Goal: Task Accomplishment & Management: Use online tool/utility

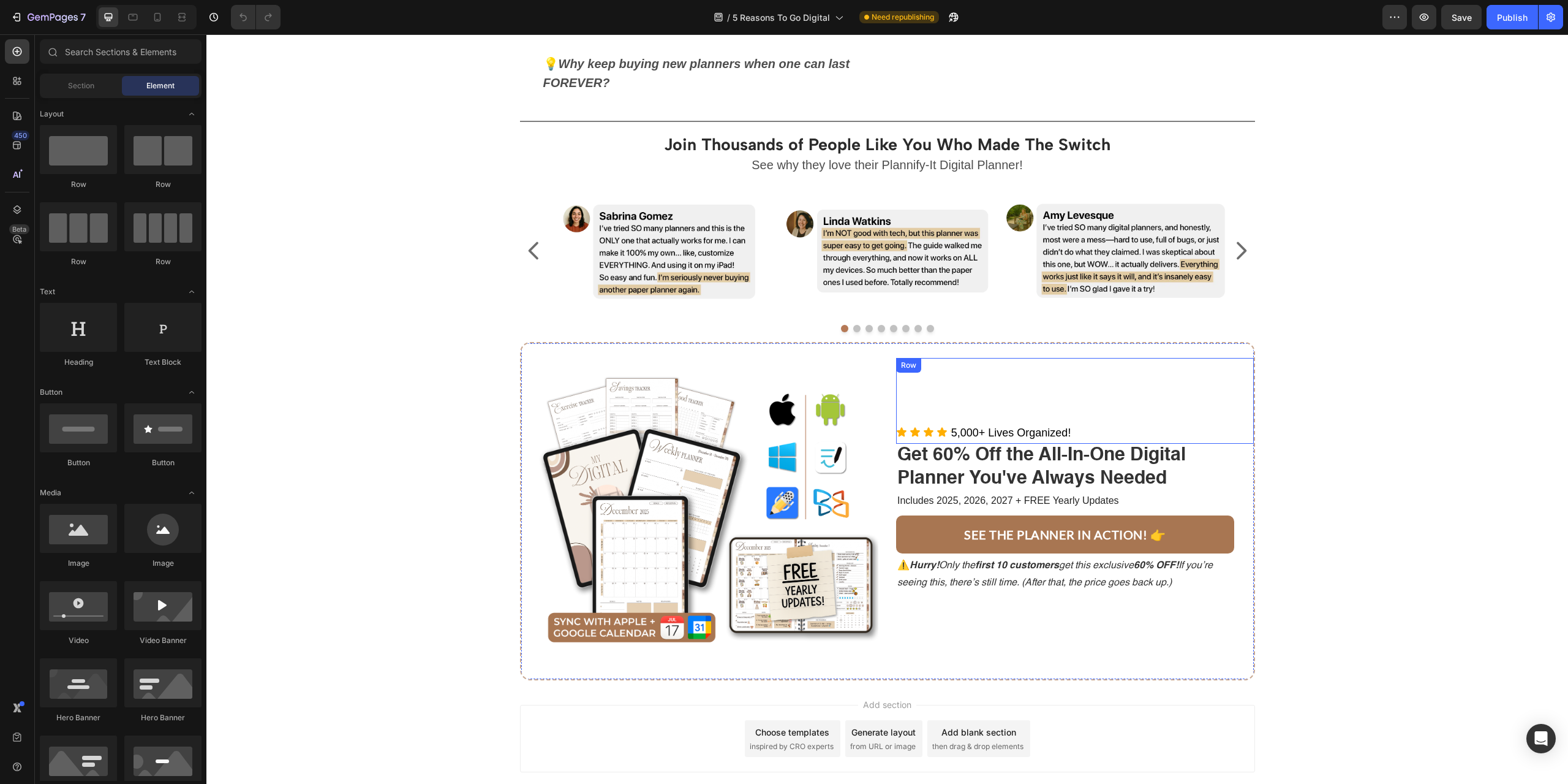
scroll to position [1900, 0]
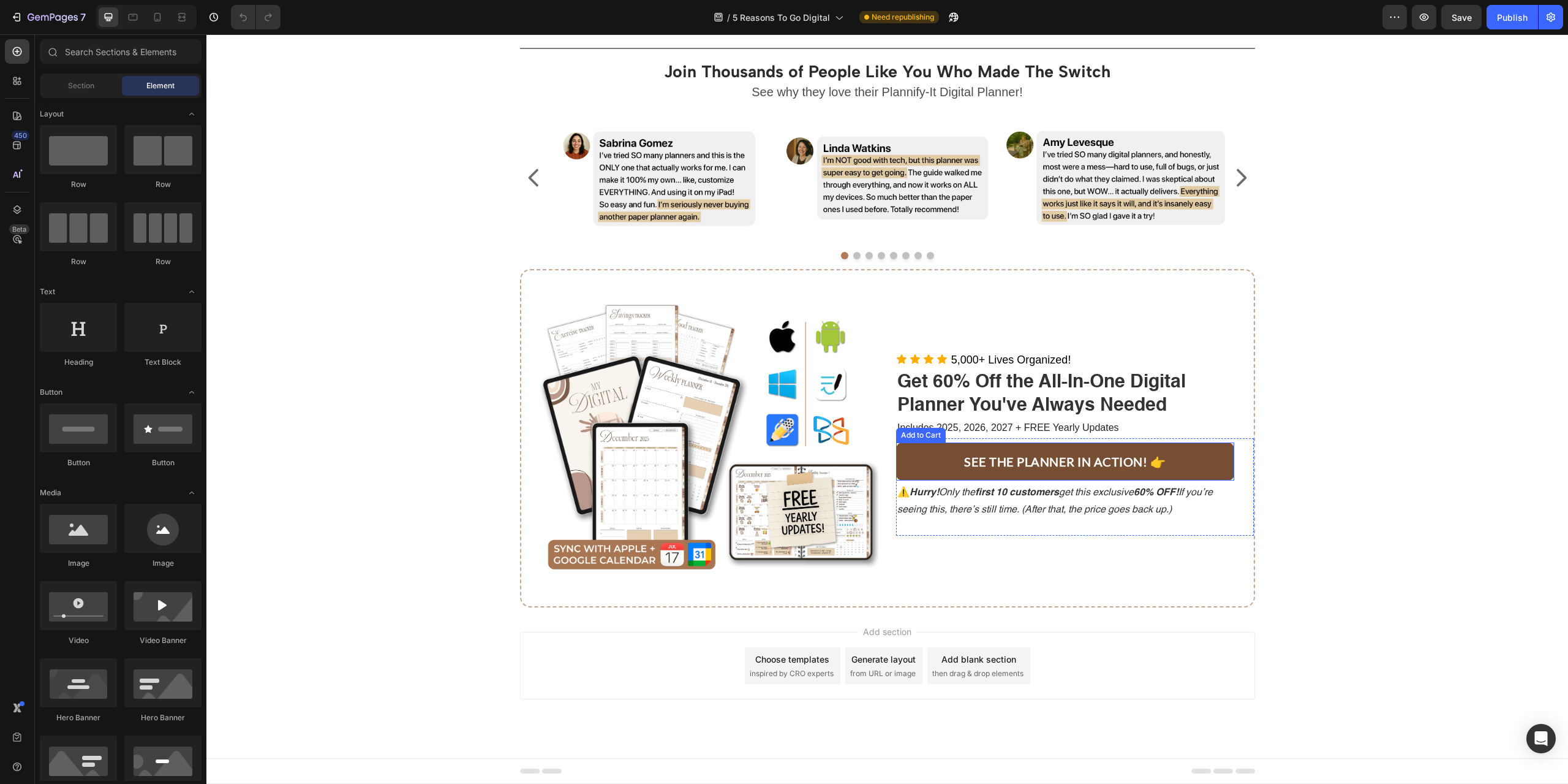
click at [1182, 465] on button "SEE THE PLANNER IN ACTION! 👉" at bounding box center [1065, 461] width 338 height 38
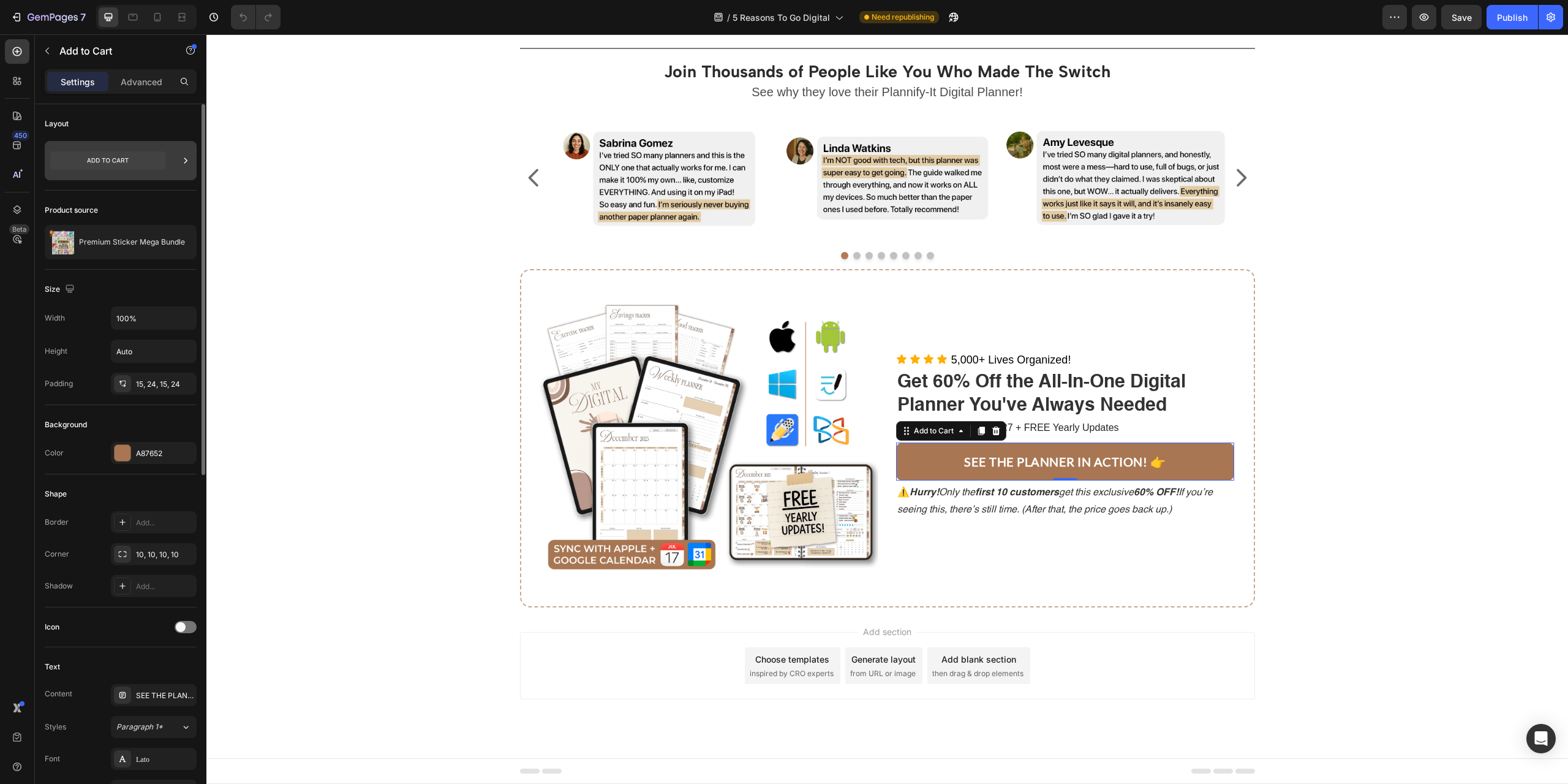
click at [186, 153] on div at bounding box center [185, 160] width 12 height 39
click at [146, 236] on div "Premium Sticker Mega Bundle" at bounding box center [121, 242] width 152 height 34
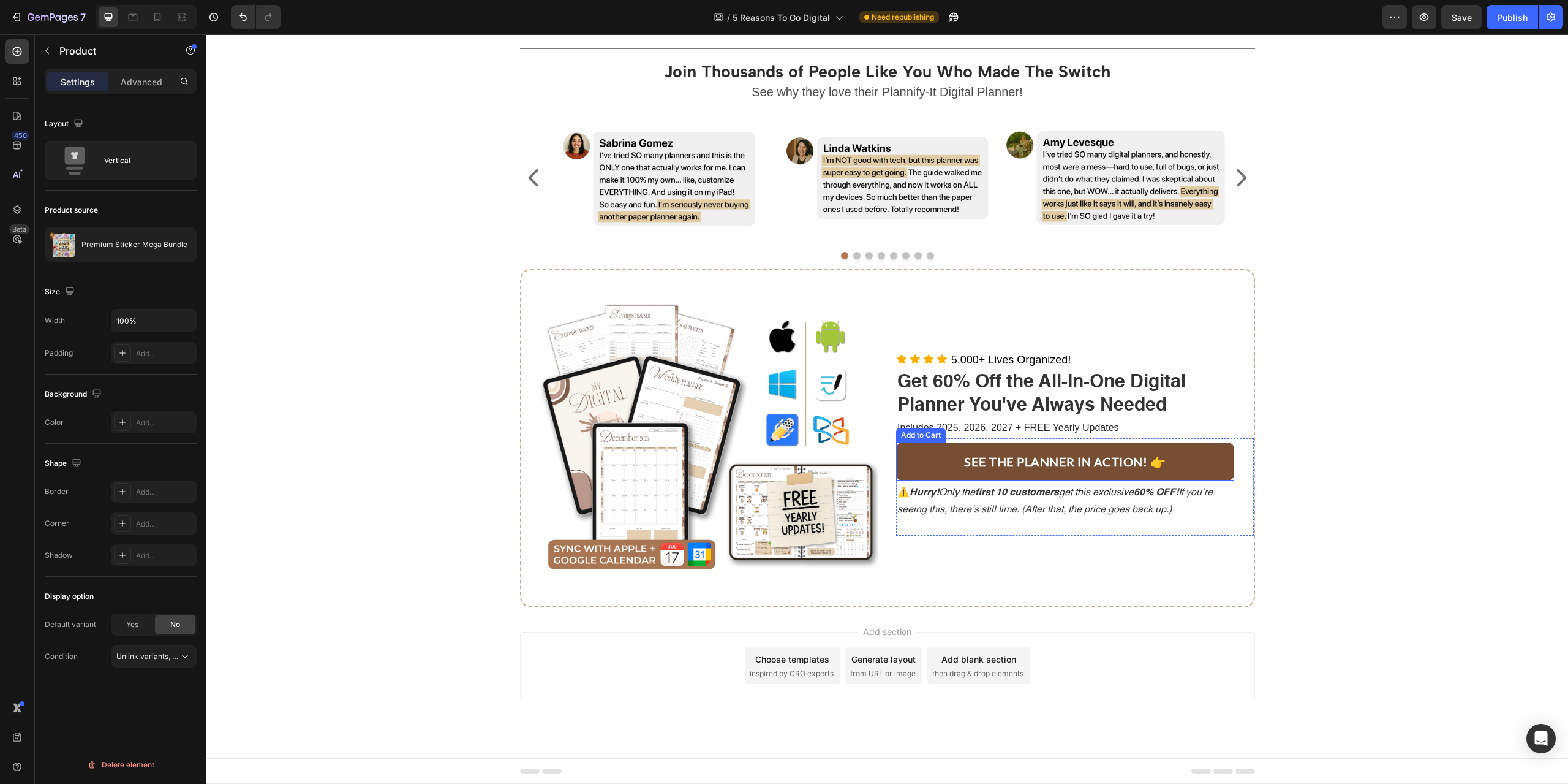
click at [1175, 455] on button "SEE THE PLANNER IN ACTION! 👉" at bounding box center [1065, 461] width 338 height 38
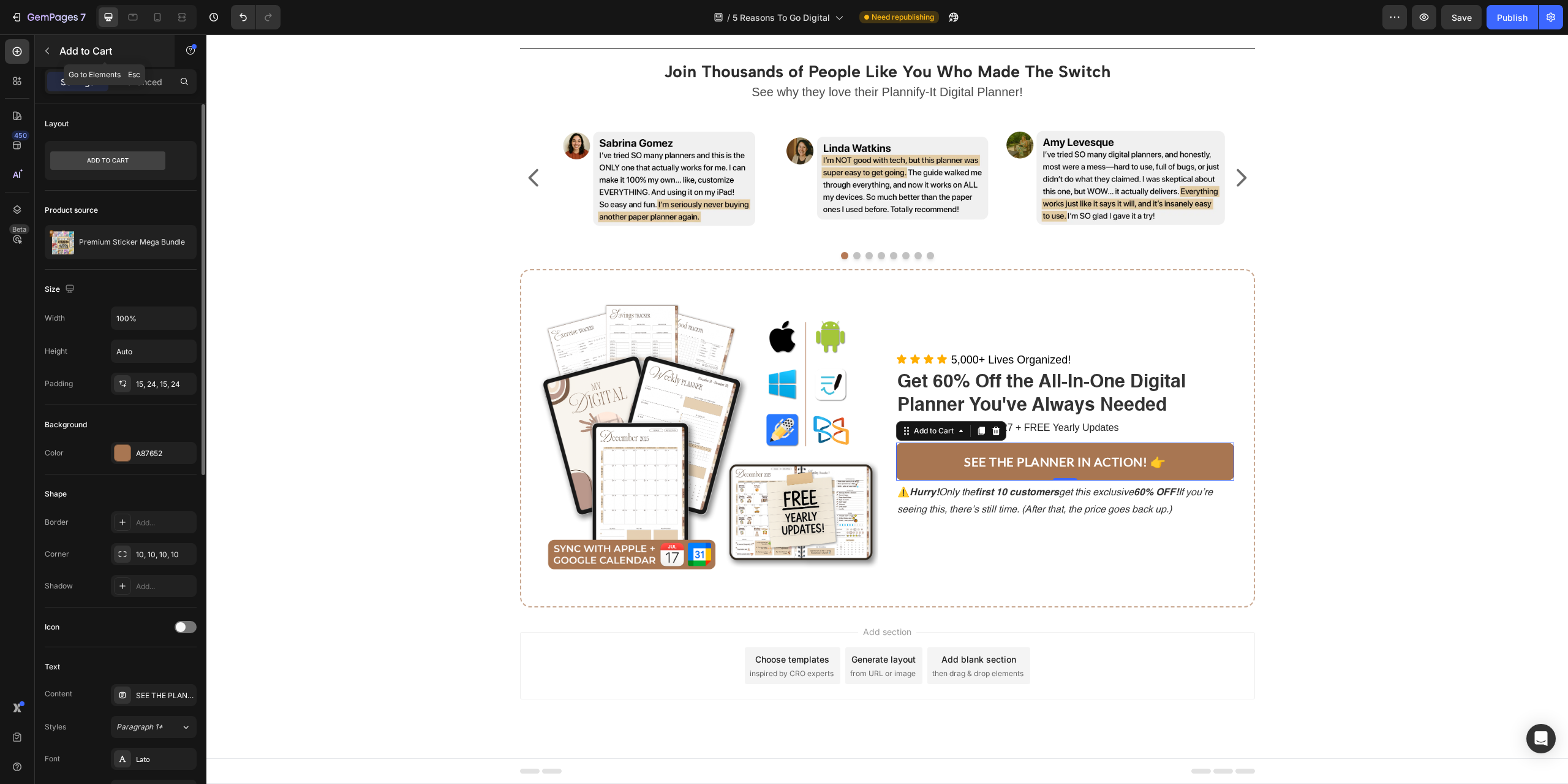
click at [46, 53] on icon "button" at bounding box center [47, 51] width 10 height 10
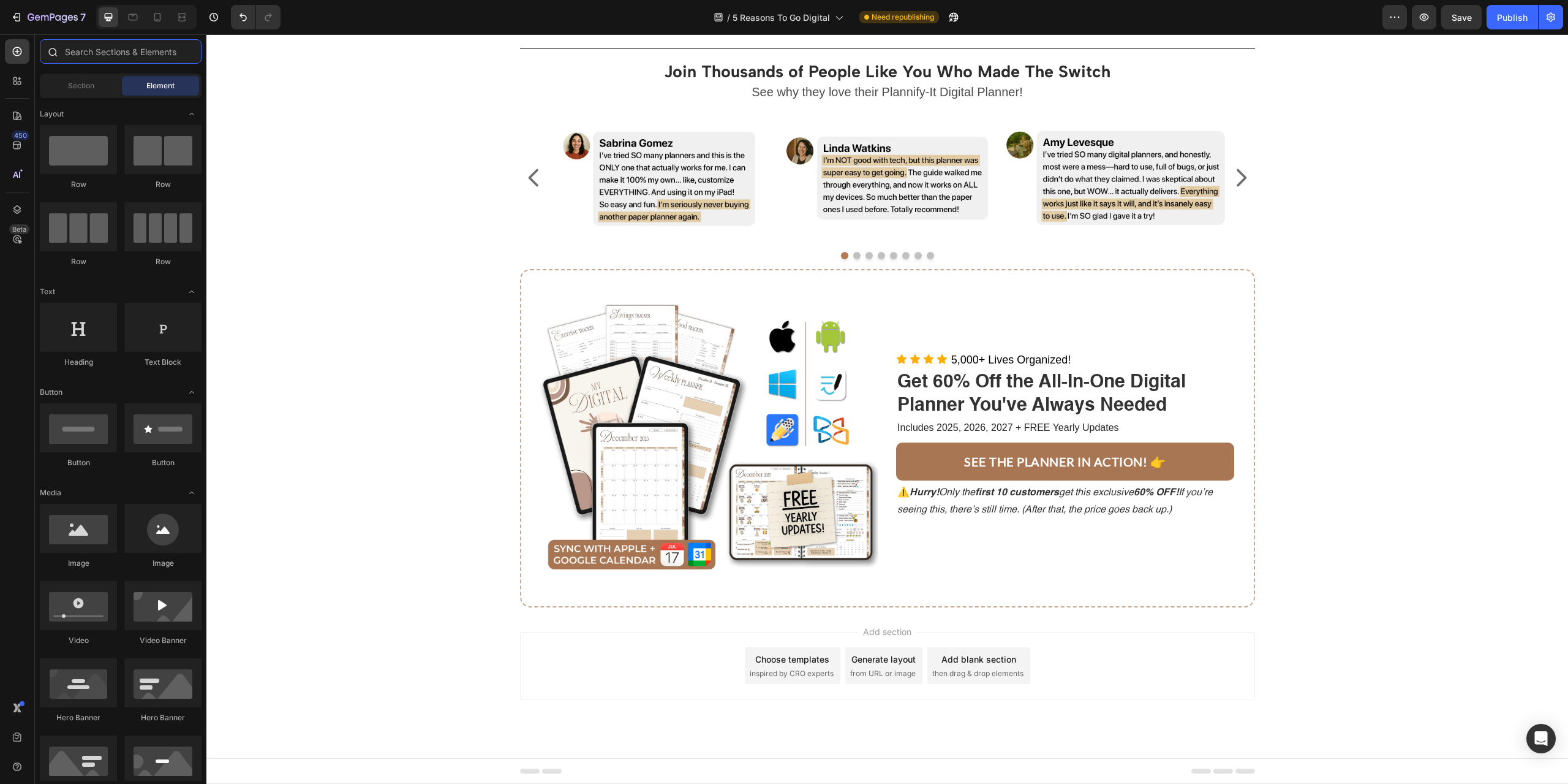
click at [73, 55] on input "text" at bounding box center [120, 51] width 161 height 24
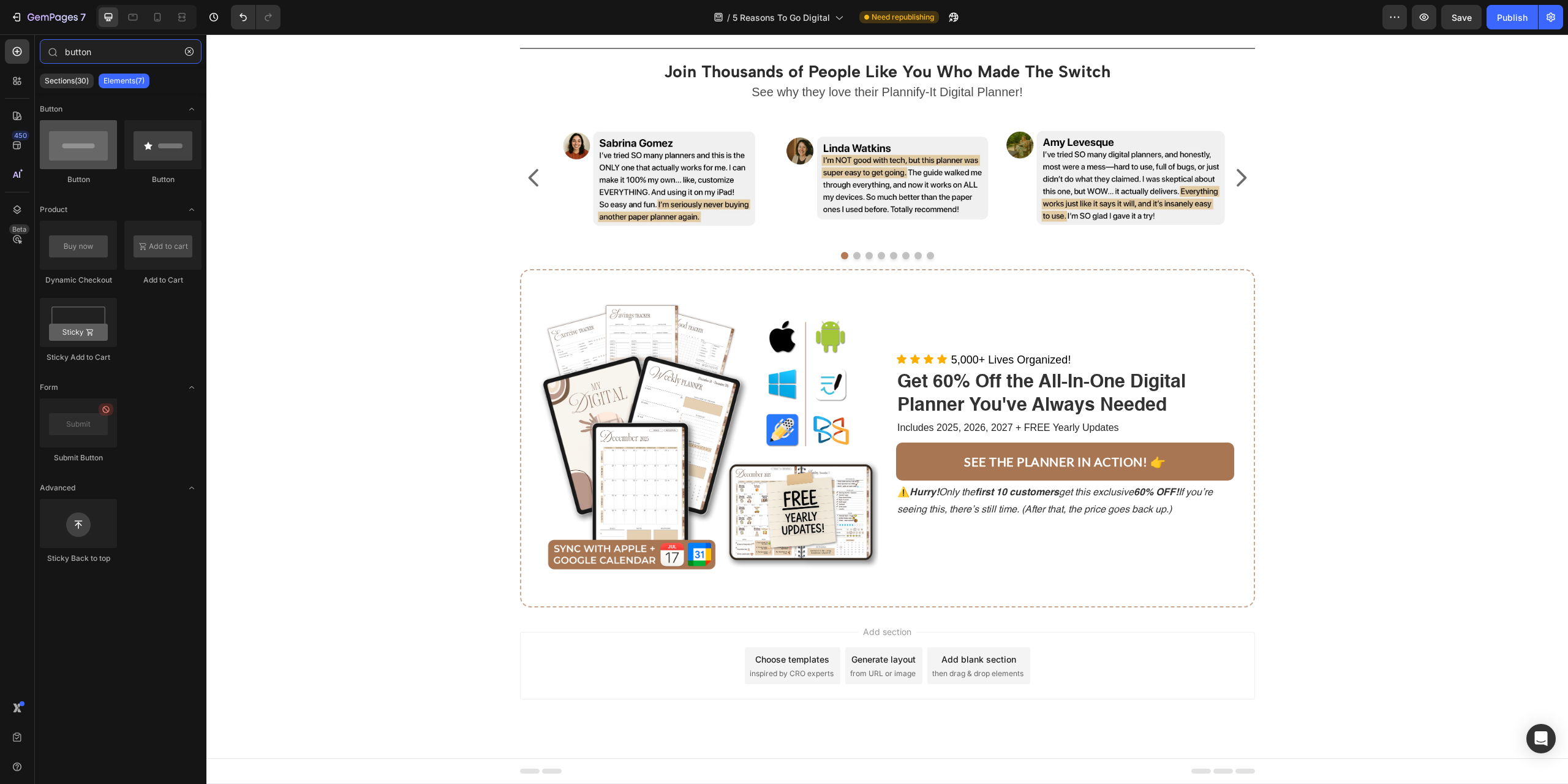
type input "button"
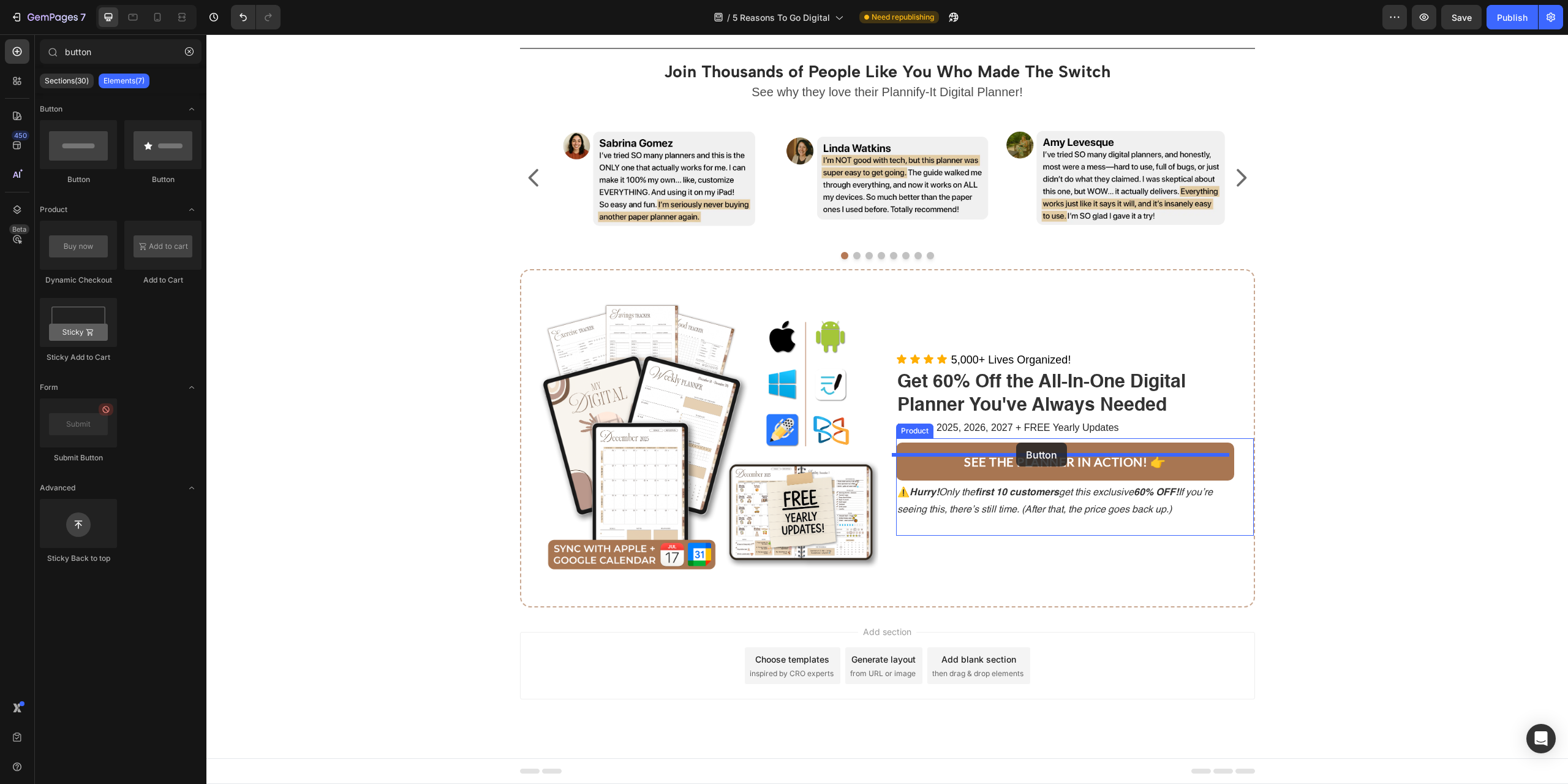
drag, startPoint x: 274, startPoint y: 188, endPoint x: 1016, endPoint y: 443, distance: 784.6
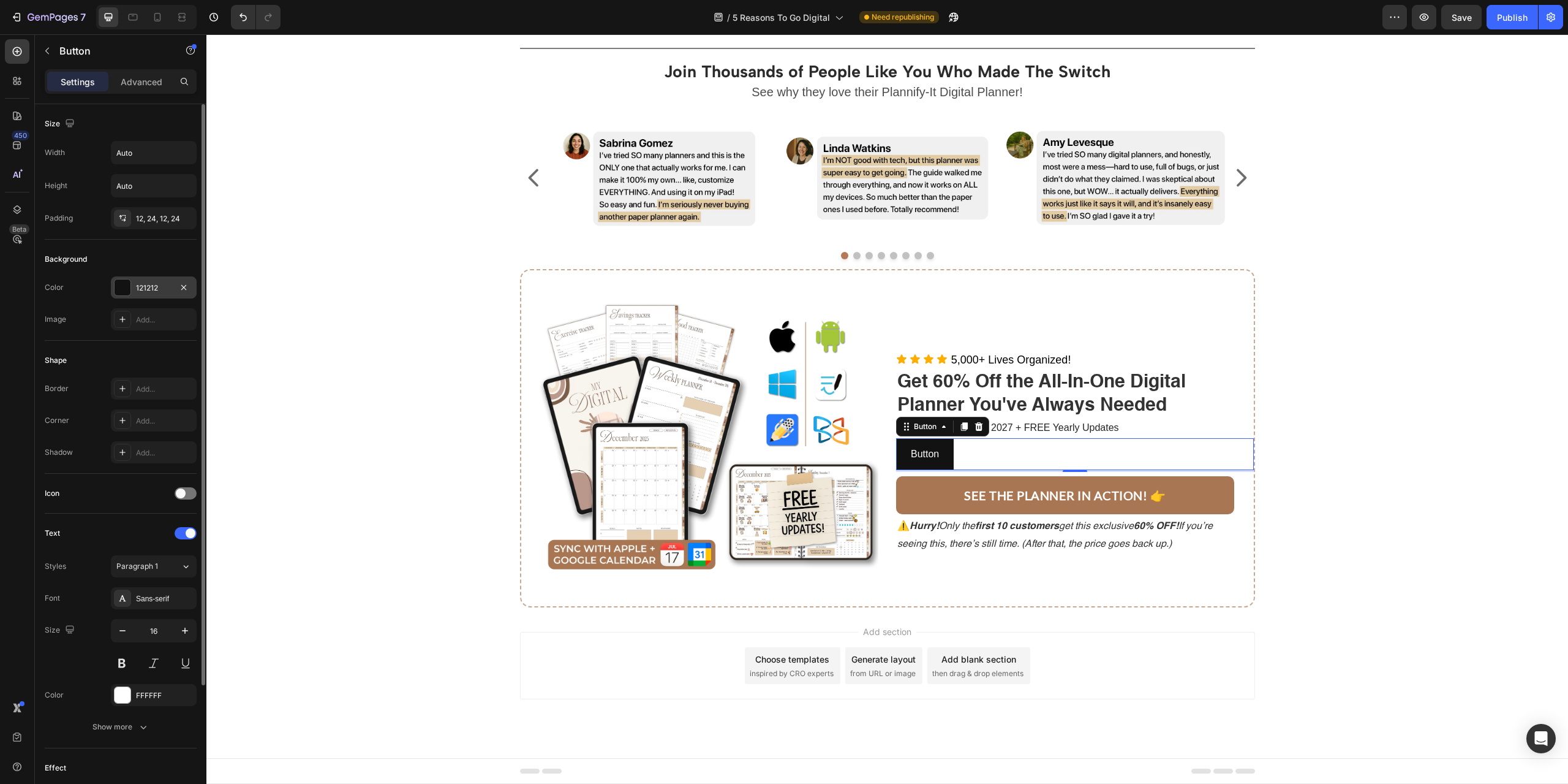
click at [130, 287] on div at bounding box center [122, 287] width 17 height 17
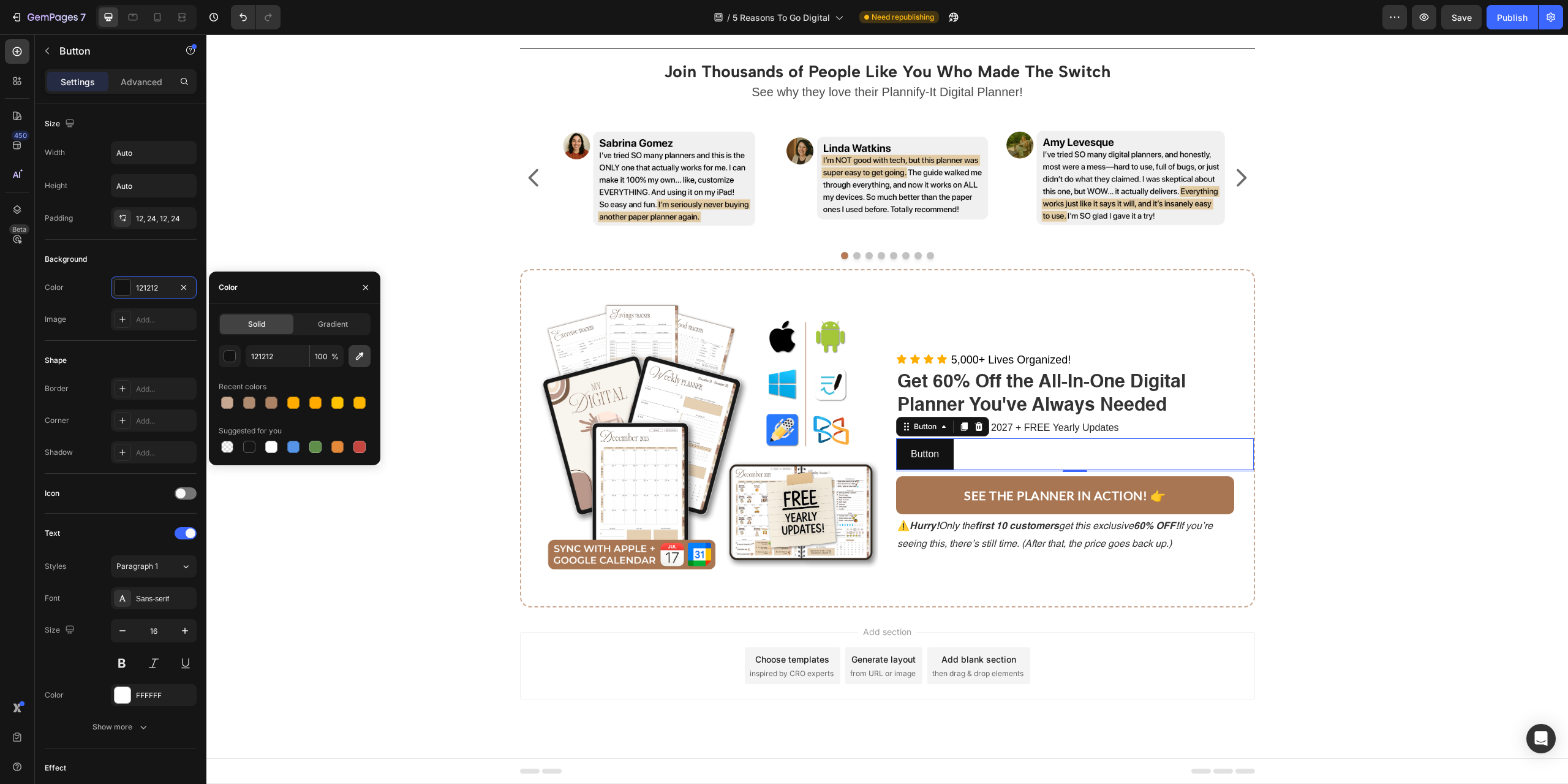
click at [363, 360] on icon "button" at bounding box center [359, 356] width 12 height 12
type input "A87652"
click at [414, 196] on div "Title Line Join Thousands of People Like You Who Made The Switch Heading See wh…" at bounding box center [887, 329] width 1343 height 577
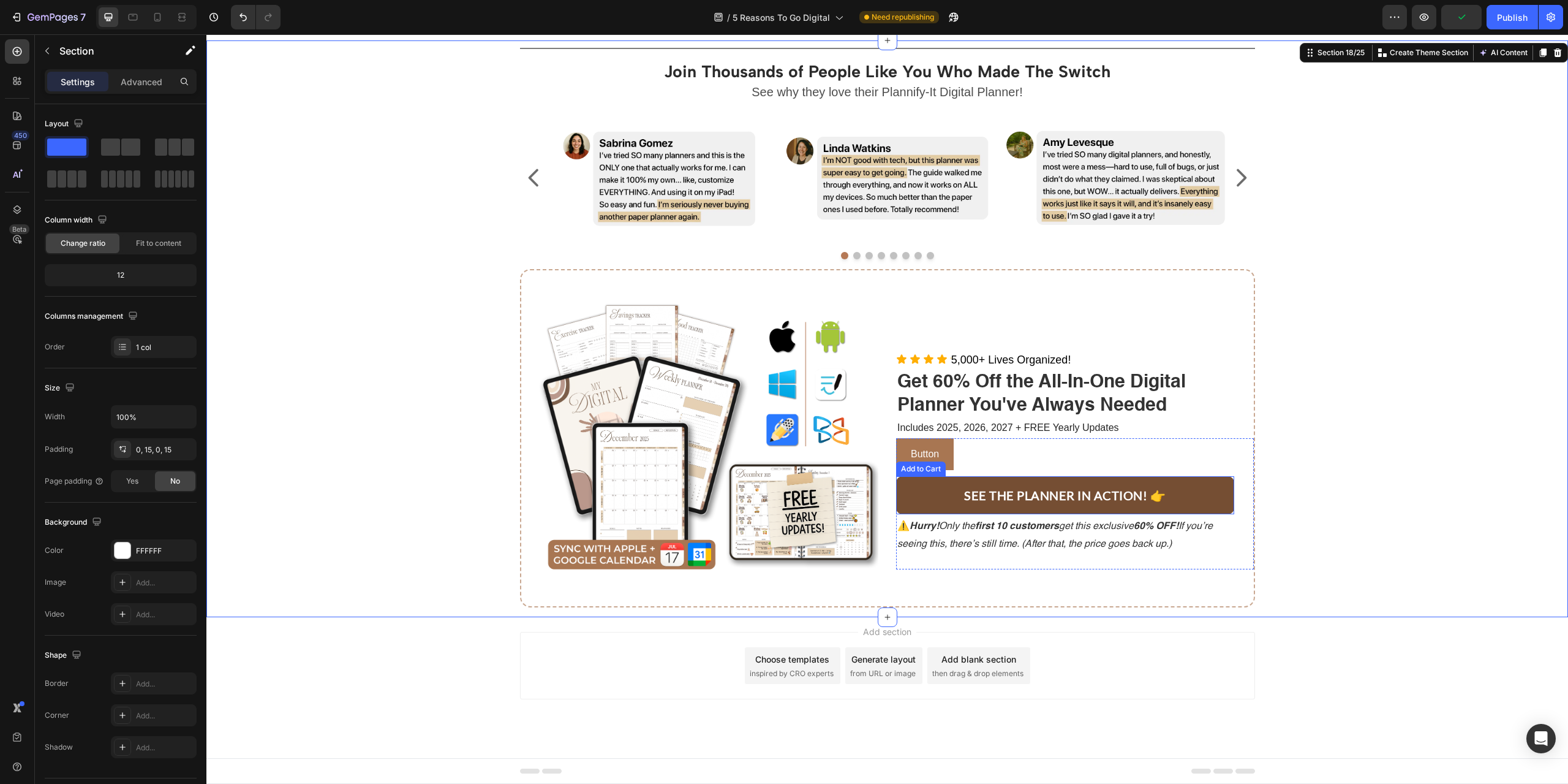
click at [929, 487] on button "SEE THE PLANNER IN ACTION! 👉" at bounding box center [1065, 494] width 338 height 38
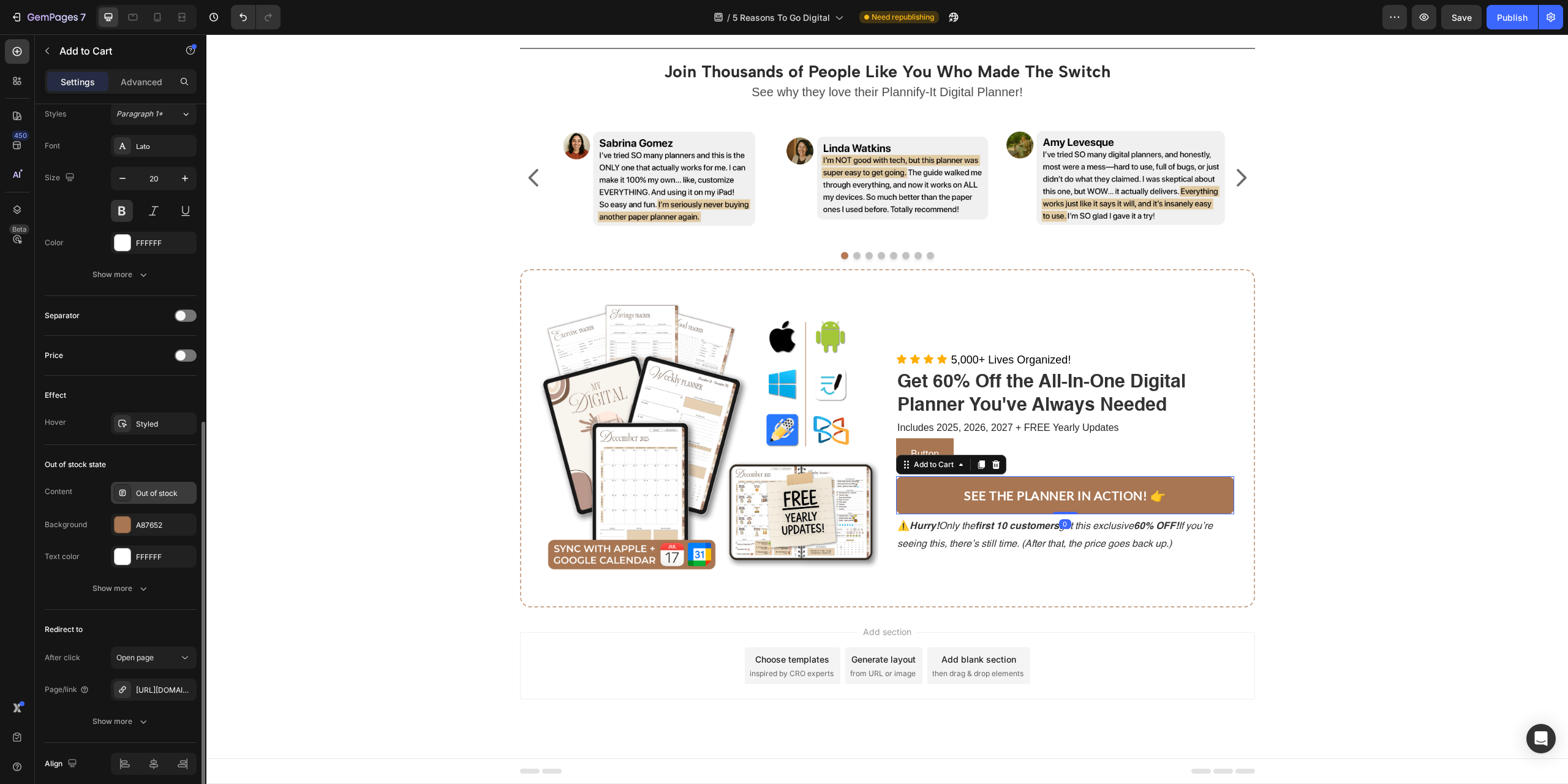
scroll to position [662, 0]
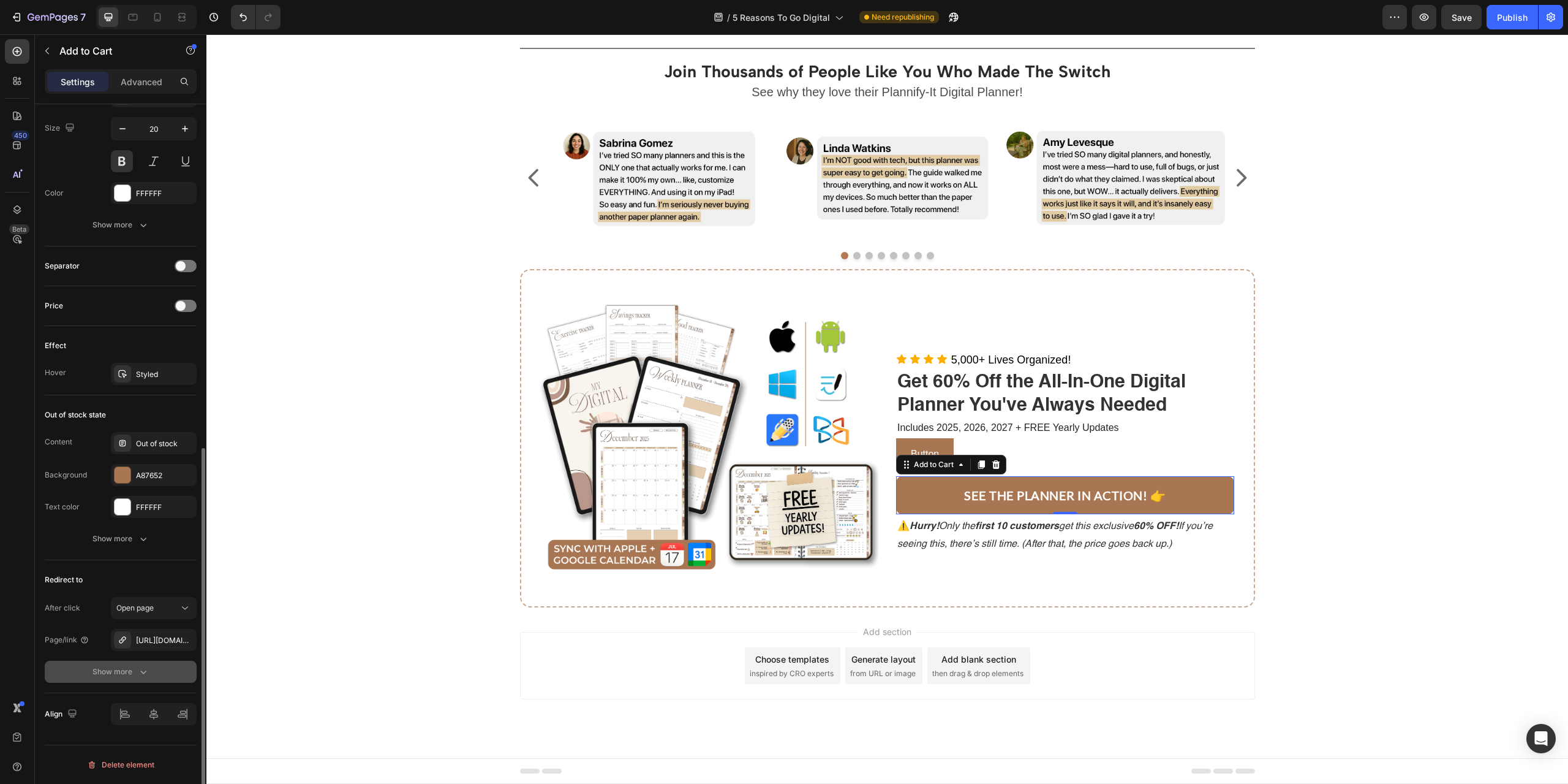
click at [112, 662] on button "Show more" at bounding box center [121, 672] width 152 height 22
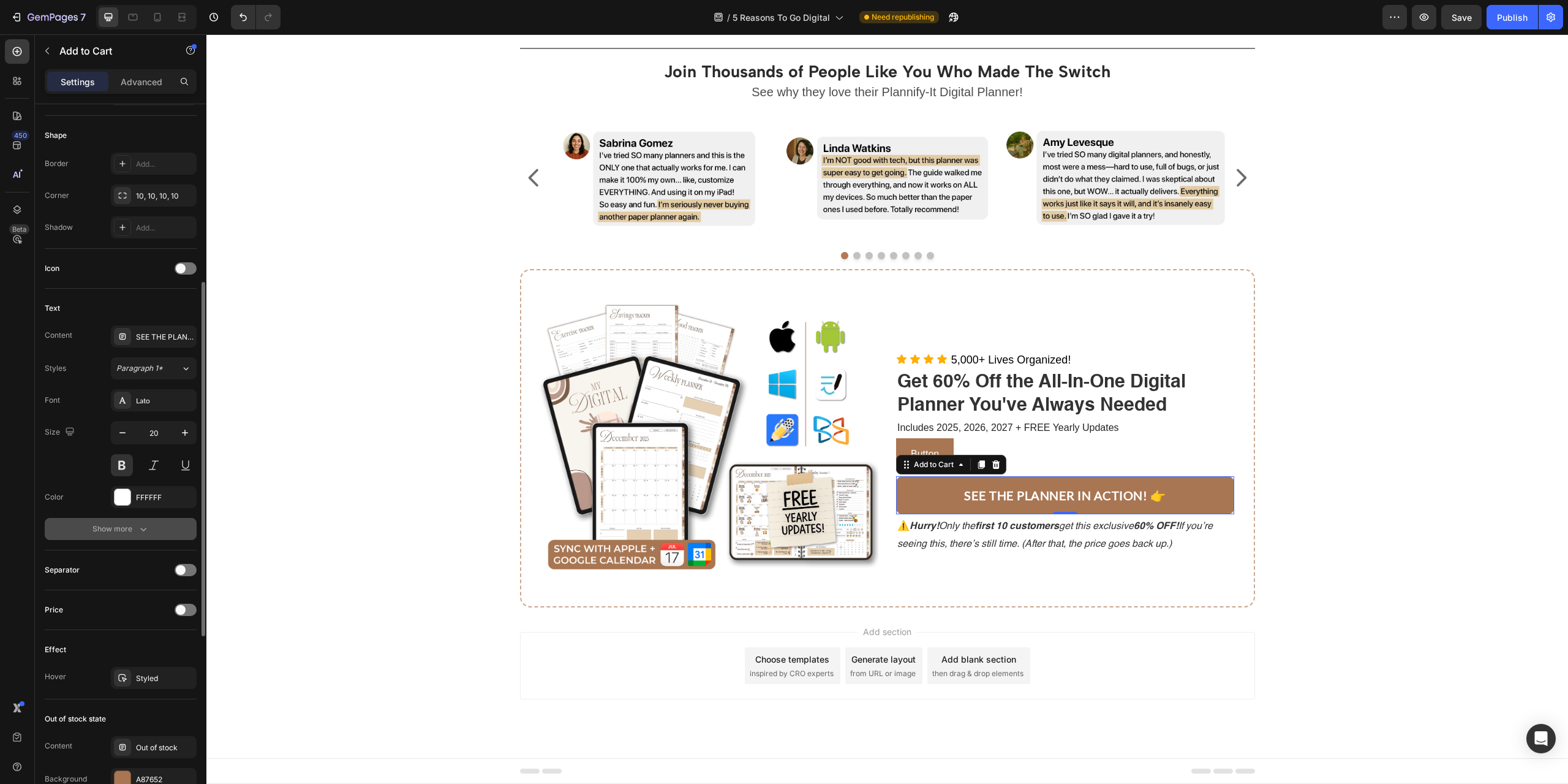
click at [110, 524] on div "Show more" at bounding box center [121, 529] width 57 height 12
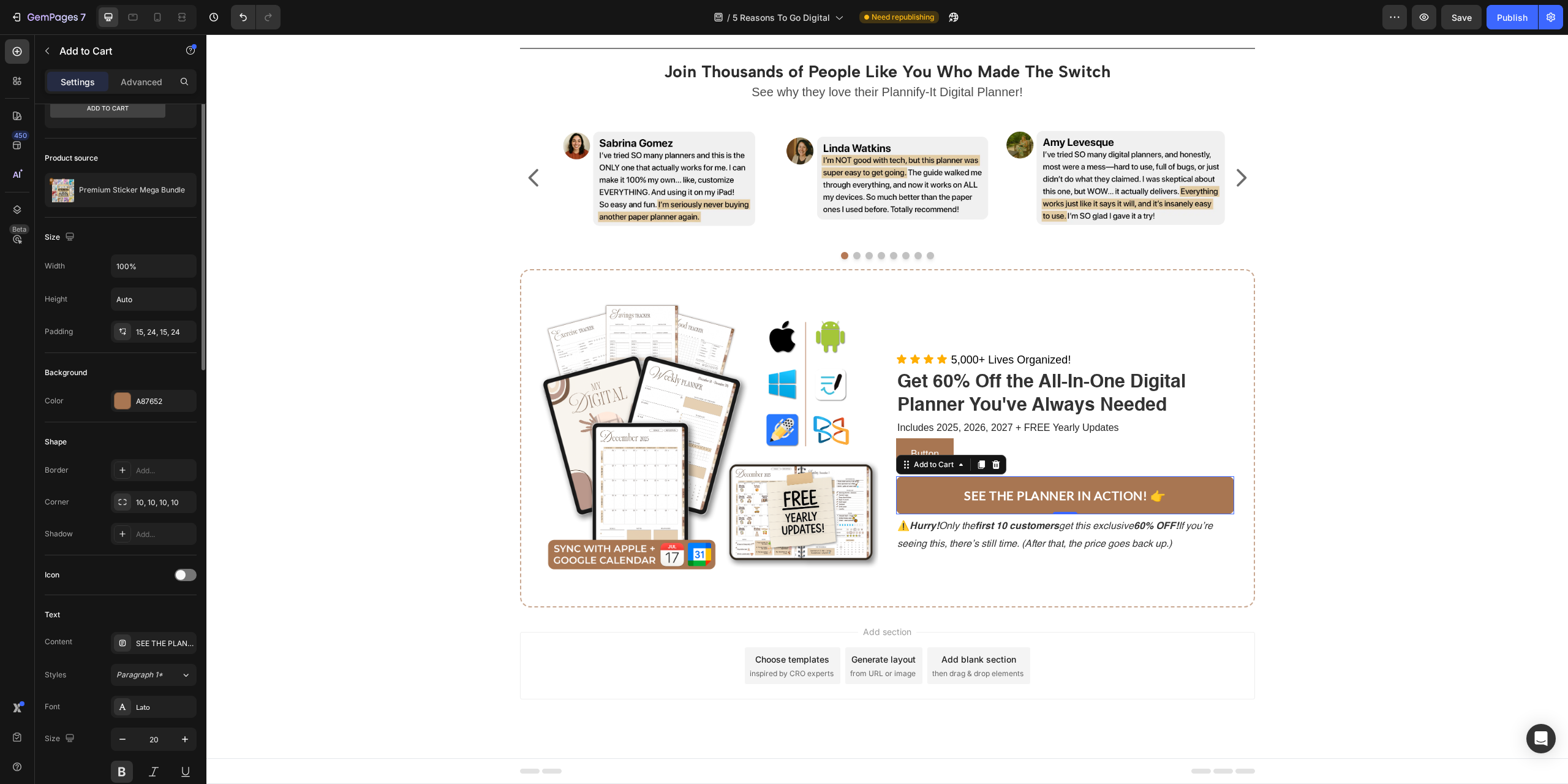
scroll to position [0, 0]
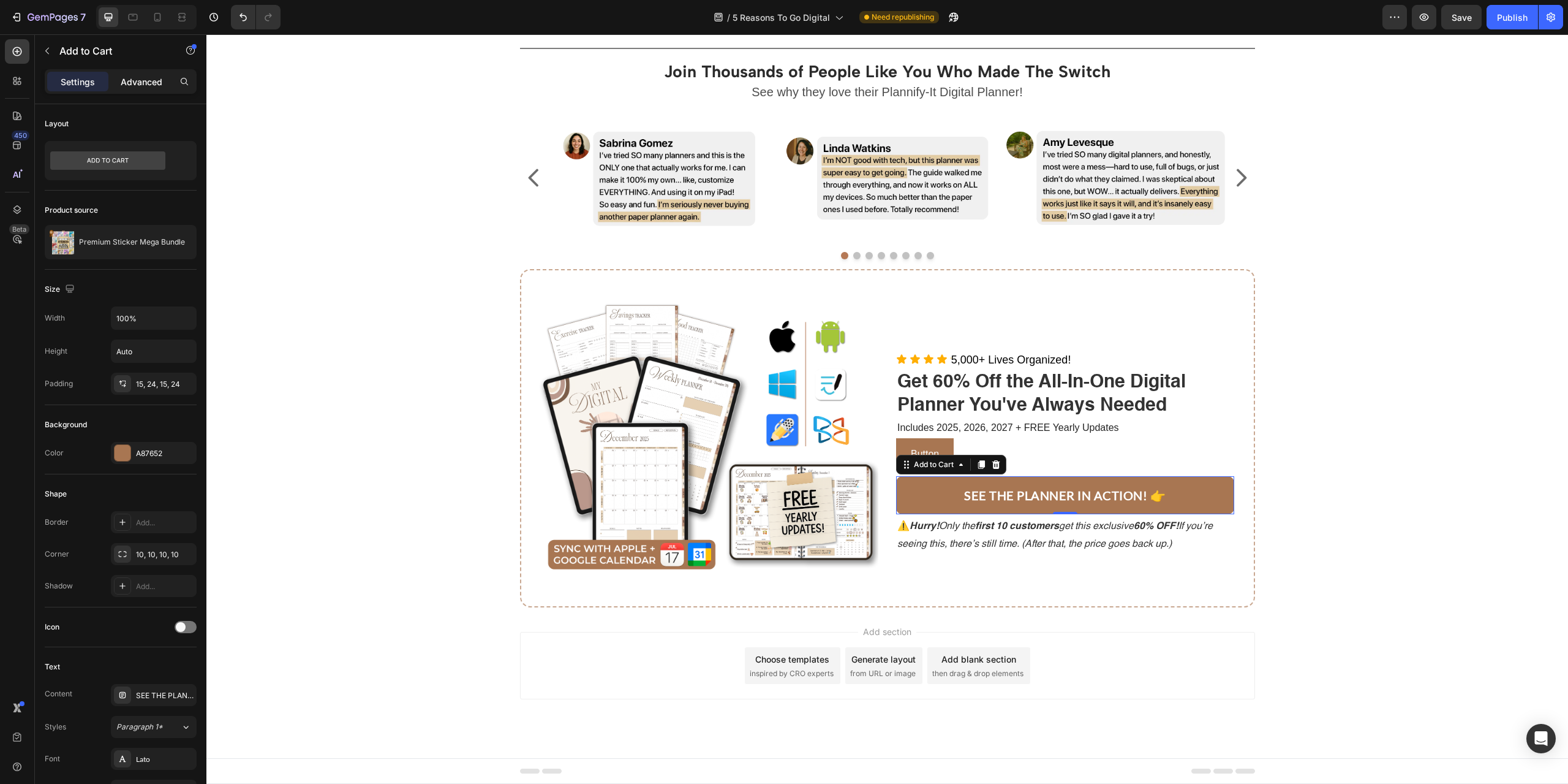
click at [139, 75] on p "Advanced" at bounding box center [142, 82] width 42 height 13
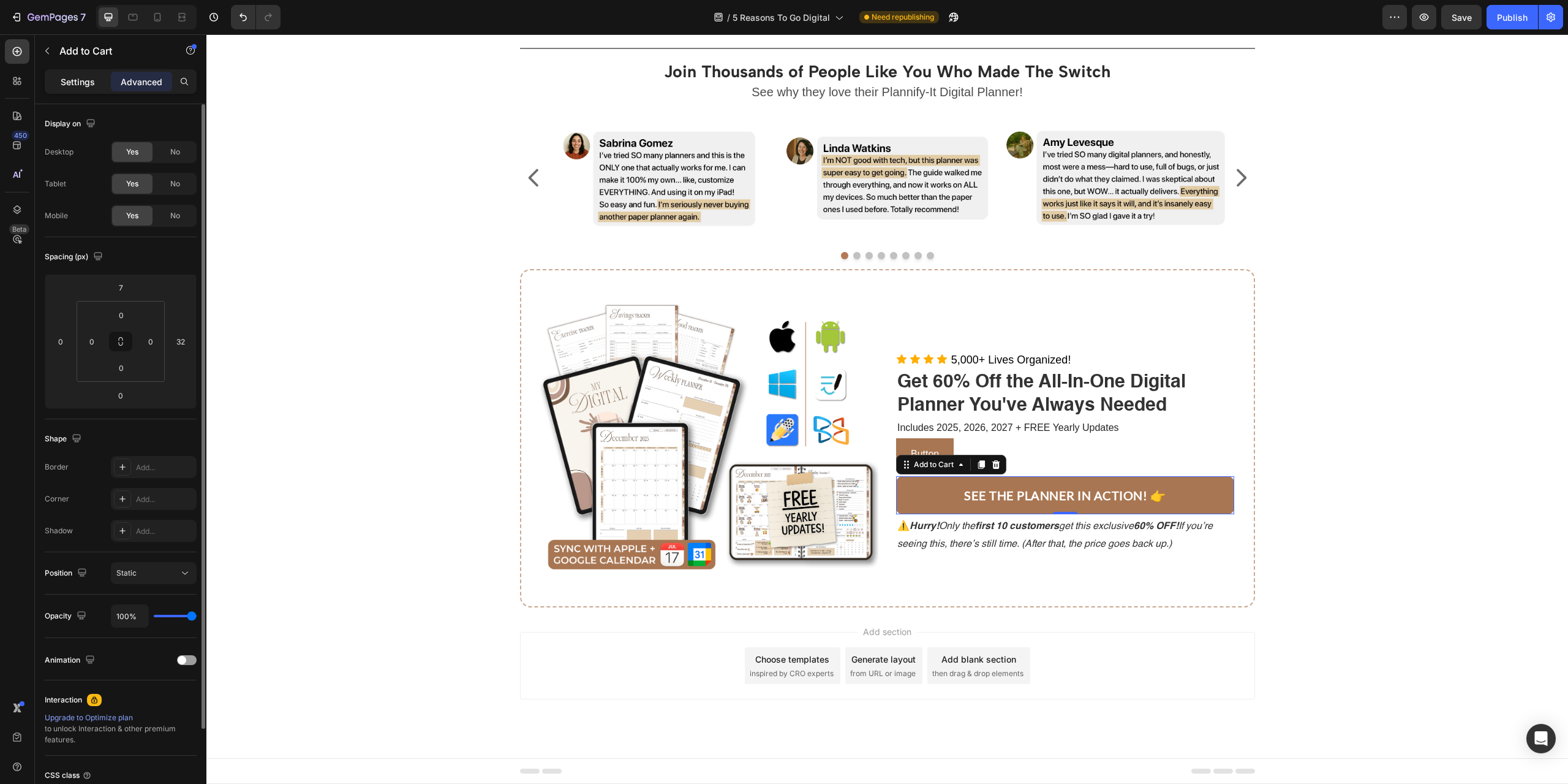
click at [75, 80] on p "Settings" at bounding box center [78, 82] width 34 height 13
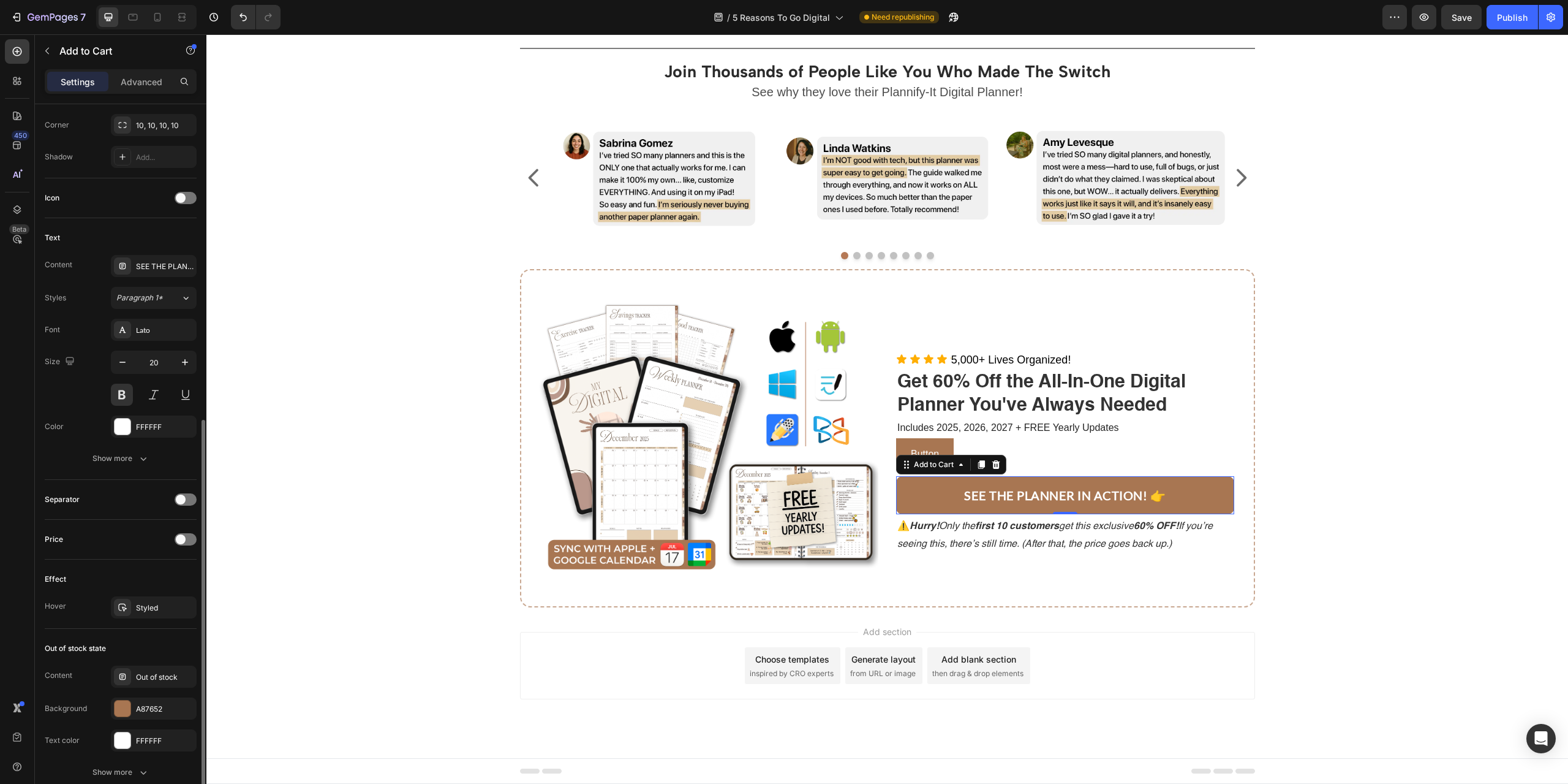
scroll to position [490, 0]
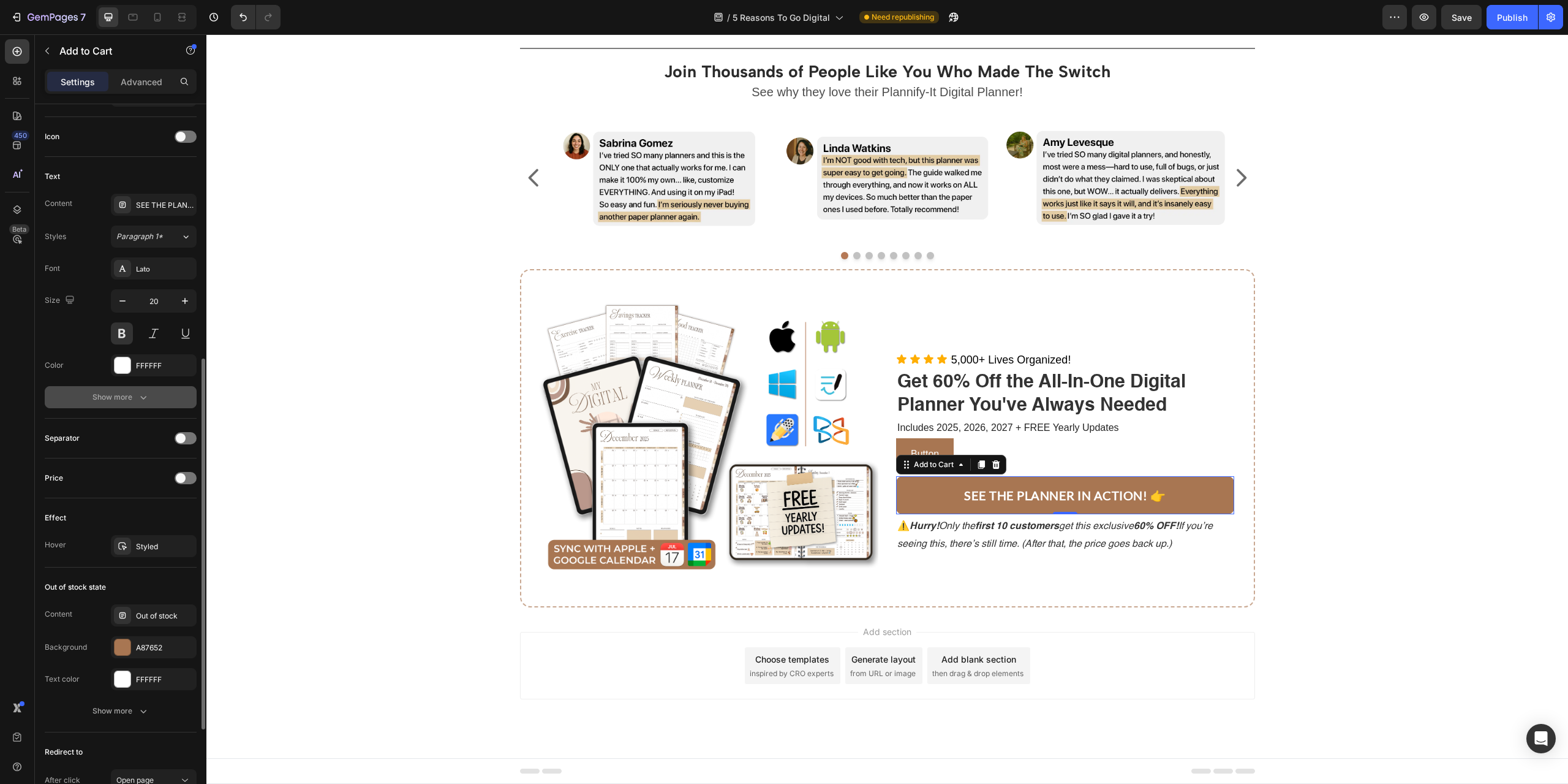
click at [107, 399] on div "Show more" at bounding box center [121, 397] width 57 height 12
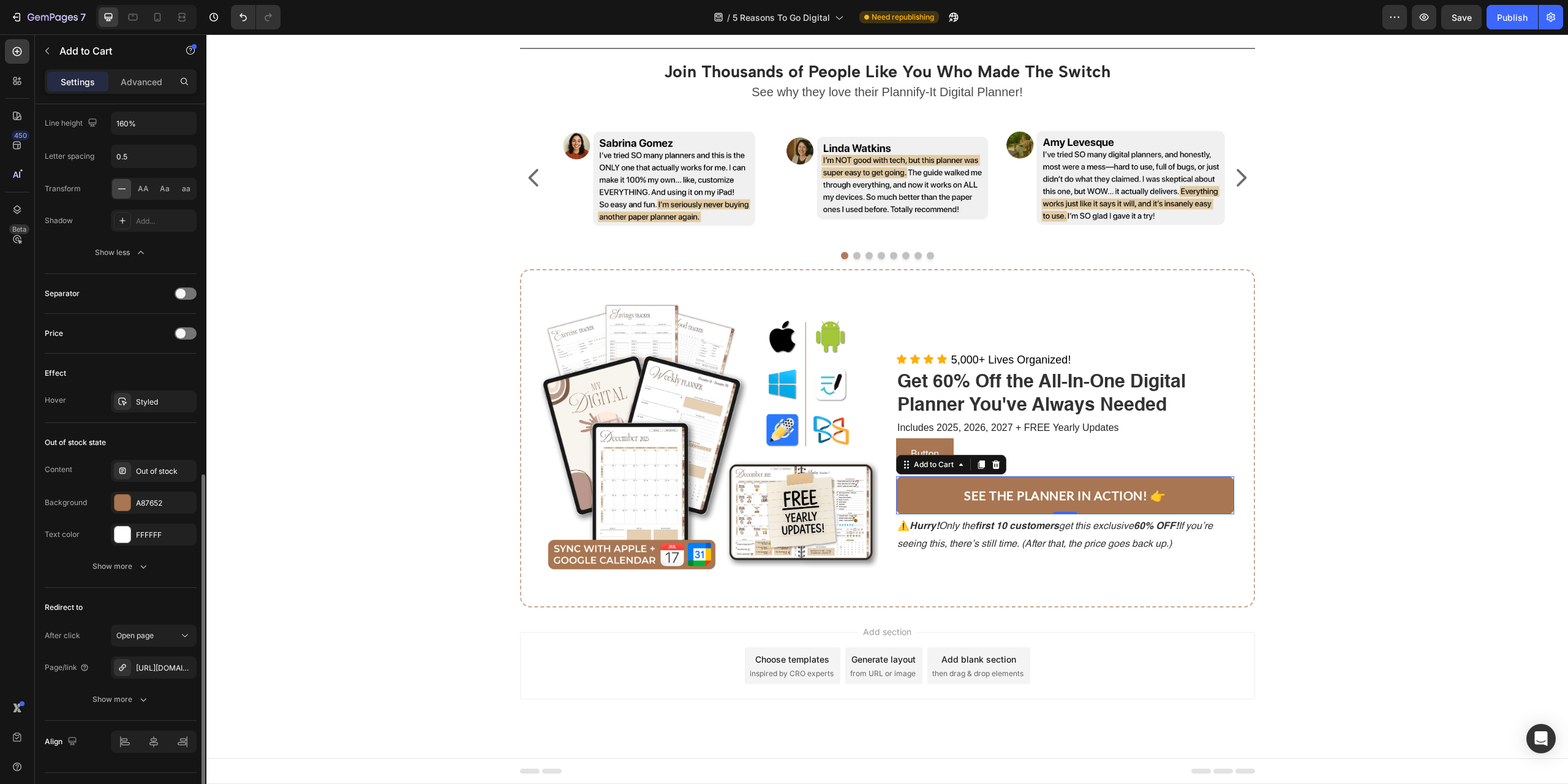
scroll to position [825, 0]
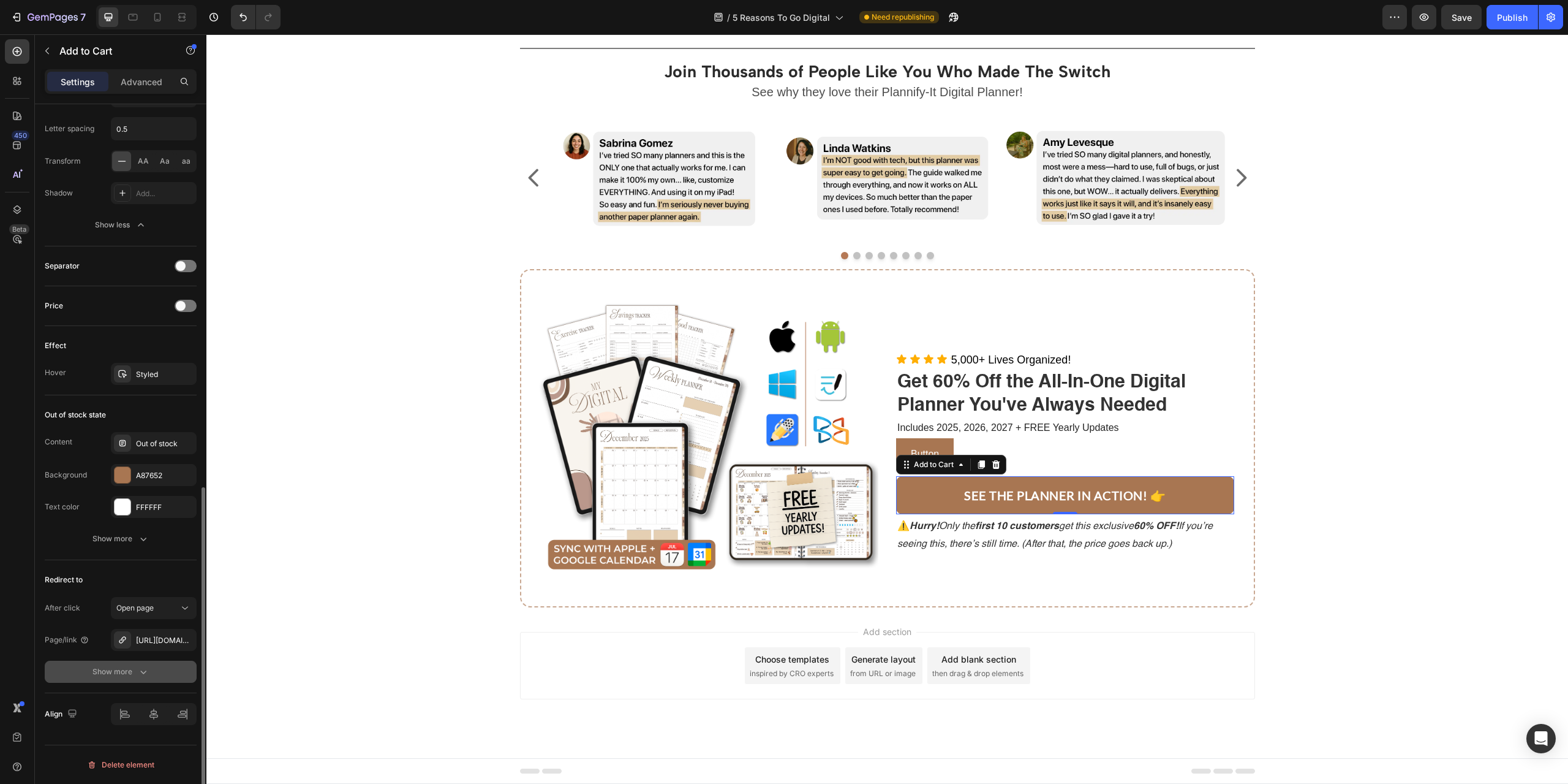
click at [118, 669] on div "Show more" at bounding box center [121, 671] width 57 height 12
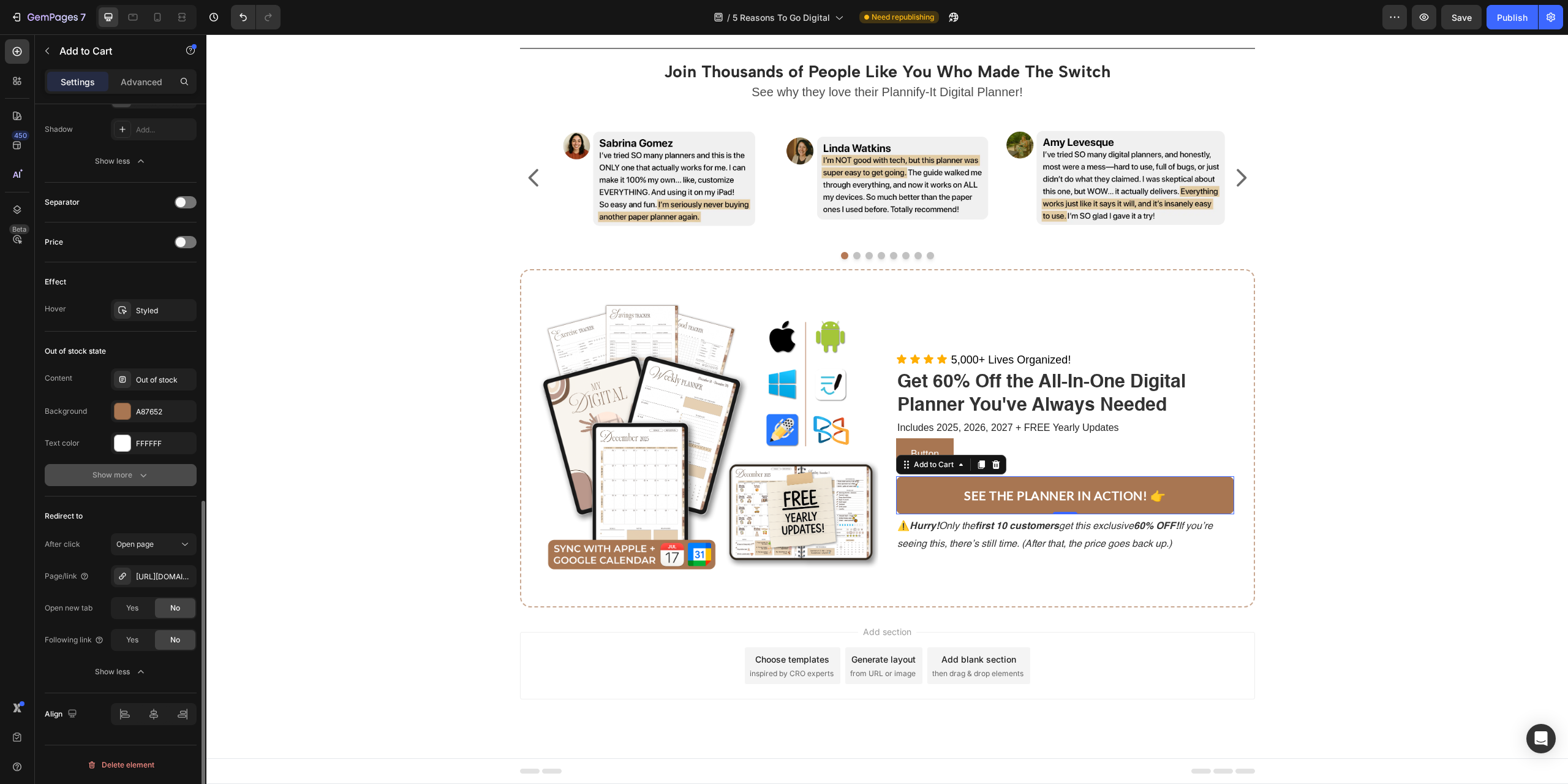
click at [117, 475] on div "Show more" at bounding box center [121, 475] width 57 height 12
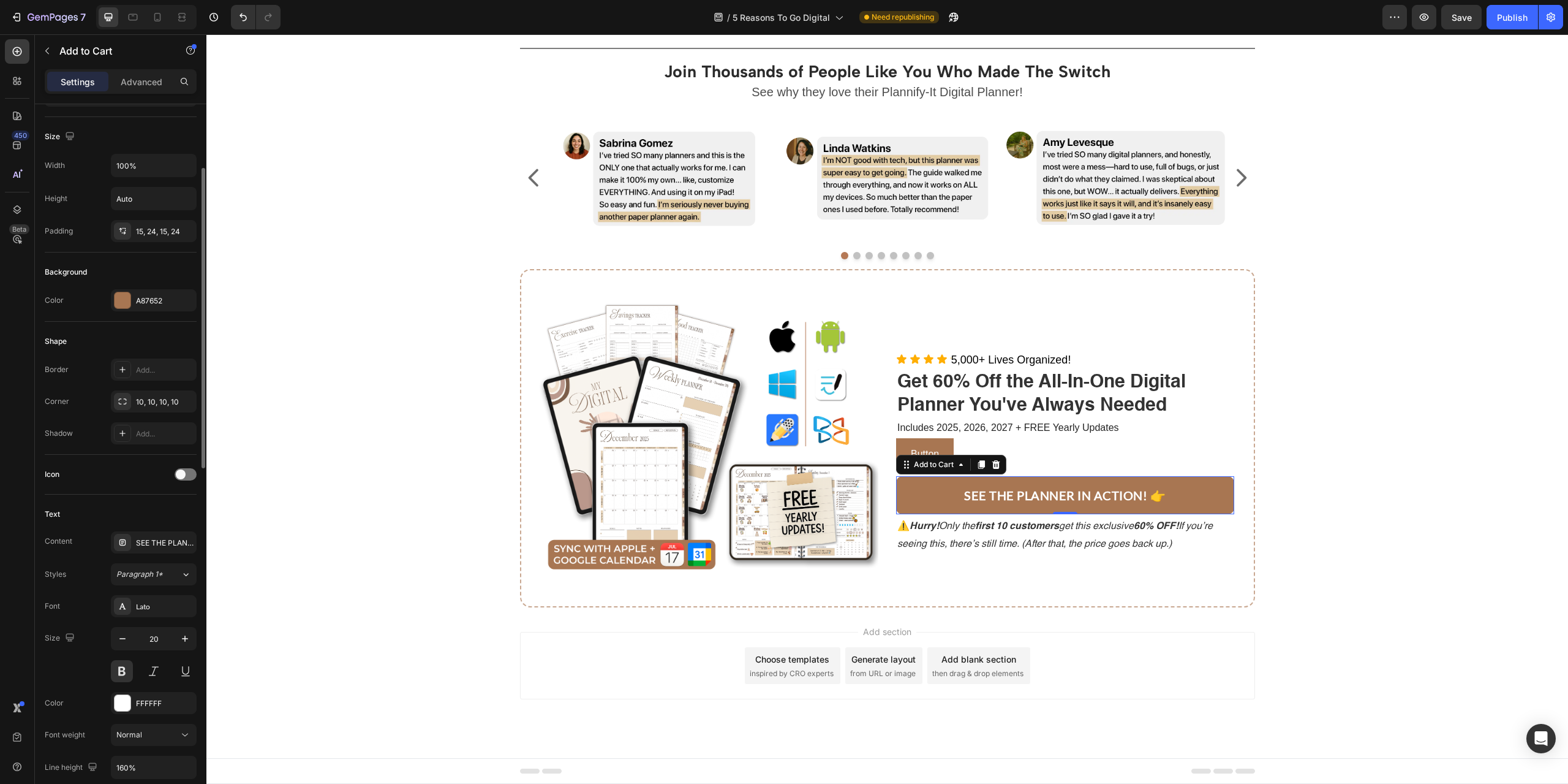
scroll to position [91, 0]
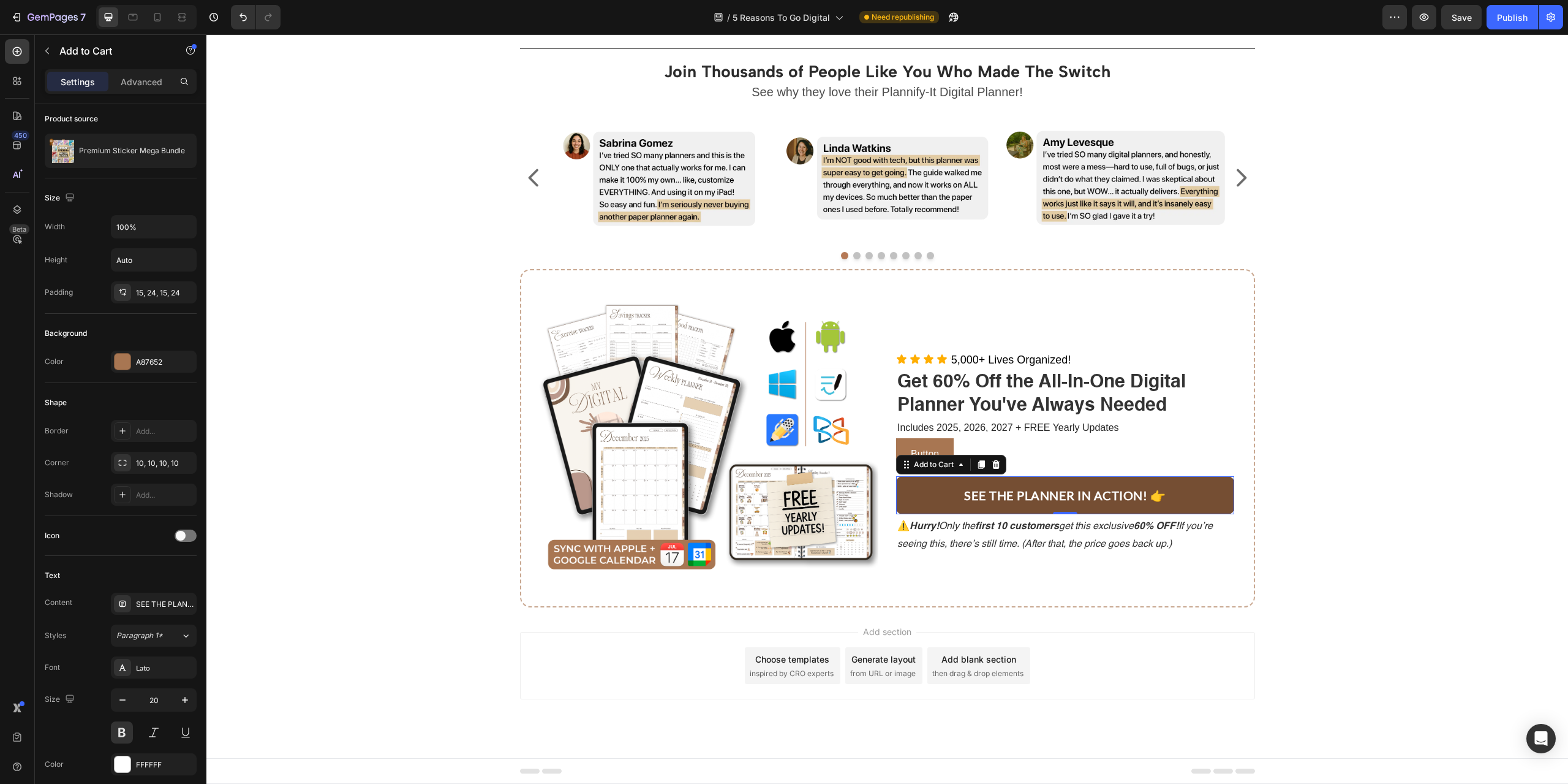
click at [941, 502] on button "SEE THE PLANNER IN ACTION! 👉" at bounding box center [1065, 494] width 338 height 38
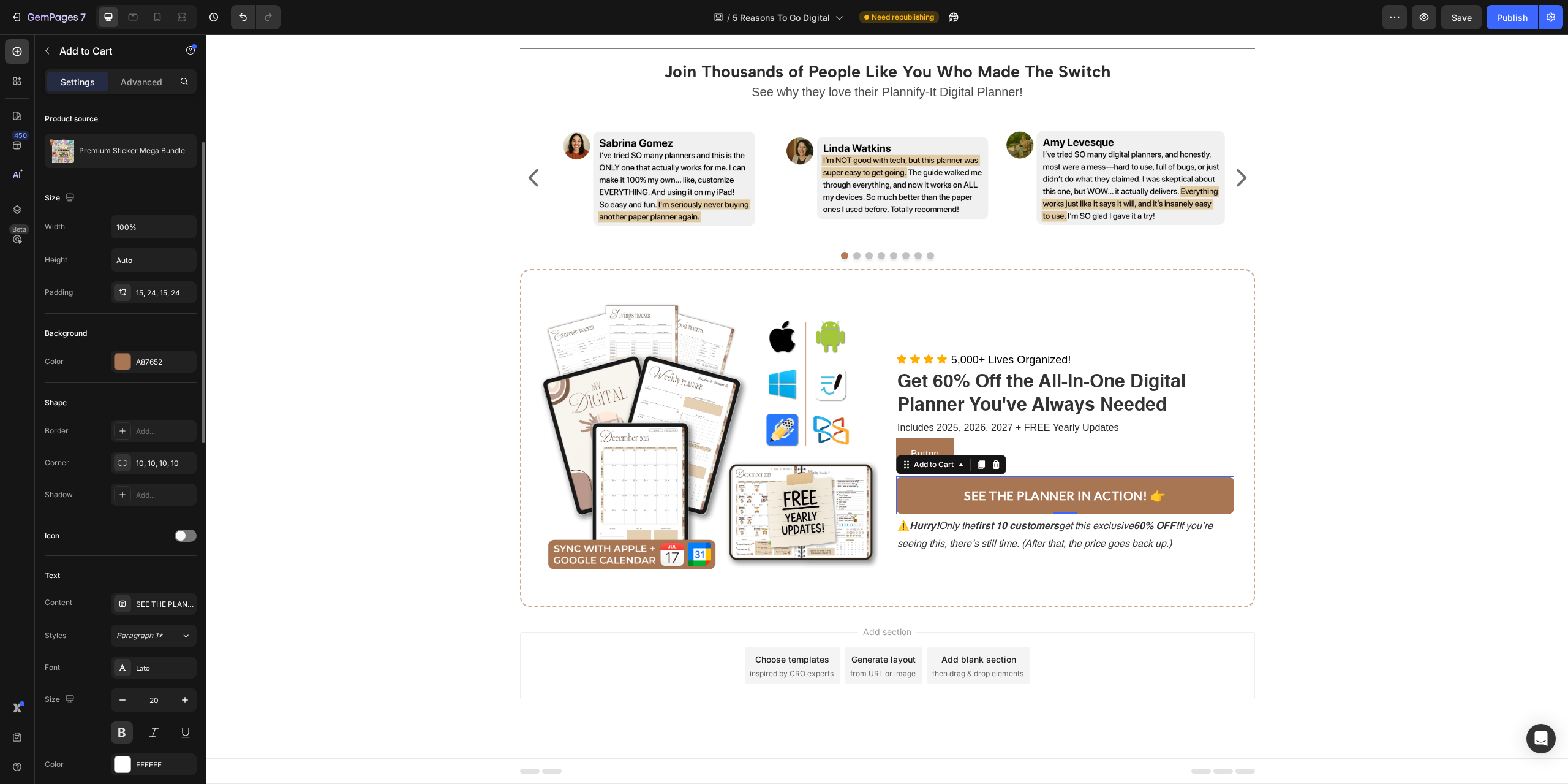
scroll to position [0, 0]
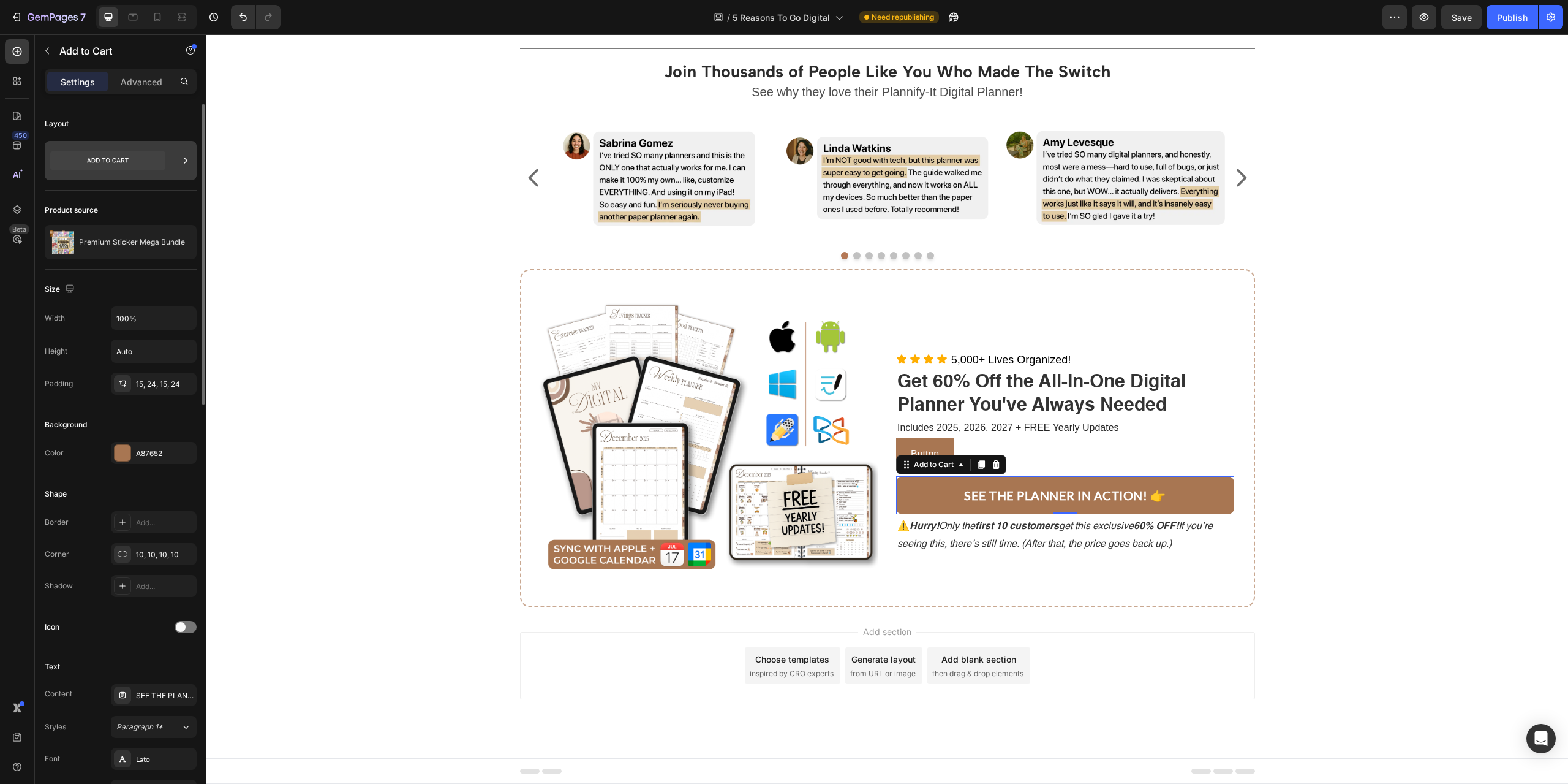
click at [184, 158] on icon at bounding box center [186, 160] width 3 height 6
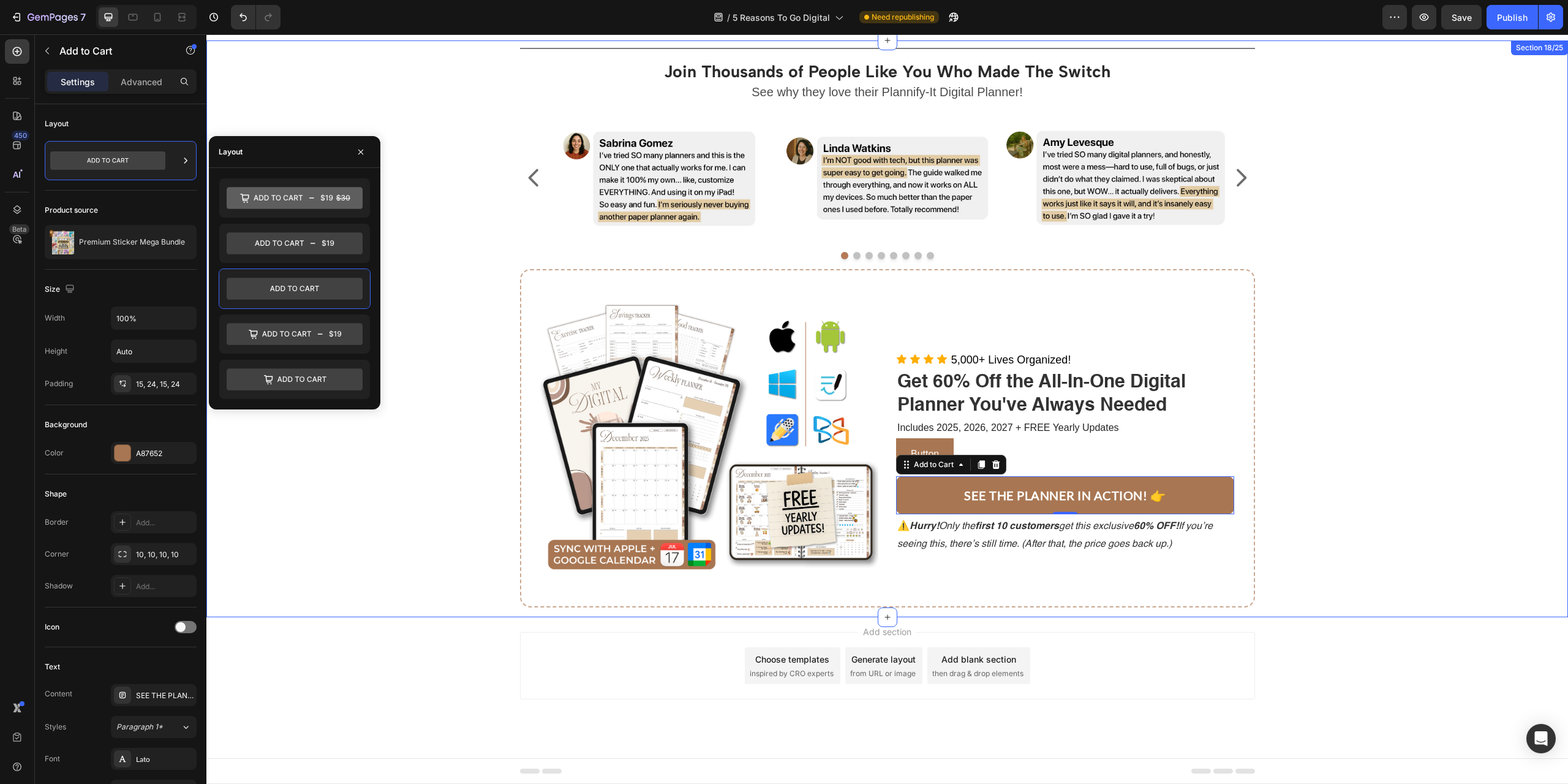
click at [286, 509] on div "Title Line Join Thousands of People Like You Who Made The Switch Heading See wh…" at bounding box center [887, 329] width 1343 height 577
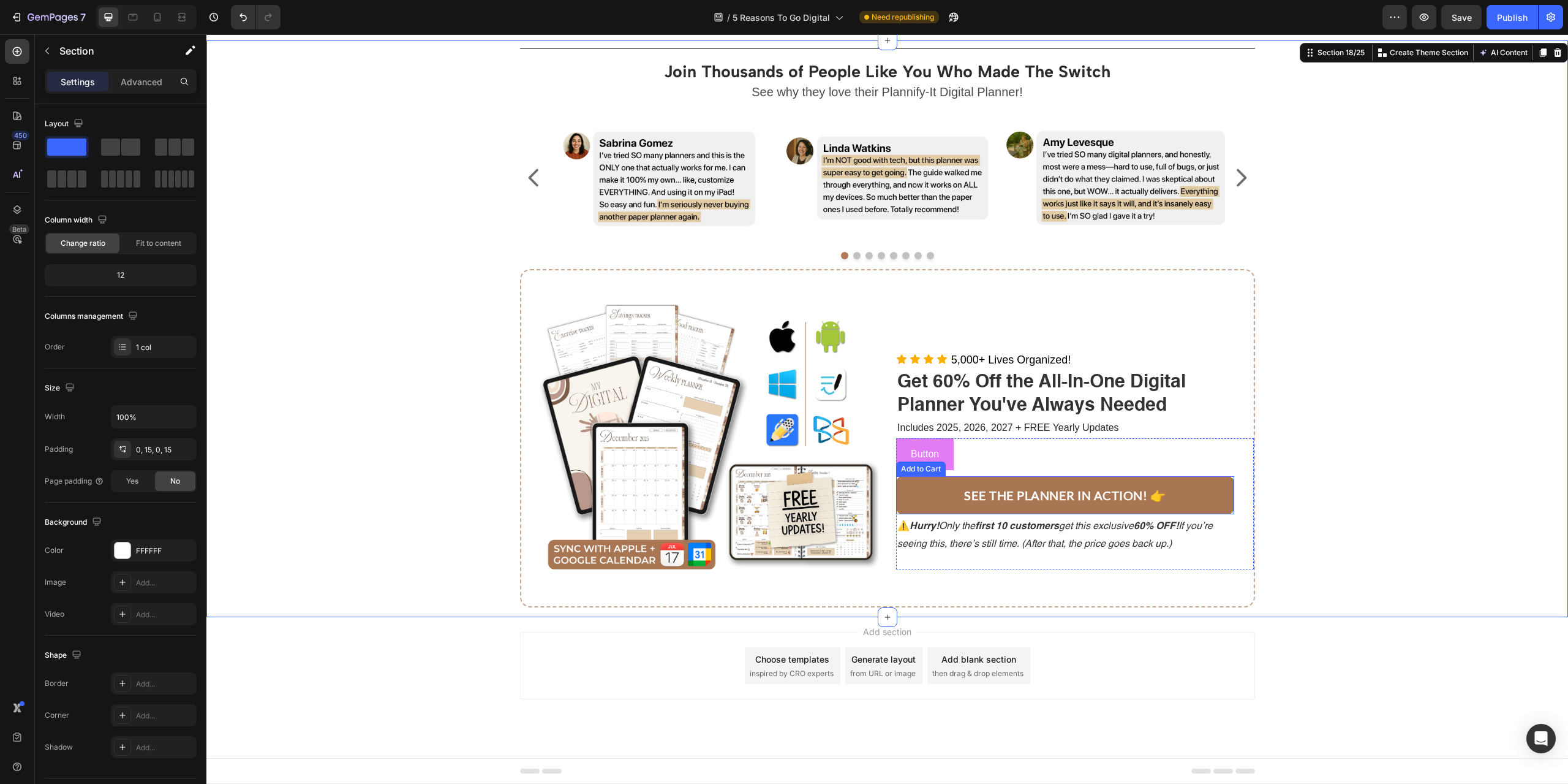
click at [937, 460] on button "Button" at bounding box center [924, 455] width 58 height 33
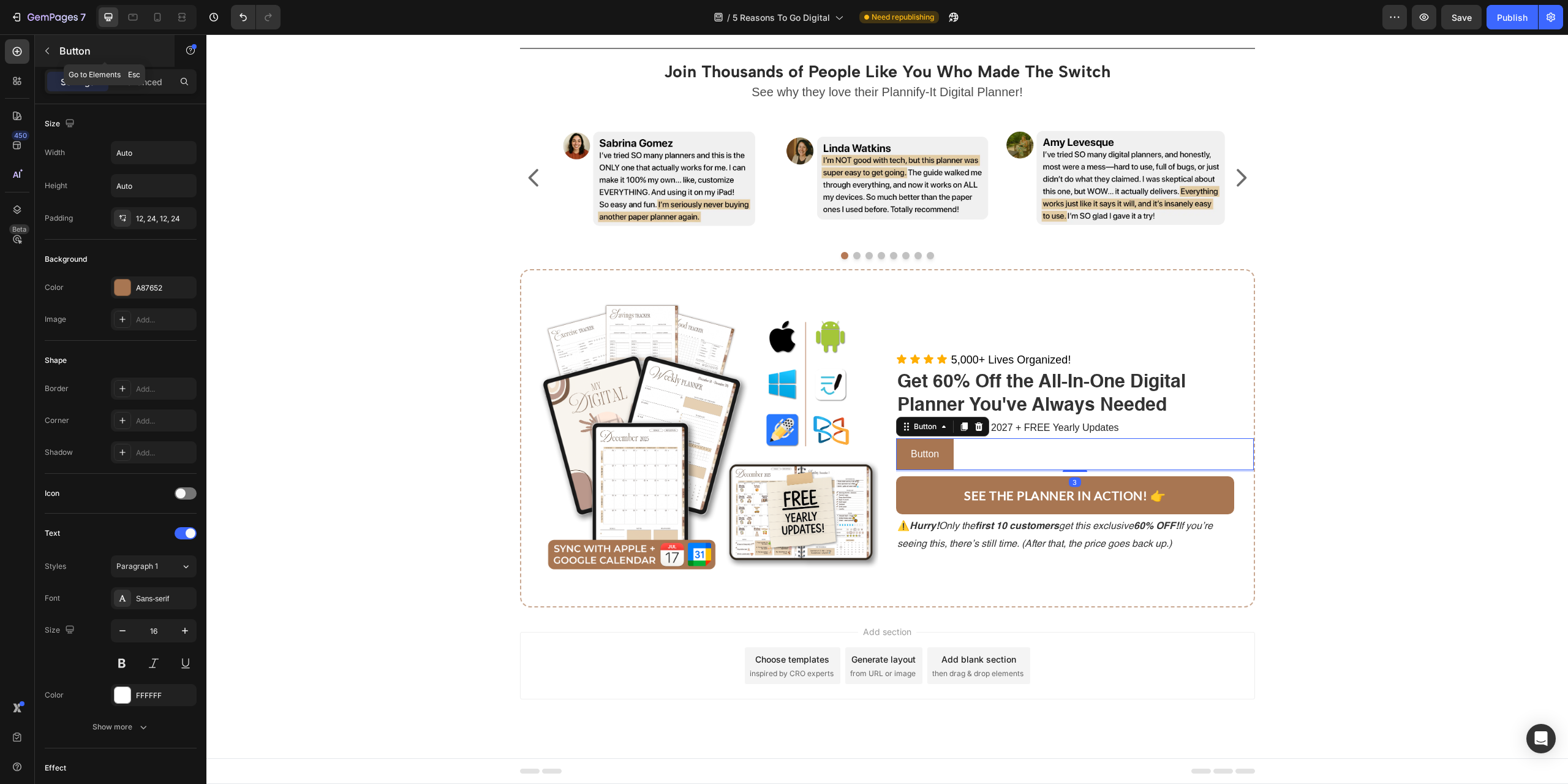
click at [132, 65] on div "Button" at bounding box center [105, 51] width 139 height 32
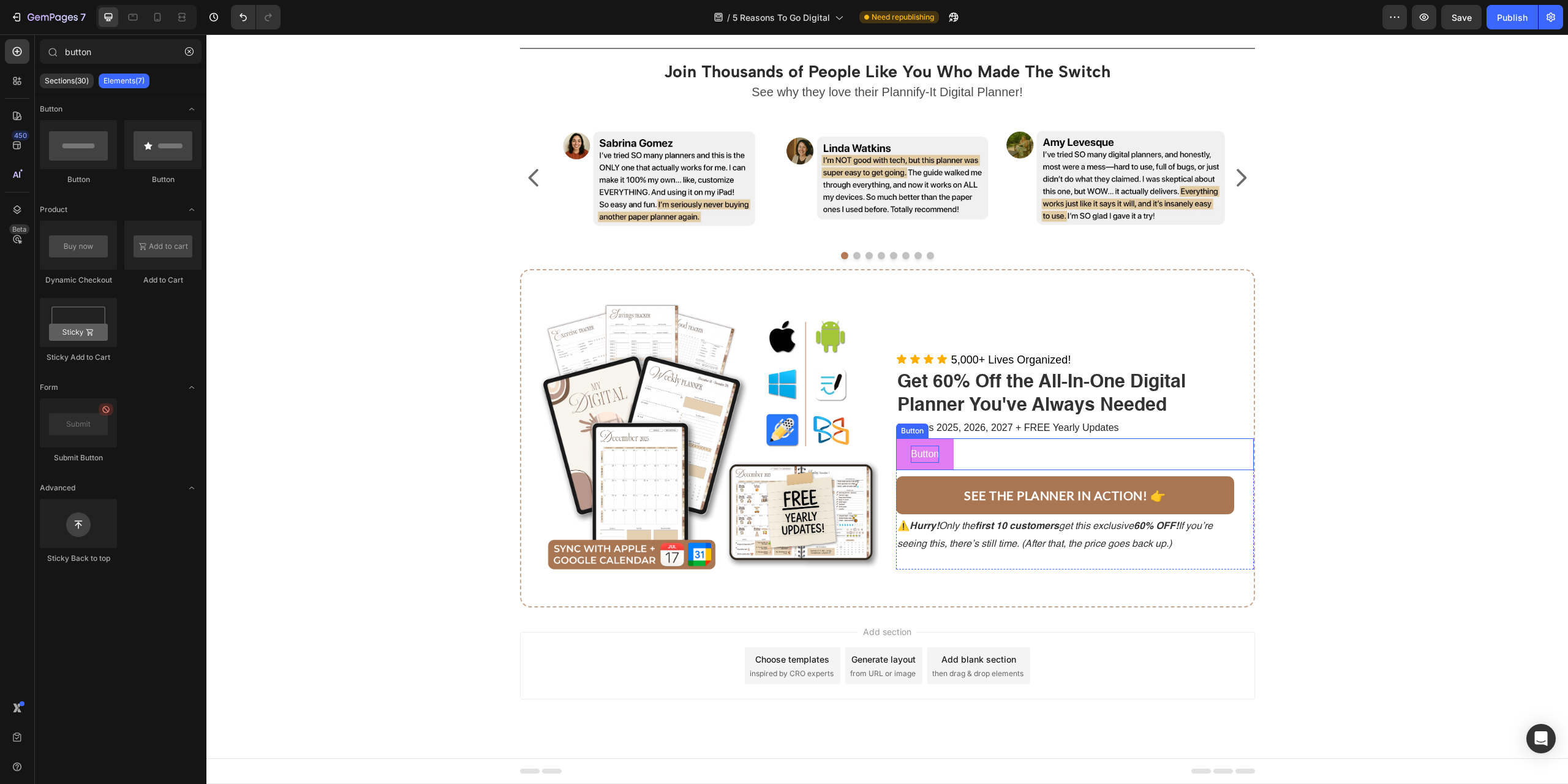
click at [922, 456] on p "Button" at bounding box center [925, 454] width 28 height 18
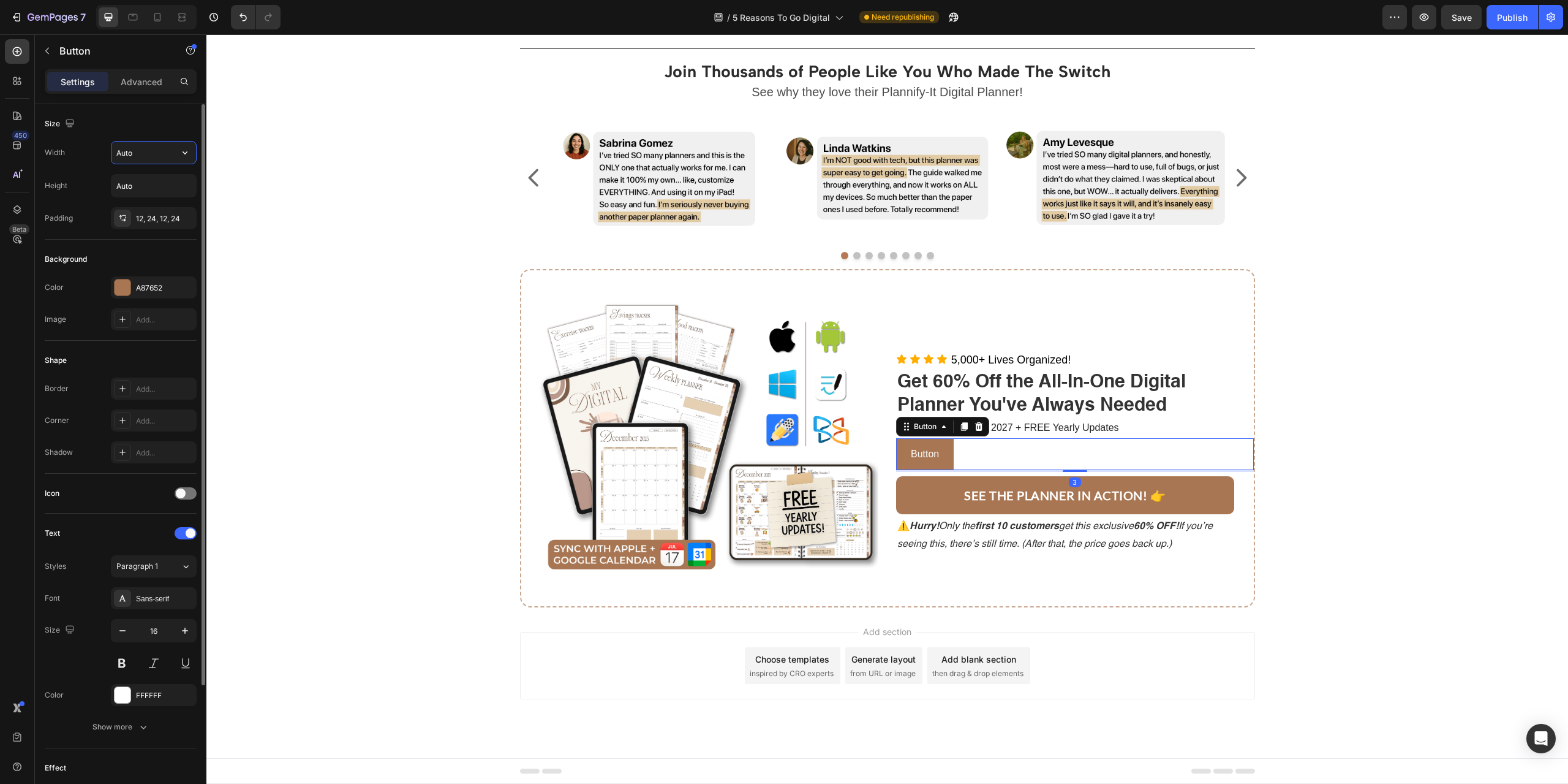
click at [149, 146] on input "Auto" at bounding box center [154, 152] width 85 height 22
click at [181, 155] on icon "button" at bounding box center [185, 152] width 12 height 12
click at [148, 206] on p "Full 100%" at bounding box center [151, 207] width 70 height 11
type input "100%"
click at [164, 187] on input "Auto" at bounding box center [154, 185] width 85 height 22
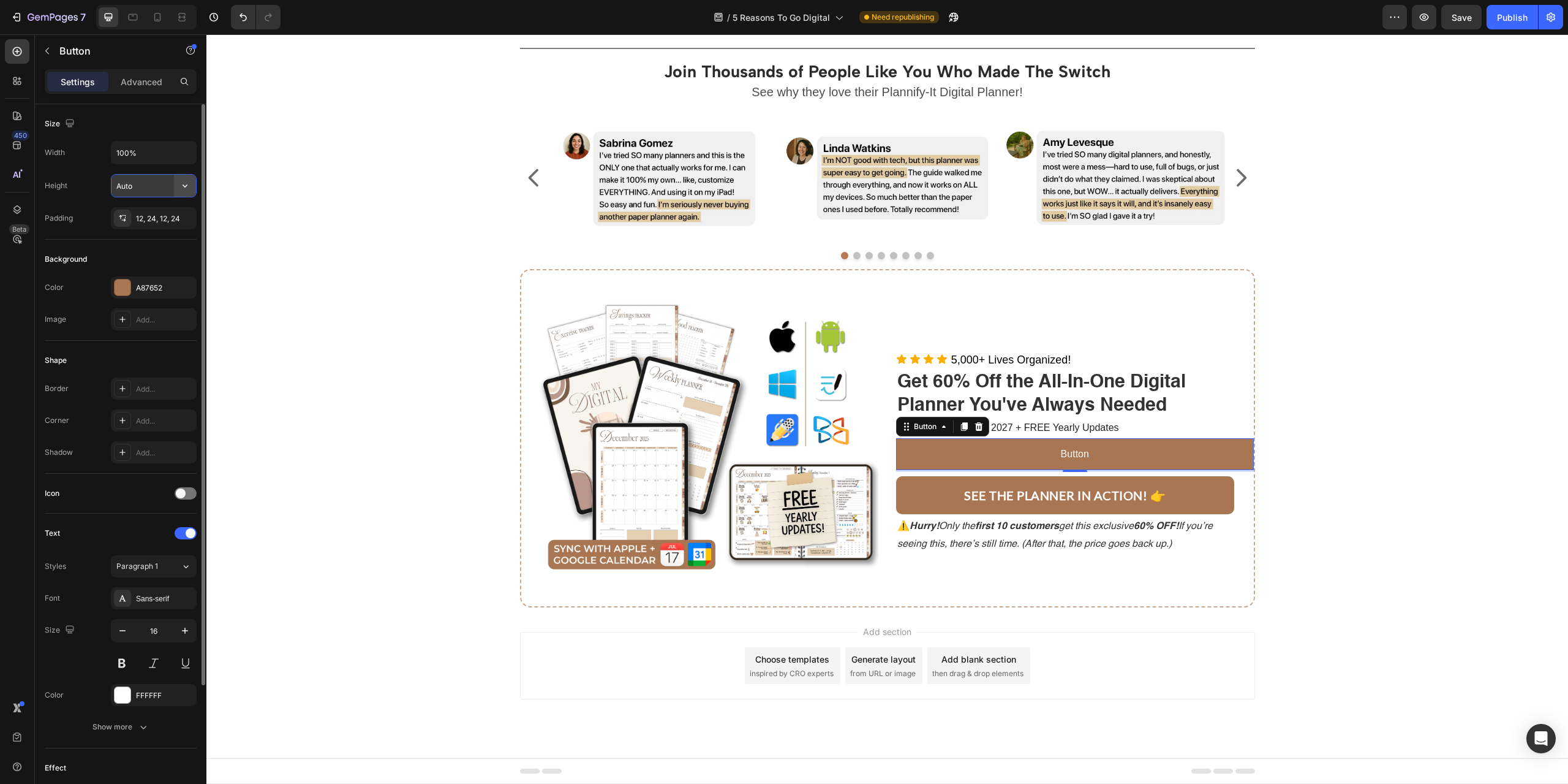
click at [188, 189] on icon "button" at bounding box center [185, 185] width 12 height 12
click at [157, 216] on p "Fit content Auto" at bounding box center [151, 217] width 70 height 11
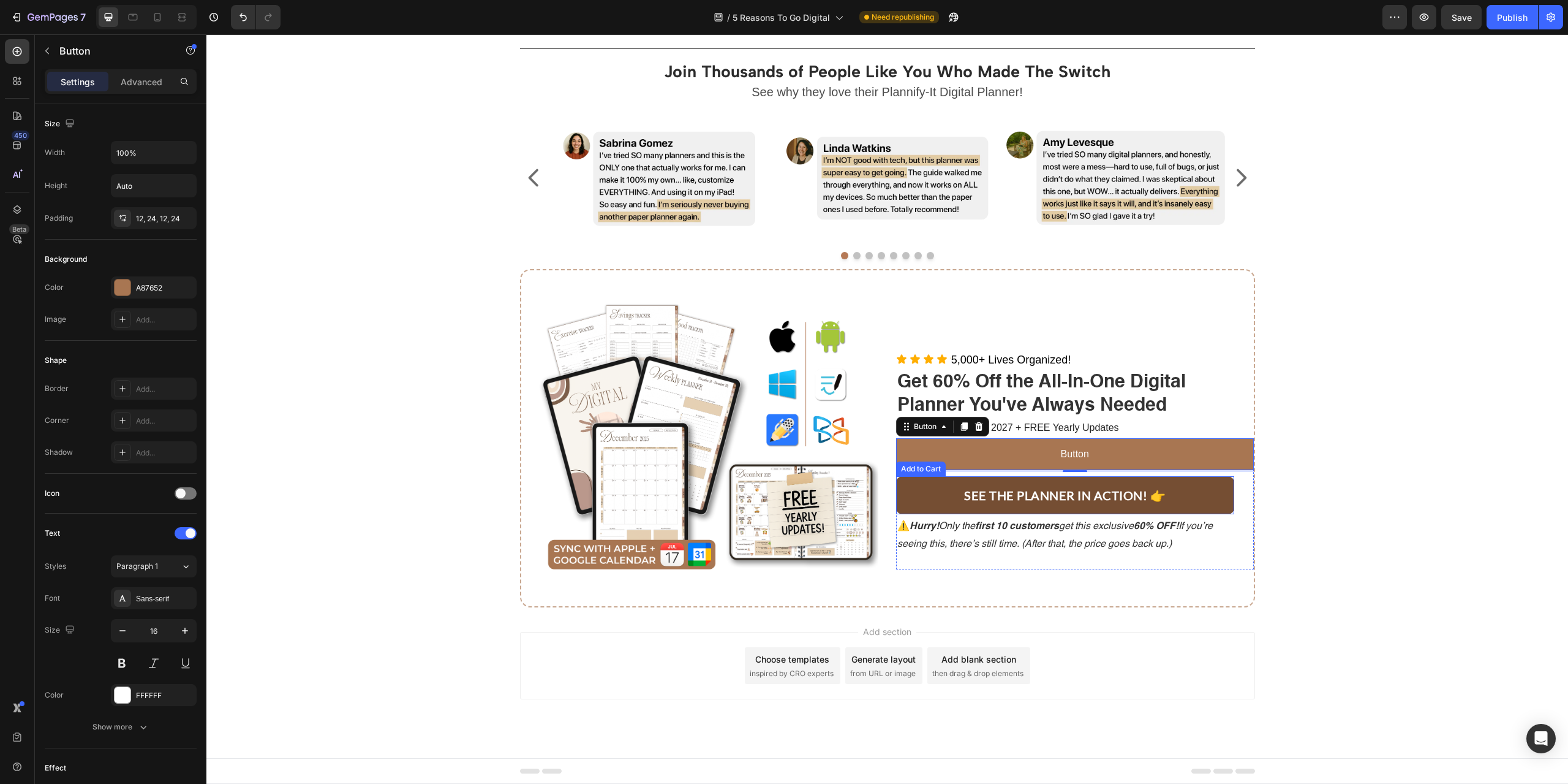
click at [924, 490] on button "SEE THE PLANNER IN ACTION! 👉" at bounding box center [1065, 494] width 338 height 38
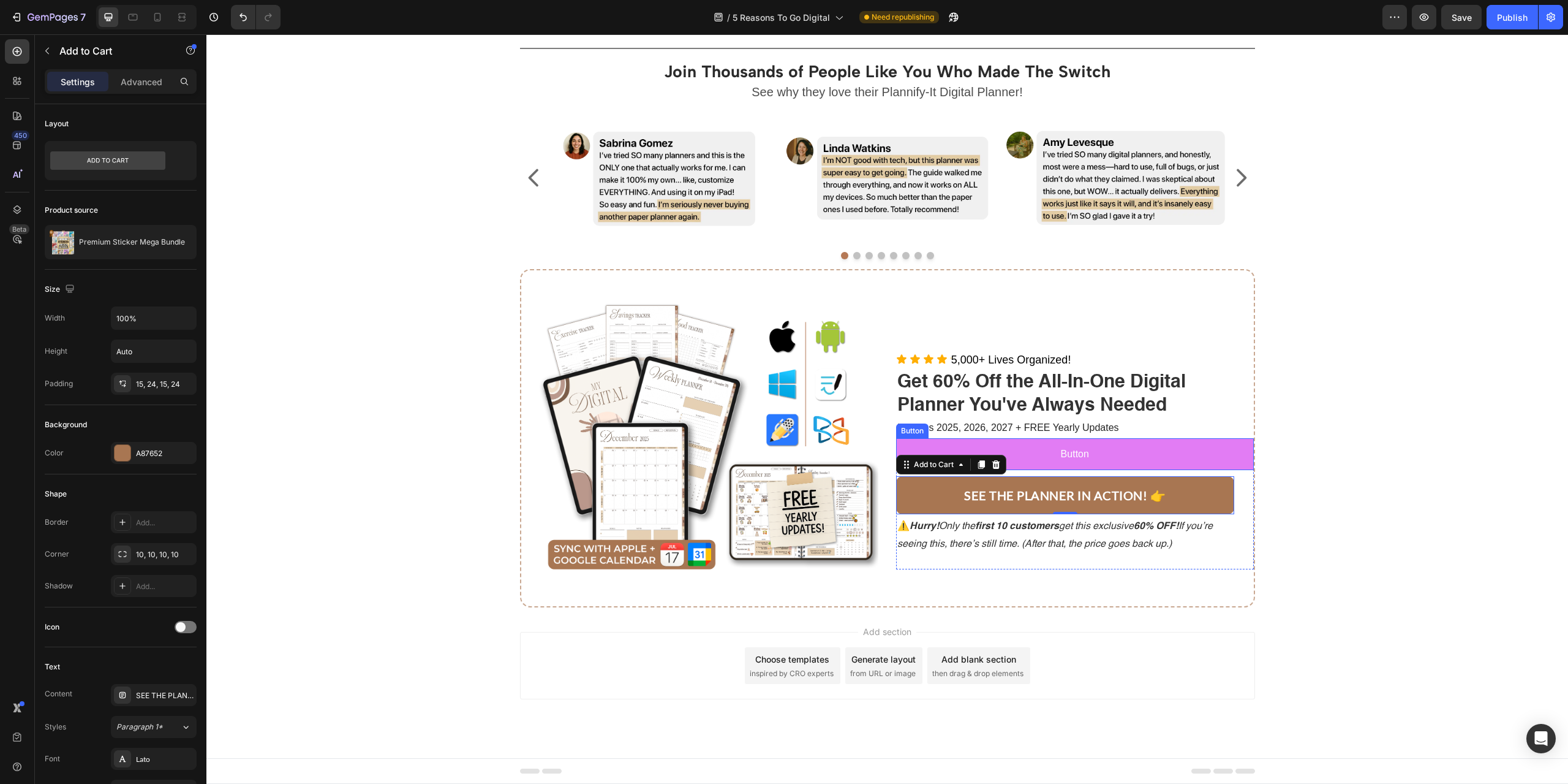
click at [944, 451] on button "Button" at bounding box center [1074, 455] width 358 height 33
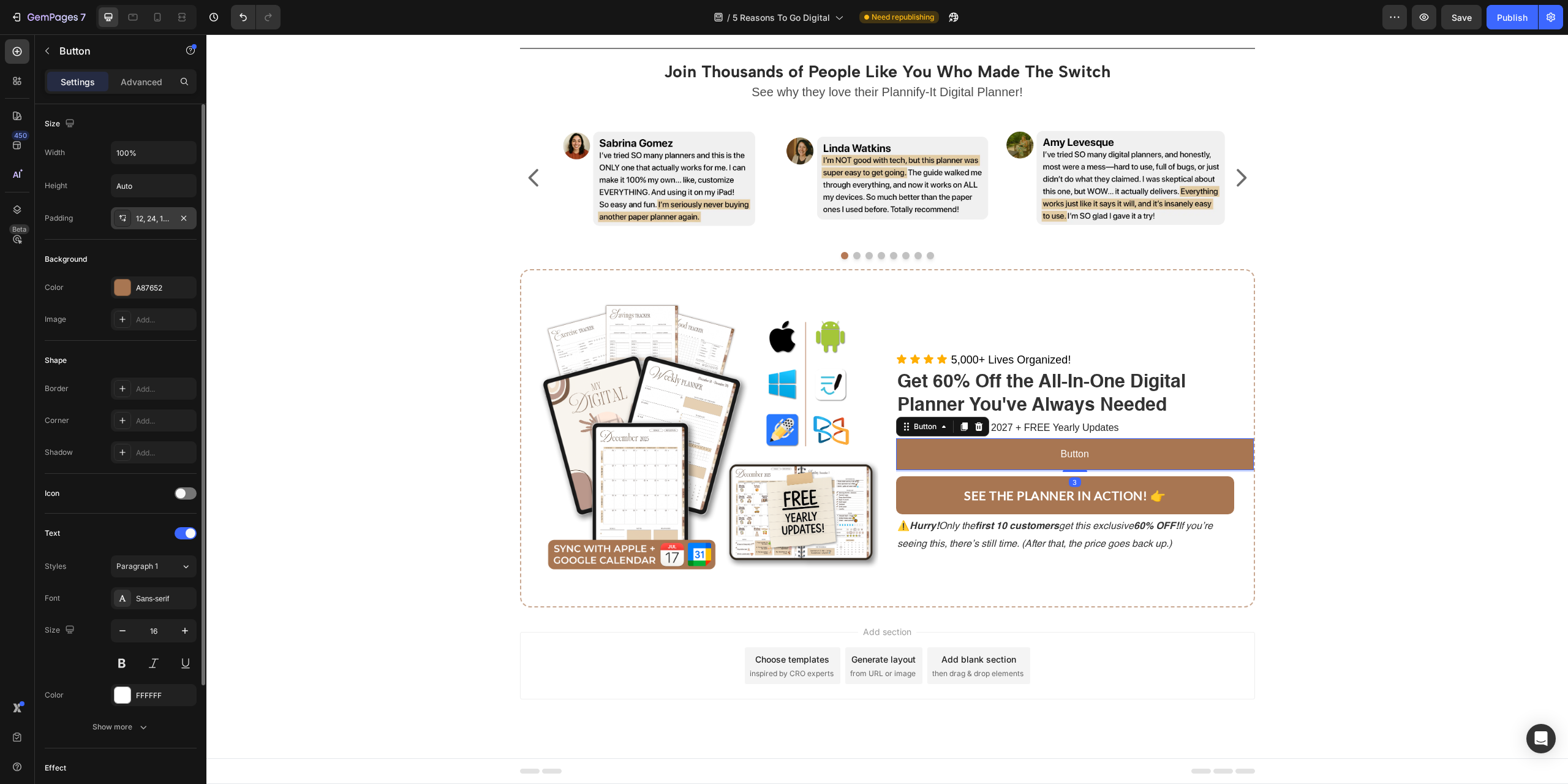
click at [146, 212] on div "12, 24, 12, 24" at bounding box center [154, 218] width 86 height 22
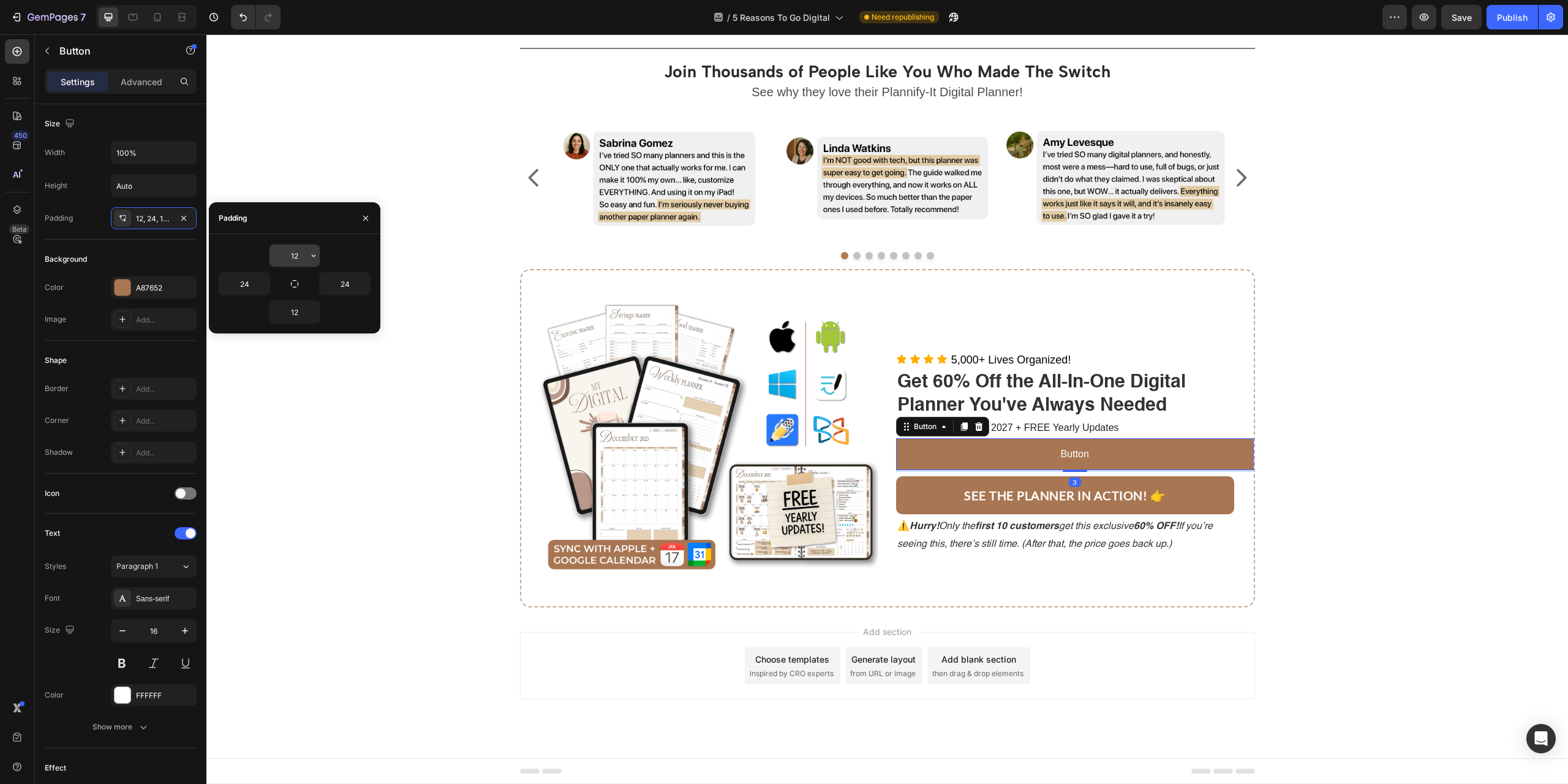
click at [298, 250] on input "12" at bounding box center [294, 255] width 50 height 22
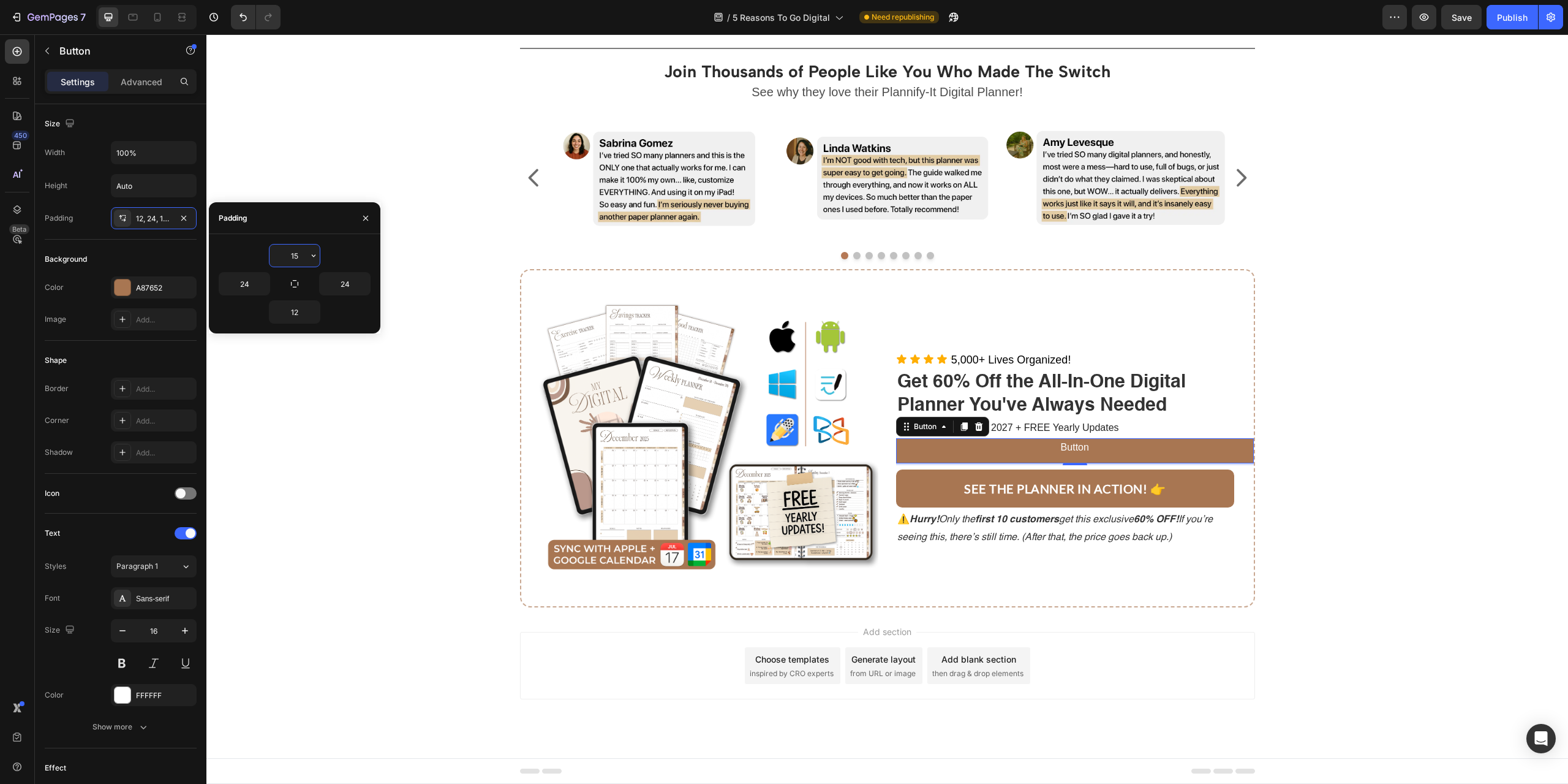
type input "15"
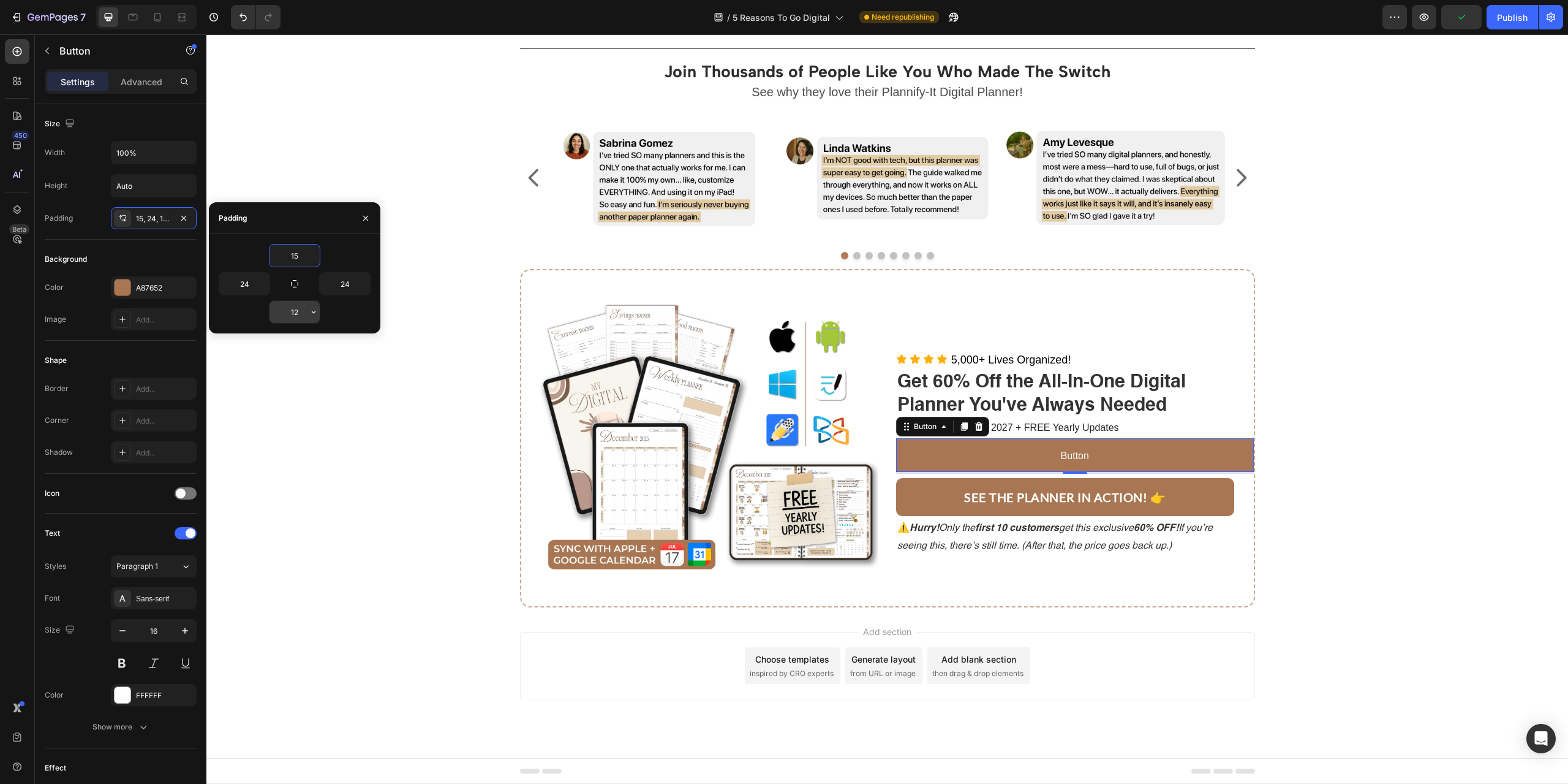
click at [294, 314] on input "12" at bounding box center [294, 312] width 50 height 22
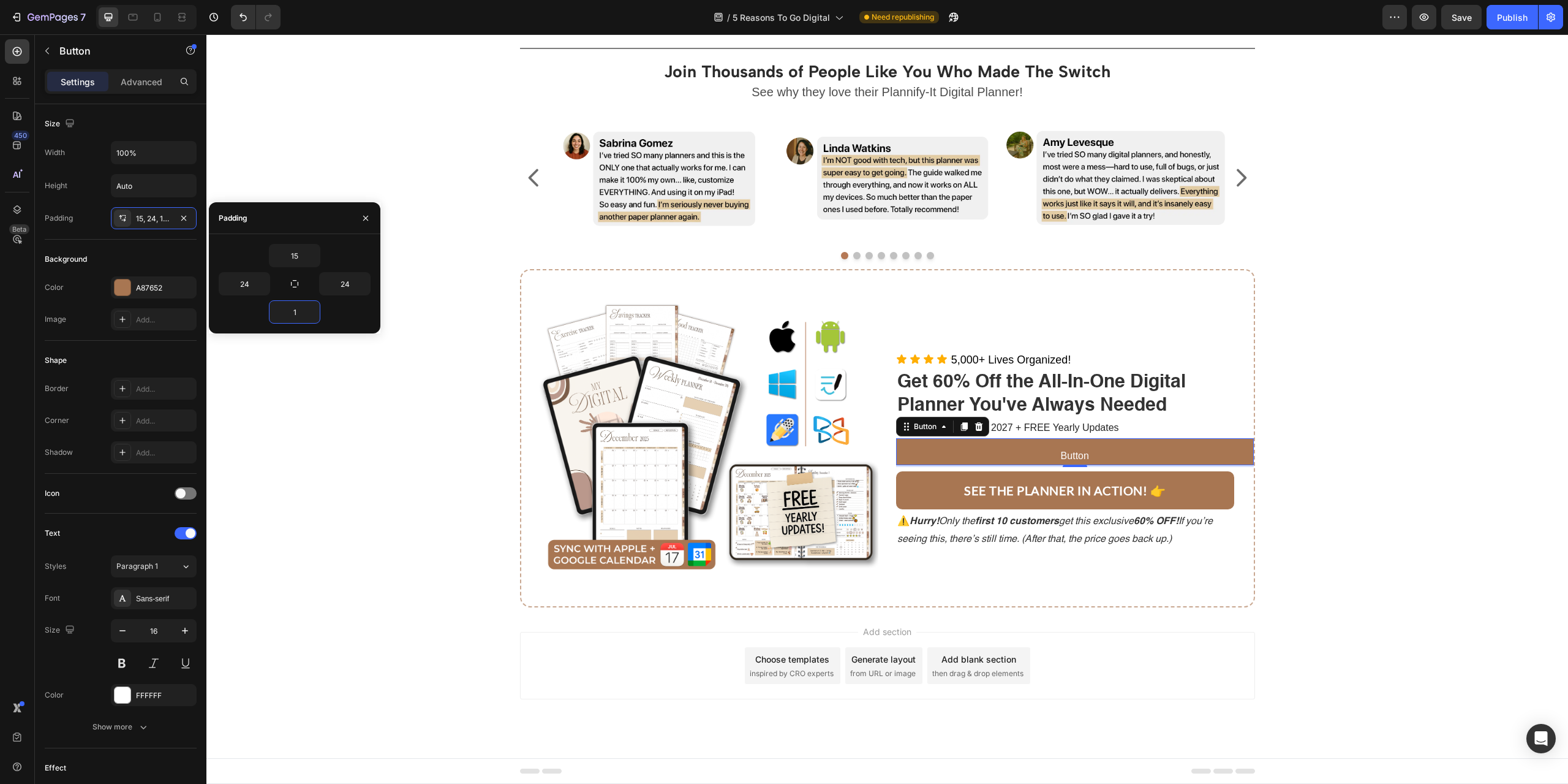
type input "15"
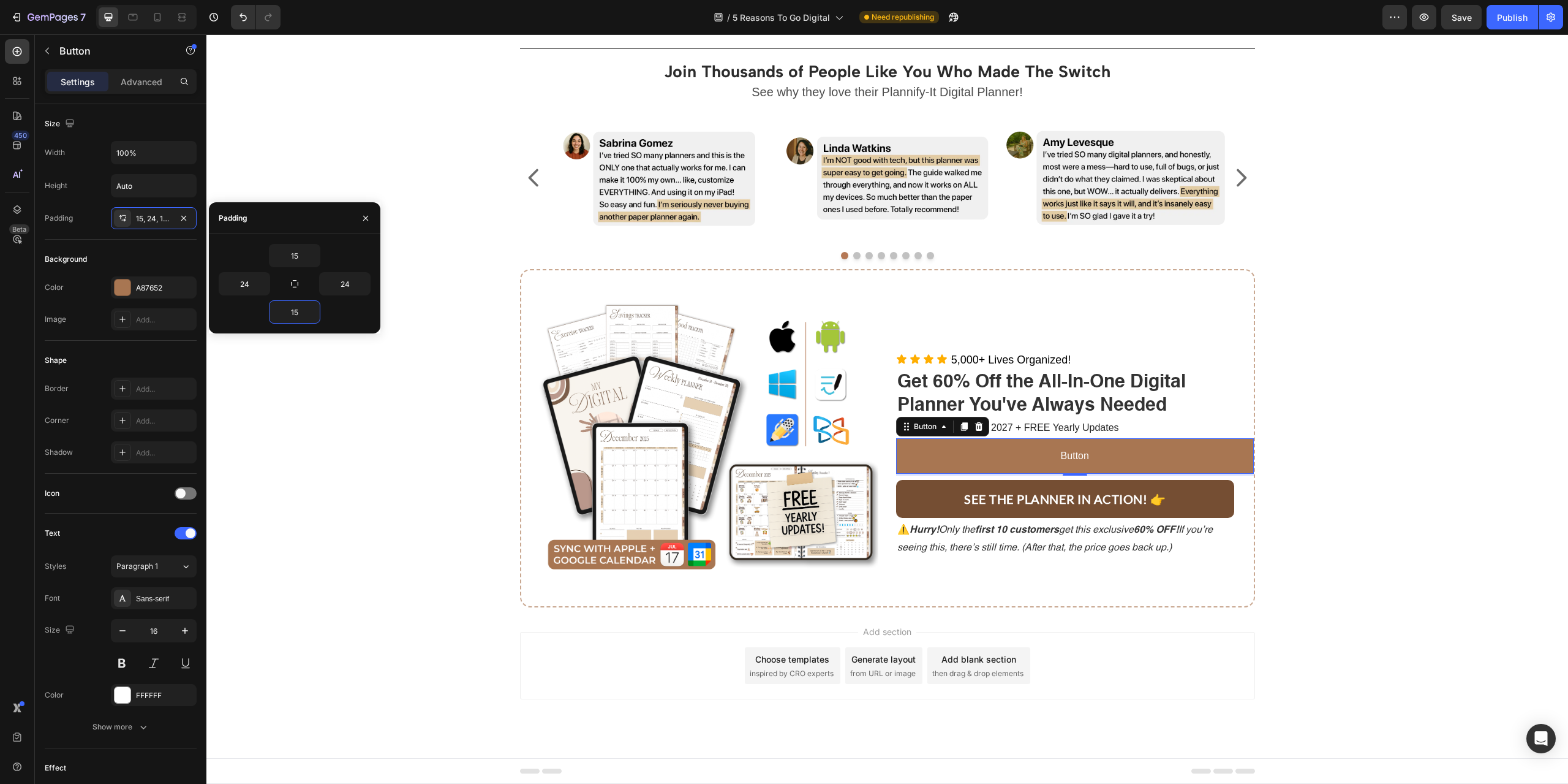
click at [930, 497] on button "SEE THE PLANNER IN ACTION! 👉" at bounding box center [1065, 498] width 338 height 38
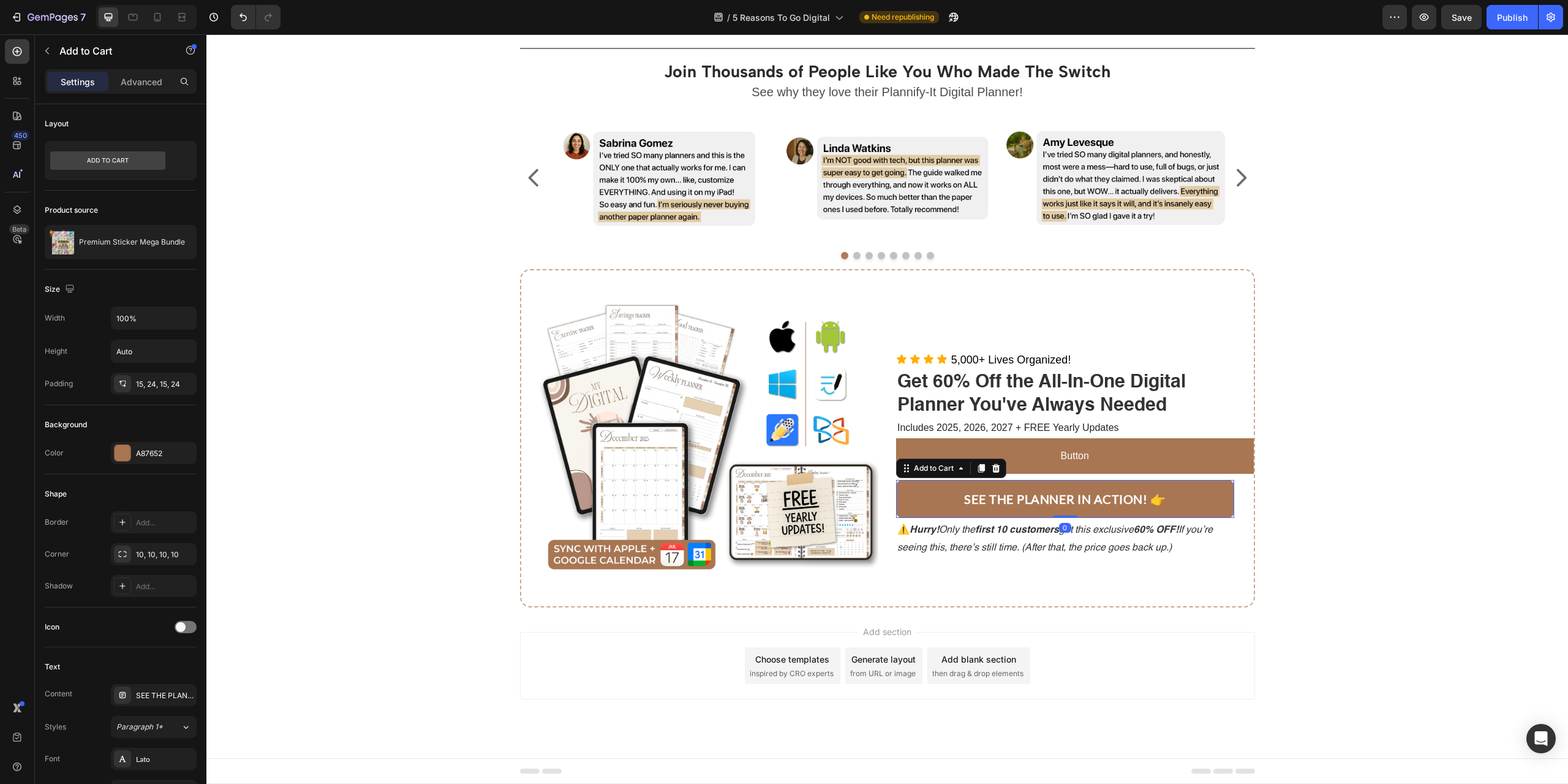
click at [948, 460] on div "Add to Cart" at bounding box center [951, 468] width 110 height 20
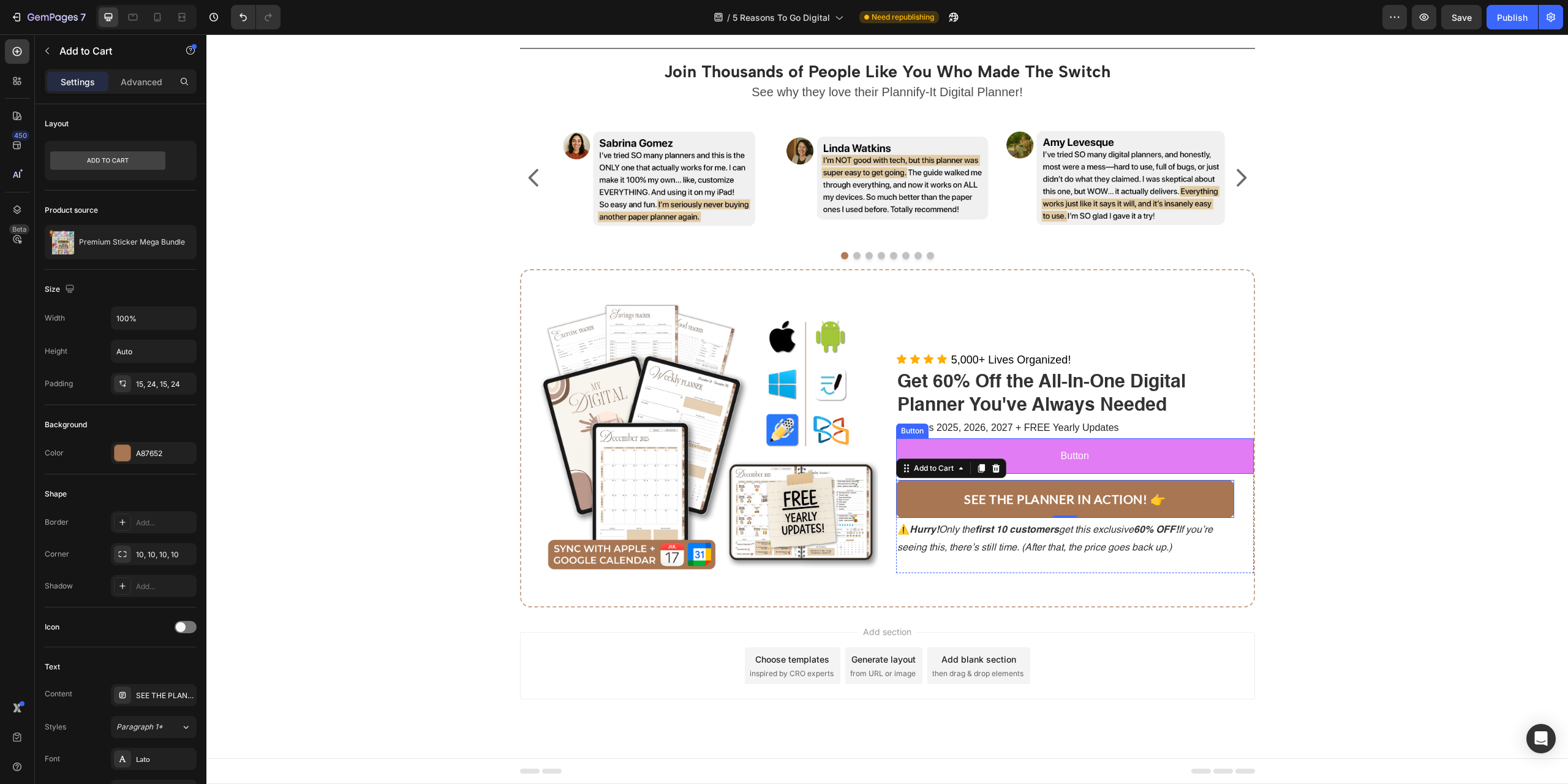
click at [935, 452] on button "Button" at bounding box center [1074, 456] width 358 height 36
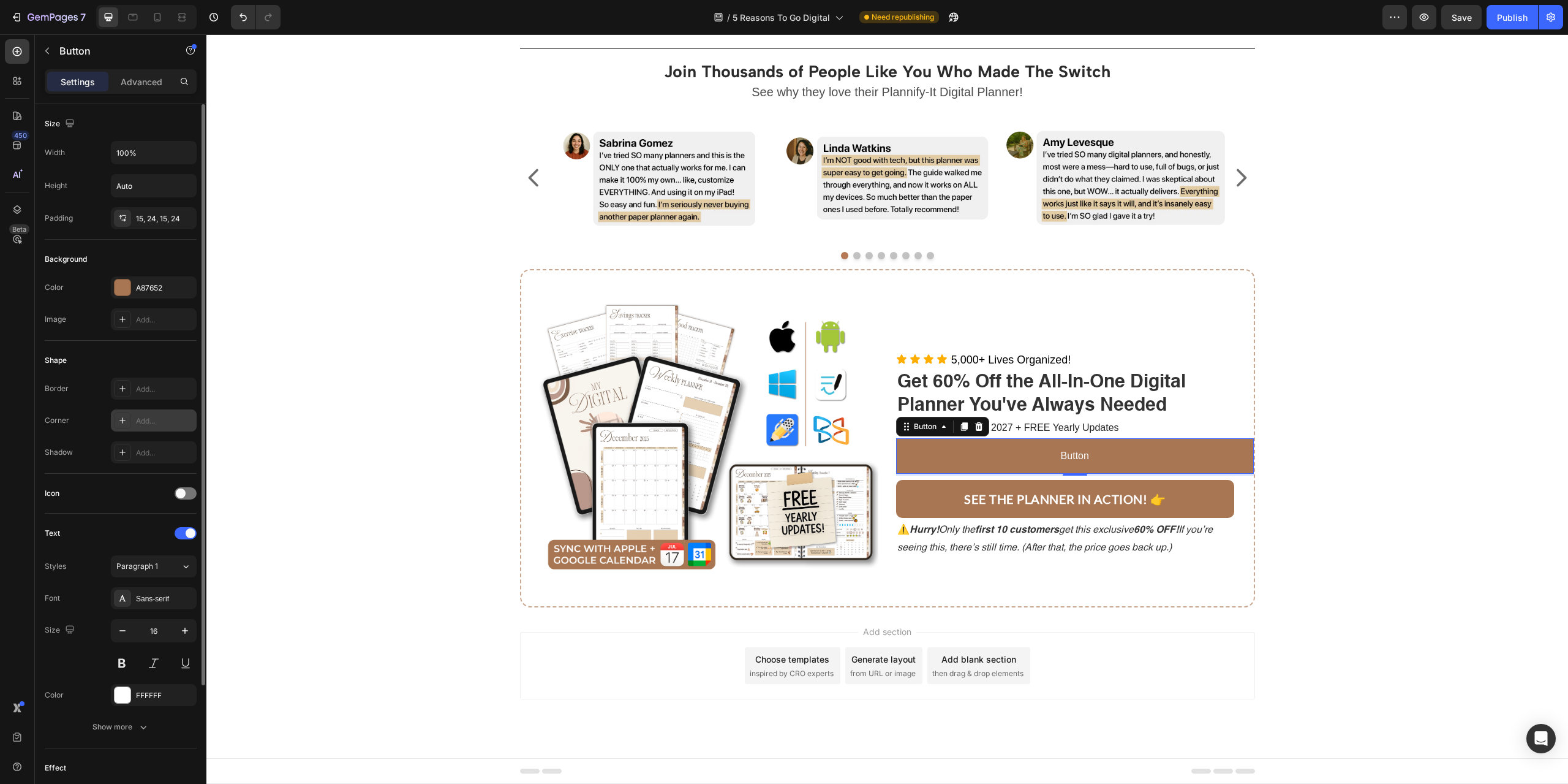
click at [117, 415] on div at bounding box center [122, 420] width 17 height 17
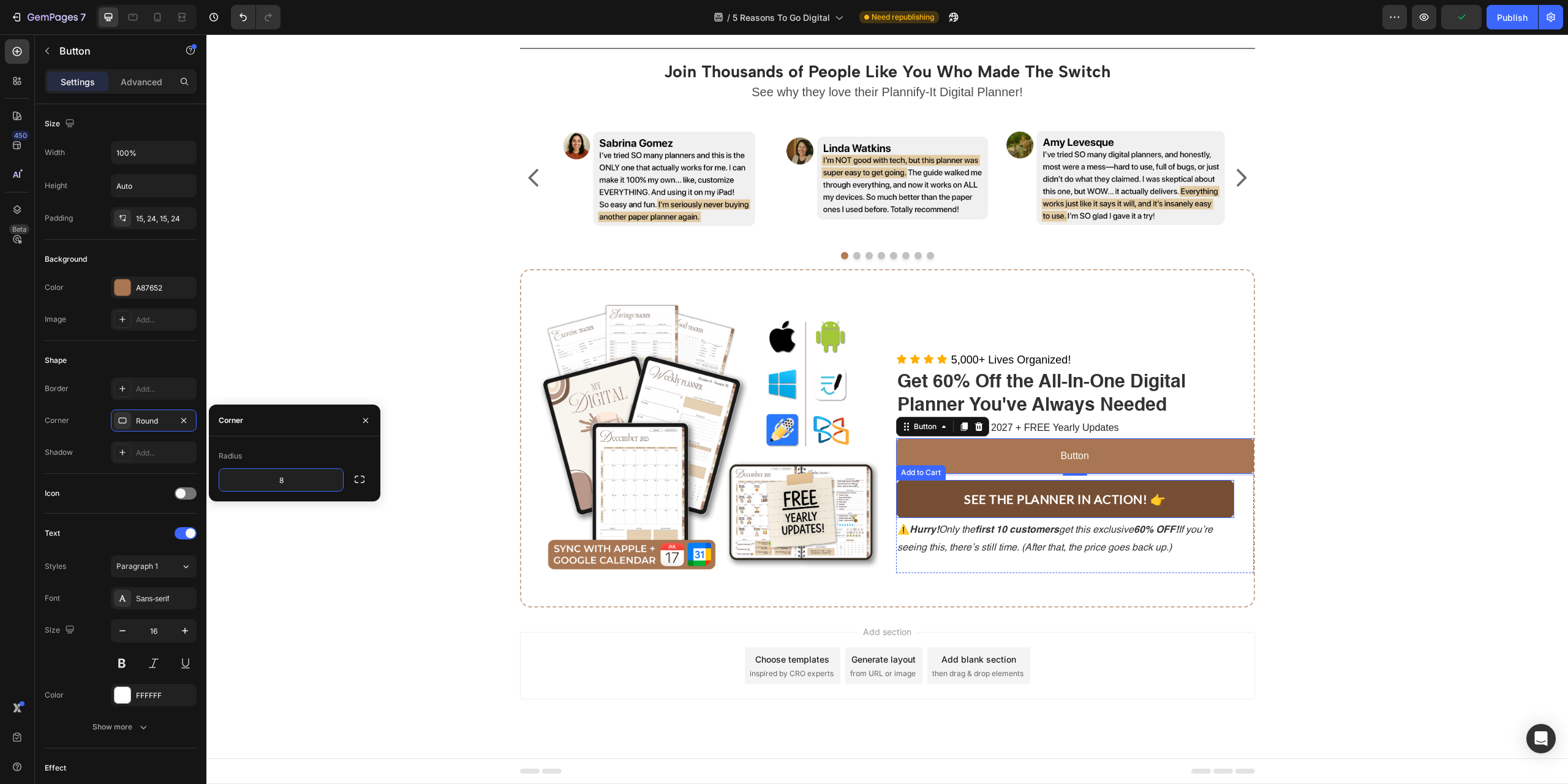
click at [928, 506] on button "SEE THE PLANNER IN ACTION! 👉" at bounding box center [1065, 498] width 338 height 38
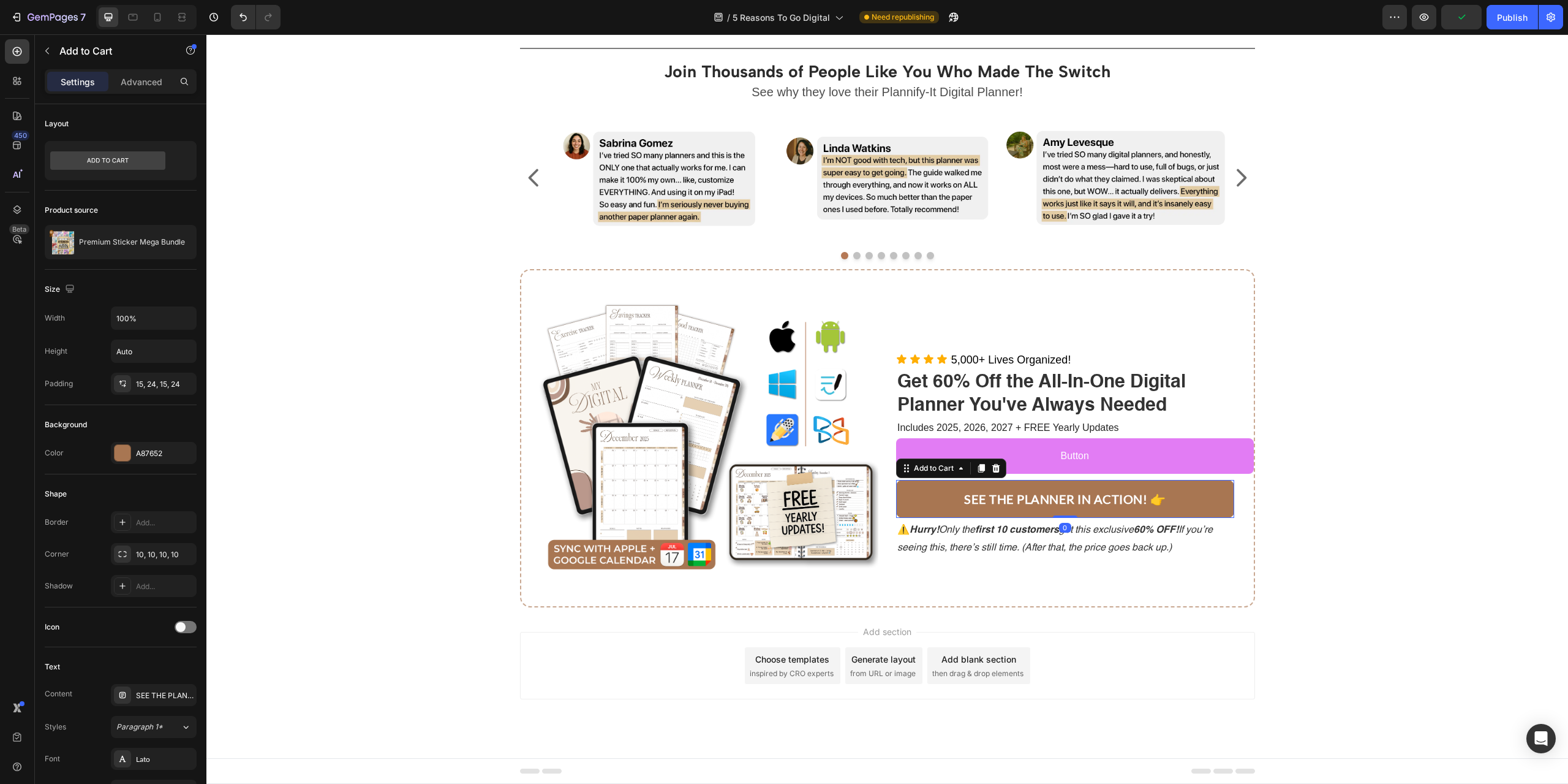
click at [942, 448] on button "Button" at bounding box center [1074, 456] width 358 height 36
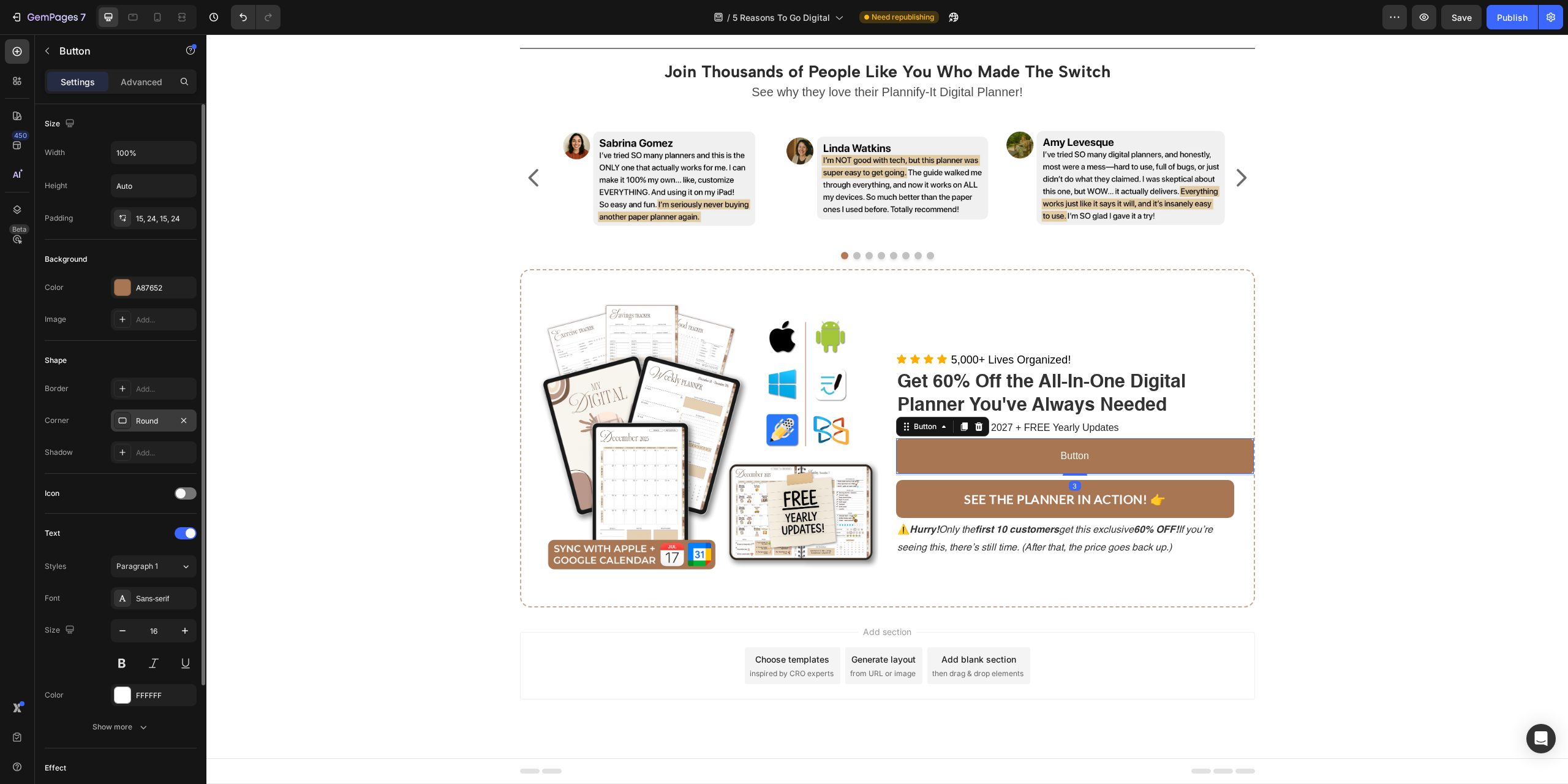
click at [151, 415] on div "Round" at bounding box center [154, 421] width 36 height 11
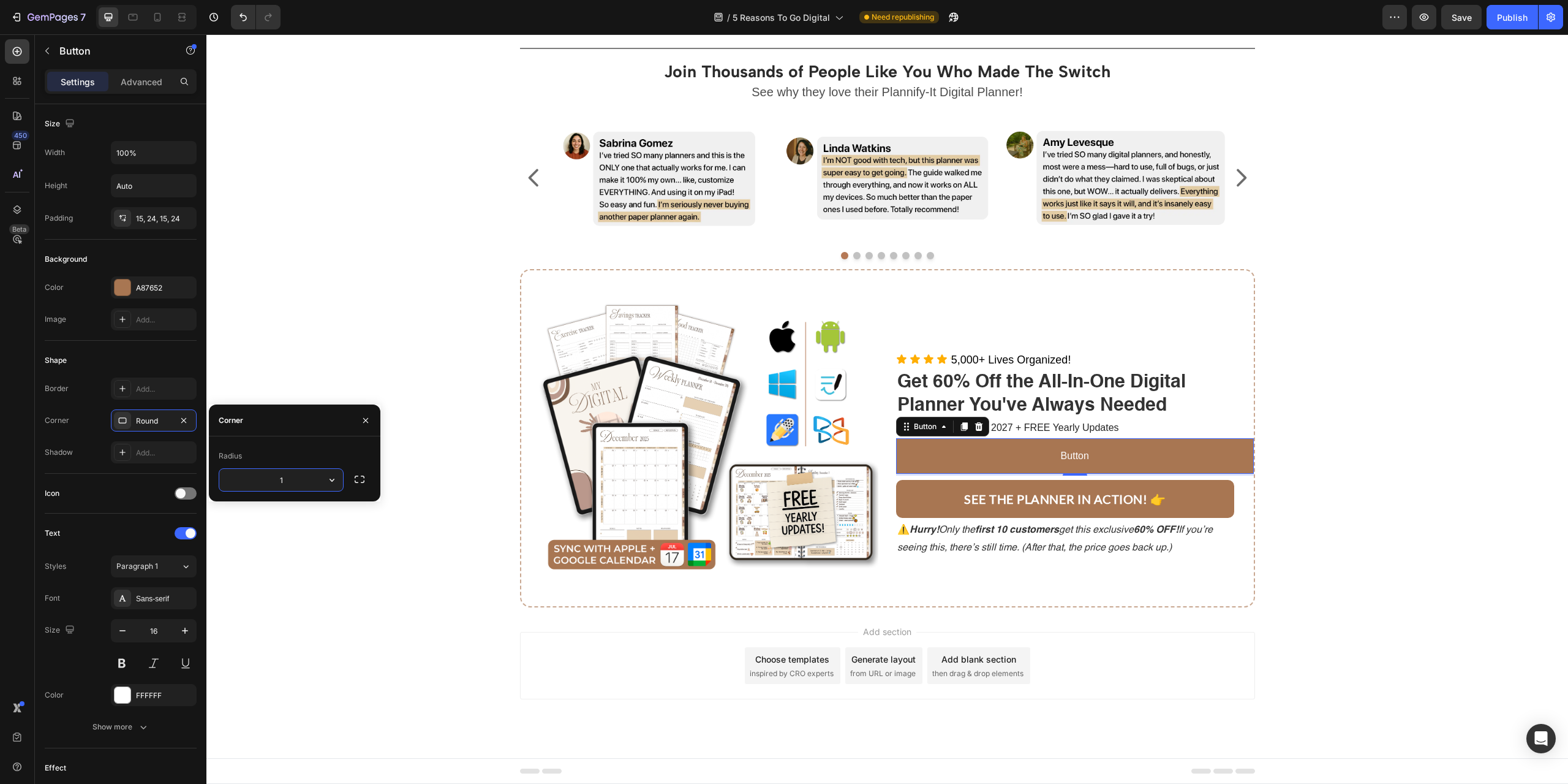
type input "10"
click at [979, 546] on icon "Hurry! Only the first 10 customers get this exclusive 60% OFF! If you’re seeing…" at bounding box center [1055, 539] width 316 height 28
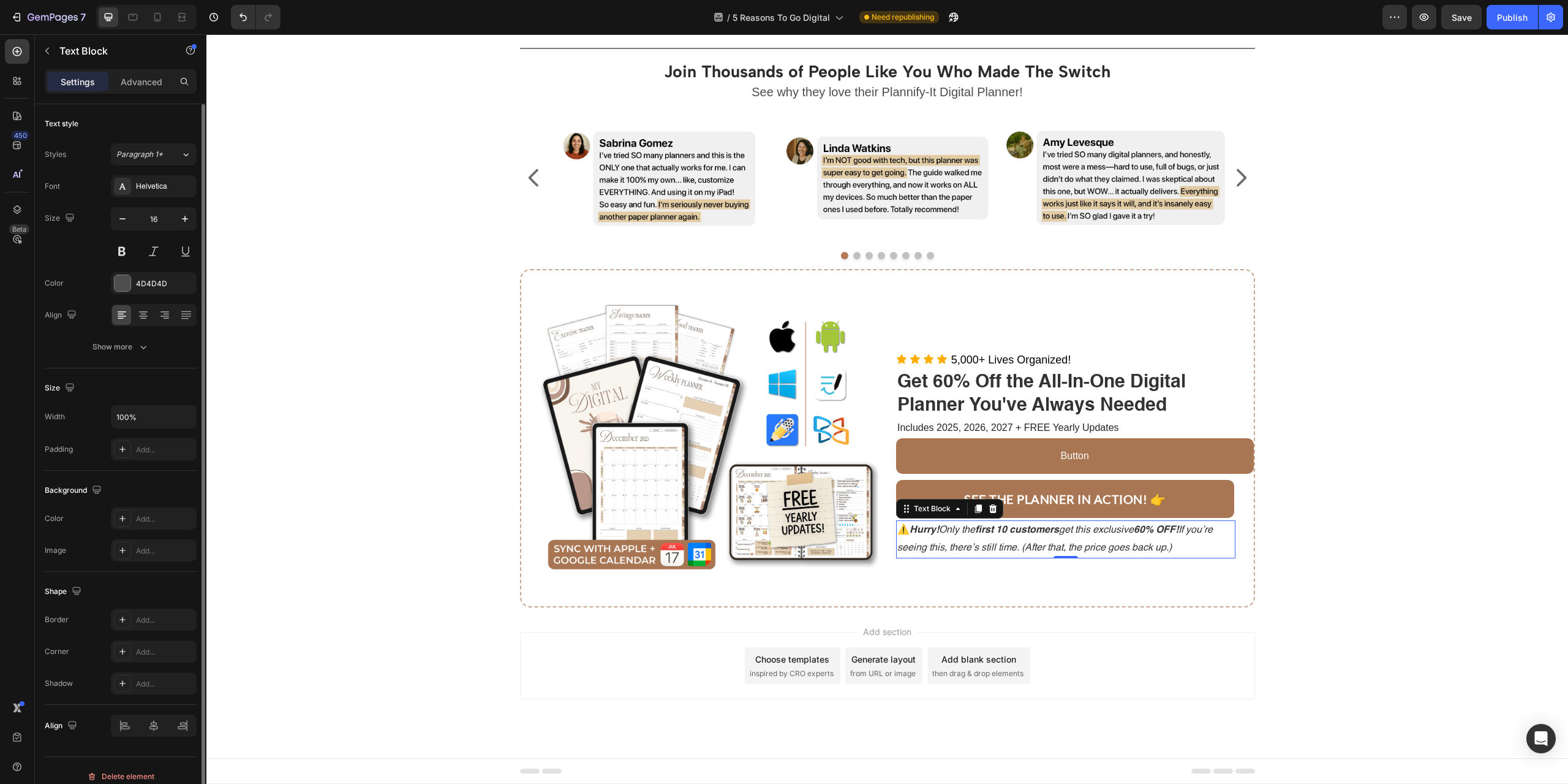
scroll to position [11, 0]
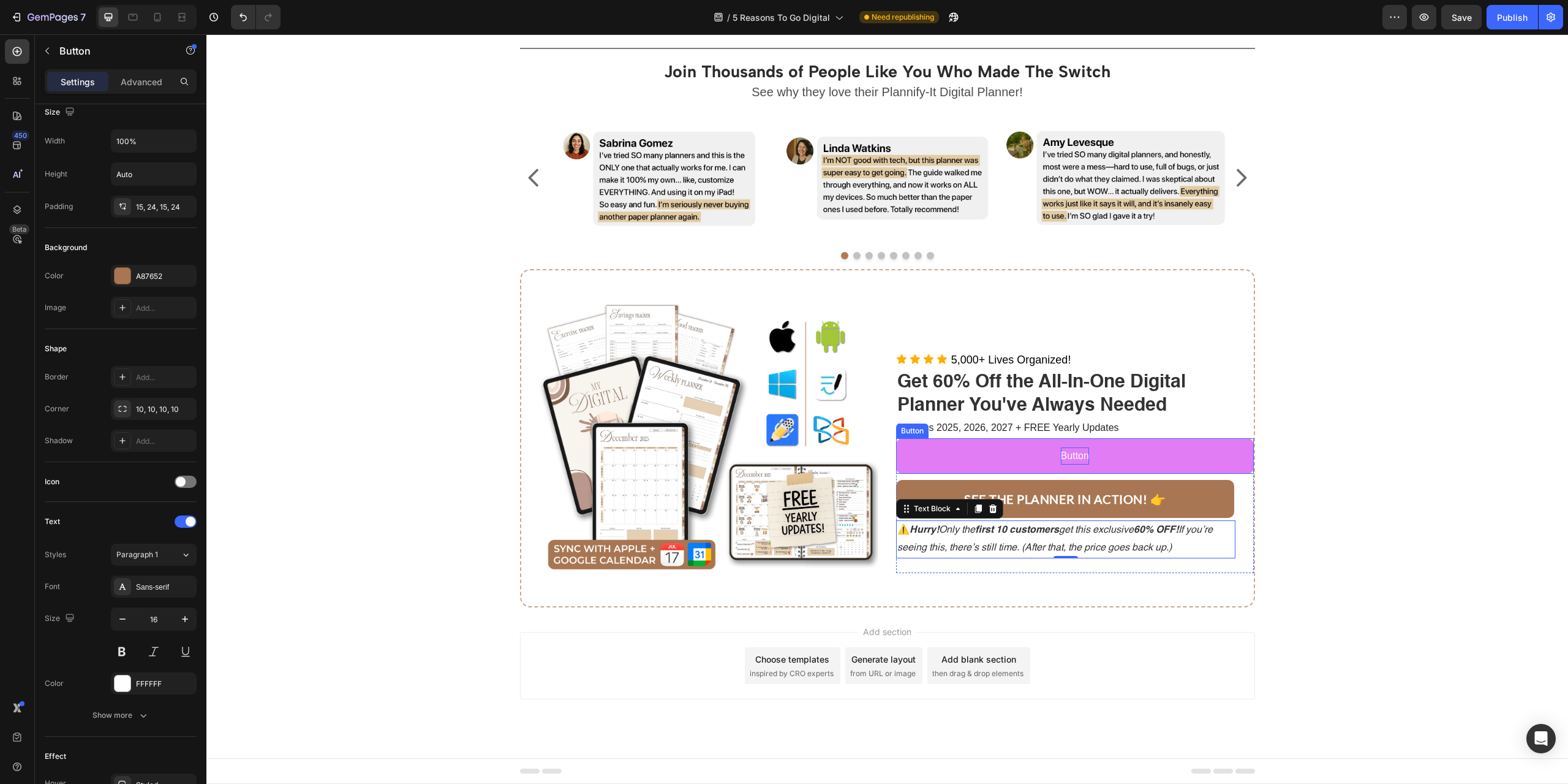
click at [1074, 454] on p "Button" at bounding box center [1075, 456] width 28 height 18
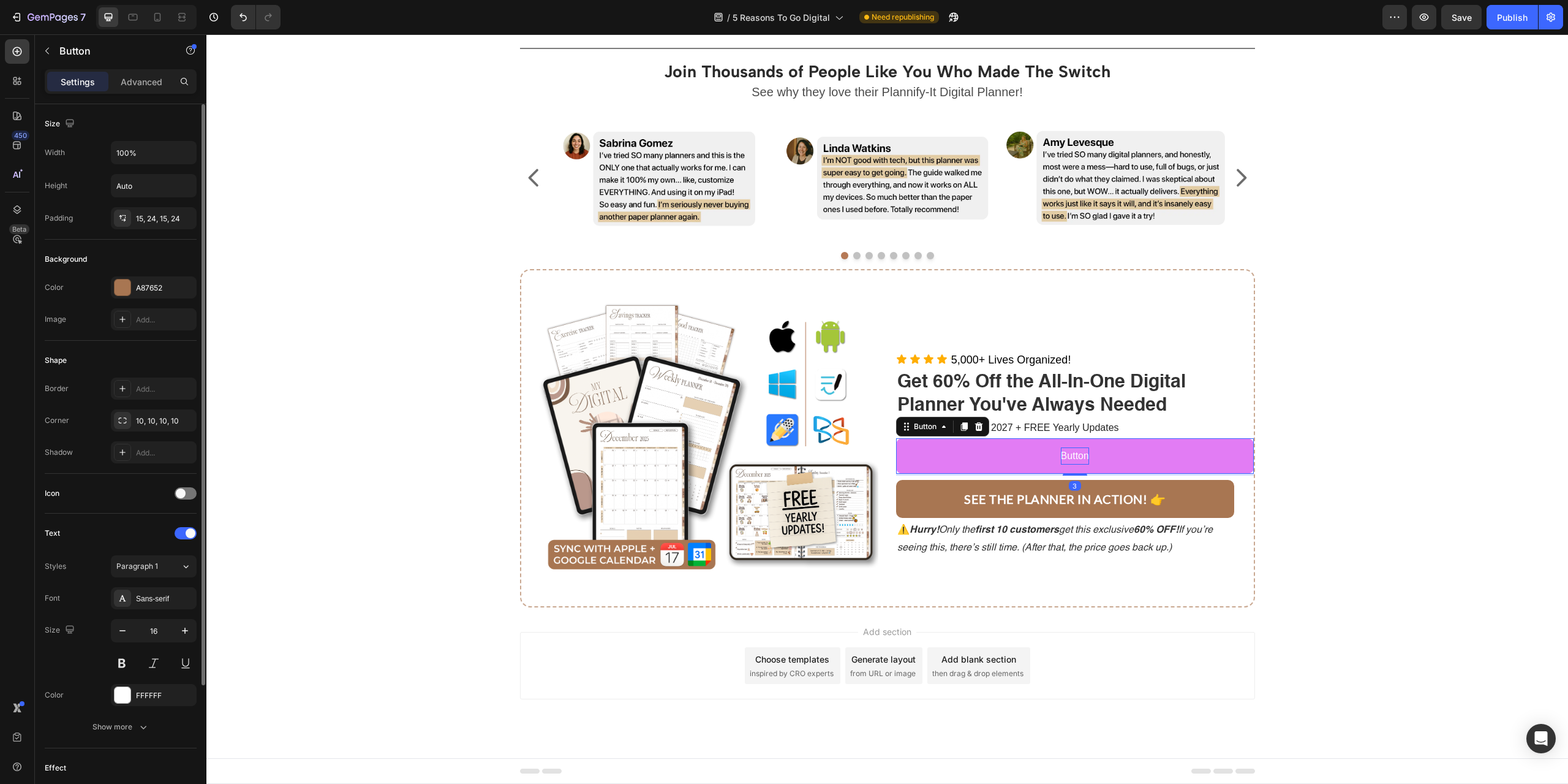
click at [1074, 454] on p "Button" at bounding box center [1075, 456] width 28 height 18
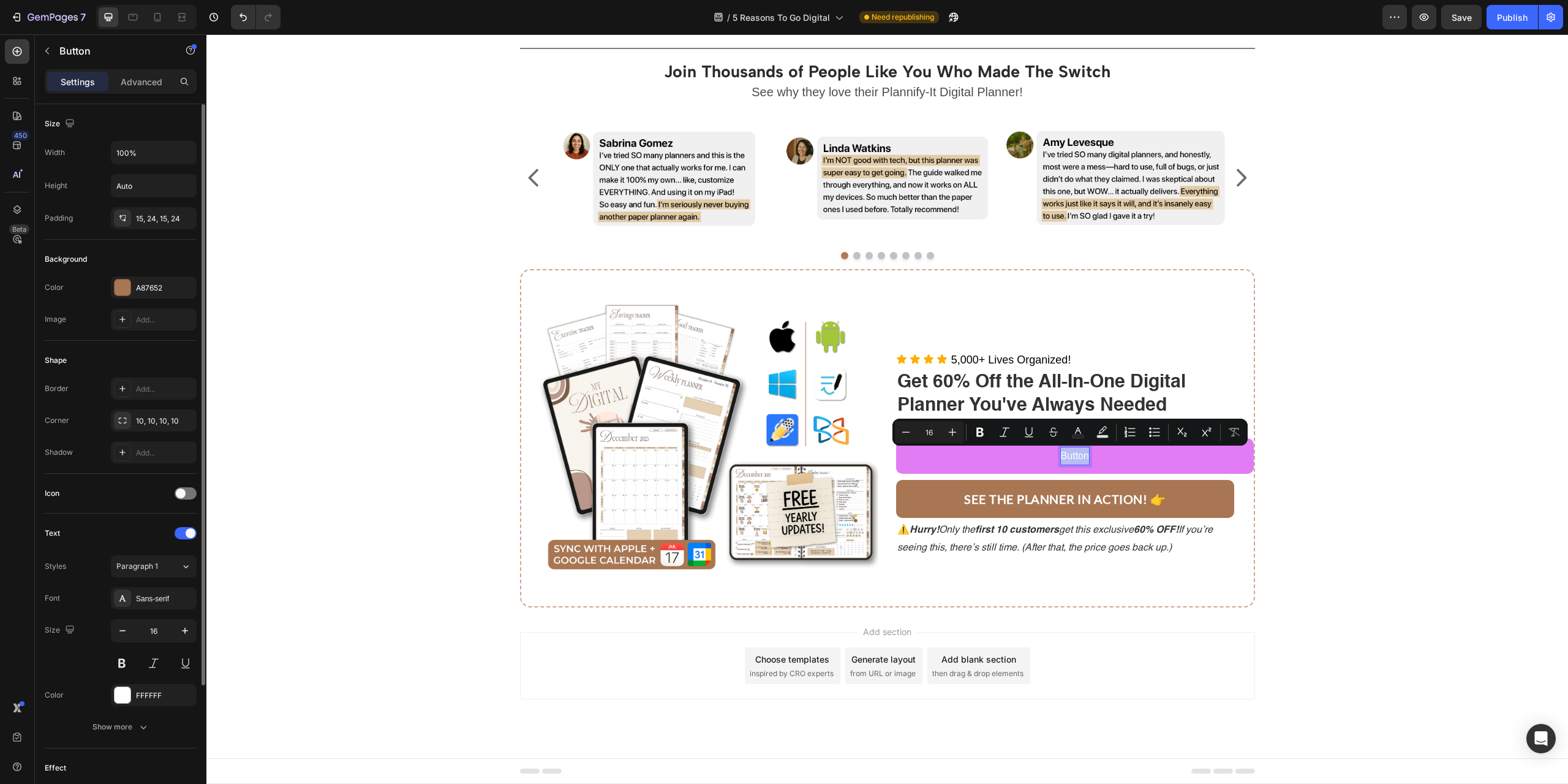
click at [1074, 454] on p "Button" at bounding box center [1075, 456] width 28 height 18
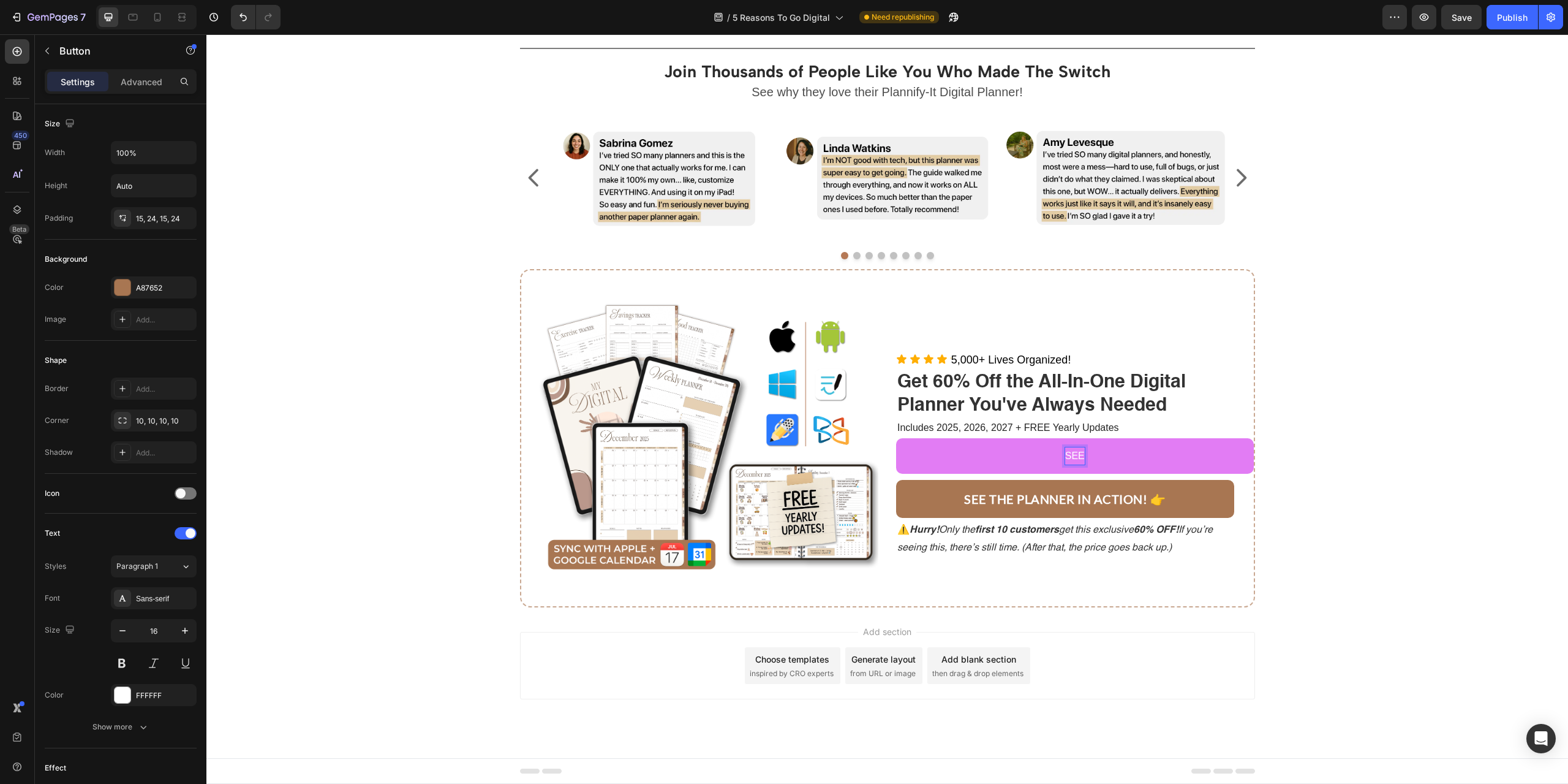
click at [896, 438] on button "SEE" at bounding box center [1074, 456] width 358 height 36
click at [896, 438] on button "SEE TH" at bounding box center [1074, 456] width 358 height 36
click at [896, 438] on button "SEE THE PLANN" at bounding box center [1074, 456] width 358 height 36
click at [896, 438] on button "SEE THE PLANNE RIN" at bounding box center [1074, 456] width 358 height 36
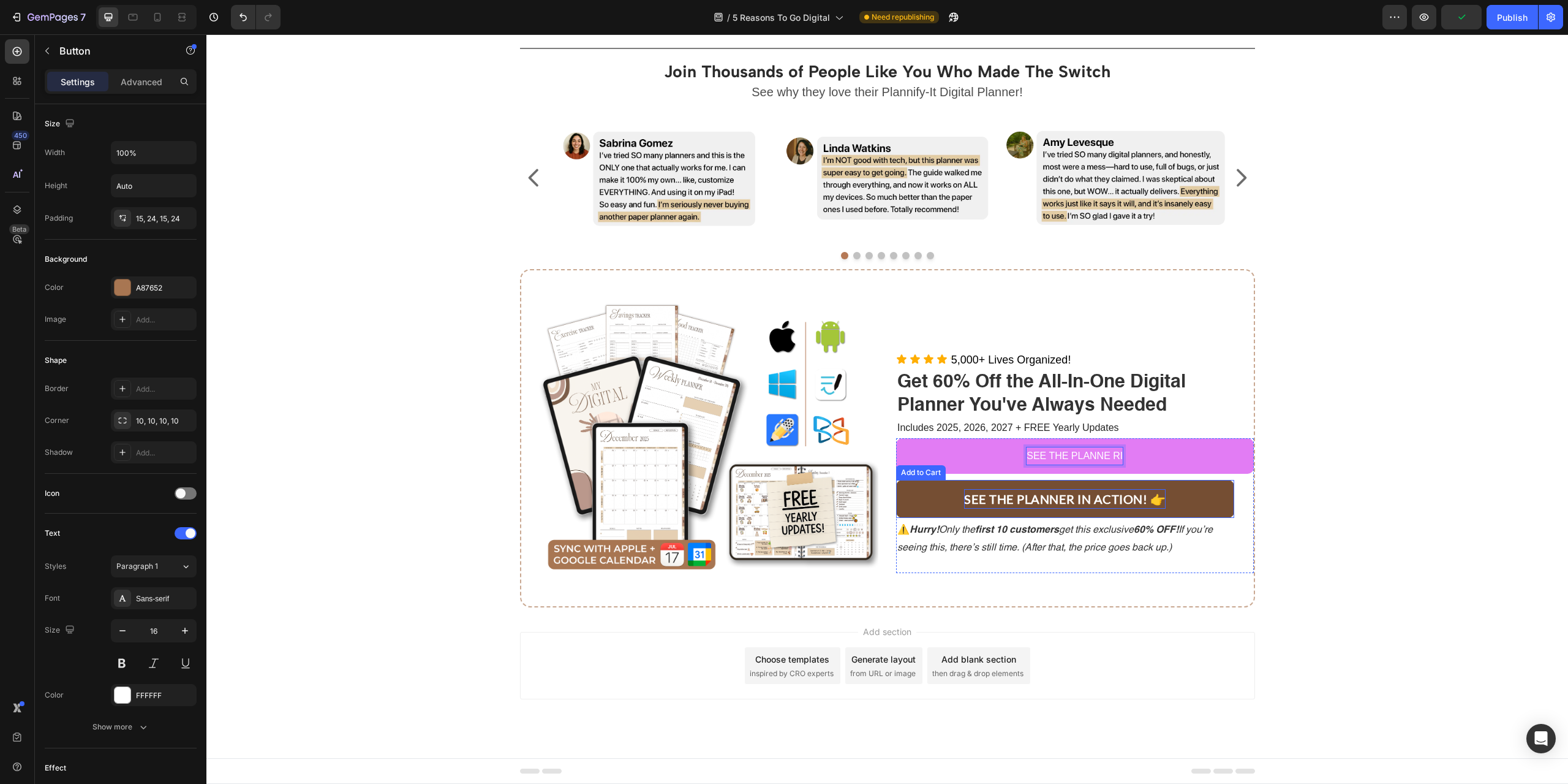
click at [1066, 507] on div "SEE THE PLANNER IN ACTION! 👉" at bounding box center [1065, 499] width 201 height 20
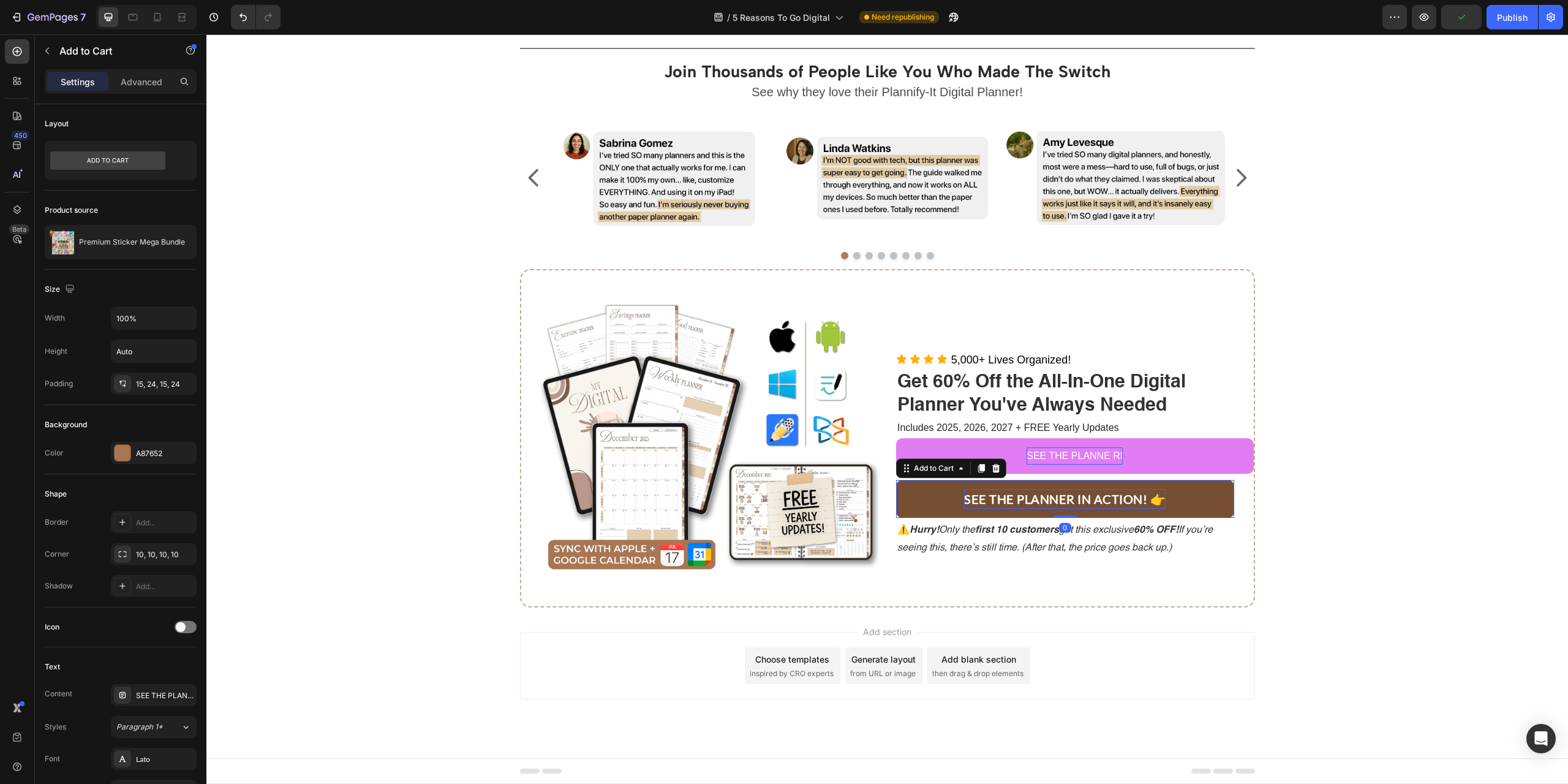
click at [1062, 500] on div "SEE THE PLANNER IN ACTION! 👉" at bounding box center [1065, 499] width 201 height 20
click at [1062, 500] on p "SEE THE PLANNER IN ACTION! 👉" at bounding box center [1065, 499] width 201 height 20
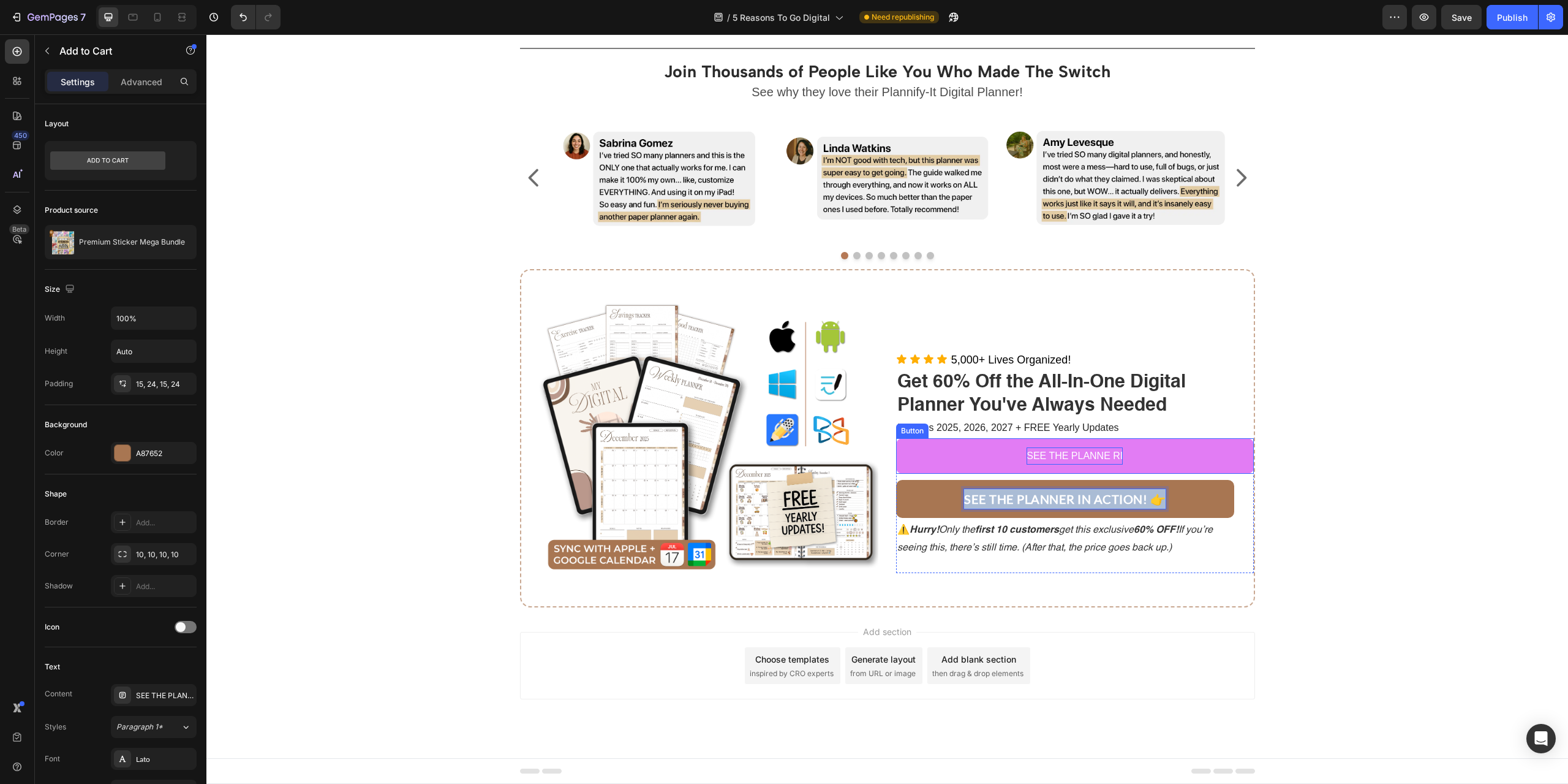
click at [1054, 457] on p "SEE THE PLANNE RI" at bounding box center [1074, 456] width 96 height 18
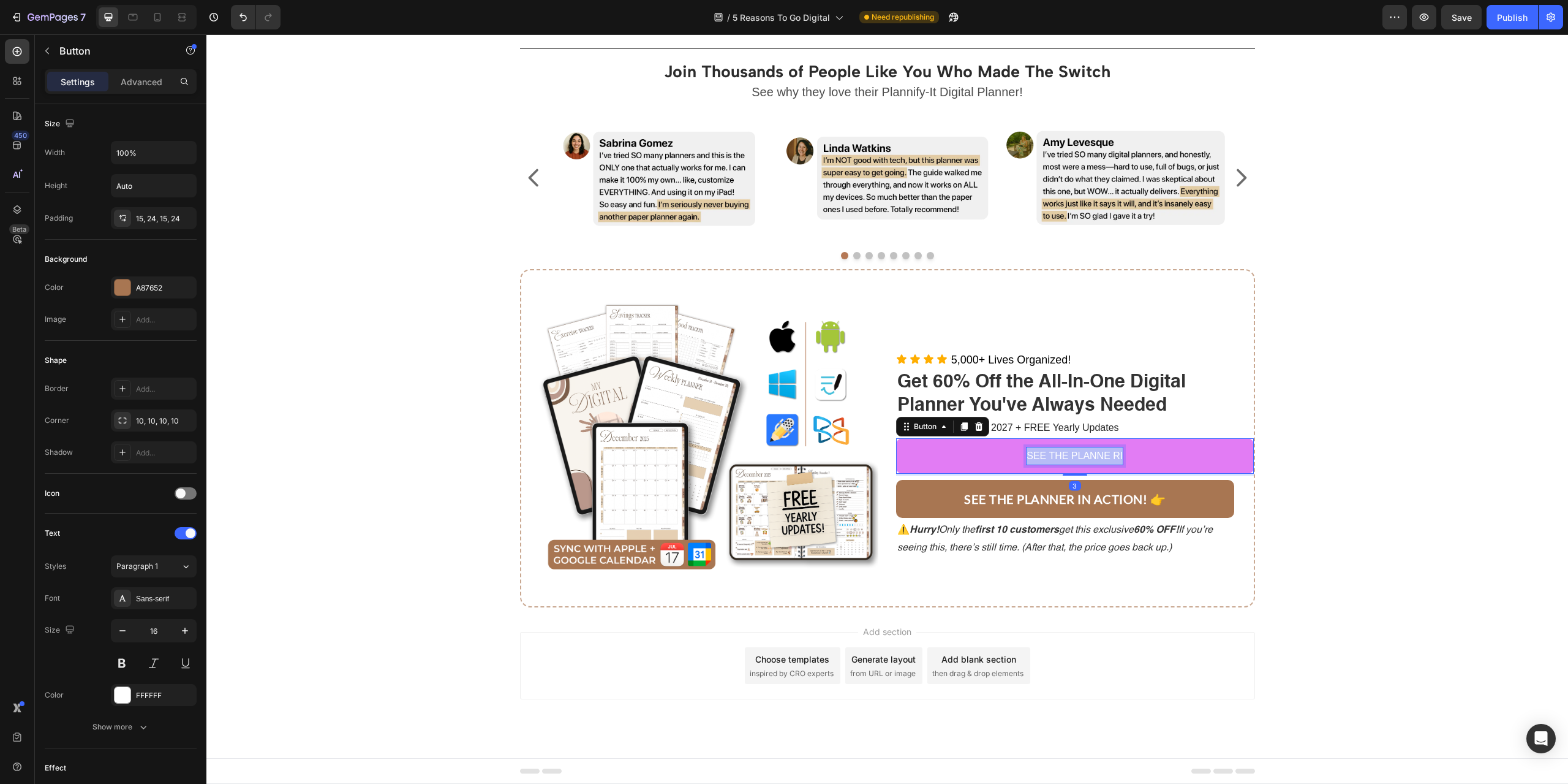
click at [1054, 457] on p "SEE THE PLANNE RI" at bounding box center [1074, 456] width 96 height 18
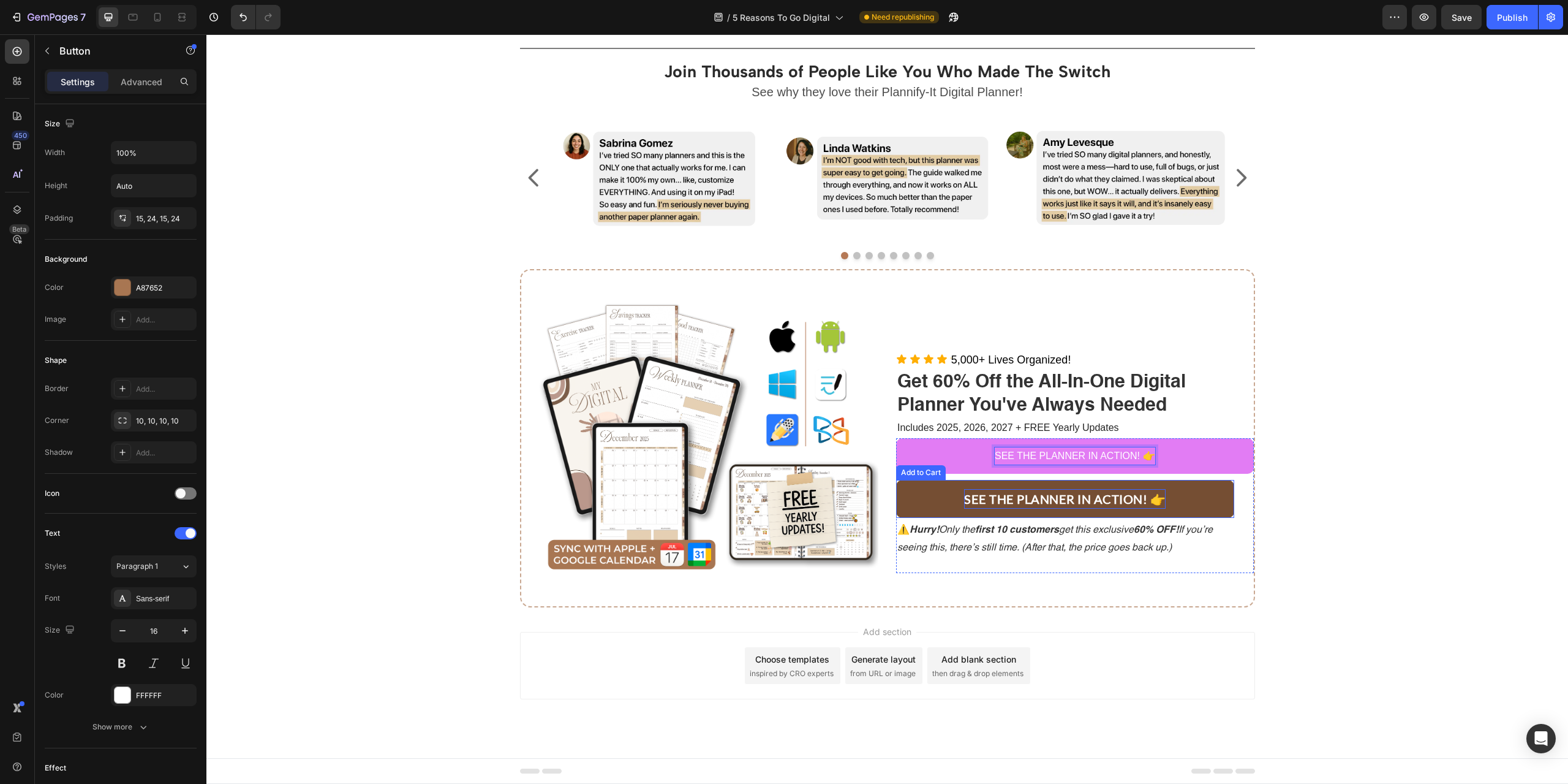
click at [1133, 495] on p "SEE THE PLANNER IN ACTION! 👉" at bounding box center [1065, 499] width 201 height 20
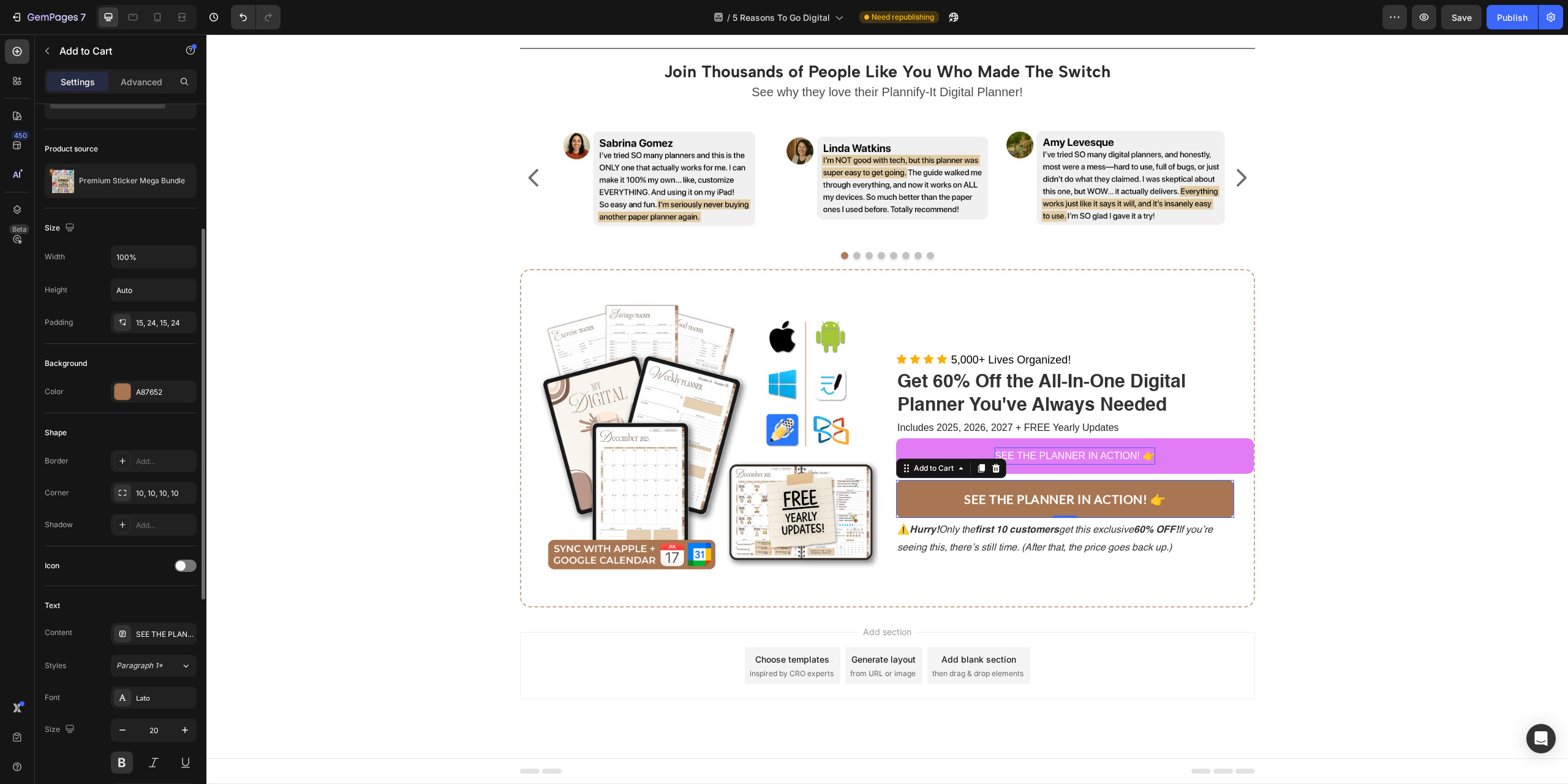
scroll to position [184, 0]
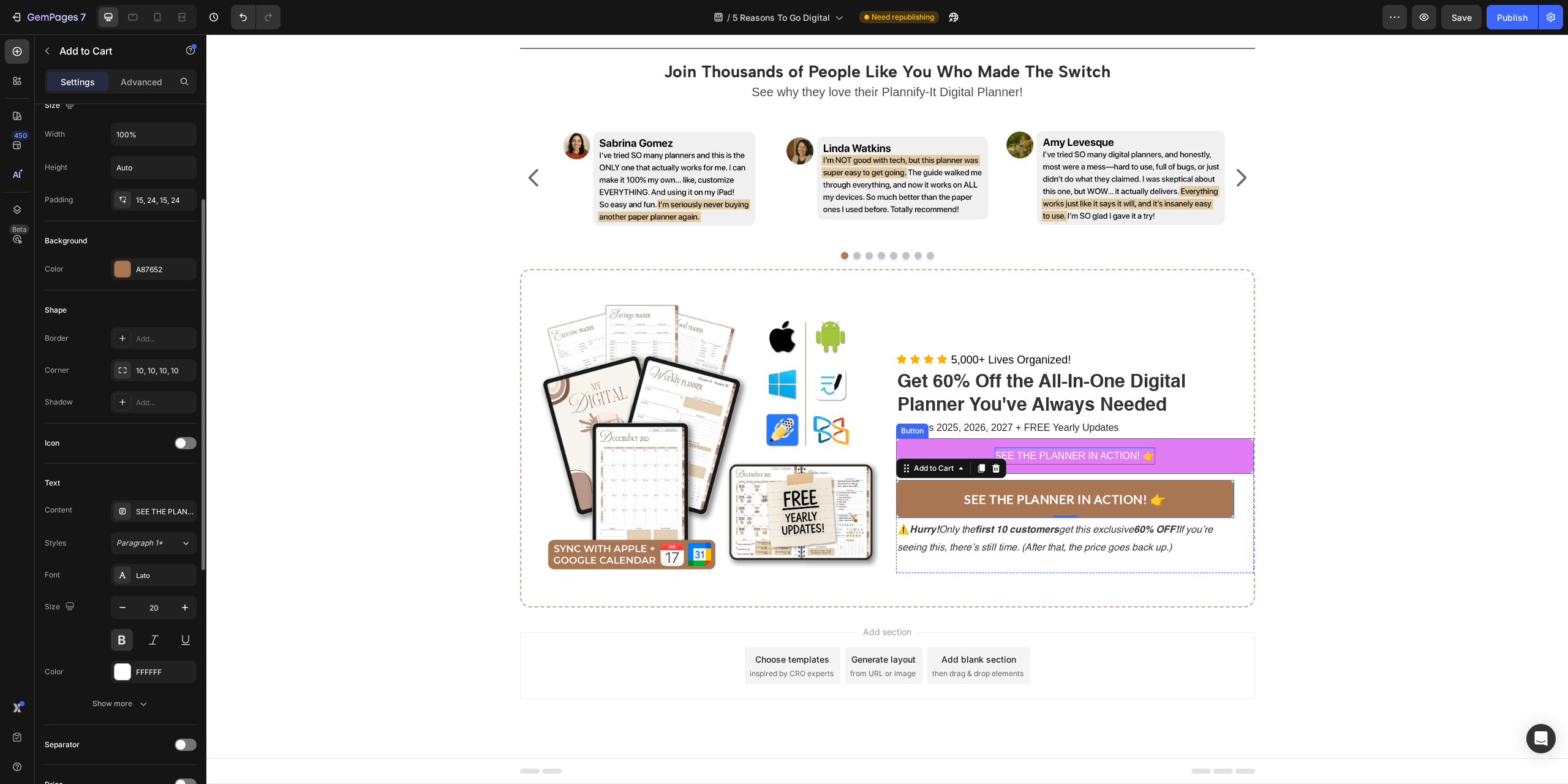
click at [1046, 456] on p "SEE THE PLANNER IN ACTION! 👉" at bounding box center [1075, 456] width 161 height 18
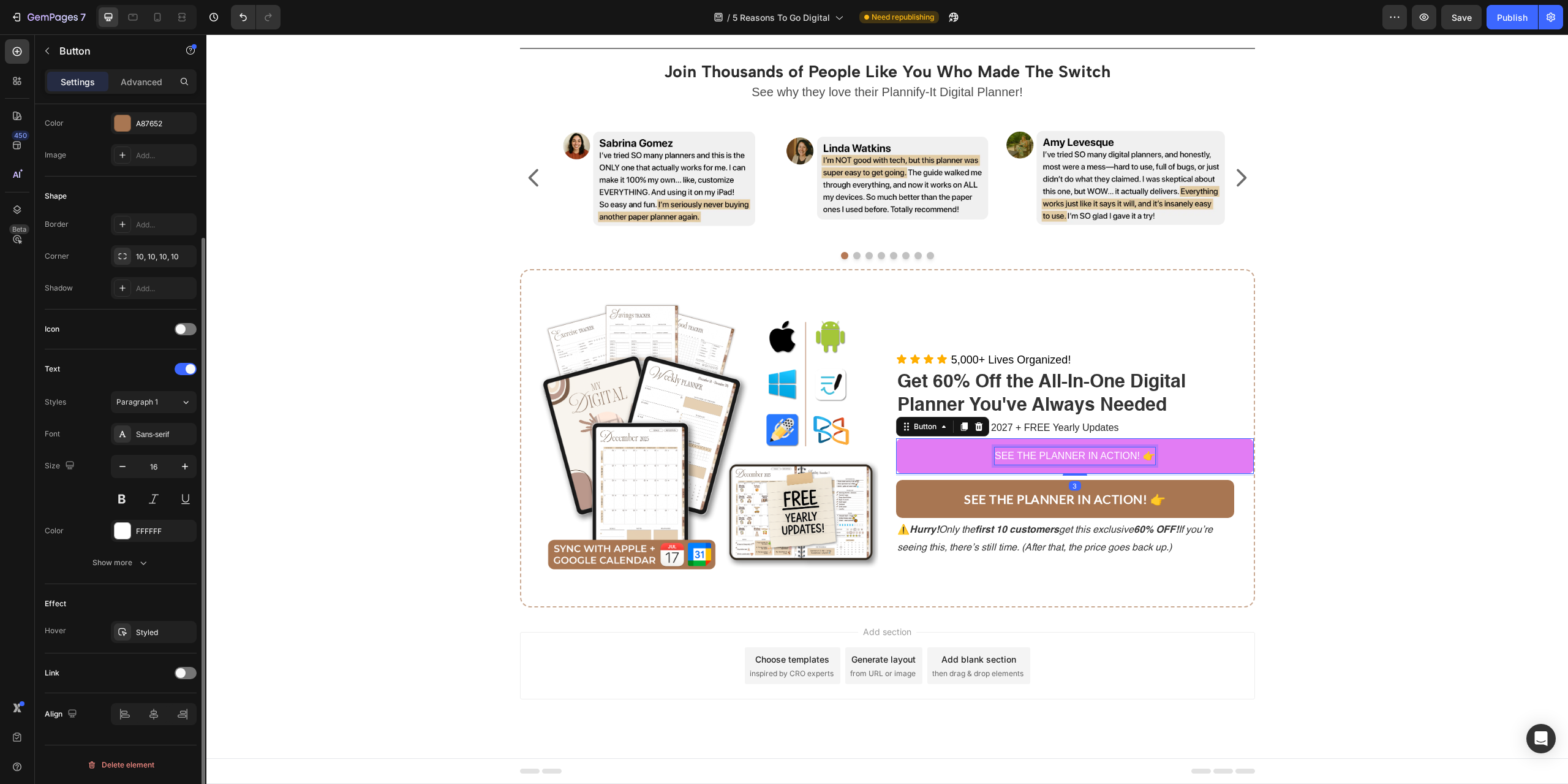
scroll to position [0, 0]
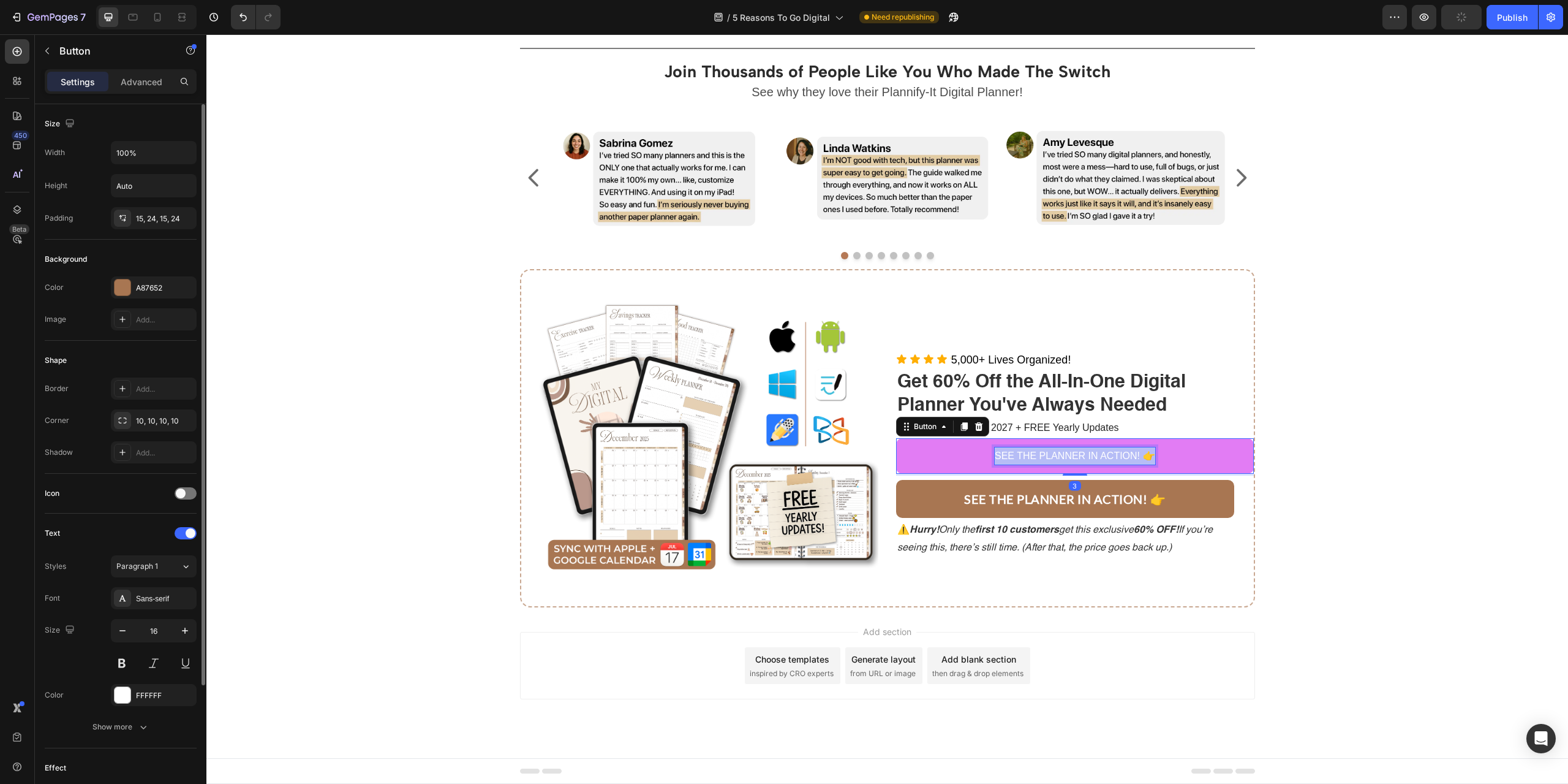
click at [1046, 456] on p "SEE THE PLANNER IN ACTION! 👉" at bounding box center [1075, 456] width 161 height 18
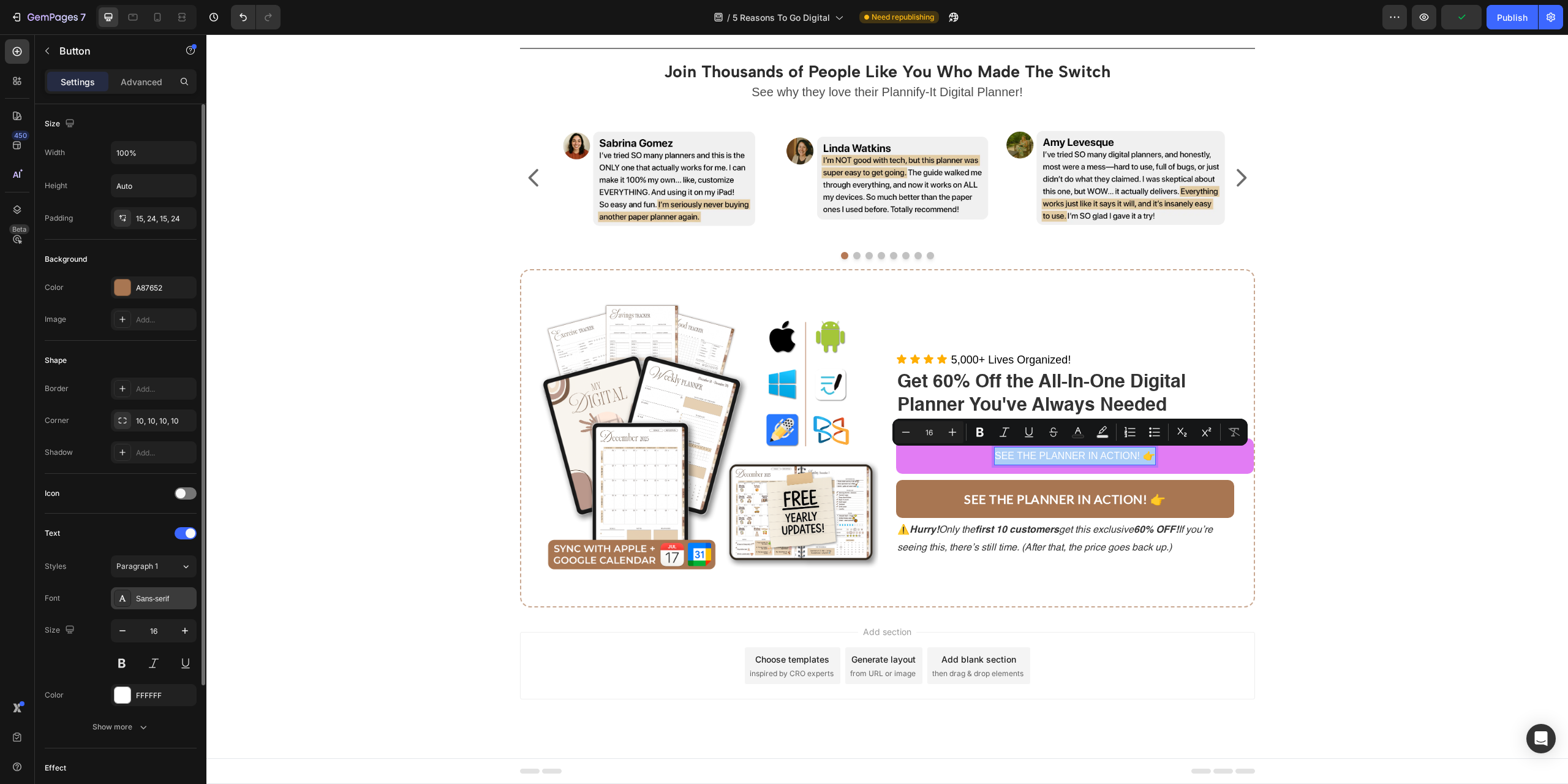
click at [166, 594] on div "Sans-serif" at bounding box center [164, 599] width 58 height 11
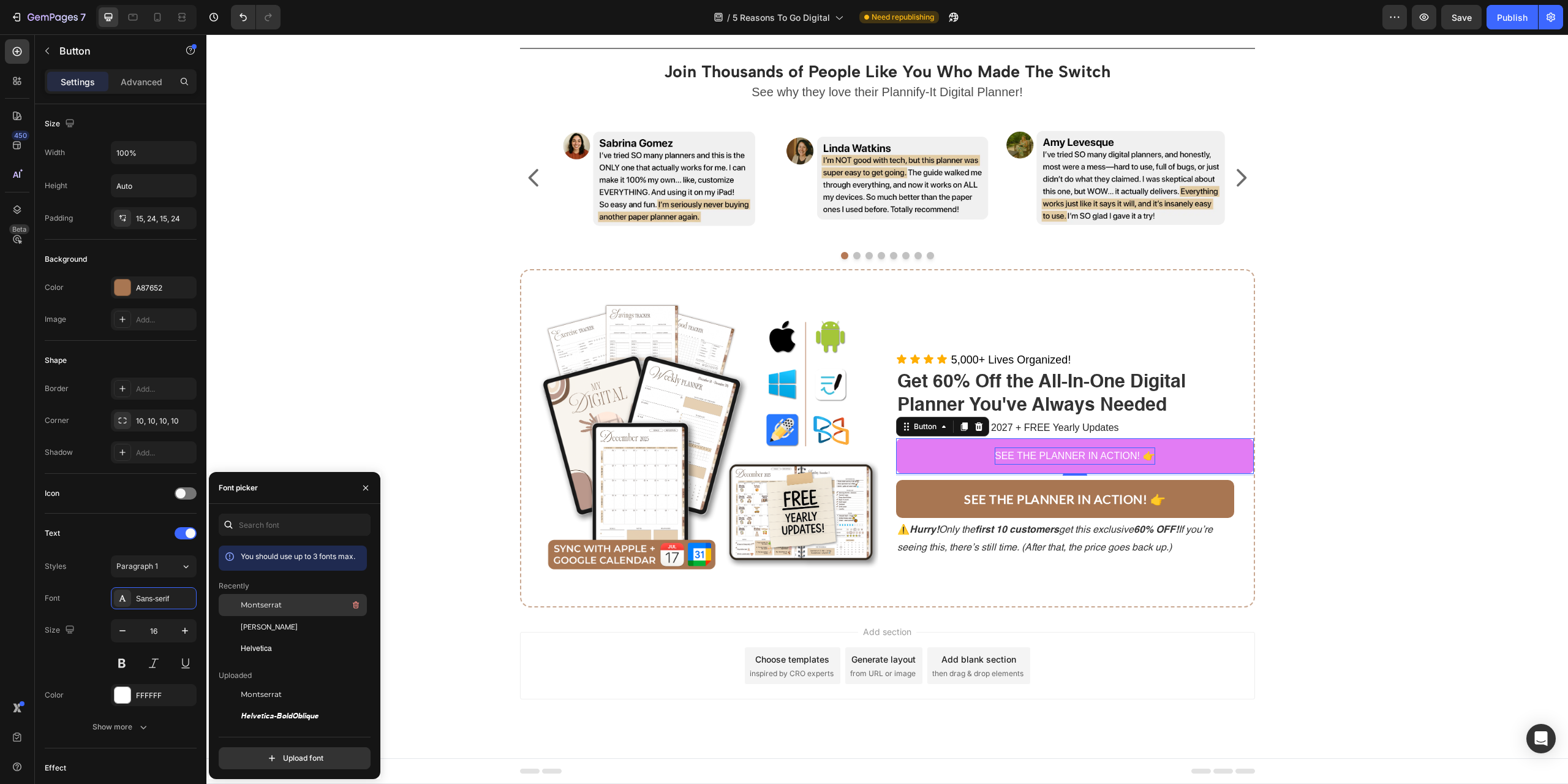
click at [280, 602] on span "Montserrat" at bounding box center [262, 605] width 41 height 11
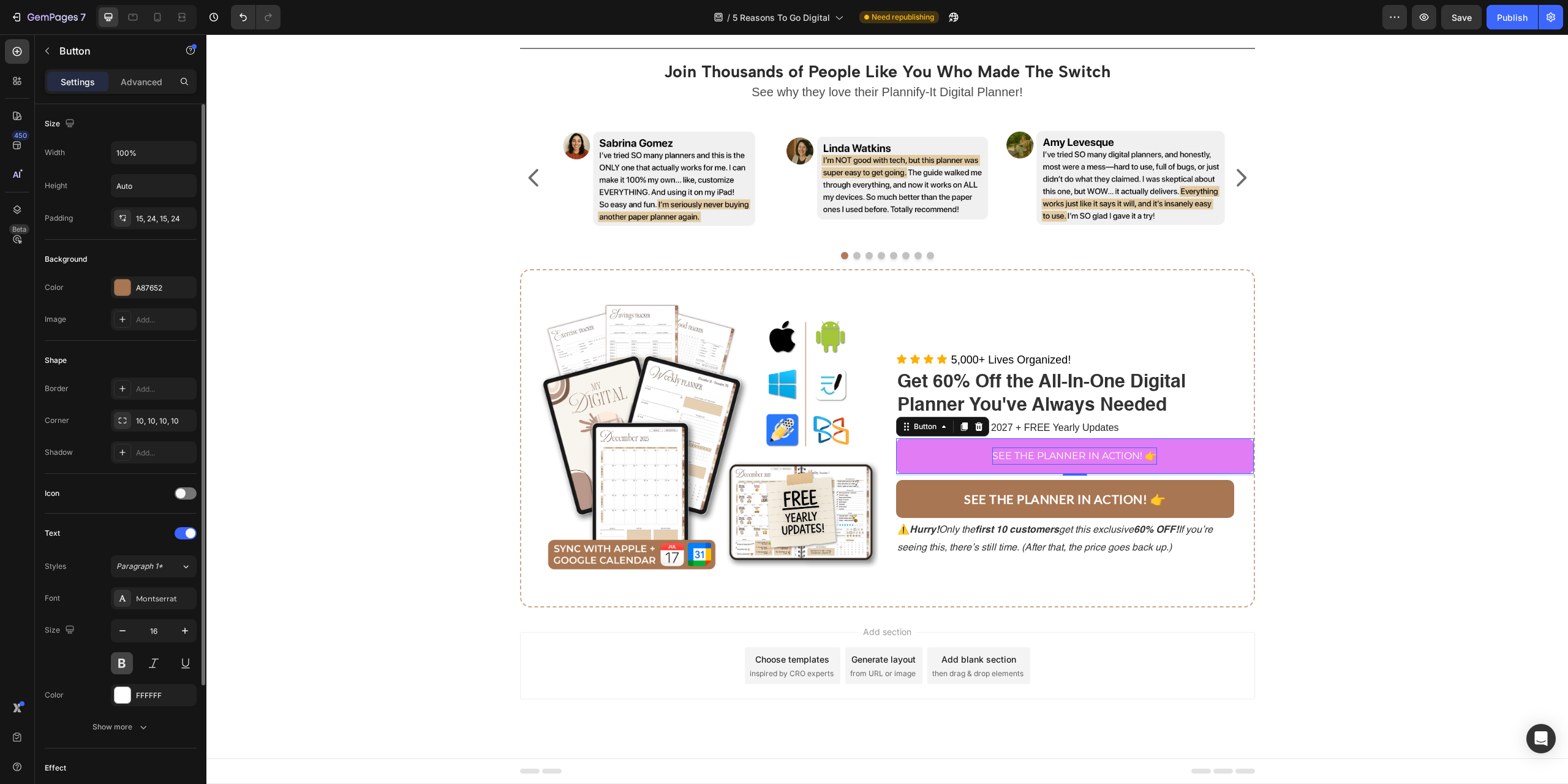
click at [127, 659] on button at bounding box center [122, 662] width 22 height 22
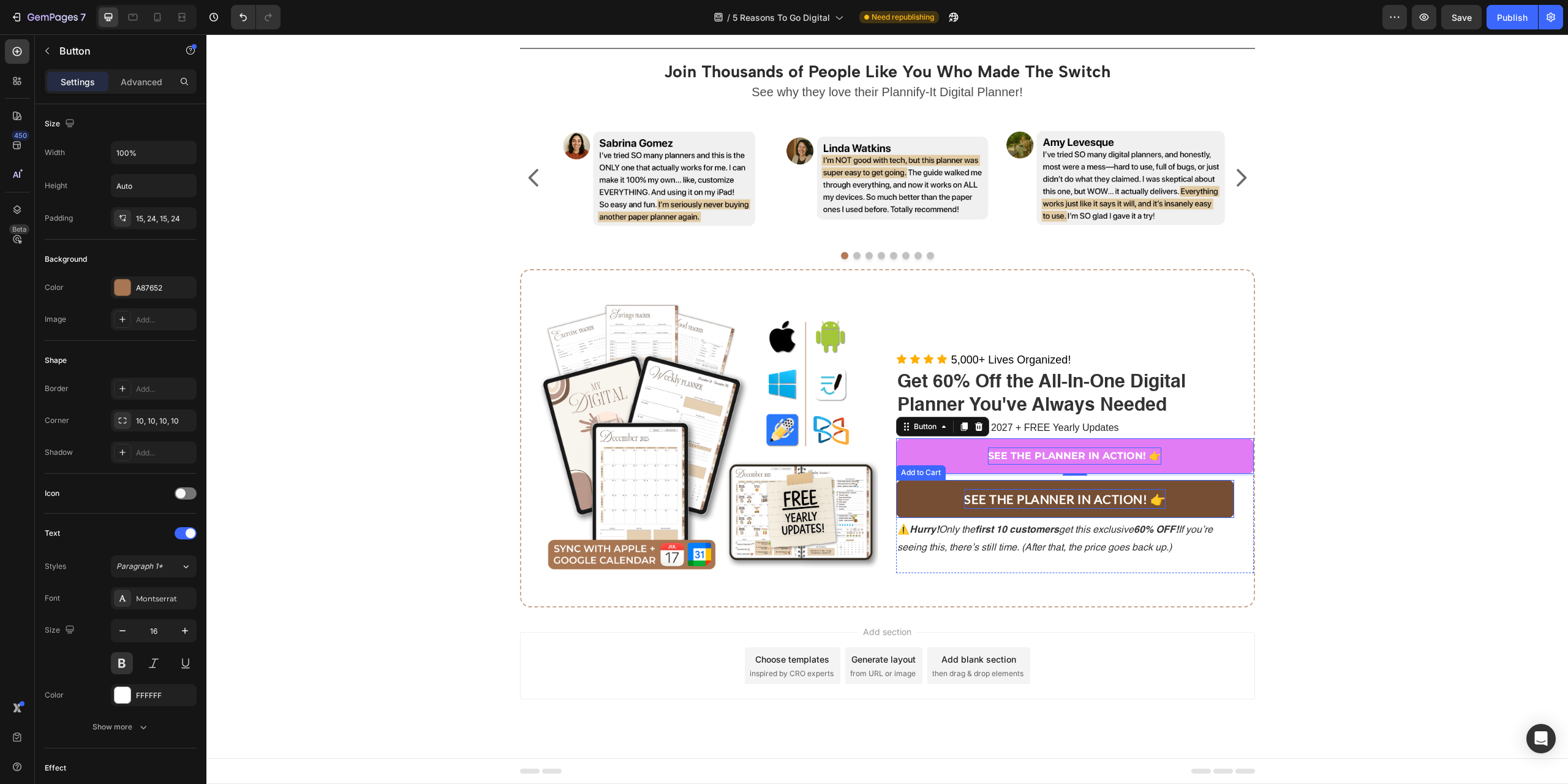
click at [1020, 497] on p "SEE THE PLANNER IN ACTION! 👉" at bounding box center [1065, 499] width 201 height 20
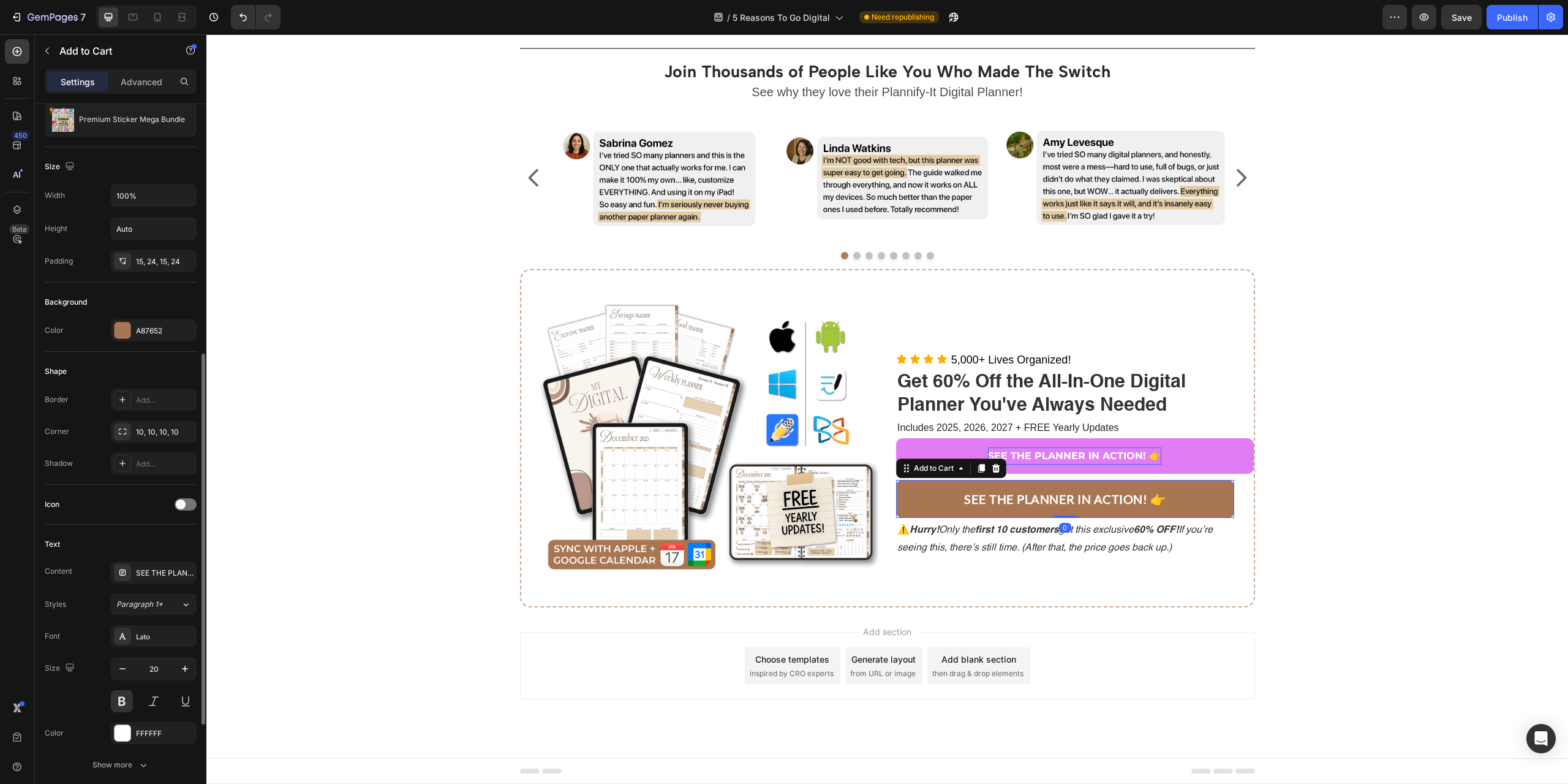
scroll to position [245, 0]
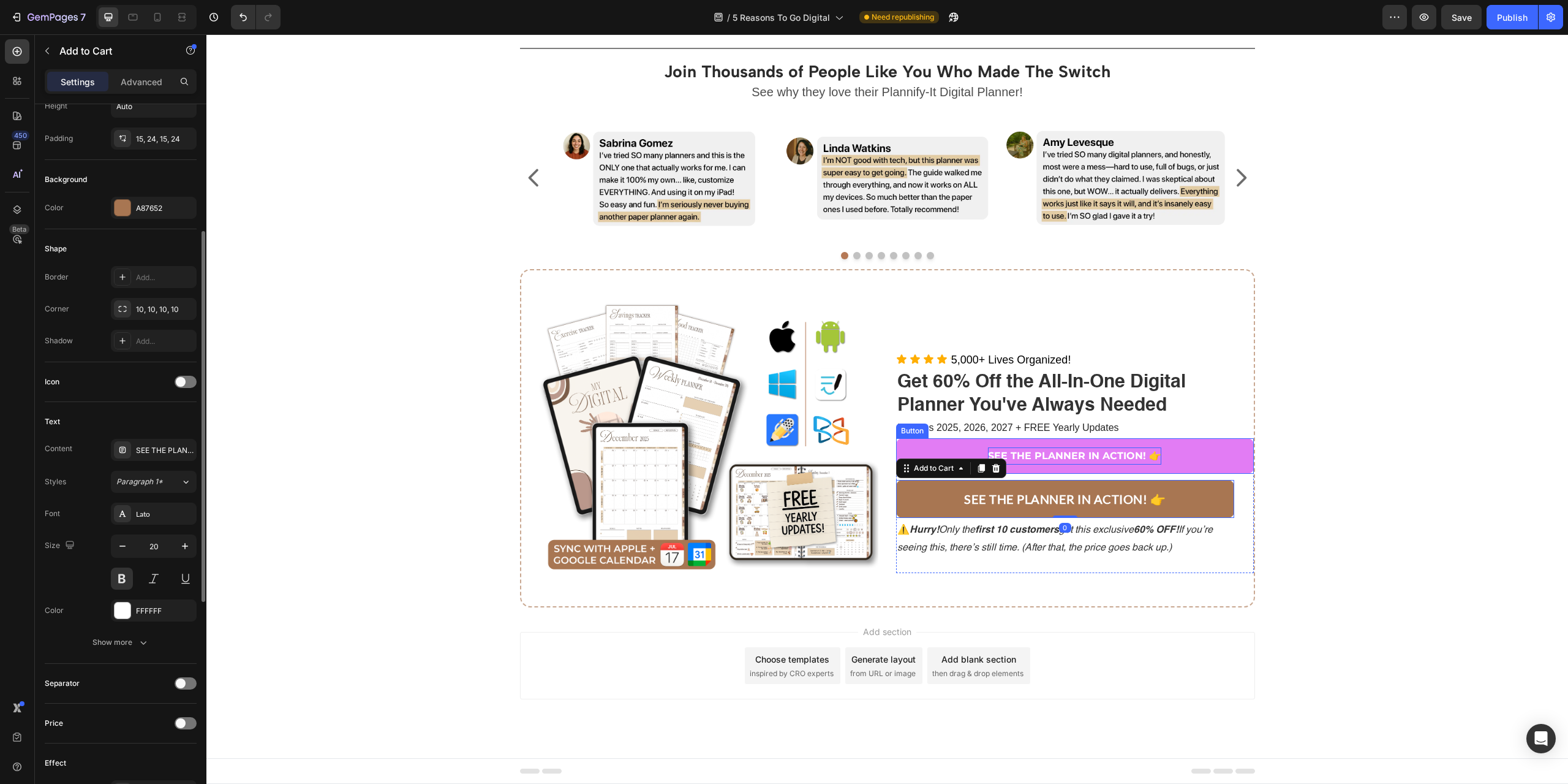
click at [1032, 458] on p "SEE THE PLANNER IN ACTION! 👉" at bounding box center [1074, 456] width 174 height 18
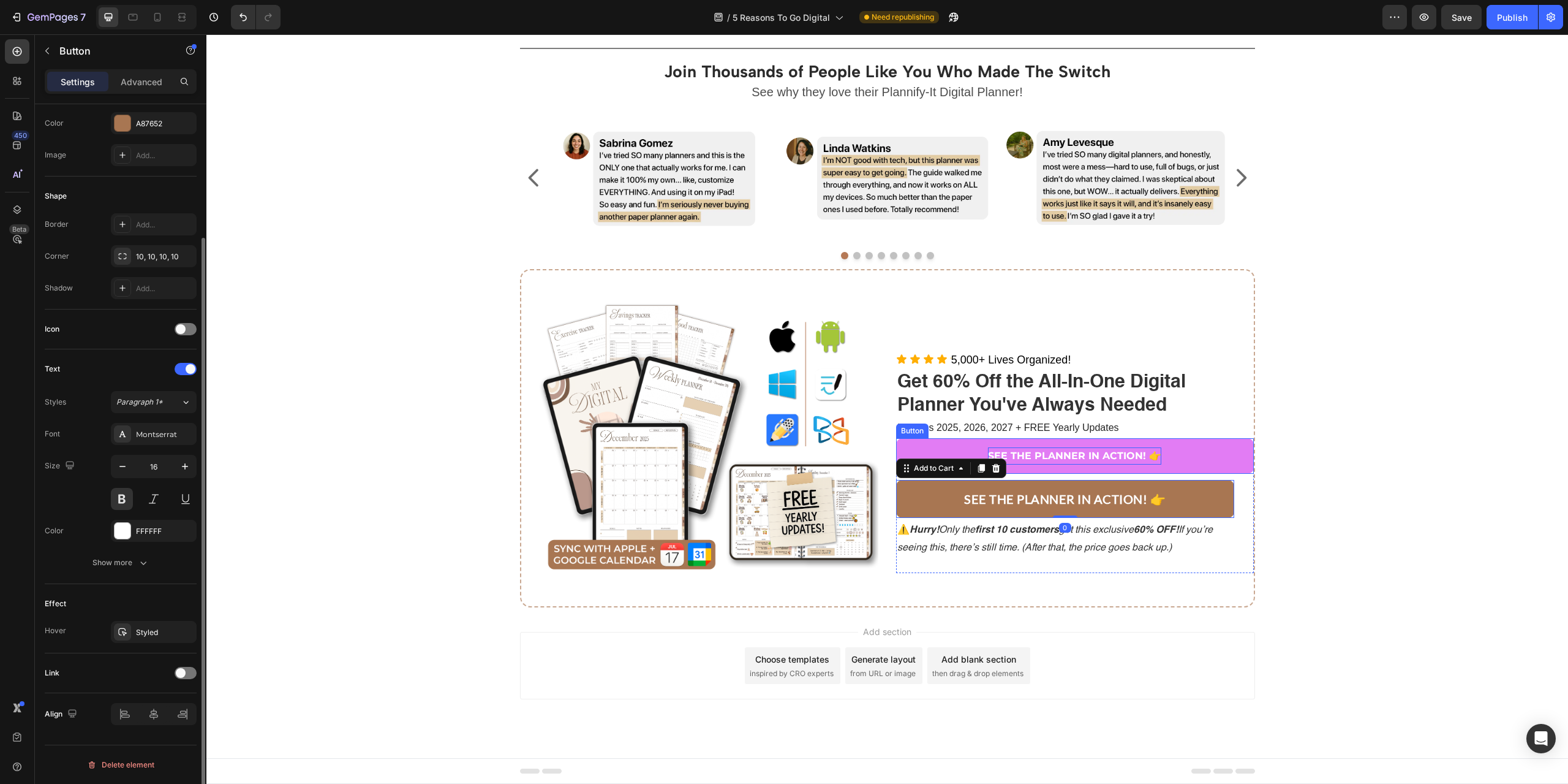
scroll to position [0, 0]
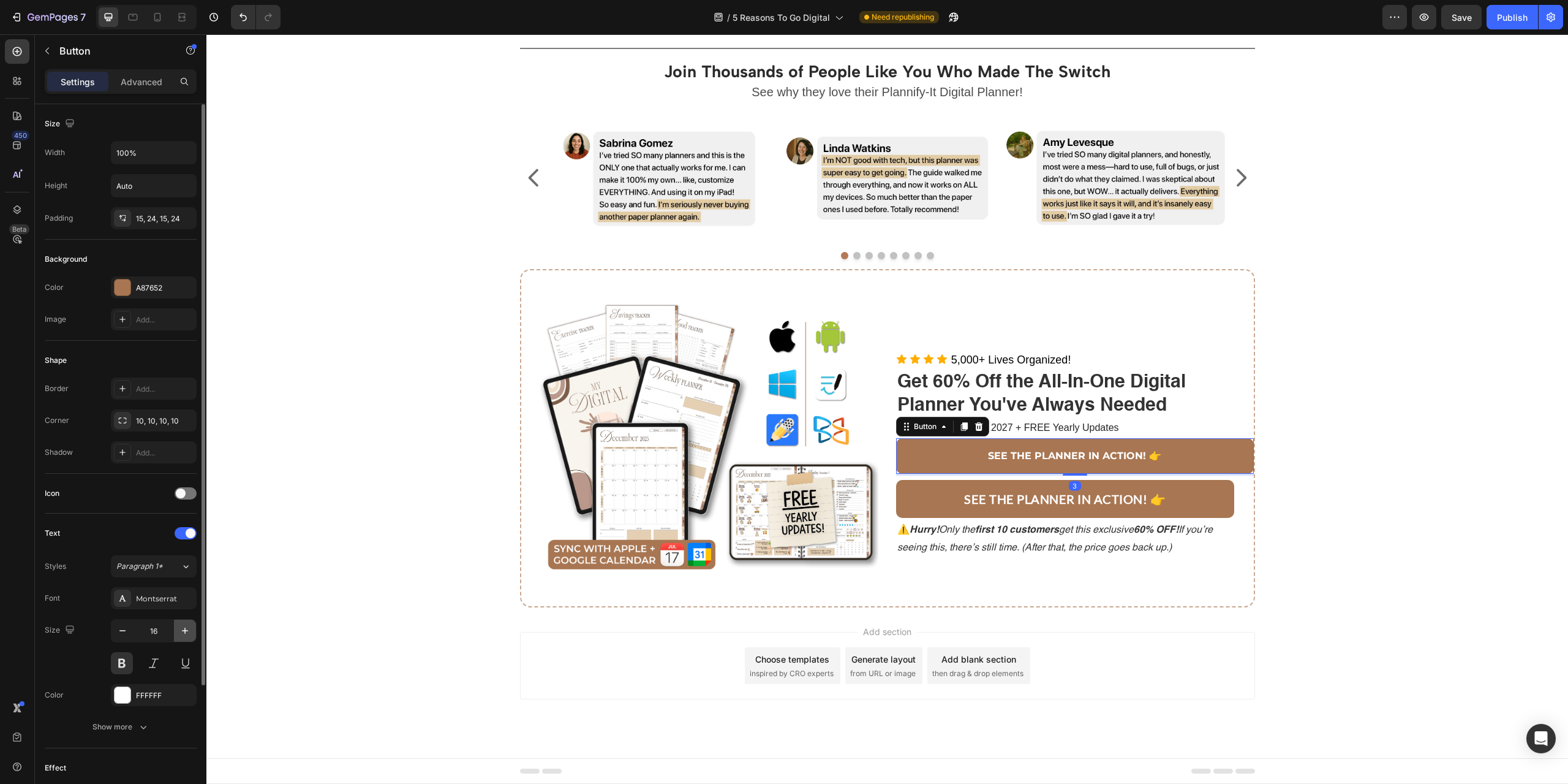
click at [181, 635] on icon "button" at bounding box center [185, 630] width 12 height 12
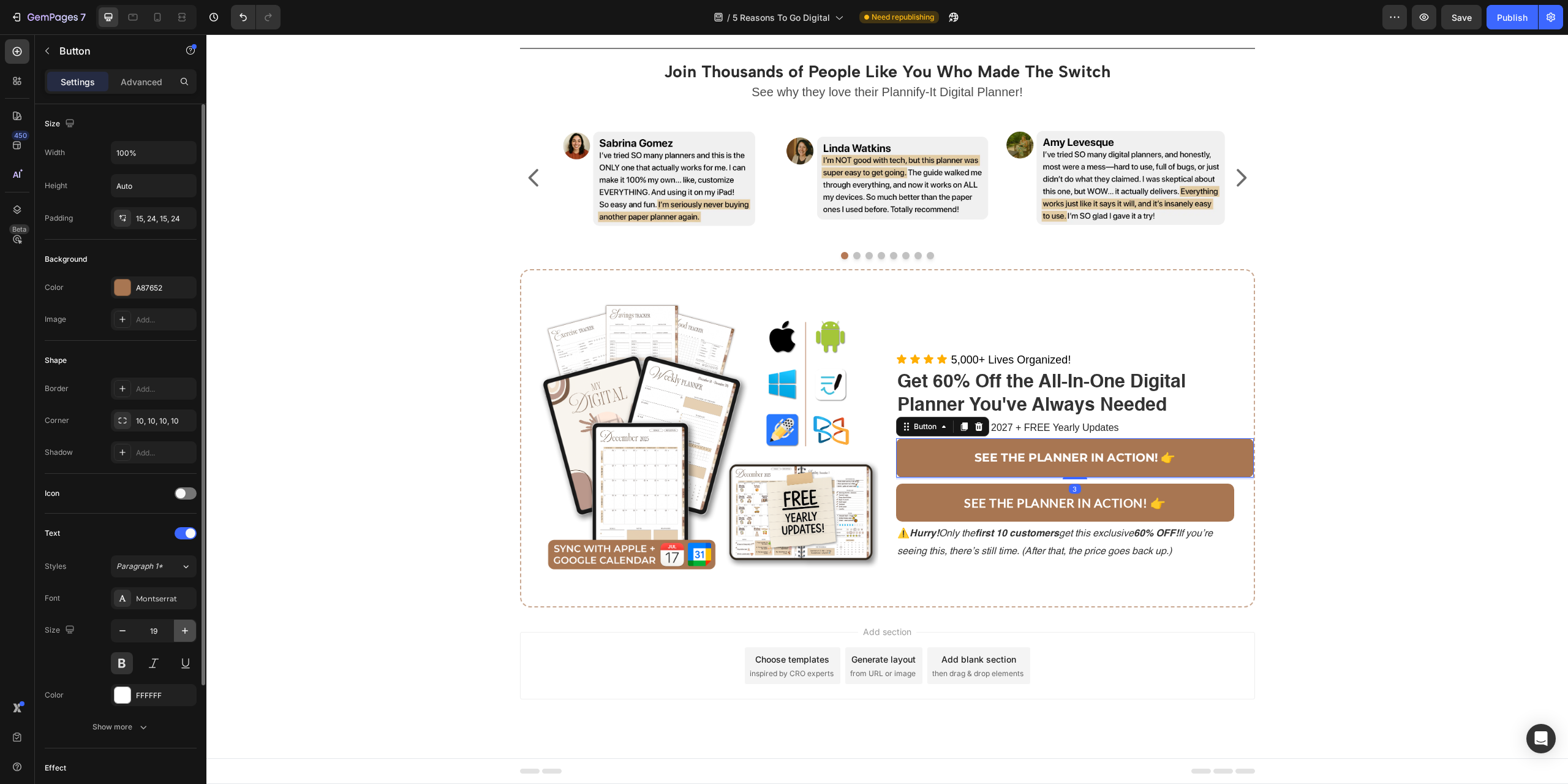
type input "20"
click at [1370, 561] on div "Title Line Join Thousands of People Like You Who Made The Switch Heading See wh…" at bounding box center [887, 329] width 1343 height 577
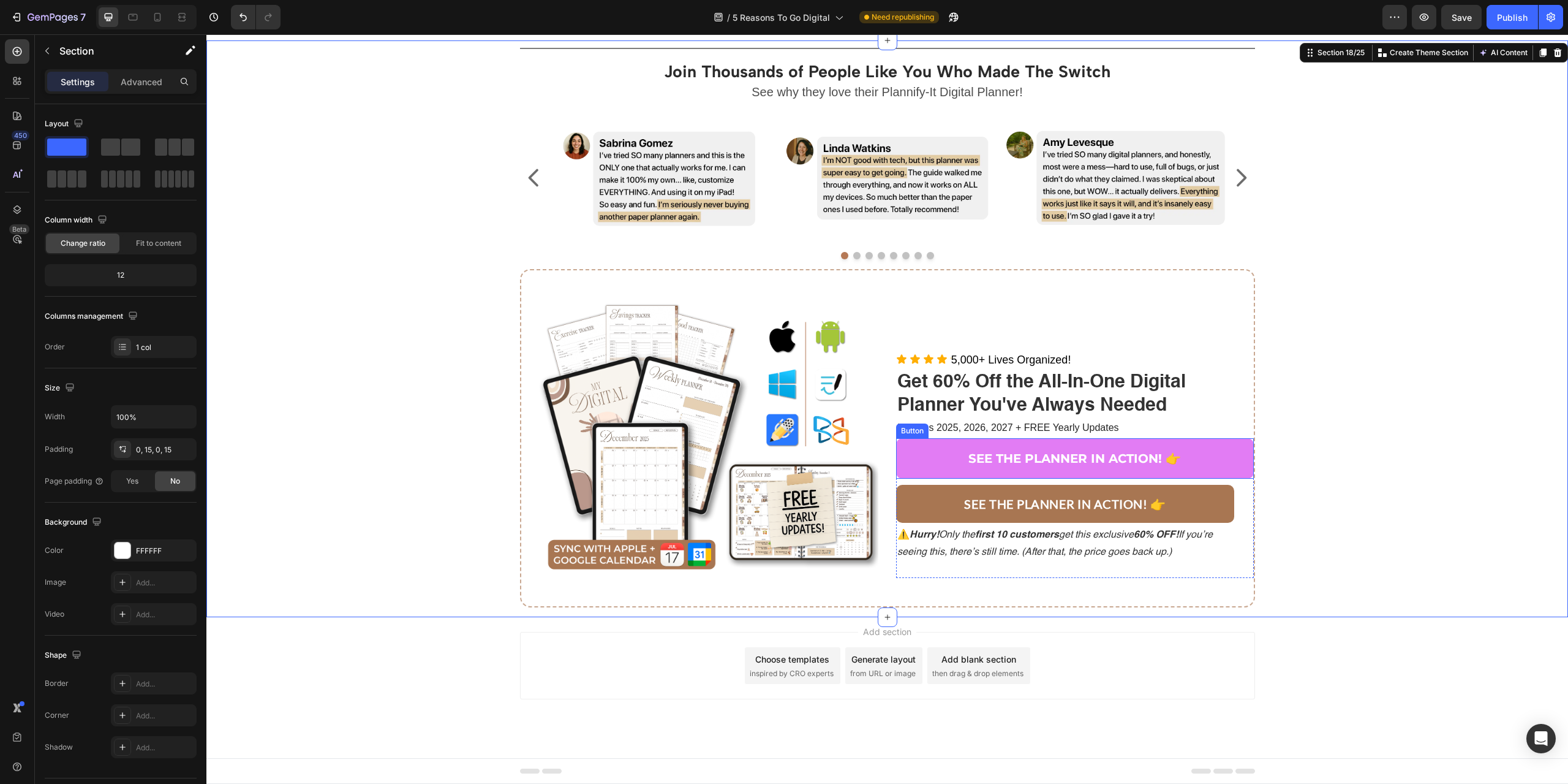
click at [1220, 454] on button "SEE THE PLANNER IN ACTION! 👉" at bounding box center [1074, 458] width 358 height 41
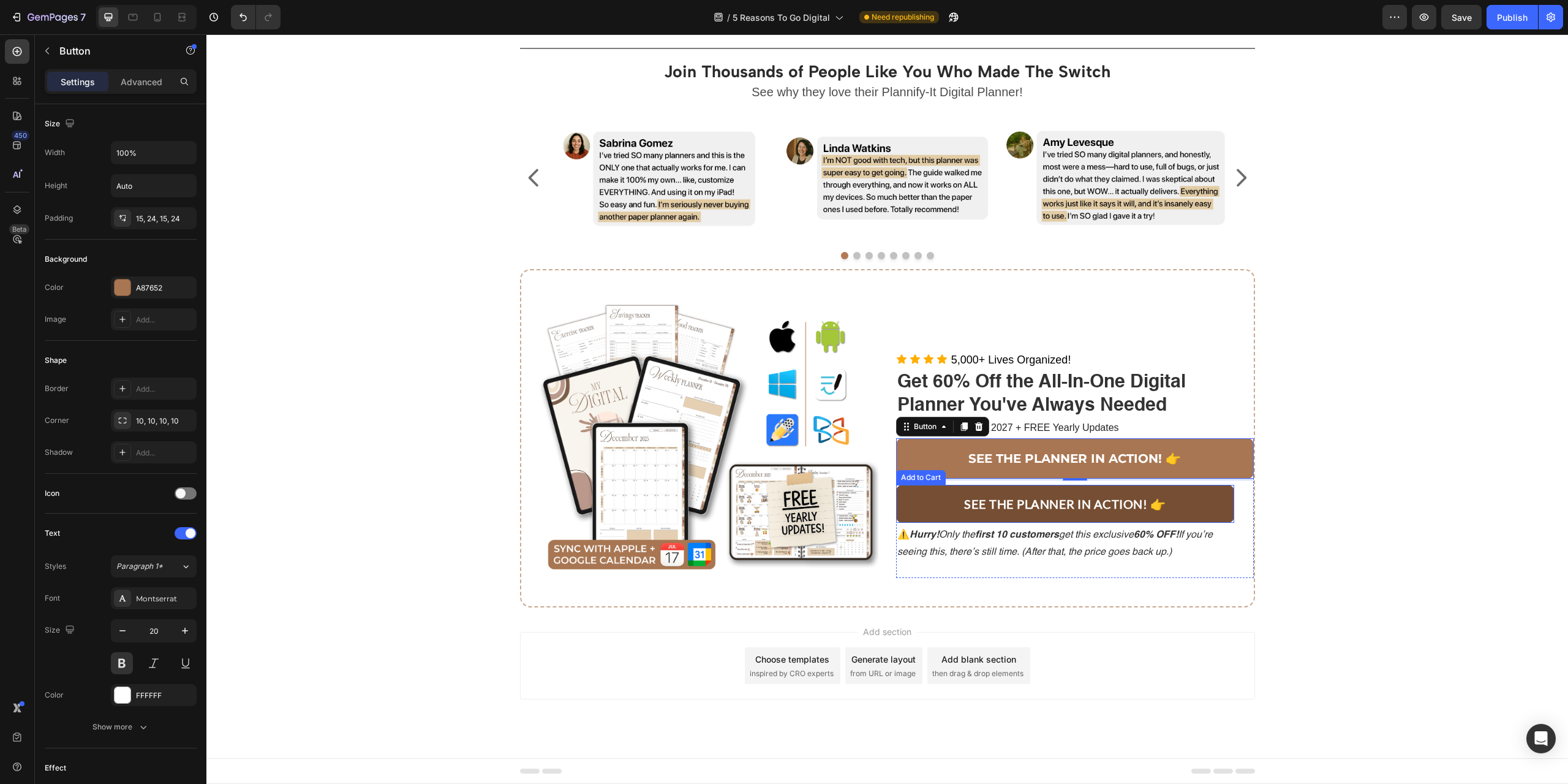
click at [1186, 504] on button "SEE THE PLANNER IN ACTION! 👉" at bounding box center [1065, 503] width 338 height 38
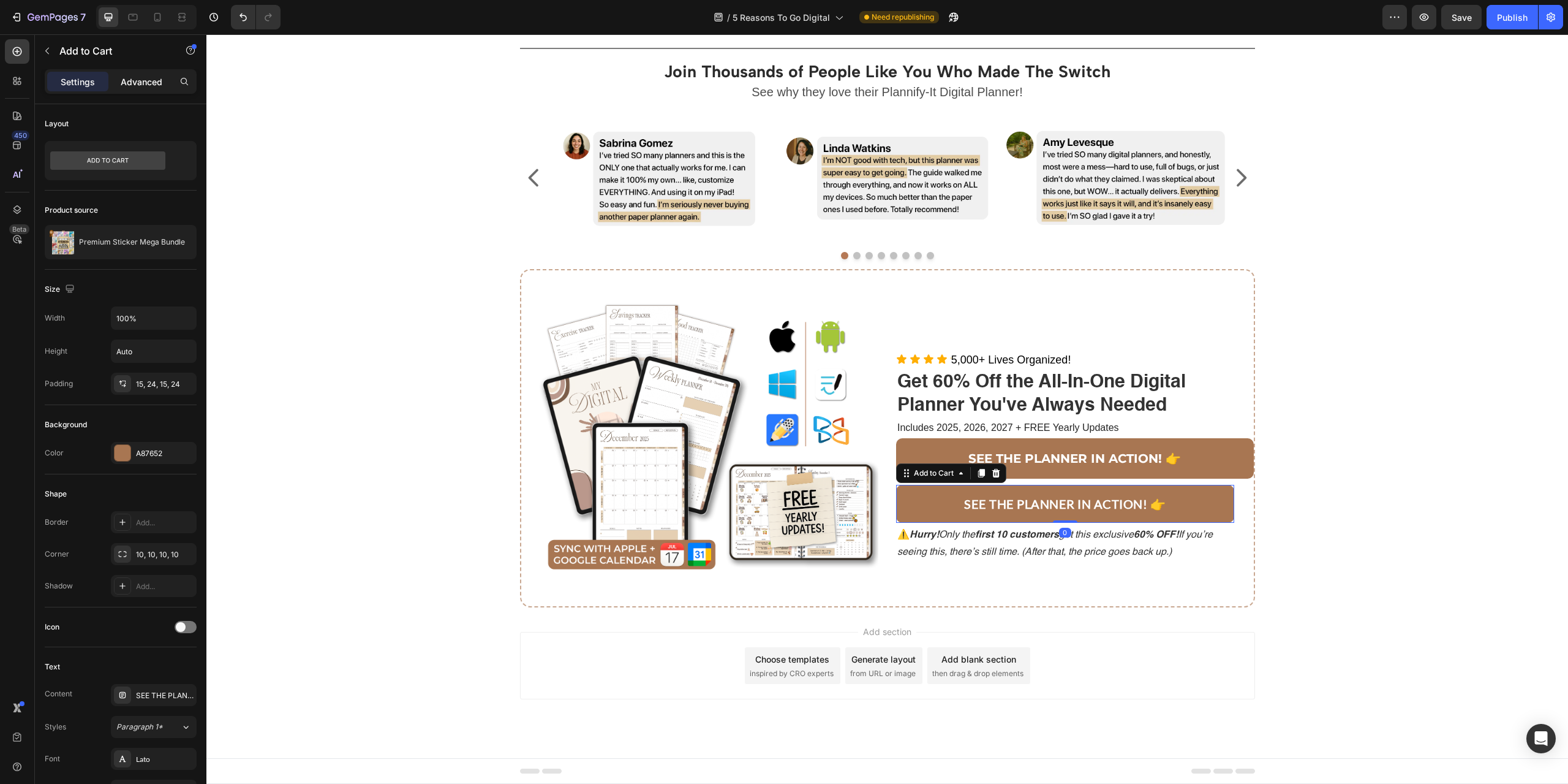
click at [134, 83] on p "Advanced" at bounding box center [142, 82] width 42 height 13
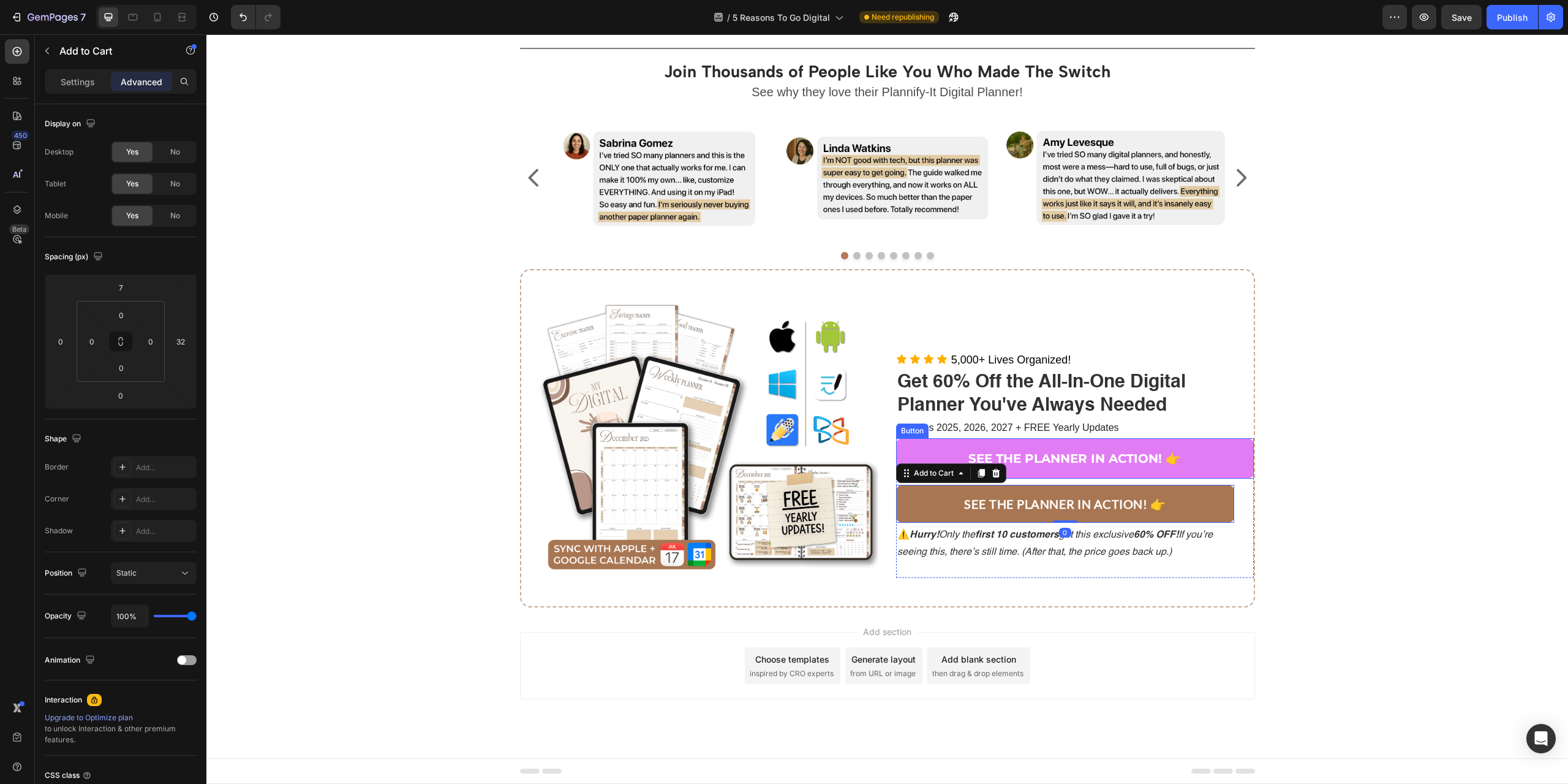
click at [1212, 455] on button "SEE THE PLANNER IN ACTION! 👉" at bounding box center [1074, 458] width 358 height 41
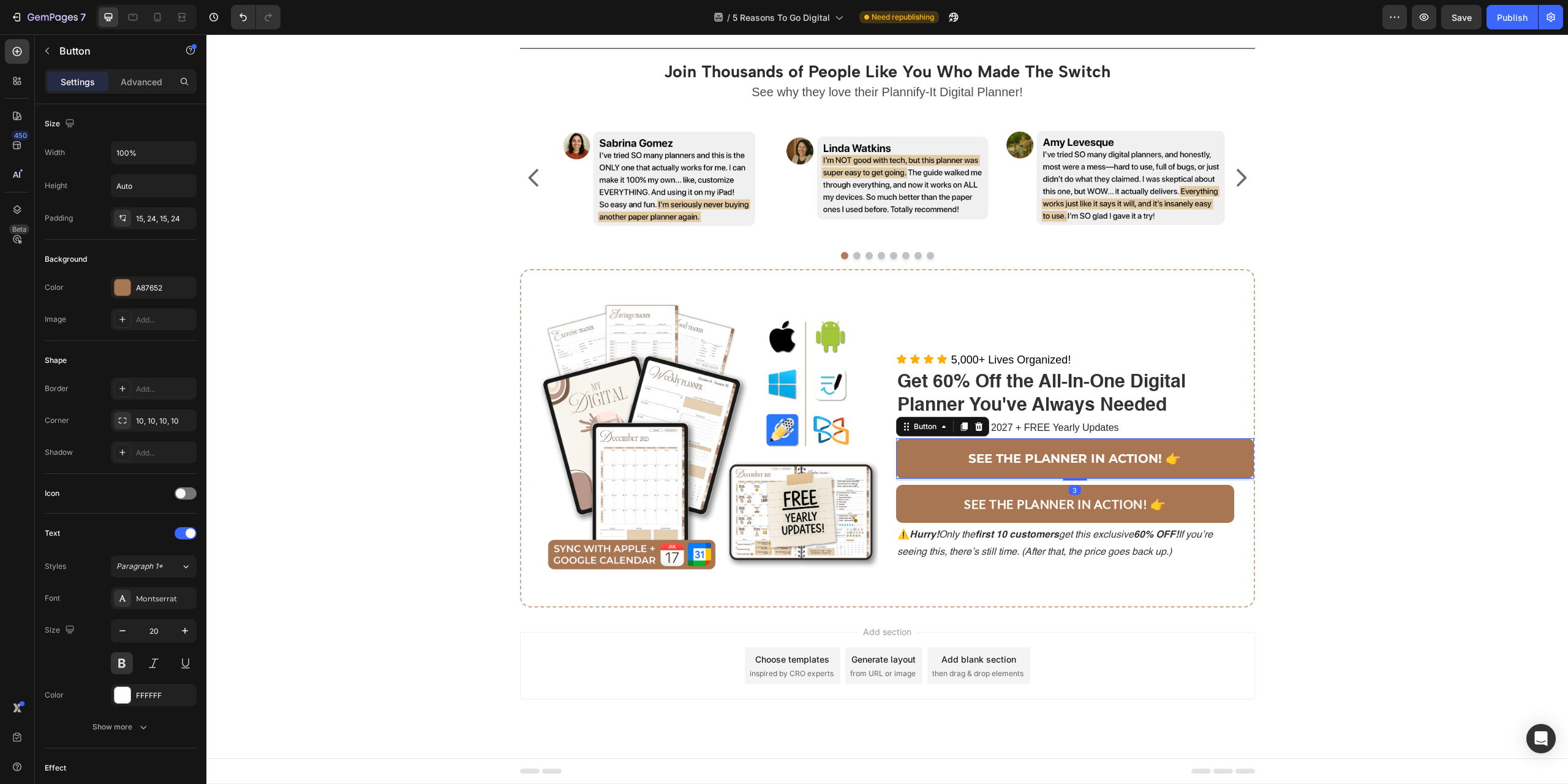
click at [132, 87] on p "Advanced" at bounding box center [142, 82] width 42 height 13
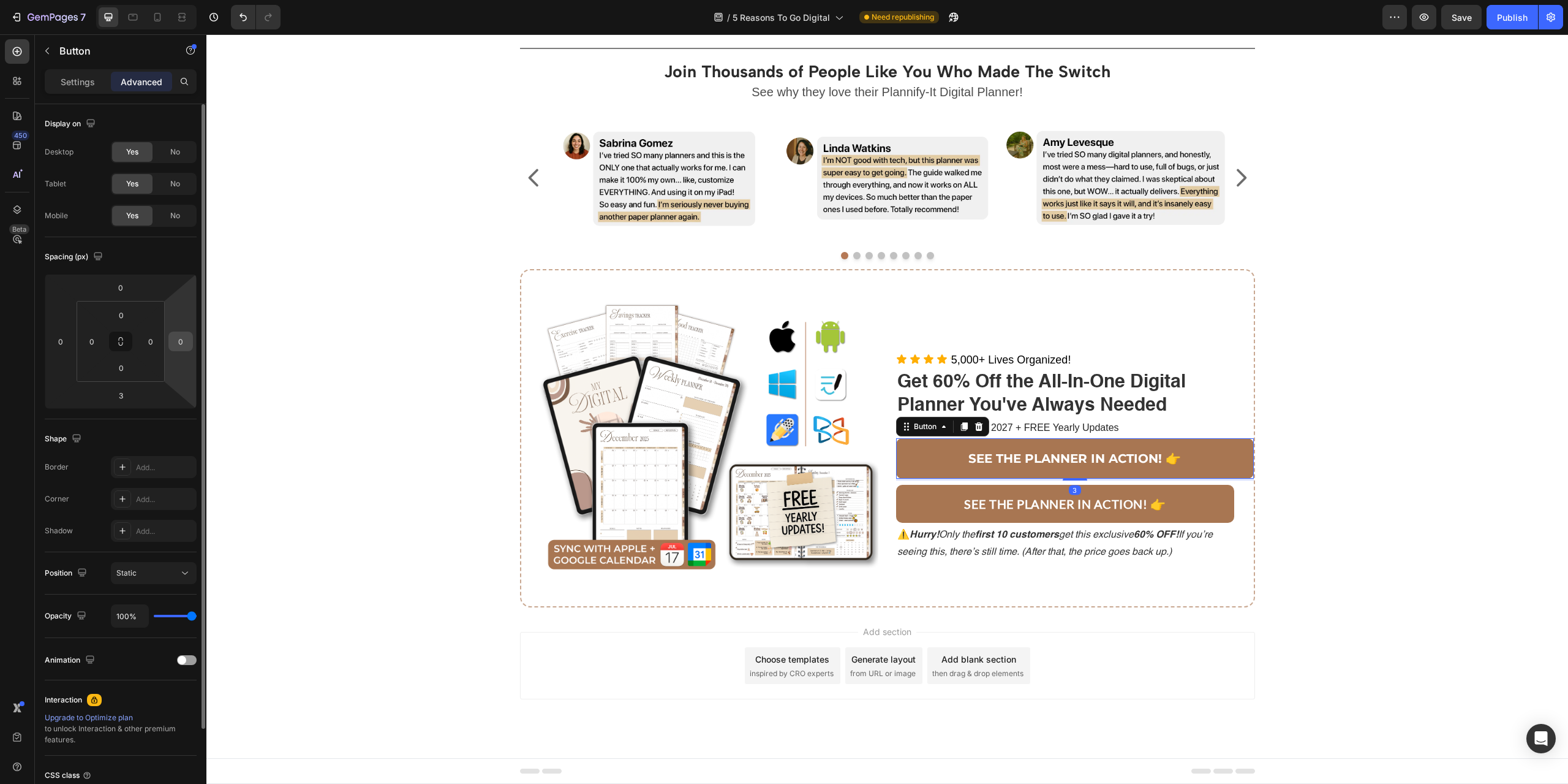
click at [183, 344] on input "0" at bounding box center [181, 341] width 18 height 18
type input "32"
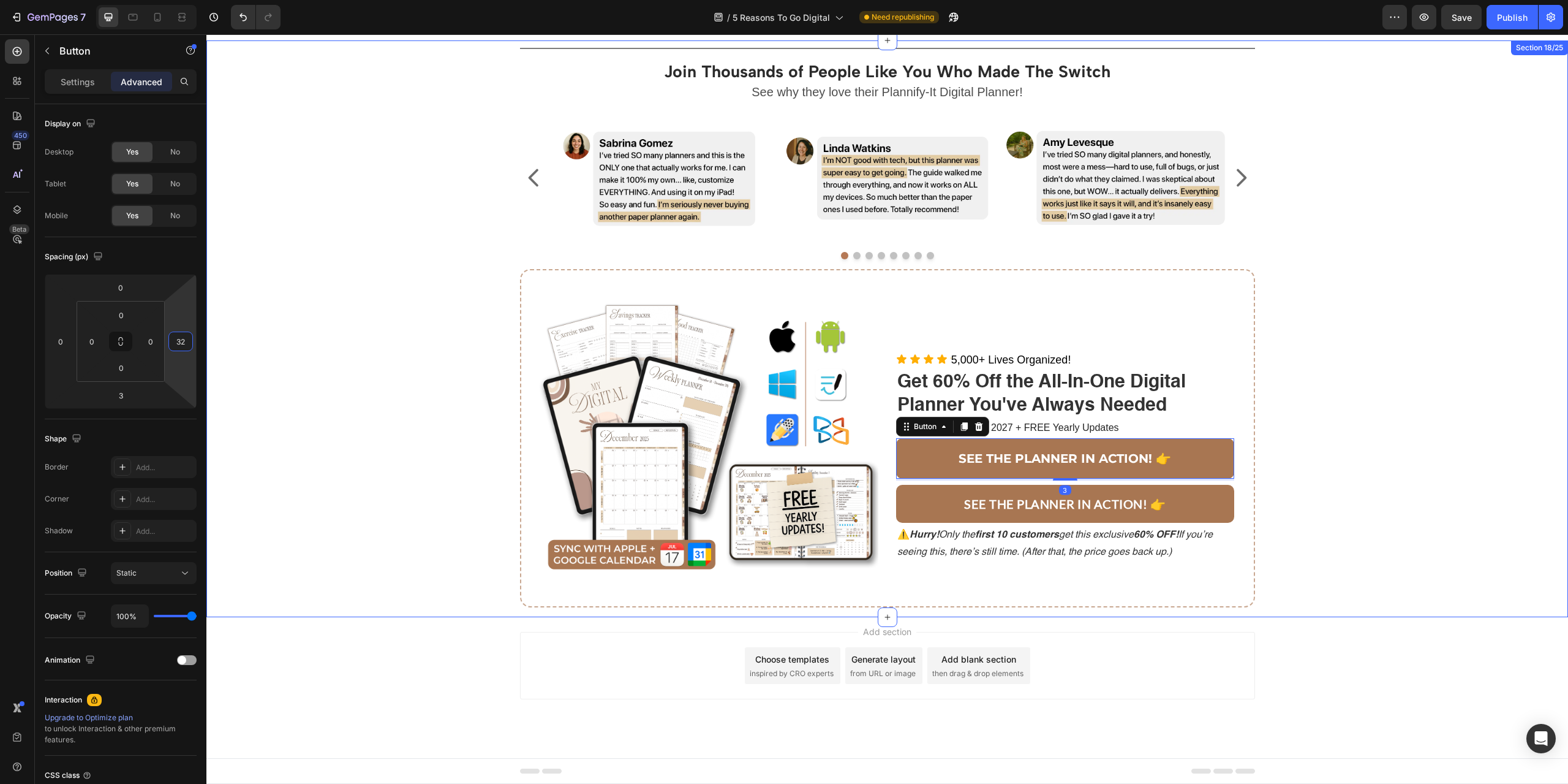
click at [1391, 511] on div "Title Line Join Thousands of People Like You Who Made The Switch Heading See wh…" at bounding box center [887, 329] width 1343 height 577
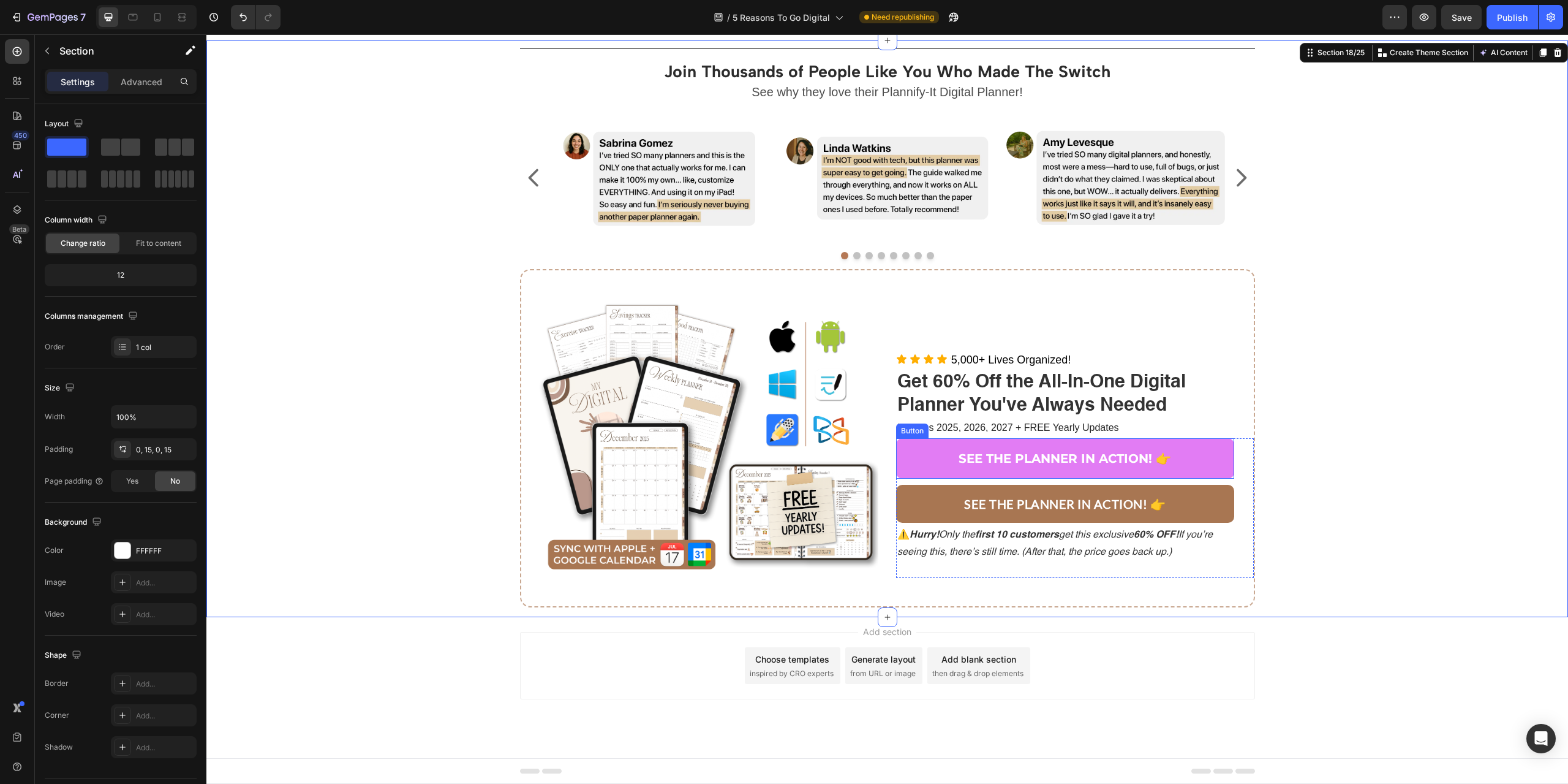
click at [1201, 462] on button "SEE THE PLANNER IN ACTION! 👉" at bounding box center [1065, 458] width 338 height 41
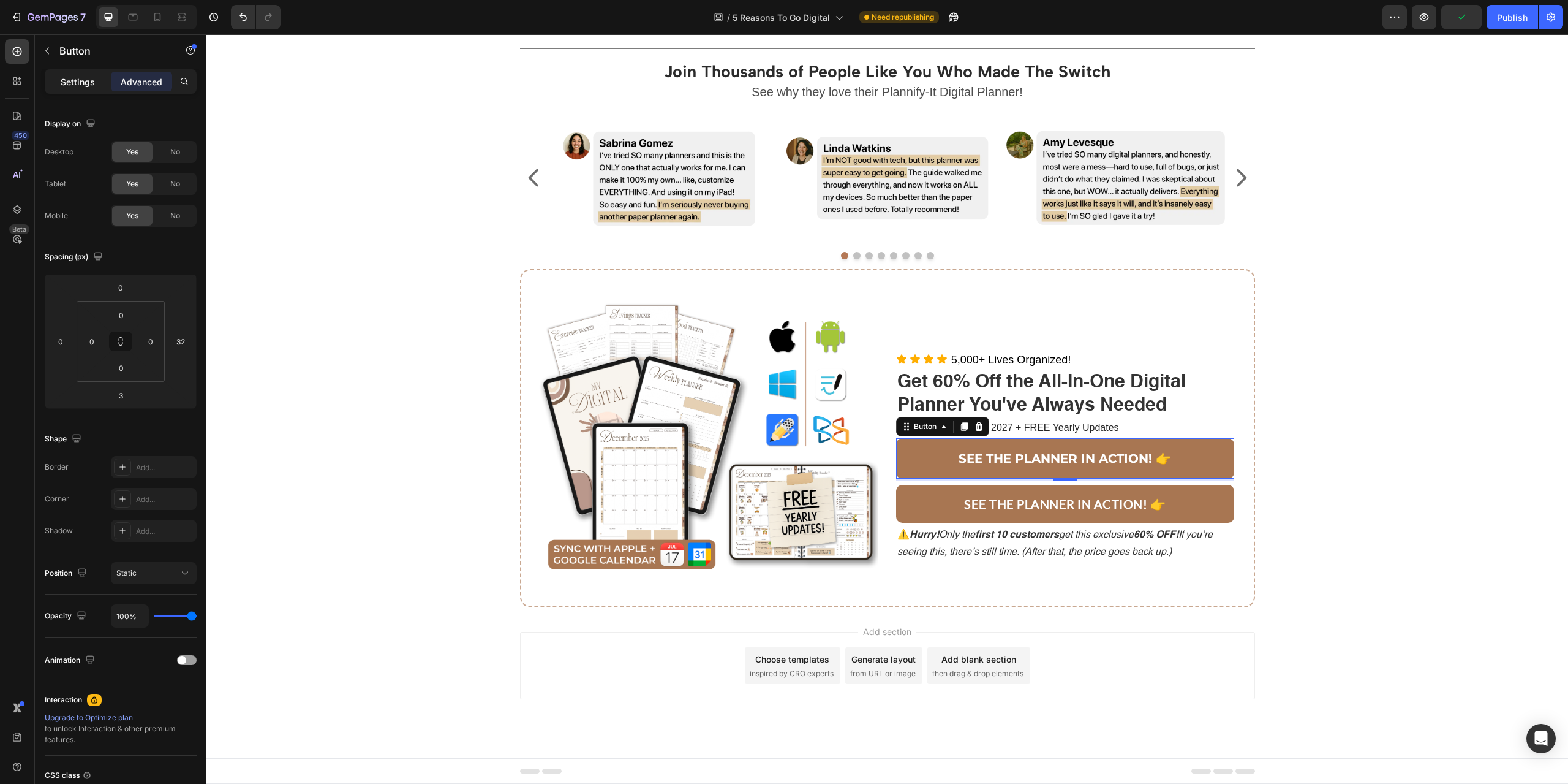
click at [65, 80] on p "Settings" at bounding box center [78, 82] width 34 height 13
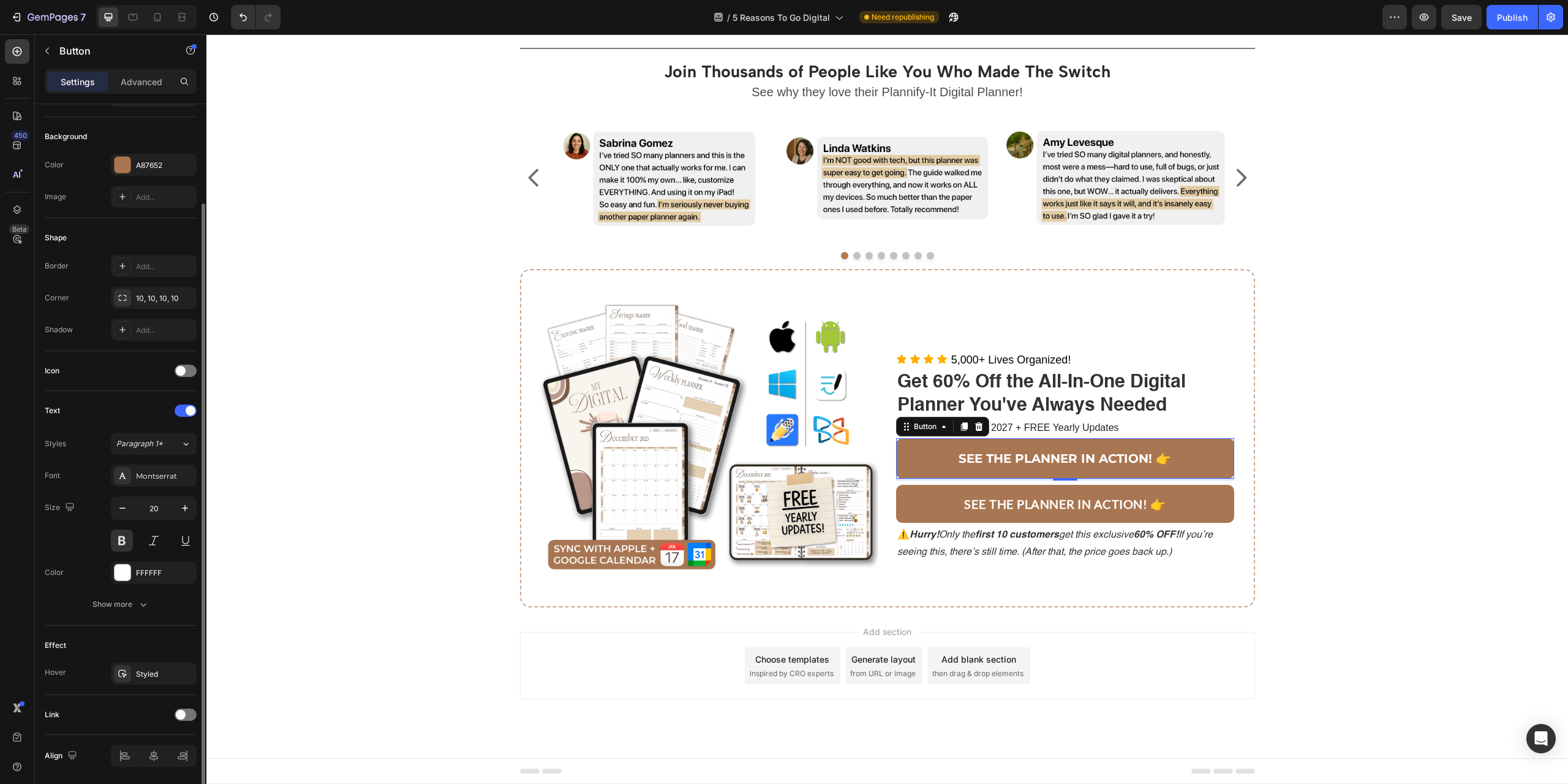
scroll to position [164, 0]
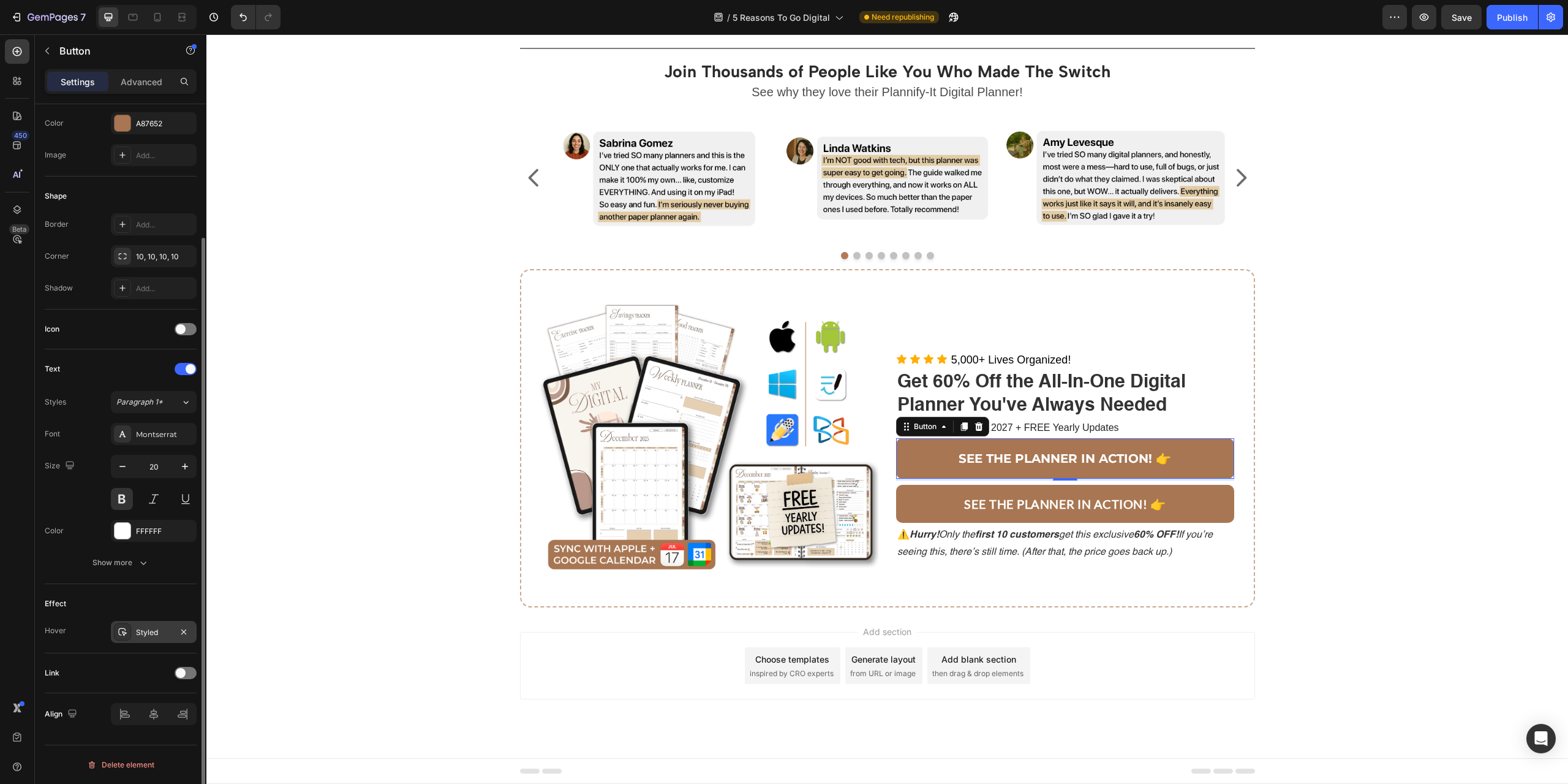
click at [154, 636] on div "Styled" at bounding box center [154, 632] width 36 height 11
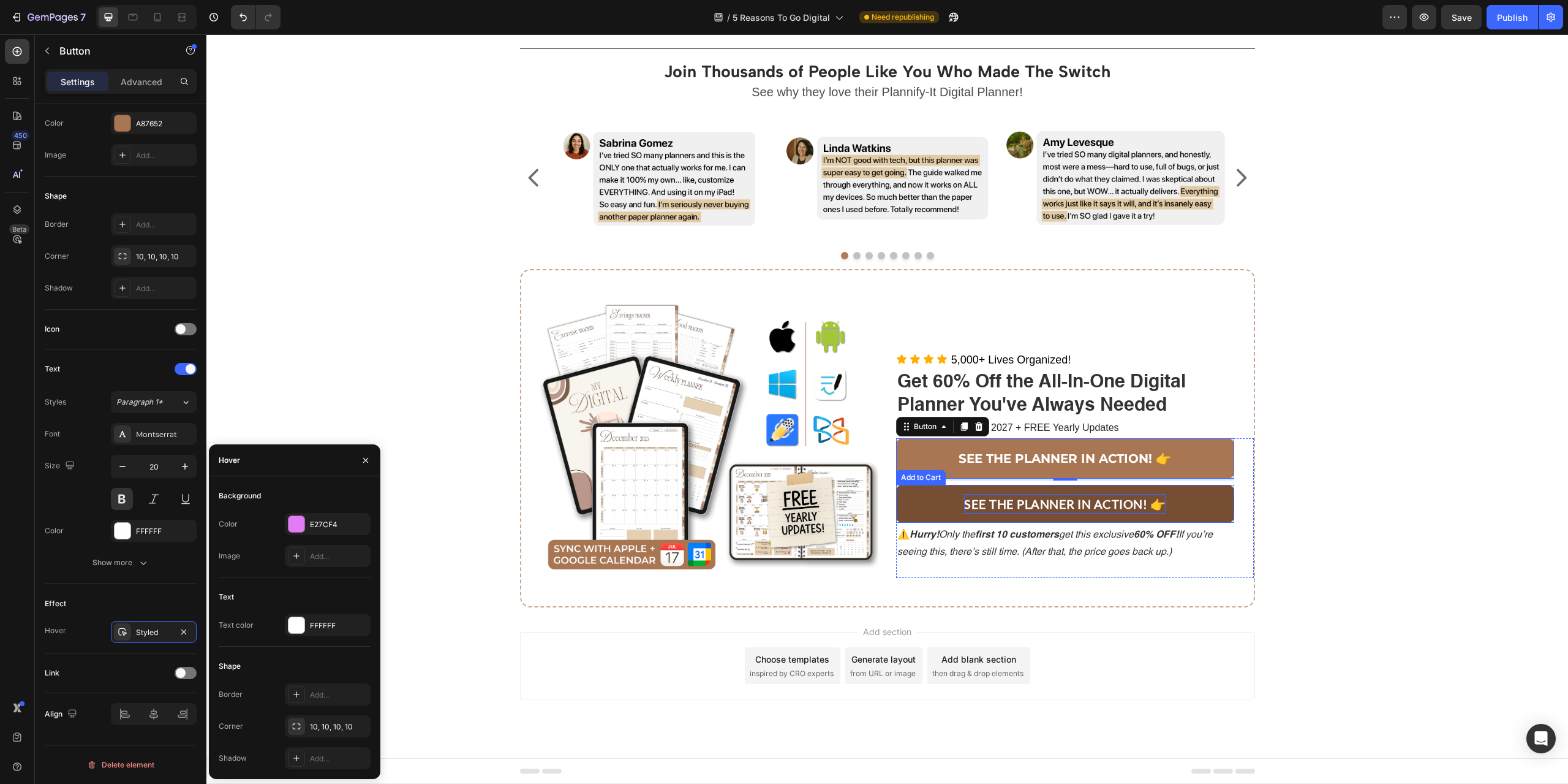
click at [969, 509] on p "SEE THE PLANNER IN ACTION! 👉" at bounding box center [1065, 504] width 201 height 20
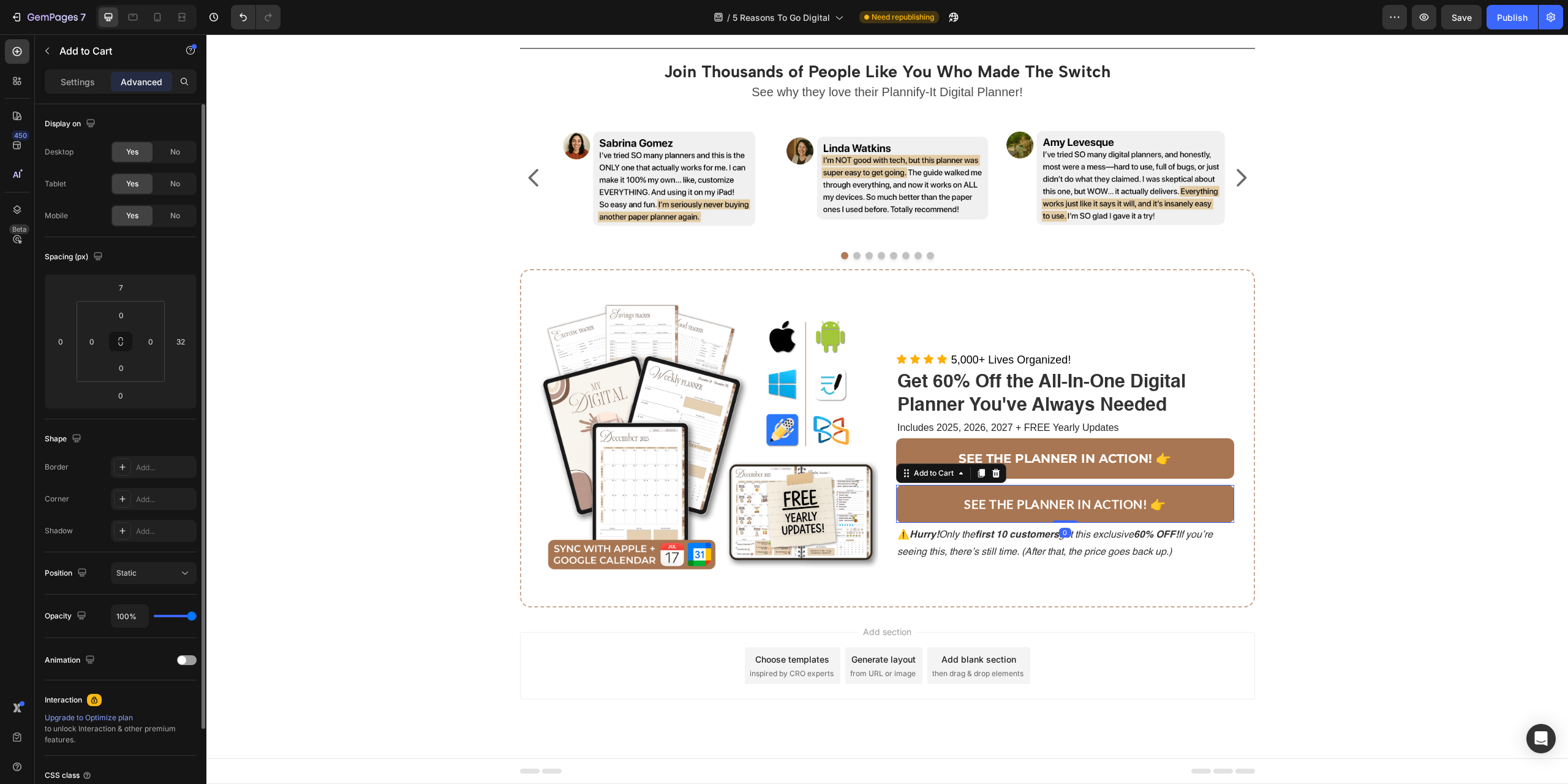
scroll to position [103, 0]
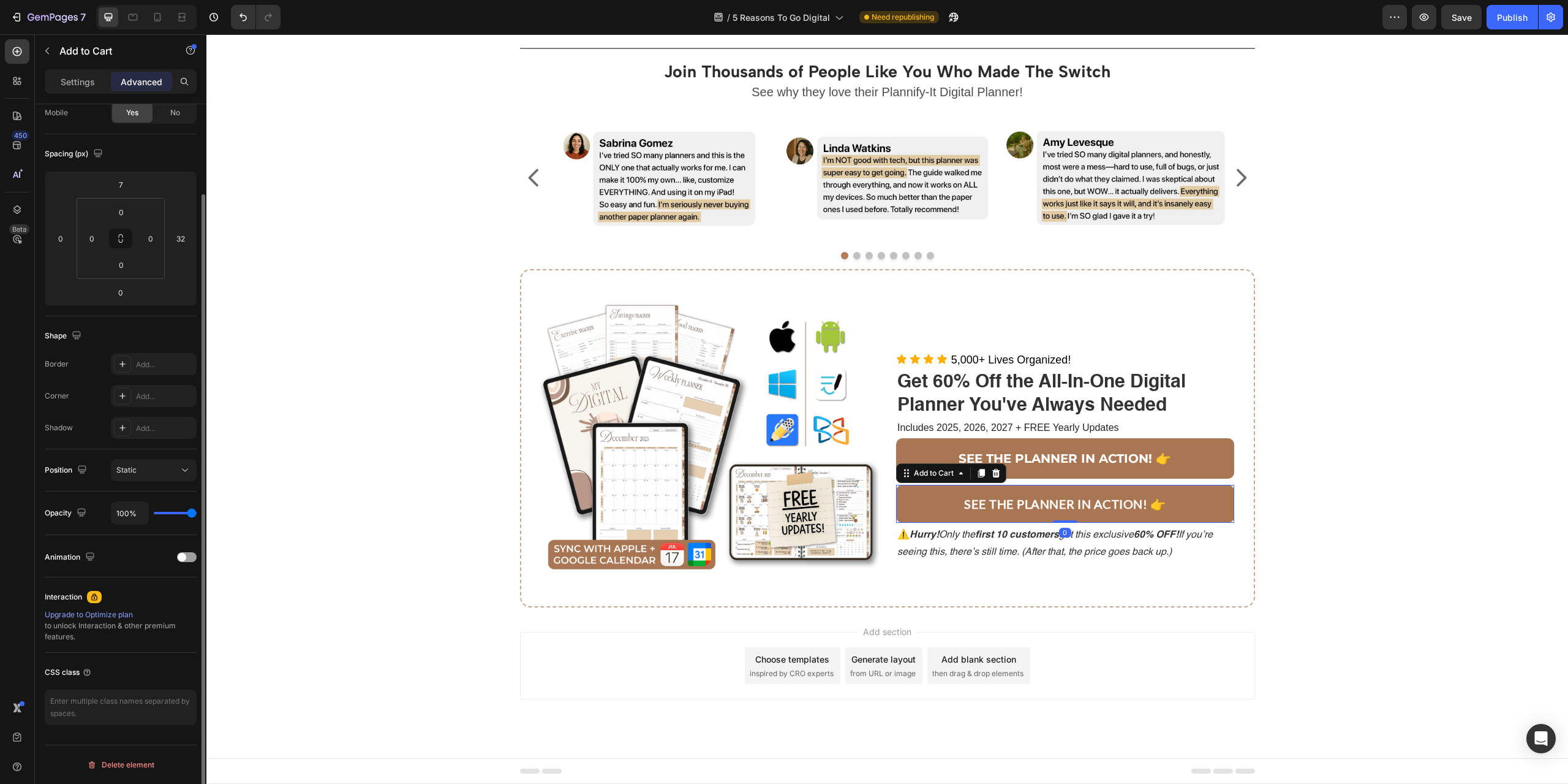
click at [87, 100] on div "Settings Advanced" at bounding box center [120, 86] width 171 height 35
drag, startPoint x: 82, startPoint y: 85, endPoint x: 83, endPoint y: 213, distance: 128.0
click at [82, 85] on p "Settings" at bounding box center [78, 82] width 34 height 13
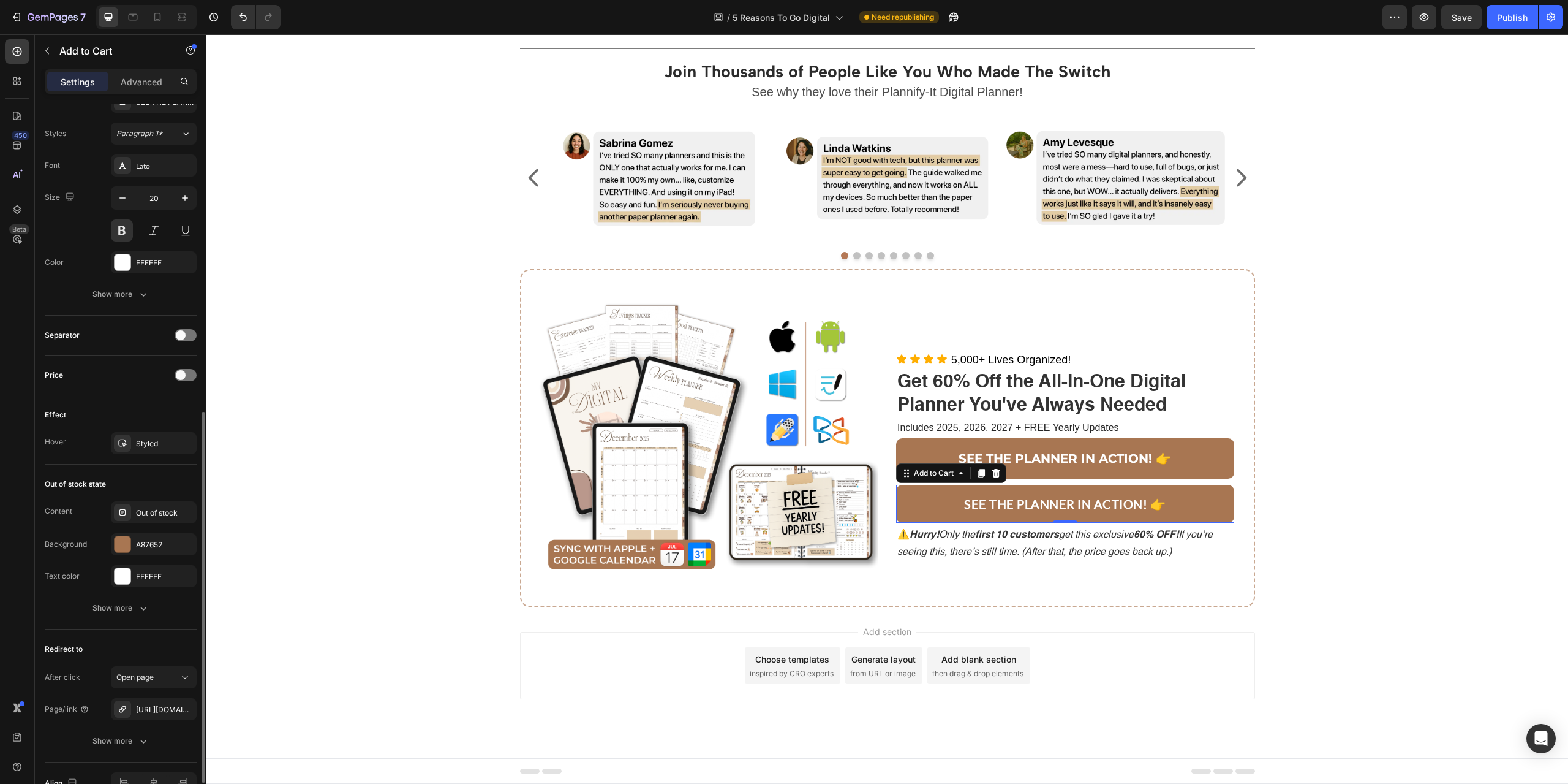
scroll to position [662, 0]
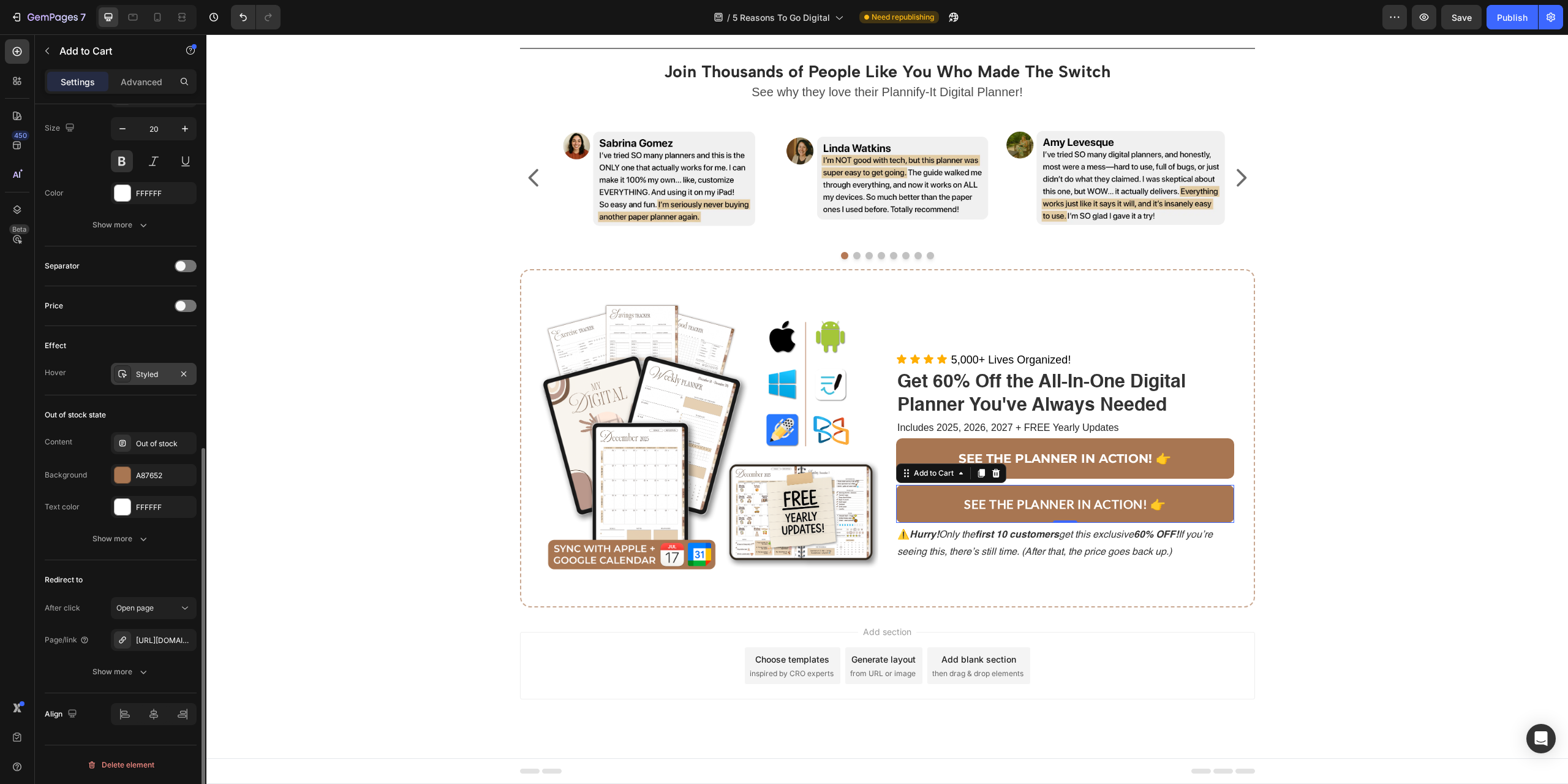
click at [122, 378] on icon at bounding box center [122, 374] width 10 height 10
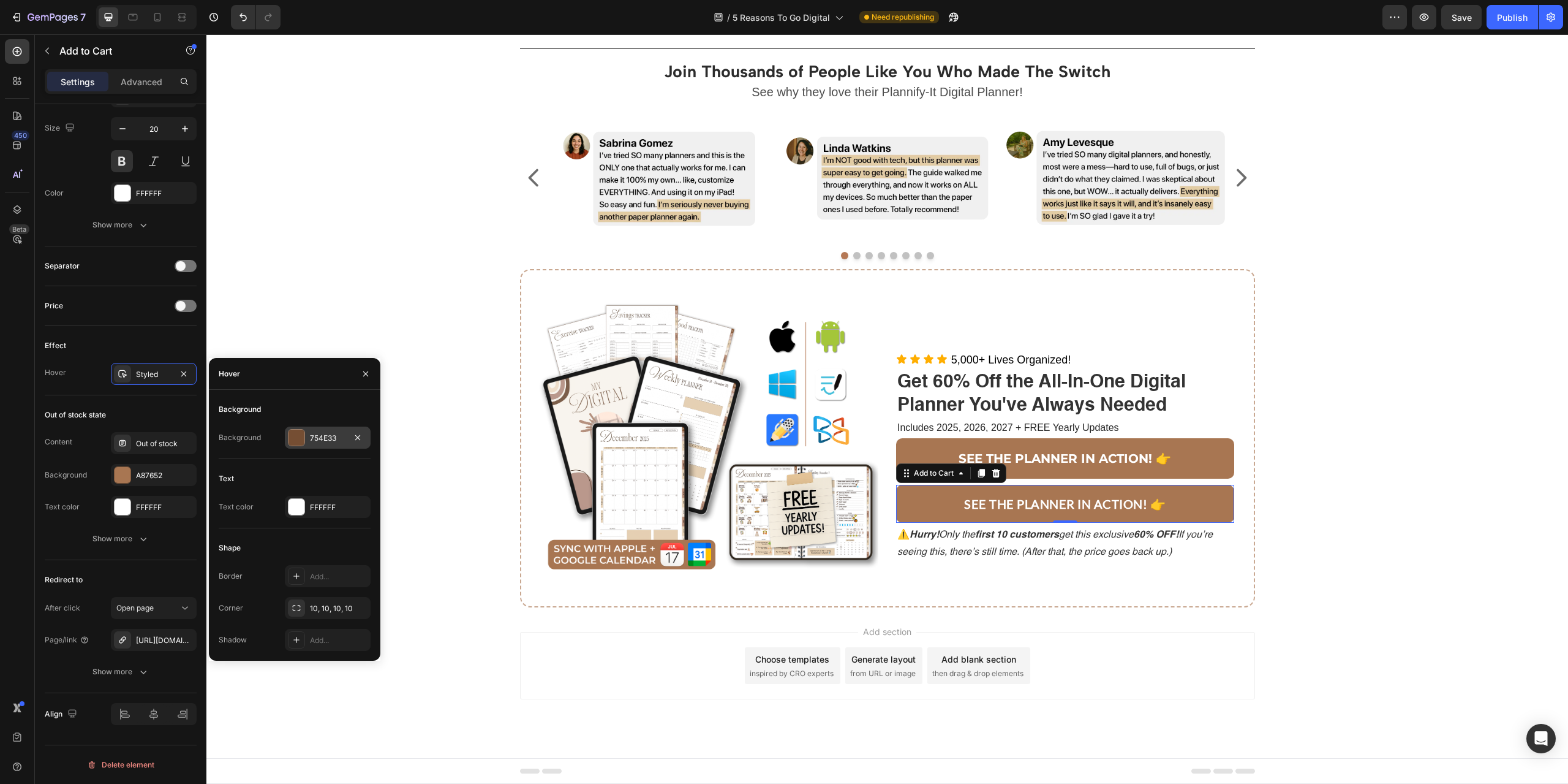
click at [325, 442] on div "754E33" at bounding box center [328, 438] width 36 height 11
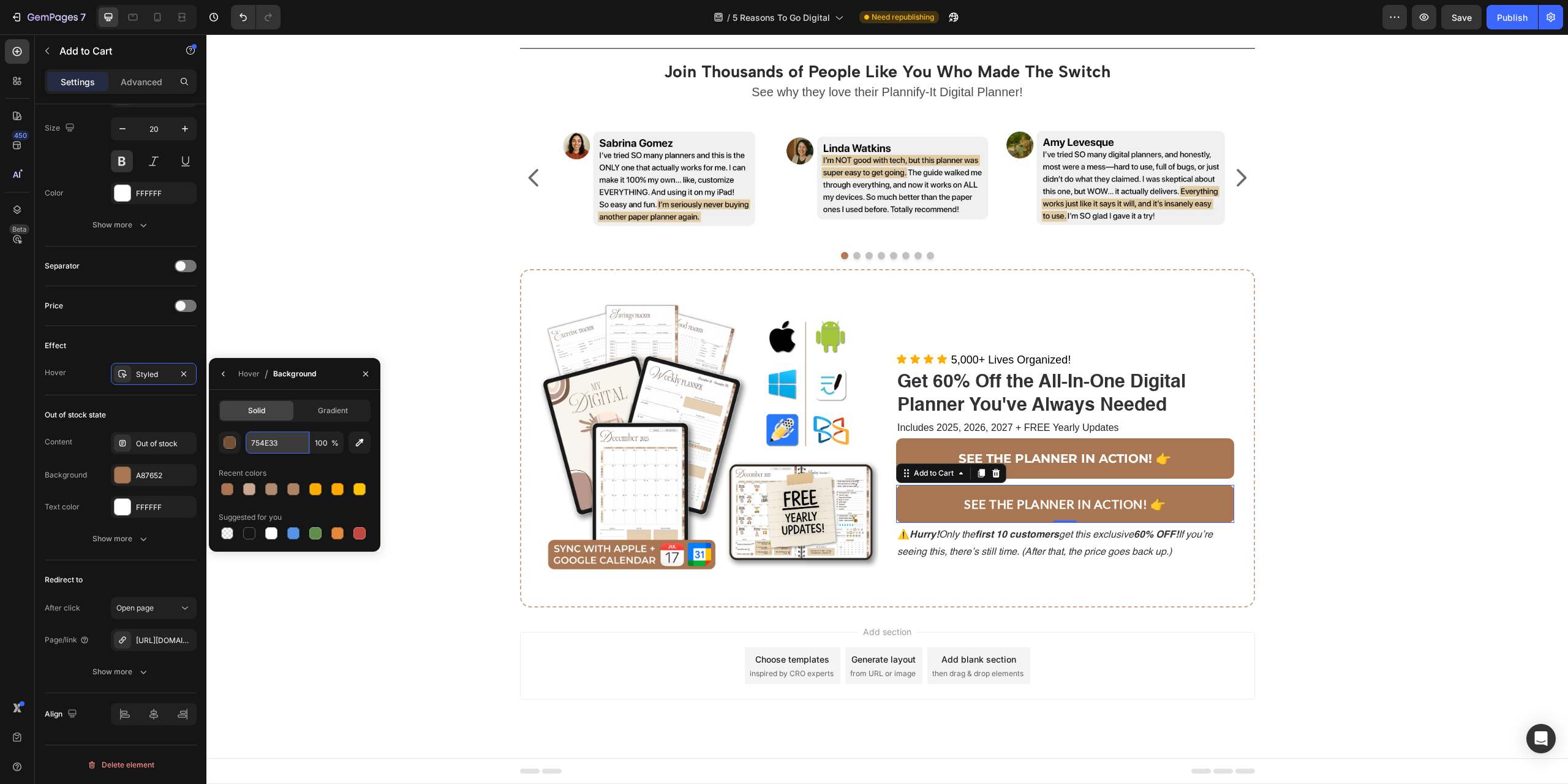
click at [263, 442] on input "754E33" at bounding box center [277, 442] width 64 height 22
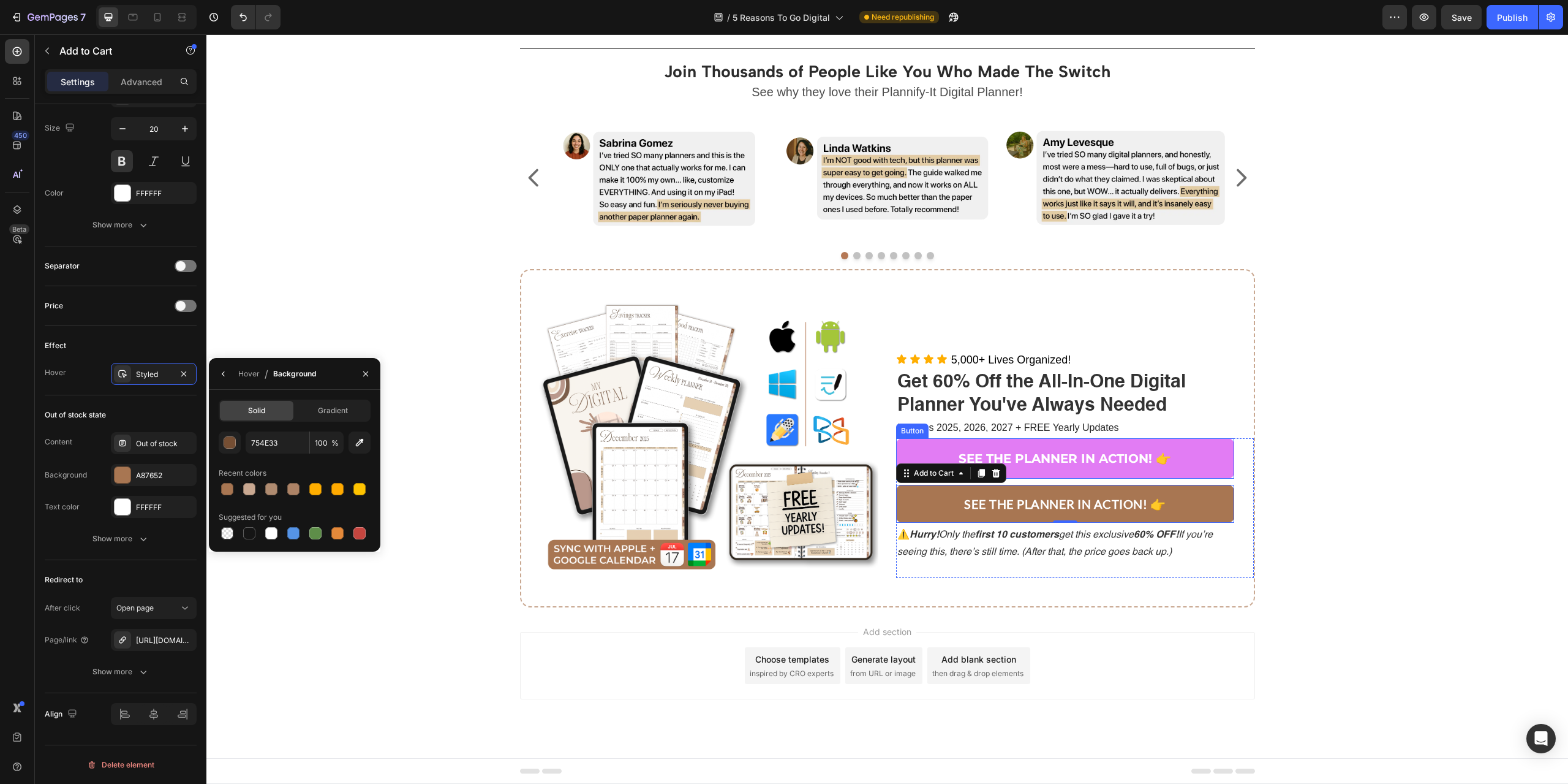
click at [944, 446] on button "SEE THE PLANNER IN ACTION! 👉" at bounding box center [1065, 458] width 338 height 41
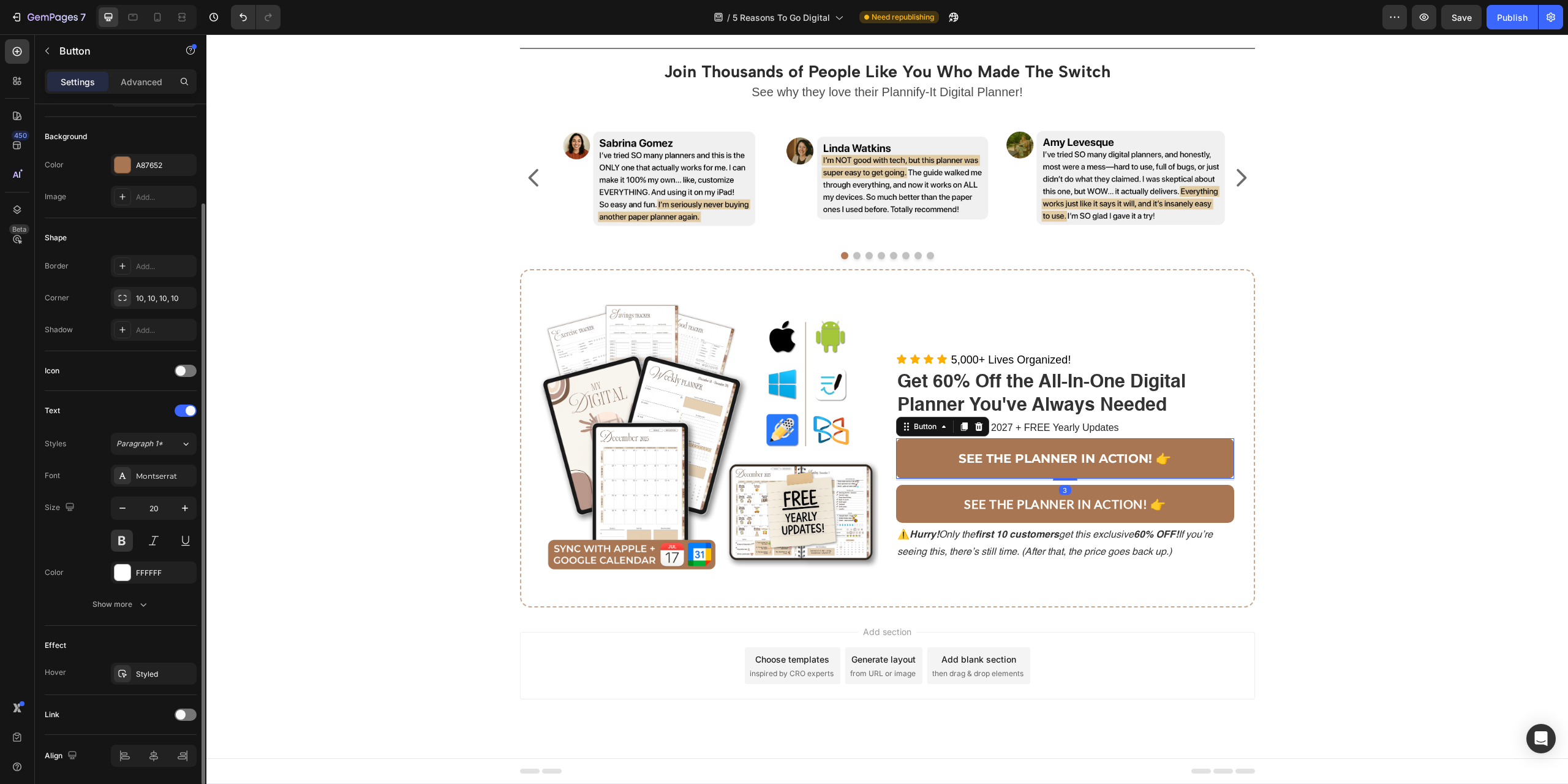
scroll to position [164, 0]
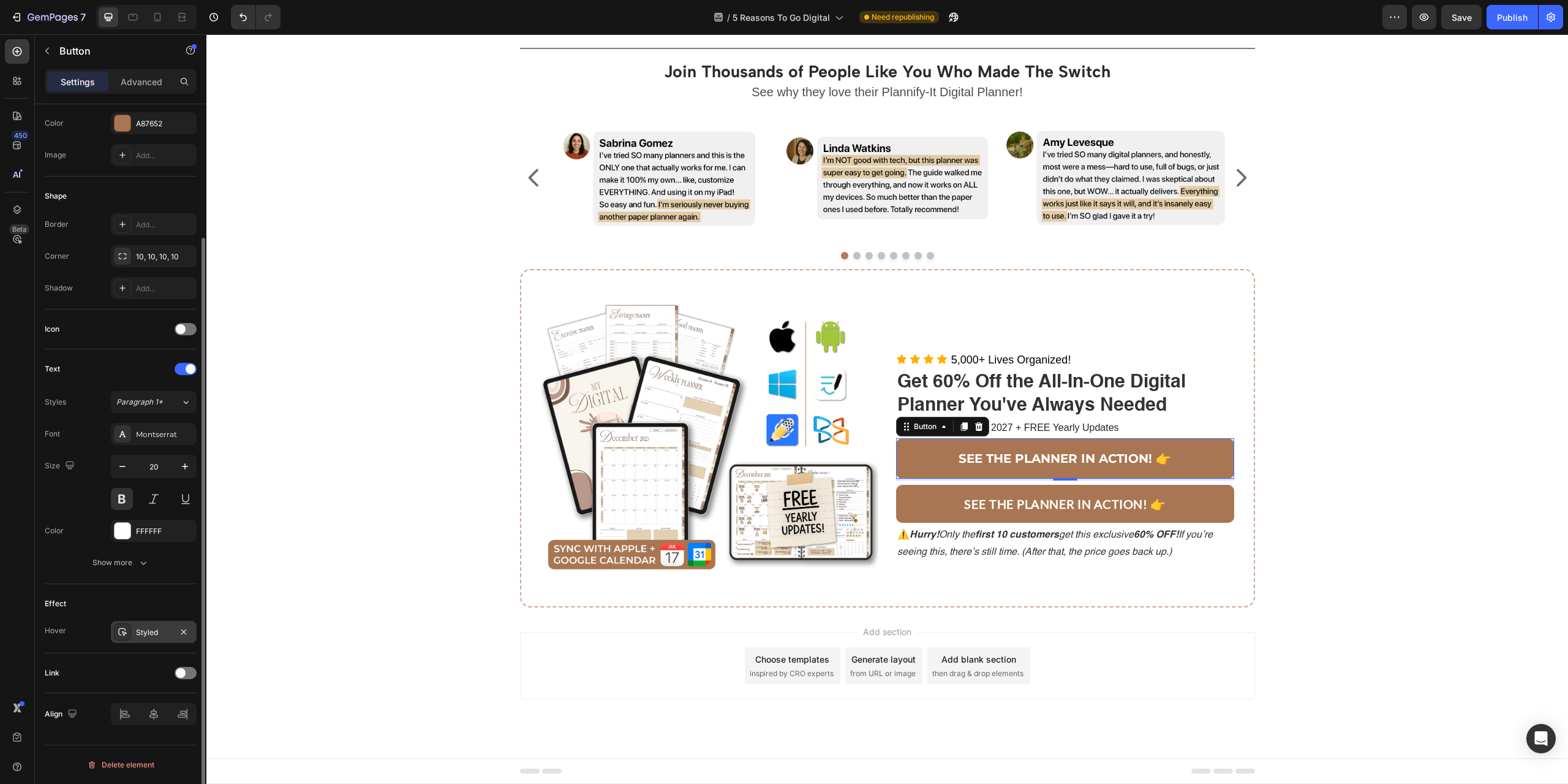
click at [138, 640] on div "Styled" at bounding box center [154, 632] width 86 height 22
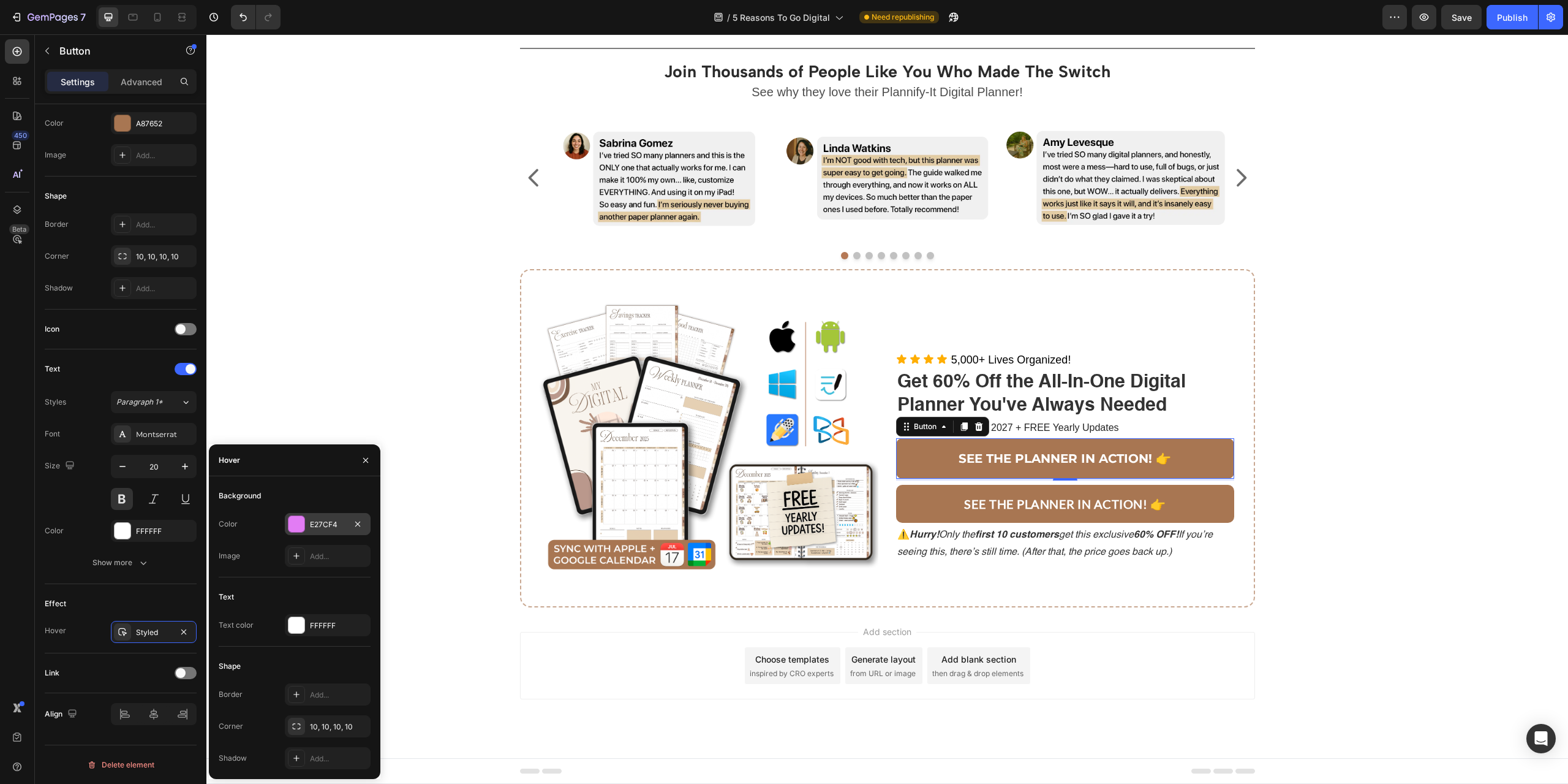
click at [321, 524] on div "E27CF4" at bounding box center [328, 525] width 36 height 11
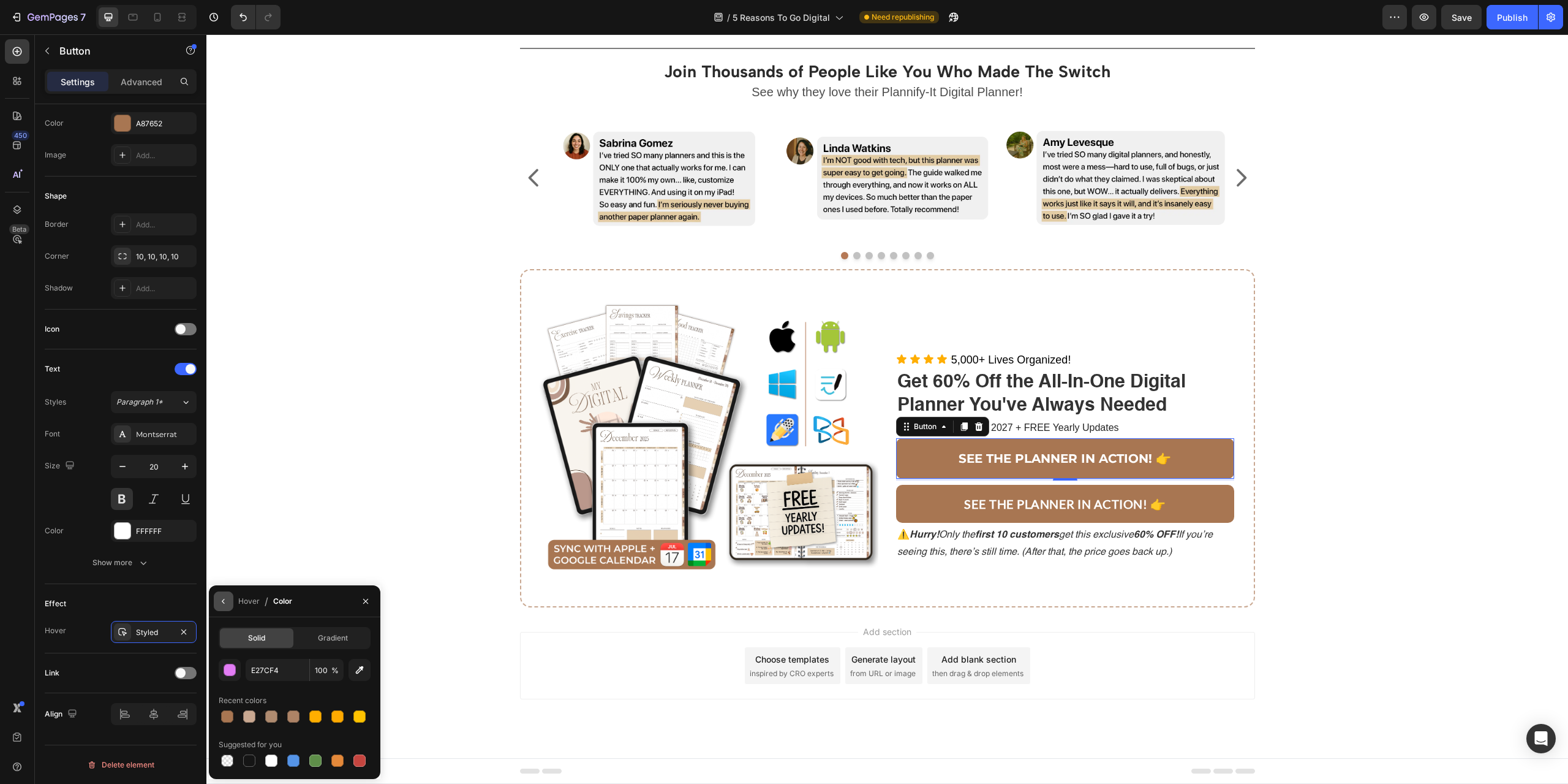
click at [220, 605] on icon "button" at bounding box center [224, 601] width 10 height 10
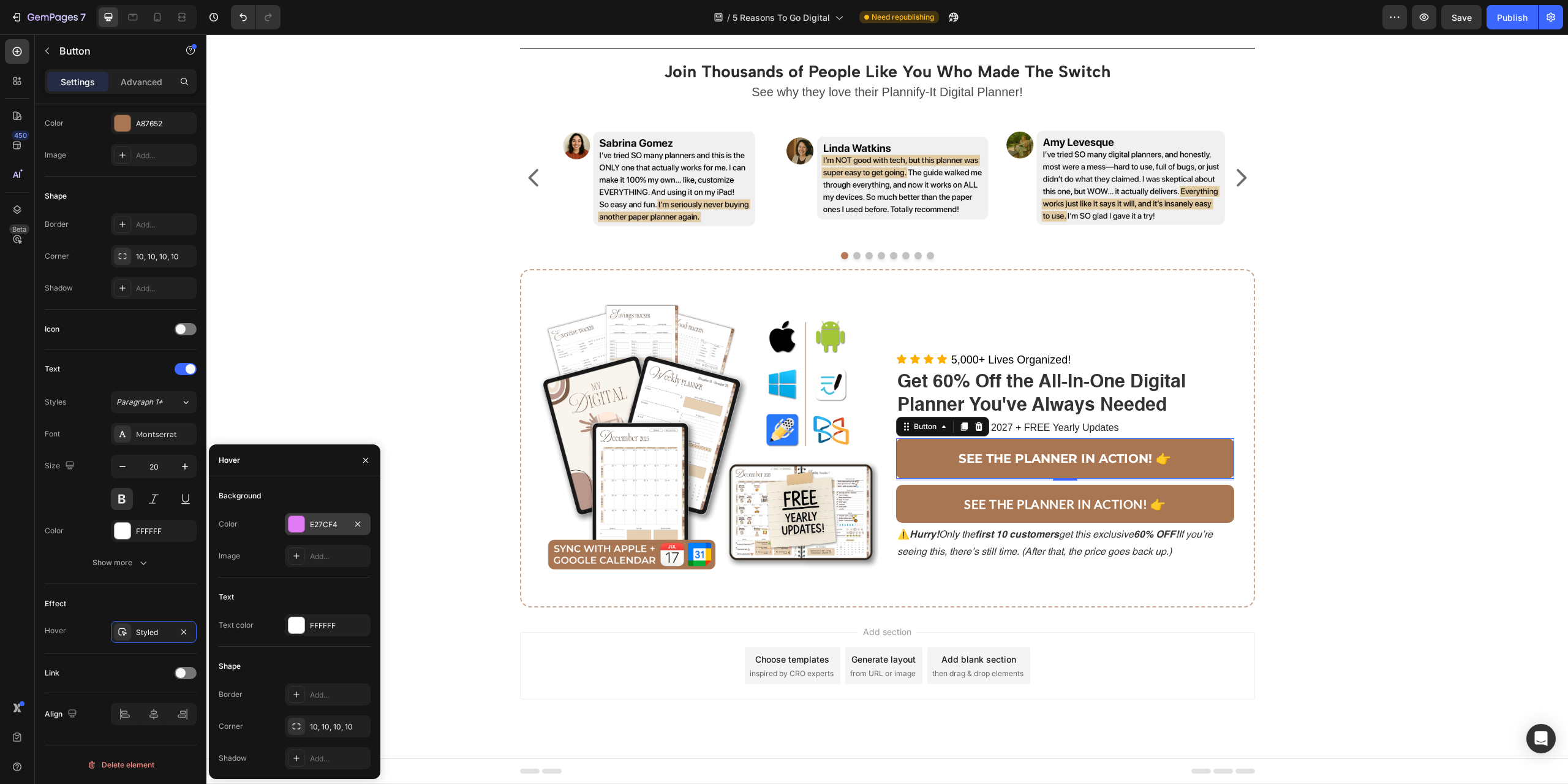
click at [326, 519] on div "E27CF4" at bounding box center [328, 525] width 36 height 11
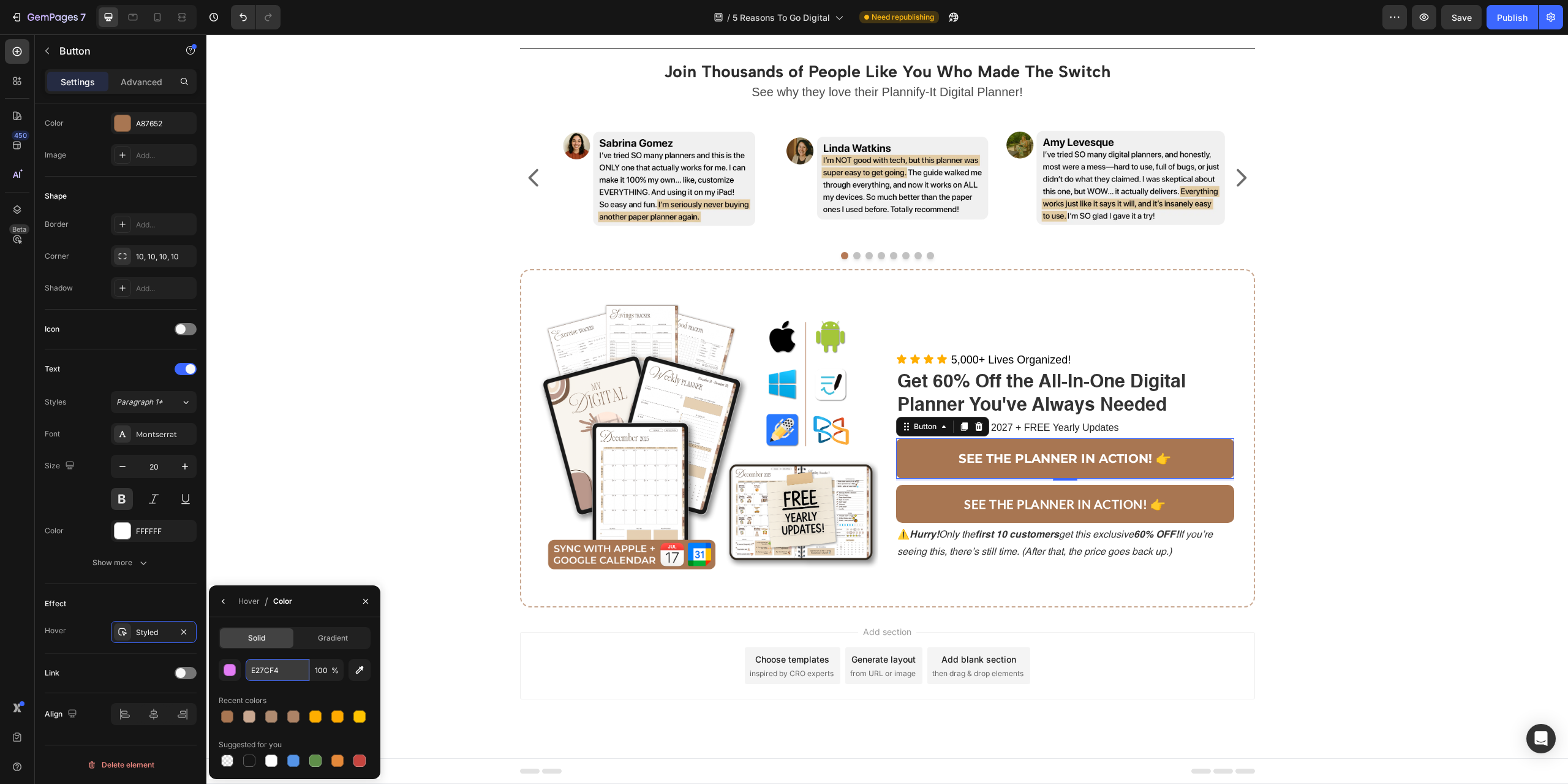
click at [265, 672] on input "E27CF4" at bounding box center [277, 669] width 64 height 22
paste input "754E33"
type input "754E33"
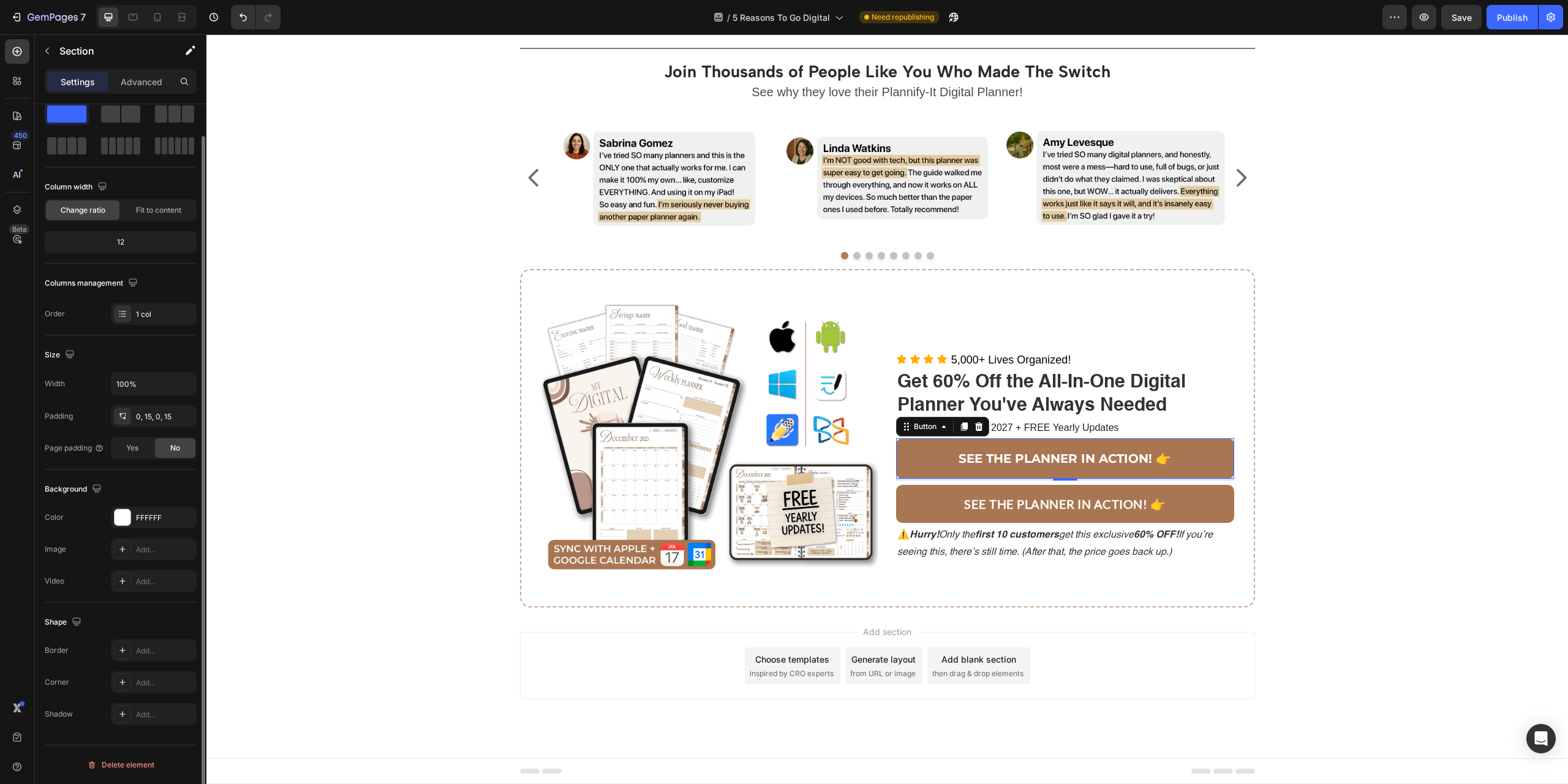
click at [1377, 478] on div "Title Line Join Thousands of People Like You Who Made The Switch Heading See wh…" at bounding box center [887, 329] width 1343 height 577
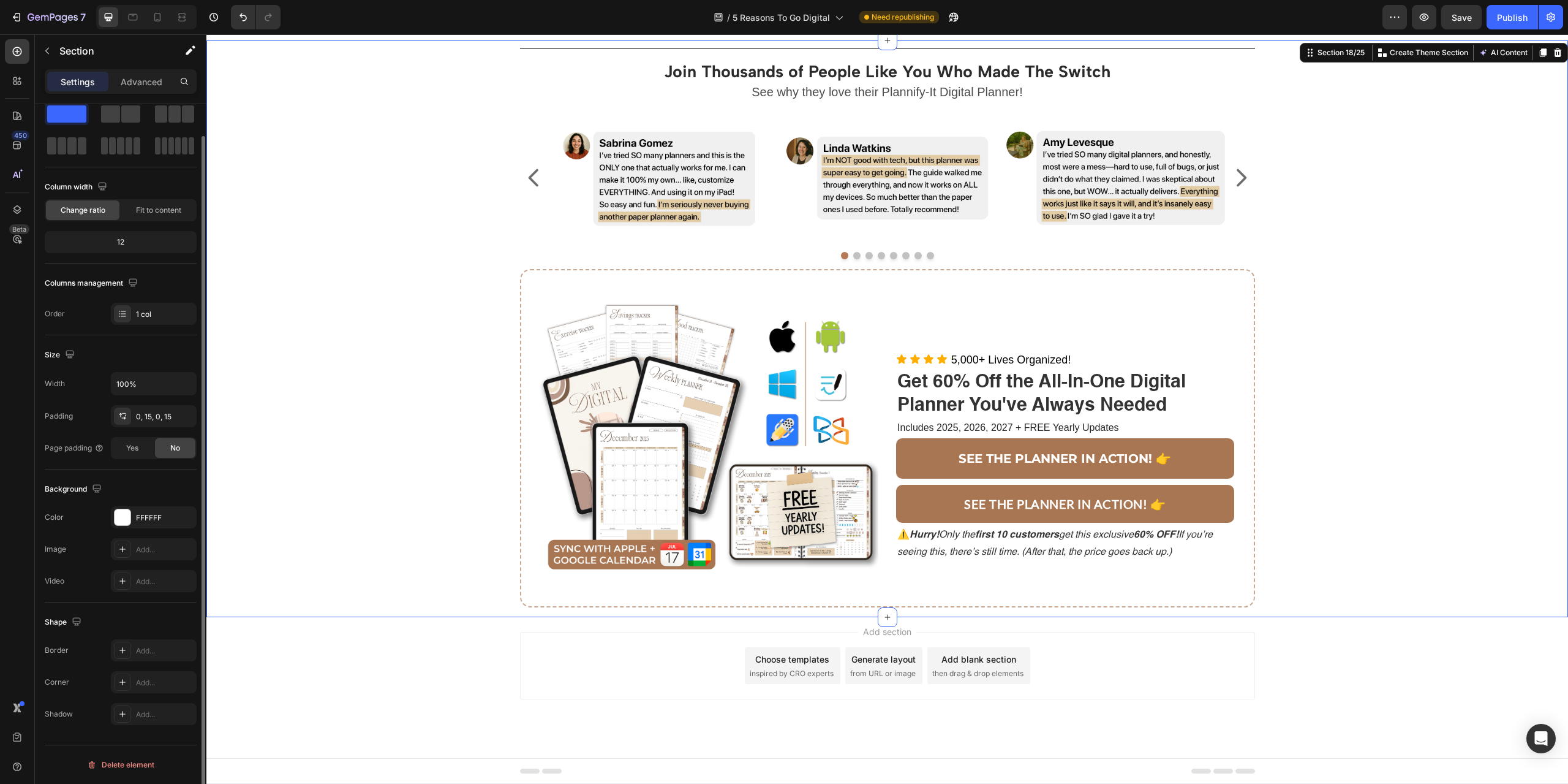
scroll to position [0, 0]
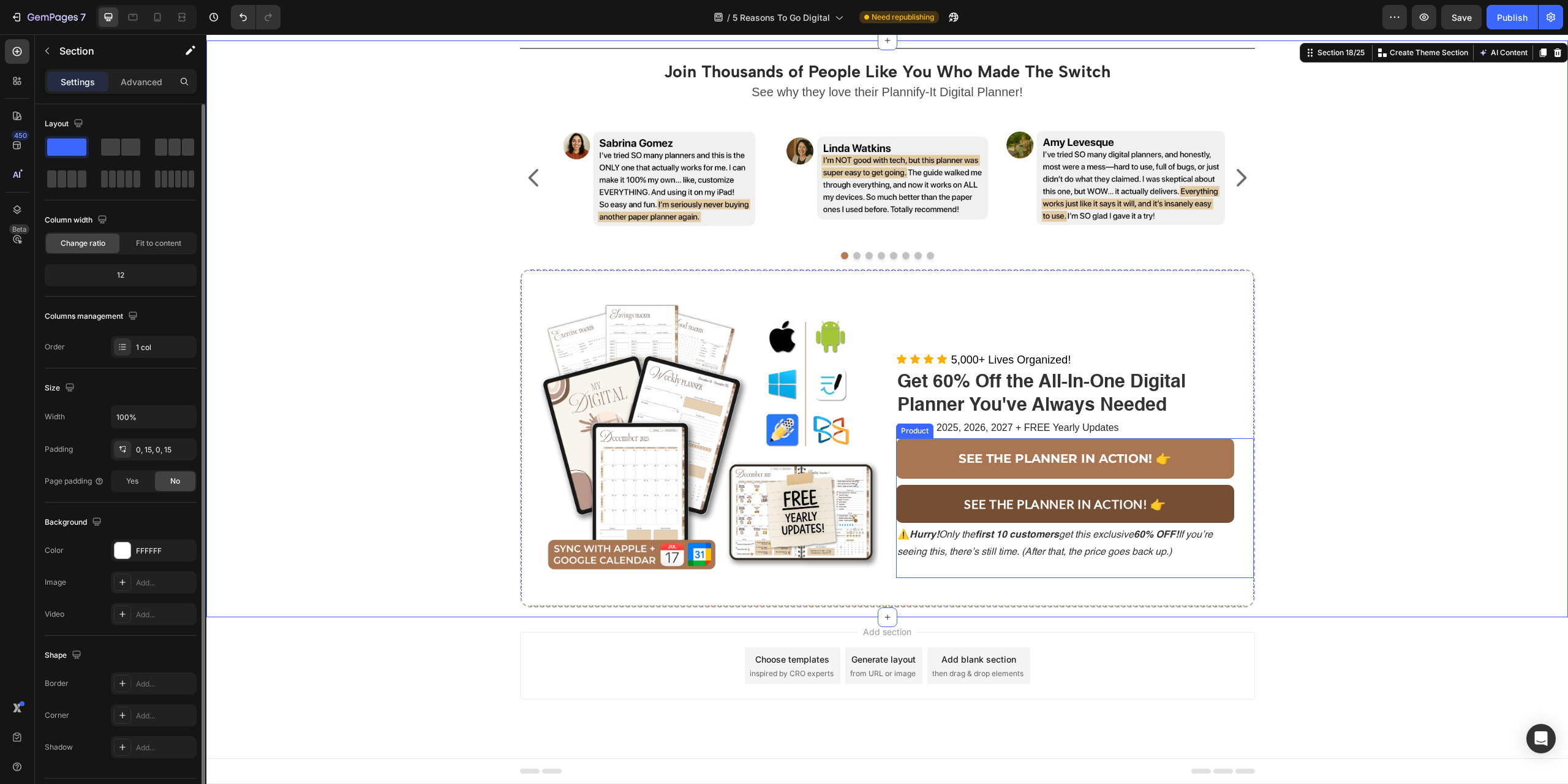
click at [1174, 488] on button "SEE THE PLANNER IN ACTION! 👉" at bounding box center [1065, 503] width 338 height 38
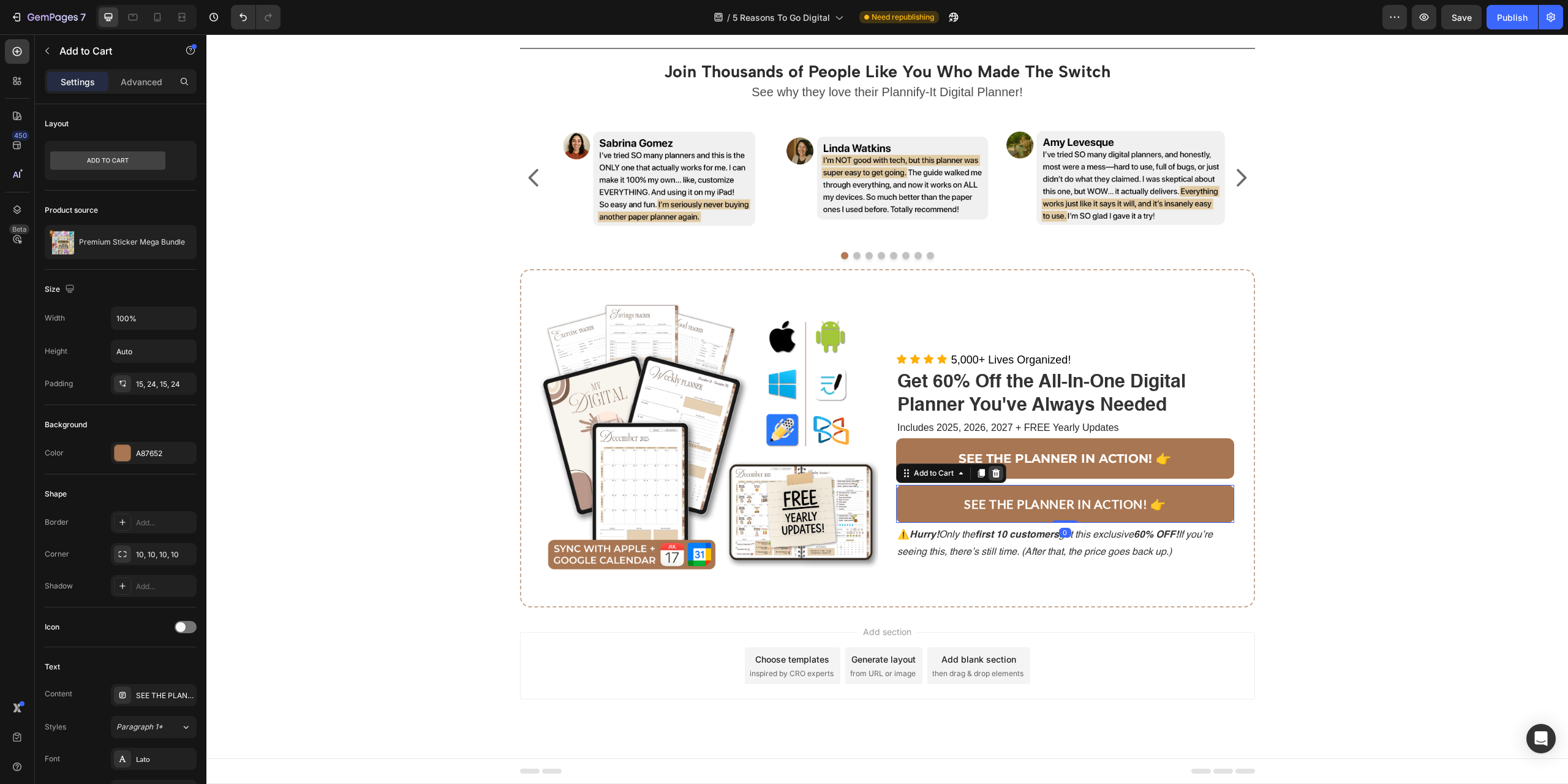
click at [993, 471] on icon at bounding box center [996, 473] width 8 height 9
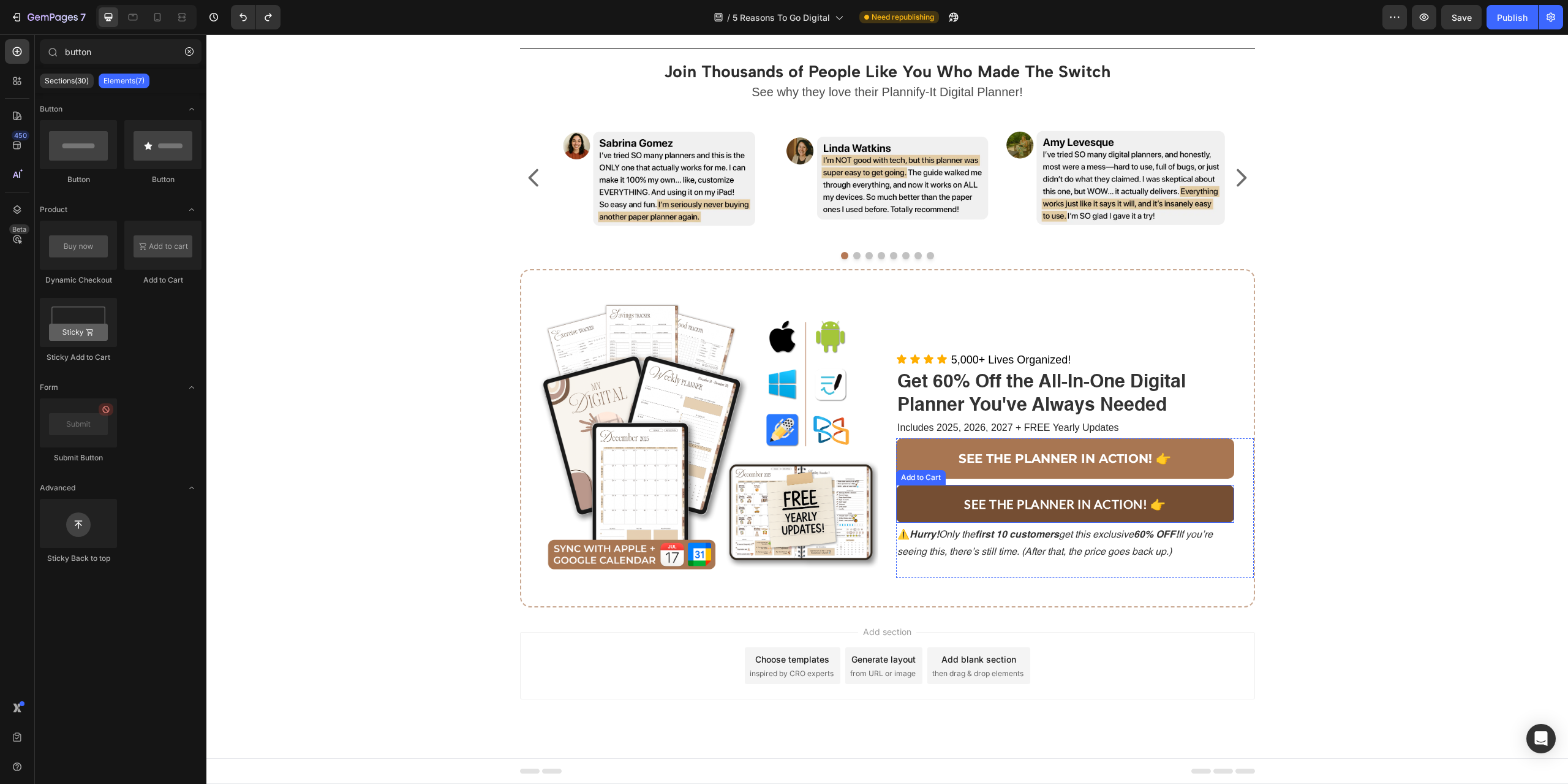
click at [1187, 506] on button "SEE THE PLANNER IN ACTION! 👉" at bounding box center [1065, 503] width 338 height 38
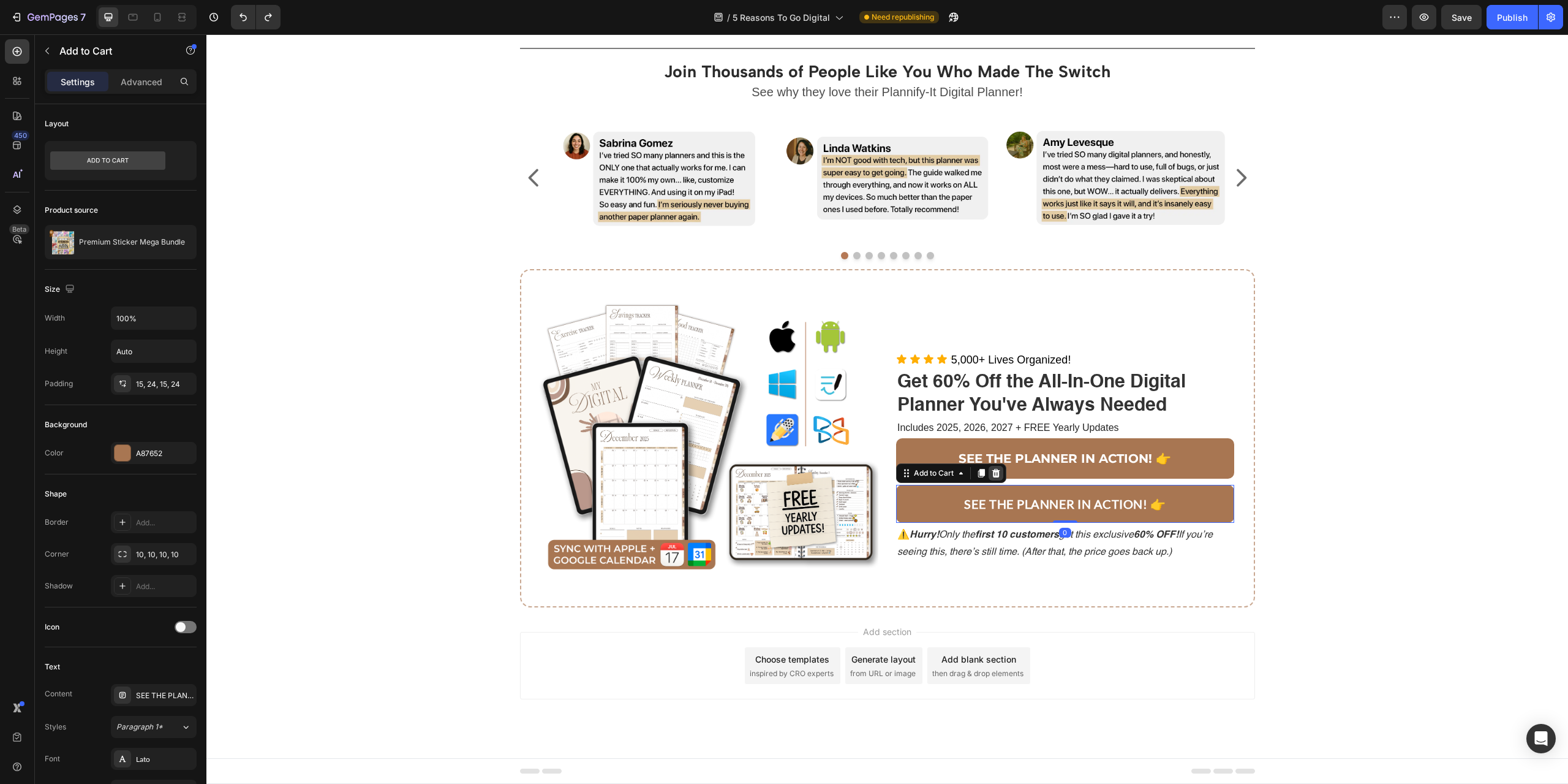
click at [991, 471] on icon at bounding box center [996, 473] width 10 height 10
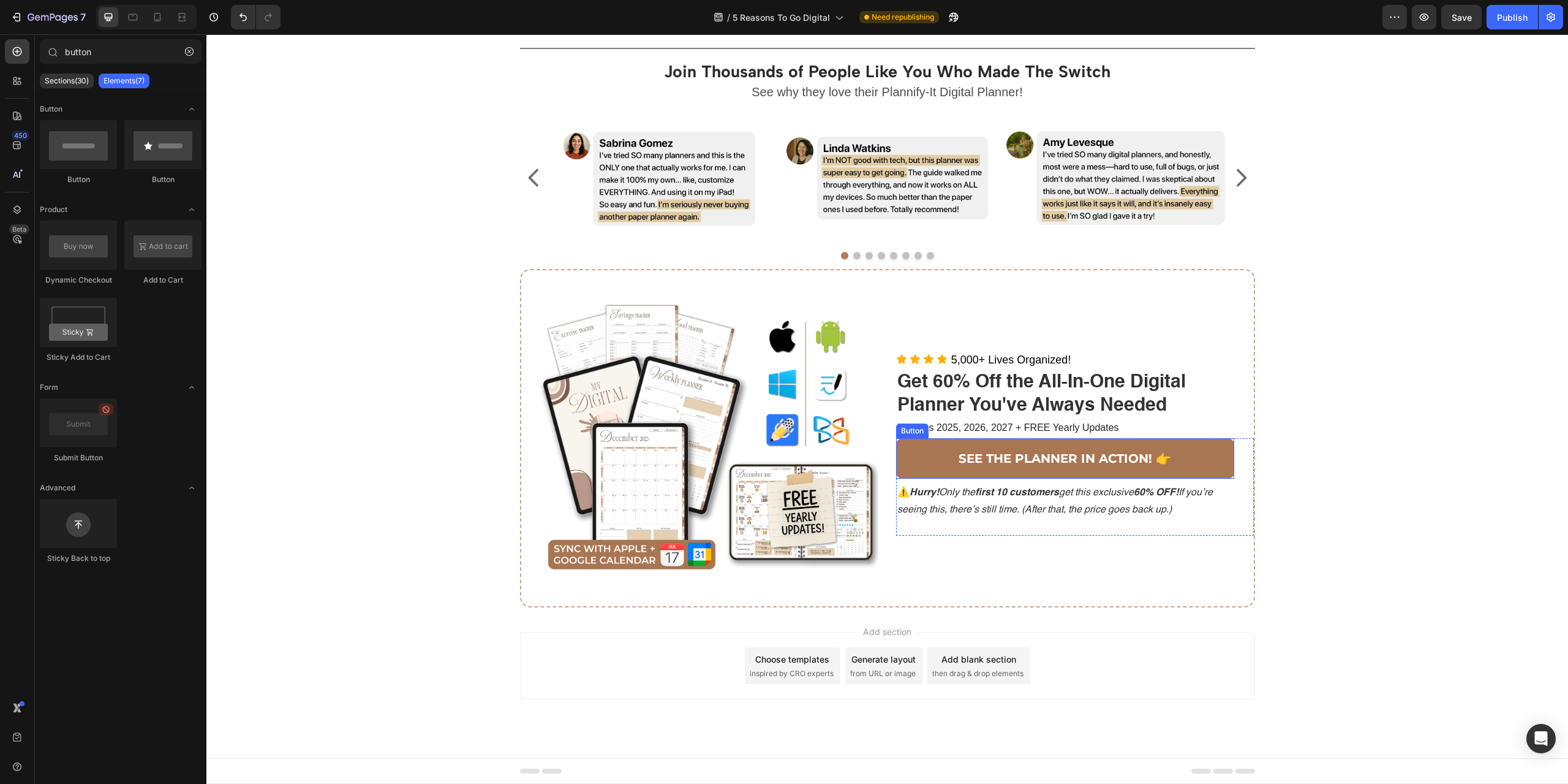
click at [1378, 541] on div "Title Line Join Thousands of People Like You Who Made The Switch Heading See wh…" at bounding box center [887, 329] width 1343 height 577
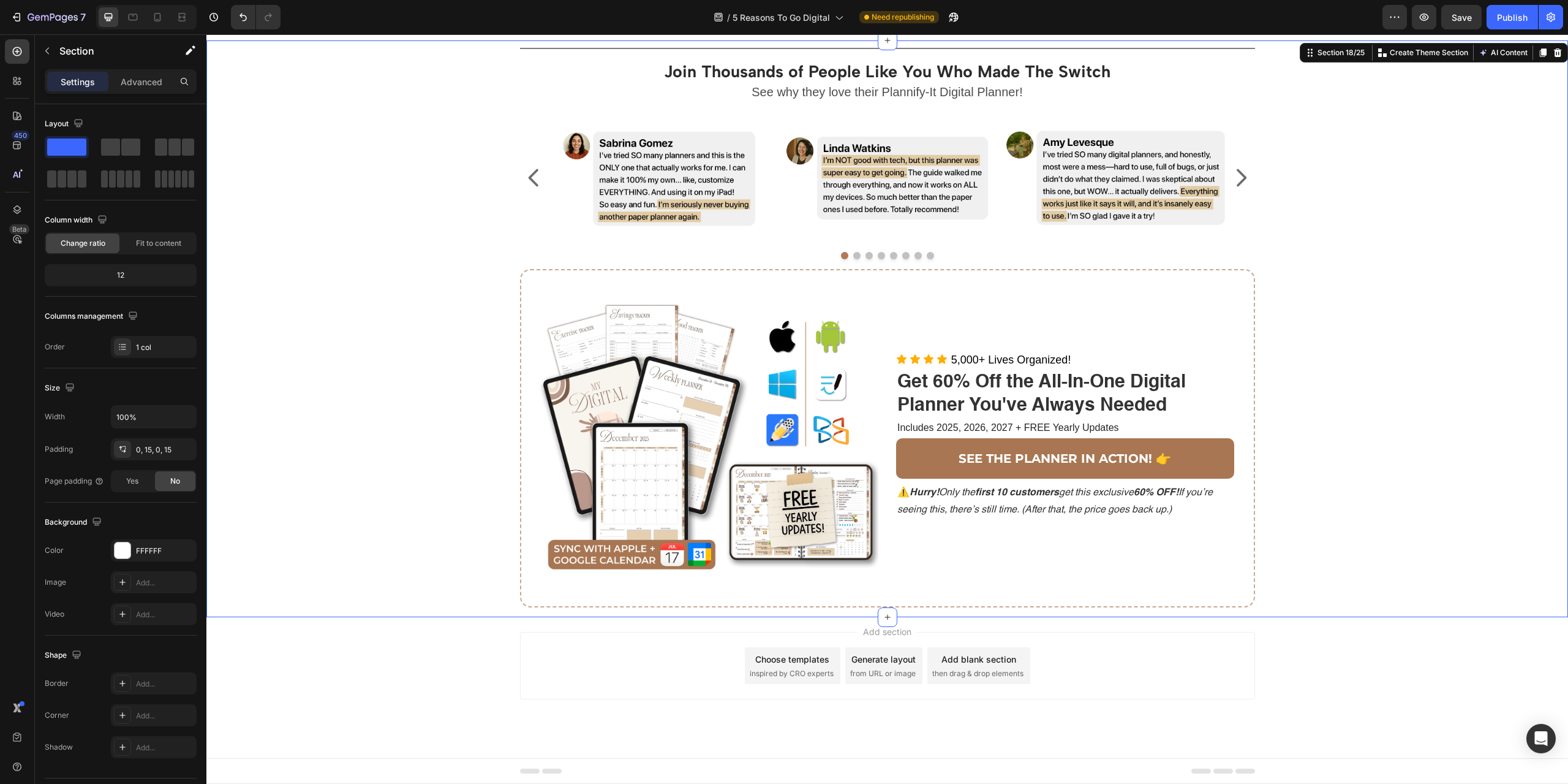
click at [1323, 238] on div "Title Line Join Thousands of People Like You Who Made The Switch Heading See wh…" at bounding box center [887, 329] width 1343 height 577
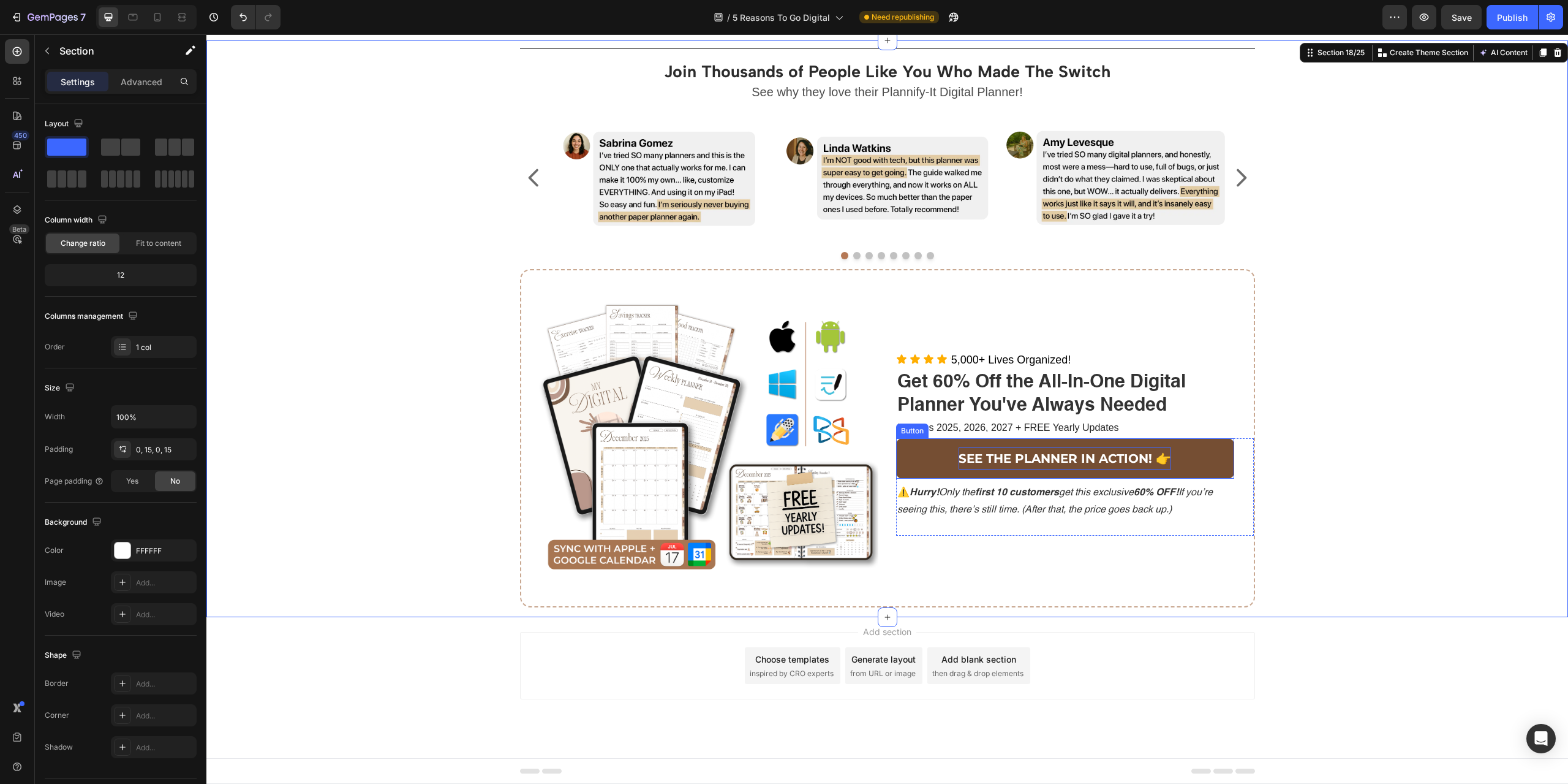
click at [1142, 456] on p "SEE THE PLANNER IN ACTION! 👉" at bounding box center [1065, 458] width 213 height 22
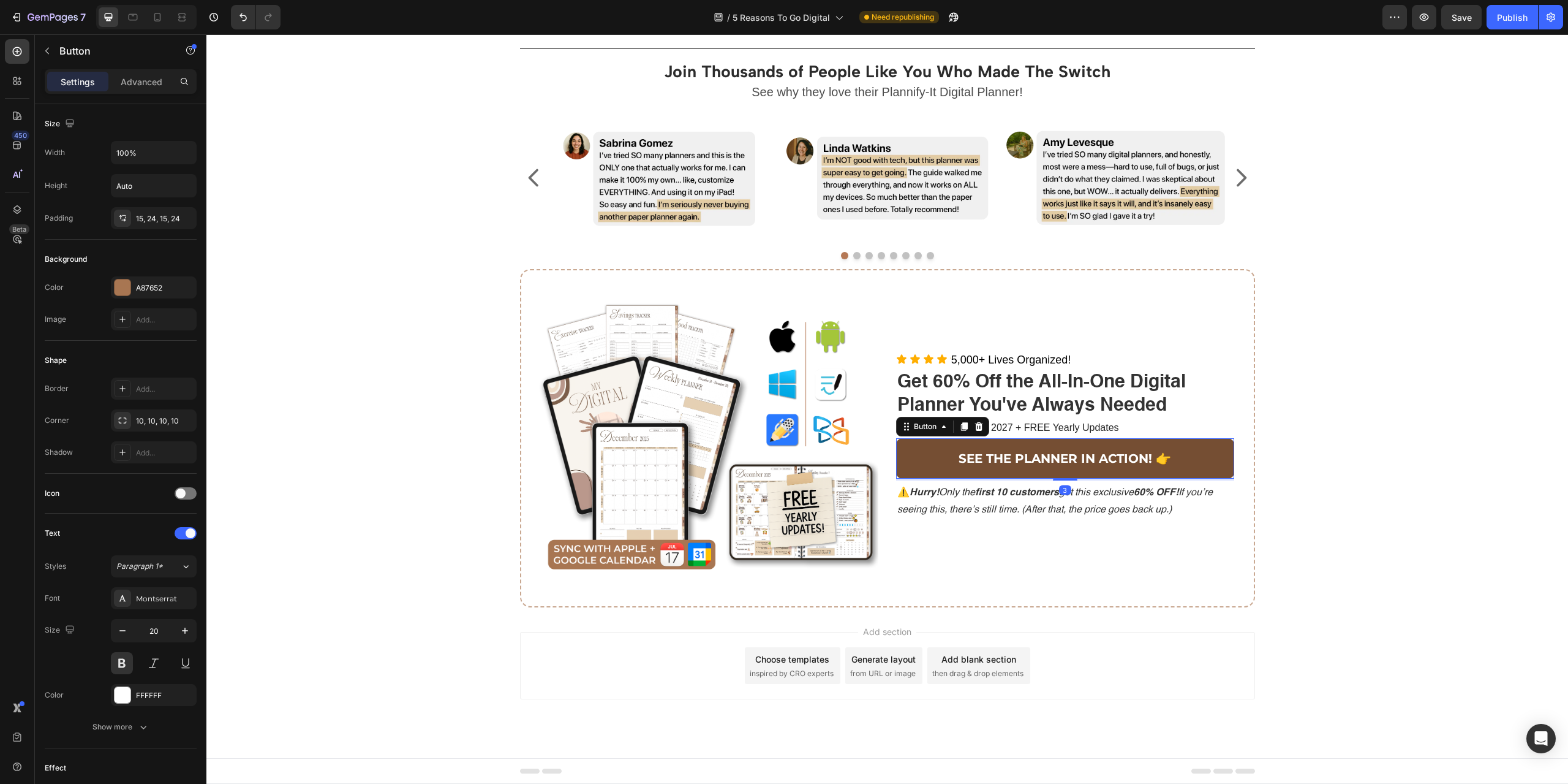
click at [1190, 442] on button "SEE THE PLANNER IN ACTION! 👉" at bounding box center [1065, 458] width 338 height 41
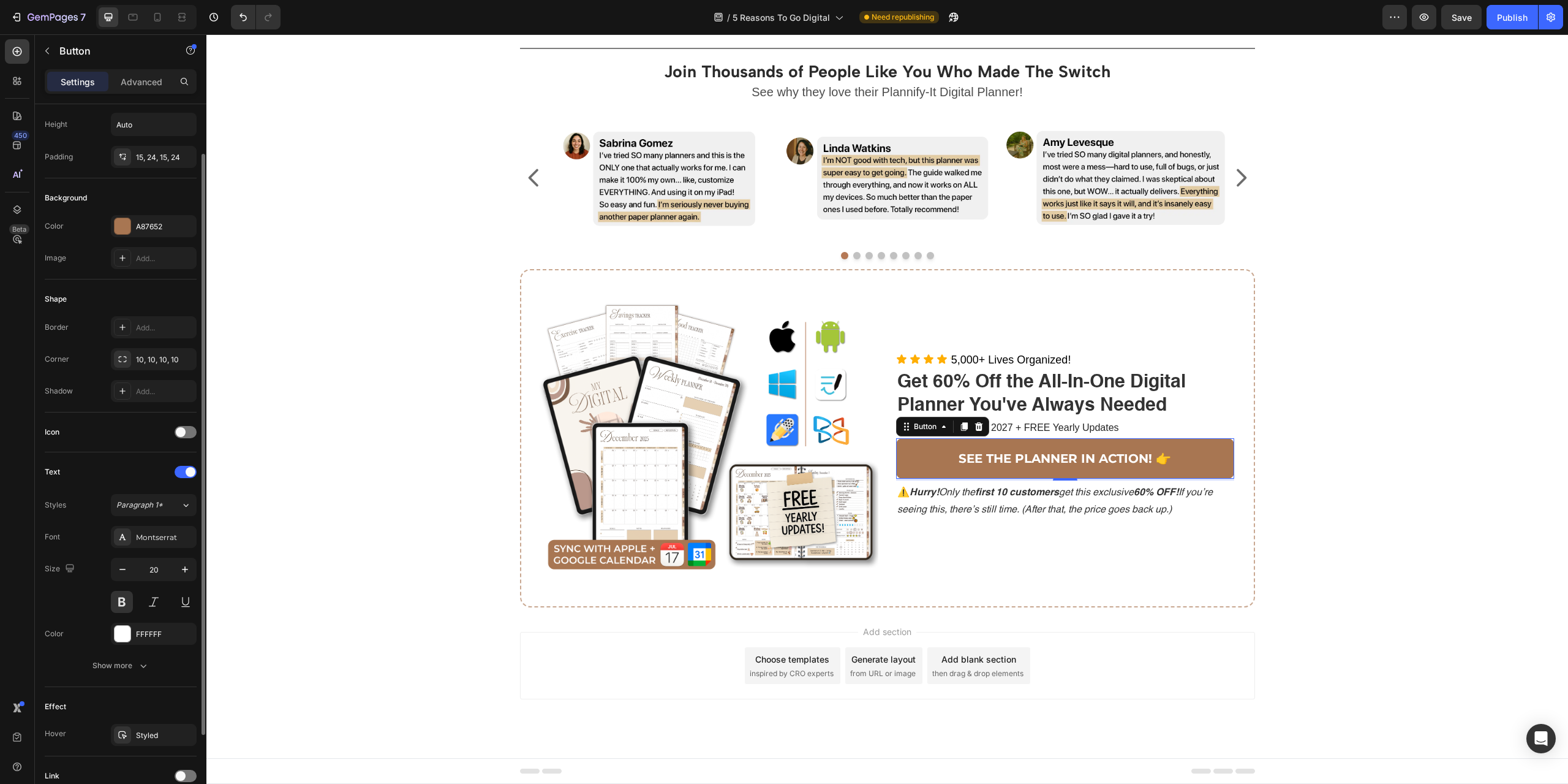
scroll to position [164, 0]
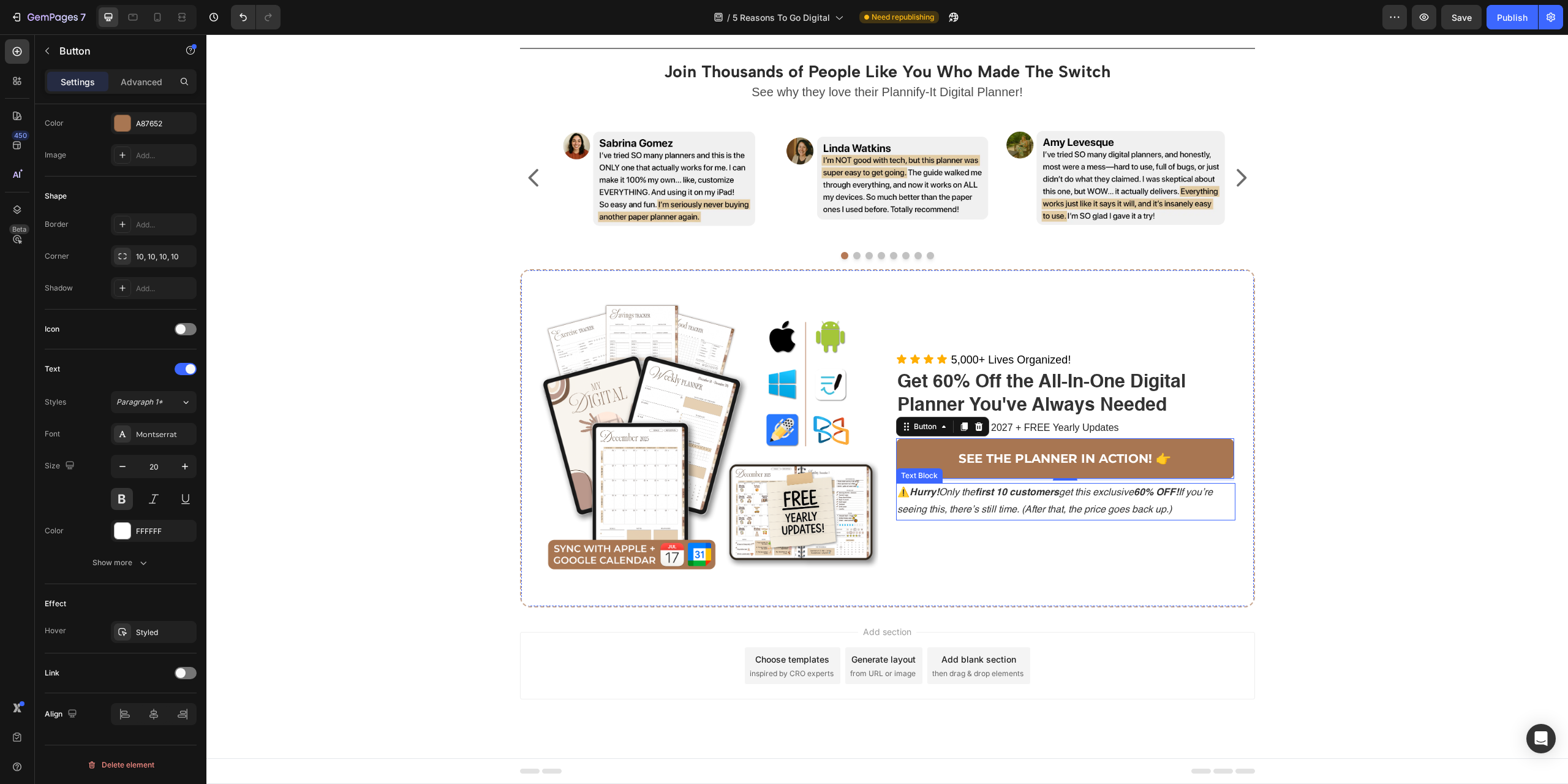
click at [929, 470] on div "Text Block" at bounding box center [919, 476] width 42 height 11
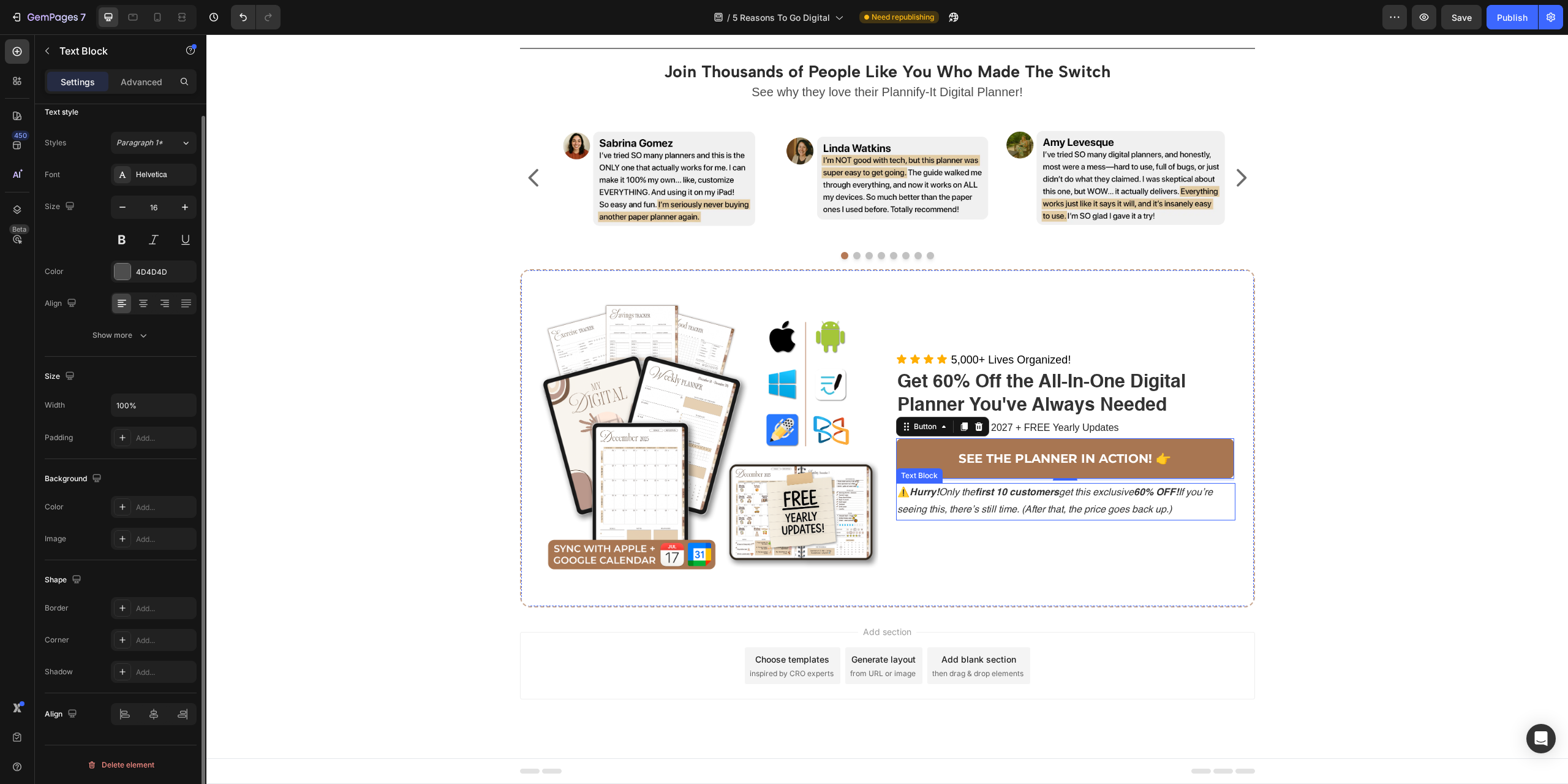
scroll to position [0, 0]
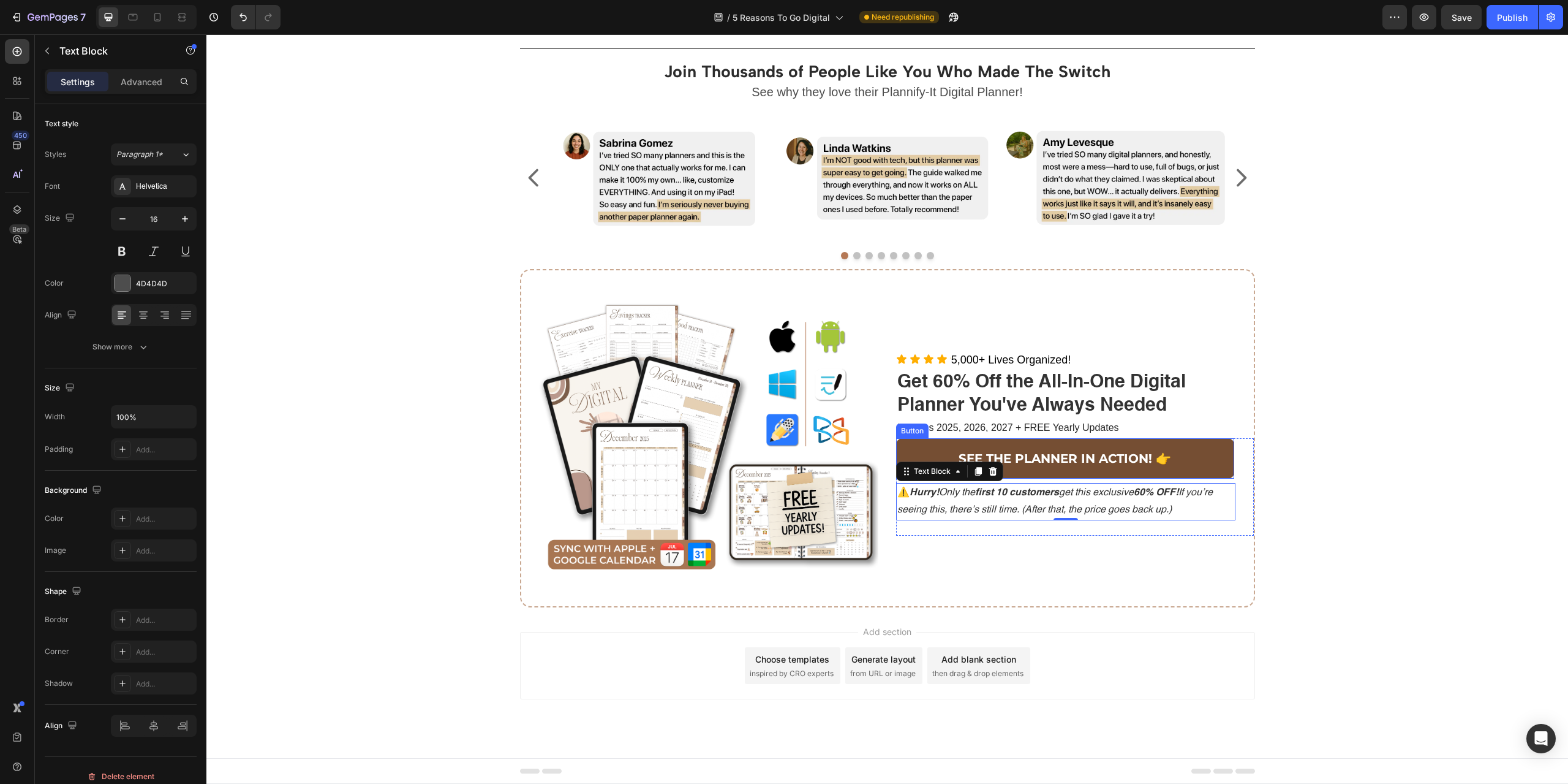
click at [916, 444] on button "SEE THE PLANNER IN ACTION! 👉" at bounding box center [1065, 458] width 338 height 41
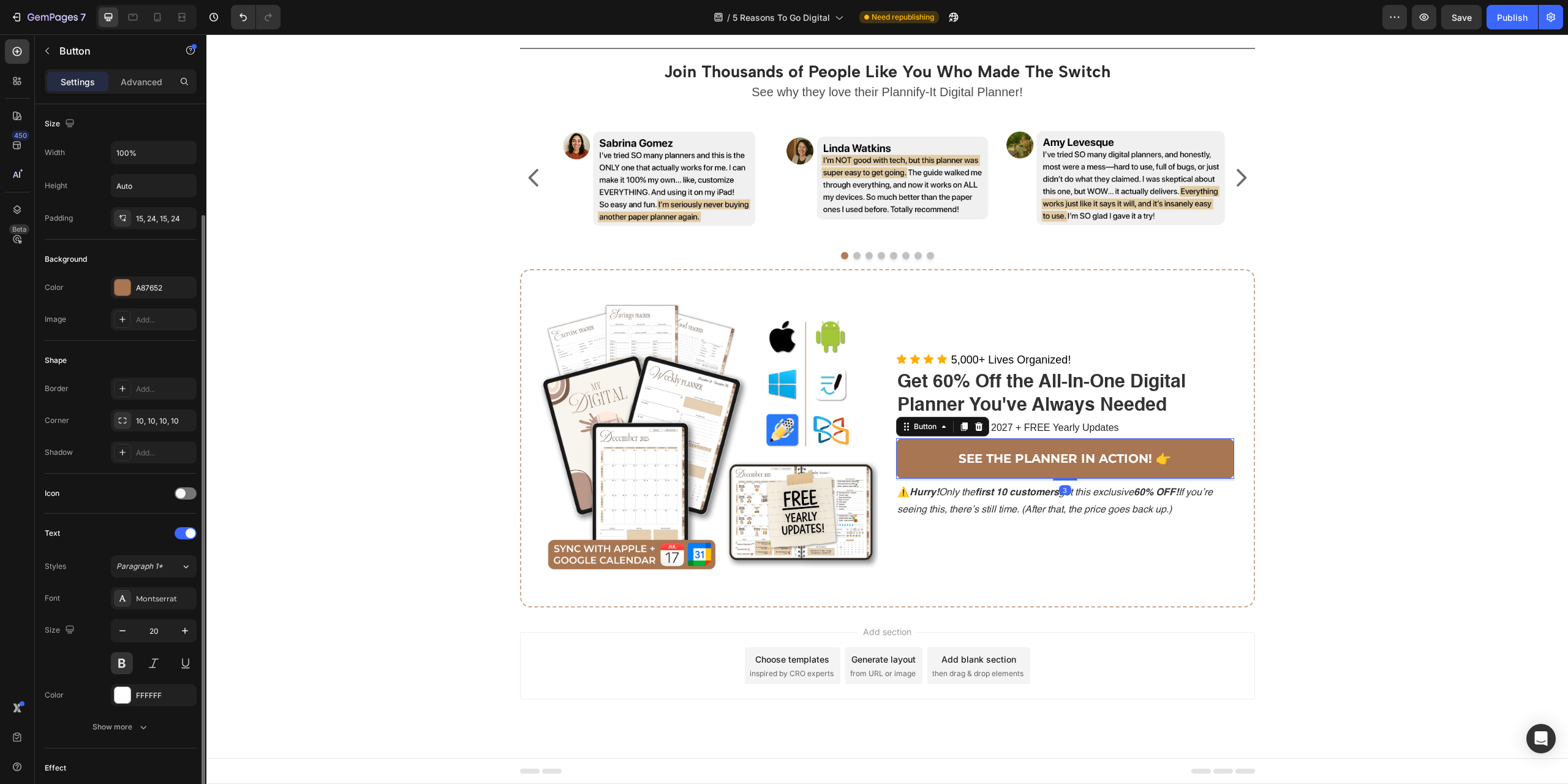
scroll to position [164, 0]
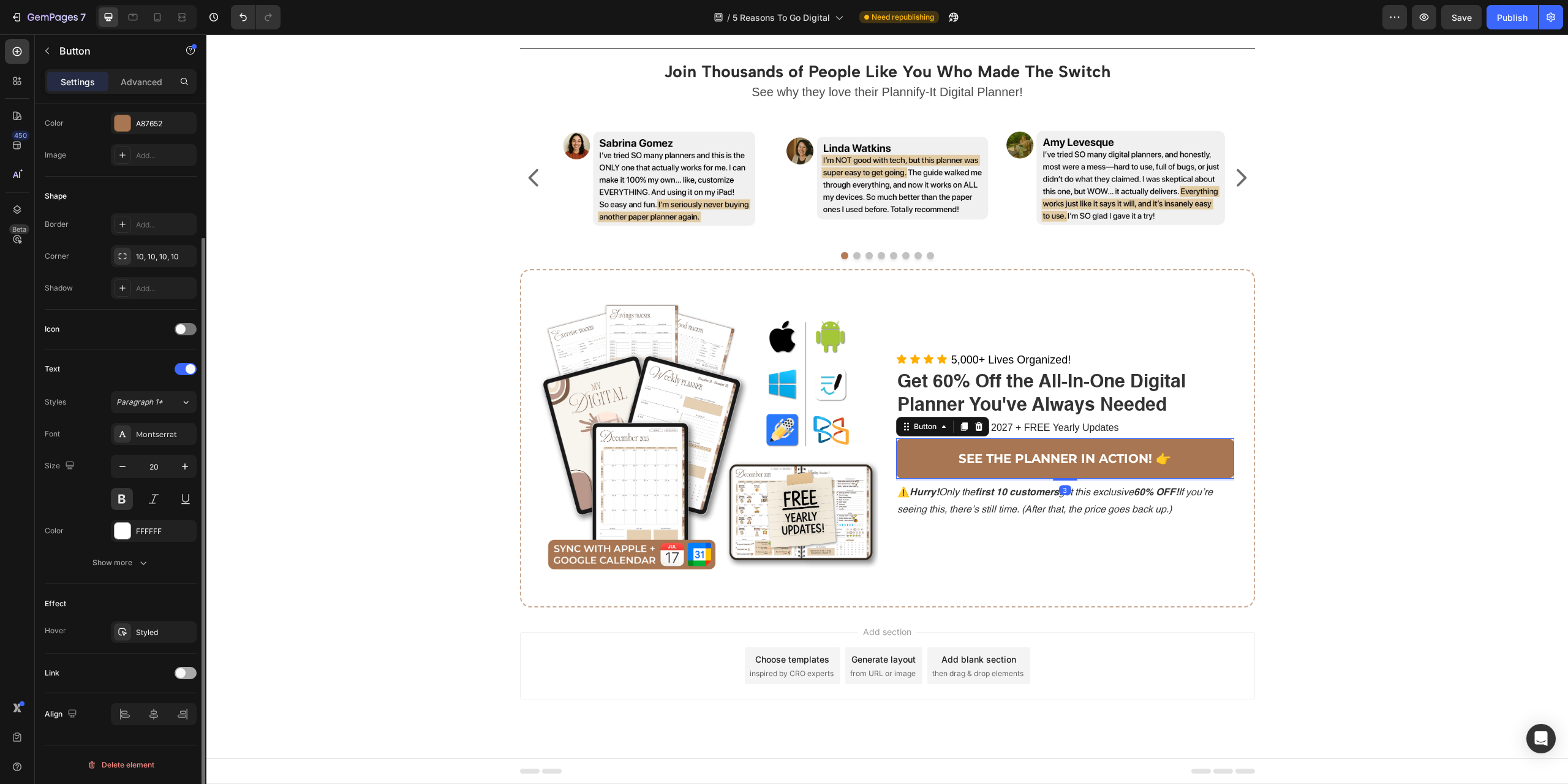
click at [178, 669] on span at bounding box center [181, 673] width 10 height 10
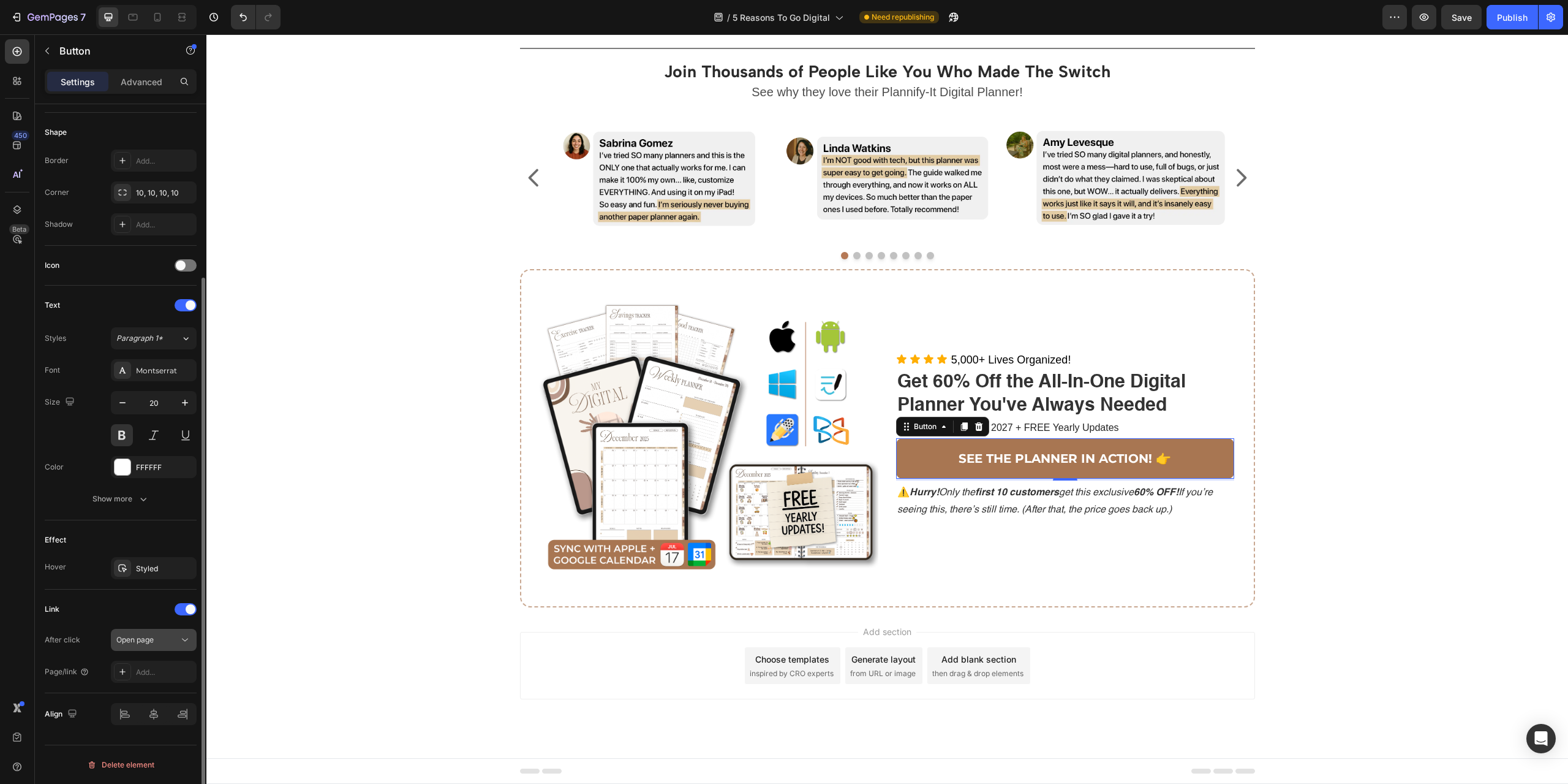
click at [163, 645] on div "Open page" at bounding box center [148, 640] width 63 height 11
click at [85, 594] on div "Link After click Open page Page/link Add..." at bounding box center [121, 642] width 152 height 104
click at [156, 670] on div "Add..." at bounding box center [164, 672] width 58 height 11
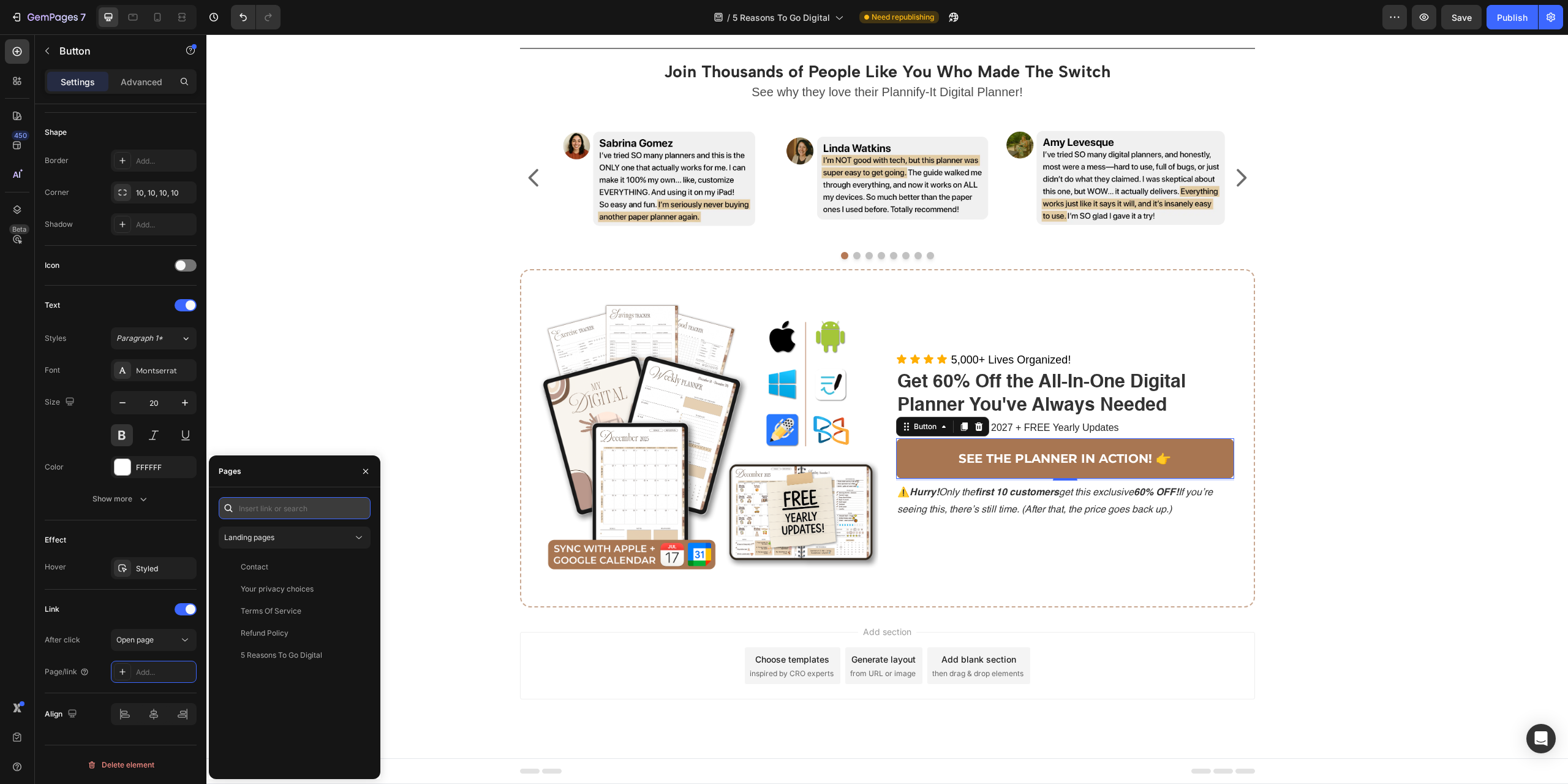
click at [280, 510] on input "text" at bounding box center [295, 508] width 152 height 22
paste input "[URL][DOMAIN_NAME]"
type input "[URL][DOMAIN_NAME]"
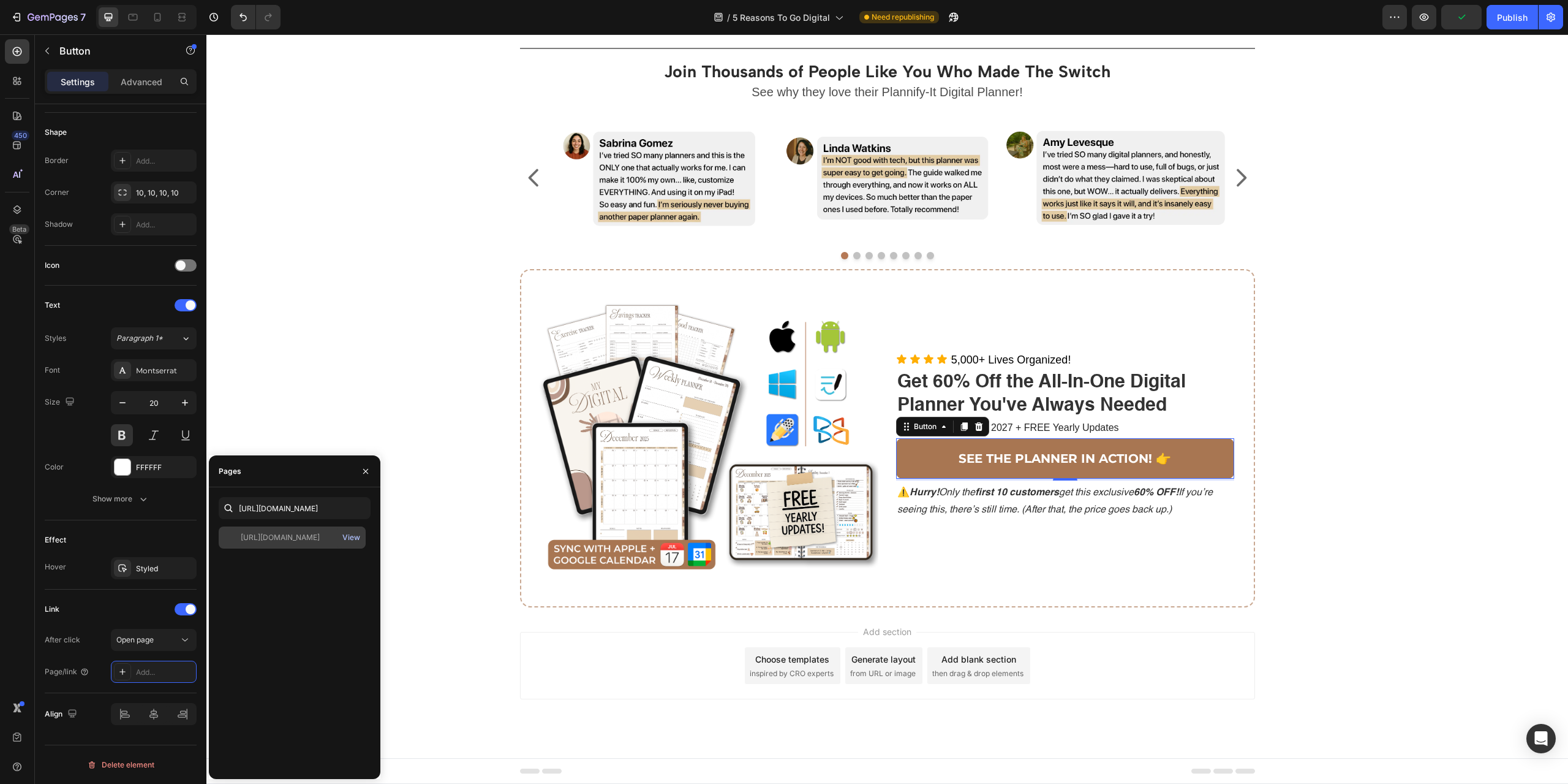
click at [352, 533] on div "View" at bounding box center [351, 538] width 18 height 11
click at [262, 536] on div "[URL][DOMAIN_NAME]" at bounding box center [280, 538] width 79 height 11
click at [311, 352] on div "Title Line Join Thousands of People Like You Who Made The Switch Heading See wh…" at bounding box center [887, 329] width 1343 height 577
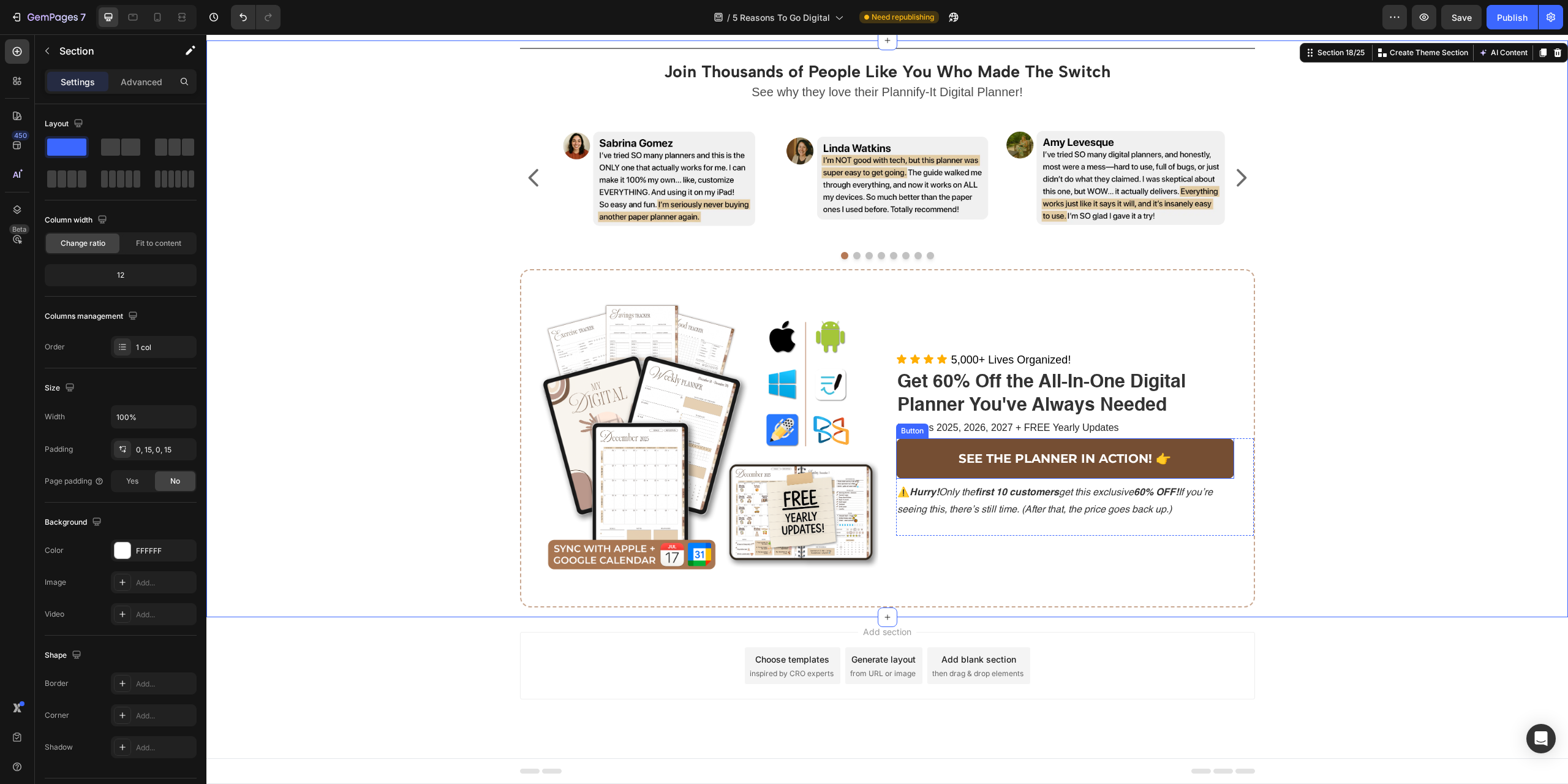
click at [939, 441] on link "SEE THE PLANNER IN ACTION! 👉" at bounding box center [1065, 458] width 338 height 41
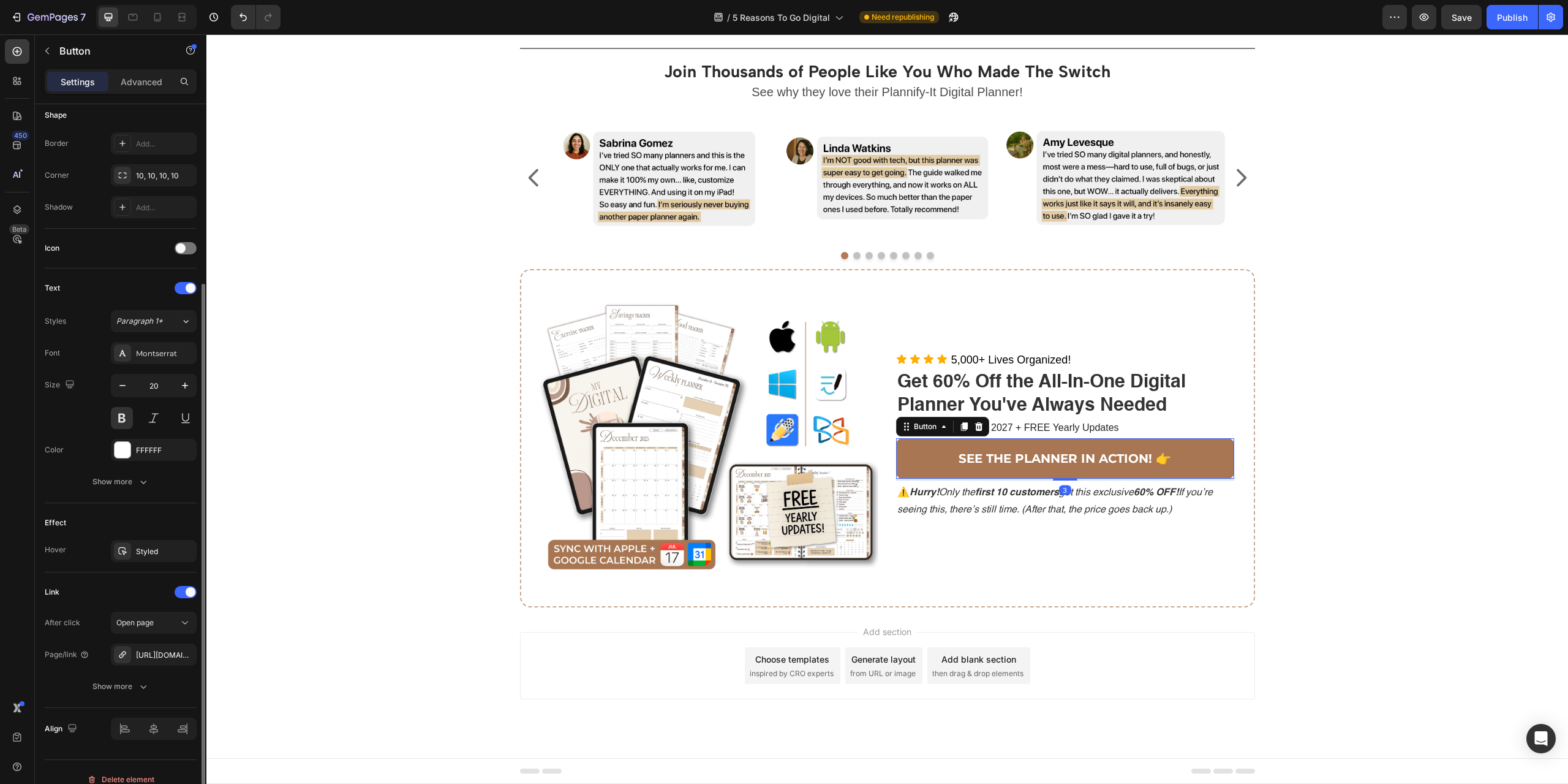
scroll to position [260, 0]
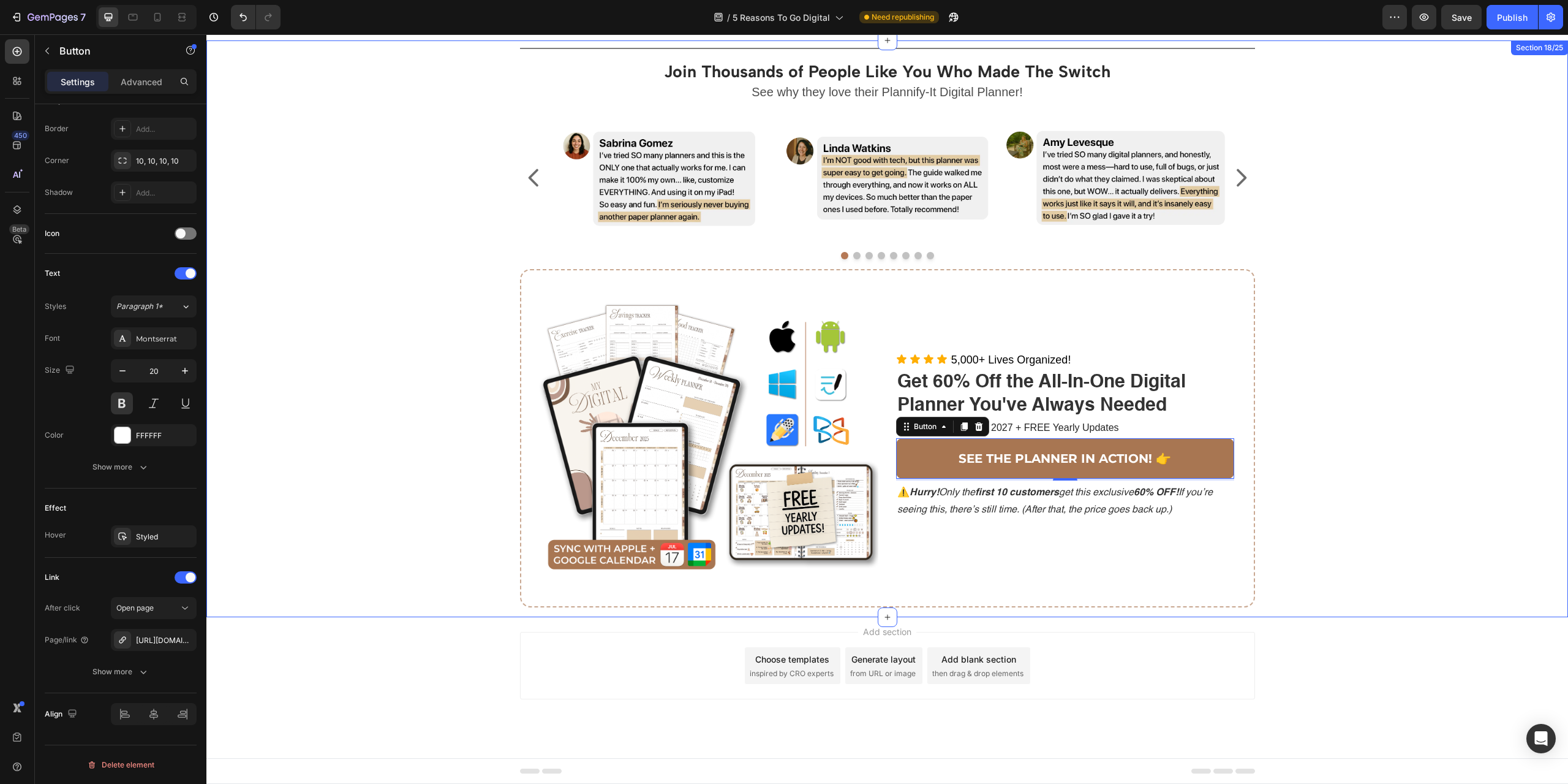
click at [1508, 435] on div "Title Line Join Thousands of People Like You Who Made The Switch Heading See wh…" at bounding box center [887, 329] width 1343 height 577
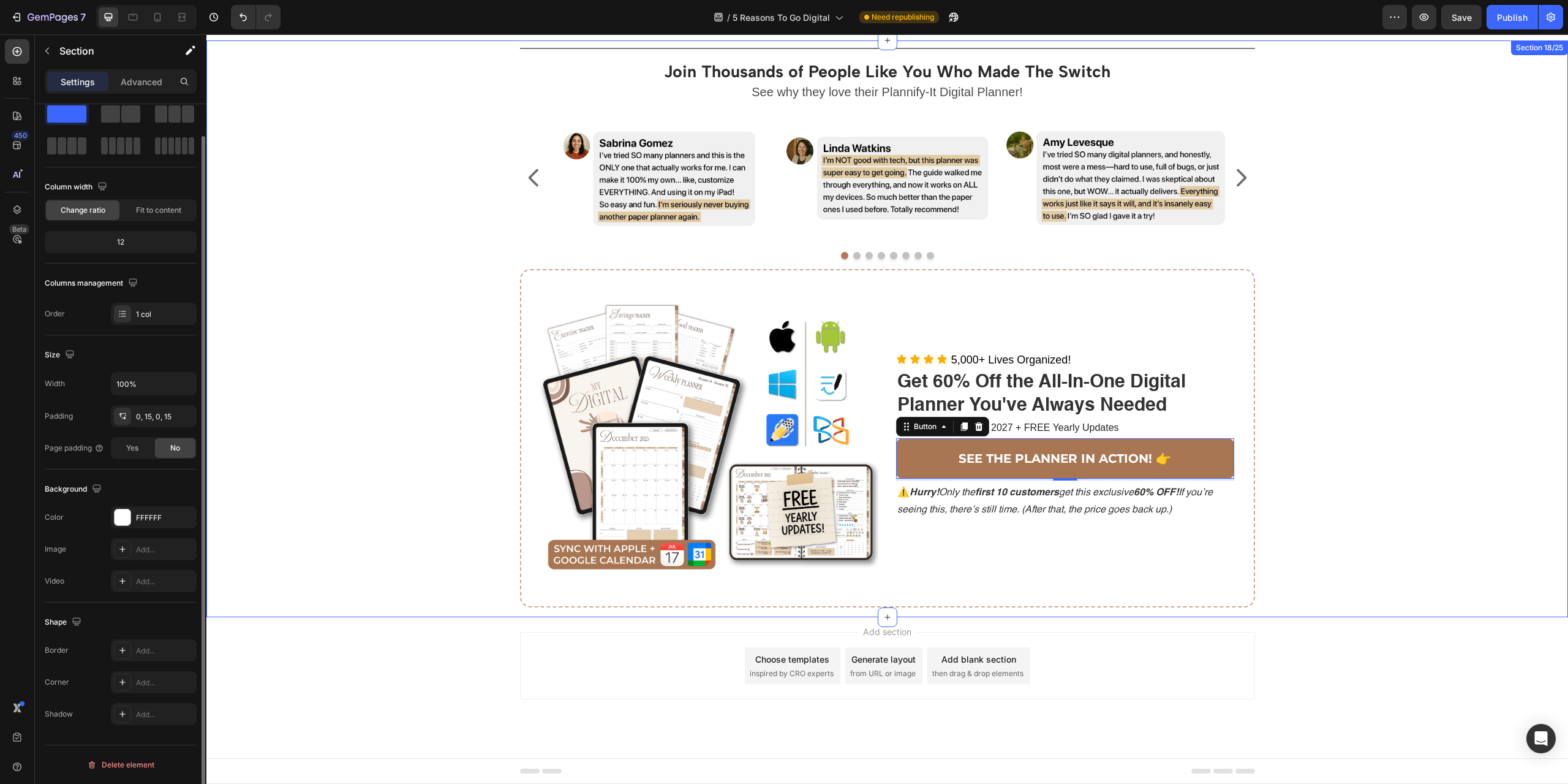
scroll to position [0, 0]
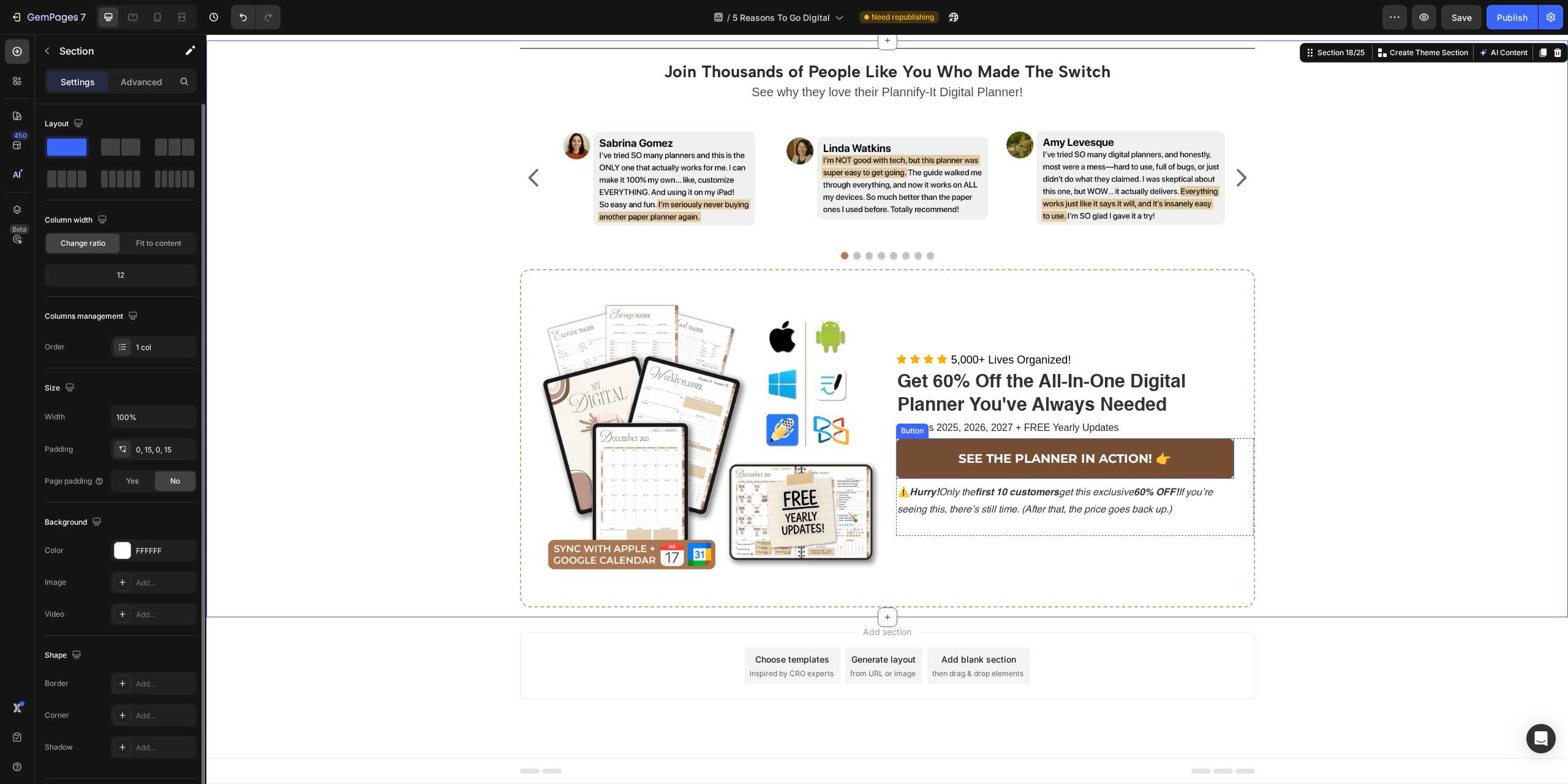
click at [1207, 445] on link "SEE THE PLANNER IN ACTION! 👉" at bounding box center [1065, 458] width 338 height 41
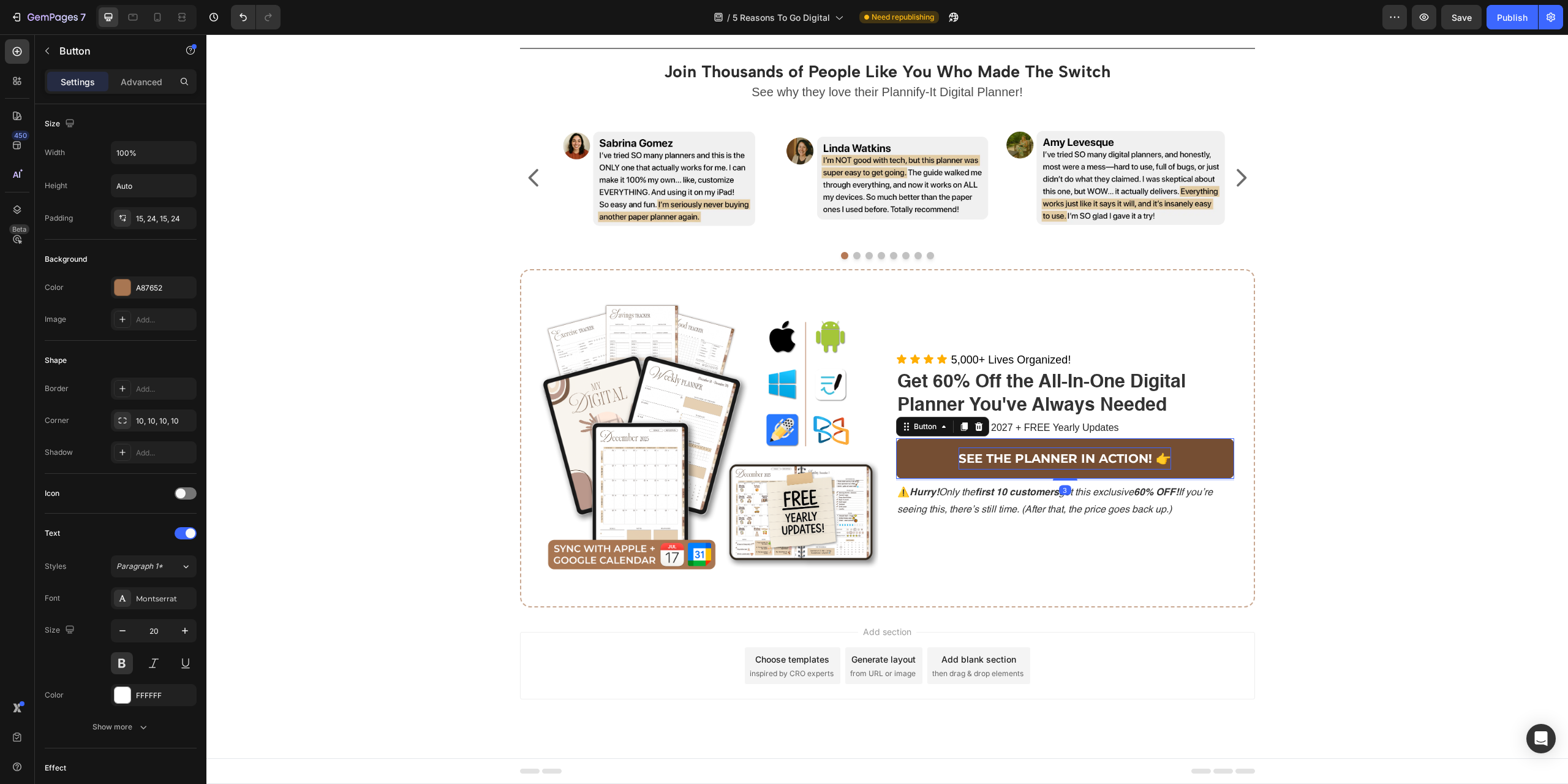
click at [959, 426] on icon at bounding box center [964, 427] width 10 height 10
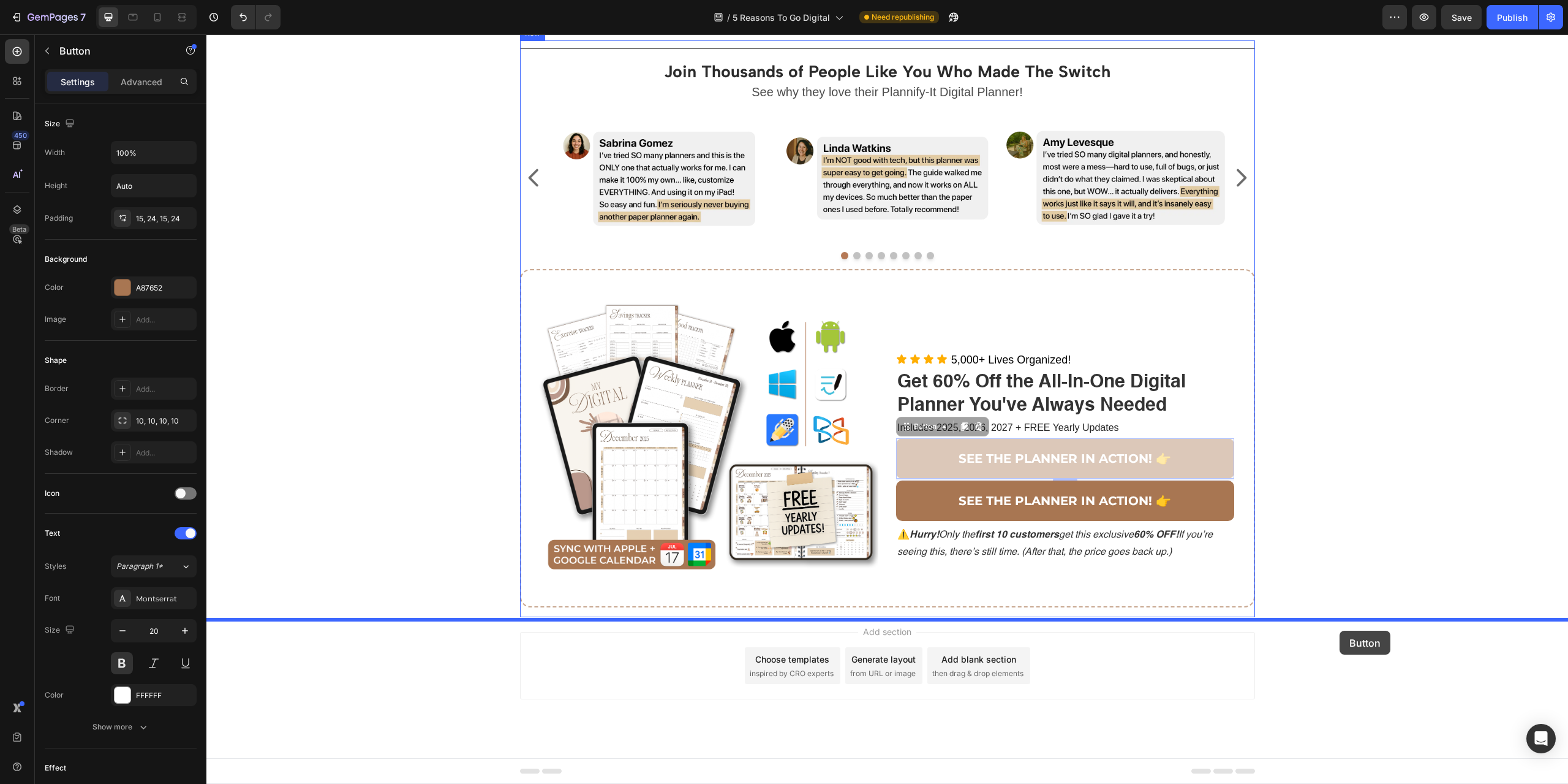
drag, startPoint x: 1183, startPoint y: 475, endPoint x: 1345, endPoint y: 634, distance: 227.0
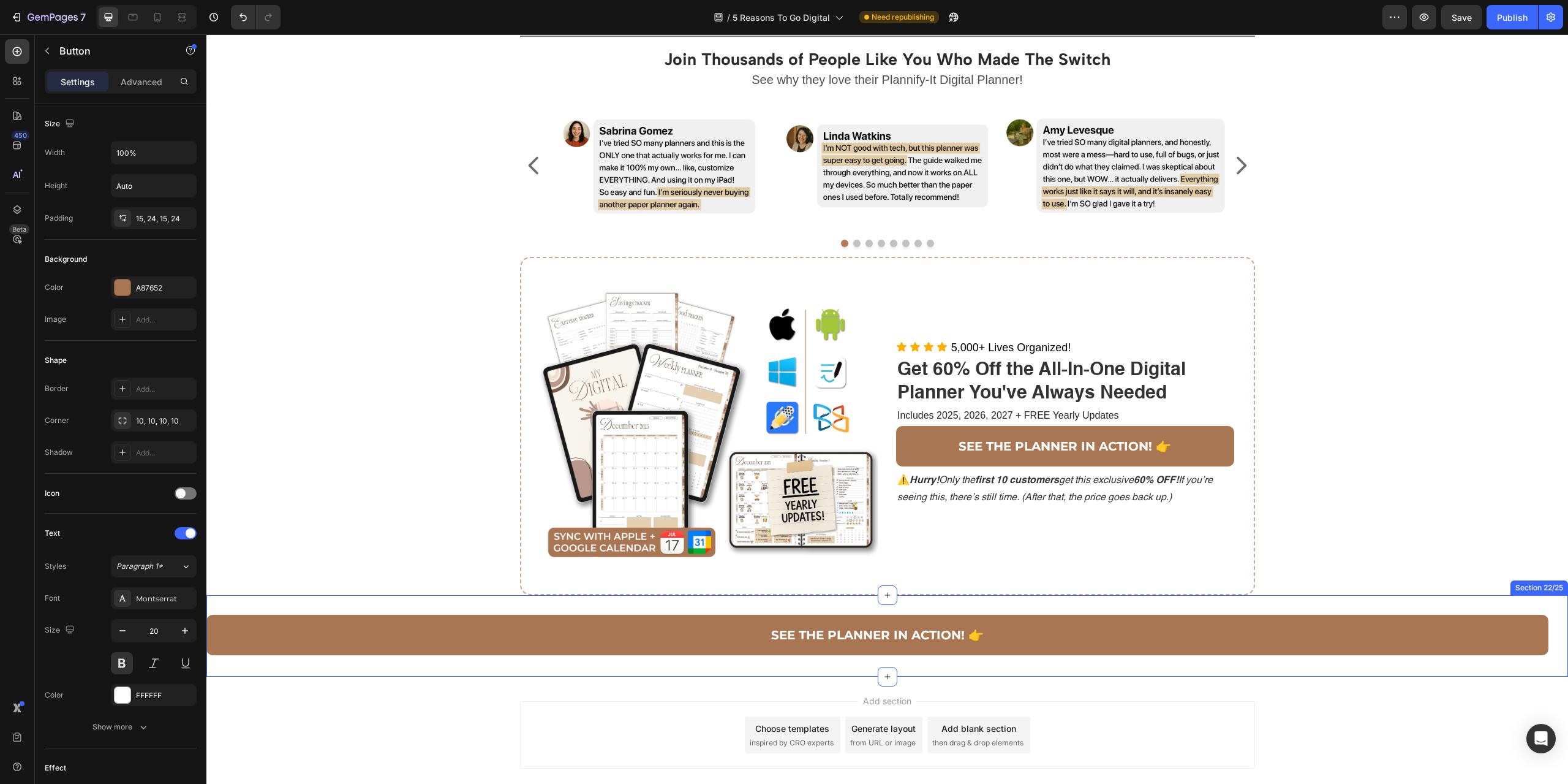
click at [1504, 618] on div "SEE THE PLANNER IN ACTION! 👉 Button 0 Section 22/25" at bounding box center [887, 635] width 1362 height 82
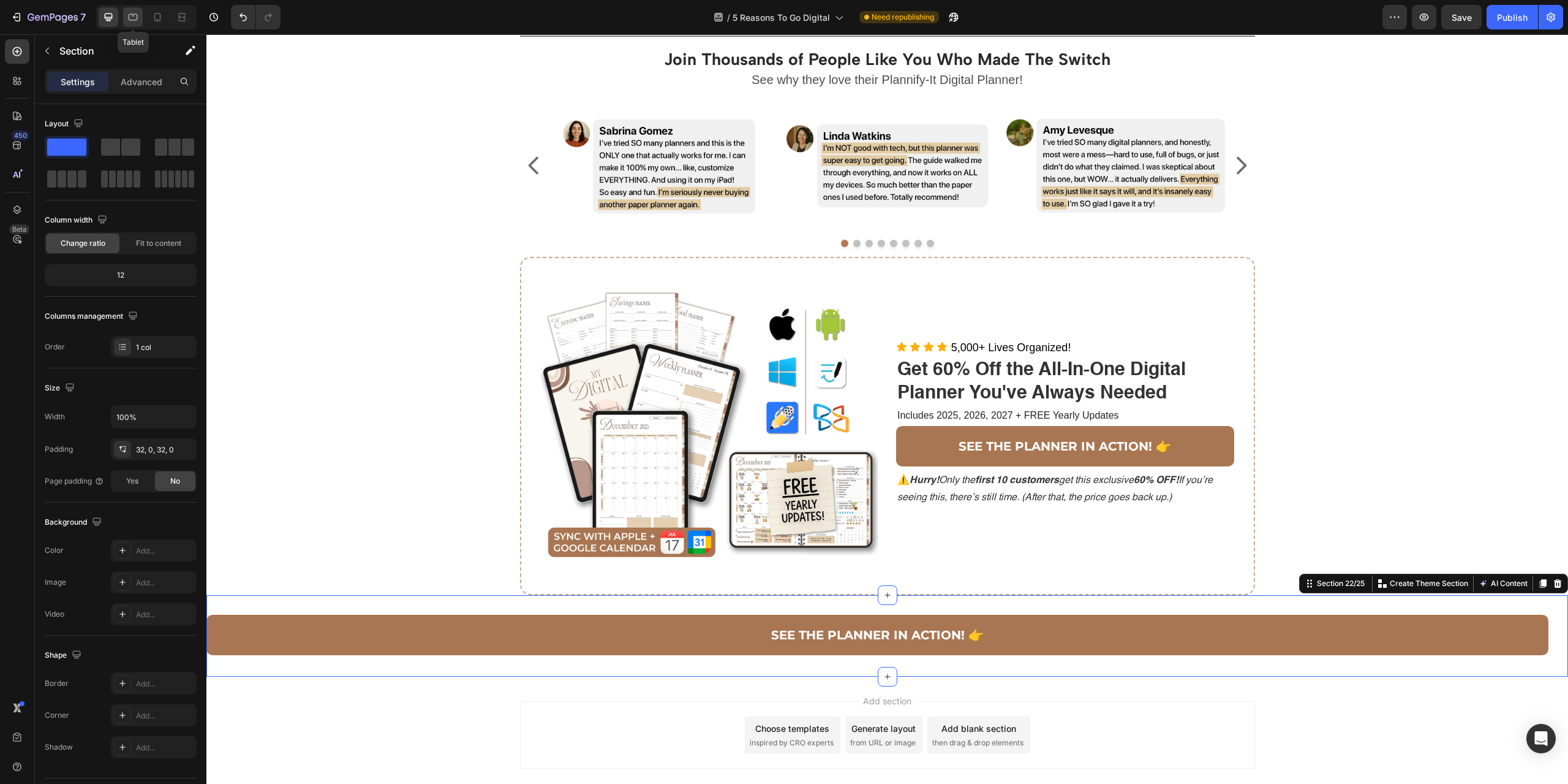
click at [134, 15] on icon at bounding box center [133, 17] width 9 height 6
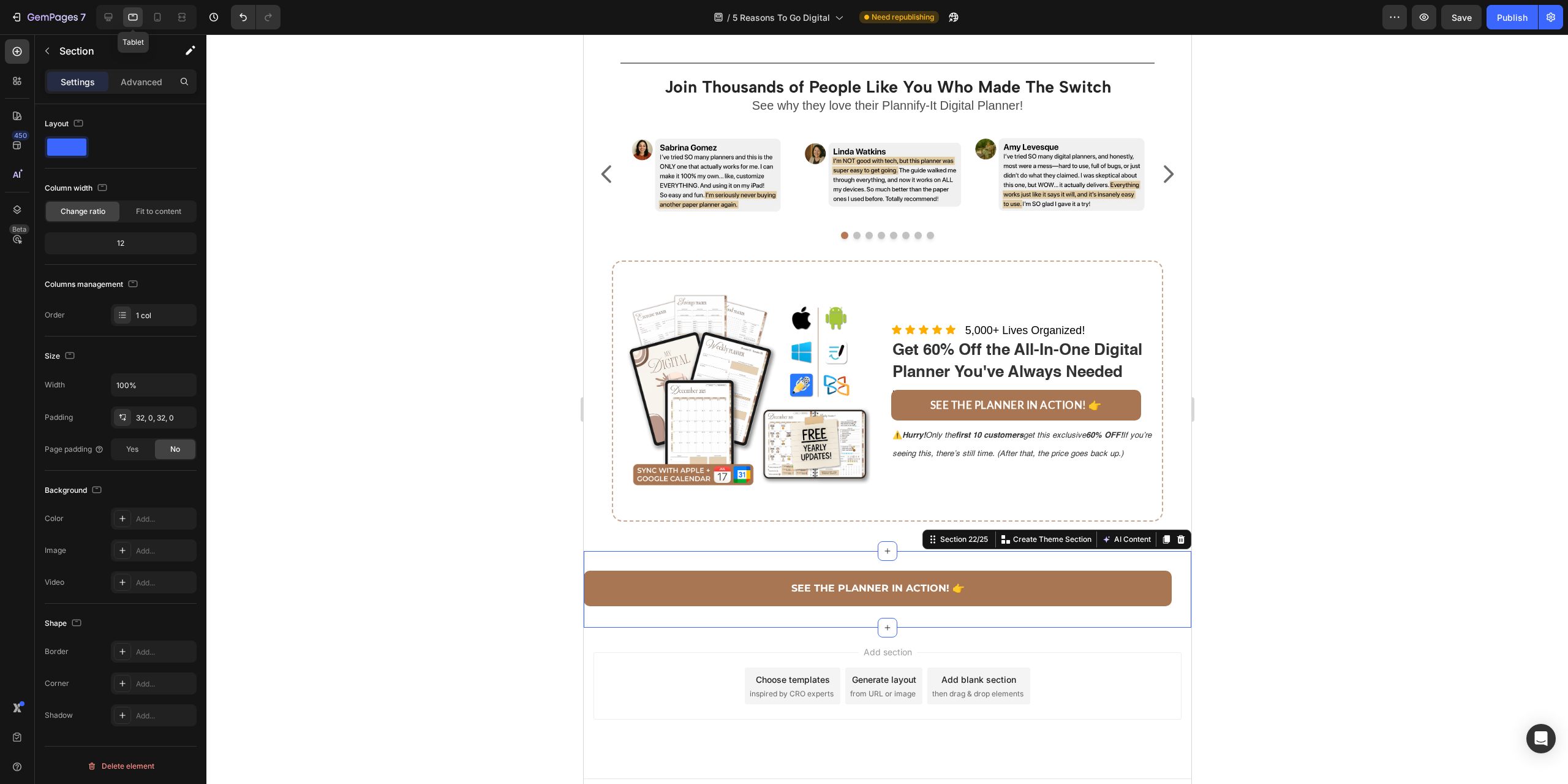
scroll to position [2028, 0]
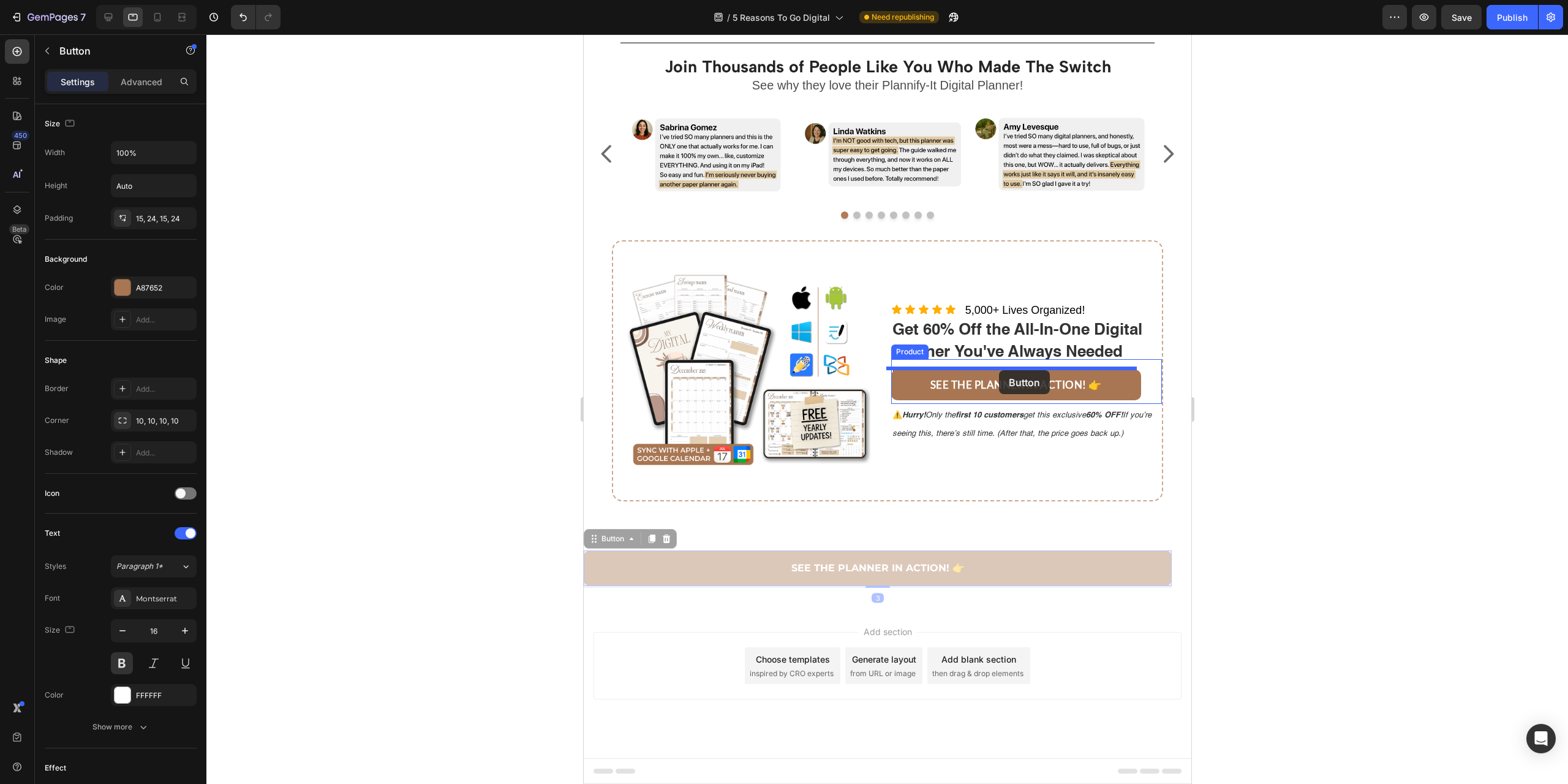
drag, startPoint x: 997, startPoint y: 558, endPoint x: 998, endPoint y: 371, distance: 187.0
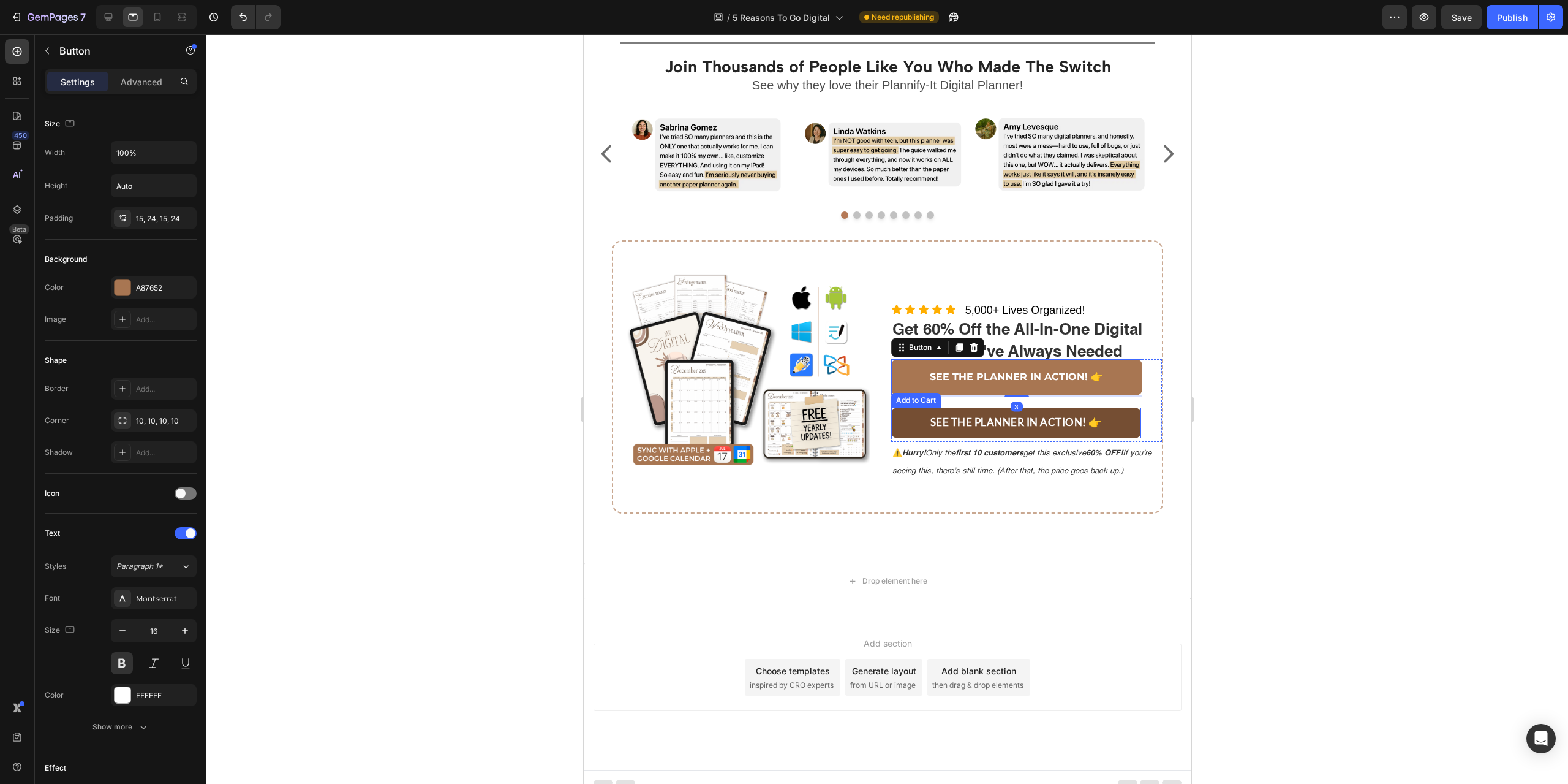
click at [1122, 419] on button "SEE THE PLANNER IN ACTION! 👉" at bounding box center [1015, 423] width 250 height 31
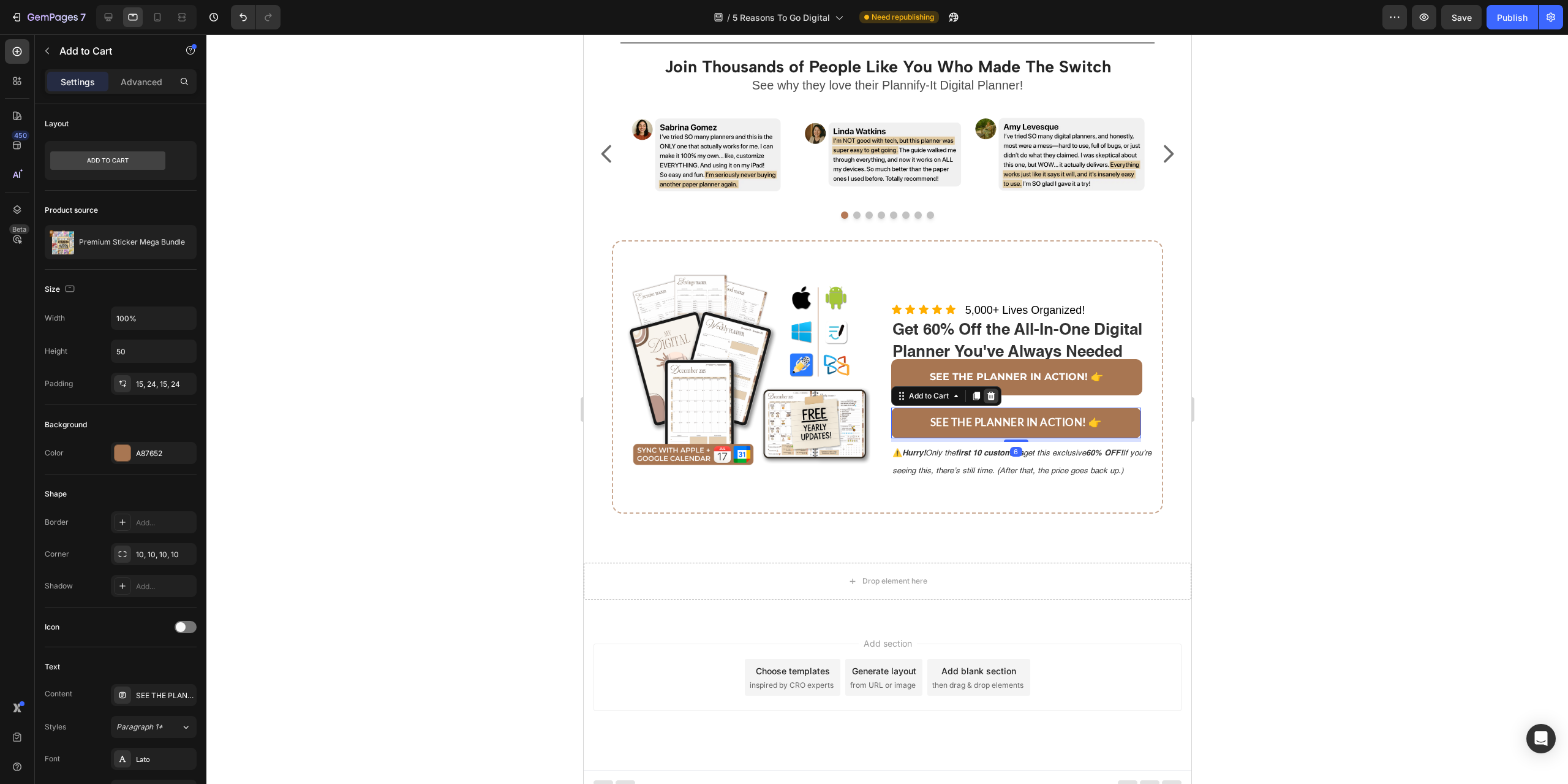
click at [986, 391] on icon at bounding box center [991, 396] width 10 height 10
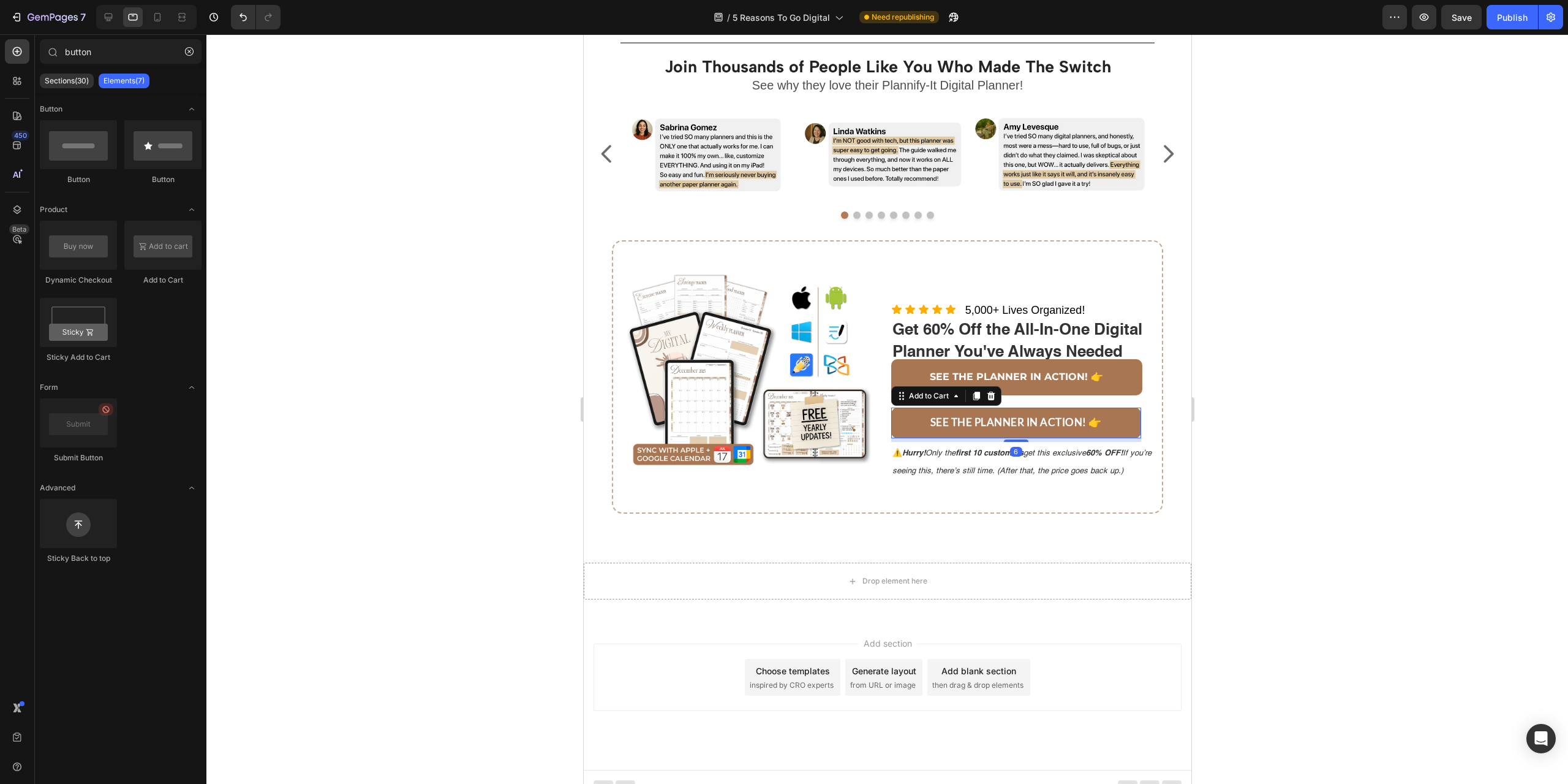
scroll to position [2027, 0]
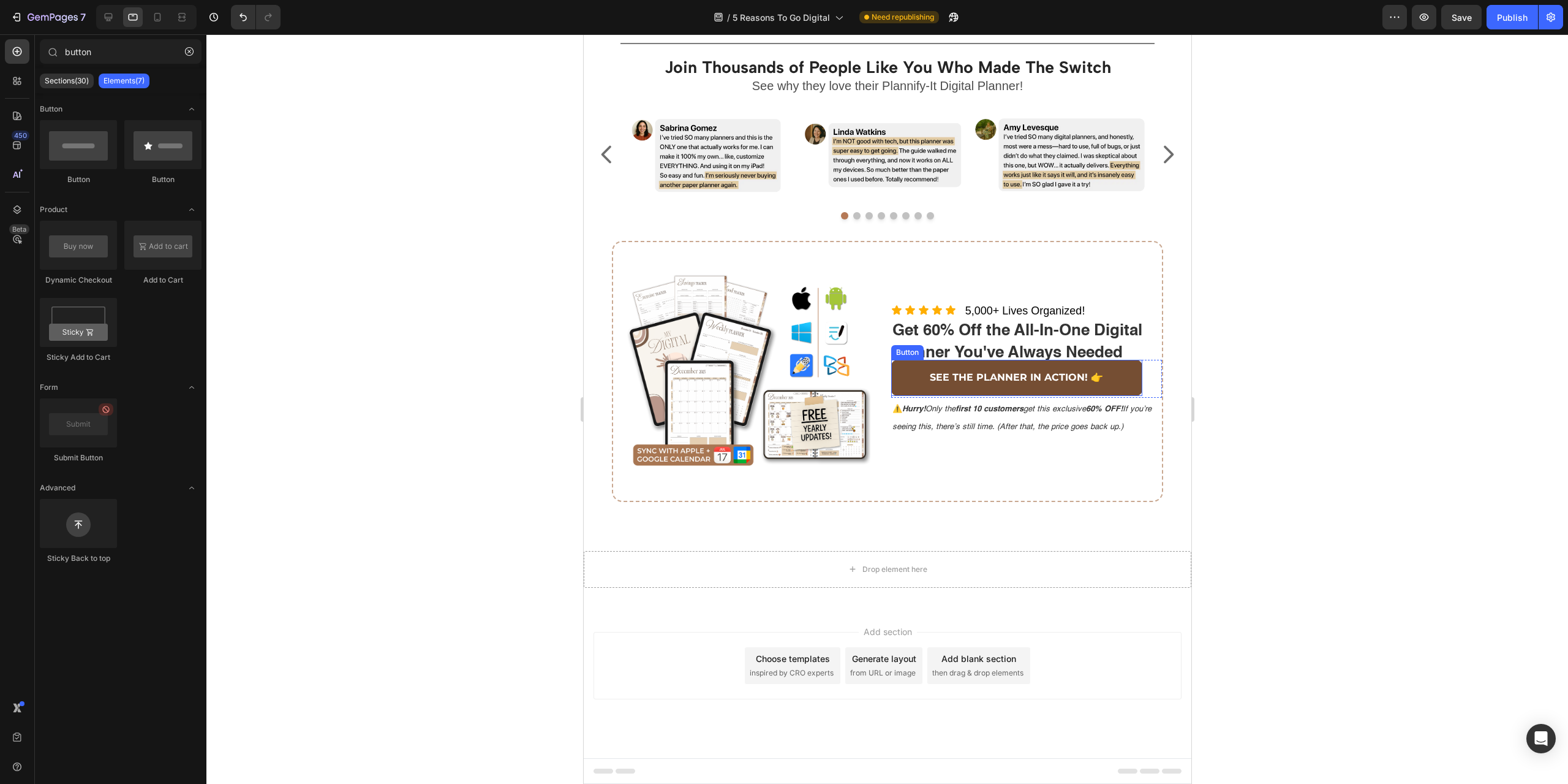
click at [1112, 378] on link "SEE THE PLANNER IN ACTION! 👉" at bounding box center [1016, 378] width 252 height 36
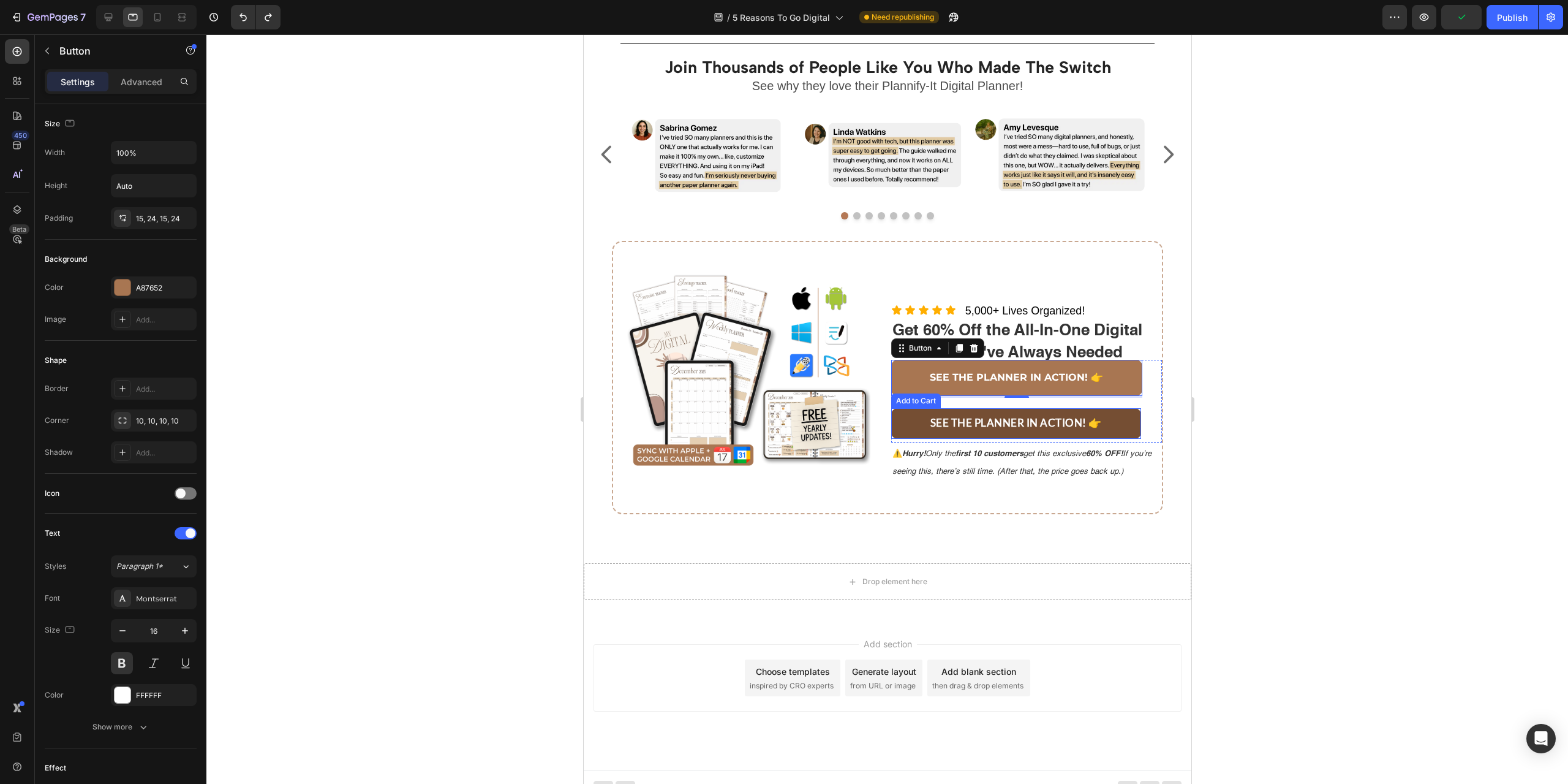
click at [1100, 413] on button "SEE THE PLANNER IN ACTION! 👉" at bounding box center [1015, 423] width 250 height 31
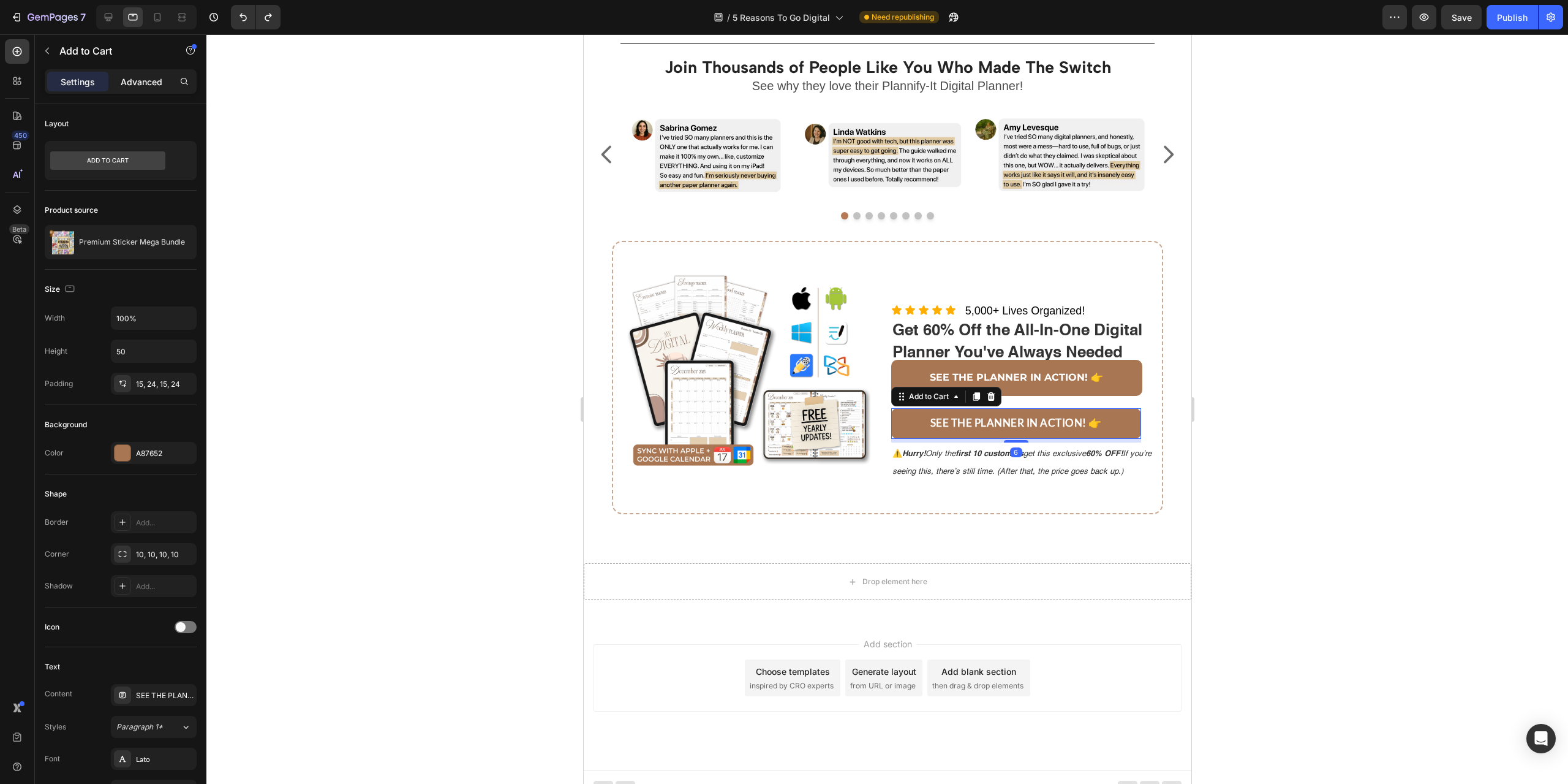
click at [152, 82] on p "Advanced" at bounding box center [142, 82] width 42 height 13
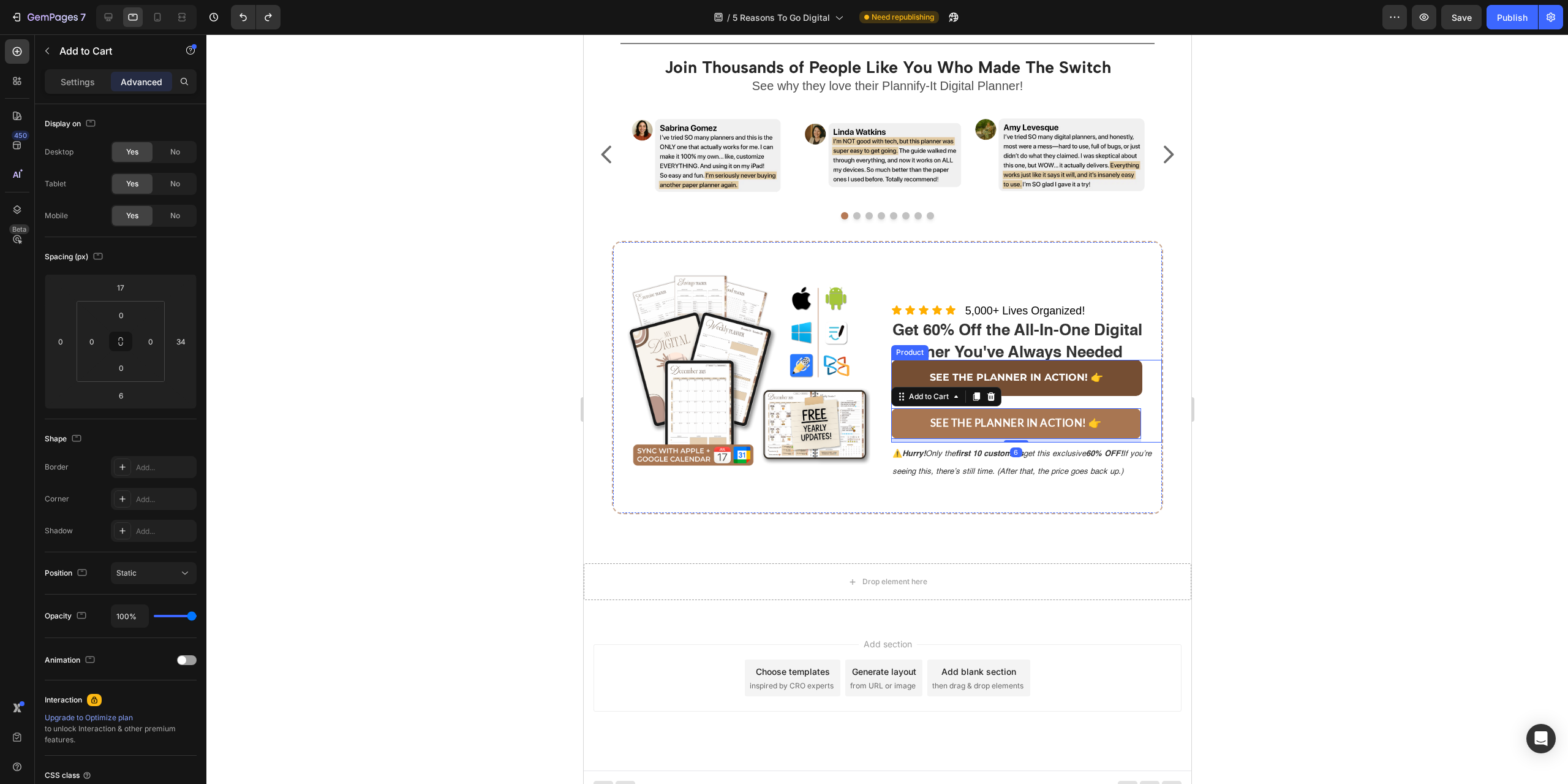
click at [1129, 370] on link "SEE THE PLANNER IN ACTION! 👉" at bounding box center [1016, 378] width 252 height 36
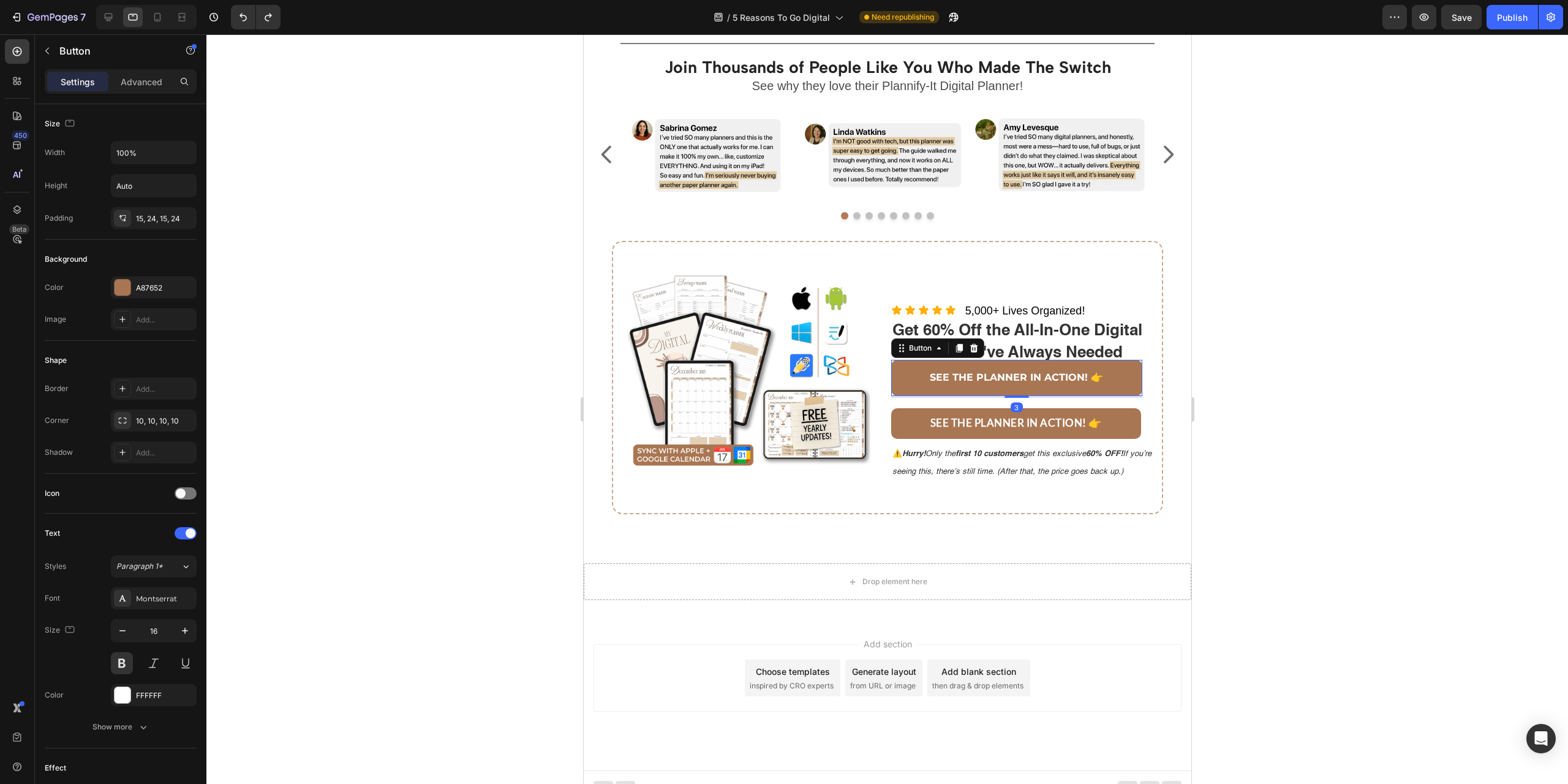
click at [133, 78] on p "Advanced" at bounding box center [142, 82] width 42 height 13
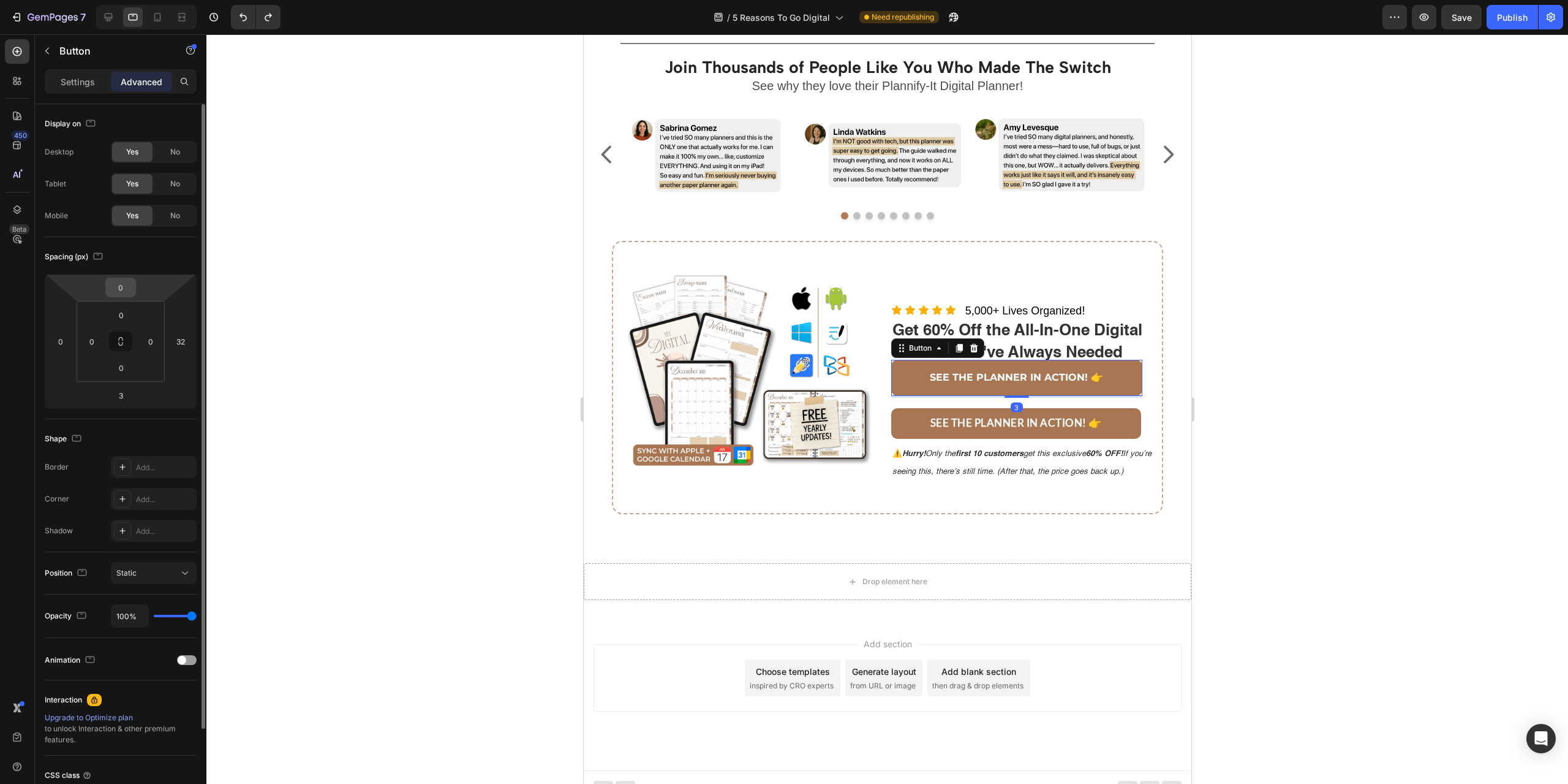
click at [124, 292] on input "0" at bounding box center [120, 287] width 24 height 18
type input "17"
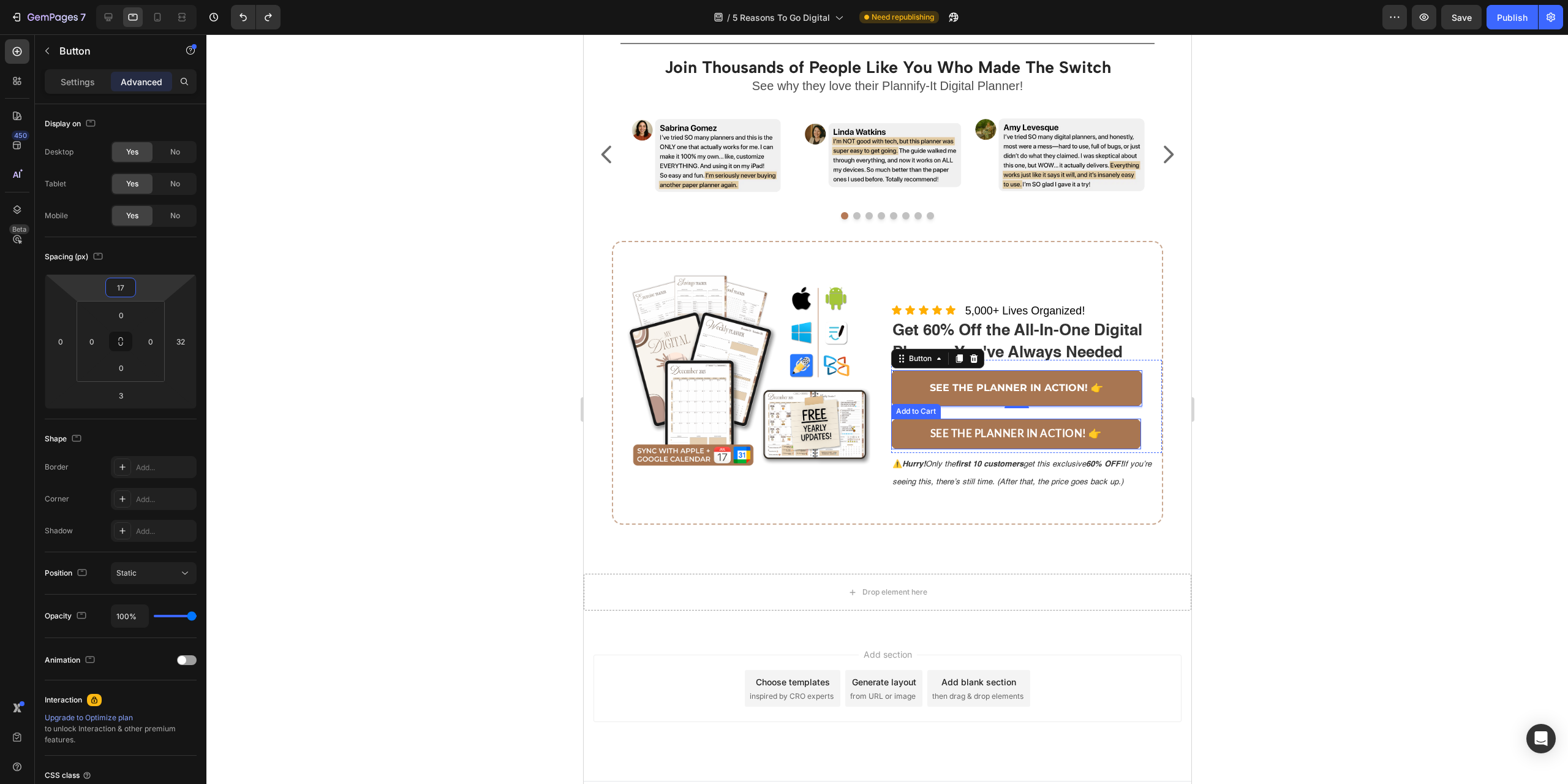
drag, startPoint x: 1324, startPoint y: 442, endPoint x: 1208, endPoint y: 440, distance: 116.0
click at [1325, 442] on div at bounding box center [887, 408] width 1362 height 749
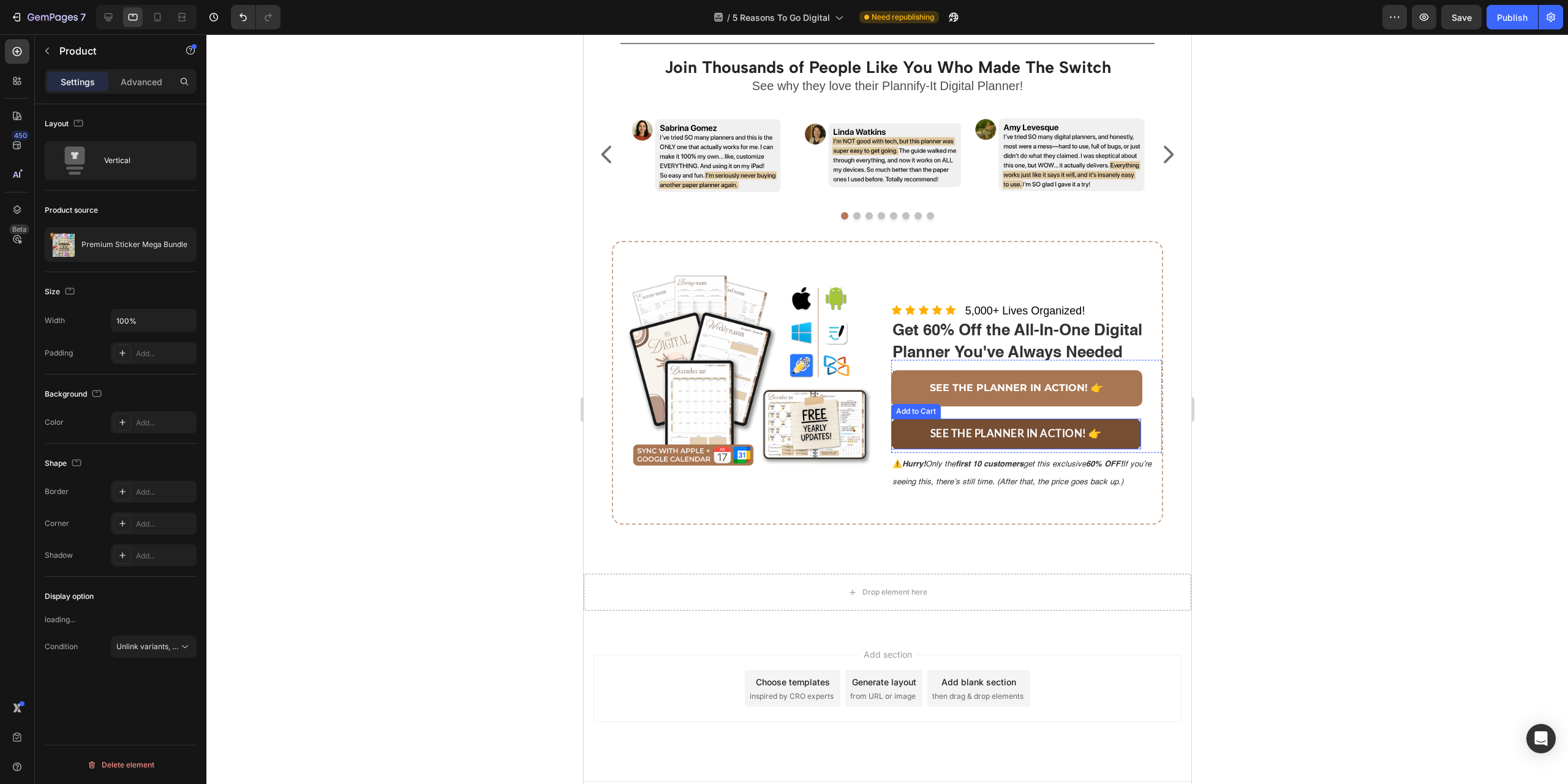
click at [1116, 429] on button "SEE THE PLANNER IN ACTION! 👉" at bounding box center [1015, 433] width 250 height 31
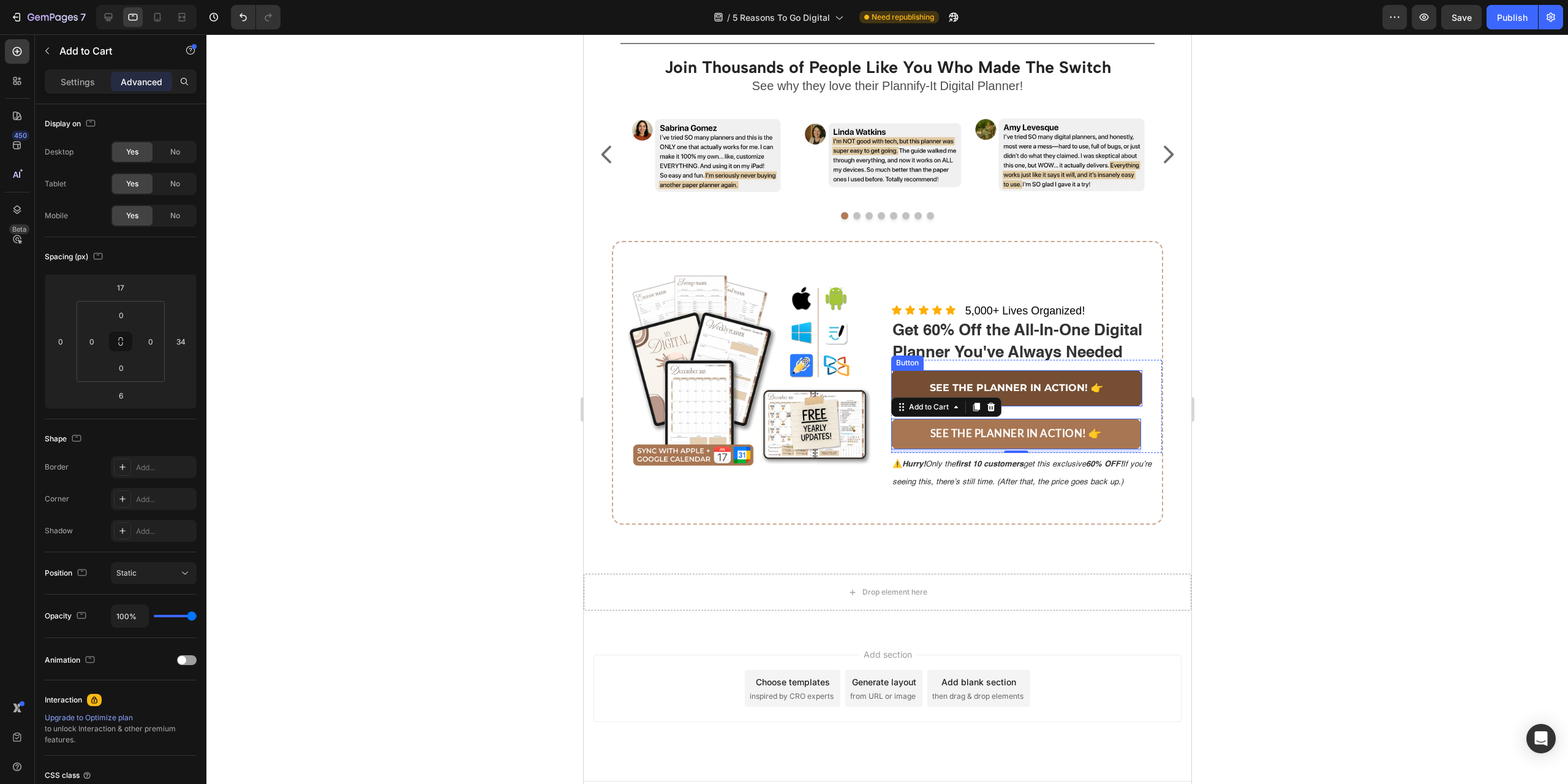
click at [1124, 386] on link "SEE THE PLANNER IN ACTION! 👉" at bounding box center [1016, 388] width 252 height 36
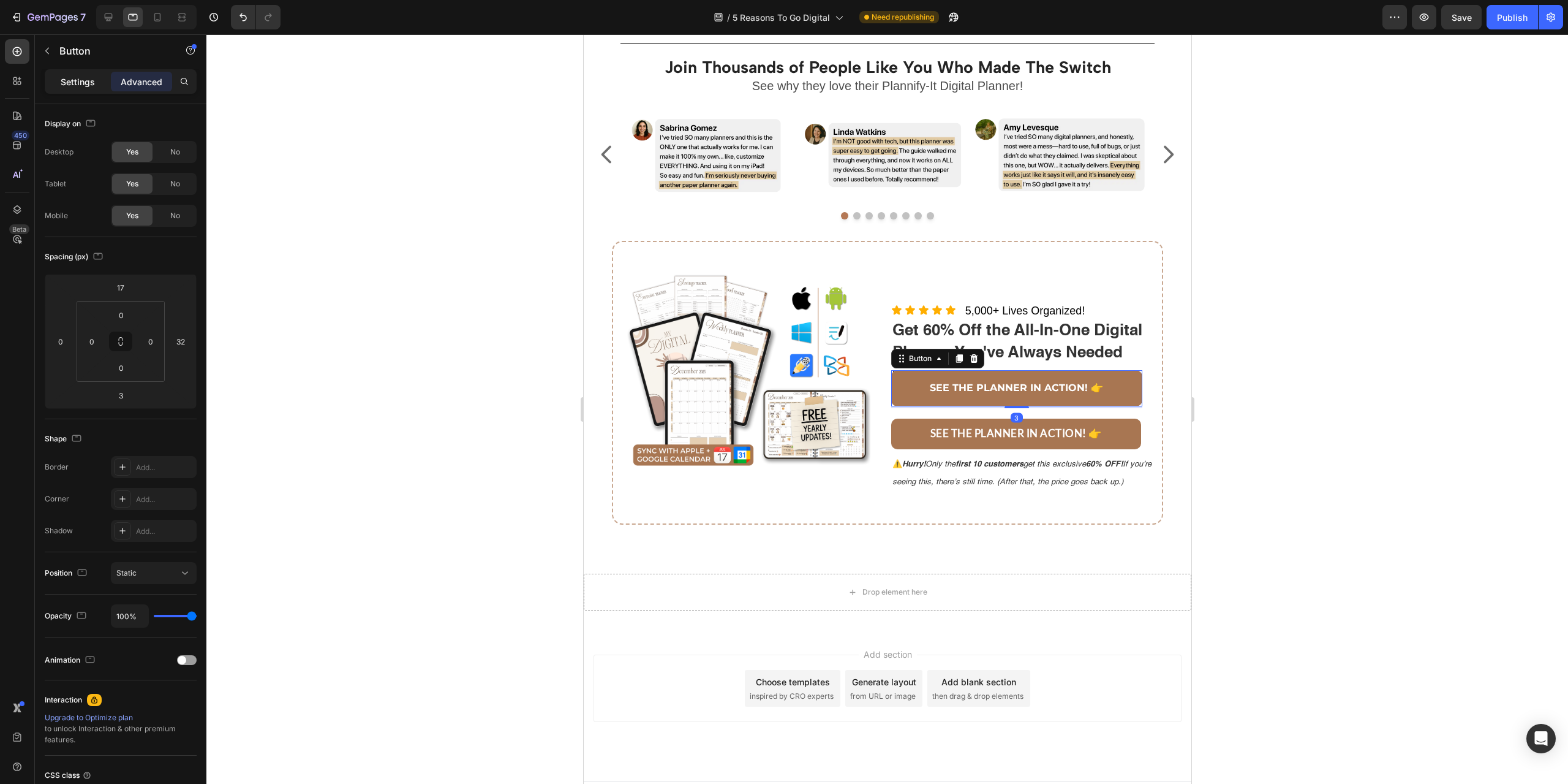
click at [82, 86] on p "Settings" at bounding box center [78, 82] width 34 height 13
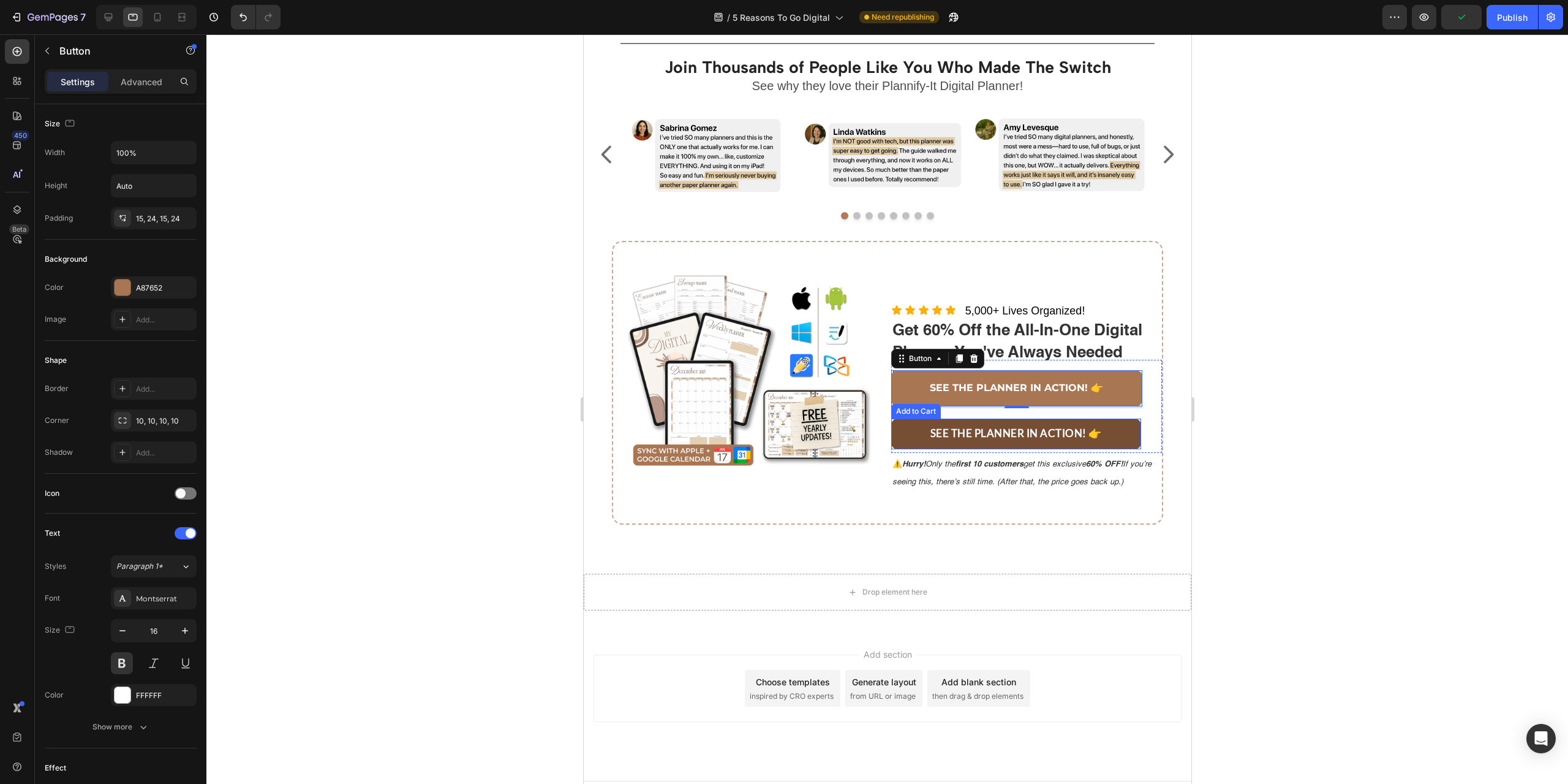
click at [1113, 438] on button "SEE THE PLANNER IN ACTION! 👉" at bounding box center [1015, 433] width 250 height 31
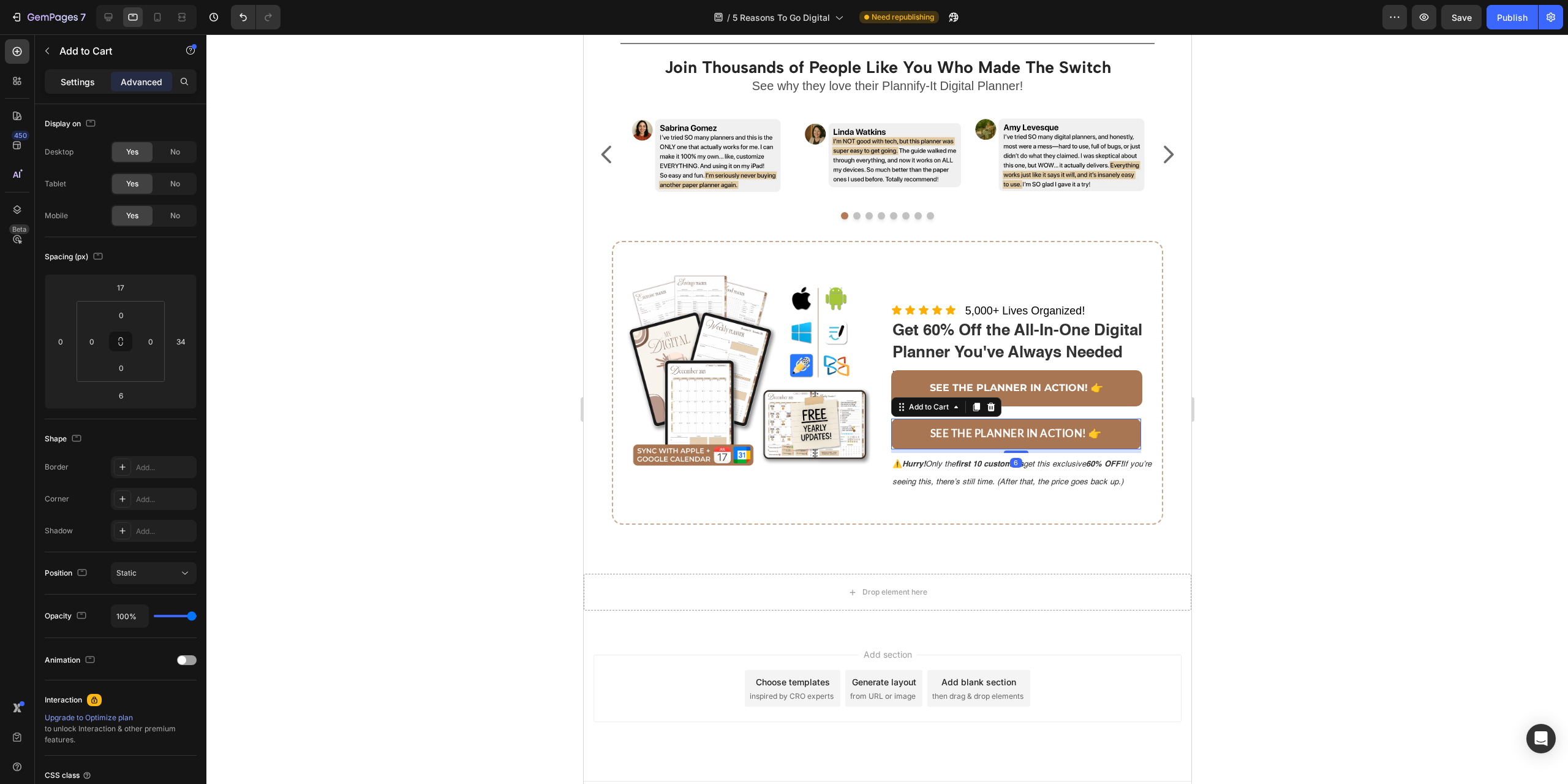
click at [87, 90] on div "Settings" at bounding box center [78, 82] width 61 height 20
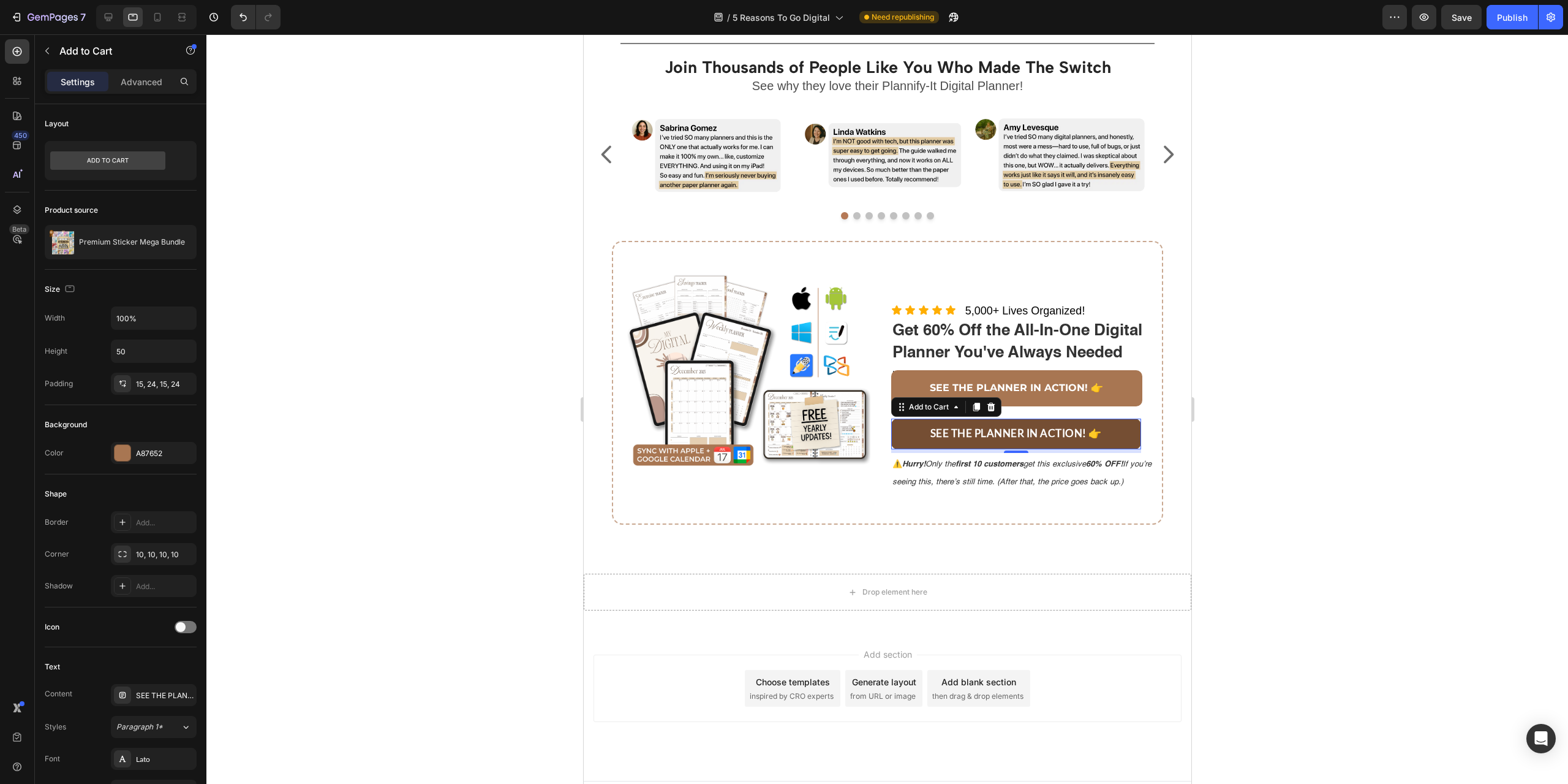
click at [1111, 439] on button "SEE THE PLANNER IN ACTION! 👉" at bounding box center [1015, 433] width 250 height 31
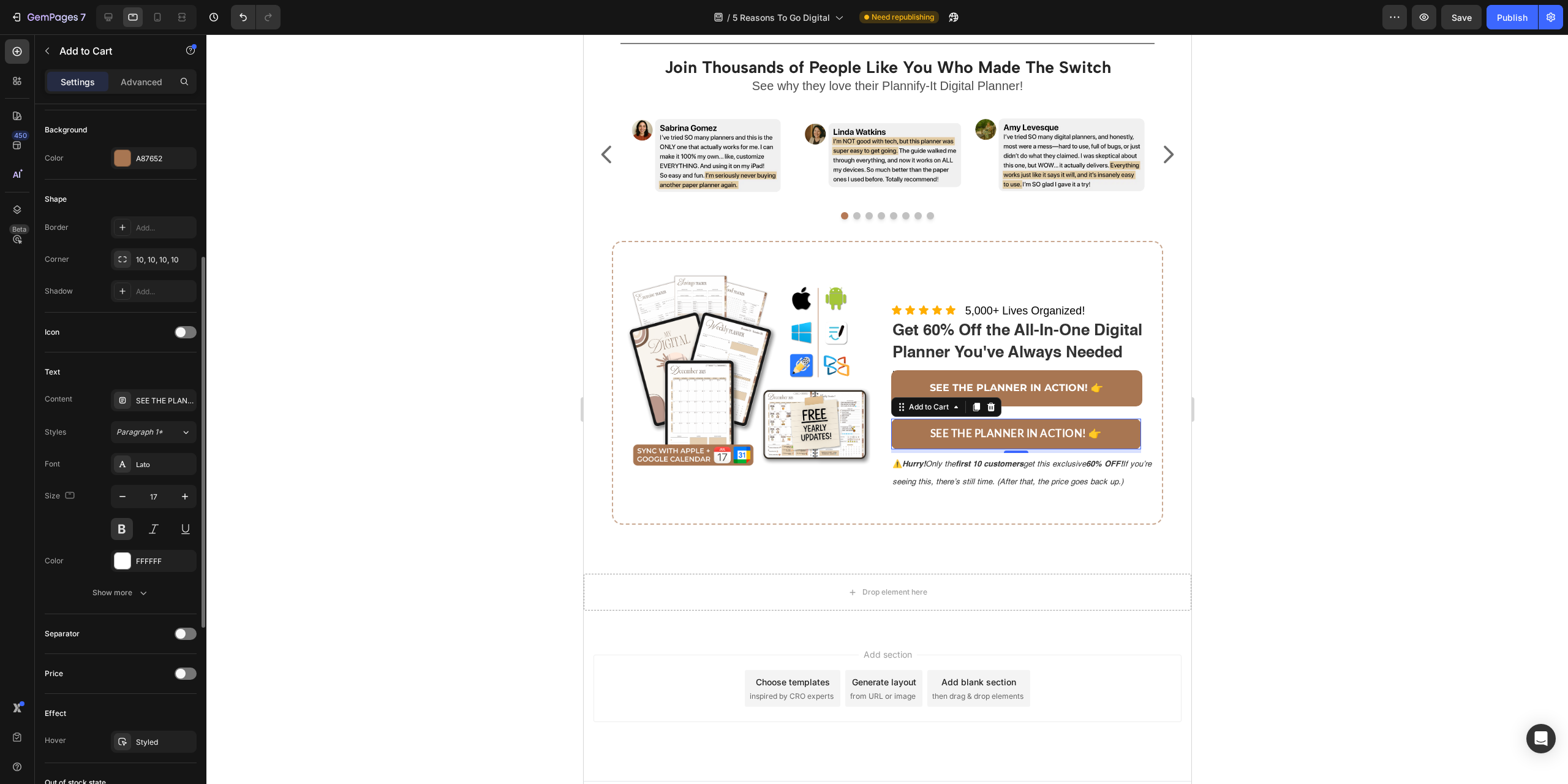
scroll to position [0, 0]
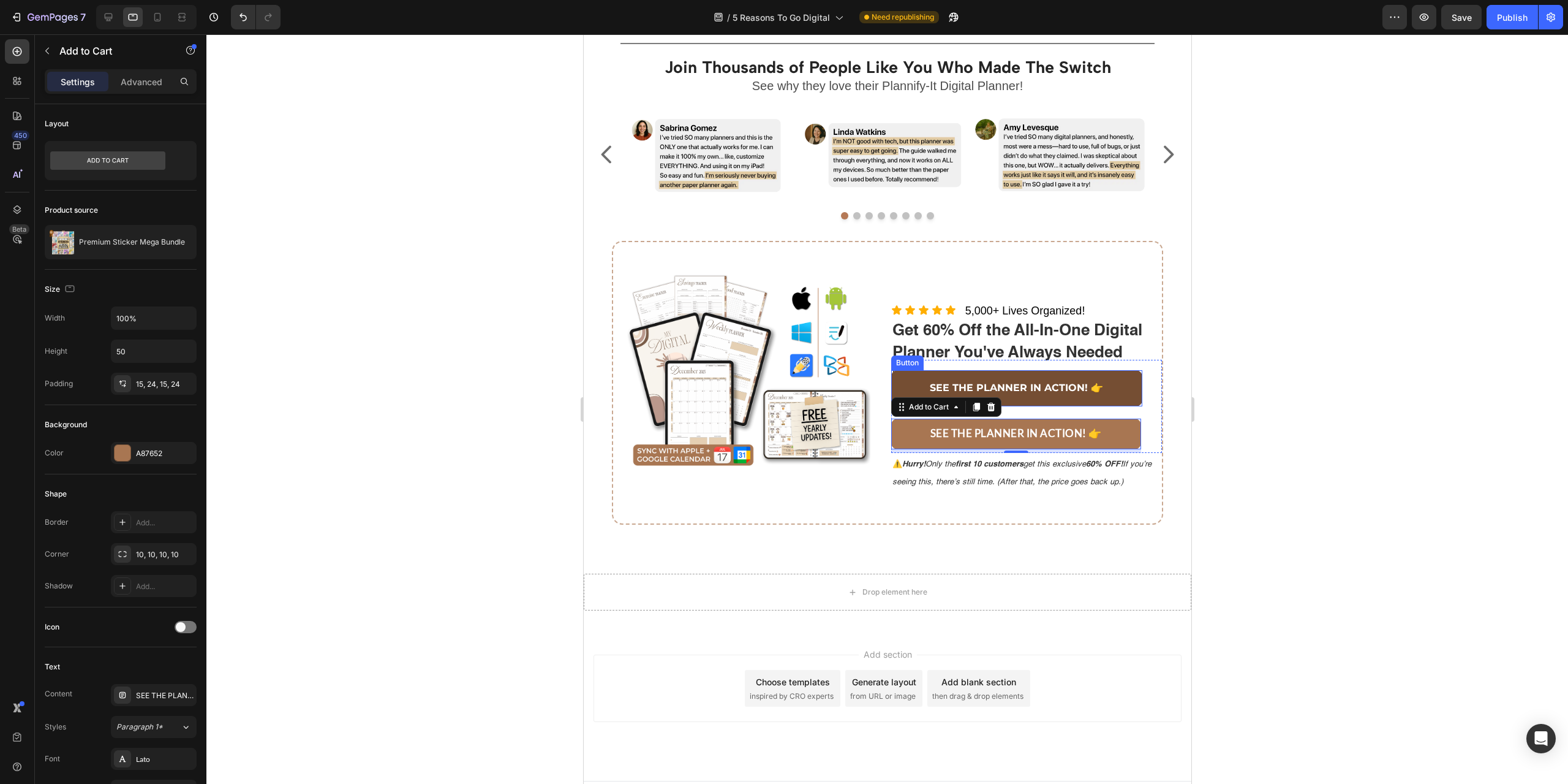
click at [1123, 396] on link "SEE THE PLANNER IN ACTION! 👉" at bounding box center [1016, 388] width 252 height 36
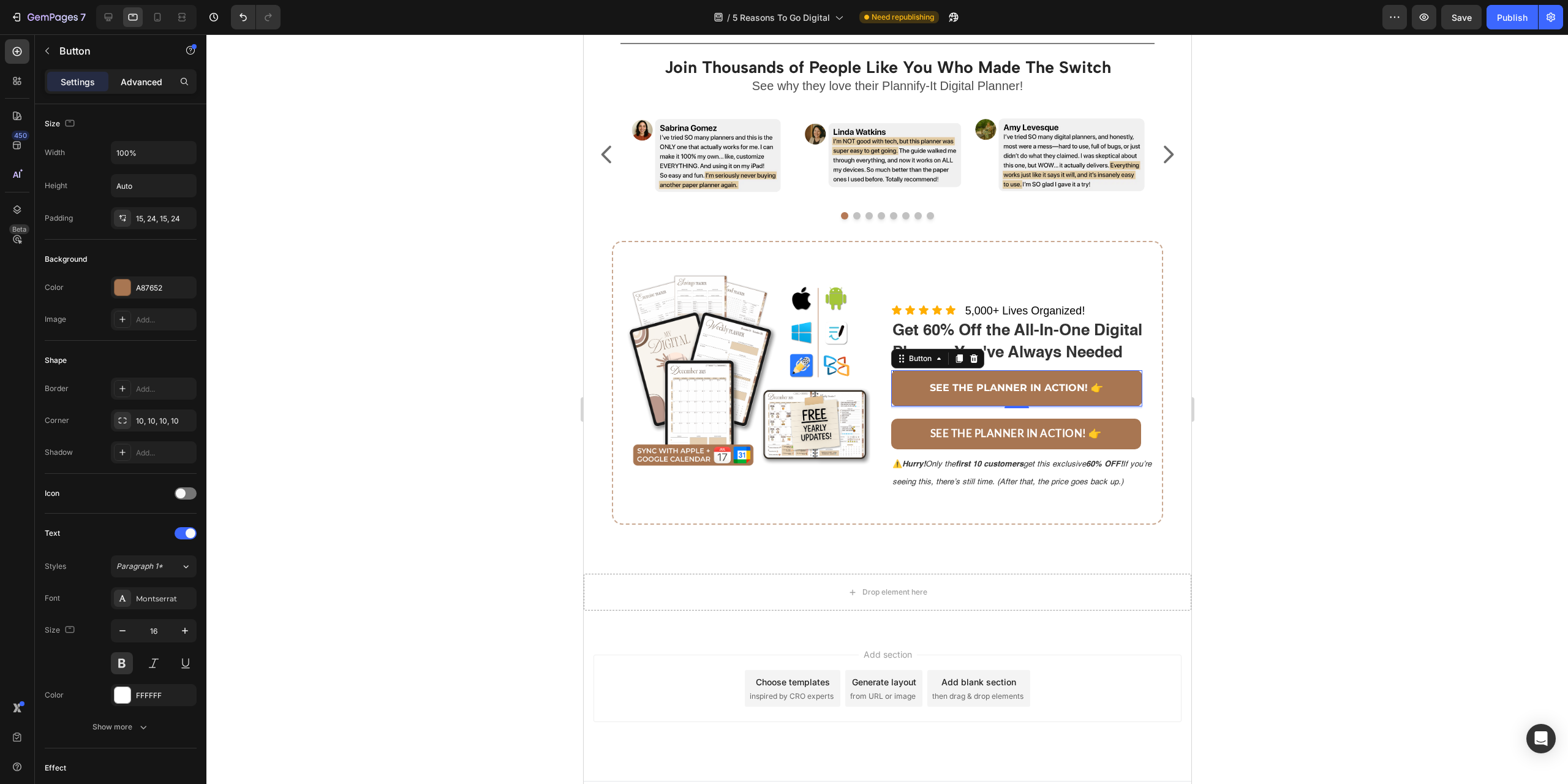
click at [137, 80] on p "Advanced" at bounding box center [142, 82] width 42 height 13
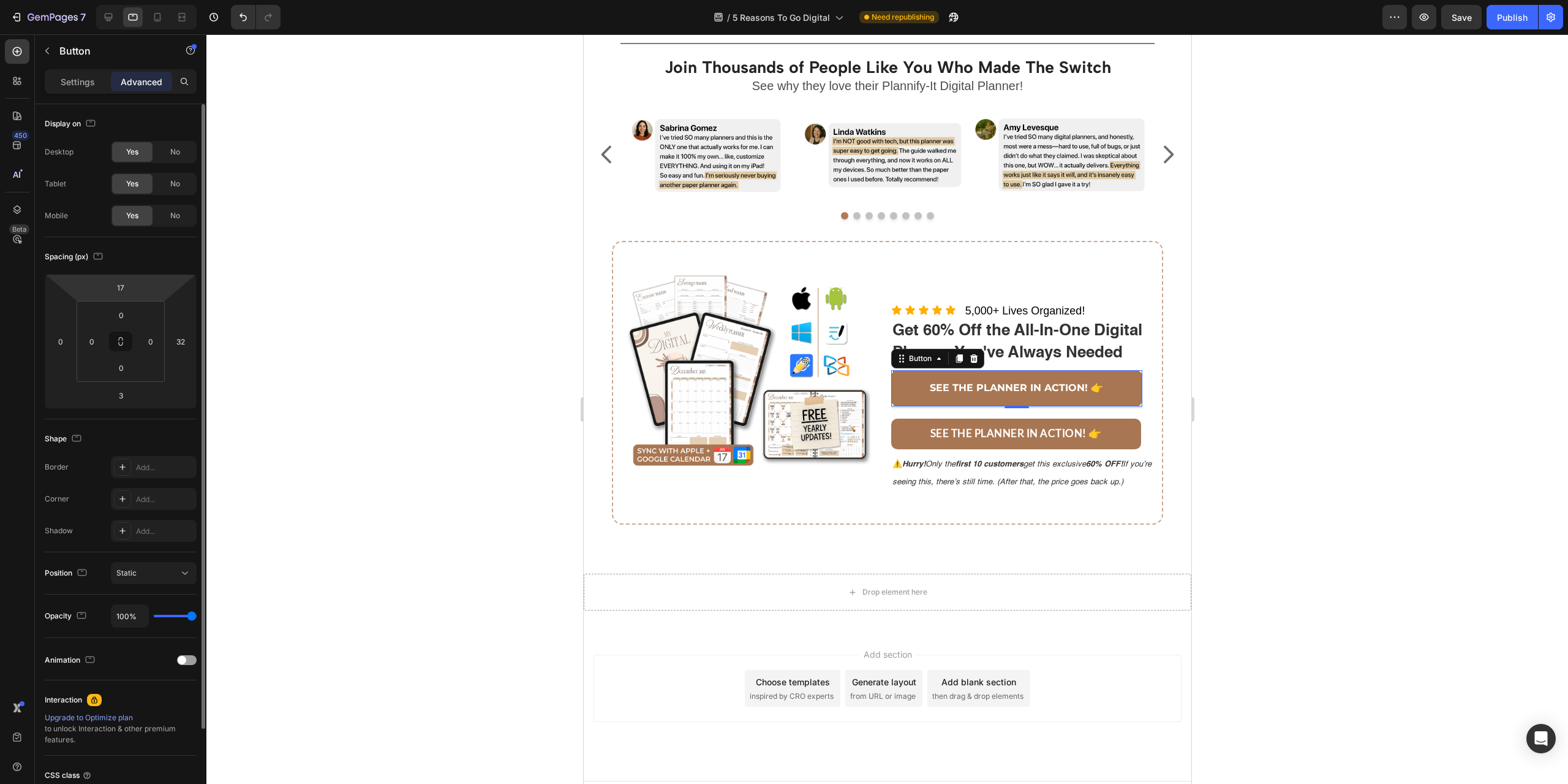
drag, startPoint x: 134, startPoint y: 311, endPoint x: 139, endPoint y: 290, distance: 21.6
click at [139, 290] on div "17 0 3 32 0 0 0 0" at bounding box center [121, 341] width 152 height 134
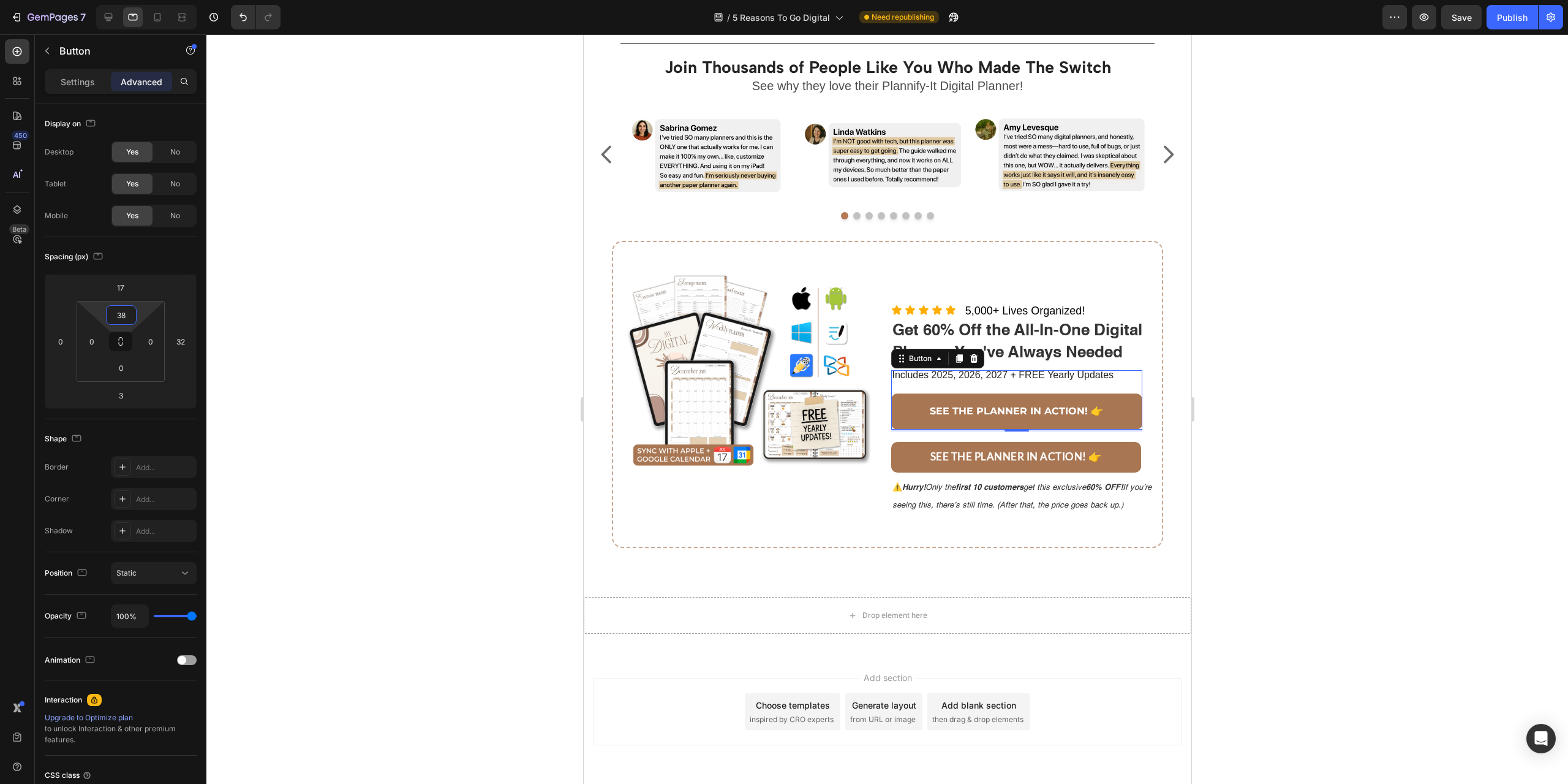
drag, startPoint x: 149, startPoint y: 310, endPoint x: 149, endPoint y: 298, distance: 12.0
click at [149, 0] on html "7 Version history / 5 Reasons To Go Digital Need republishing Preview Save Publ…" at bounding box center [784, 0] width 1568 height 0
type input "0"
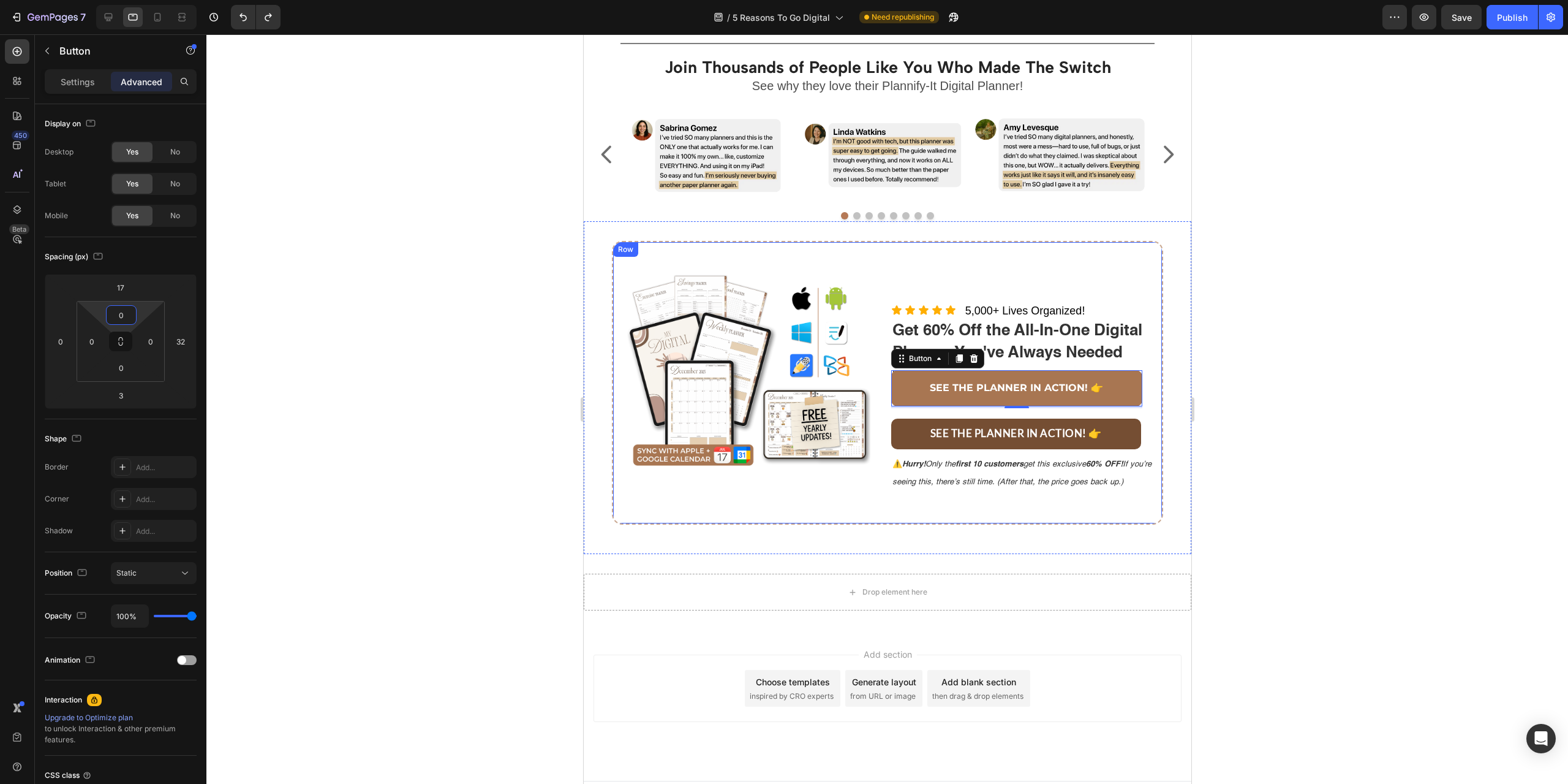
click at [1124, 431] on button "SEE THE PLANNER IN ACTION! 👉" at bounding box center [1015, 433] width 250 height 31
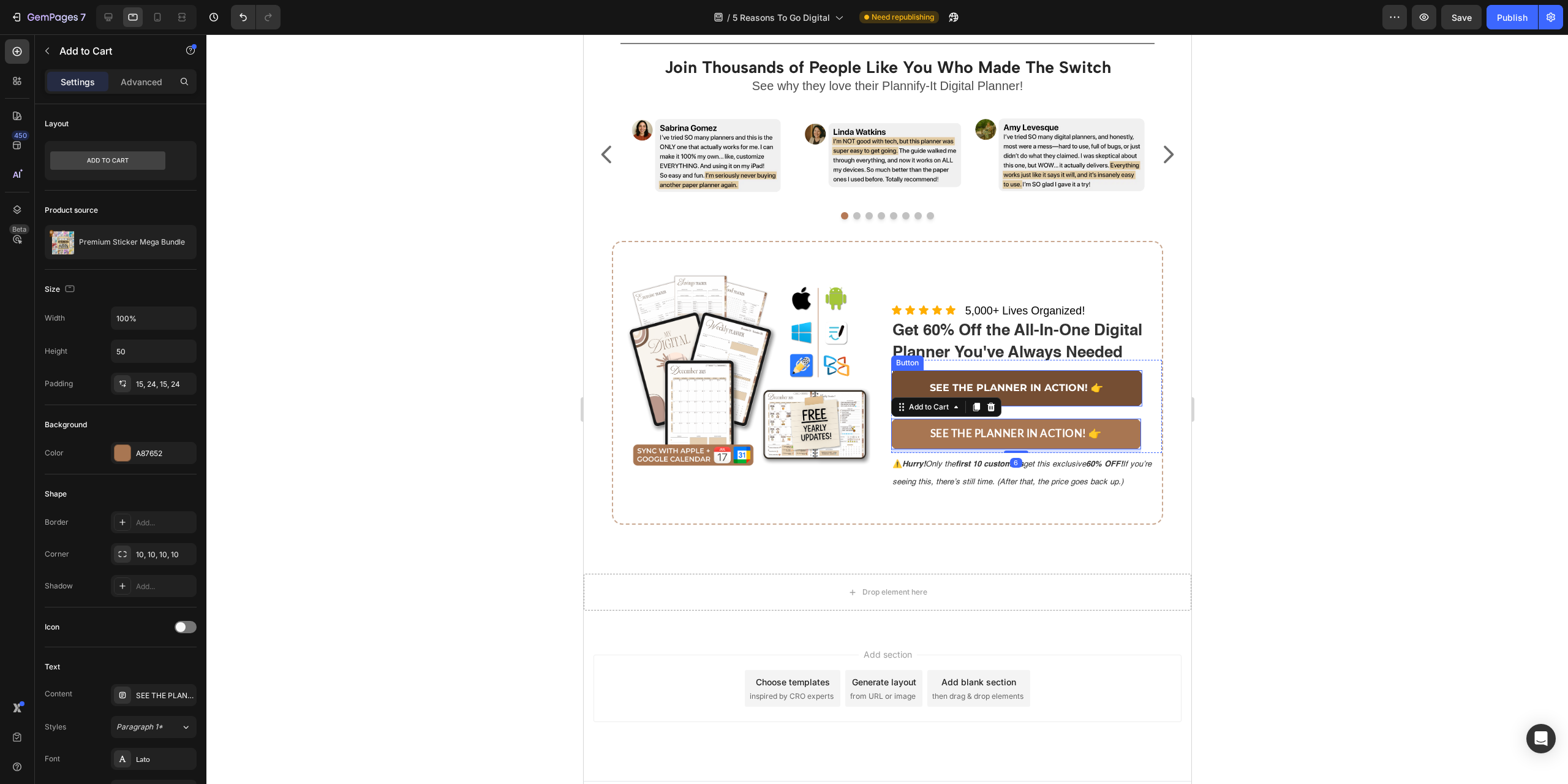
click at [1104, 391] on link "SEE THE PLANNER IN ACTION! 👉" at bounding box center [1016, 388] width 252 height 36
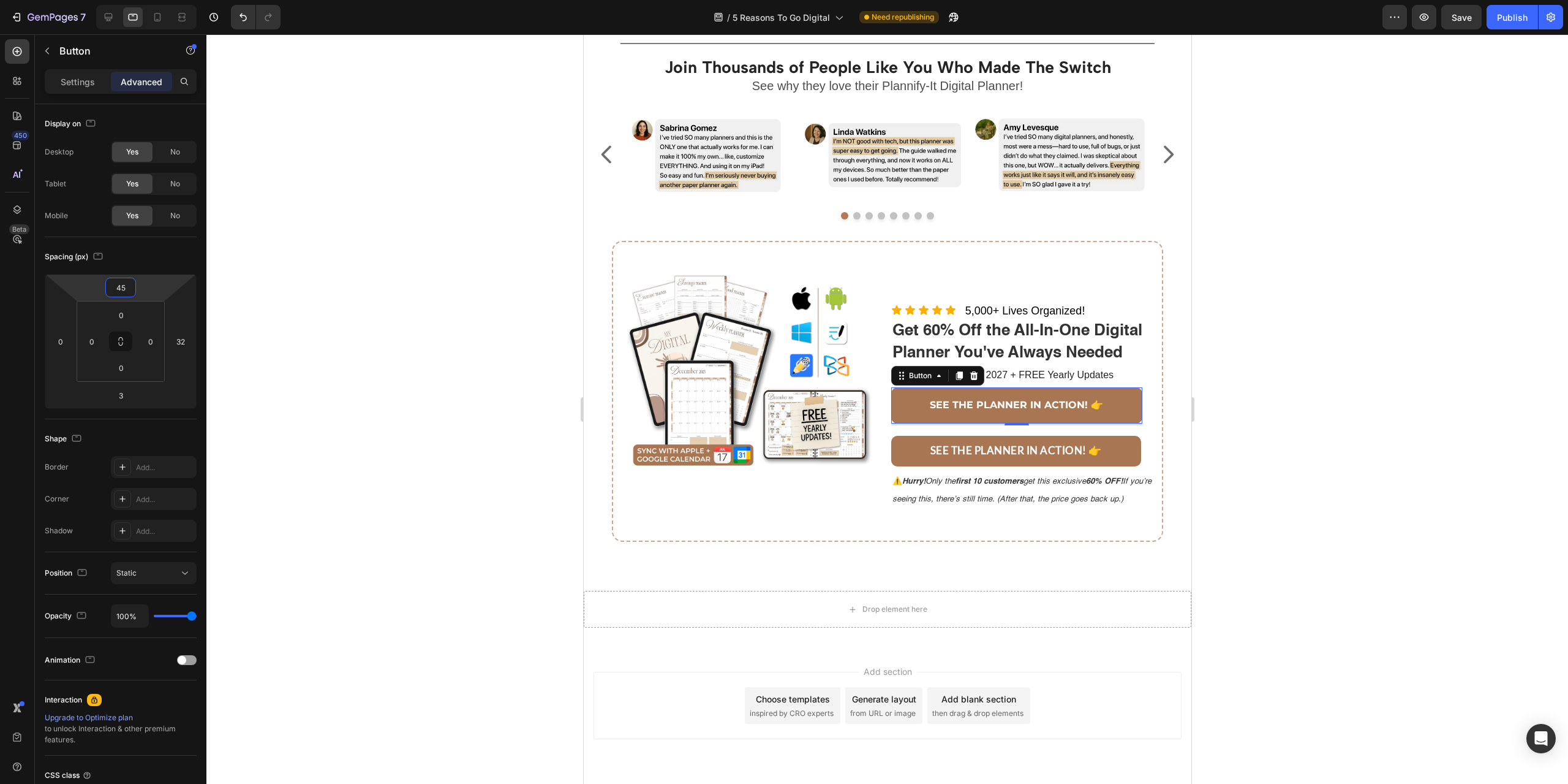
drag, startPoint x: 156, startPoint y: 282, endPoint x: 152, endPoint y: 273, distance: 9.8
click at [152, 0] on html "7 Version history / 5 Reasons To Go Digital Need republishing Preview Save Publ…" at bounding box center [784, 0] width 1568 height 0
type input "17"
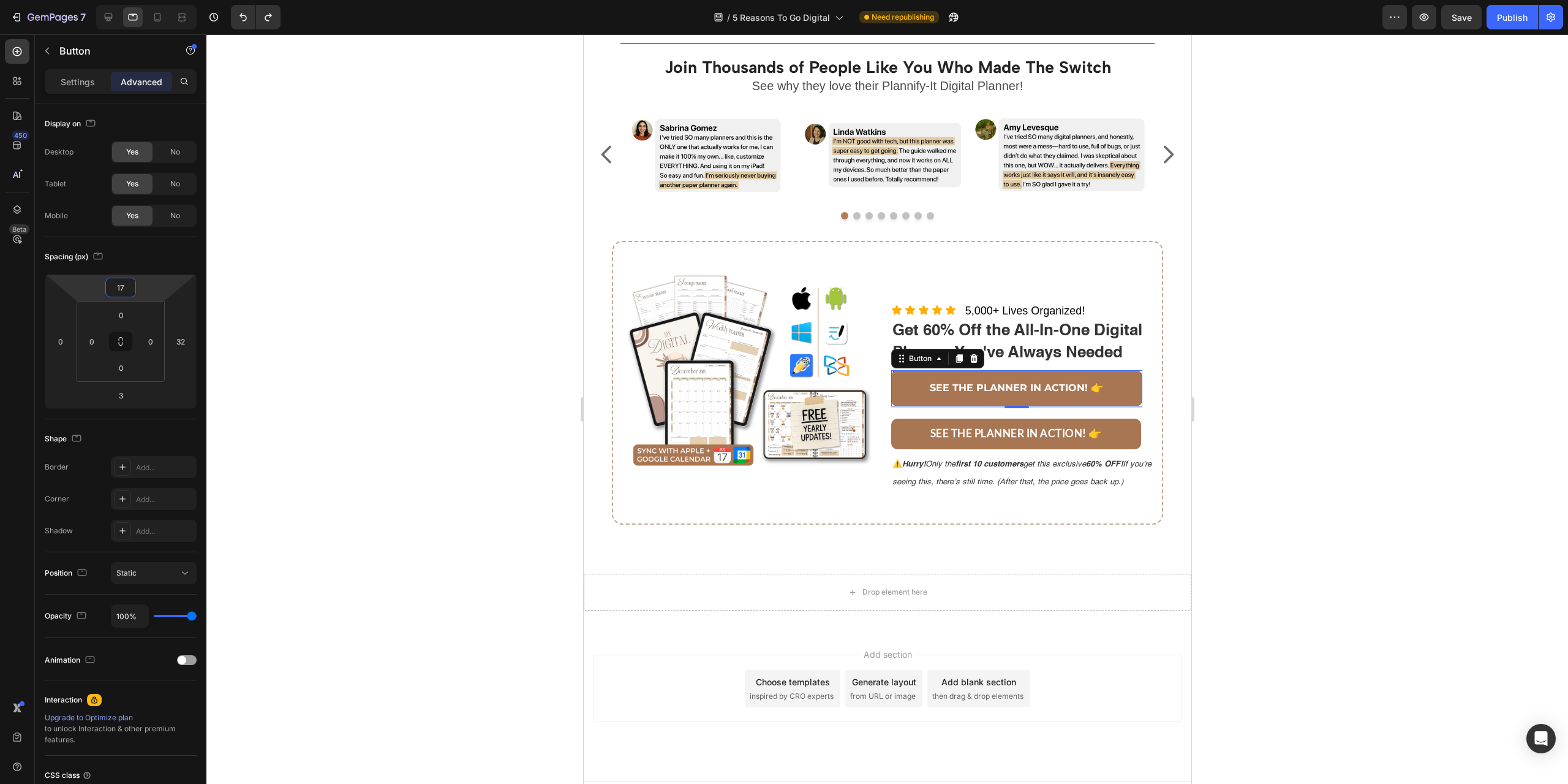
click at [1347, 462] on div at bounding box center [887, 408] width 1362 height 749
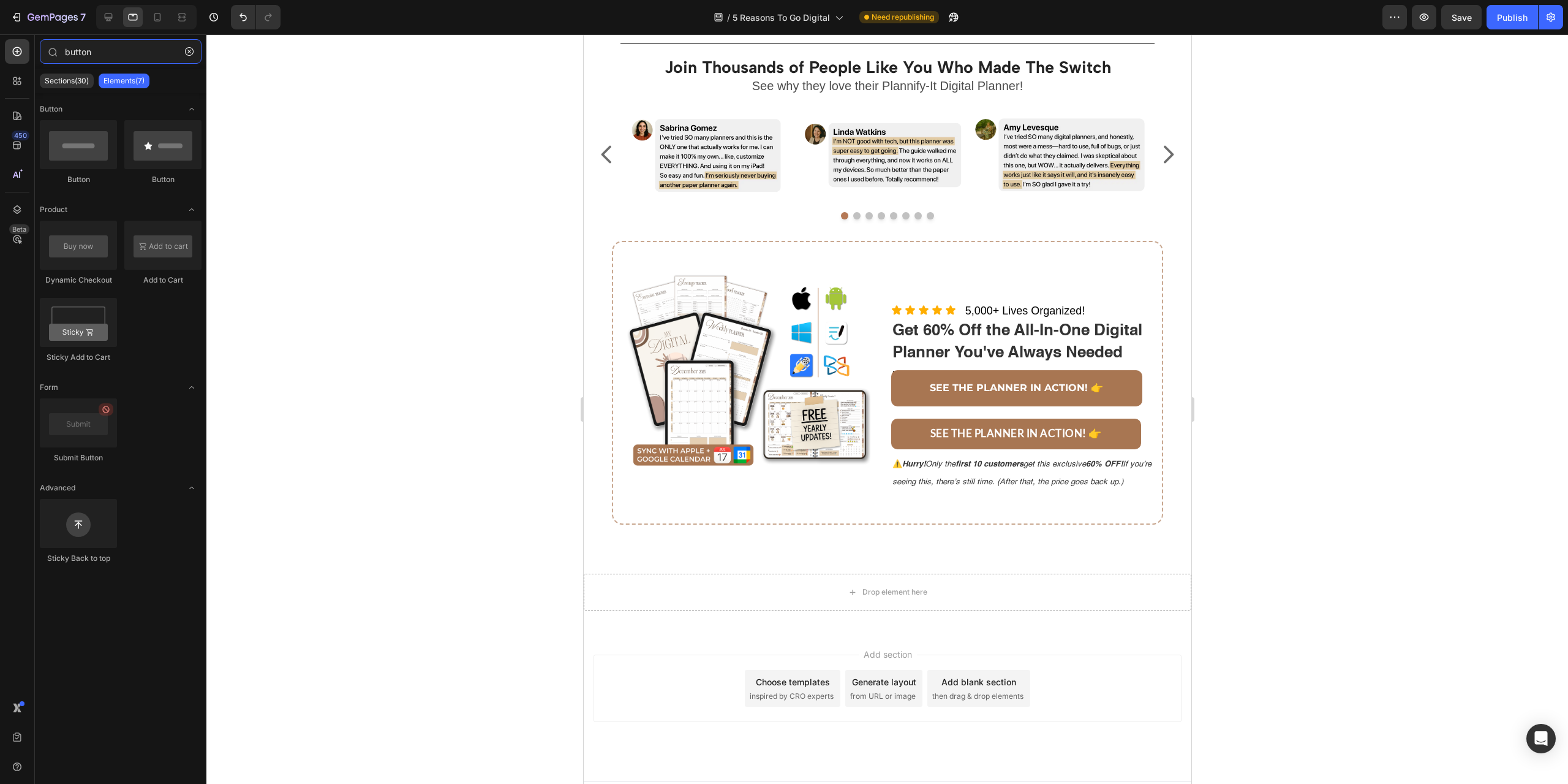
type input "btton"
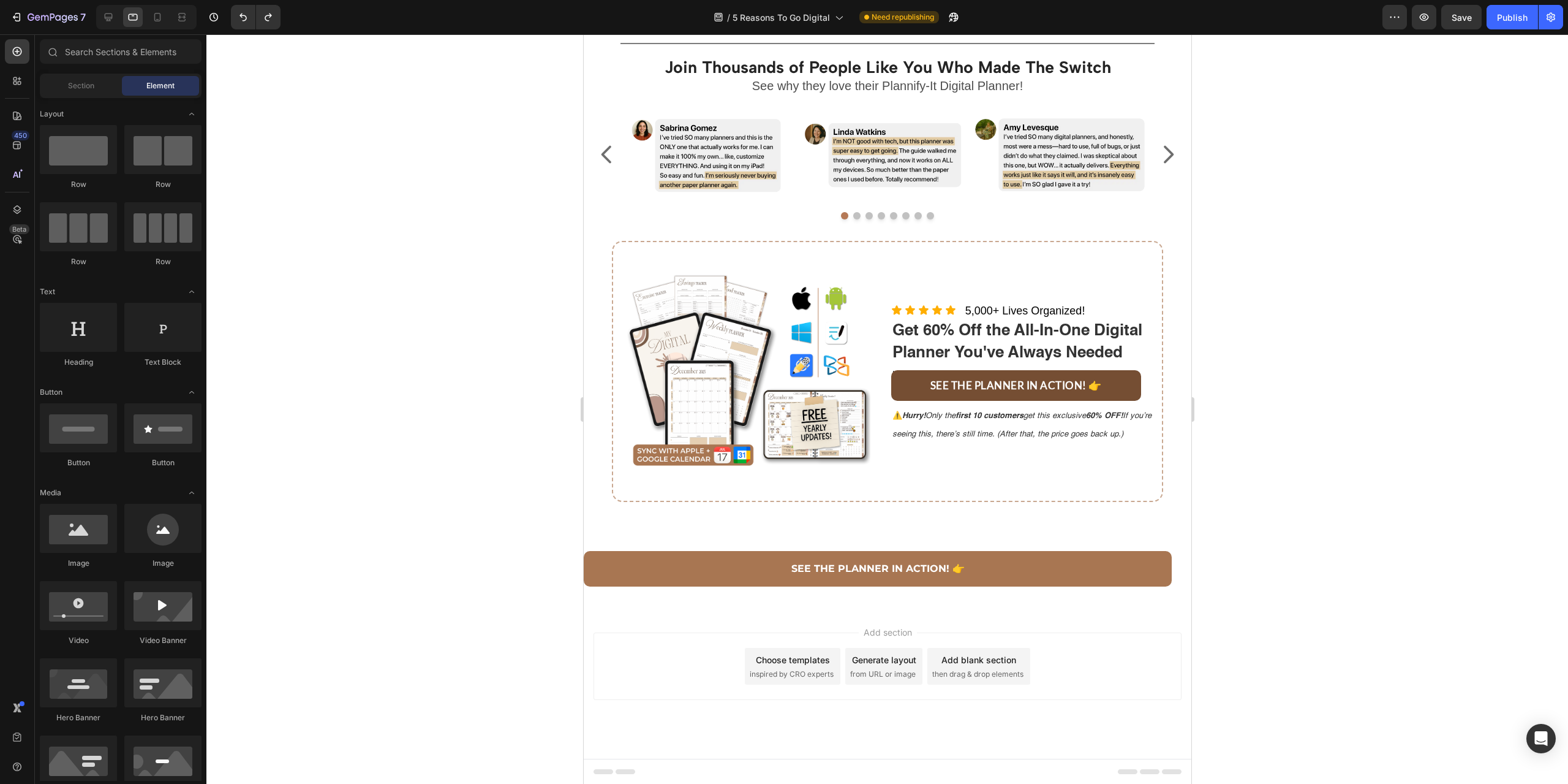
click at [1126, 381] on button "SEE THE PLANNER IN ACTION! 👉" at bounding box center [1015, 385] width 250 height 31
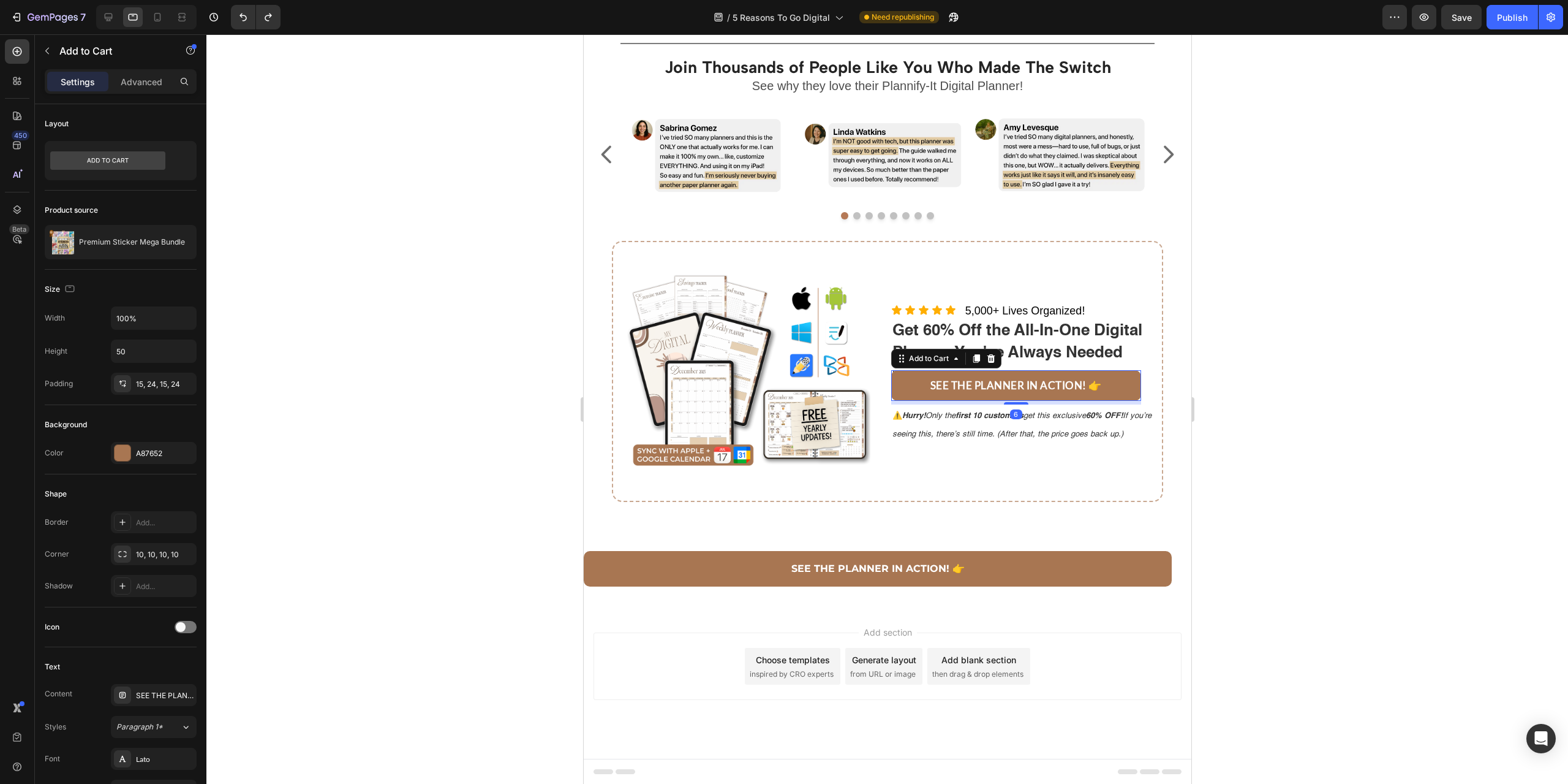
click at [144, 91] on div "Settings Advanced" at bounding box center [121, 81] width 152 height 24
click at [145, 83] on p "Advanced" at bounding box center [142, 82] width 42 height 13
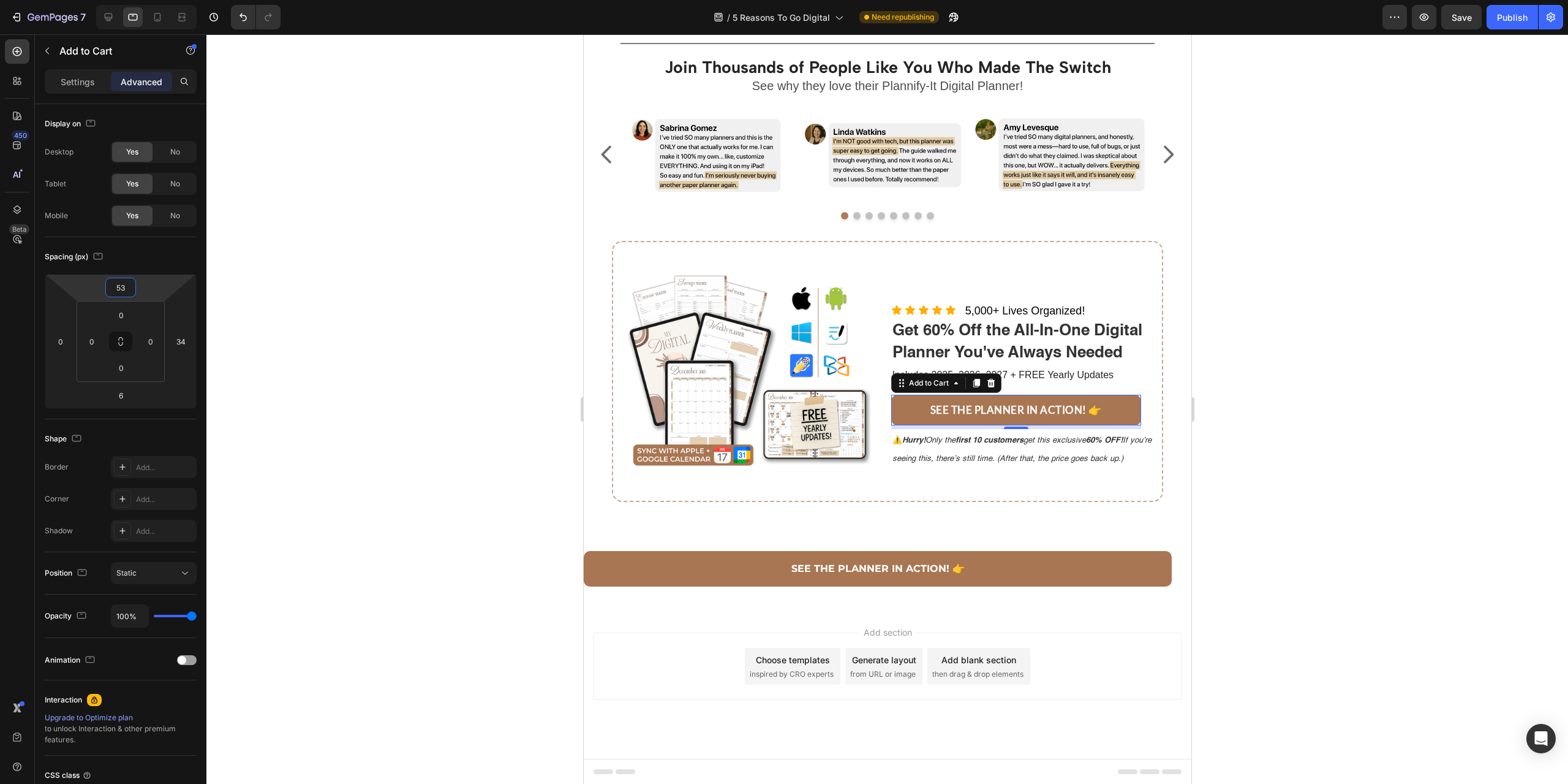
type input "45"
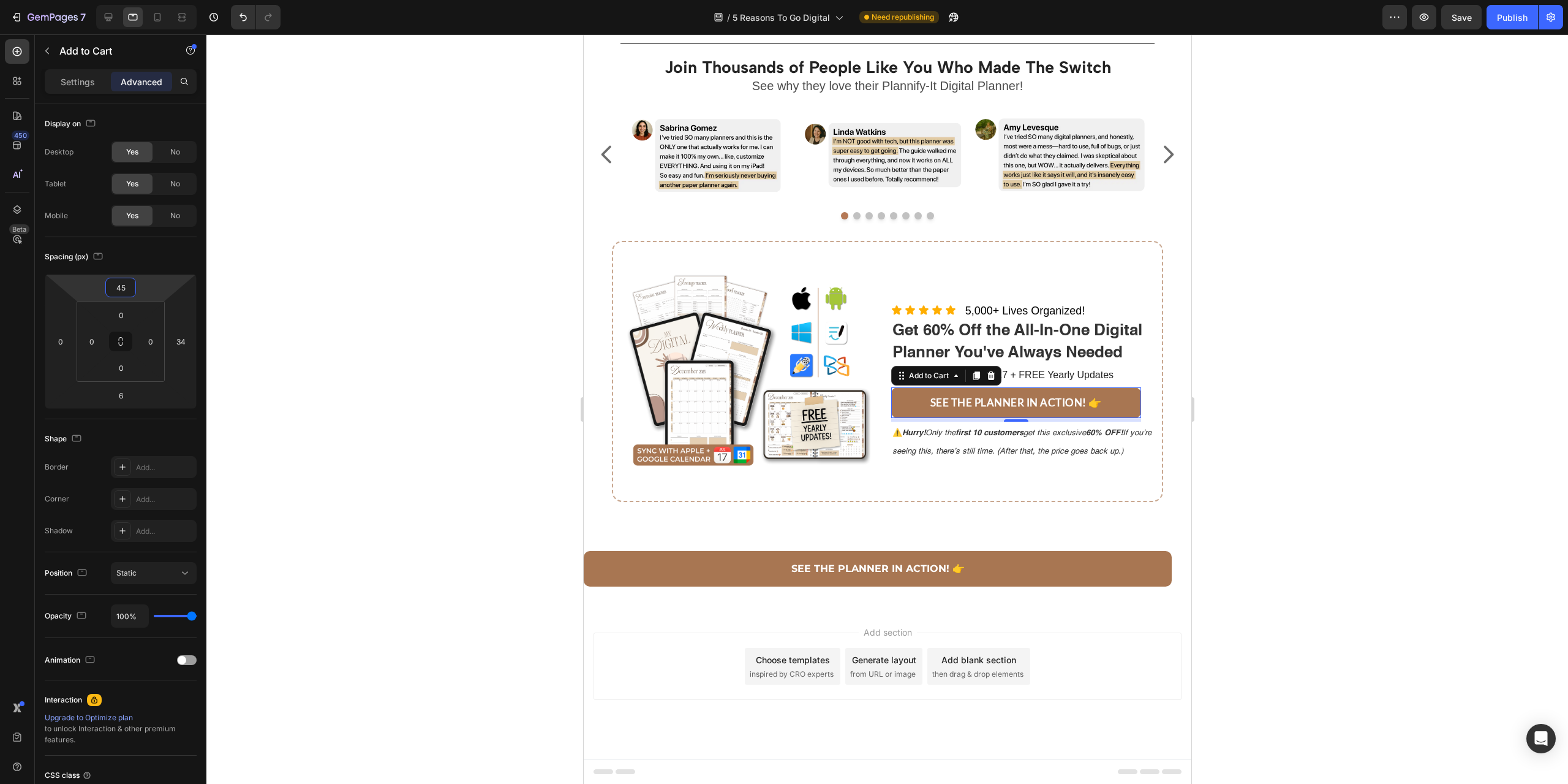
drag, startPoint x: 167, startPoint y: 285, endPoint x: 166, endPoint y: 277, distance: 8.1
click at [166, 0] on html "7 Version history / 5 Reasons To Go Digital Need republishing Preview Save Publ…" at bounding box center [784, 0] width 1568 height 0
click at [1416, 407] on div at bounding box center [887, 408] width 1362 height 749
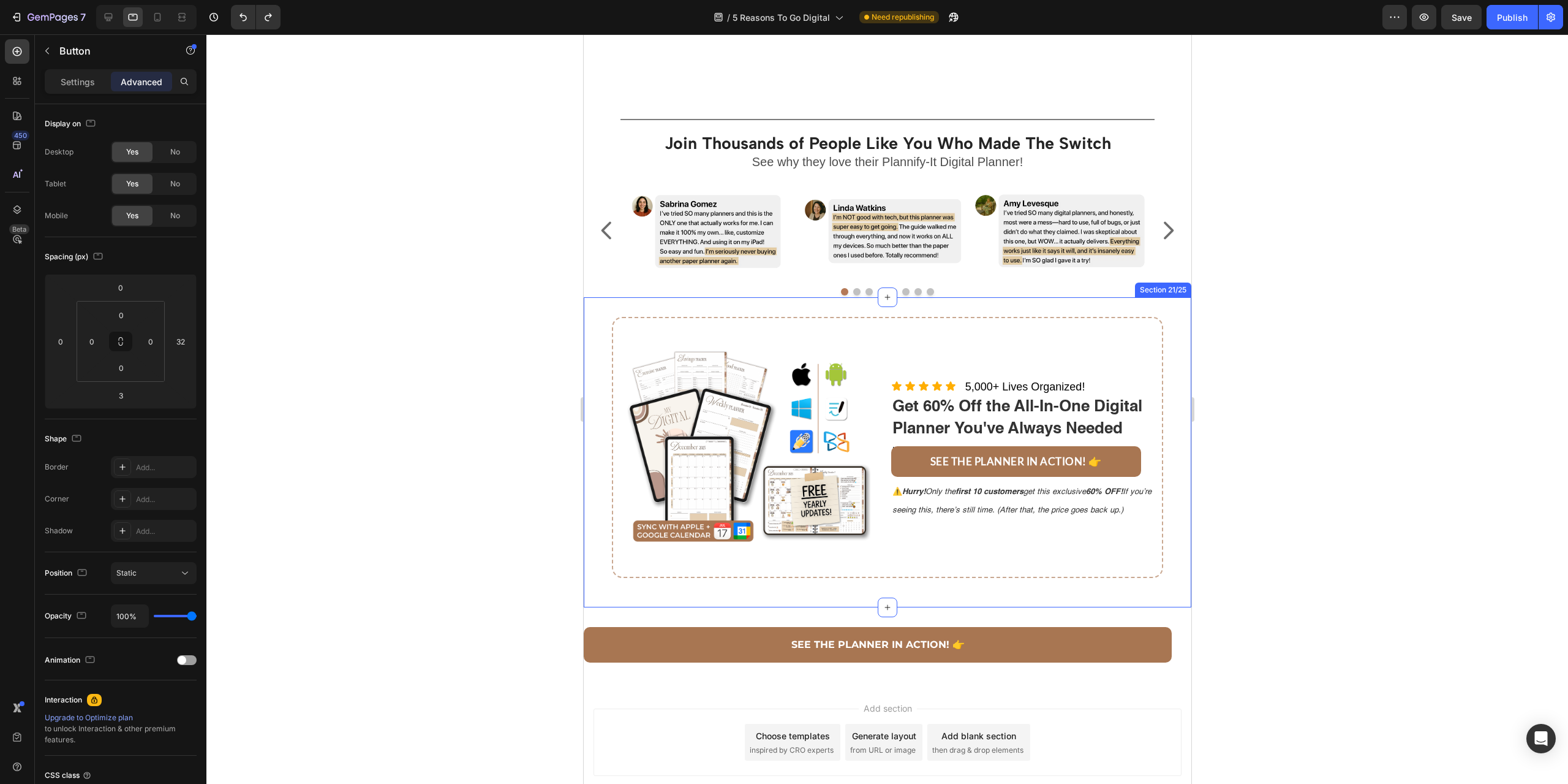
scroll to position [2027, 0]
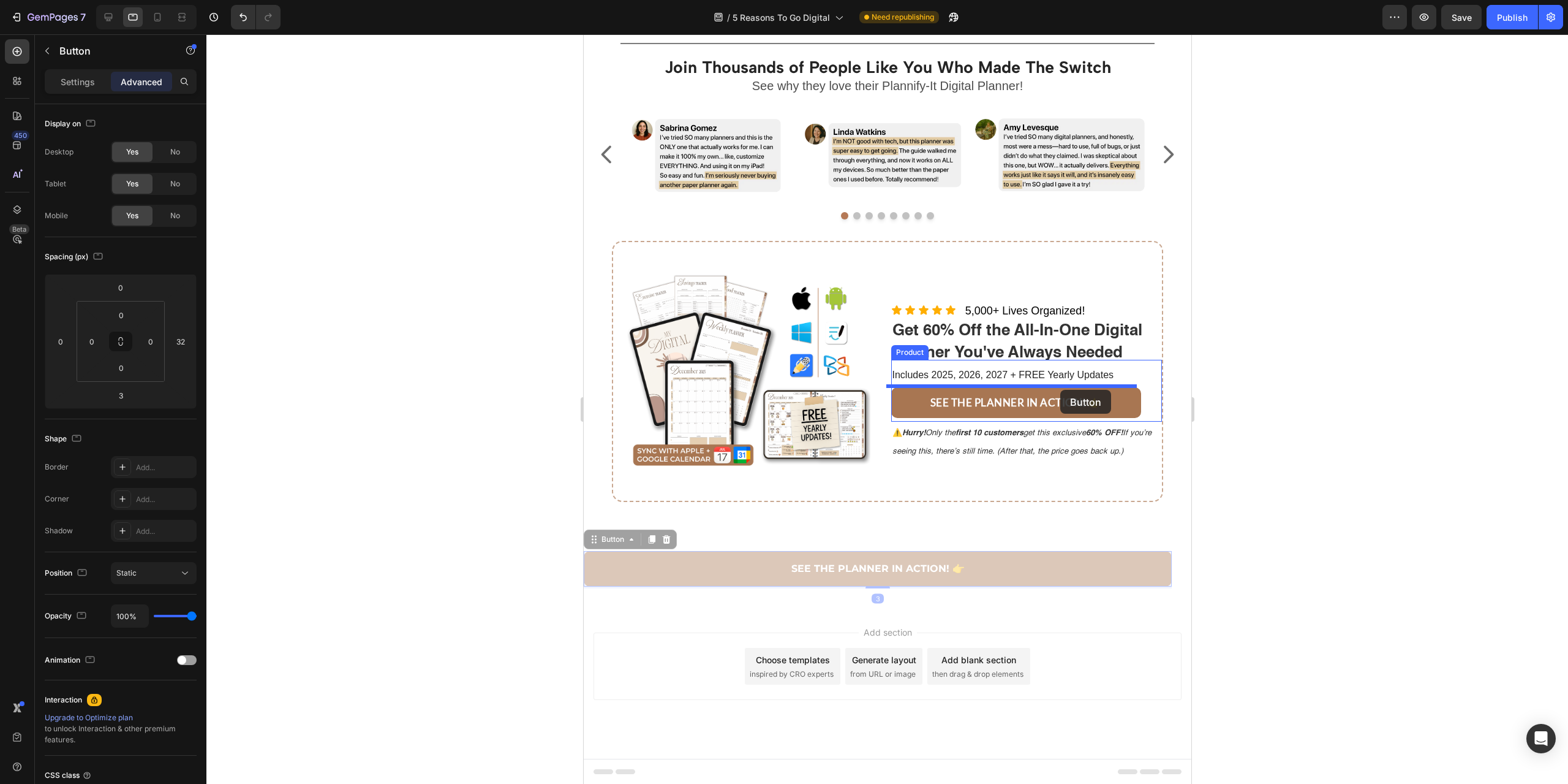
drag, startPoint x: 1046, startPoint y: 563, endPoint x: 1060, endPoint y: 389, distance: 174.6
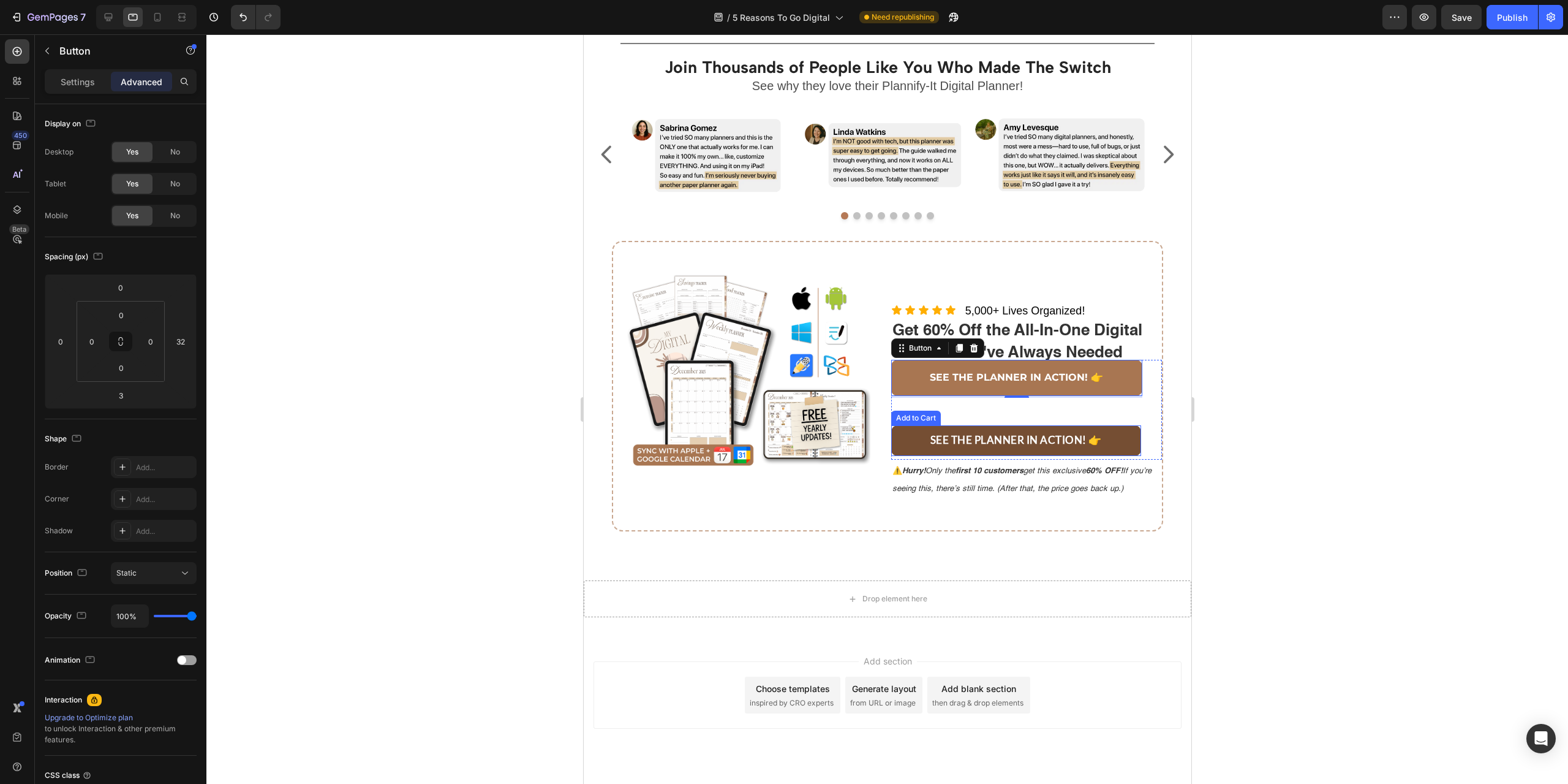
click at [1117, 435] on button "SEE THE PLANNER IN ACTION! 👉" at bounding box center [1015, 440] width 250 height 31
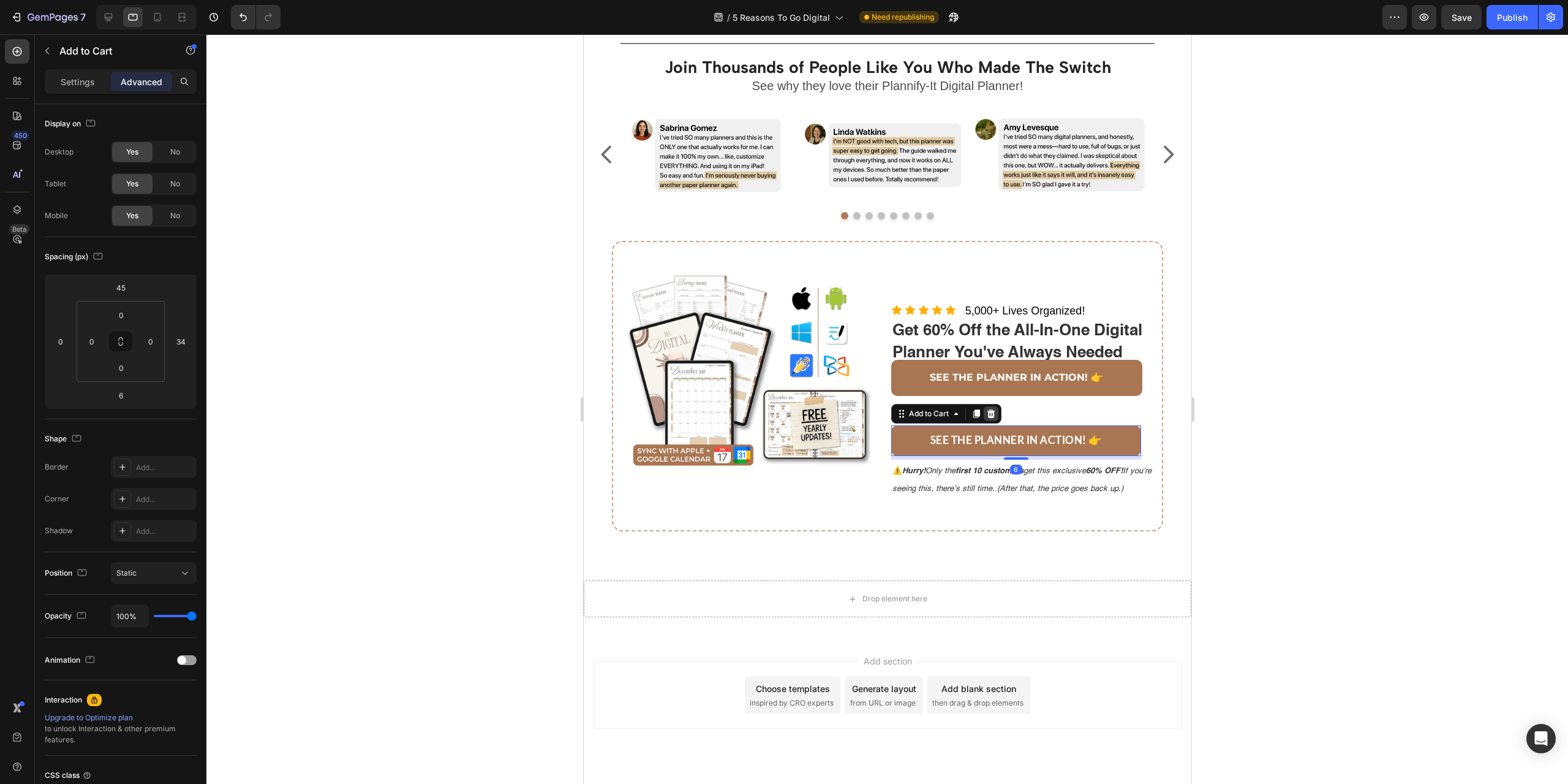
click at [986, 411] on icon at bounding box center [991, 414] width 10 height 10
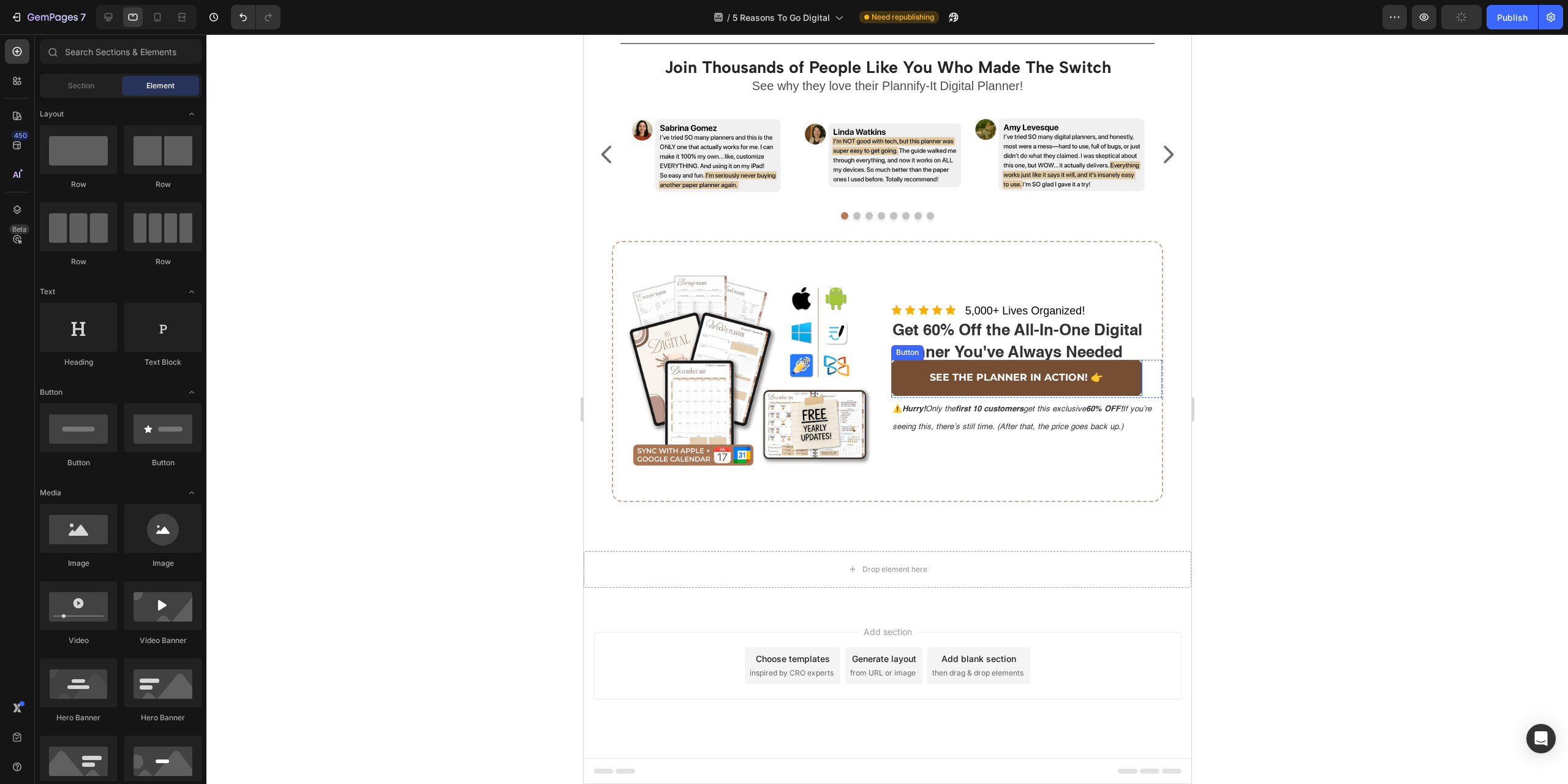
click at [1124, 380] on link "SEE THE PLANNER IN ACTION! 👉" at bounding box center [1016, 378] width 252 height 36
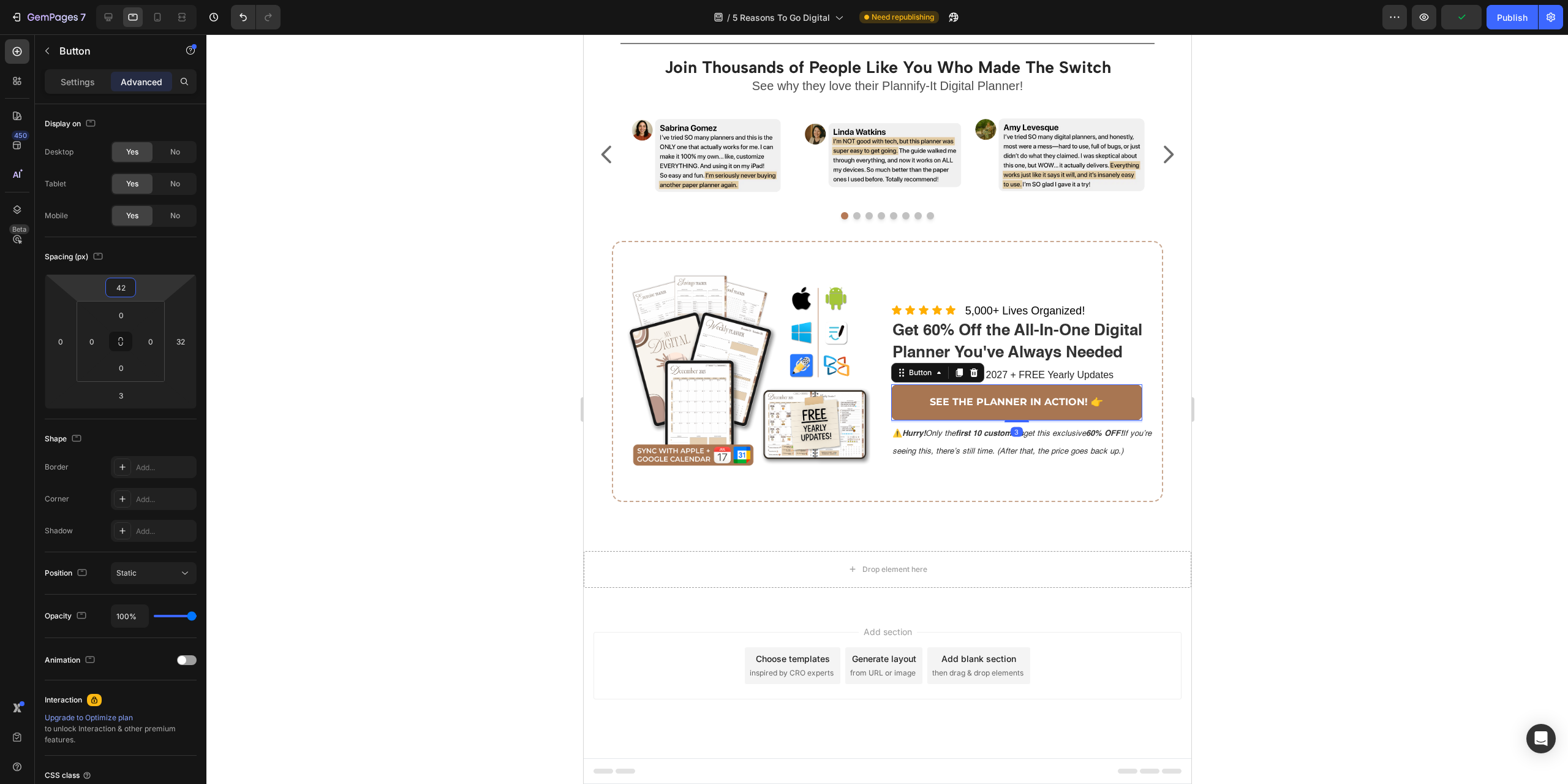
type input "44"
drag, startPoint x: 166, startPoint y: 259, endPoint x: 169, endPoint y: 271, distance: 12.4
click at [169, 0] on html "7 Version history / 5 Reasons To Go Digital Need republishing Preview Save Publ…" at bounding box center [784, 0] width 1568 height 0
click at [1308, 422] on div at bounding box center [887, 408] width 1362 height 749
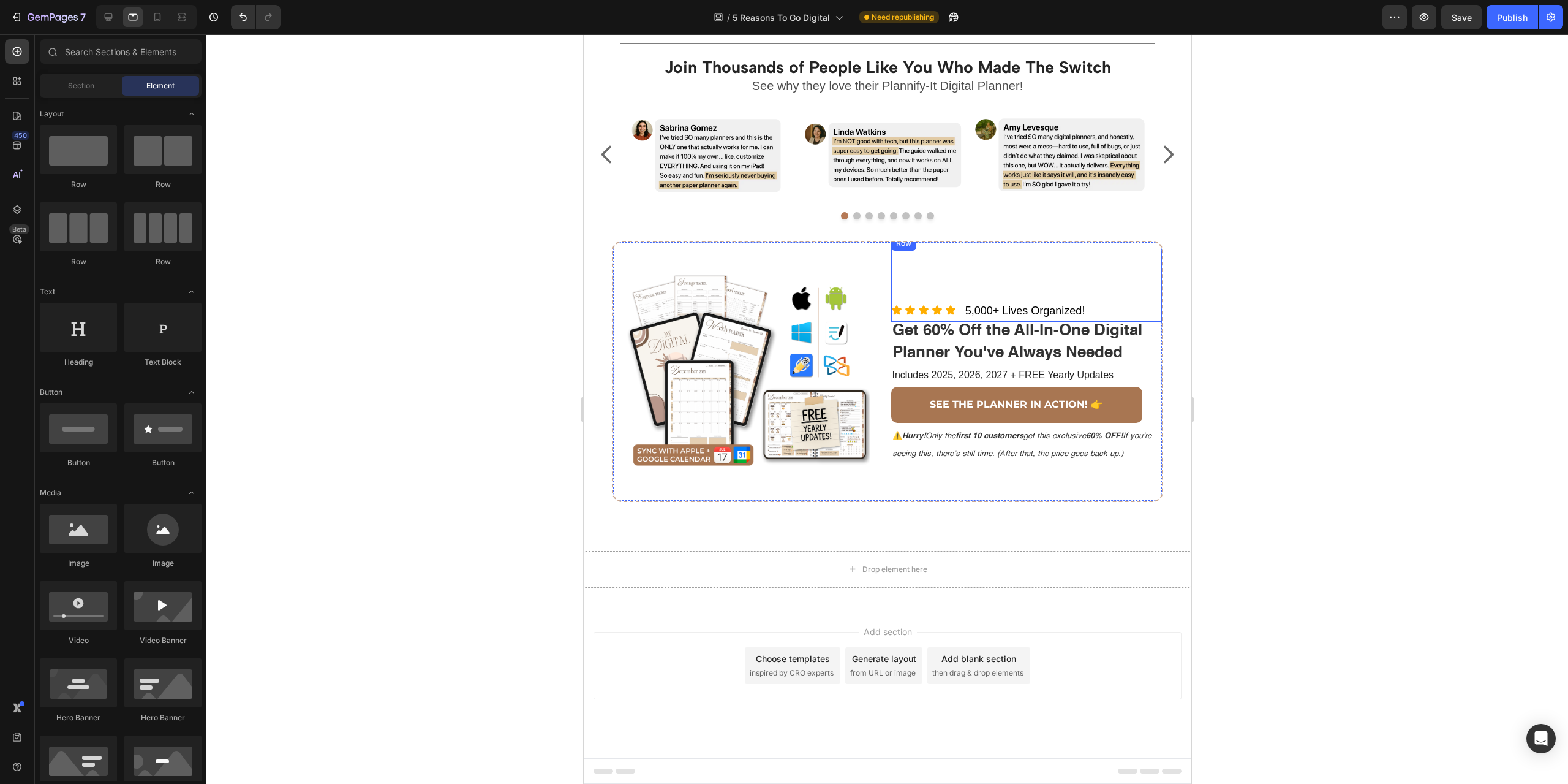
click at [1110, 307] on div "5,000+ Lives Organized! Text Block" at bounding box center [1096, 279] width 130 height 86
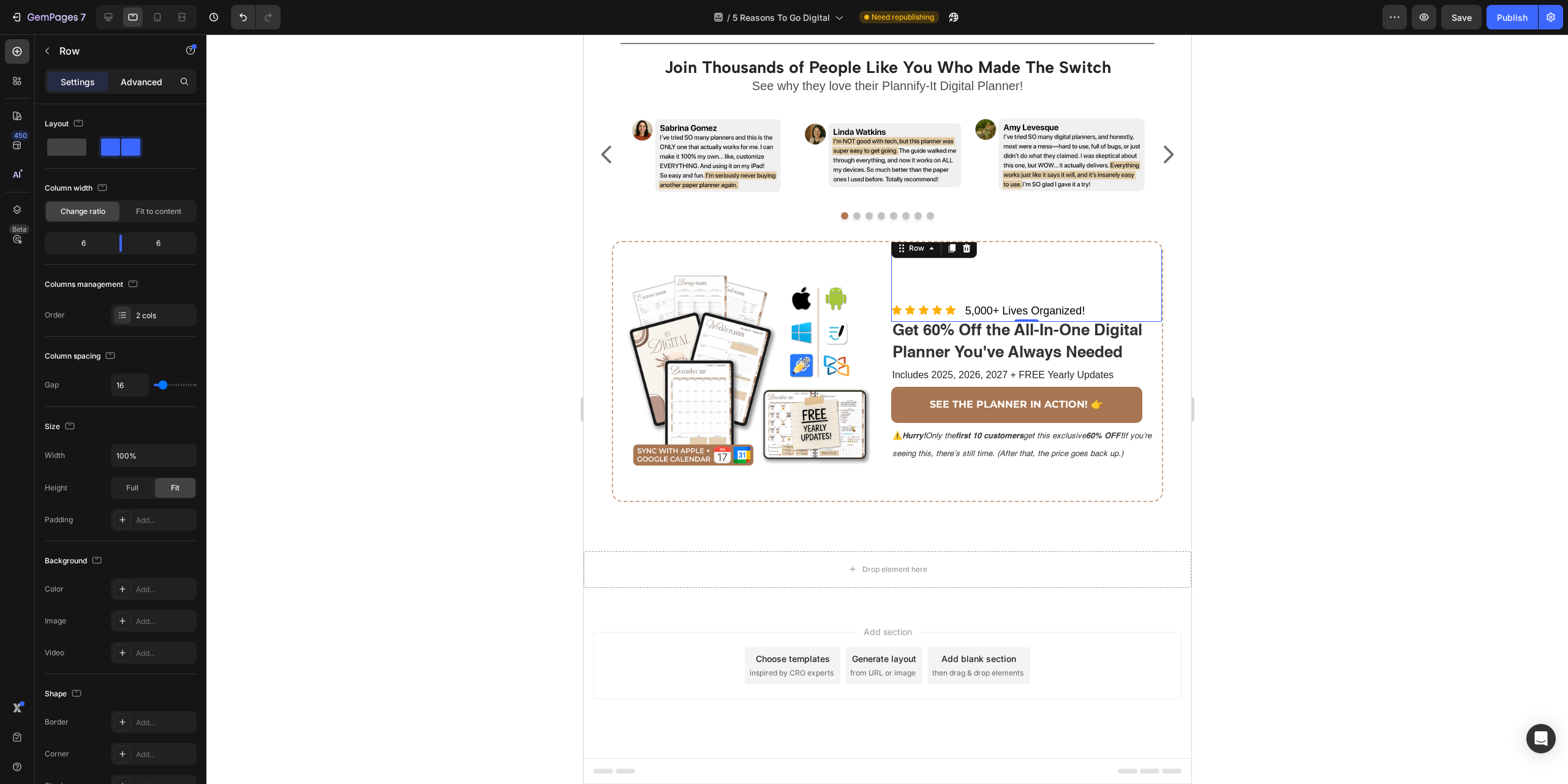
click at [158, 73] on div "Advanced" at bounding box center [142, 82] width 61 height 20
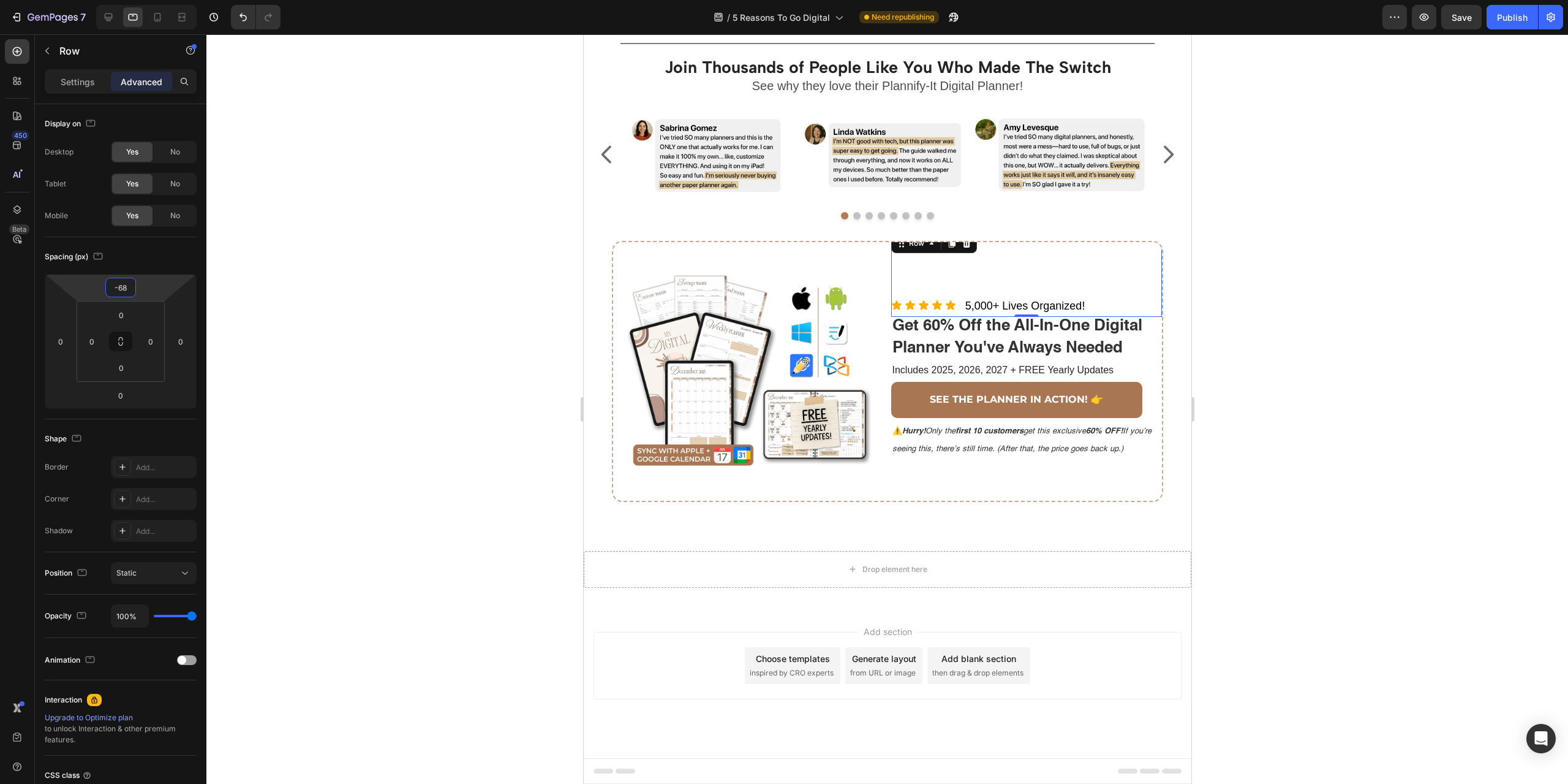
type input "-66"
click at [163, 0] on html "7 Version history / 5 Reasons To Go Digital Need republishing Preview Save Publ…" at bounding box center [784, 0] width 1568 height 0
click at [1483, 353] on div at bounding box center [887, 408] width 1362 height 749
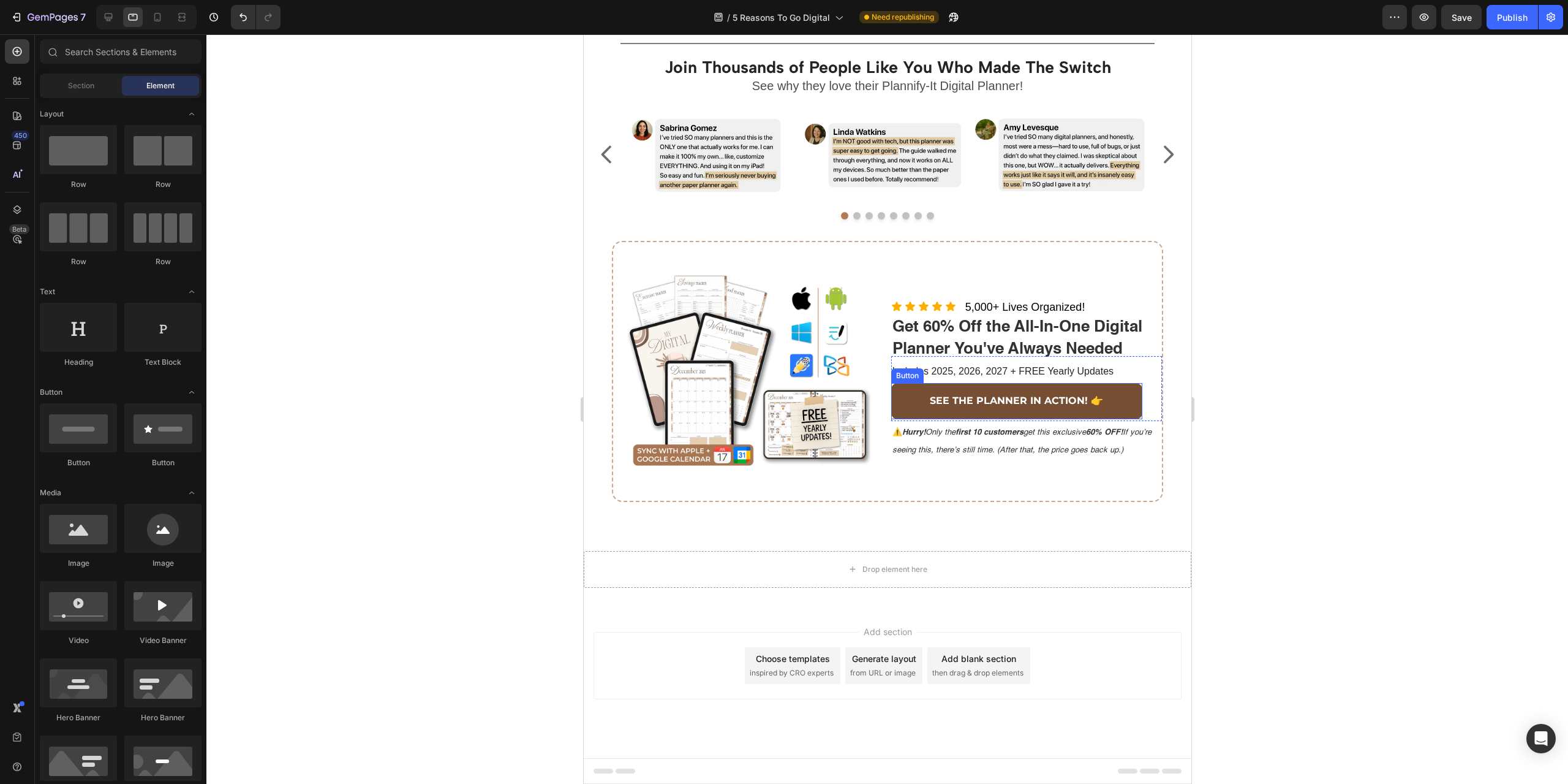
click at [1116, 409] on link "SEE THE PLANNER IN ACTION! 👉" at bounding box center [1016, 401] width 252 height 36
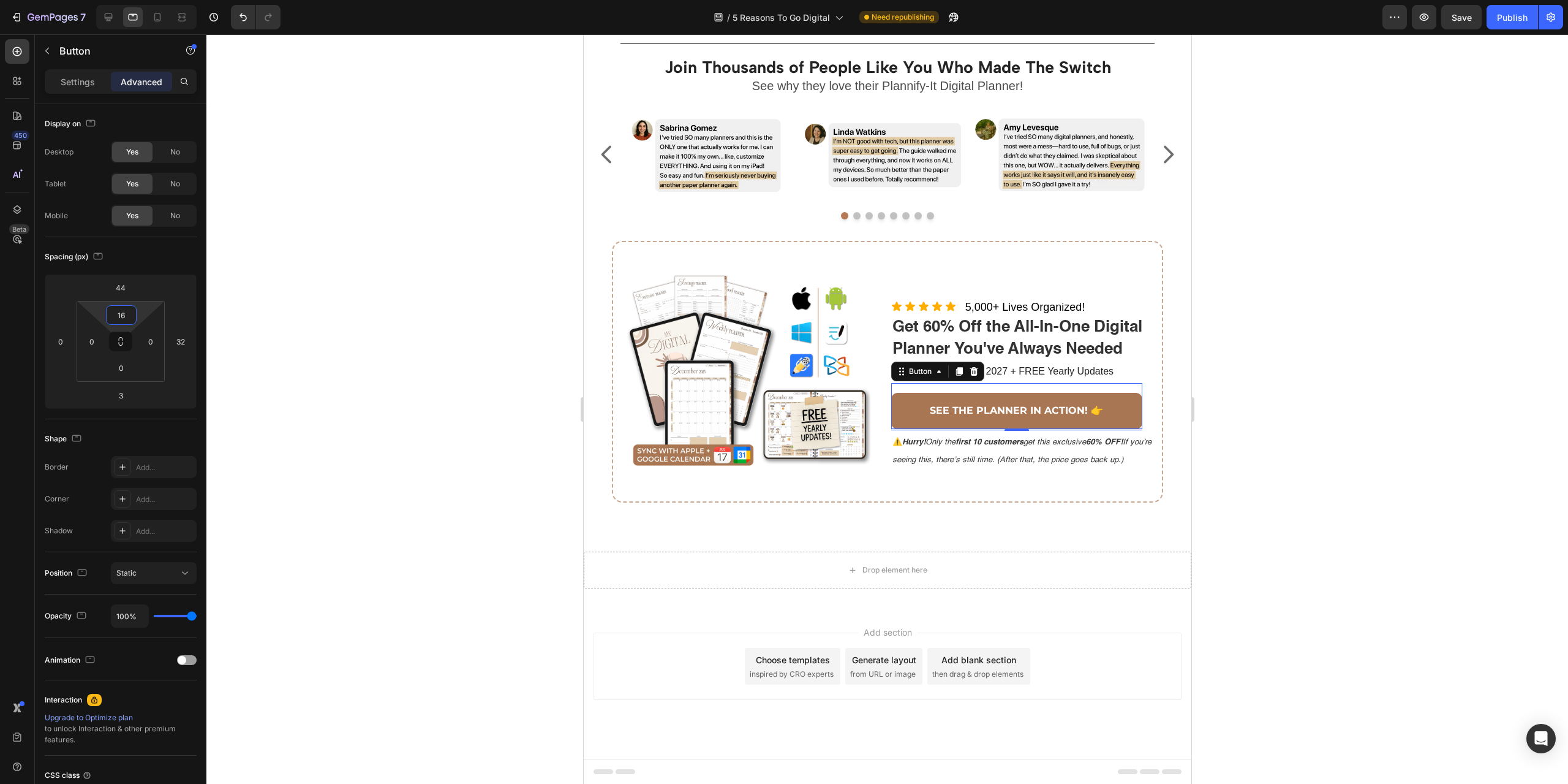
click at [144, 0] on html "7 Version history / 5 Reasons To Go Digital Need republishing Preview Save Publ…" at bounding box center [784, 0] width 1568 height 0
type input "0"
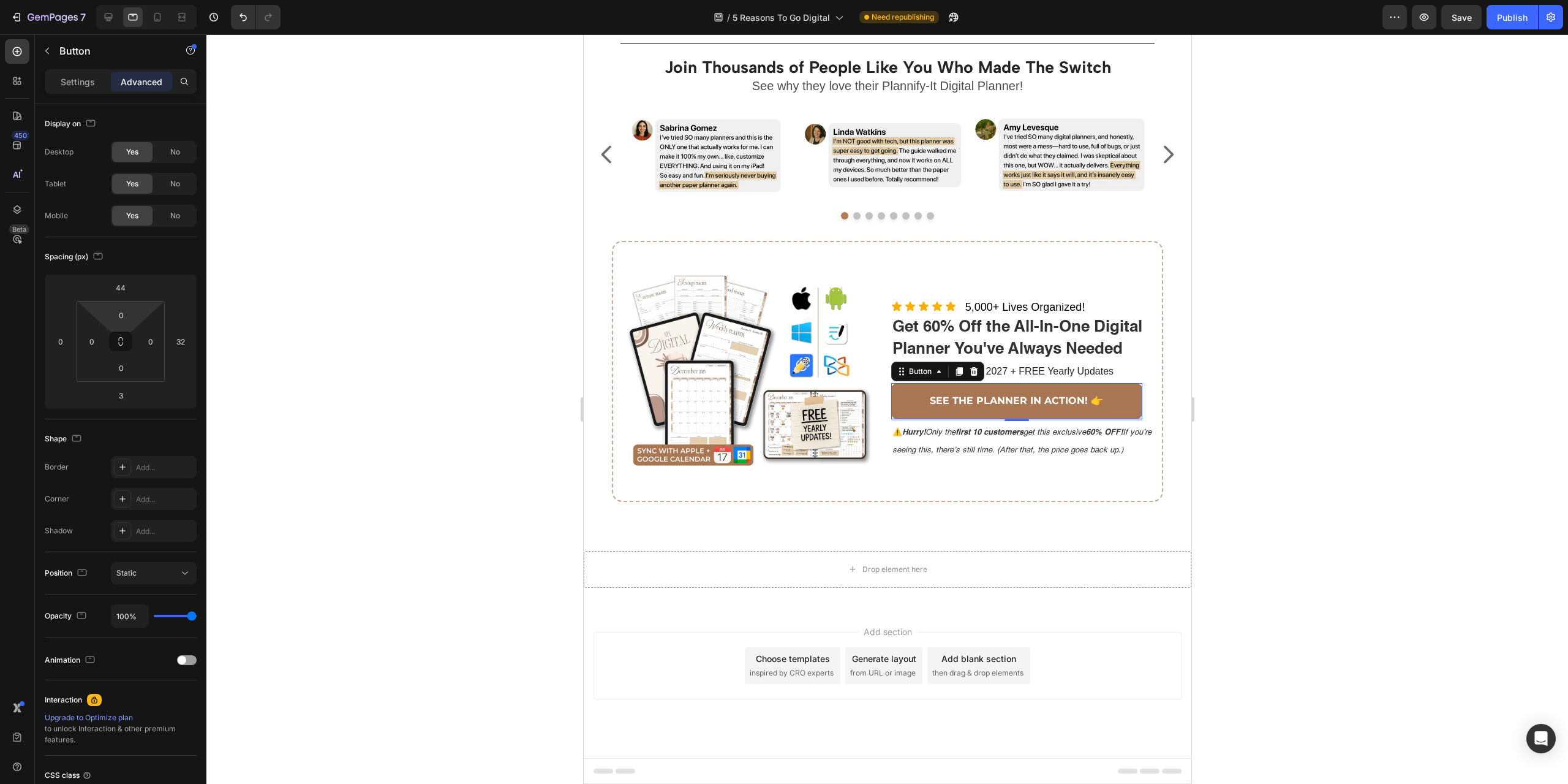
drag, startPoint x: 148, startPoint y: 310, endPoint x: 146, endPoint y: 334, distance: 24.1
click at [146, 0] on html "7 Version history / 5 Reasons To Go Digital Need republishing Preview Save Publ…" at bounding box center [784, 0] width 1568 height 0
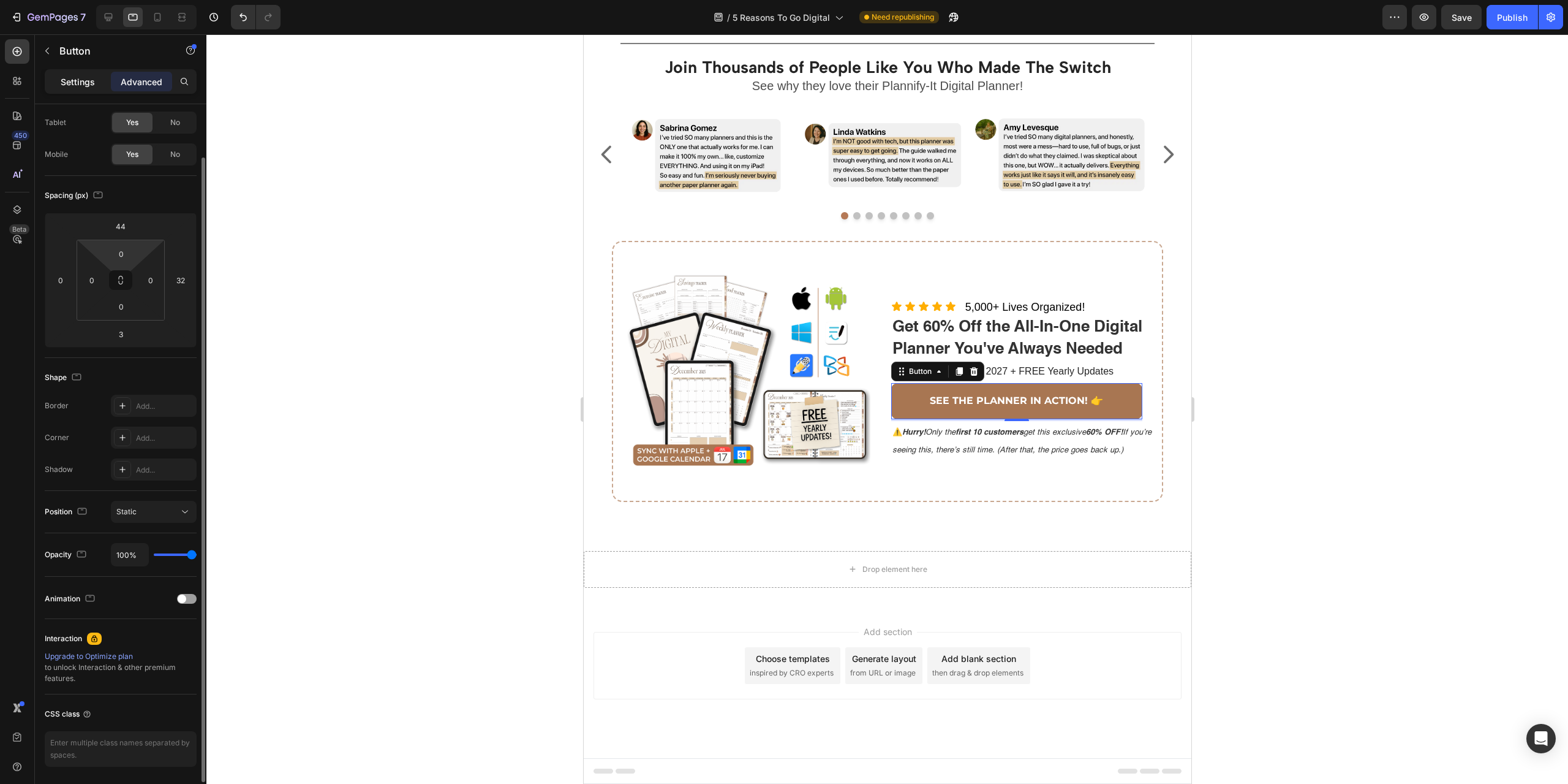
click at [78, 82] on p "Settings" at bounding box center [78, 82] width 34 height 13
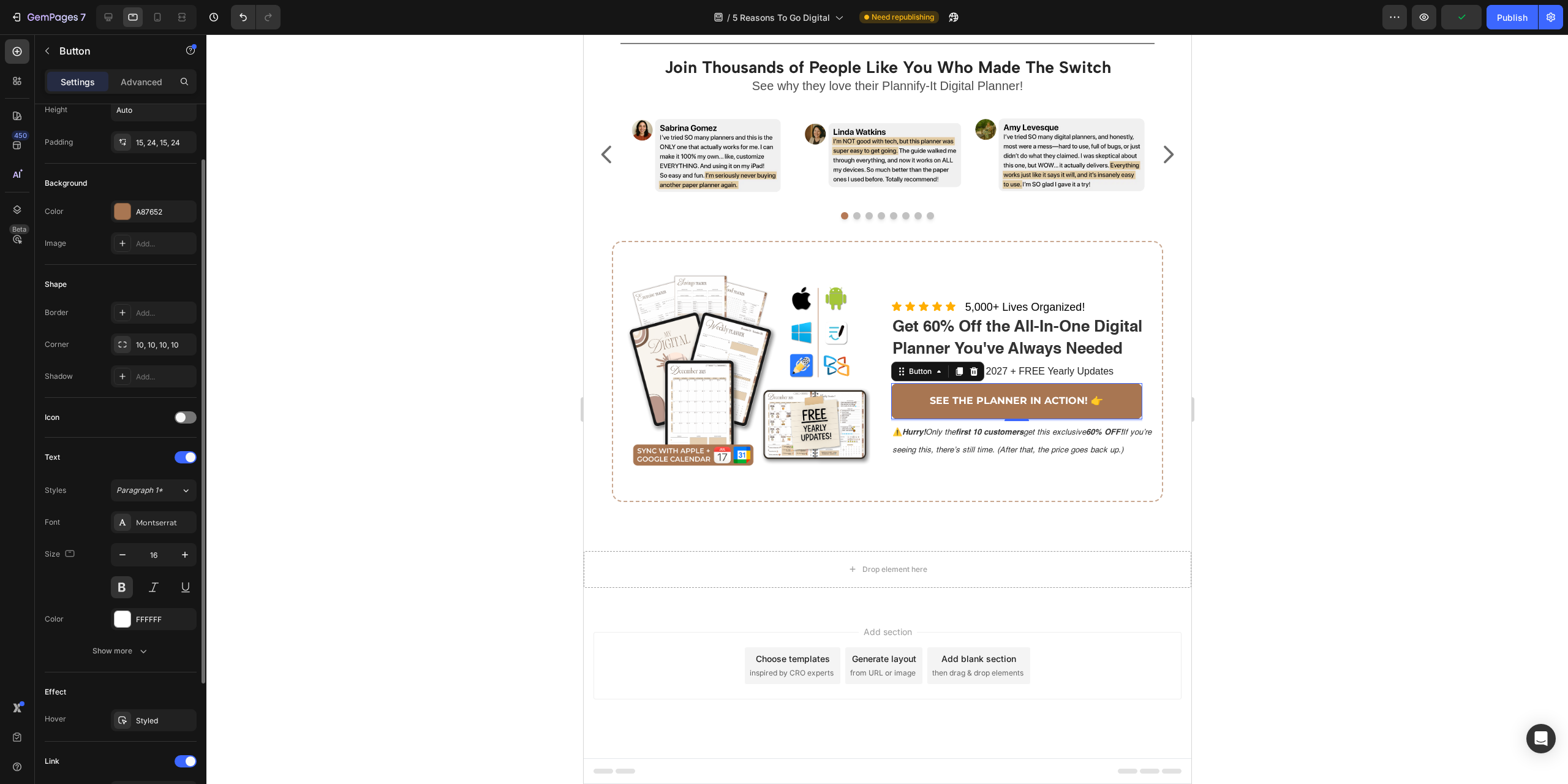
scroll to position [0, 0]
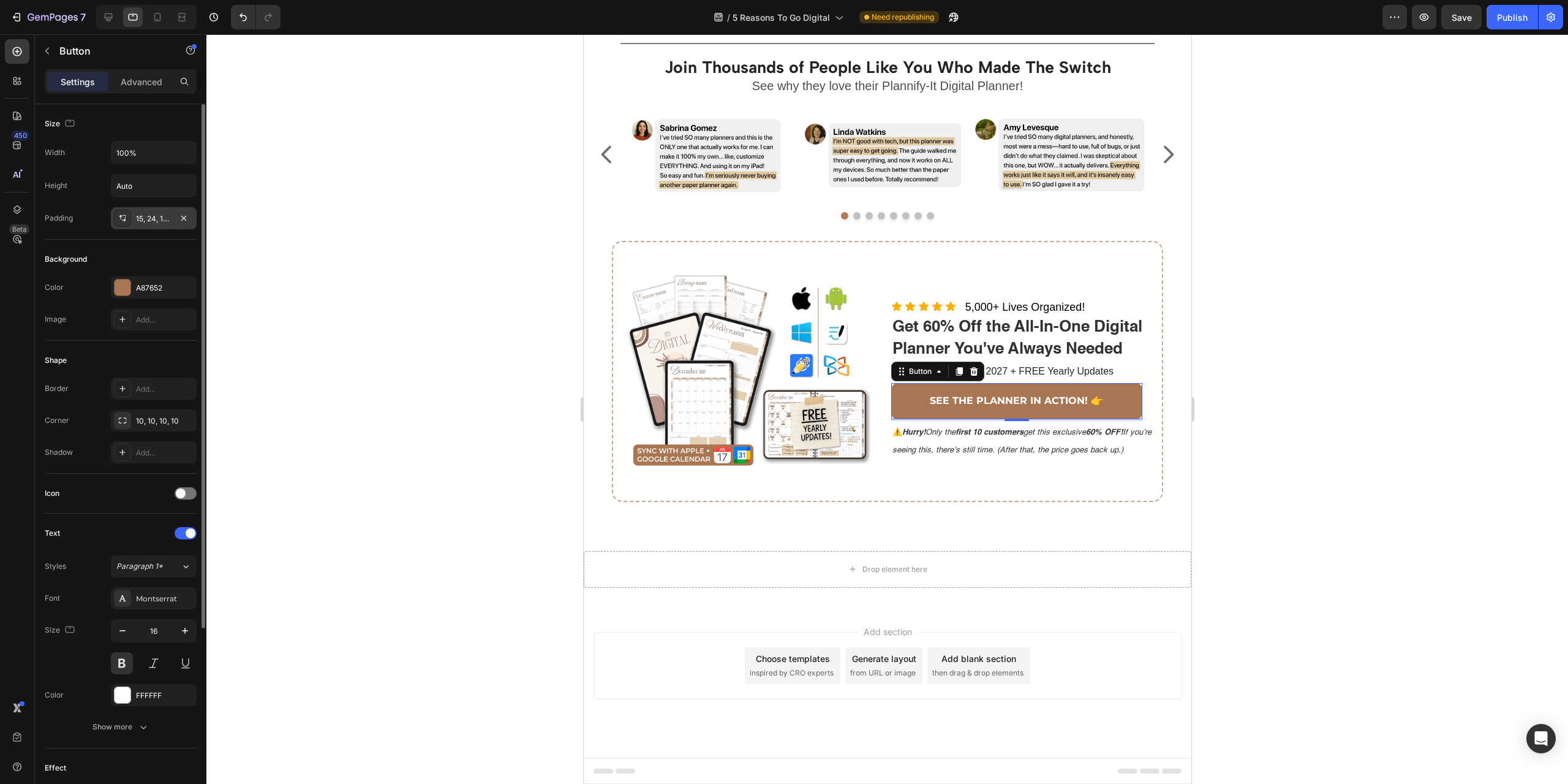
click at [156, 220] on div "15, 24, 15, 24" at bounding box center [154, 219] width 36 height 11
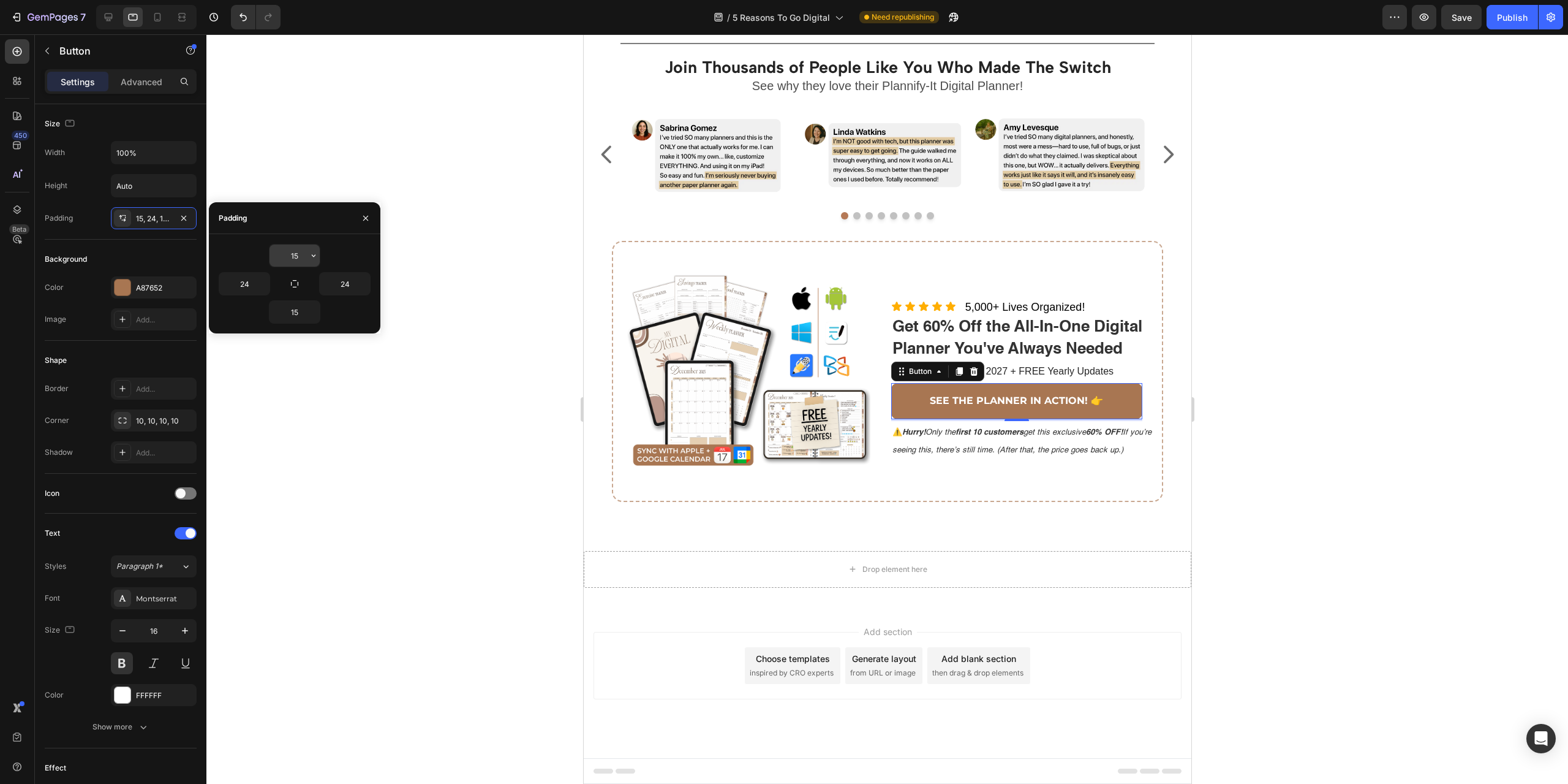
click at [301, 255] on input "15" at bounding box center [294, 255] width 50 height 22
click at [317, 254] on icon "button" at bounding box center [314, 255] width 10 height 10
click at [255, 377] on p "M 12px" at bounding box center [272, 380] width 65 height 11
type input "12"
click at [294, 256] on input "12" at bounding box center [294, 255] width 50 height 22
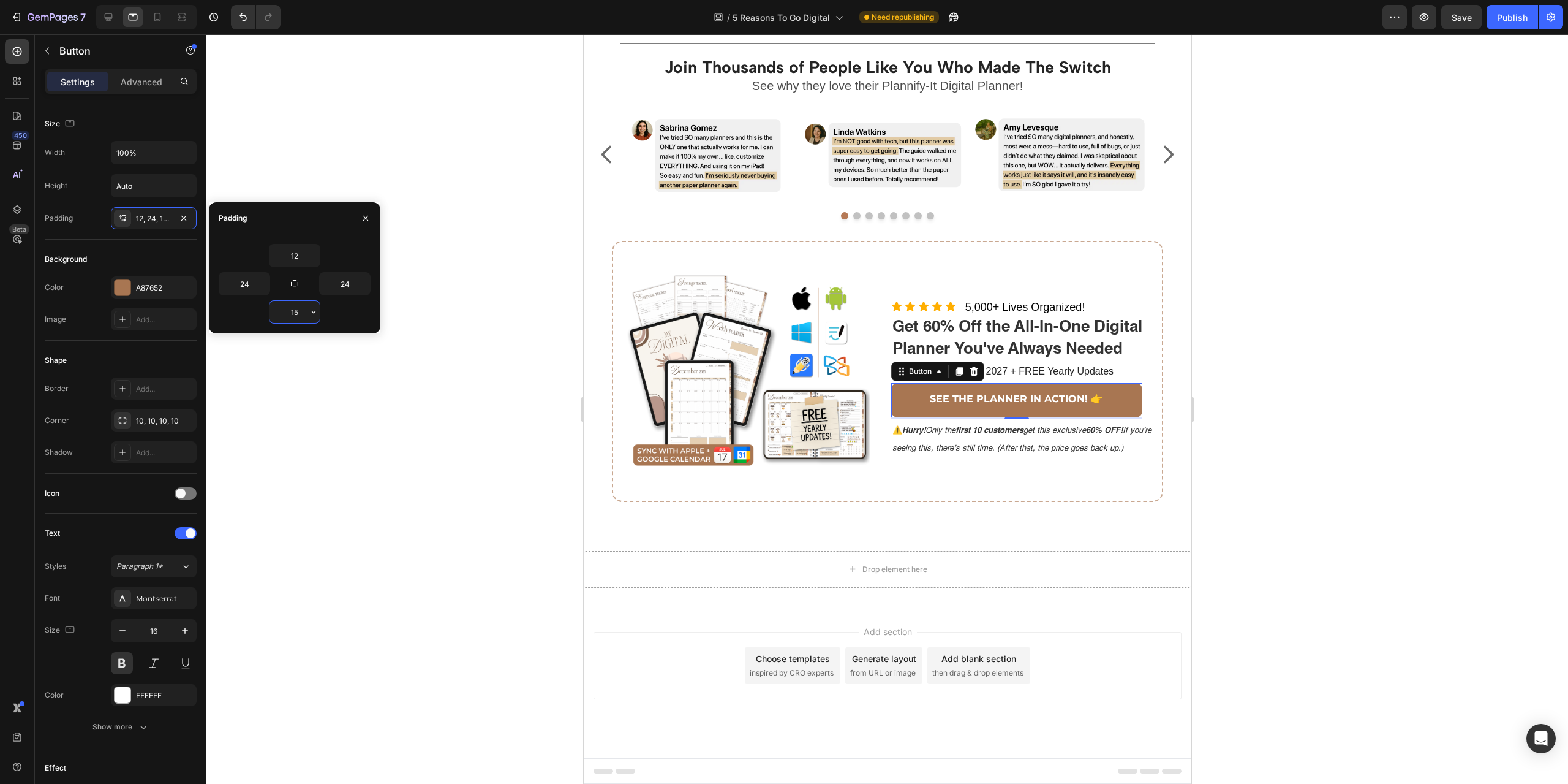
click at [297, 311] on input "15" at bounding box center [294, 312] width 50 height 22
type input "12"
click at [1396, 416] on div at bounding box center [887, 408] width 1362 height 749
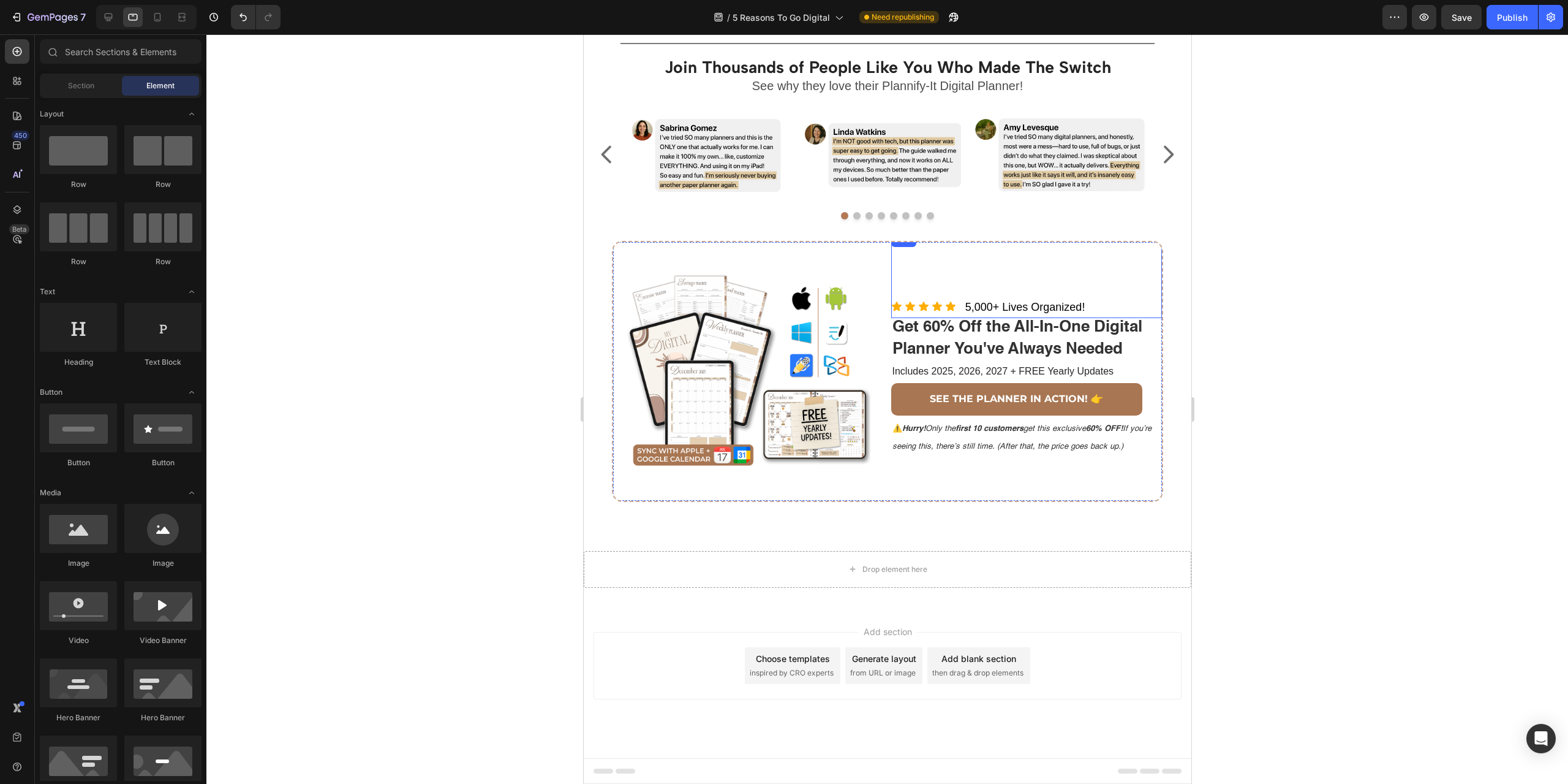
click at [1107, 263] on div "5,000+ Lives Organized! Text Block" at bounding box center [1096, 275] width 130 height 86
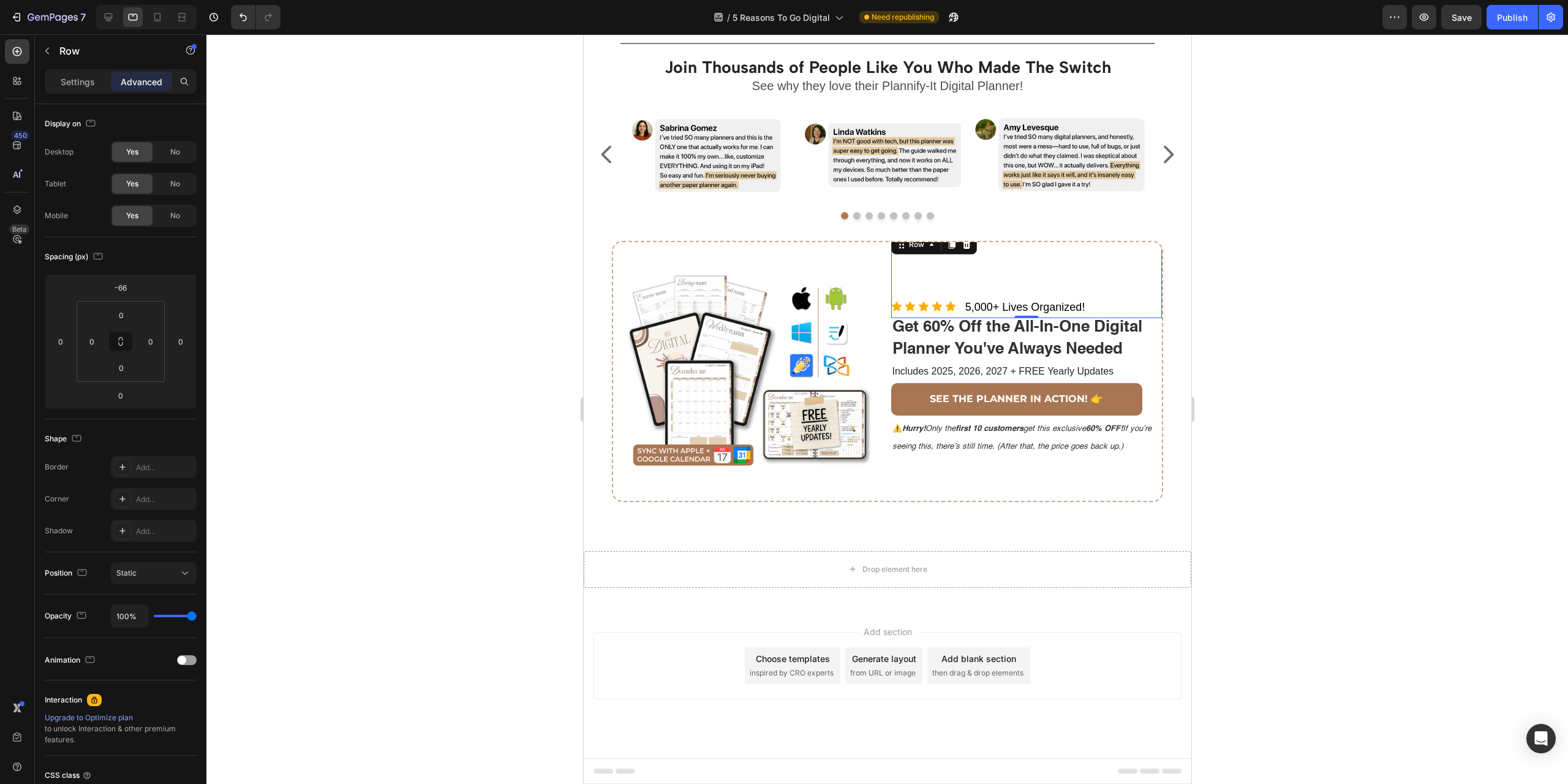
click at [1299, 440] on div at bounding box center [887, 408] width 1362 height 749
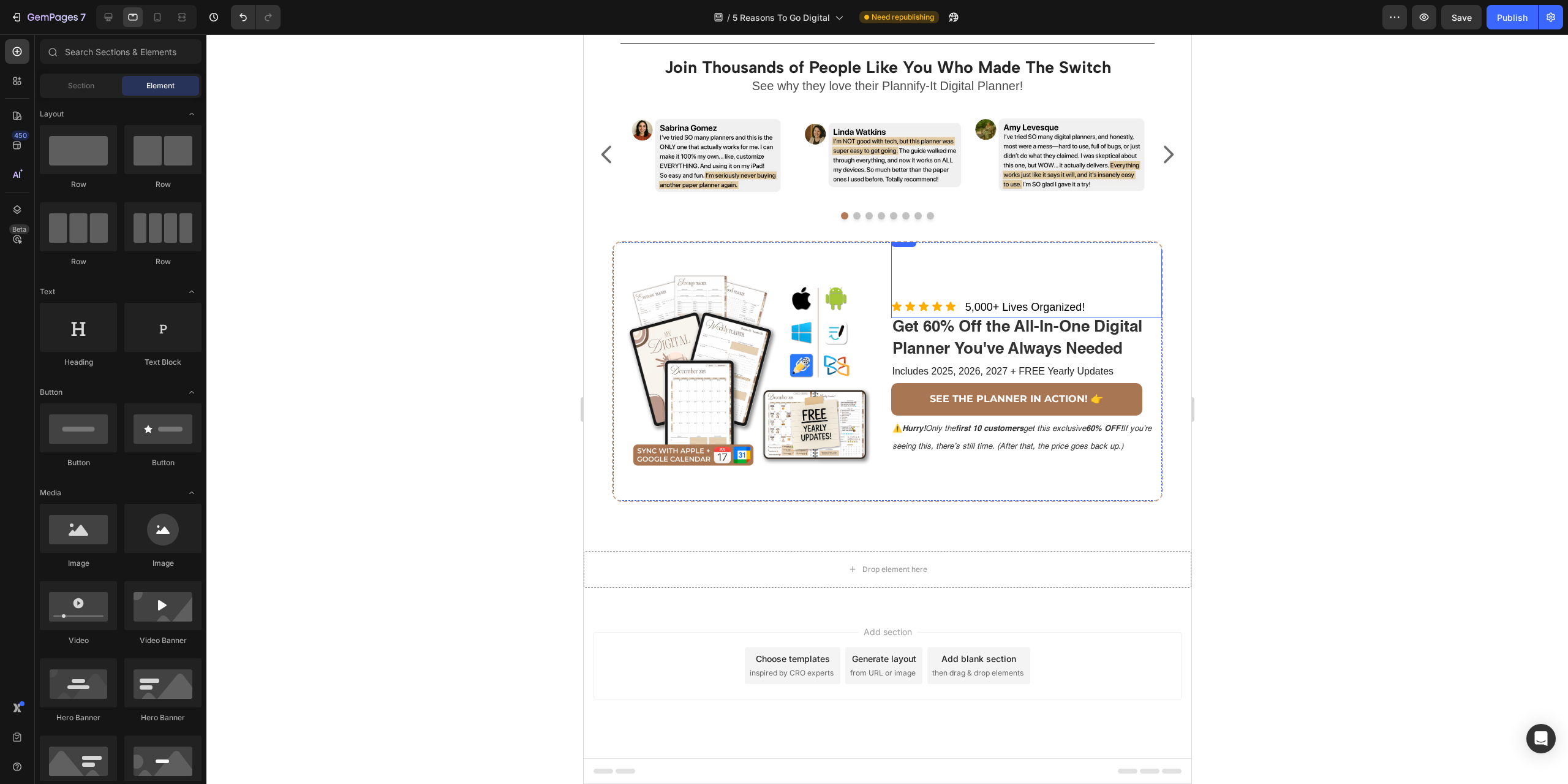
click at [1109, 305] on div "5,000+ Lives Organized! Text Block" at bounding box center [1096, 275] width 130 height 86
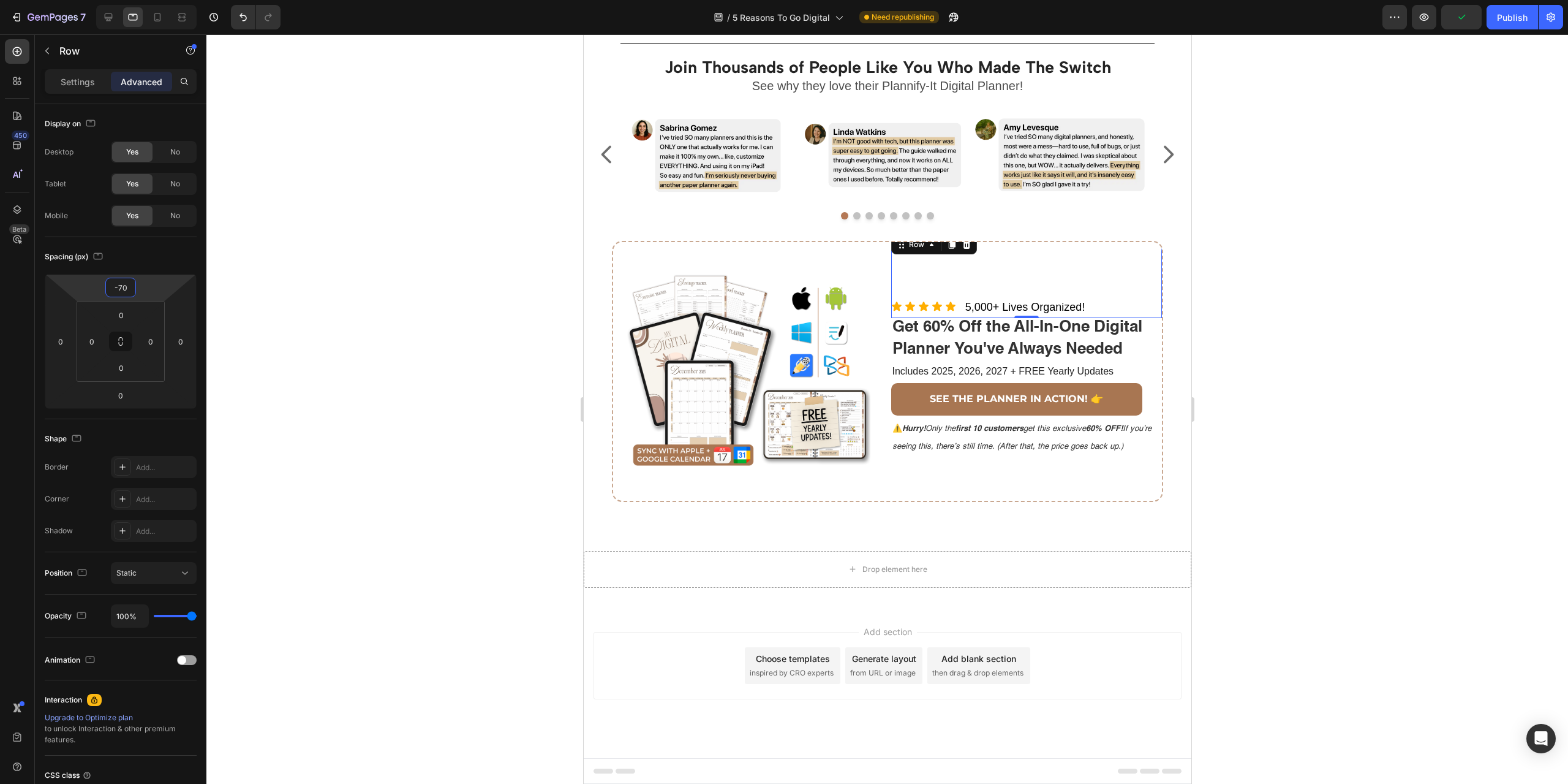
type input "-72"
click at [161, 0] on html "7 Version history / 5 Reasons To Go Digital Need republishing Preview Save Publ…" at bounding box center [784, 0] width 1568 height 0
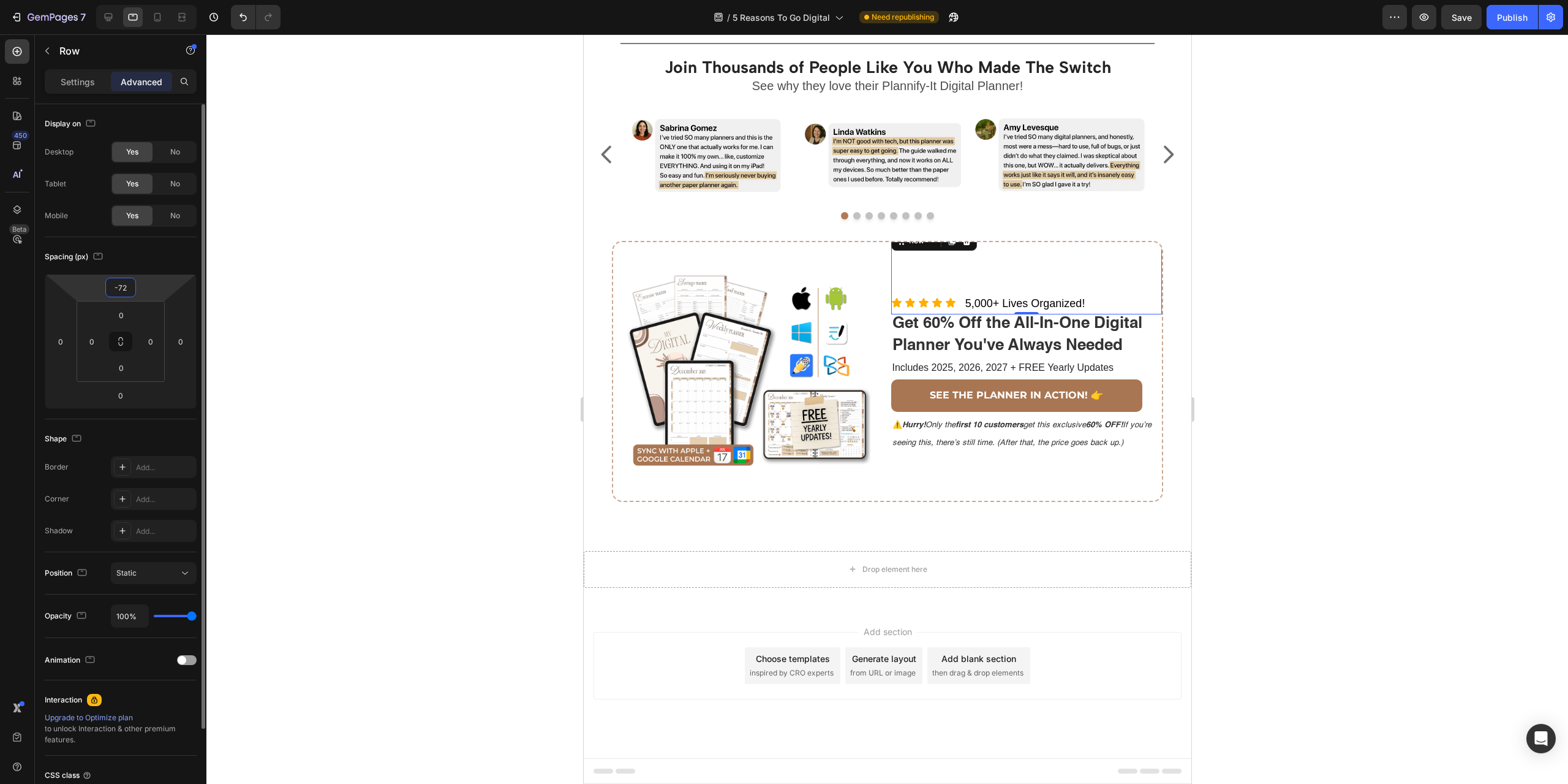
click at [126, 290] on input "-72" at bounding box center [120, 287] width 24 height 18
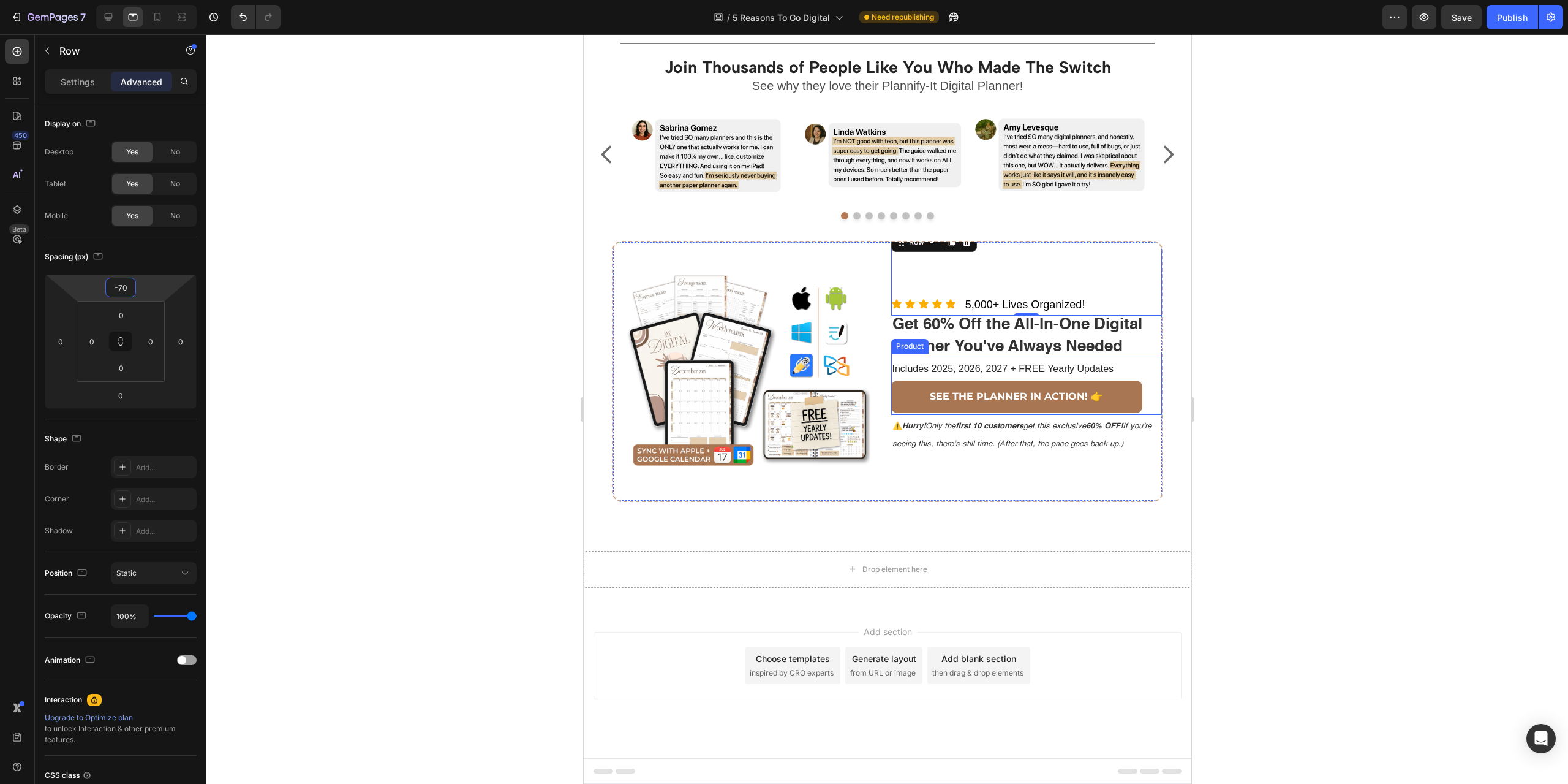
type input "-70"
click at [1389, 374] on div at bounding box center [887, 408] width 1362 height 749
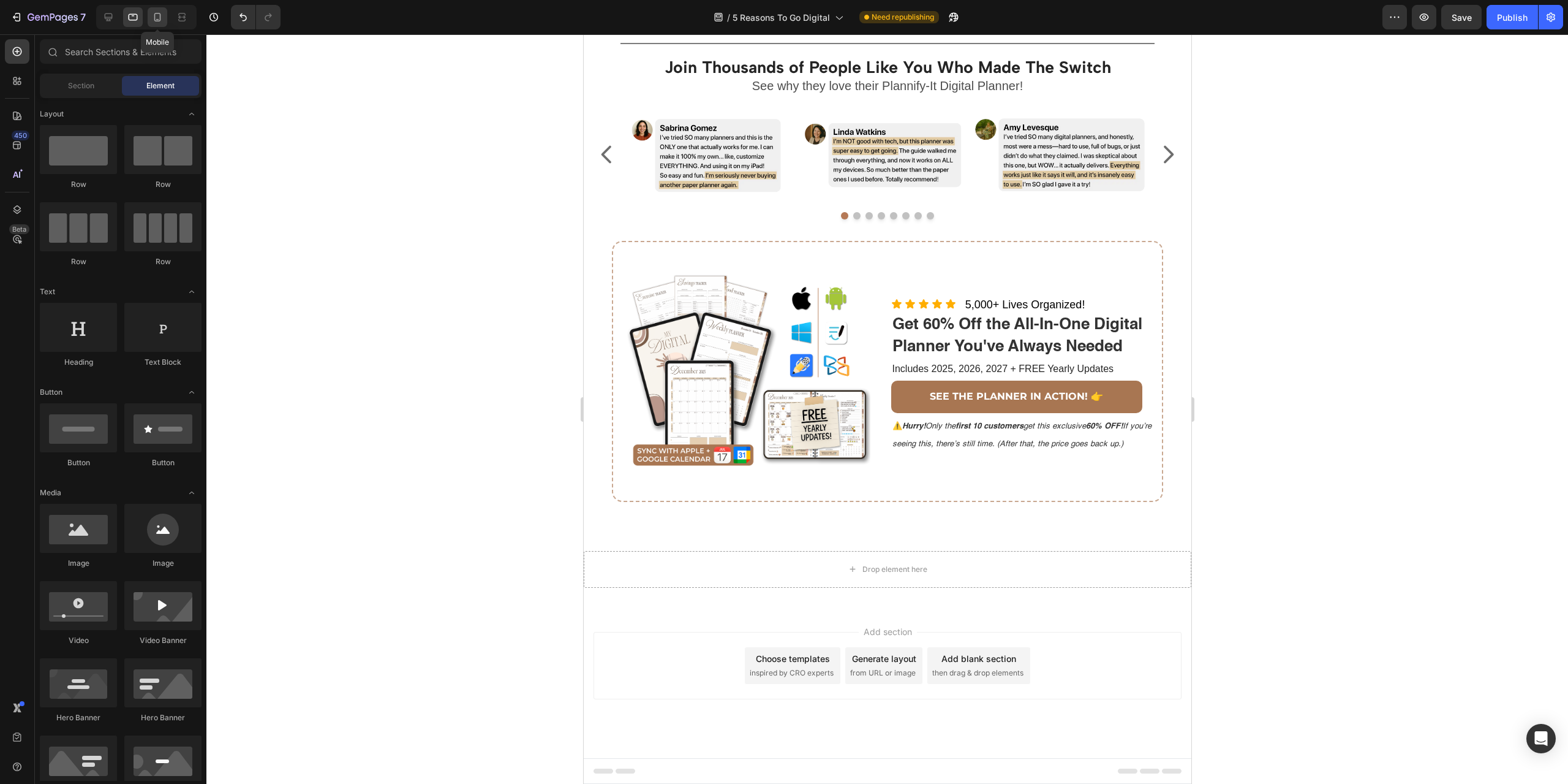
click at [156, 17] on icon at bounding box center [157, 17] width 12 height 12
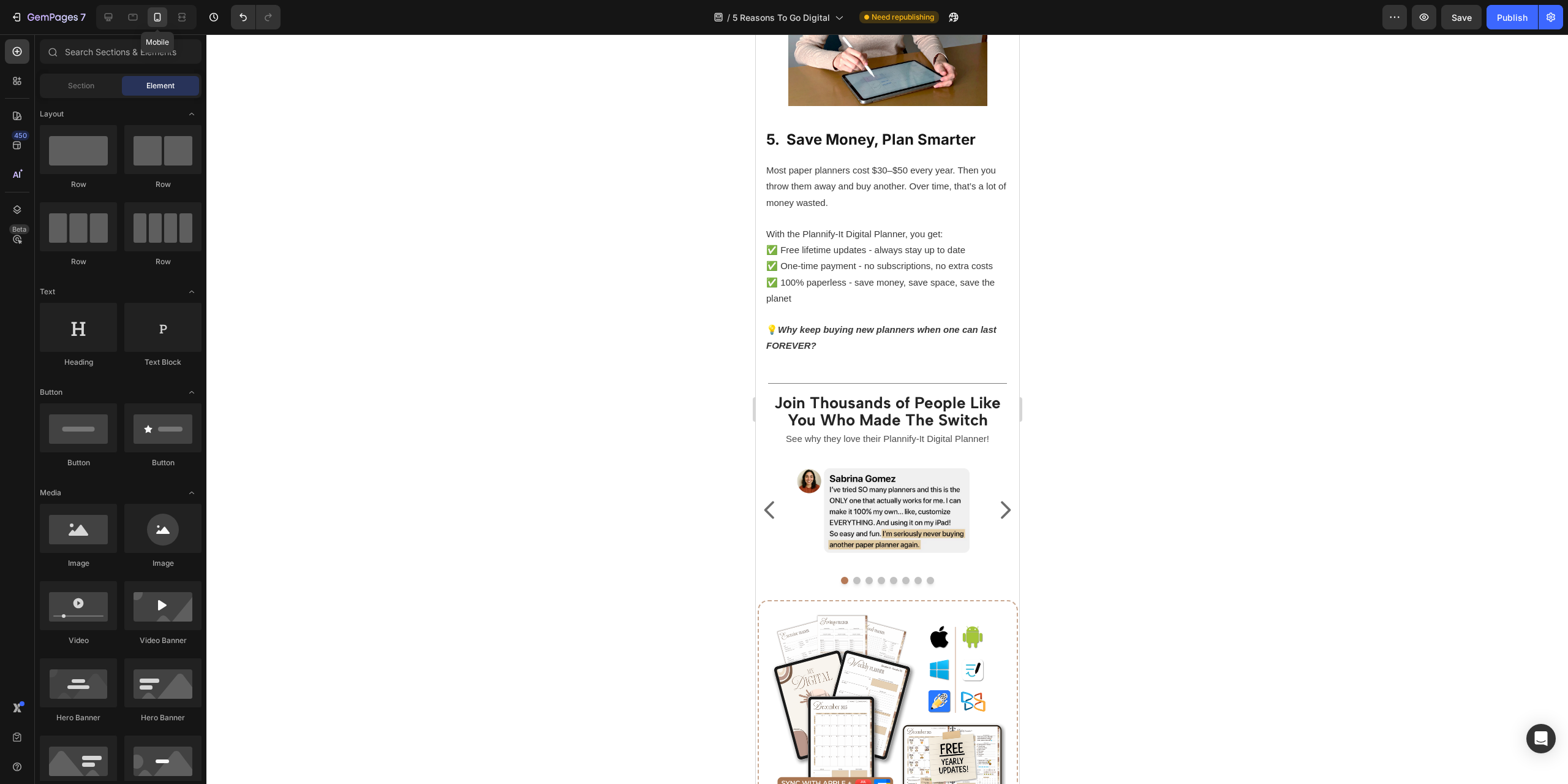
scroll to position [2597, 0]
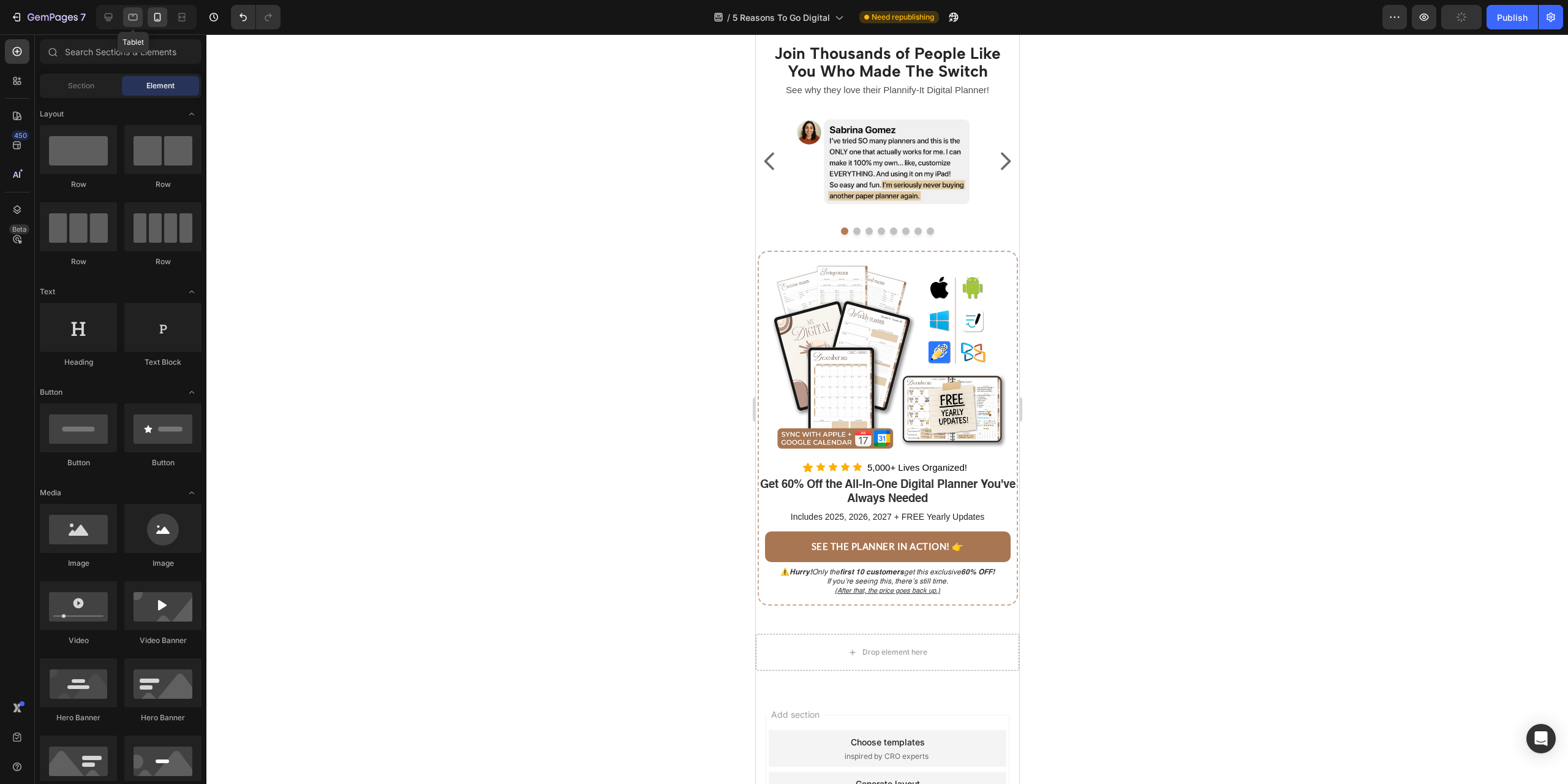
click at [137, 18] on icon at bounding box center [133, 17] width 9 height 6
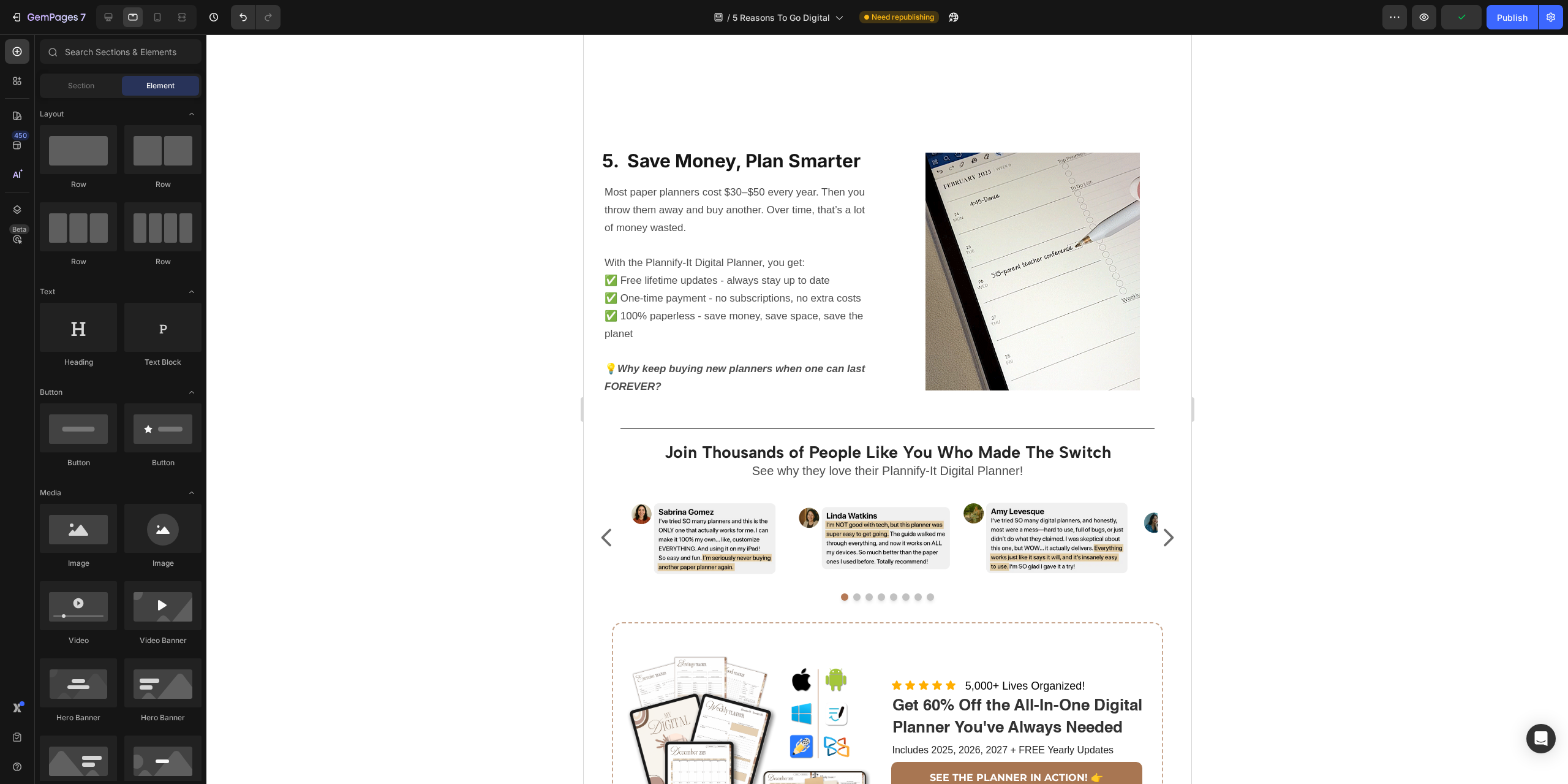
scroll to position [2033, 0]
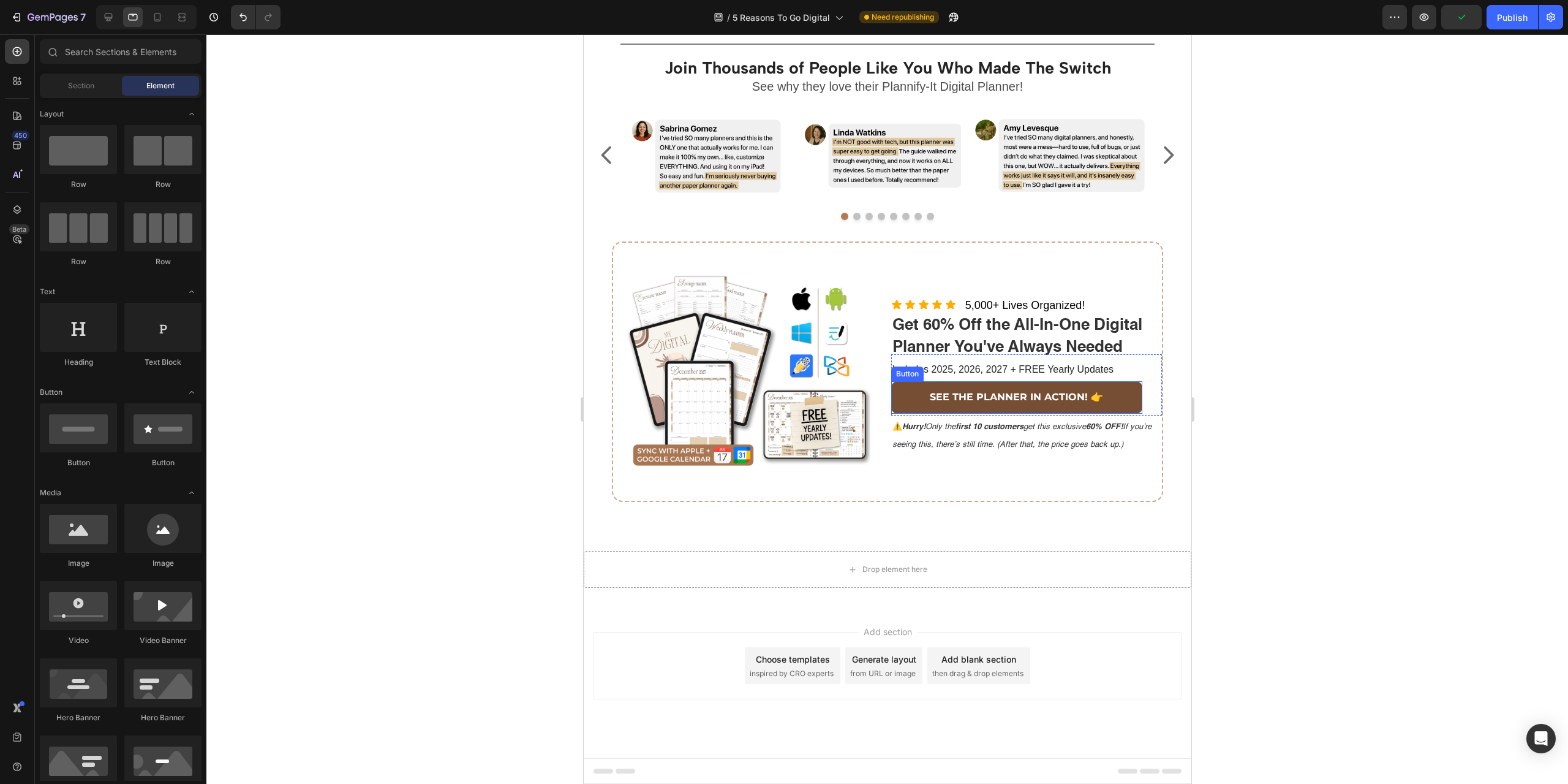
click at [1102, 396] on link "SEE THE PLANNER IN ACTION! 👉" at bounding box center [1016, 398] width 252 height 33
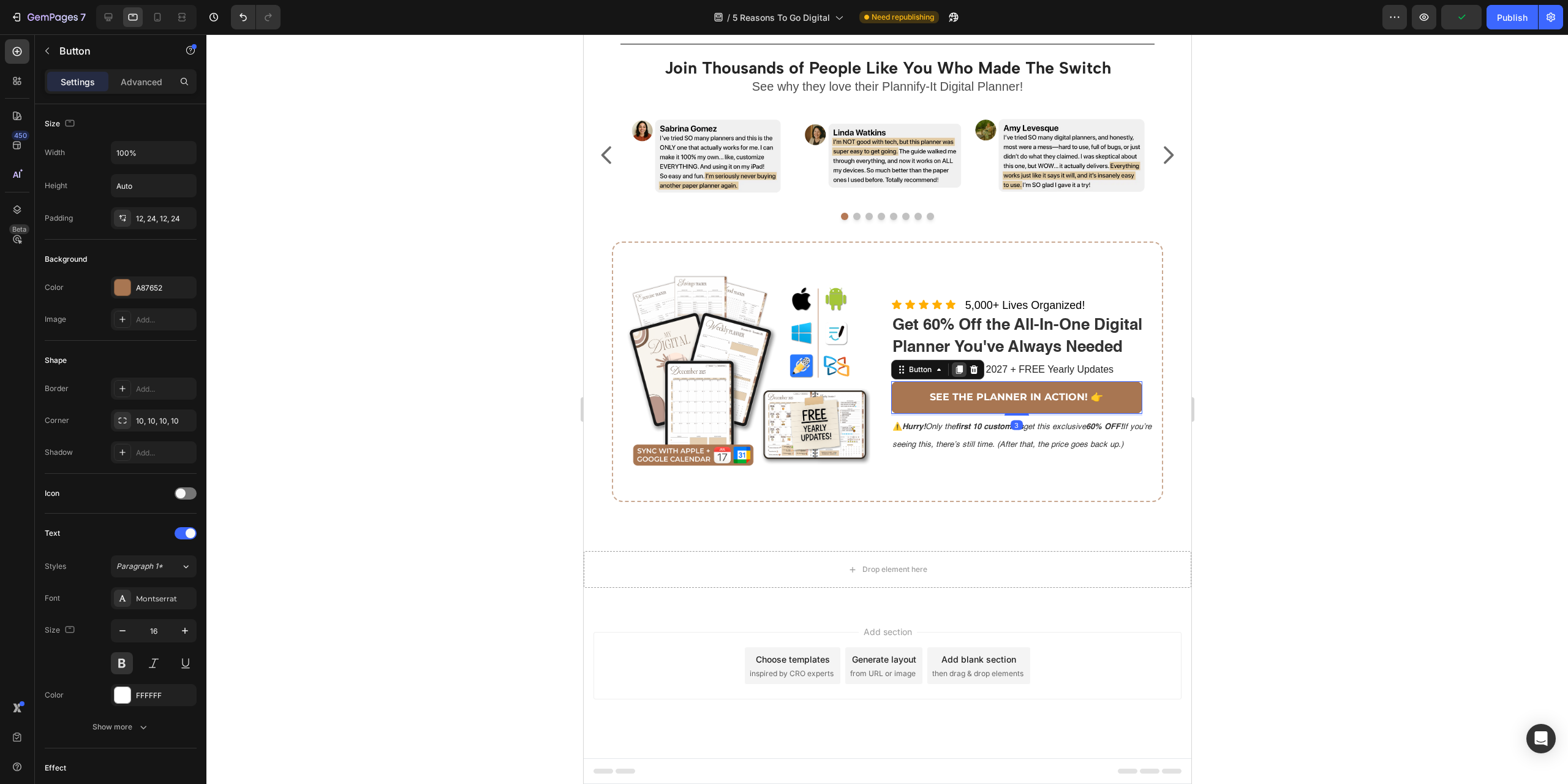
click at [954, 365] on icon at bounding box center [959, 370] width 10 height 10
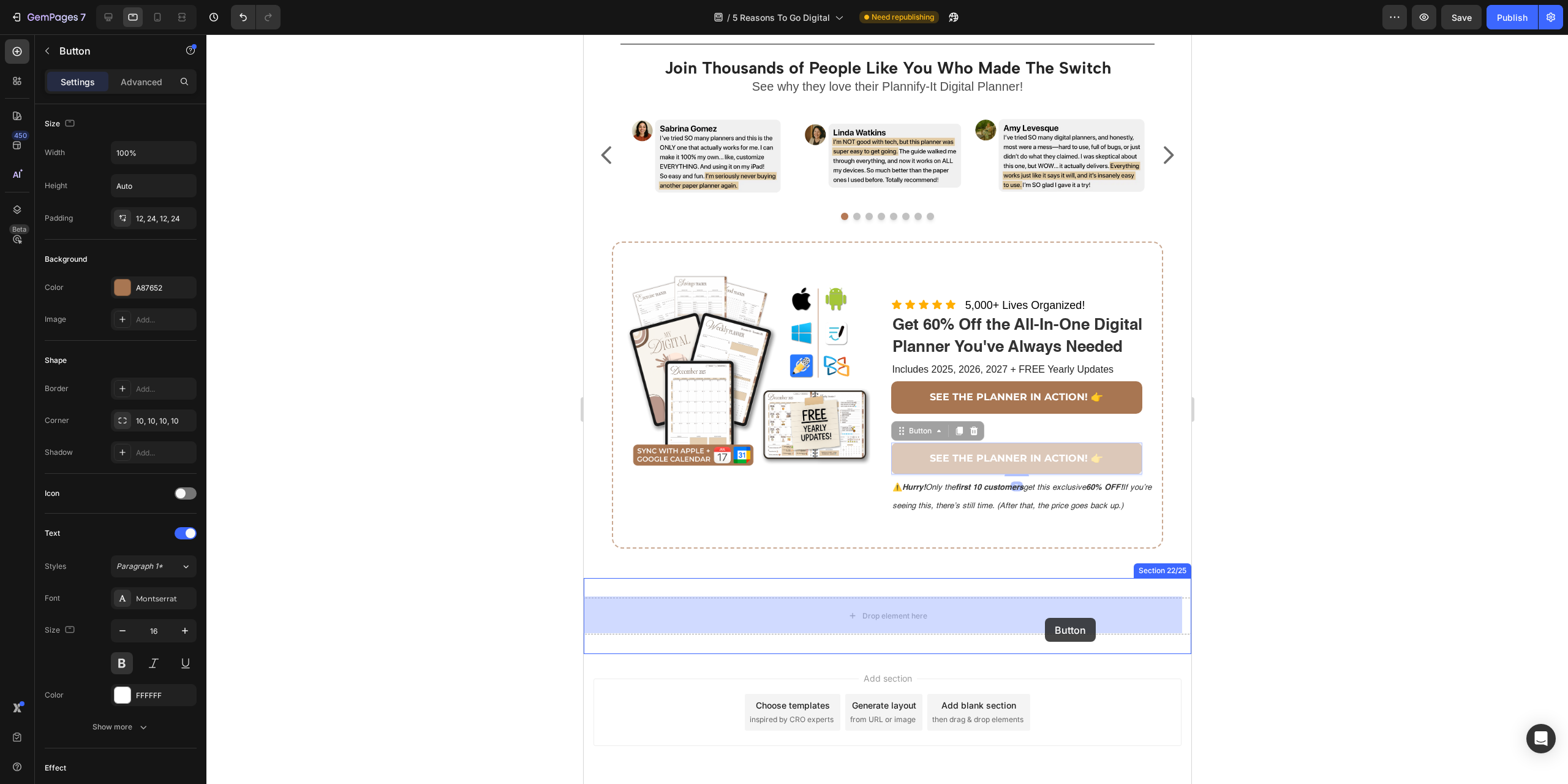
drag, startPoint x: 1109, startPoint y: 455, endPoint x: 1045, endPoint y: 618, distance: 175.1
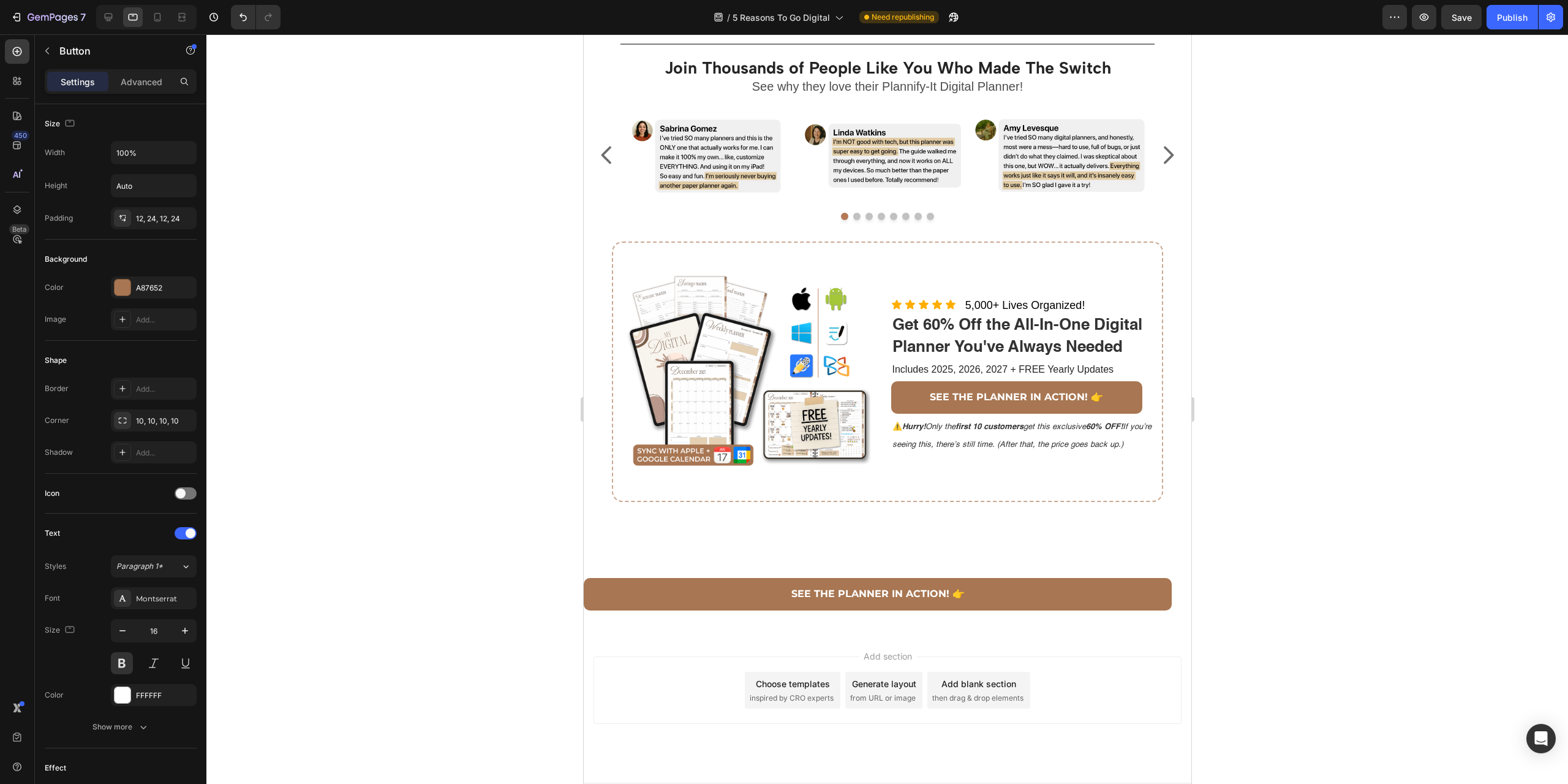
click at [1340, 488] on div at bounding box center [887, 408] width 1362 height 749
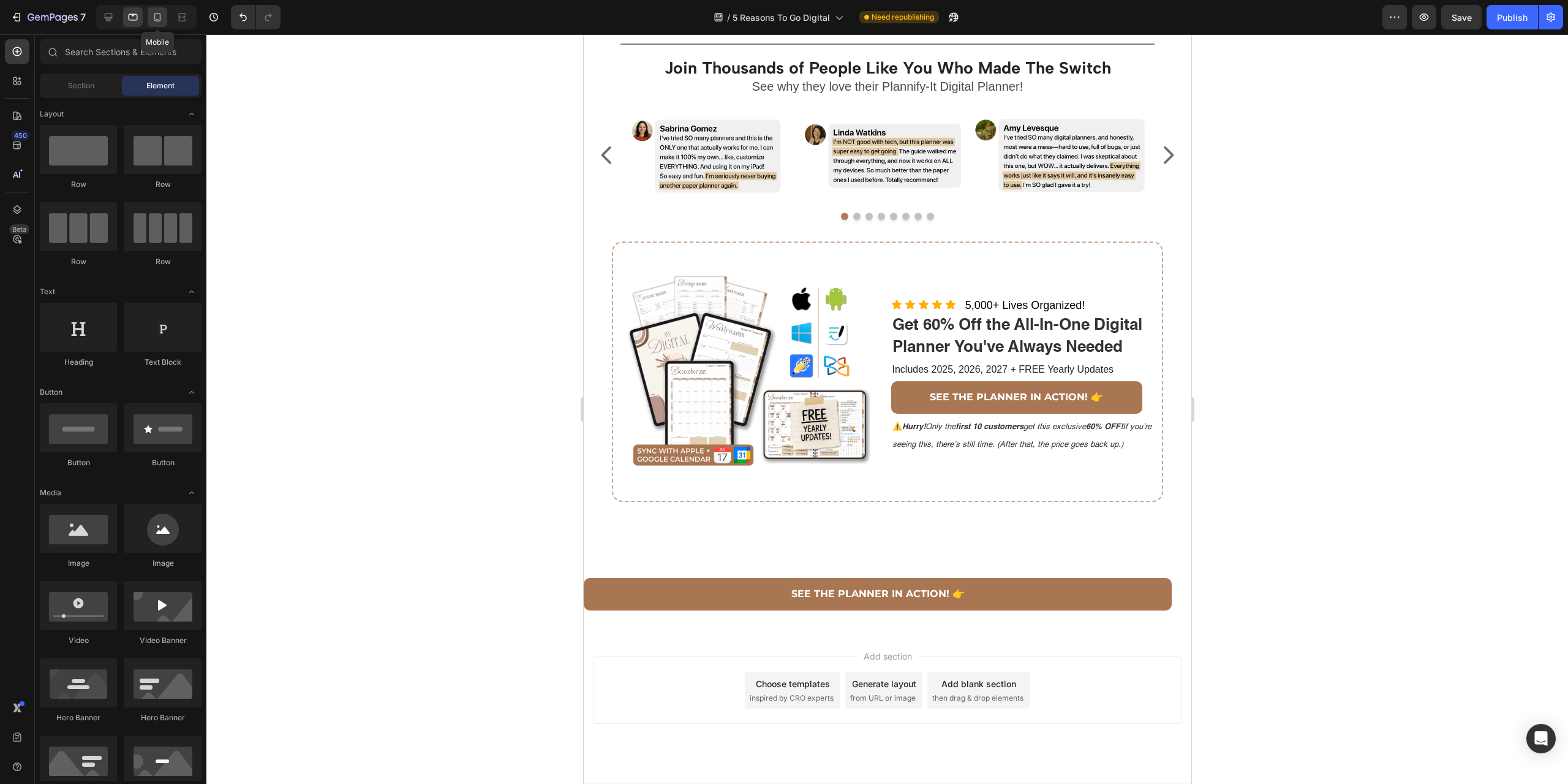
click at [160, 20] on icon at bounding box center [157, 17] width 6 height 9
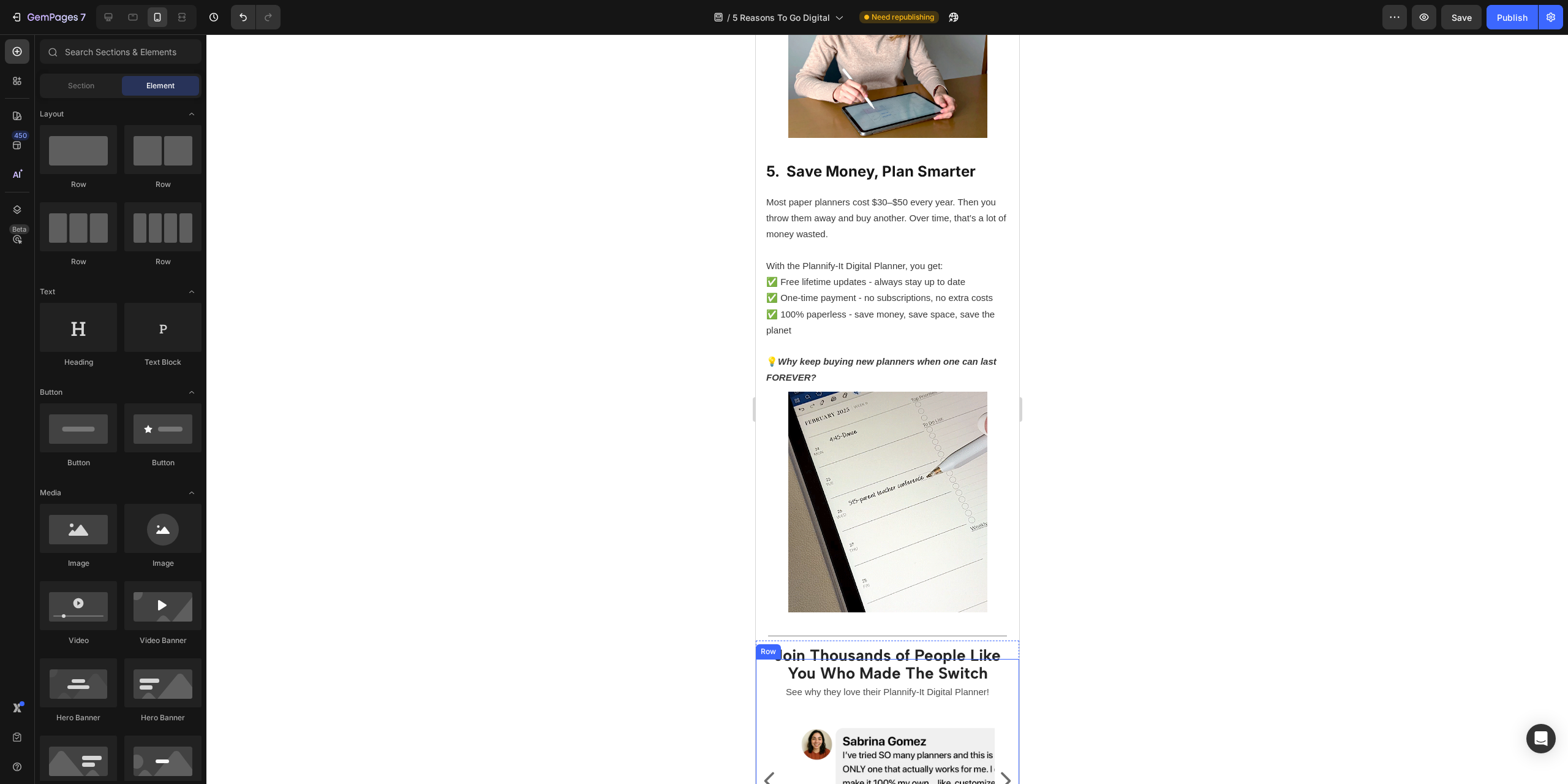
scroll to position [2633, 0]
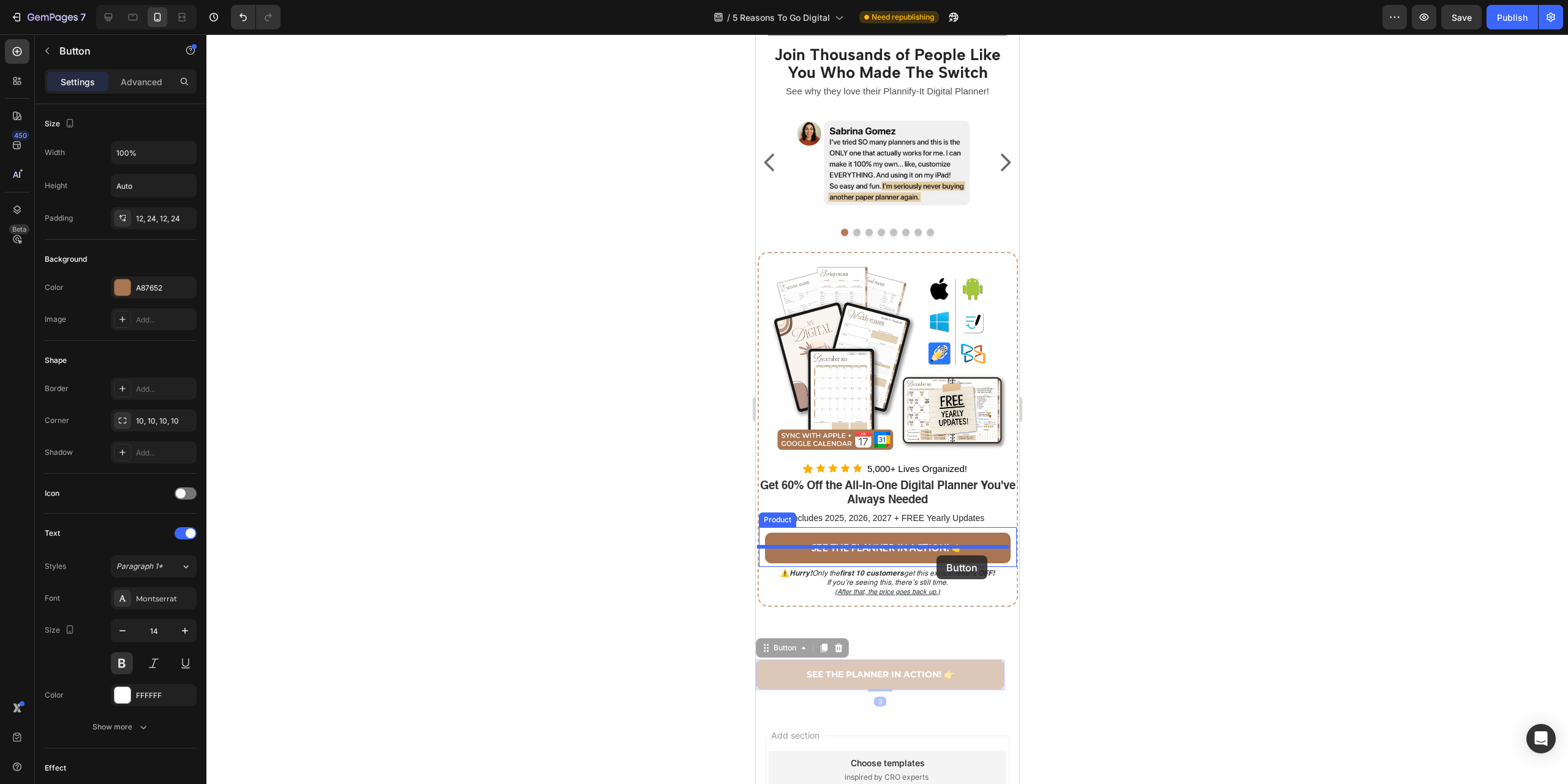
drag, startPoint x: 944, startPoint y: 568, endPoint x: 936, endPoint y: 555, distance: 15.3
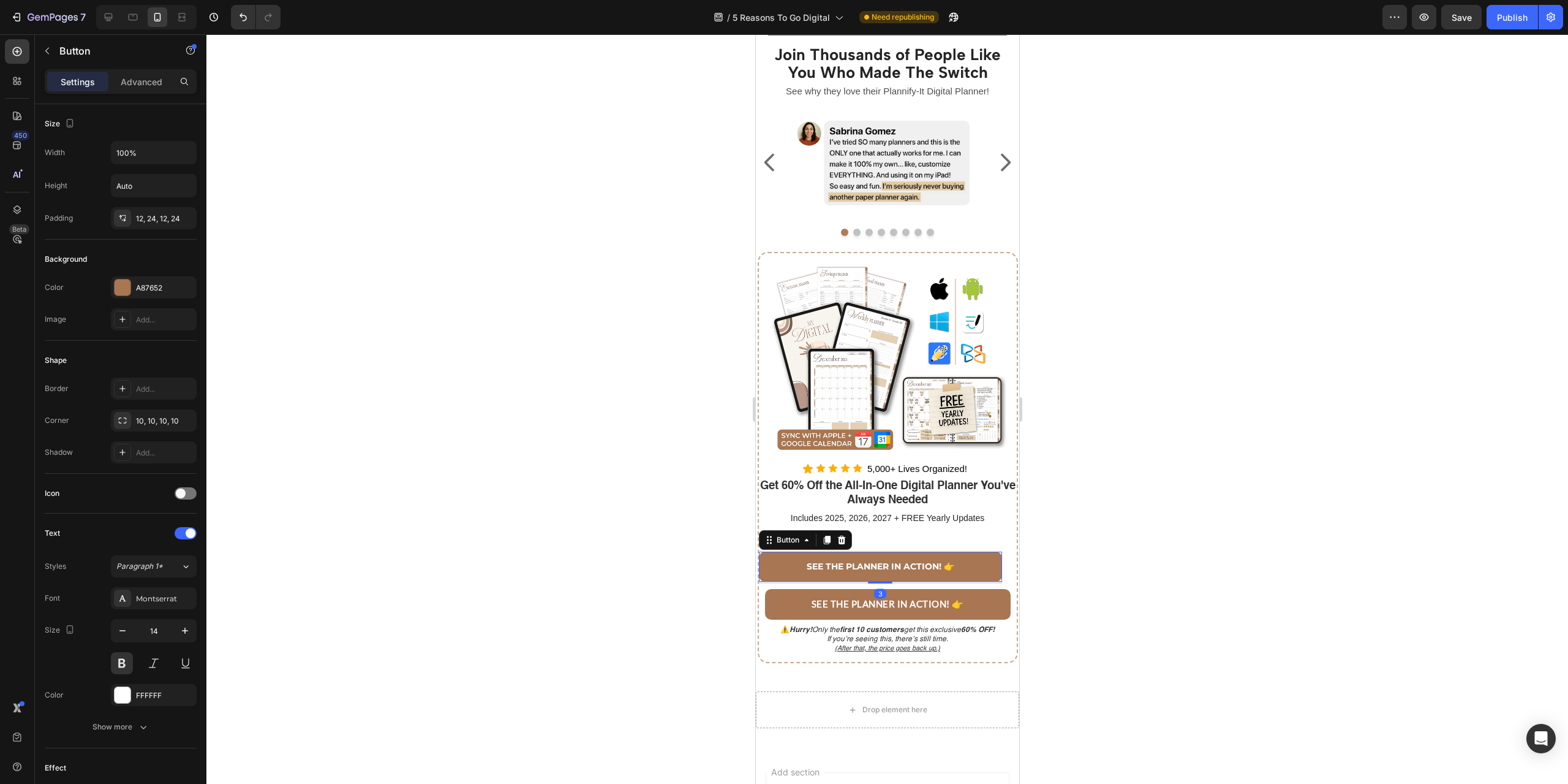
click at [1131, 598] on div at bounding box center [887, 408] width 1362 height 749
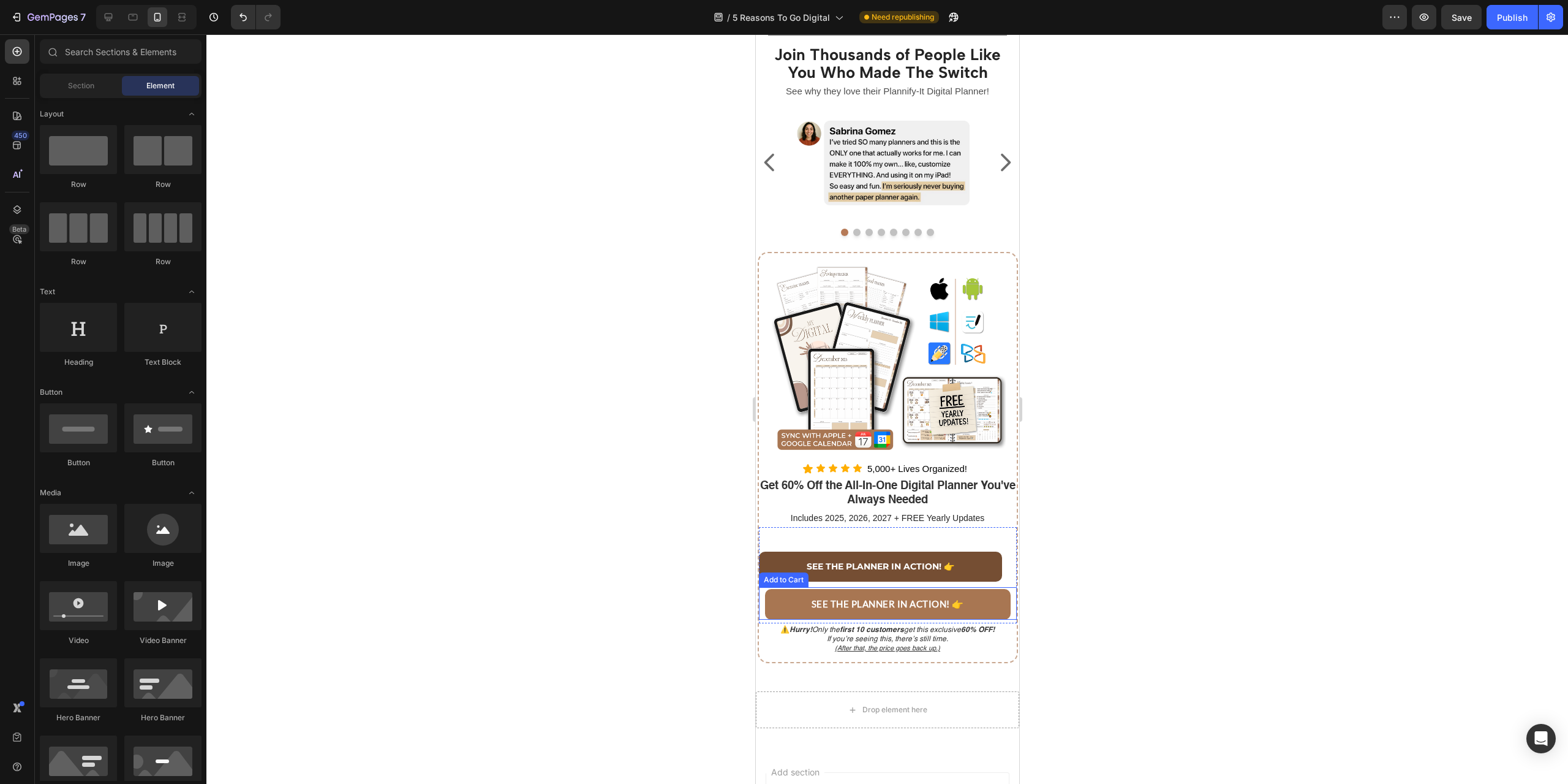
click at [970, 581] on link "SEE THE PLANNER IN ACTION! 👉" at bounding box center [880, 566] width 243 height 30
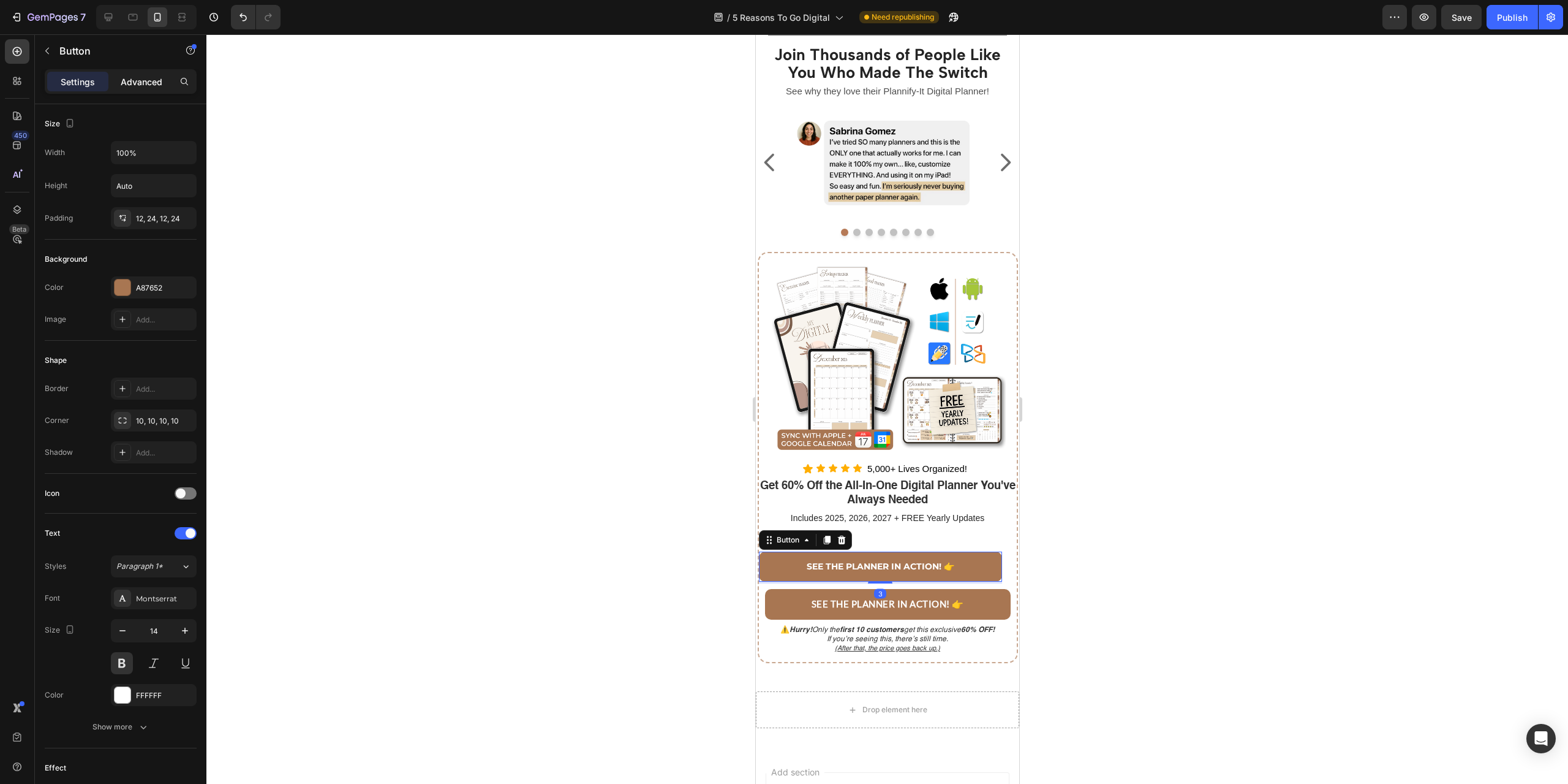
click at [139, 88] on div "Advanced" at bounding box center [142, 82] width 61 height 20
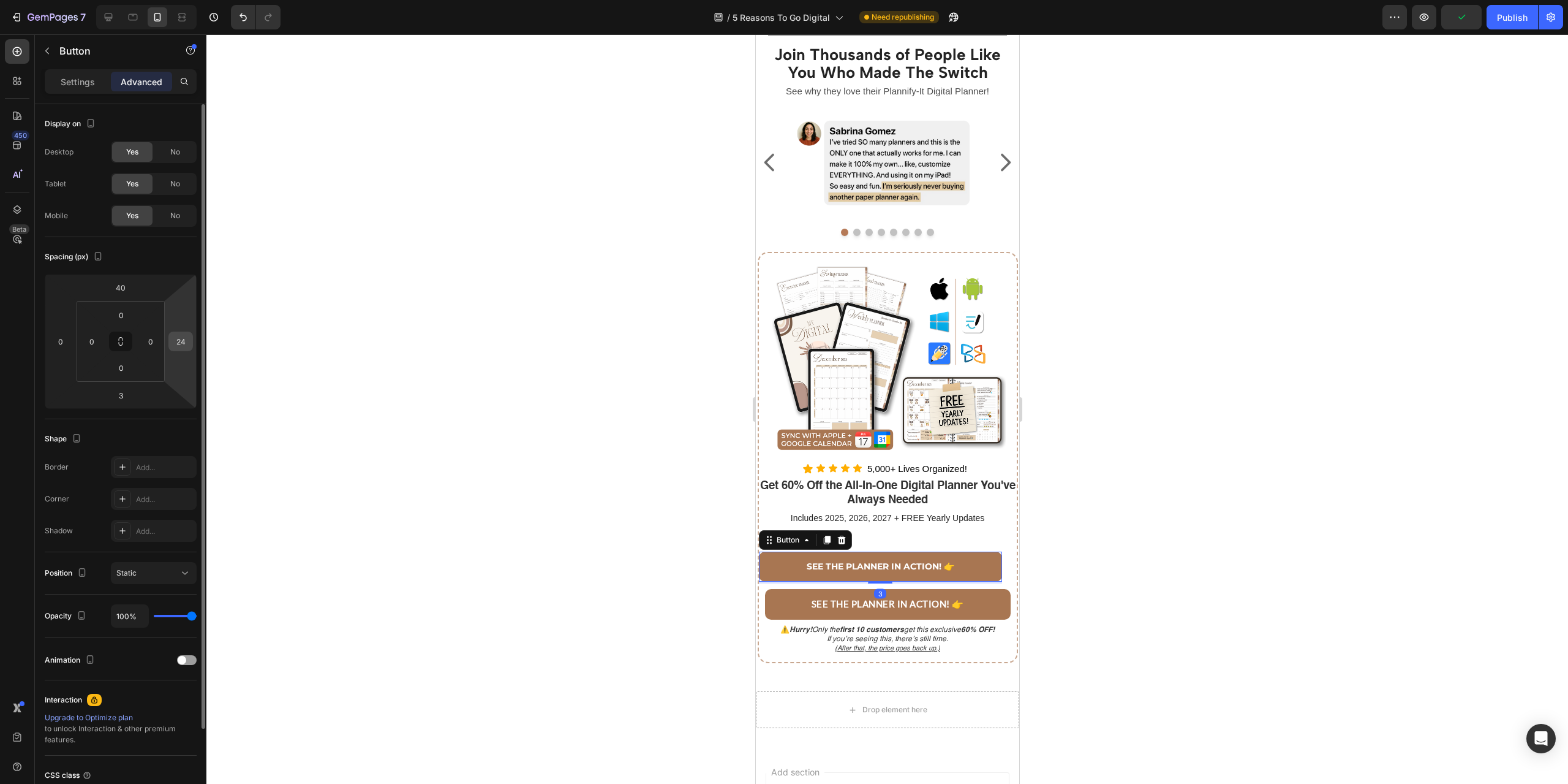
click at [179, 340] on input "24" at bounding box center [181, 341] width 18 height 18
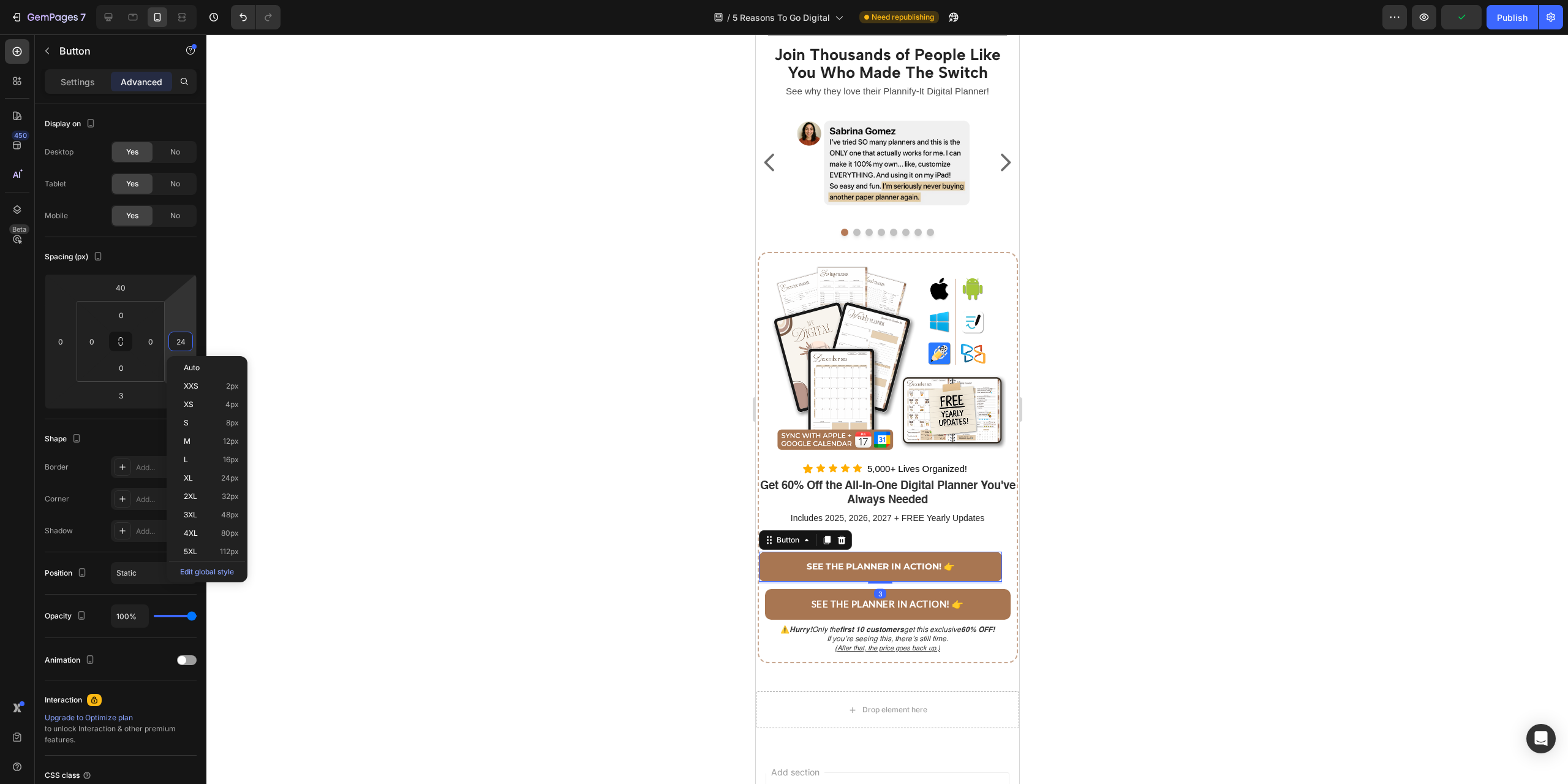
type input "0"
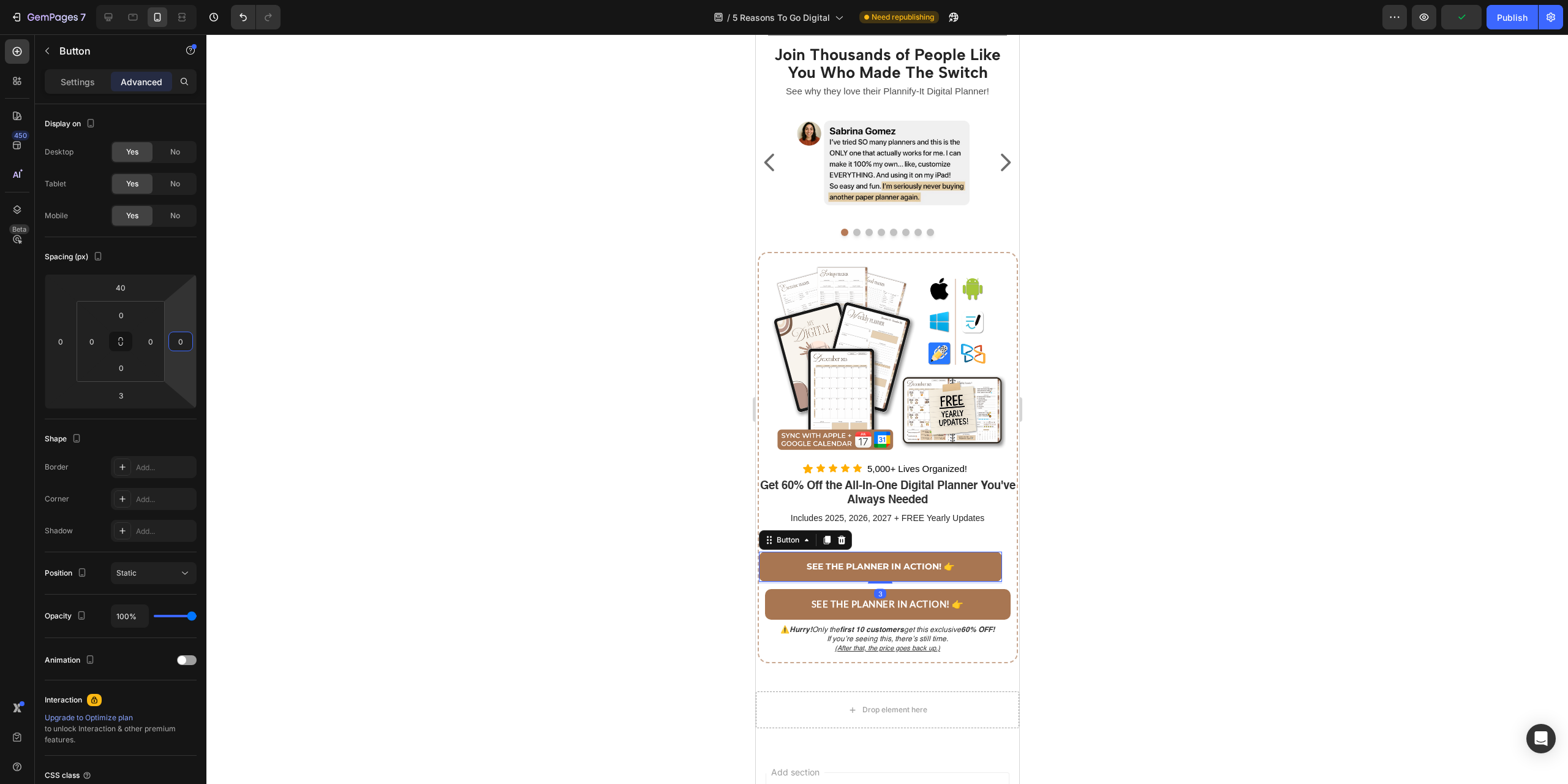
click at [1230, 499] on div at bounding box center [887, 408] width 1362 height 749
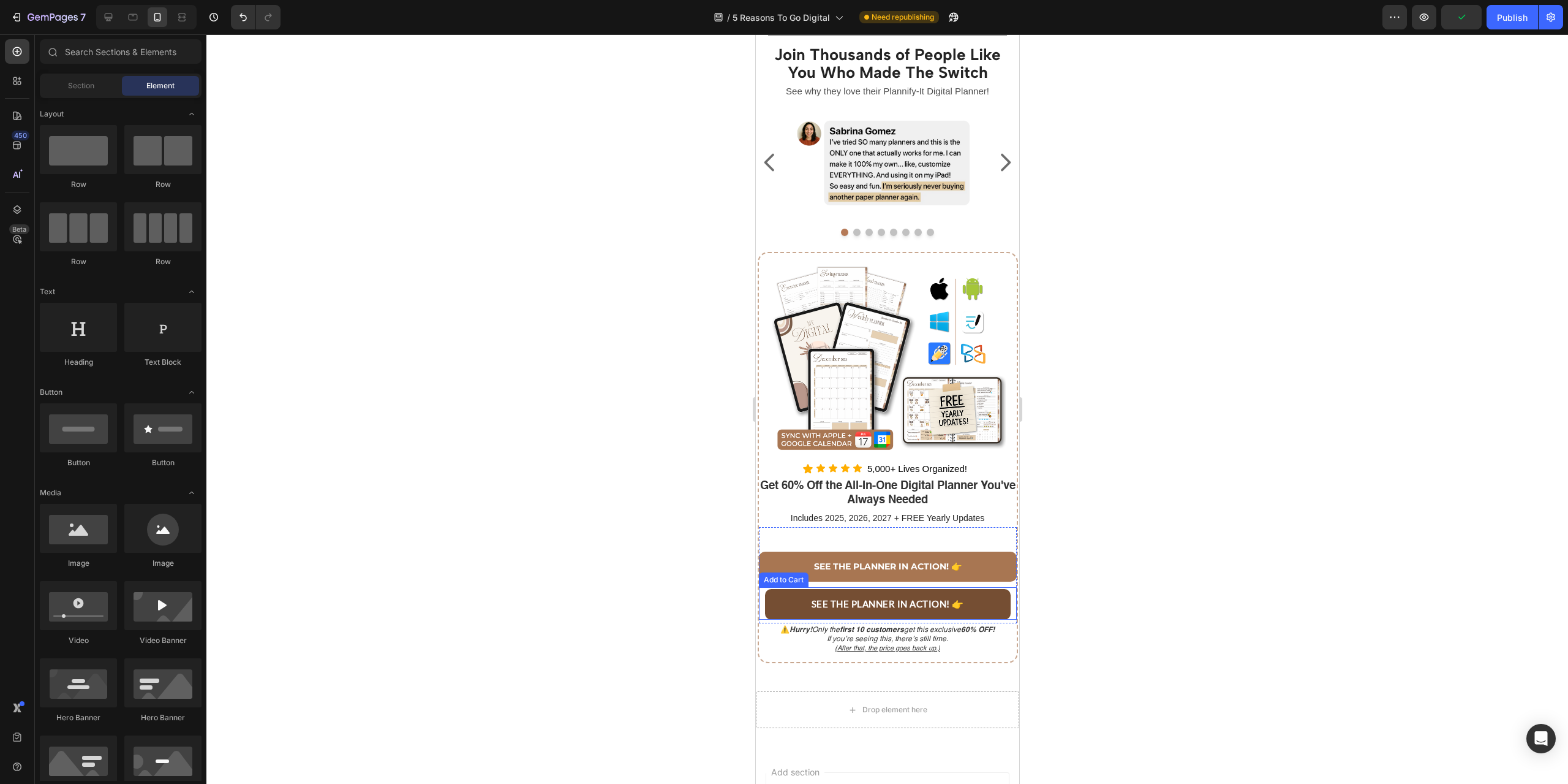
click at [974, 617] on button "SEE THE PLANNER IN ACTION! 👉" at bounding box center [887, 604] width 245 height 31
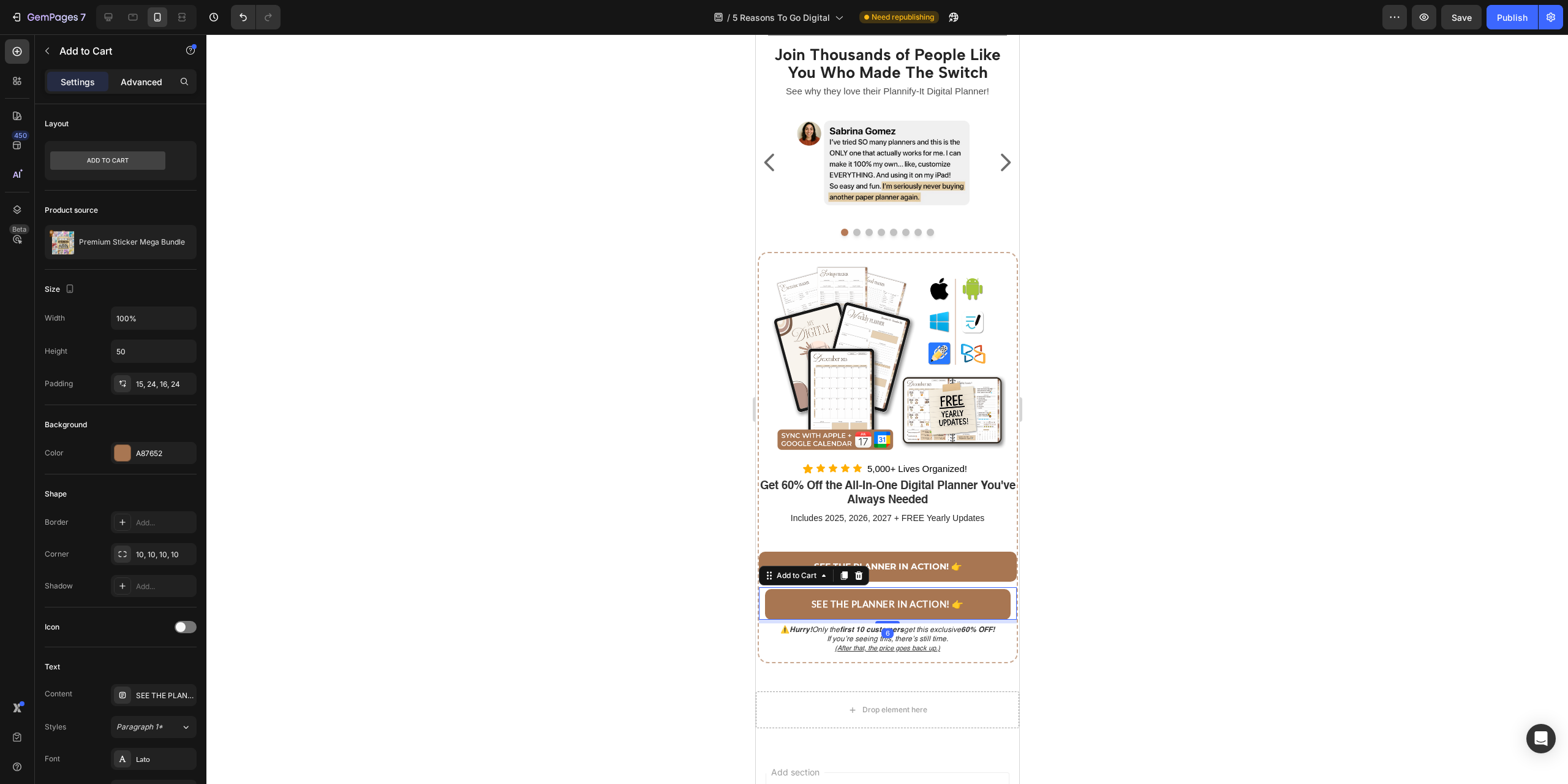
click at [168, 80] on div "Advanced" at bounding box center [142, 82] width 61 height 20
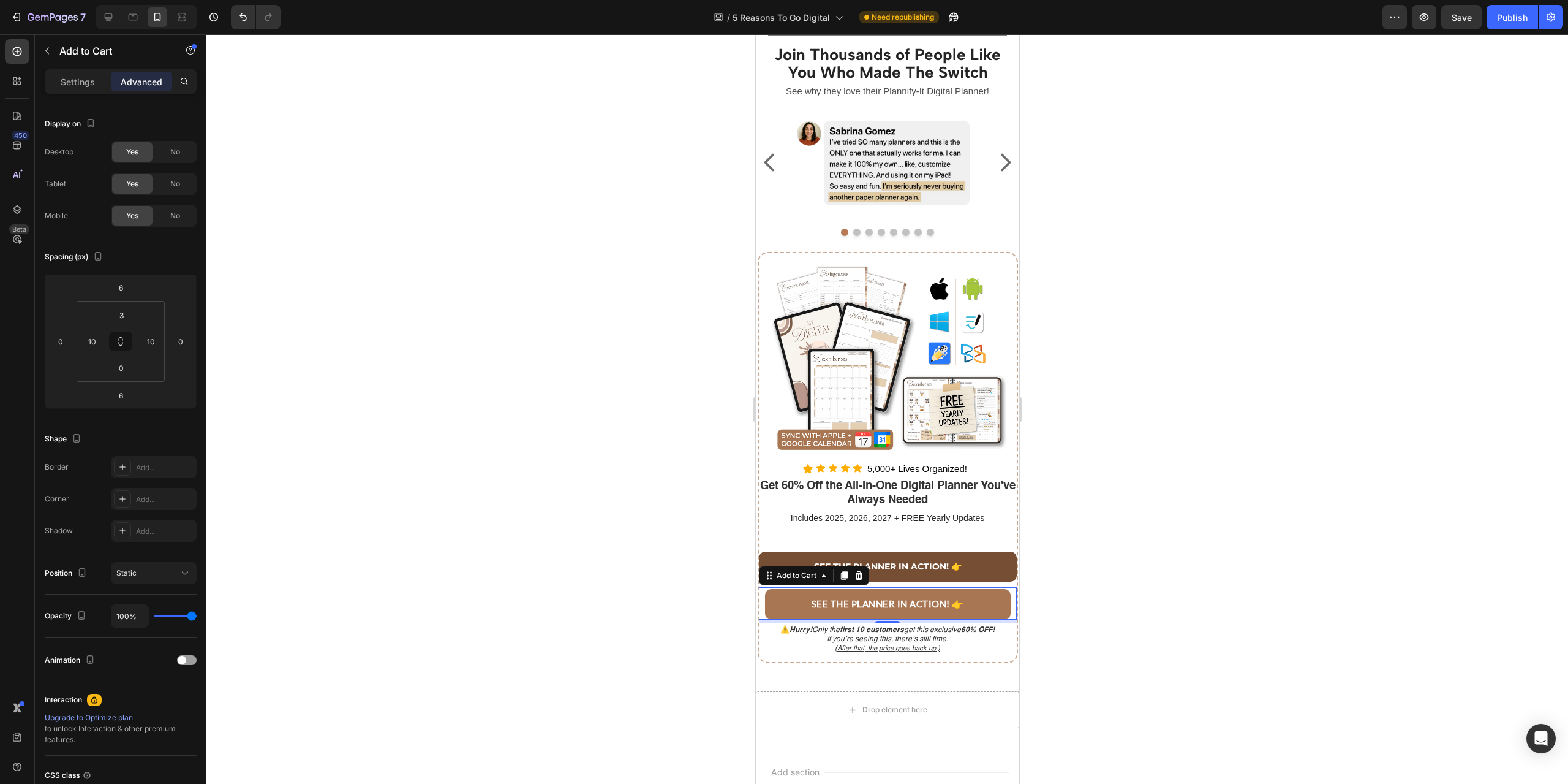
click at [986, 579] on link "SEE THE PLANNER IN ACTION! 👉" at bounding box center [887, 566] width 258 height 30
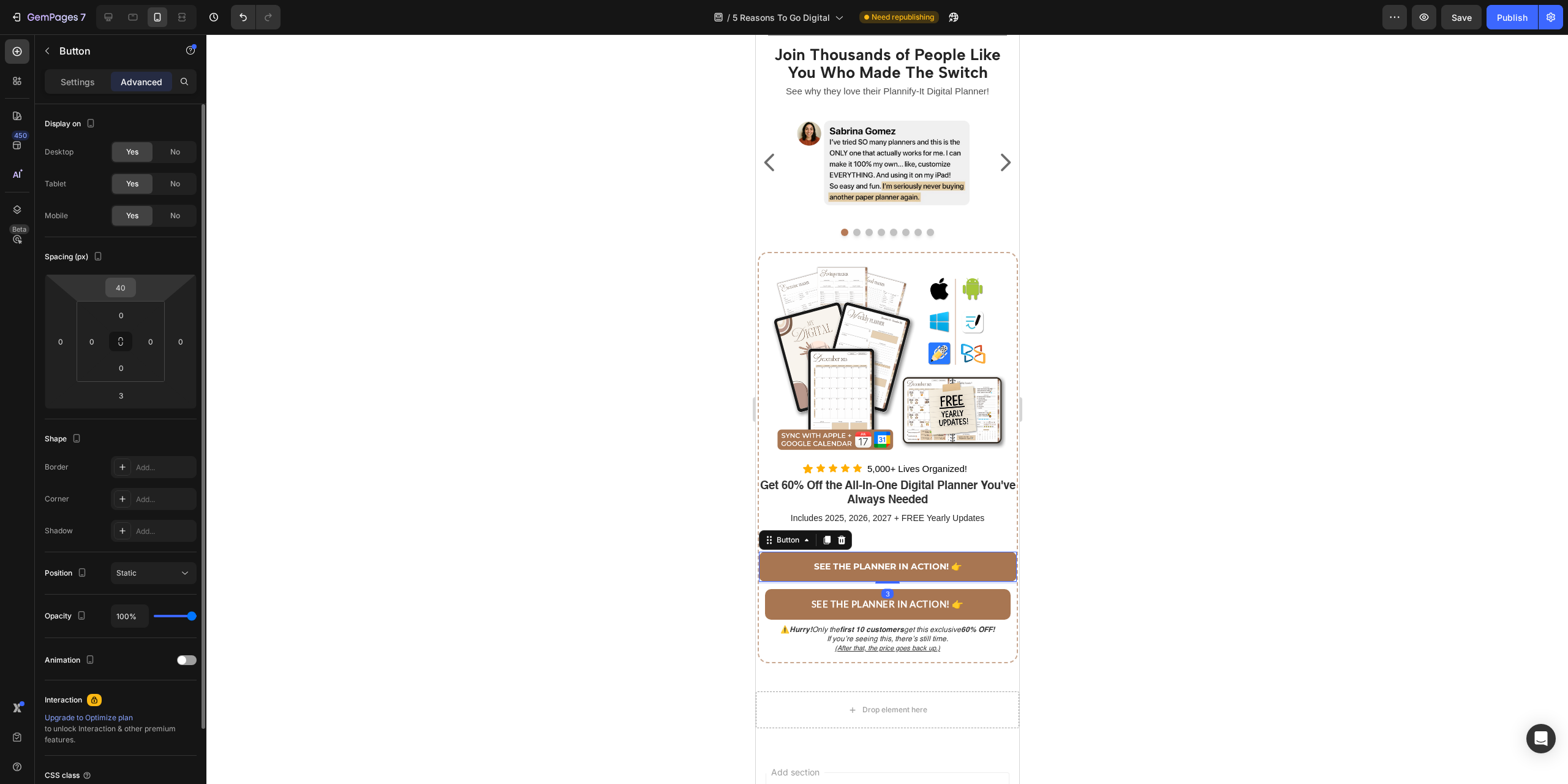
click at [127, 293] on input "40" at bounding box center [120, 287] width 24 height 18
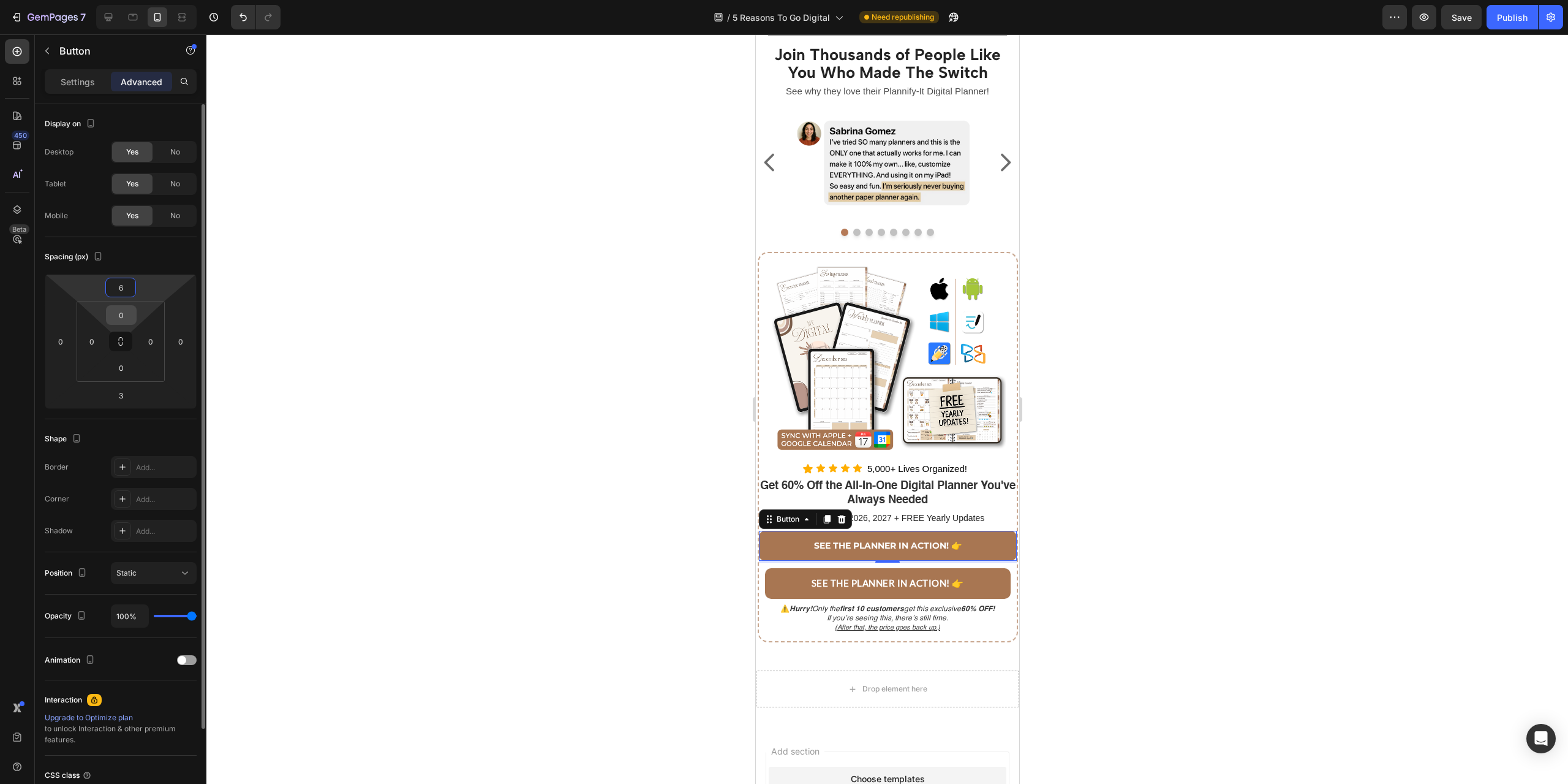
type input "6"
click at [120, 312] on input "0" at bounding box center [121, 315] width 24 height 18
type input "3"
click at [98, 340] on input "0" at bounding box center [92, 341] width 18 height 18
type input "10"
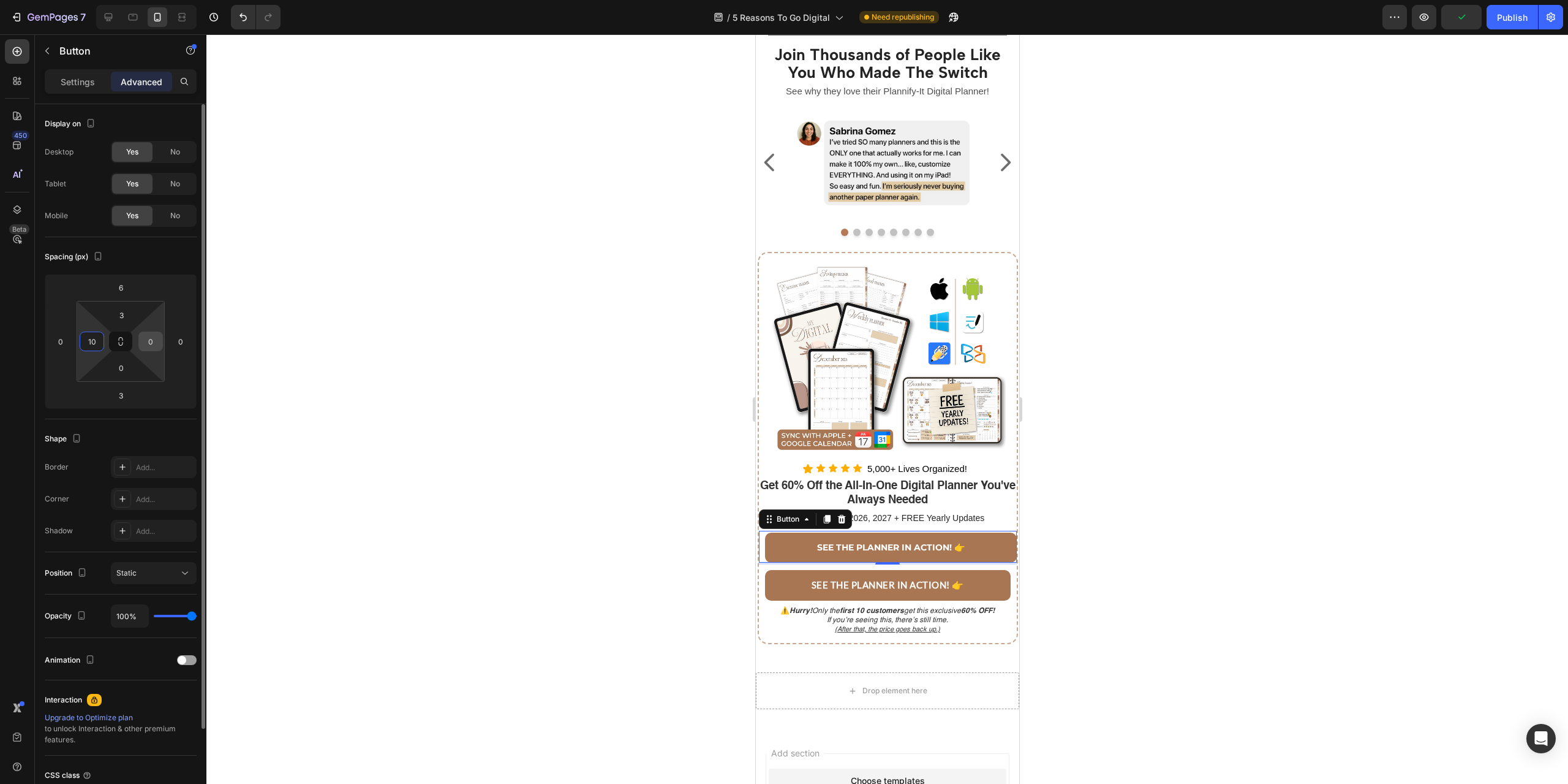
click at [152, 338] on input "0" at bounding box center [151, 341] width 18 height 18
type input "10"
click at [1208, 497] on div at bounding box center [887, 408] width 1362 height 749
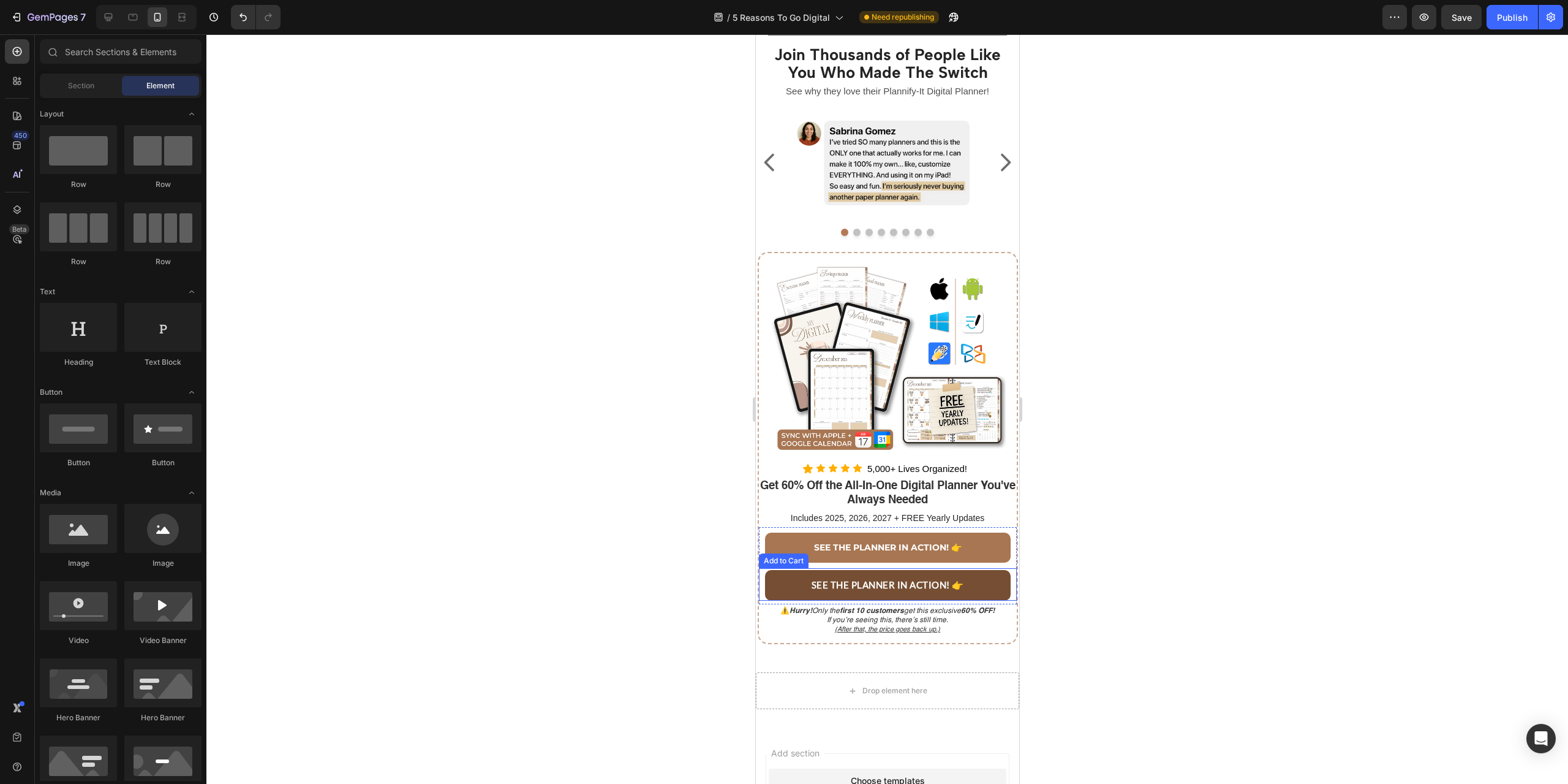
click at [982, 600] on button "SEE THE PLANNER IN ACTION! 👉" at bounding box center [887, 585] width 245 height 31
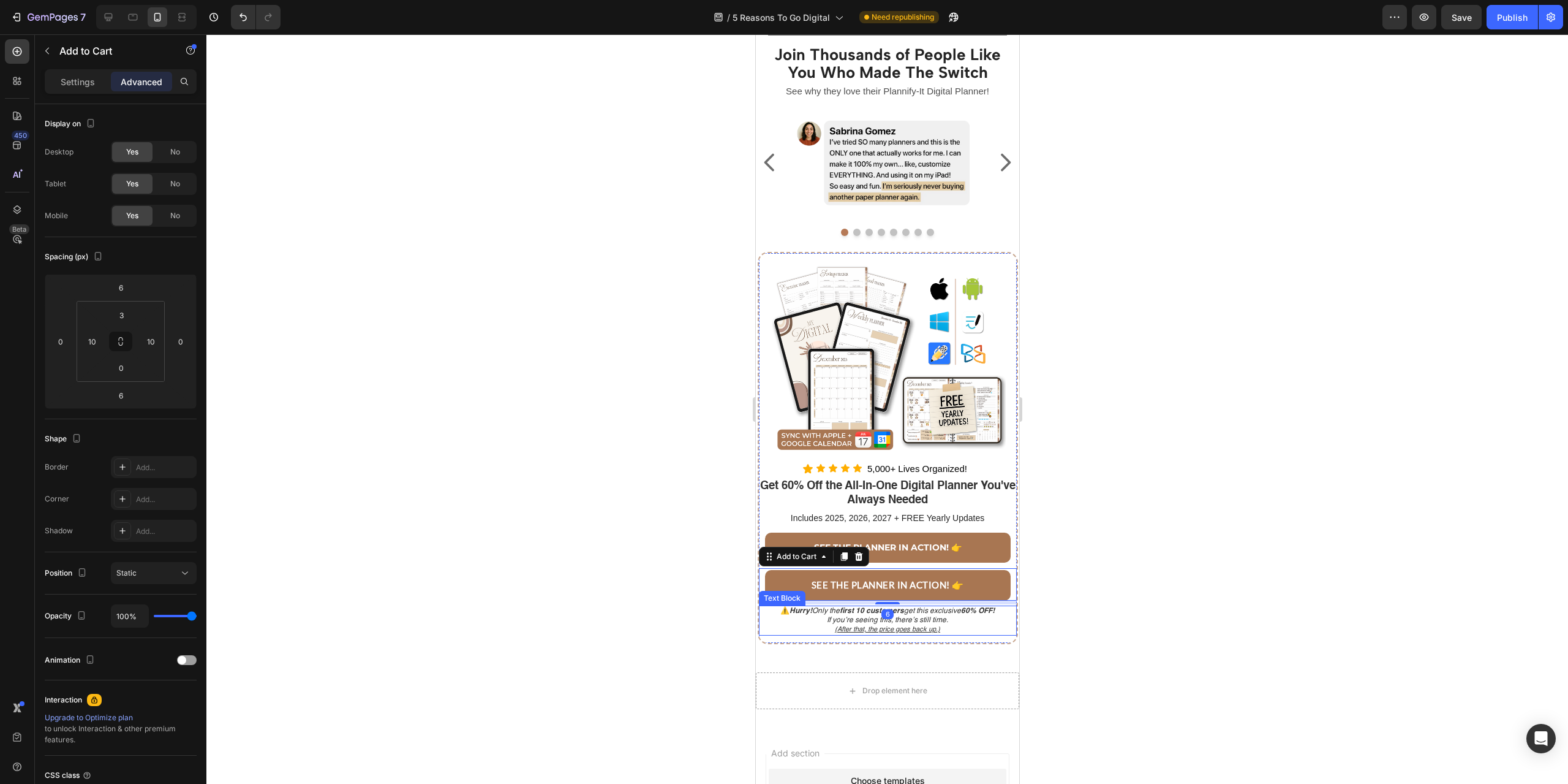
click at [1146, 672] on div at bounding box center [887, 408] width 1362 height 749
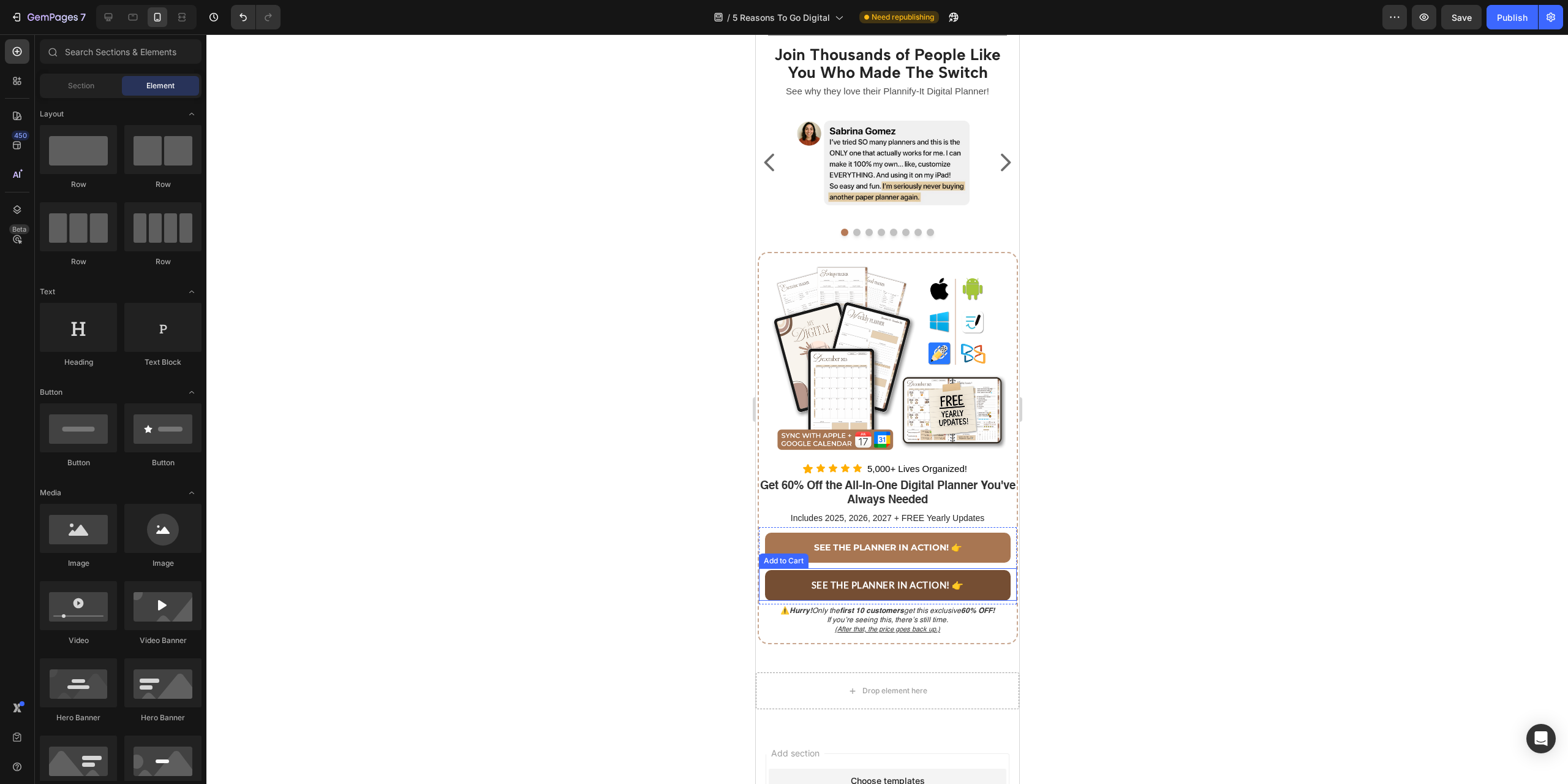
click at [971, 595] on button "SEE THE PLANNER IN ACTION! 👉" at bounding box center [887, 585] width 245 height 31
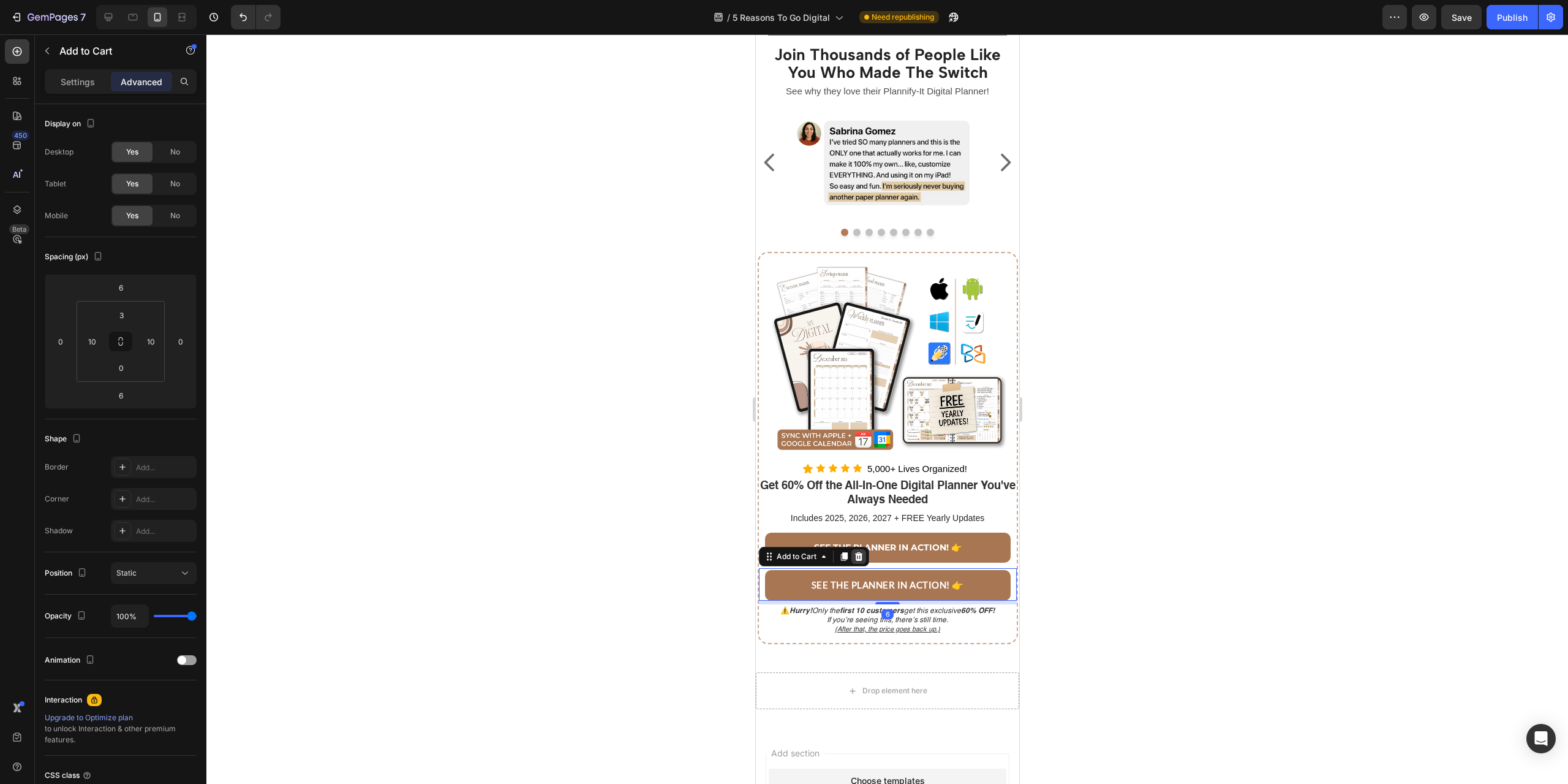
click at [859, 561] on icon at bounding box center [858, 556] width 8 height 9
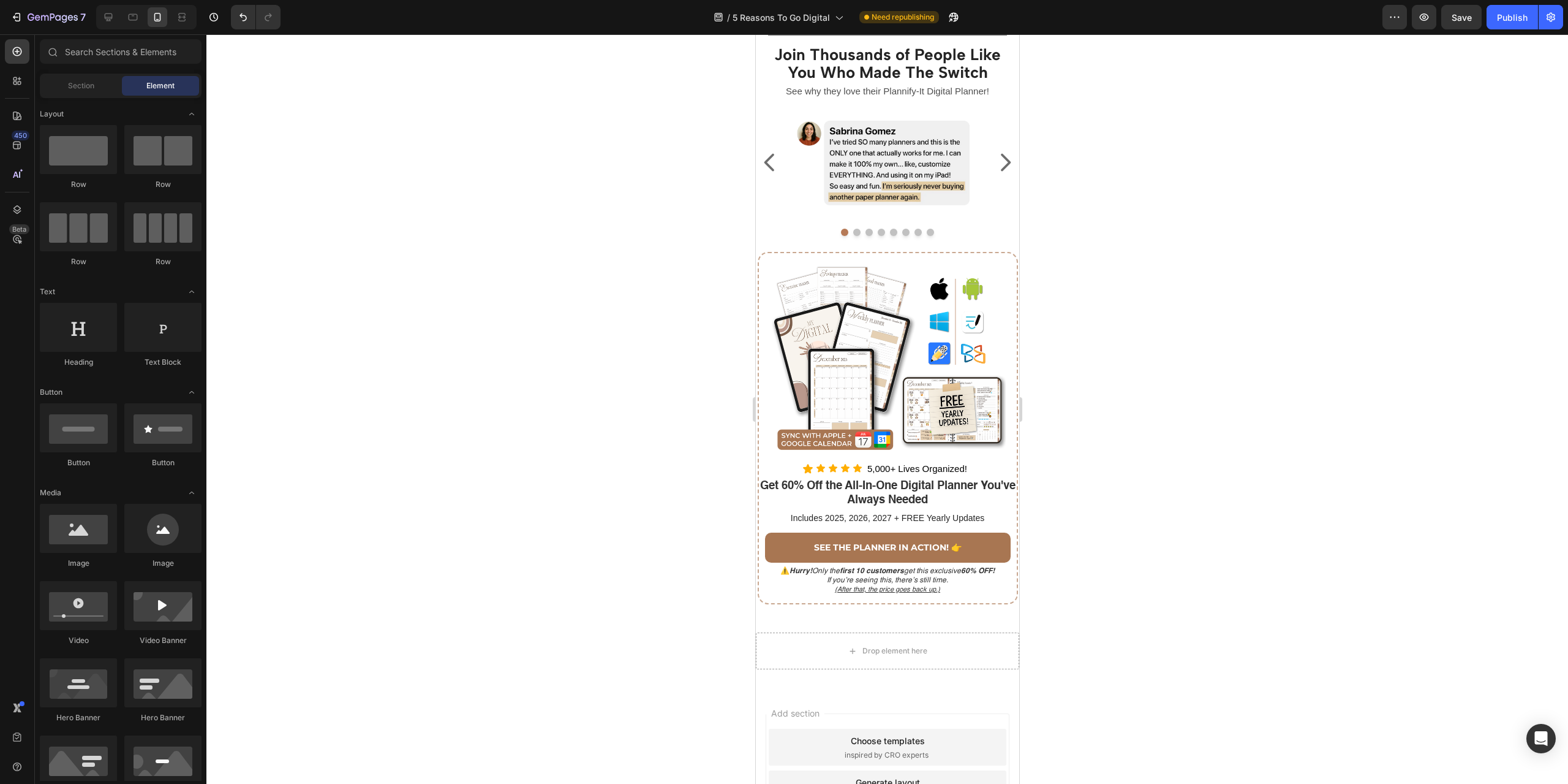
click at [1145, 595] on div at bounding box center [887, 408] width 1362 height 749
click at [980, 563] on link "SEE THE PLANNER IN ACTION! 👉" at bounding box center [887, 548] width 245 height 30
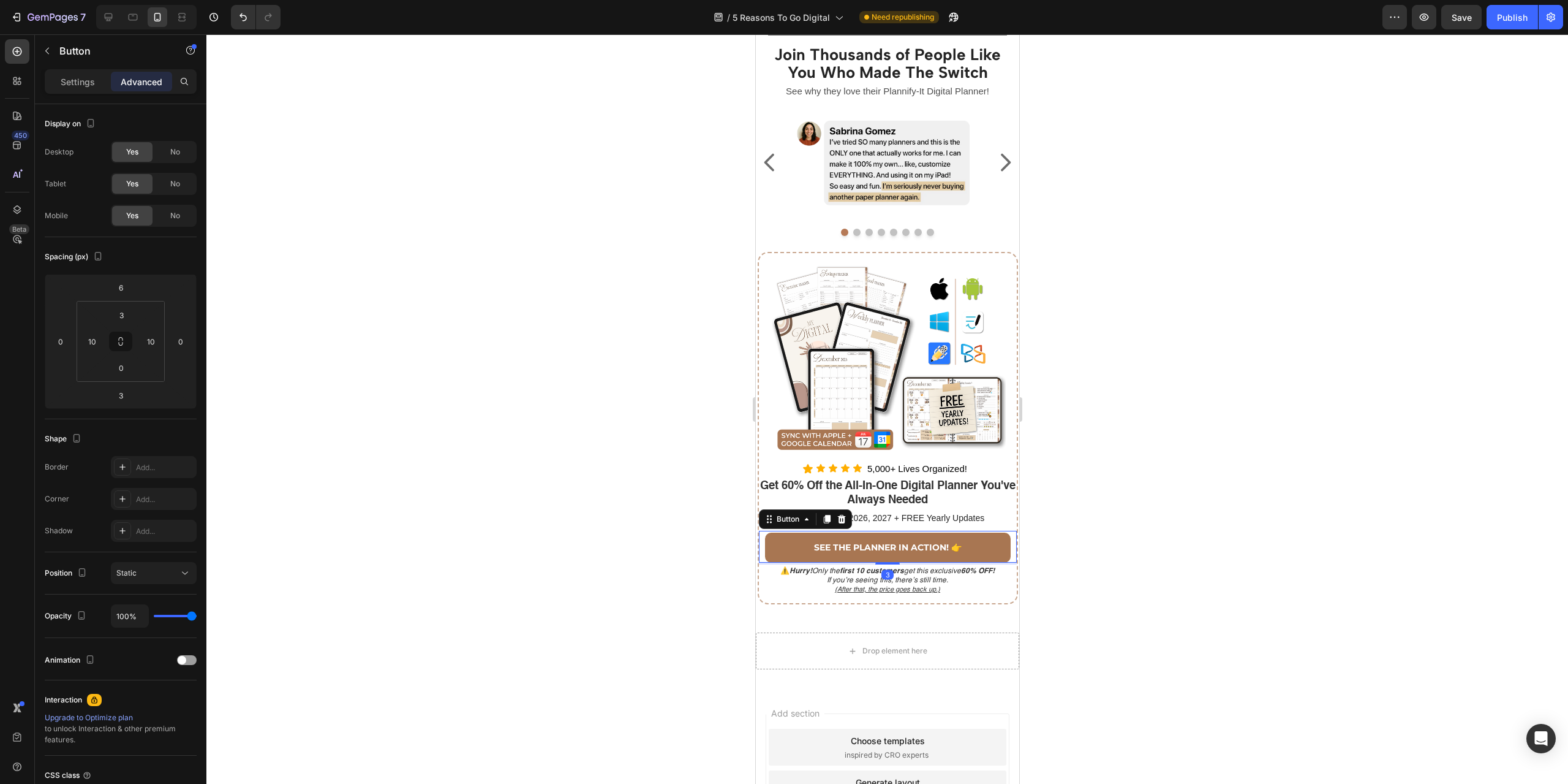
click at [1131, 435] on div at bounding box center [887, 408] width 1362 height 749
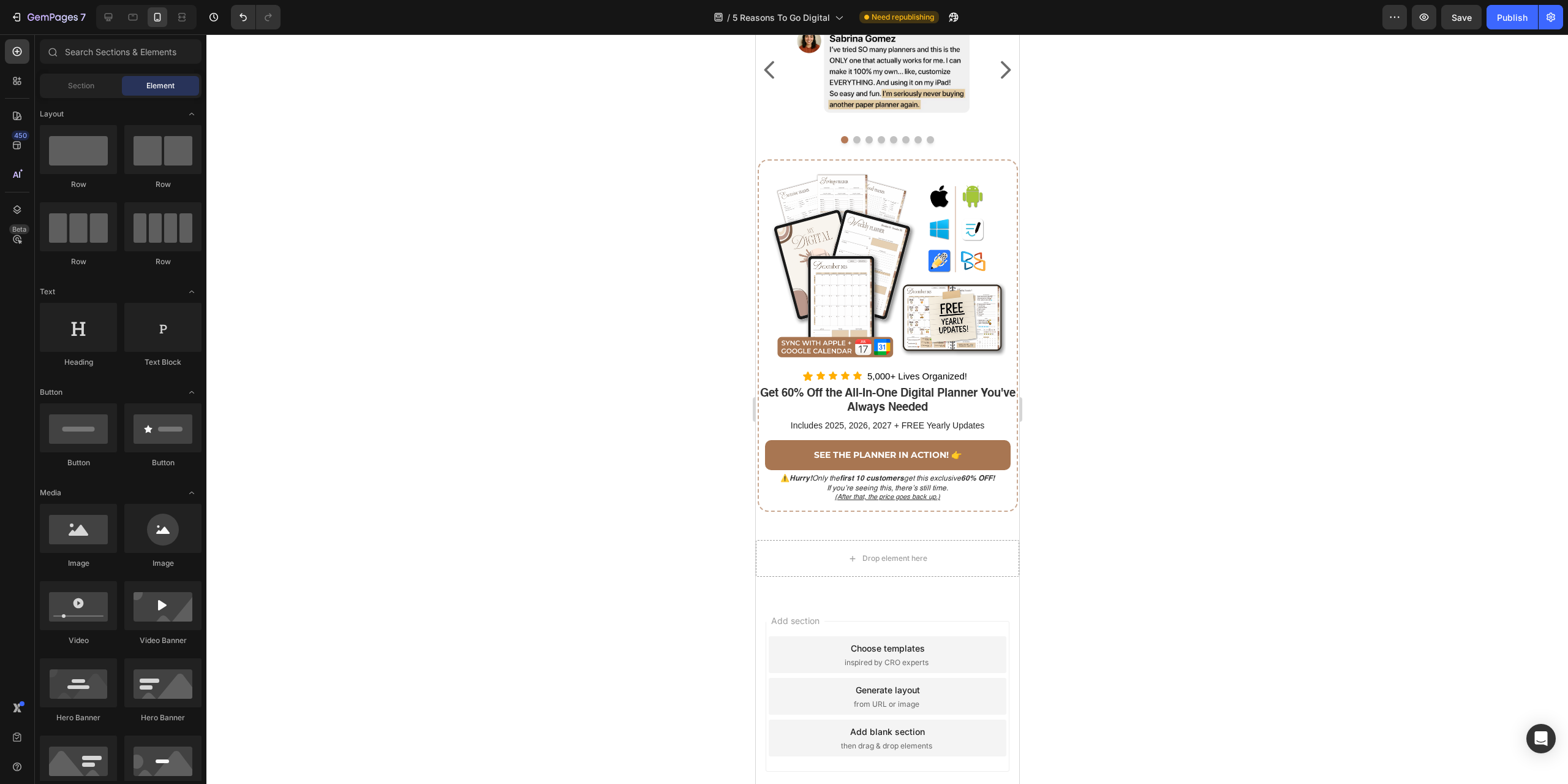
scroll to position [2814, 0]
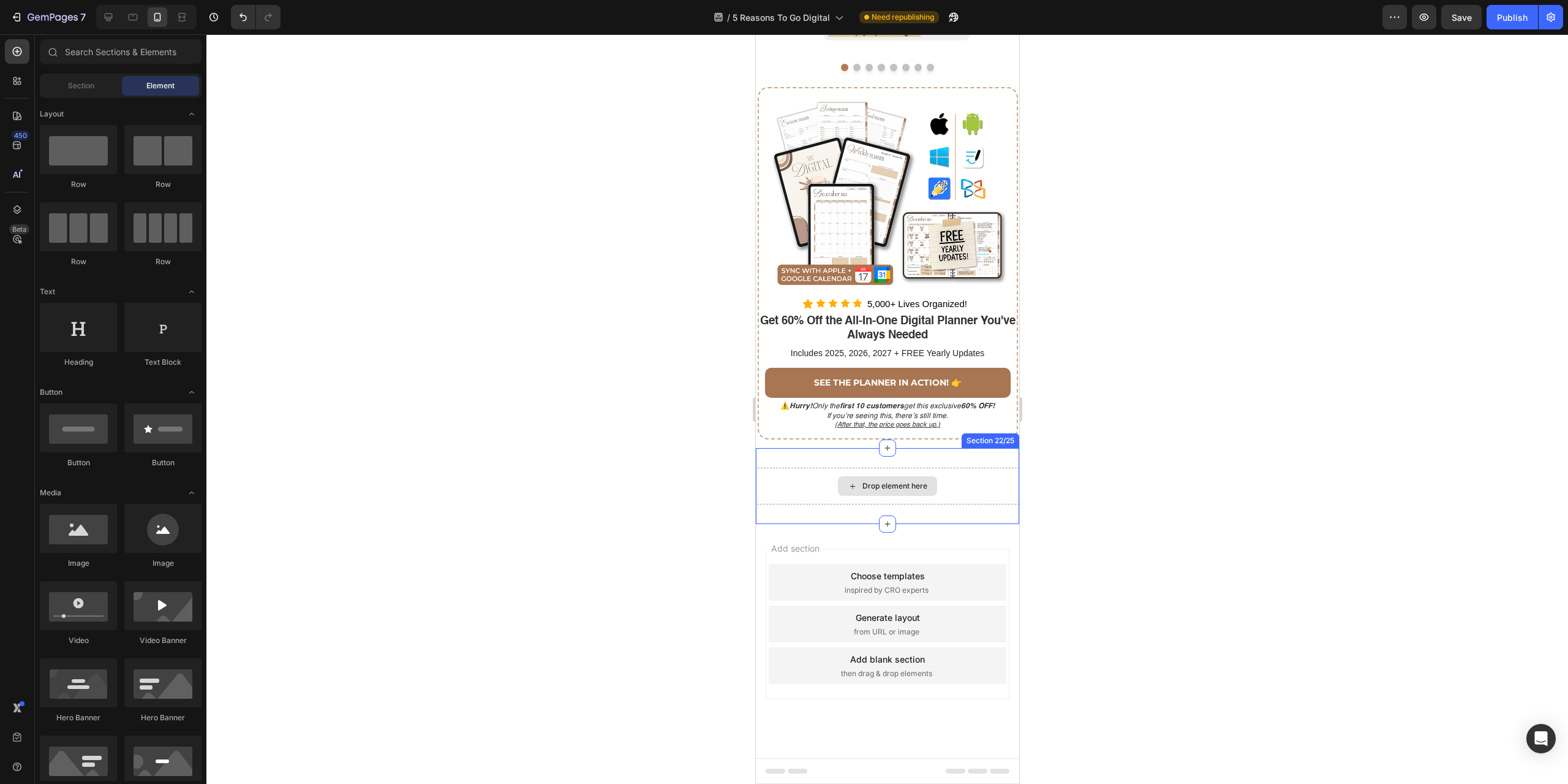
click at [989, 458] on div "Drop element here Section 22/25" at bounding box center [887, 486] width 263 height 76
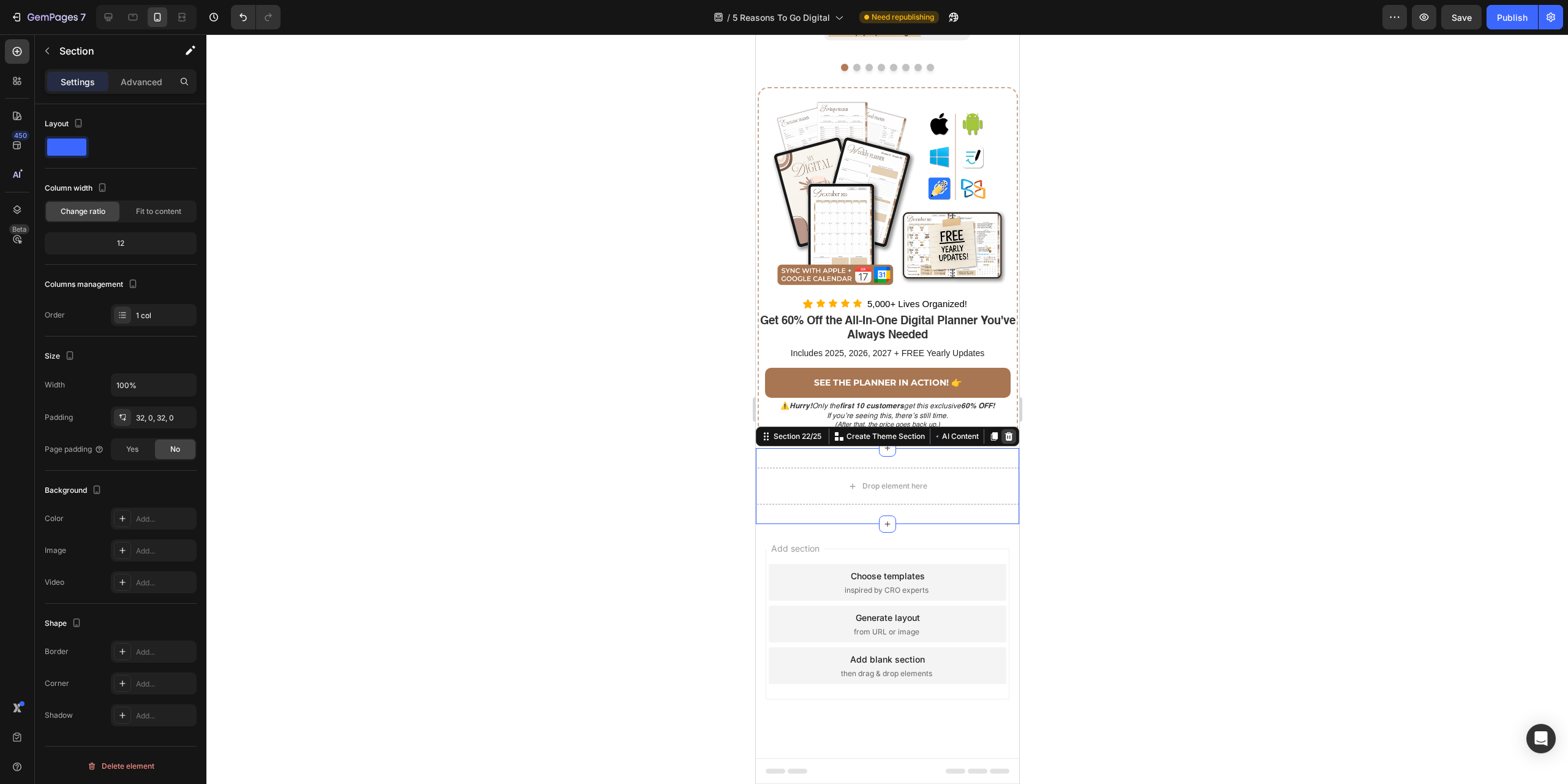
click at [1005, 440] on icon at bounding box center [1008, 436] width 8 height 9
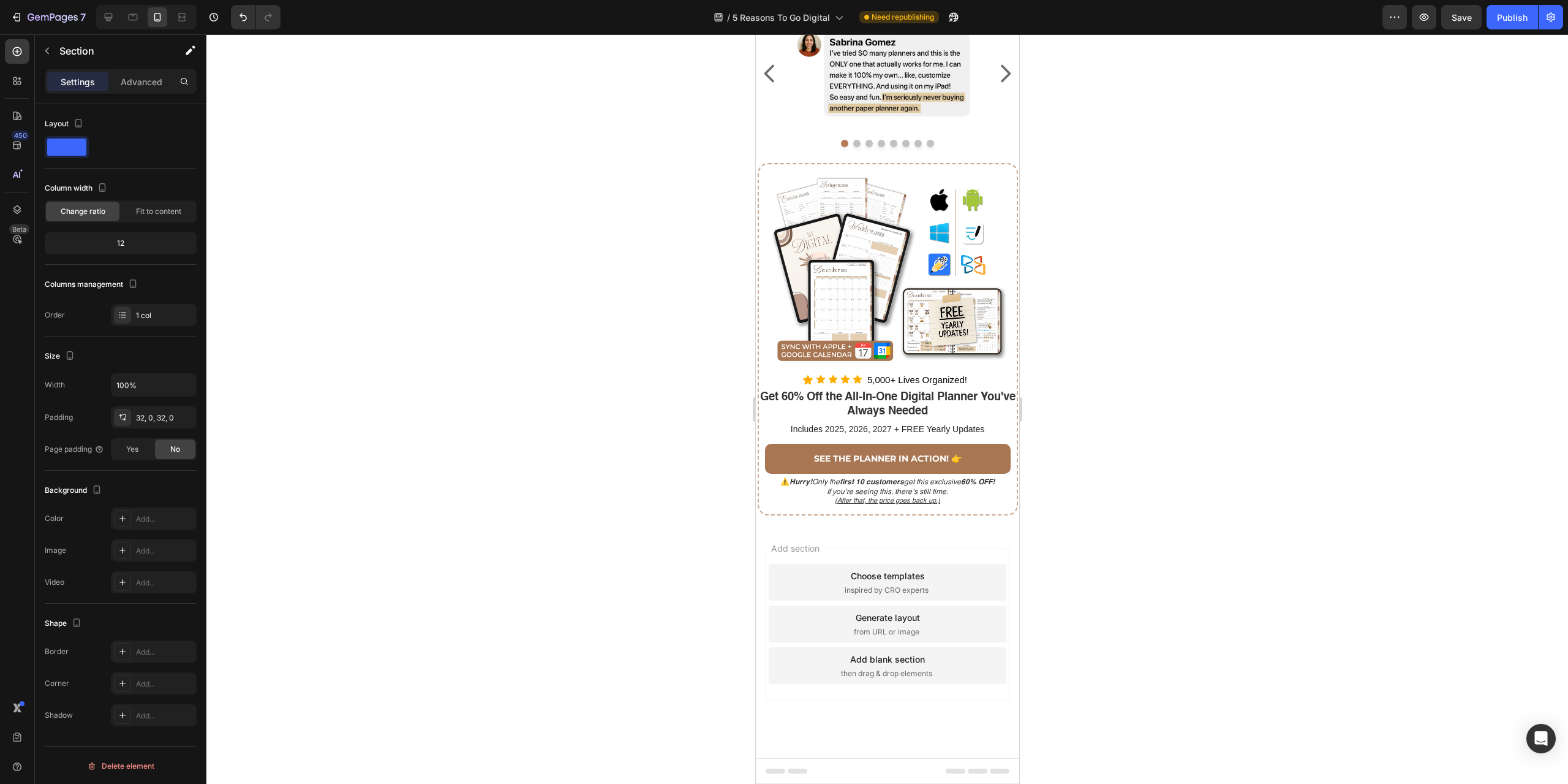
scroll to position [2738, 0]
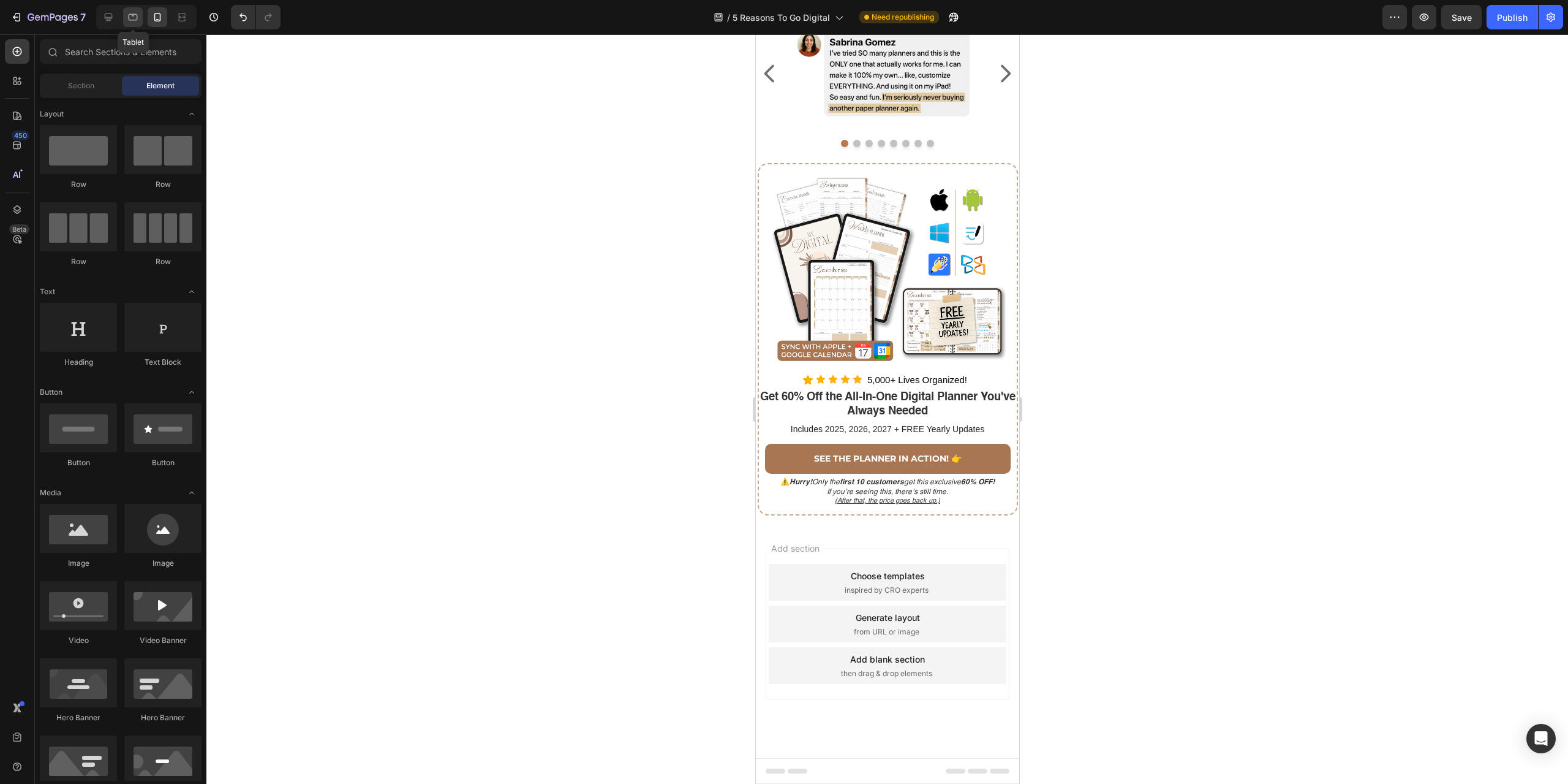
click at [130, 25] on div at bounding box center [133, 17] width 20 height 20
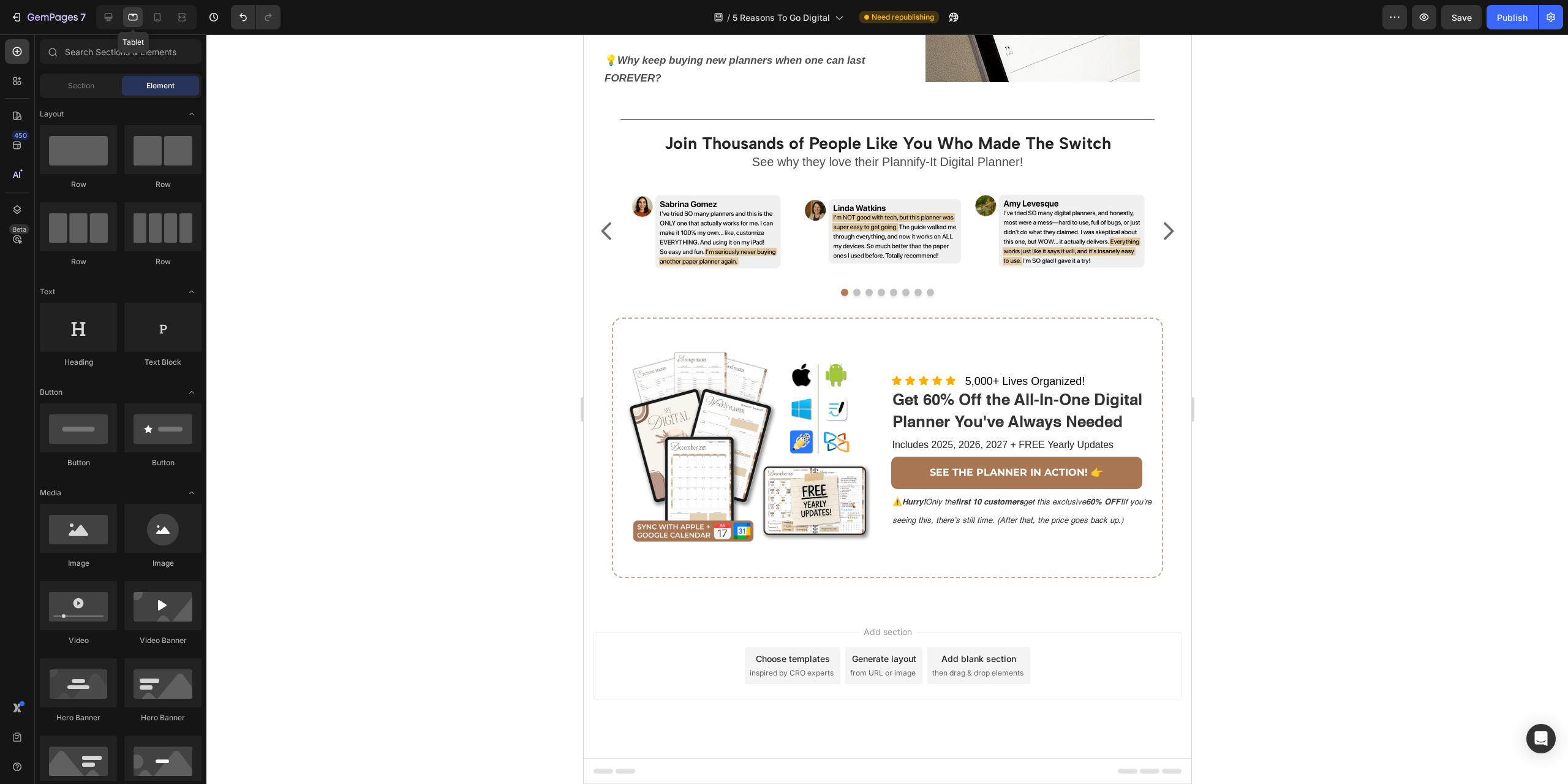
scroll to position [2234, 0]
click at [929, 467] on p "SEE THE PLANNER IN ACTION! 👉" at bounding box center [1016, 472] width 174 height 18
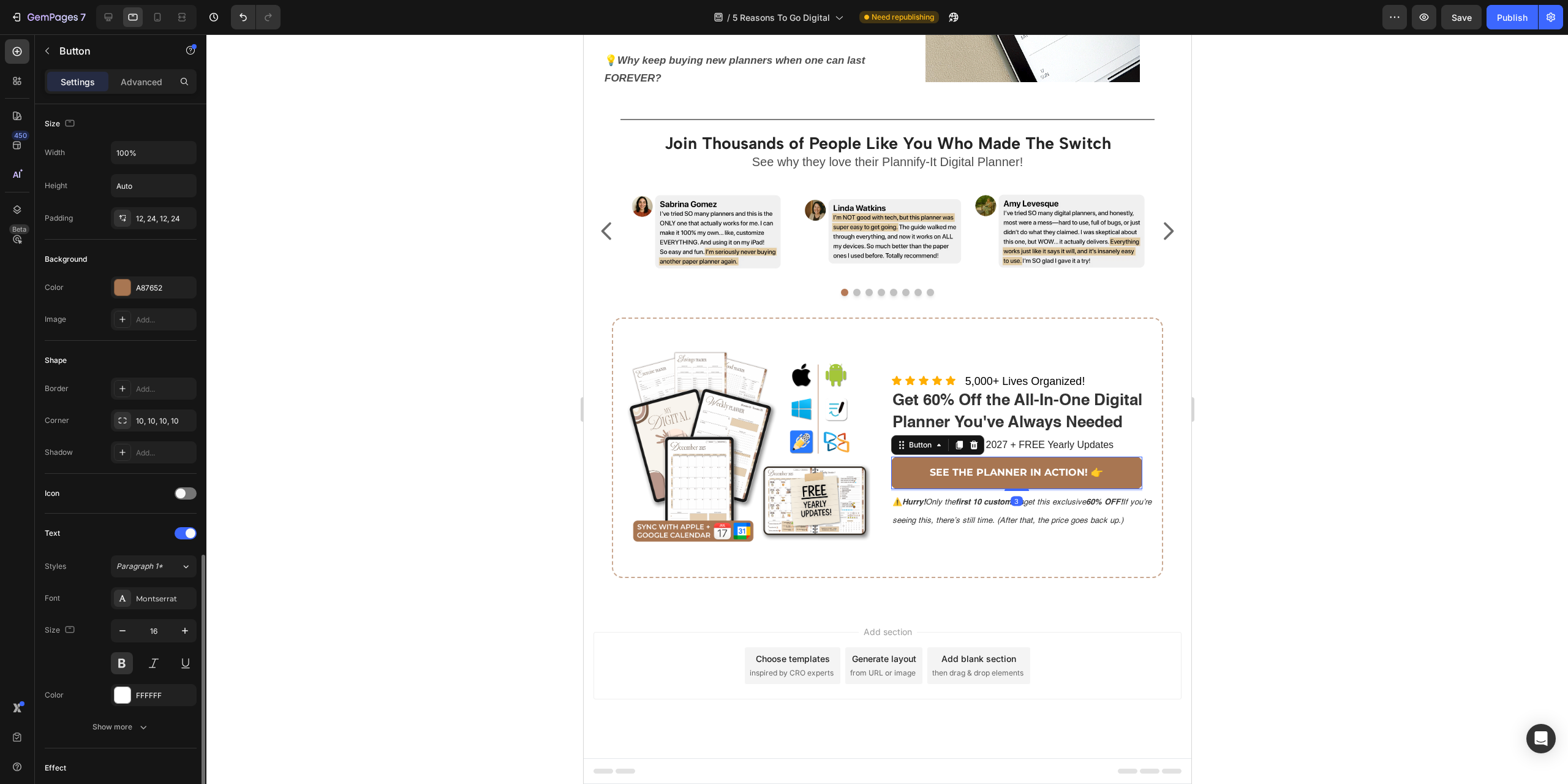
scroll to position [260, 0]
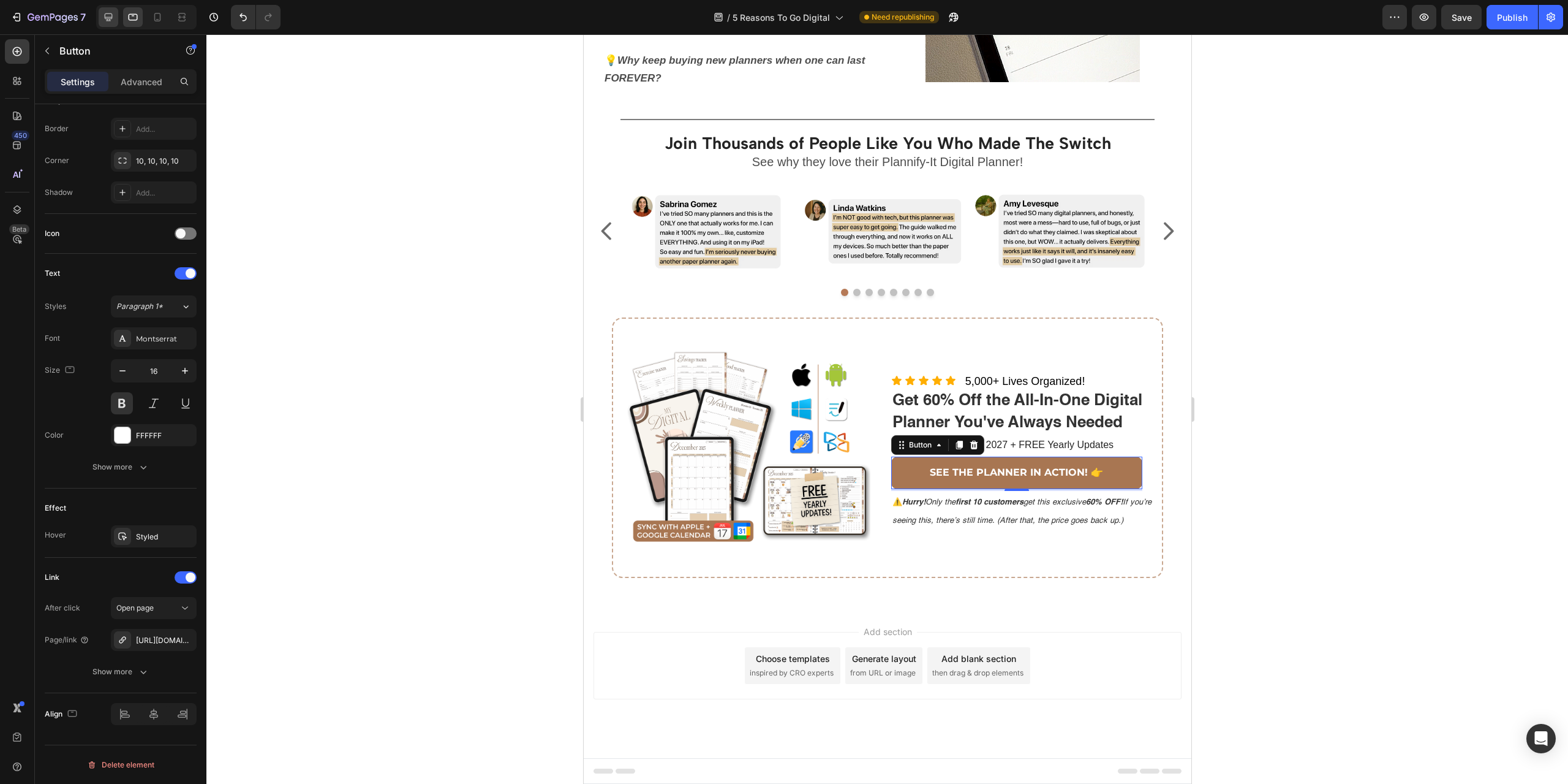
click at [112, 16] on icon at bounding box center [108, 17] width 8 height 8
type input "20"
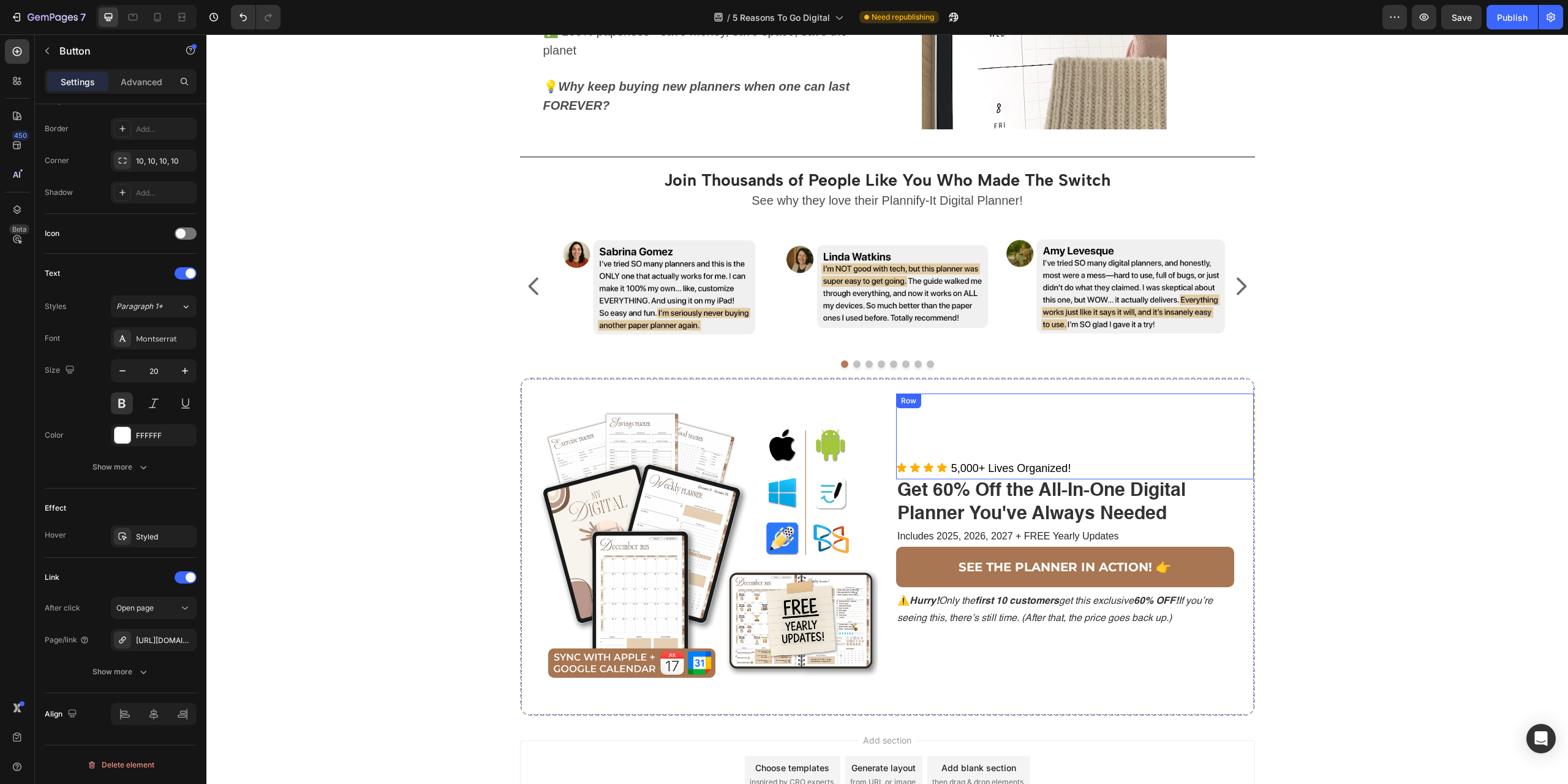
scroll to position [1920, 0]
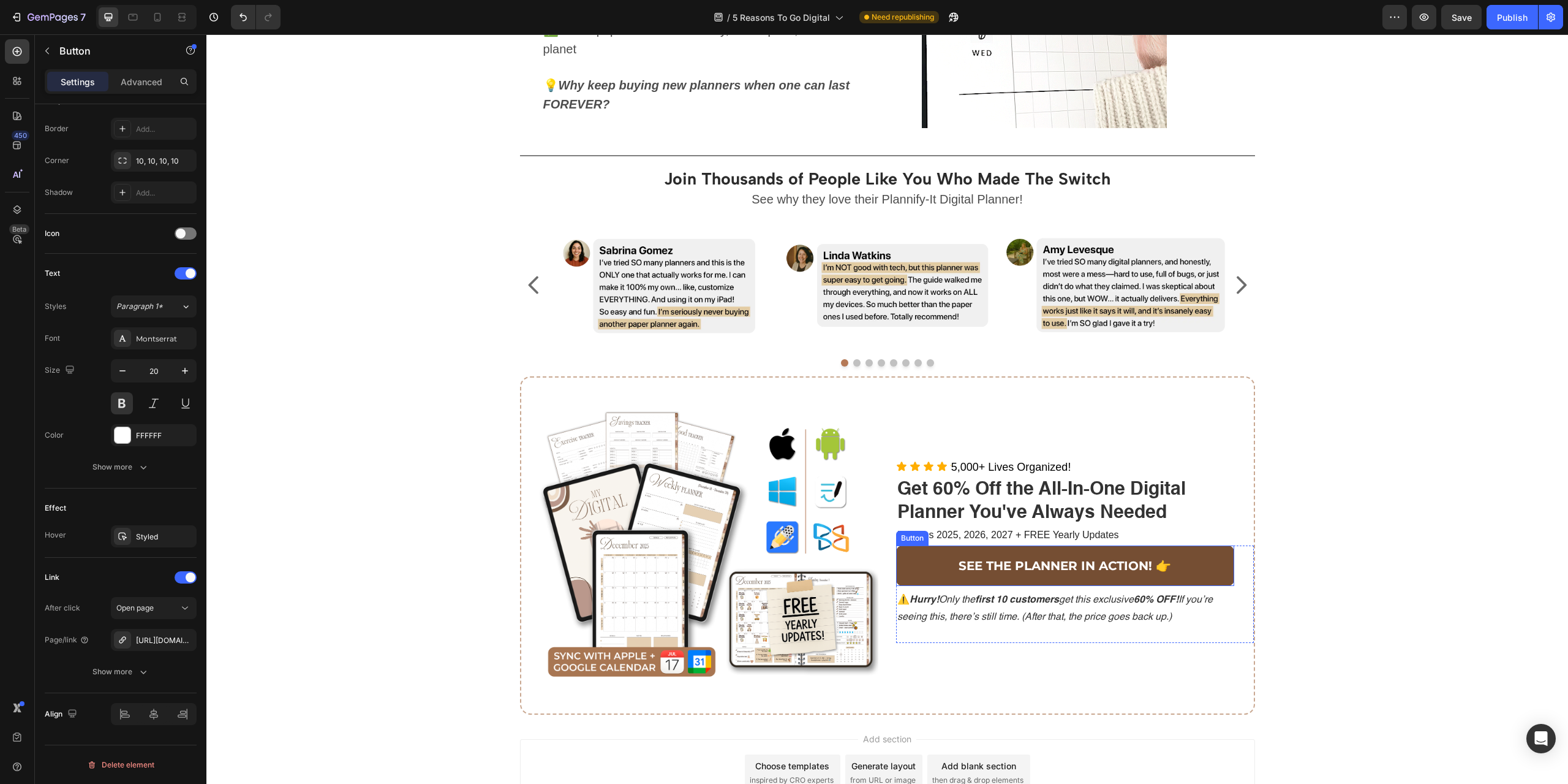
click at [1198, 561] on link "SEE THE PLANNER IN ACTION! 👉" at bounding box center [1065, 566] width 338 height 41
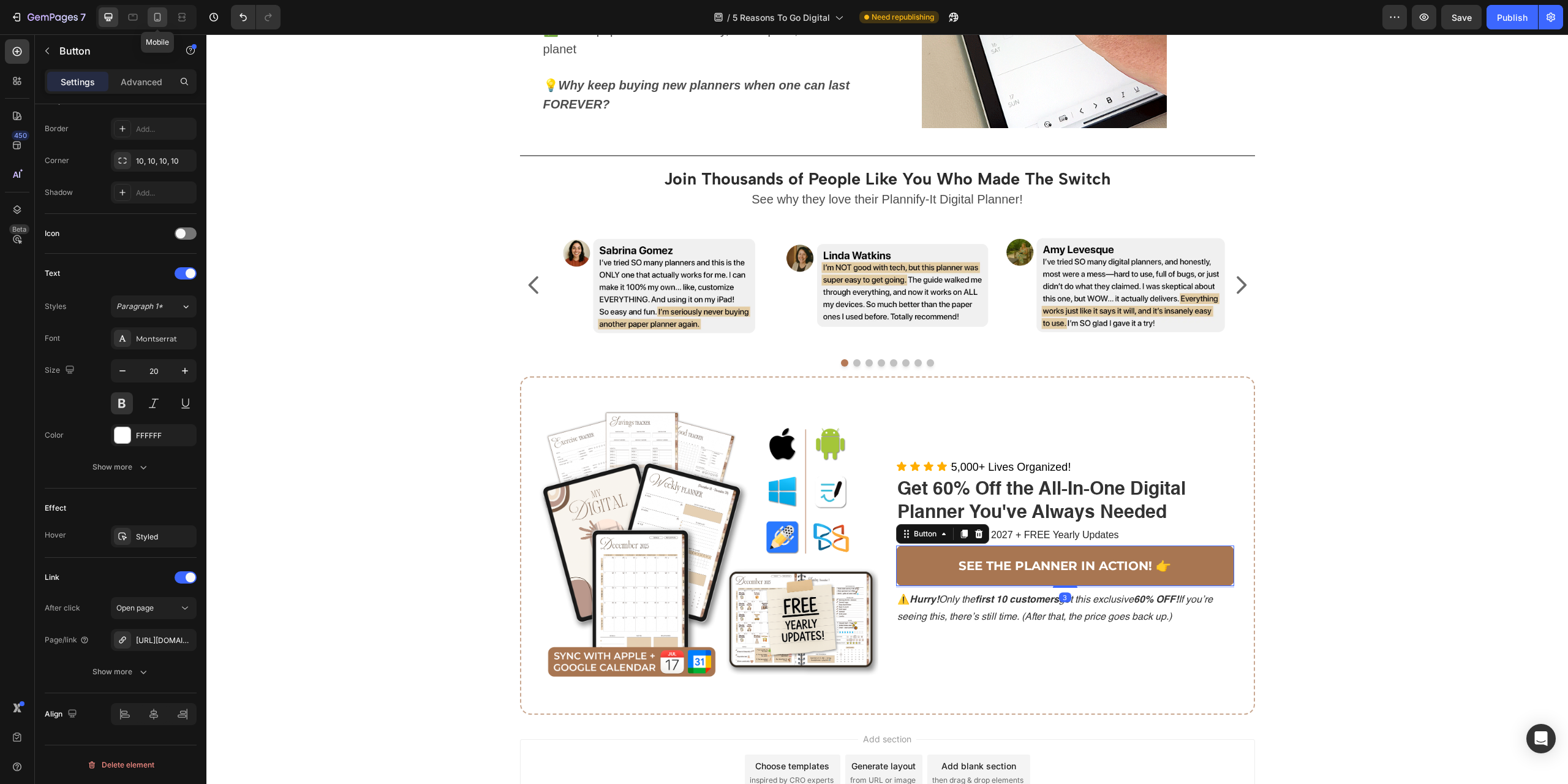
click at [160, 21] on icon at bounding box center [157, 17] width 6 height 9
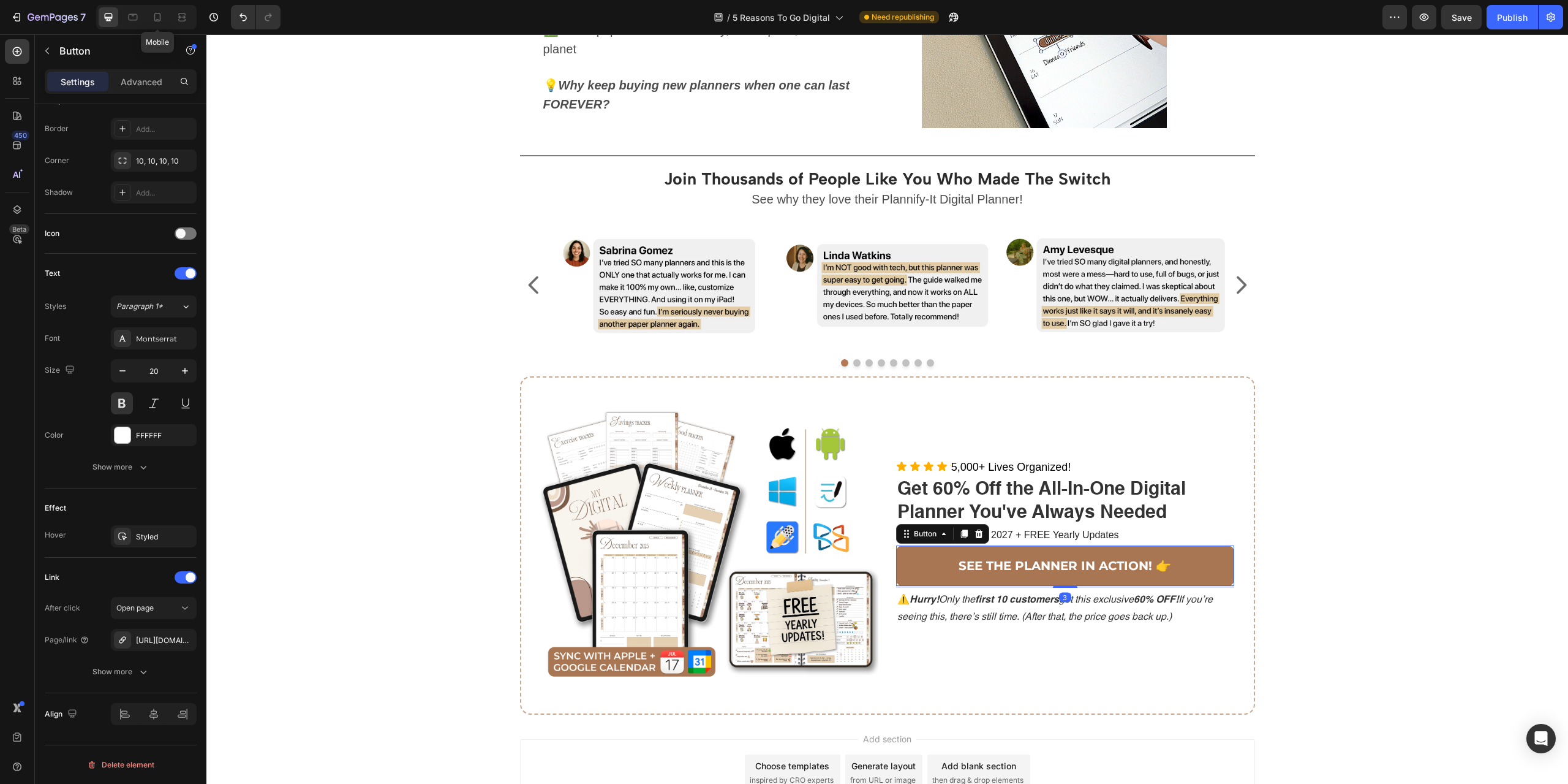
type input "14"
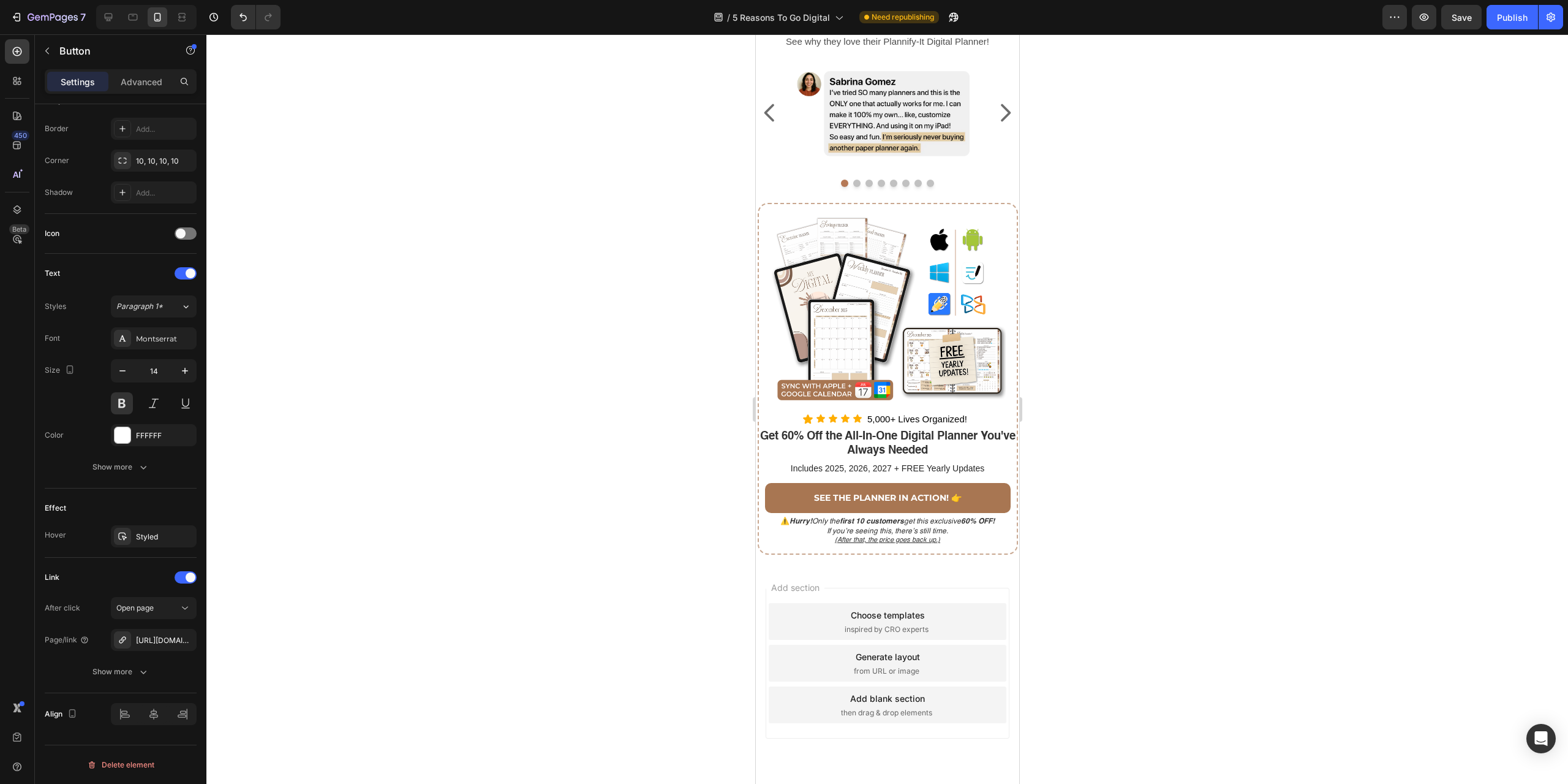
scroll to position [2657, 0]
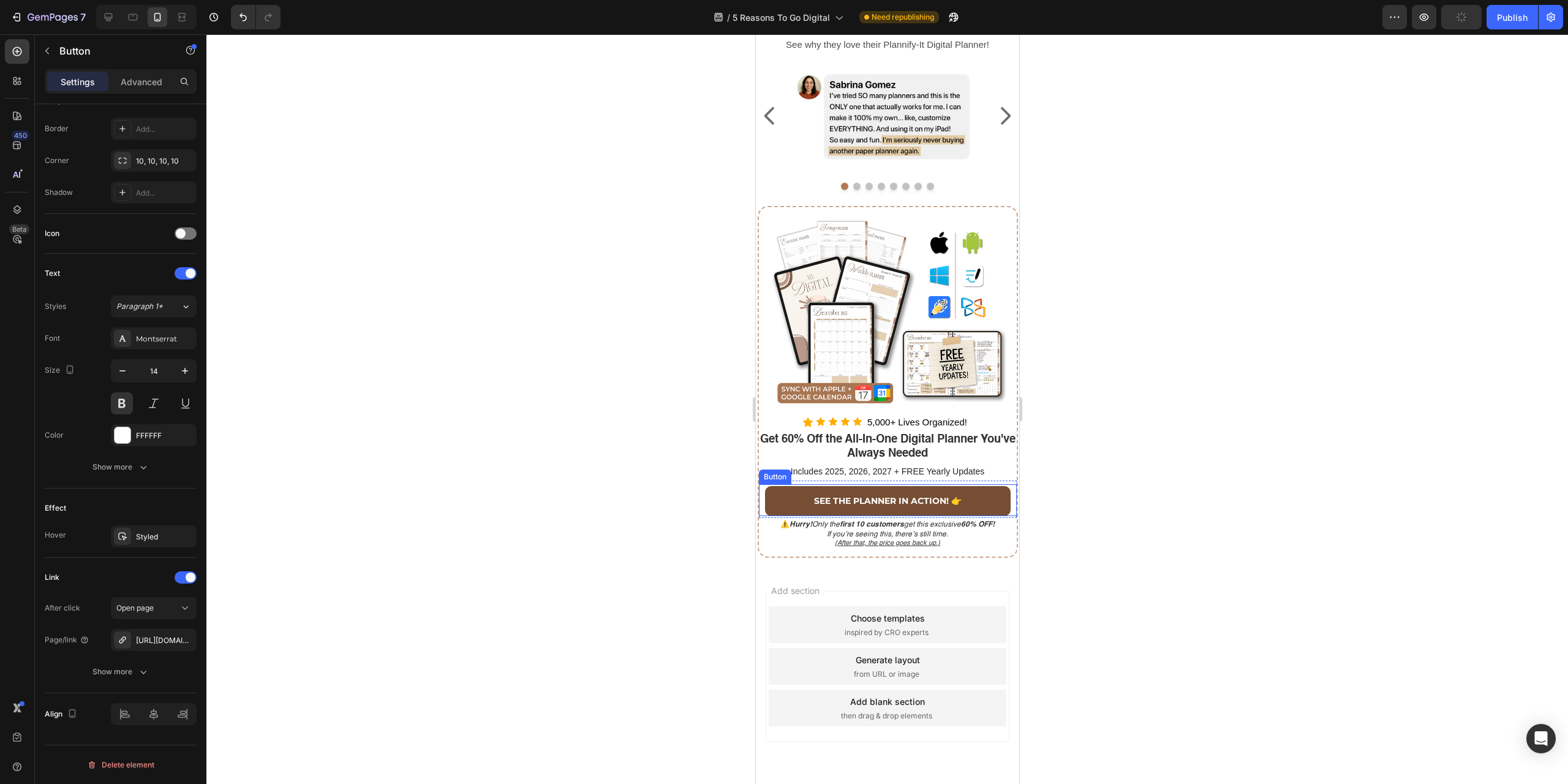
click at [978, 498] on link "SEE THE PLANNER IN ACTION! 👉" at bounding box center [887, 501] width 245 height 30
click at [108, 14] on icon at bounding box center [108, 17] width 8 height 8
type input "20"
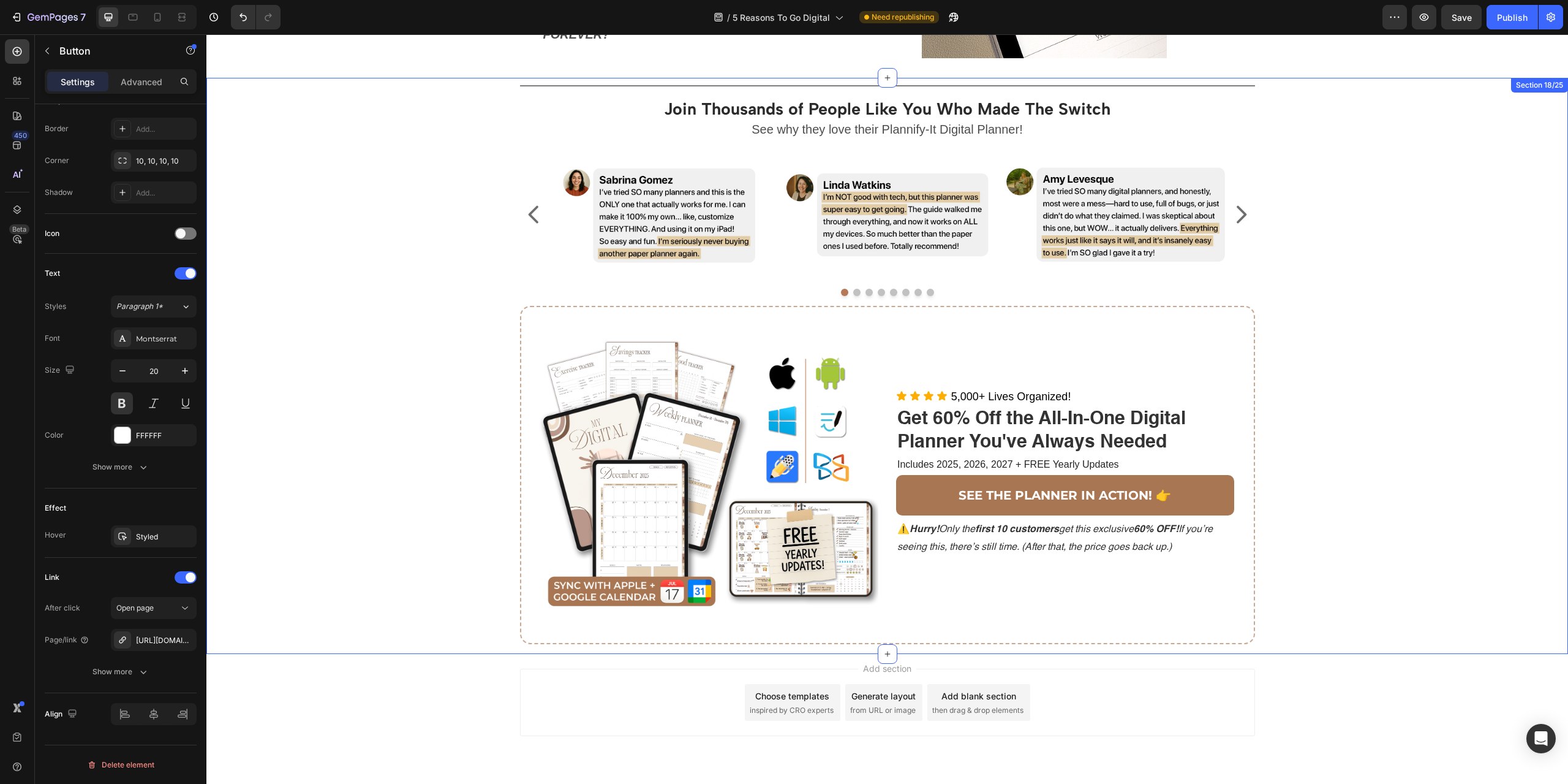
scroll to position [1858, 0]
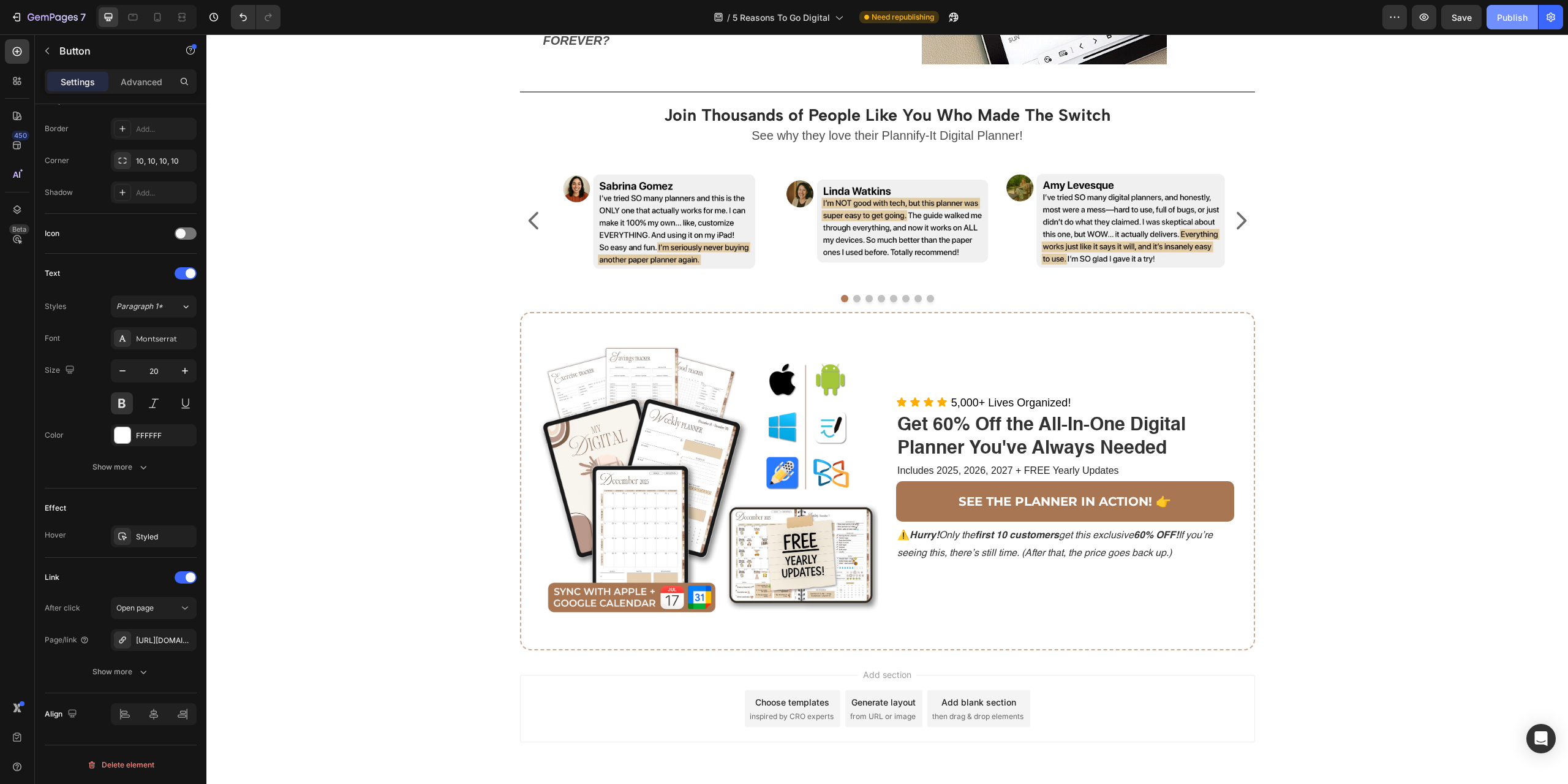
click at [1504, 21] on div "Publish" at bounding box center [1512, 18] width 31 height 13
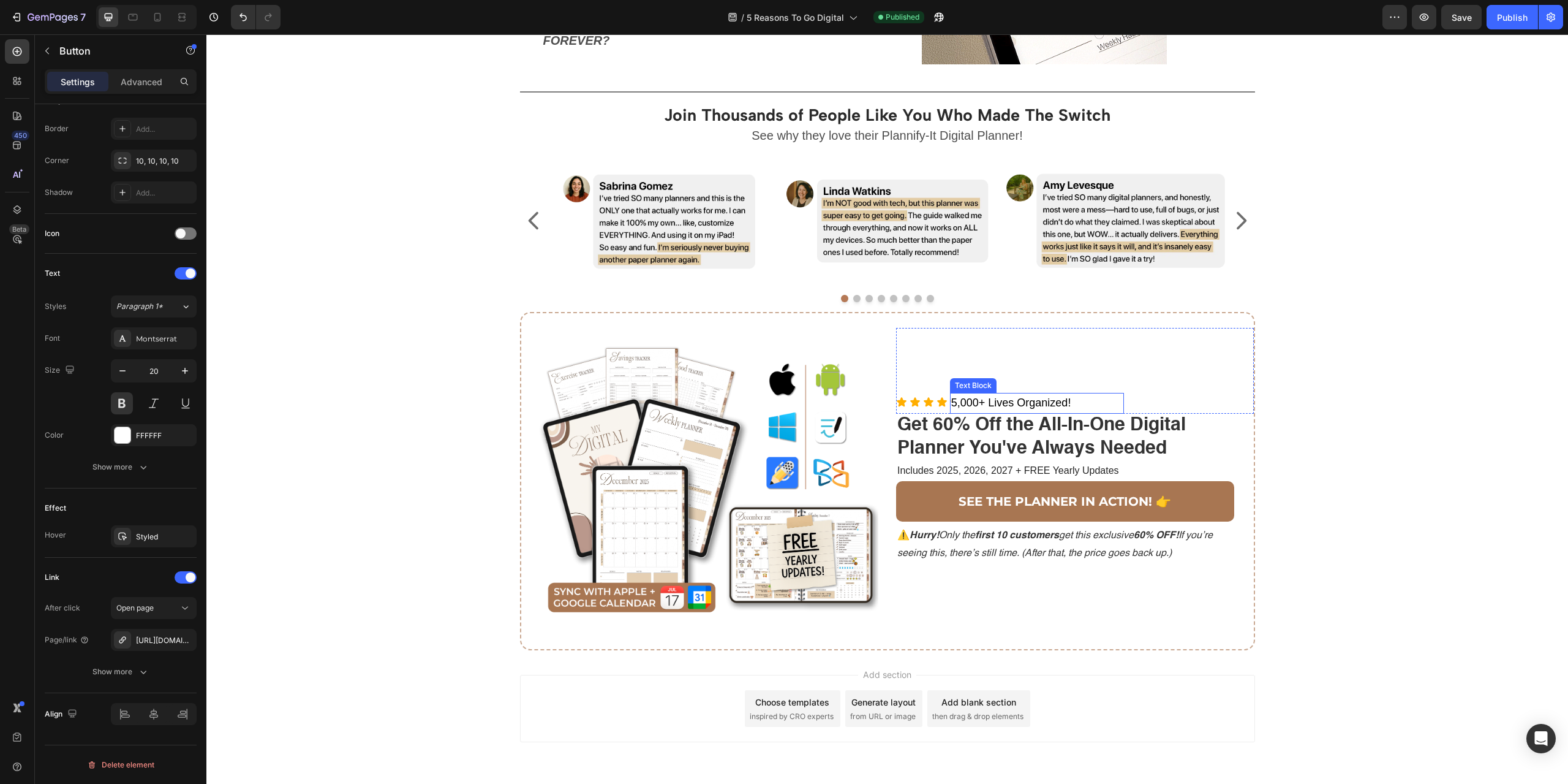
click at [1011, 403] on span "5,000+ Lives Organized!" at bounding box center [1011, 402] width 120 height 12
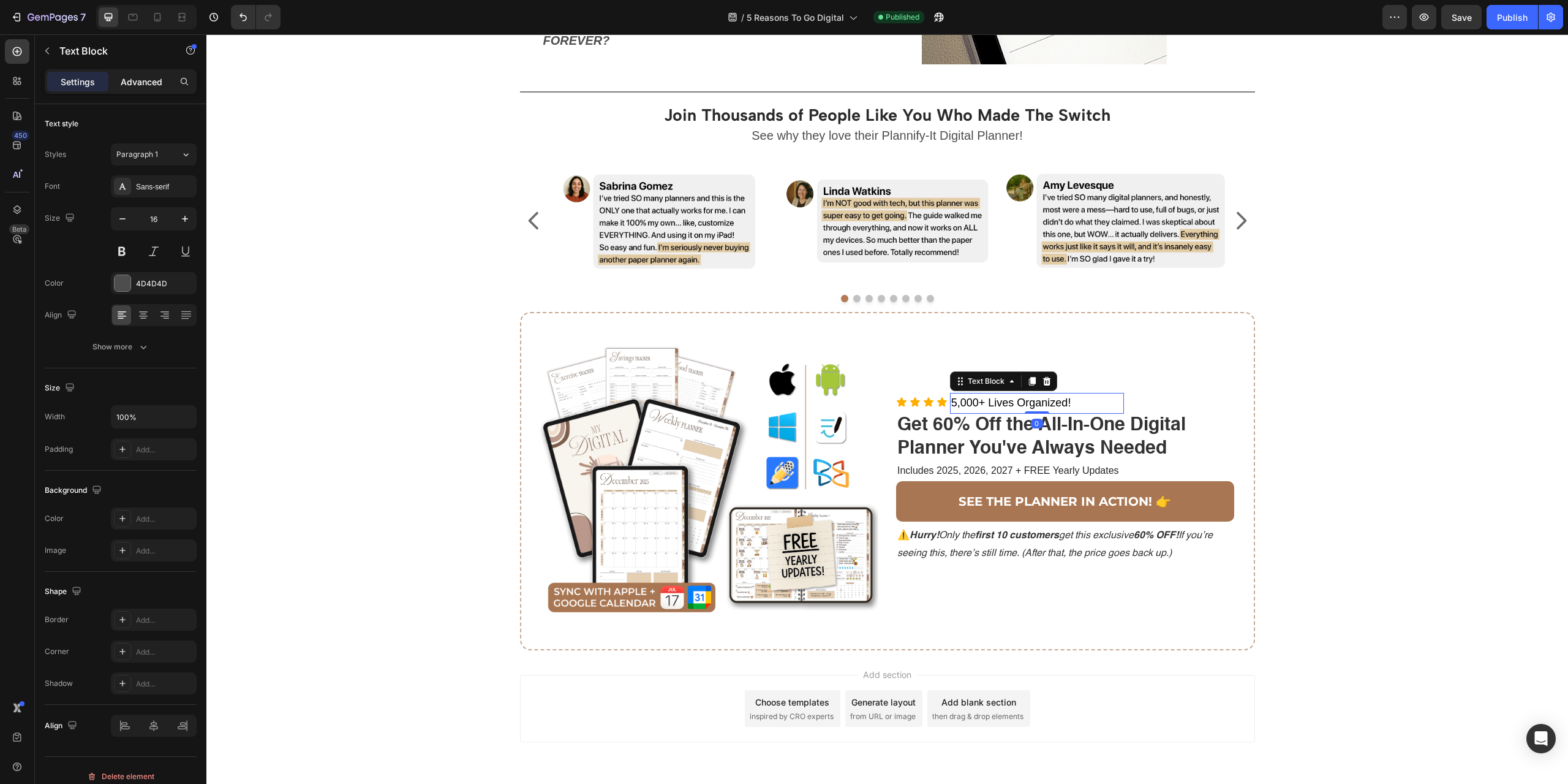
click at [134, 77] on p "Advanced" at bounding box center [142, 82] width 42 height 13
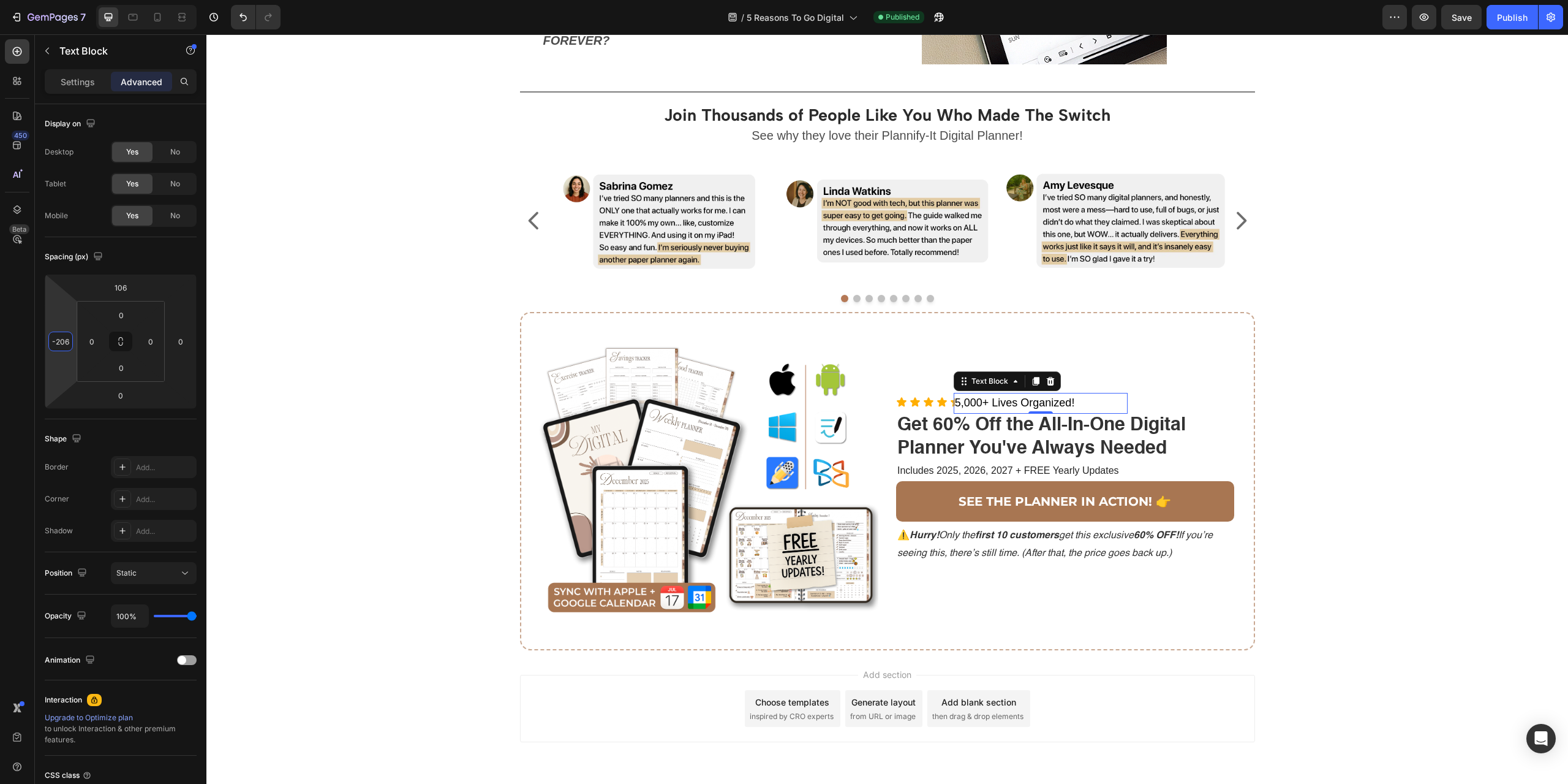
click at [65, 0] on html "7 Version history / 5 Reasons To Go Digital Published Preview Save Publish 450 …" at bounding box center [784, 0] width 1568 height 0
type input "-186"
drag, startPoint x: 65, startPoint y: 313, endPoint x: 68, endPoint y: 307, distance: 6.7
click at [68, 0] on html "7 Version history / 5 Reasons To Go Digital Published Preview Save Publish 450 …" at bounding box center [784, 0] width 1568 height 0
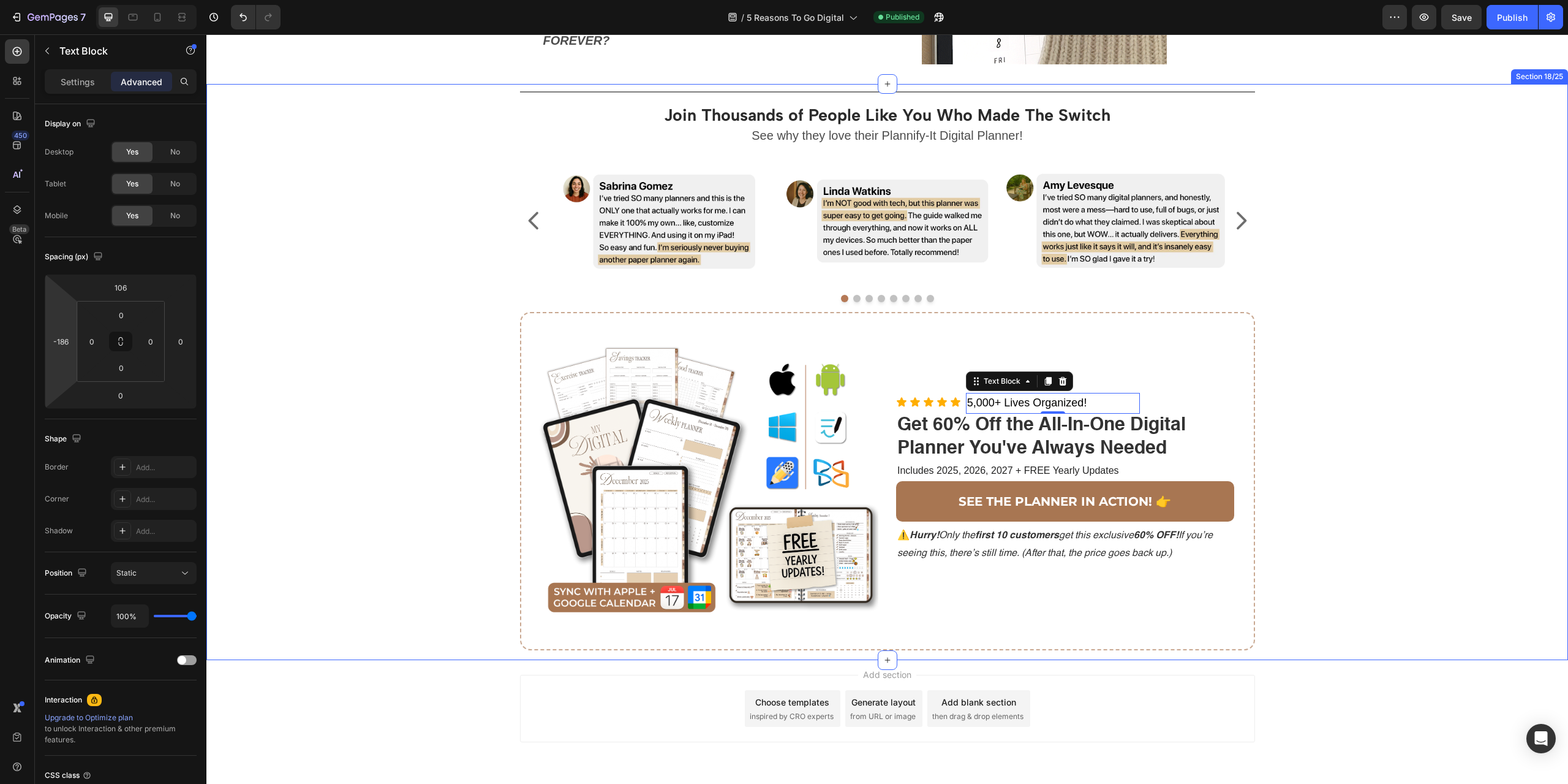
click at [1429, 419] on div "Title Line Join Thousands of People Like You Who Made The Switch Heading See wh…" at bounding box center [887, 372] width 1343 height 577
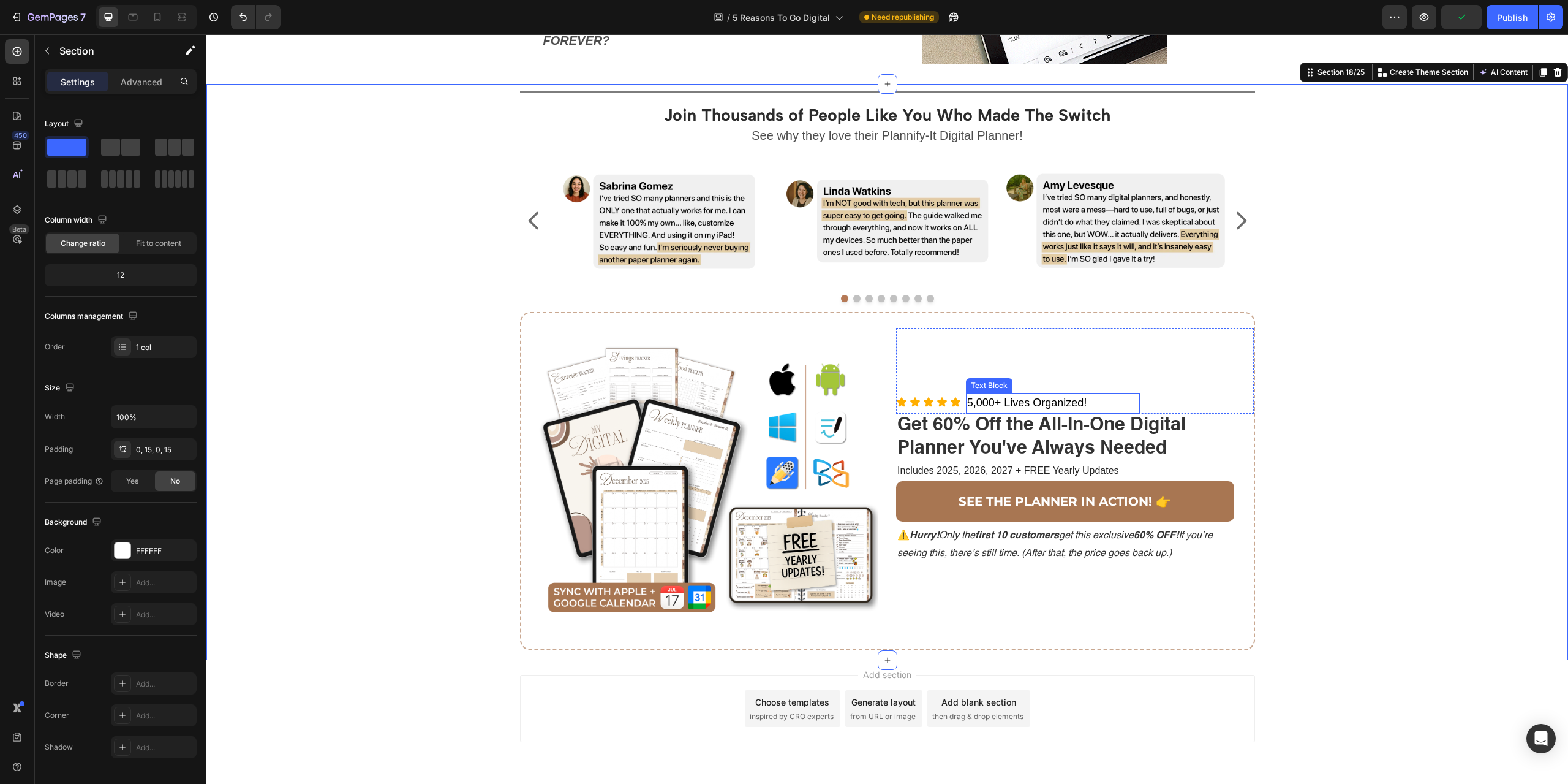
click at [1121, 405] on p "5,000+ Lives Organized!" at bounding box center [1052, 403] width 171 height 18
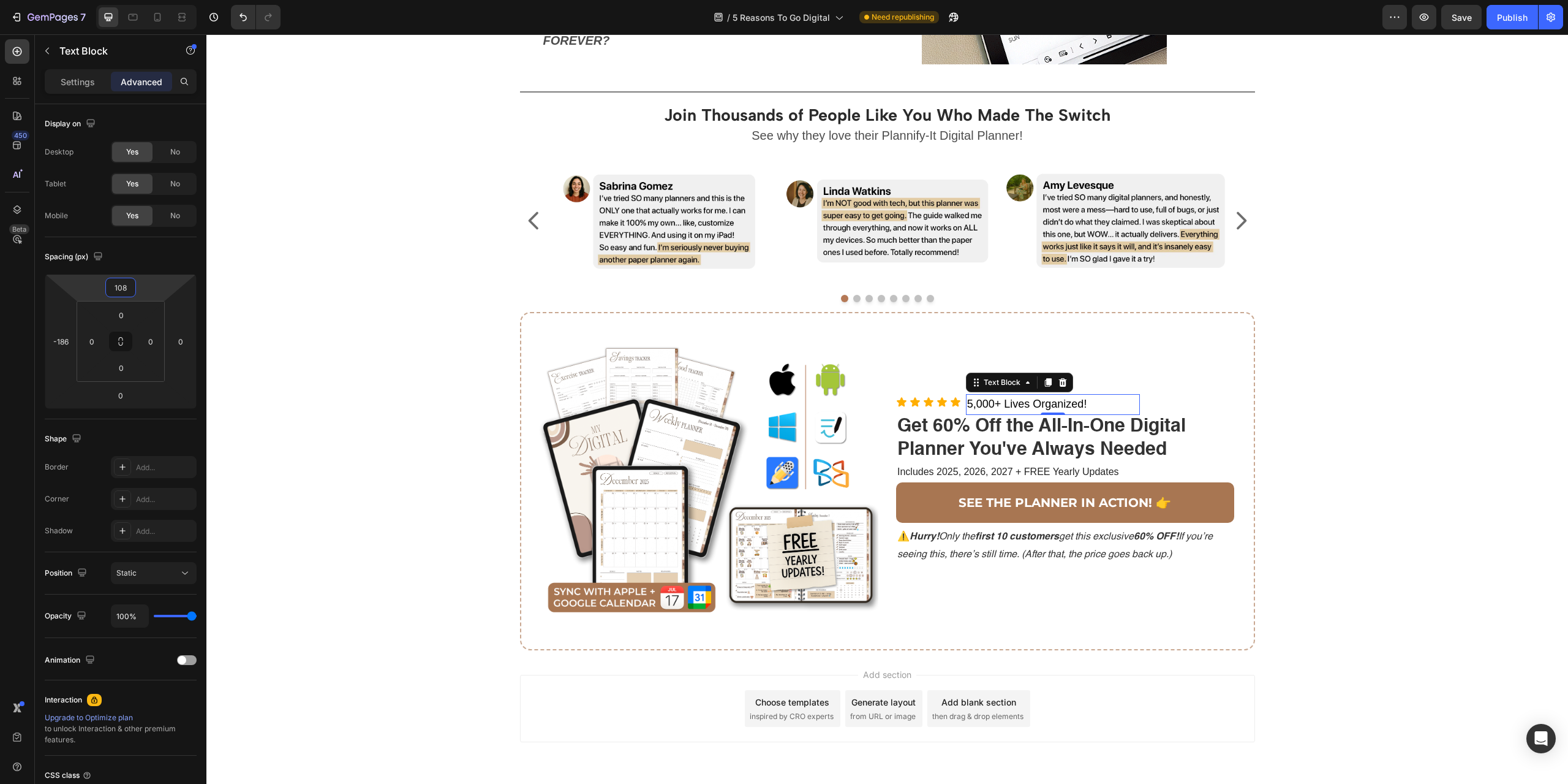
click at [151, 0] on html "7 Version history / 5 Reasons To Go Digital Need republishing Preview Save Publ…" at bounding box center [784, 0] width 1568 height 0
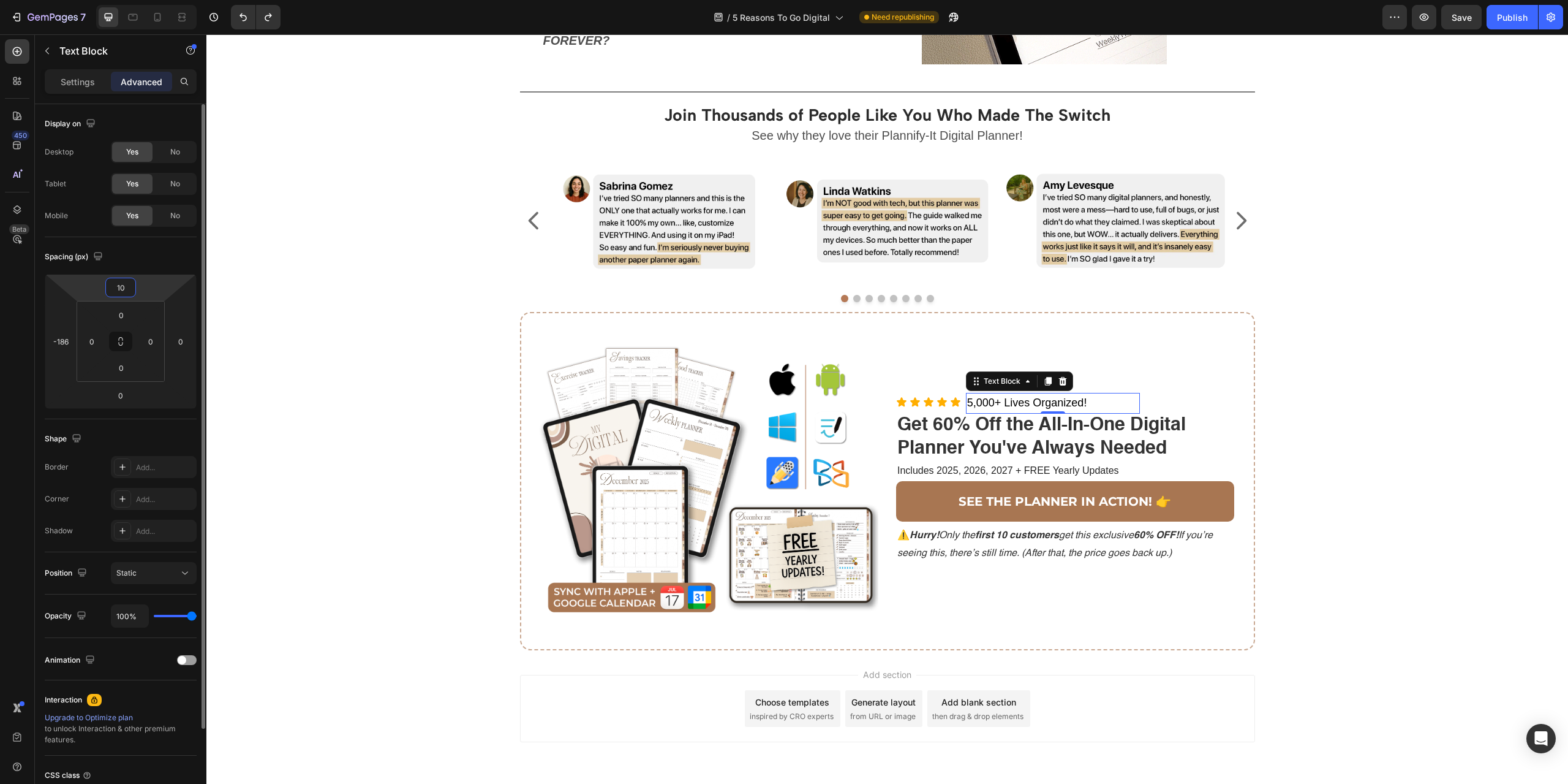
type input "107"
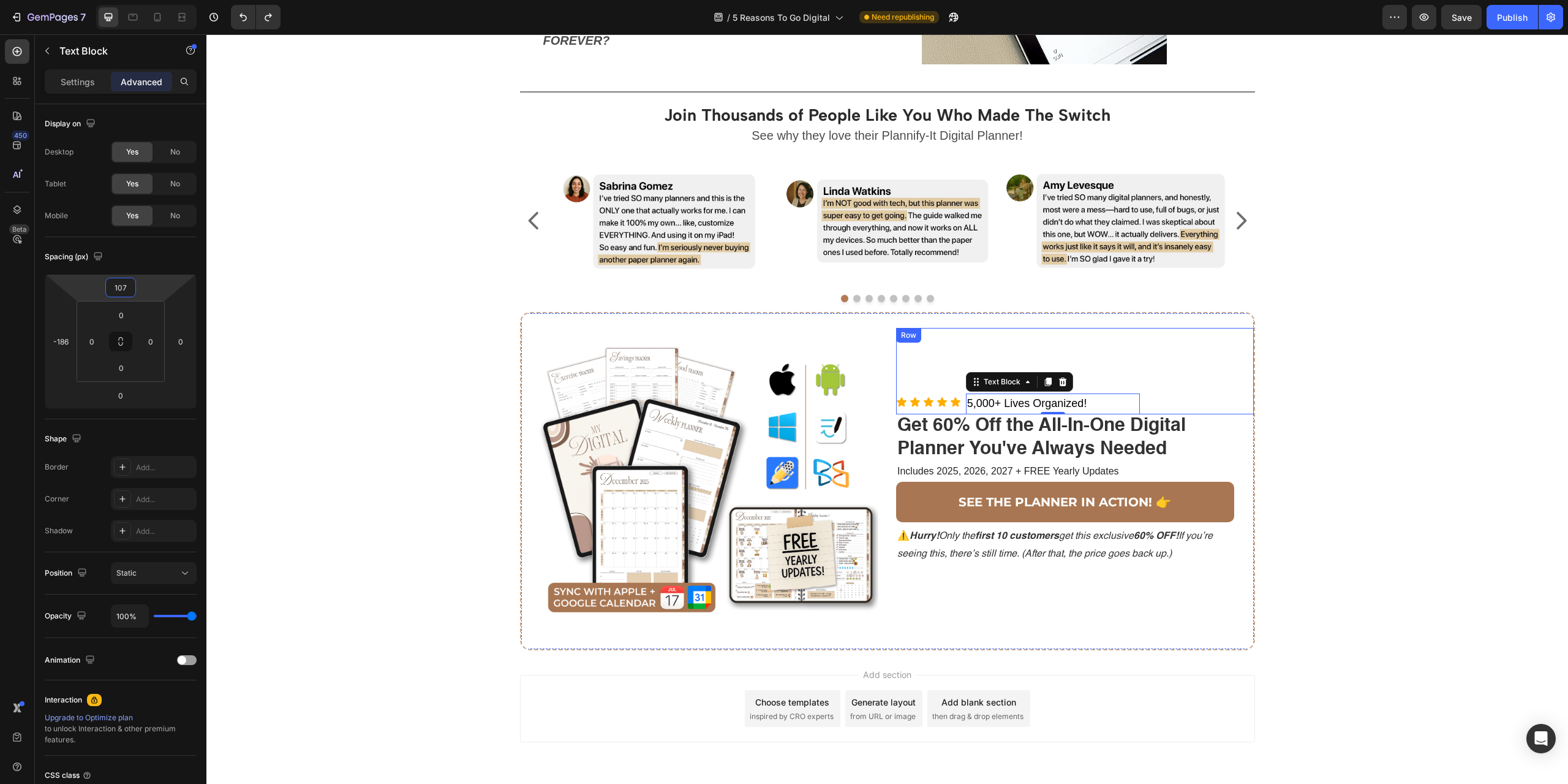
click at [1375, 383] on div "Title Line Join Thousands of People Like You Who Made The Switch Heading See wh…" at bounding box center [887, 372] width 1343 height 577
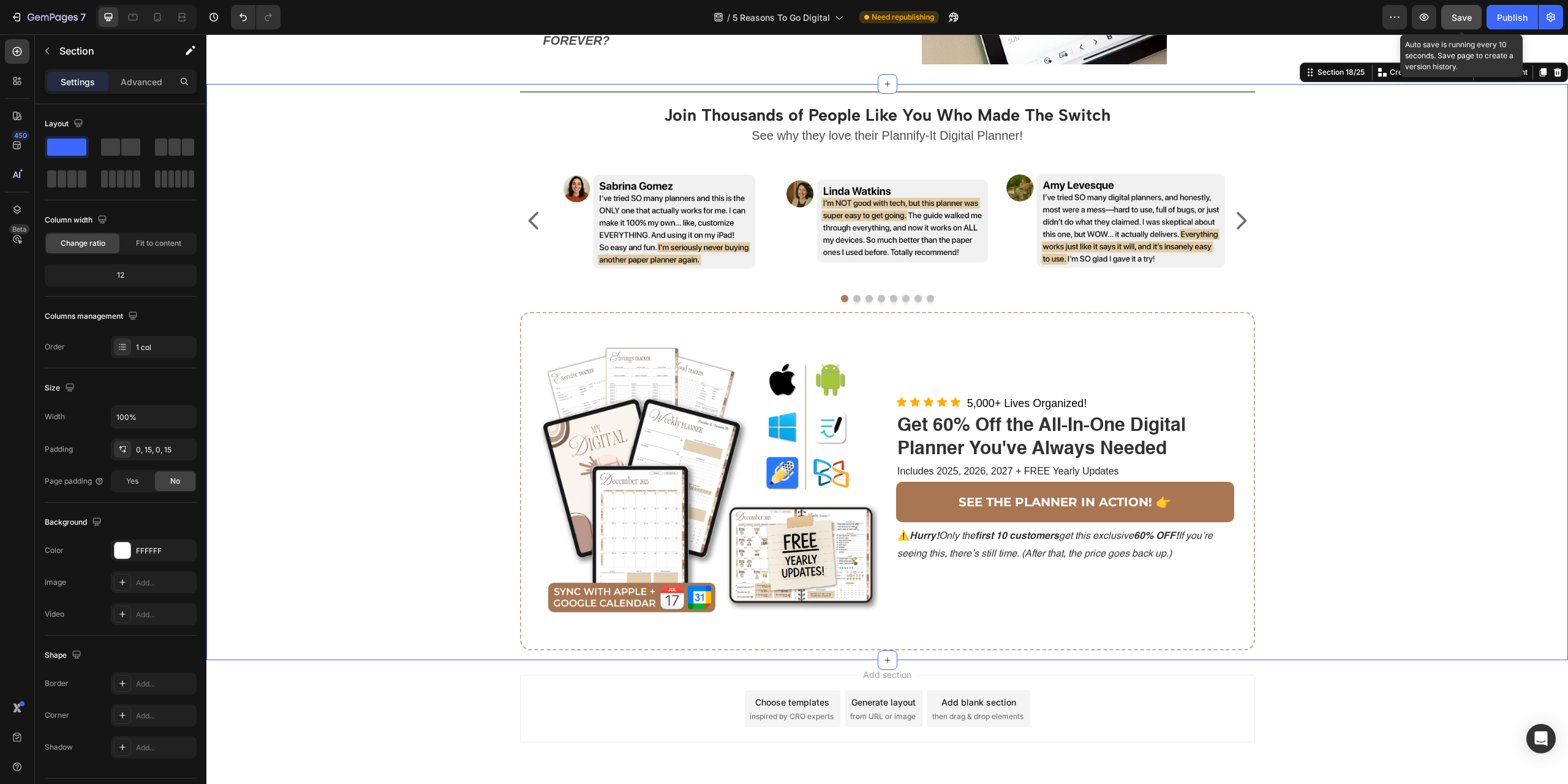
click at [1476, 11] on button "Save" at bounding box center [1461, 17] width 41 height 24
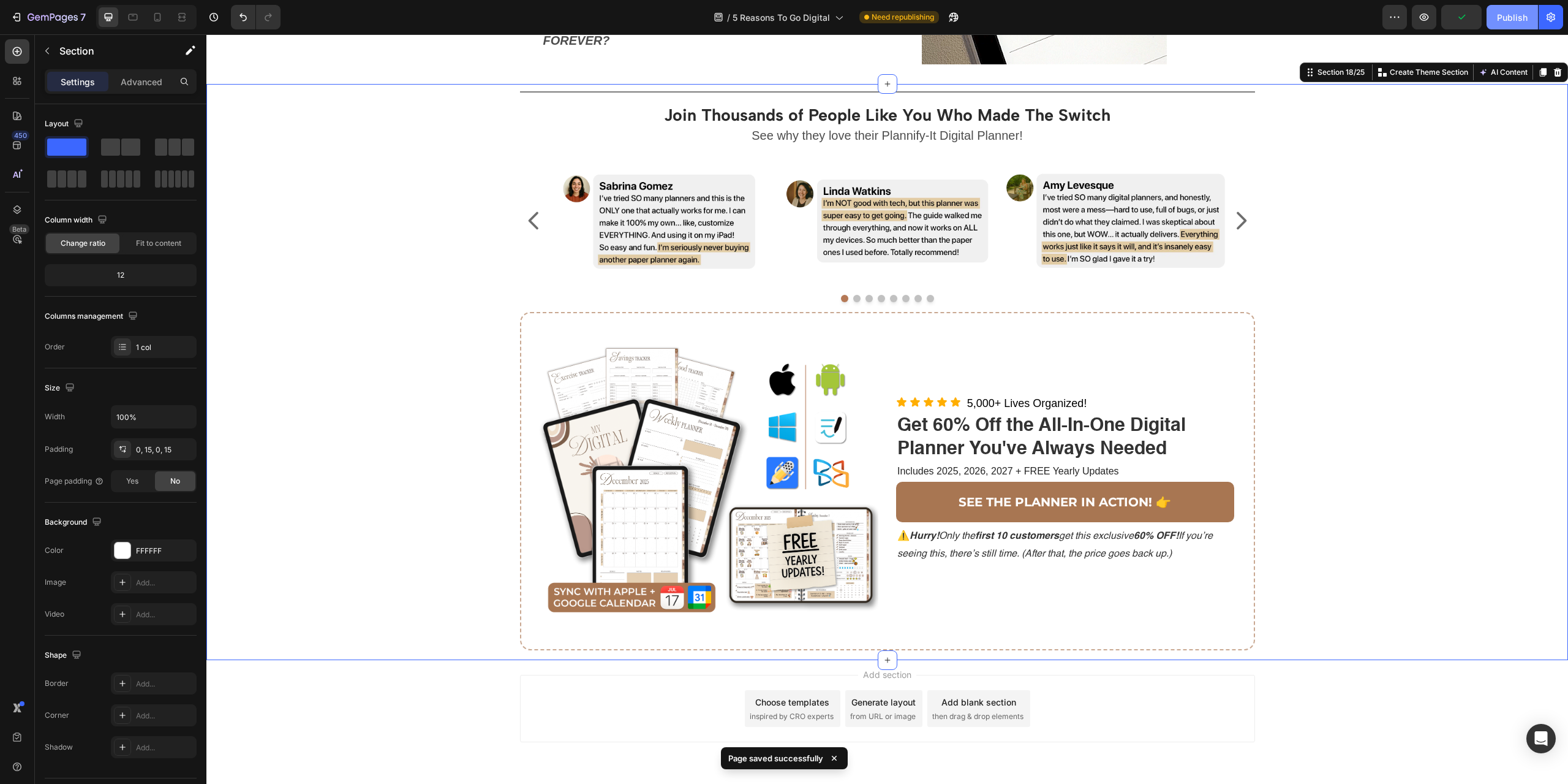
click at [1507, 19] on div "Publish" at bounding box center [1512, 18] width 31 height 13
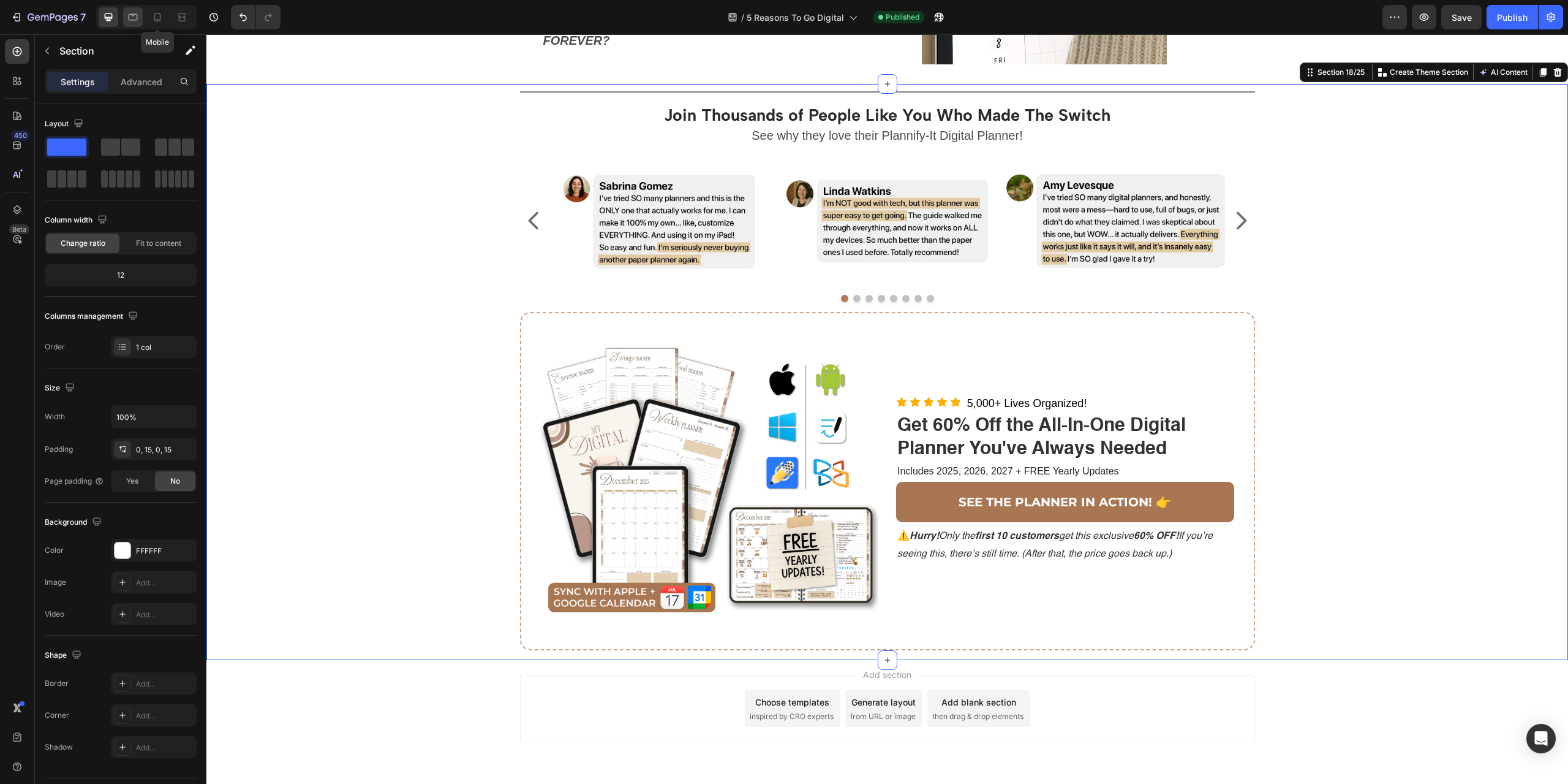
click at [139, 18] on icon at bounding box center [132, 17] width 12 height 12
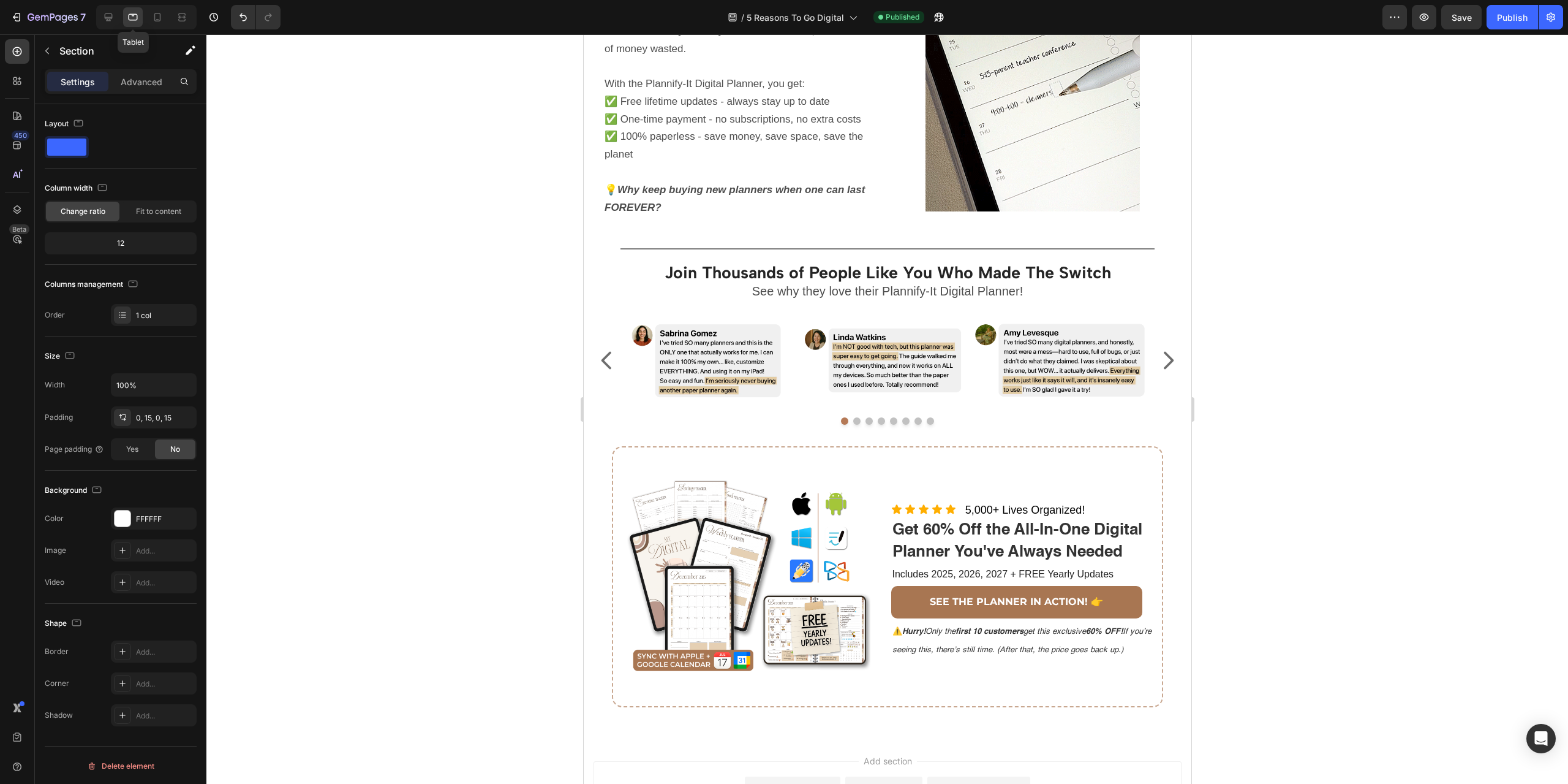
scroll to position [1809, 0]
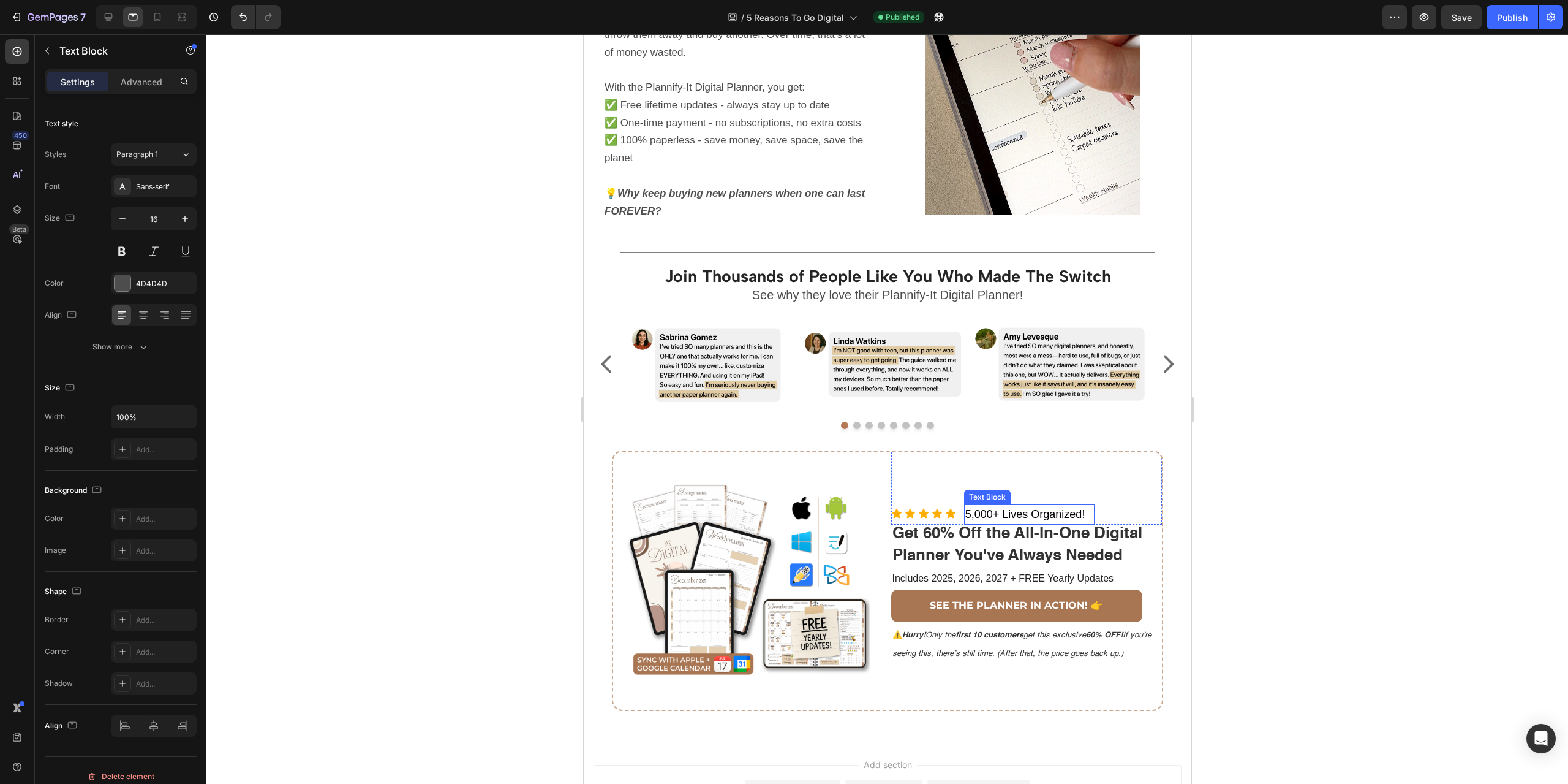
click at [1063, 511] on span "5,000+ Lives Organized!" at bounding box center [1025, 514] width 120 height 12
click at [125, 78] on p "Advanced" at bounding box center [142, 82] width 42 height 13
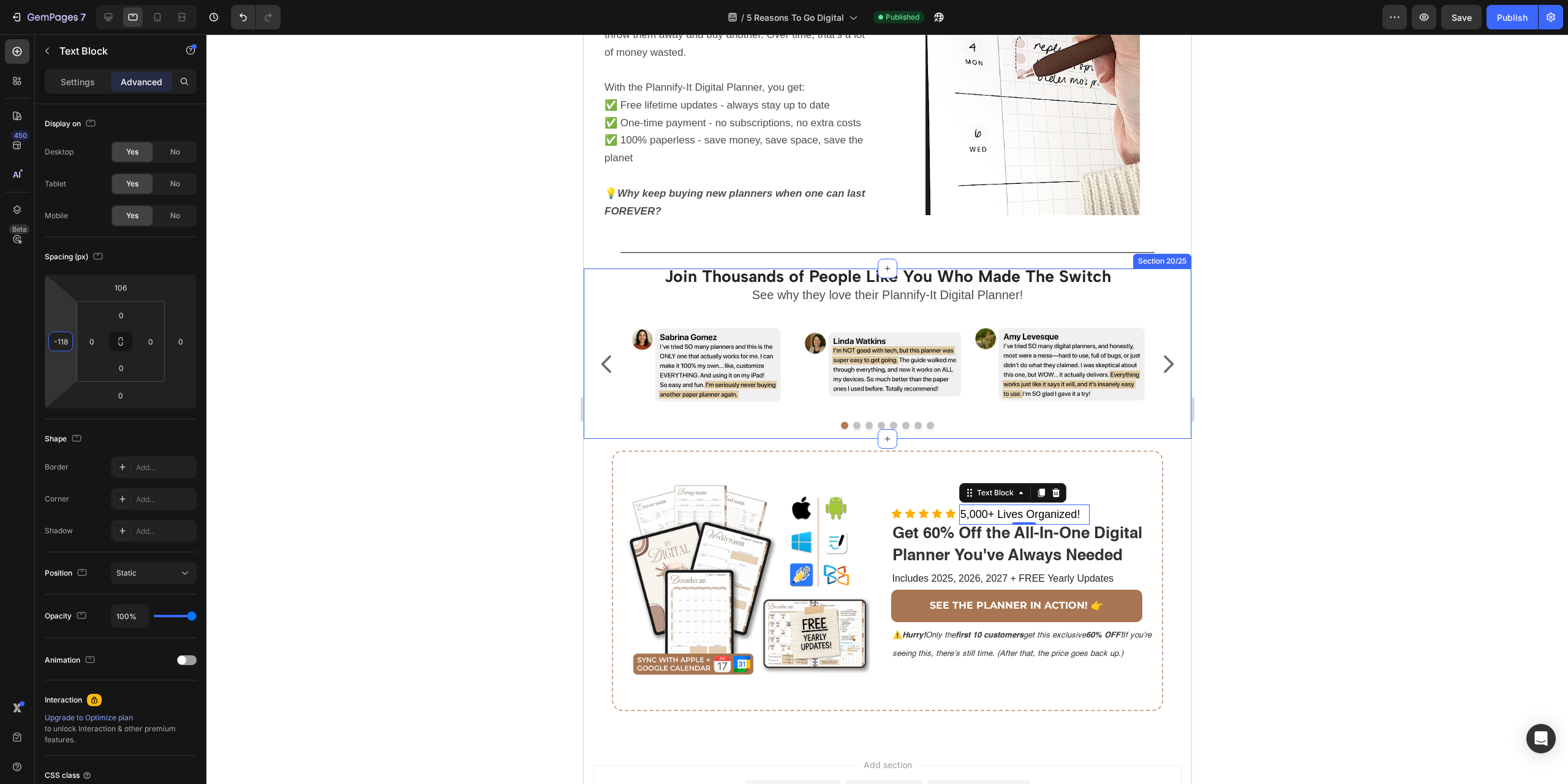
type input "-116"
click at [62, 0] on html "7 Version history / 5 Reasons To Go Digital Published Preview Save Publish 450 …" at bounding box center [784, 0] width 1568 height 0
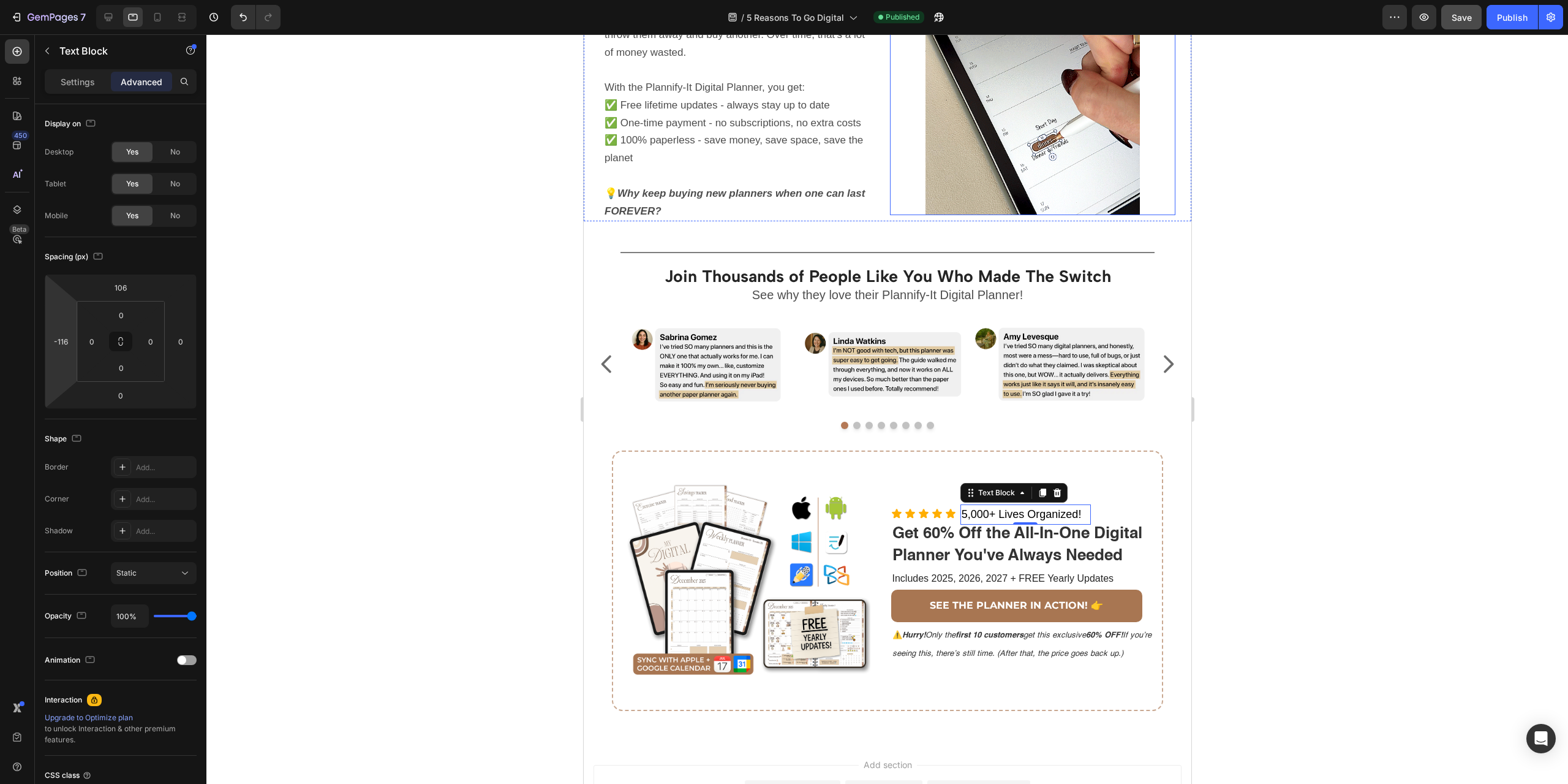
drag, startPoint x: 1307, startPoint y: 185, endPoint x: 1464, endPoint y: 22, distance: 226.3
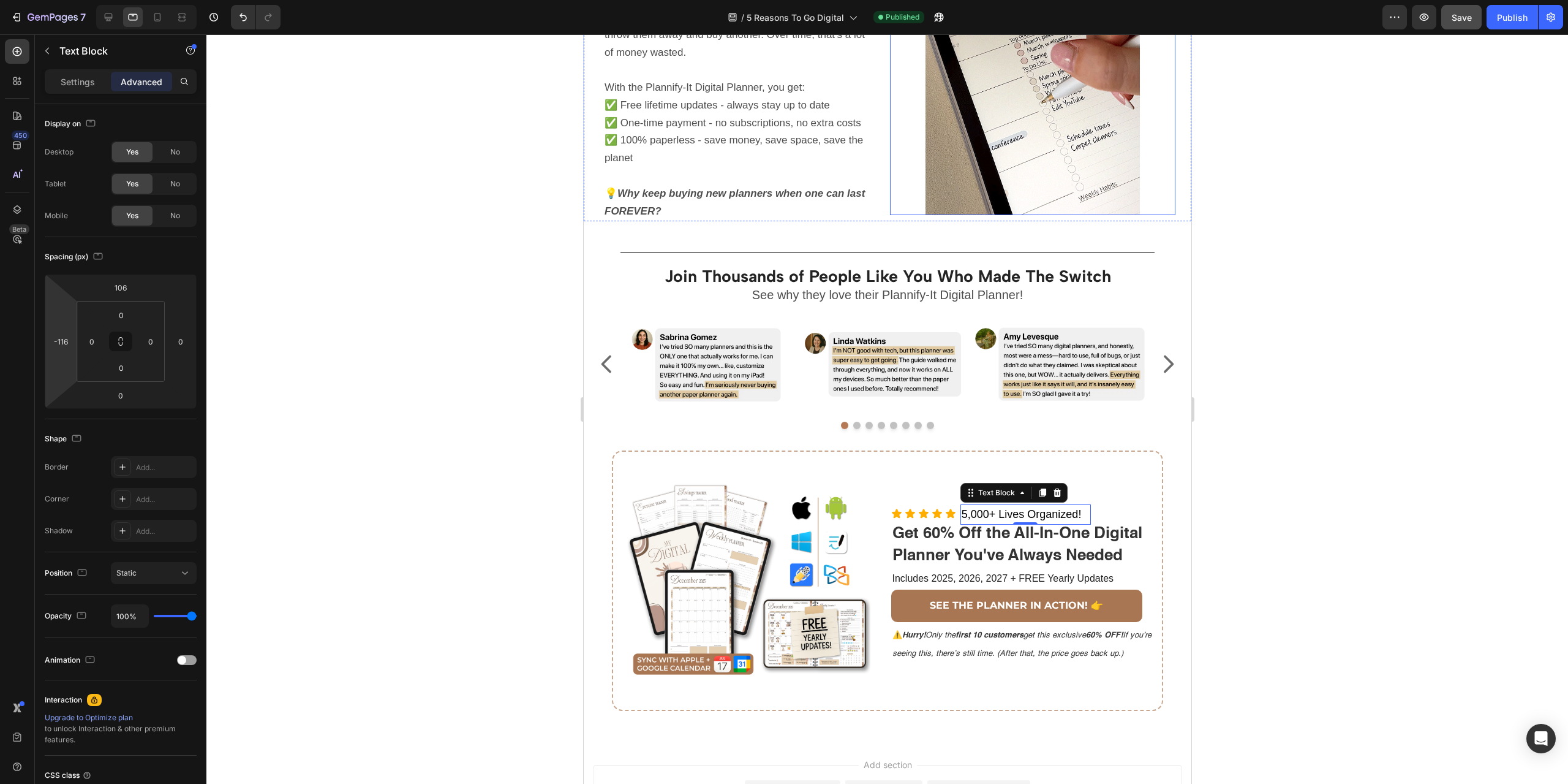
click at [1309, 185] on div at bounding box center [887, 408] width 1362 height 749
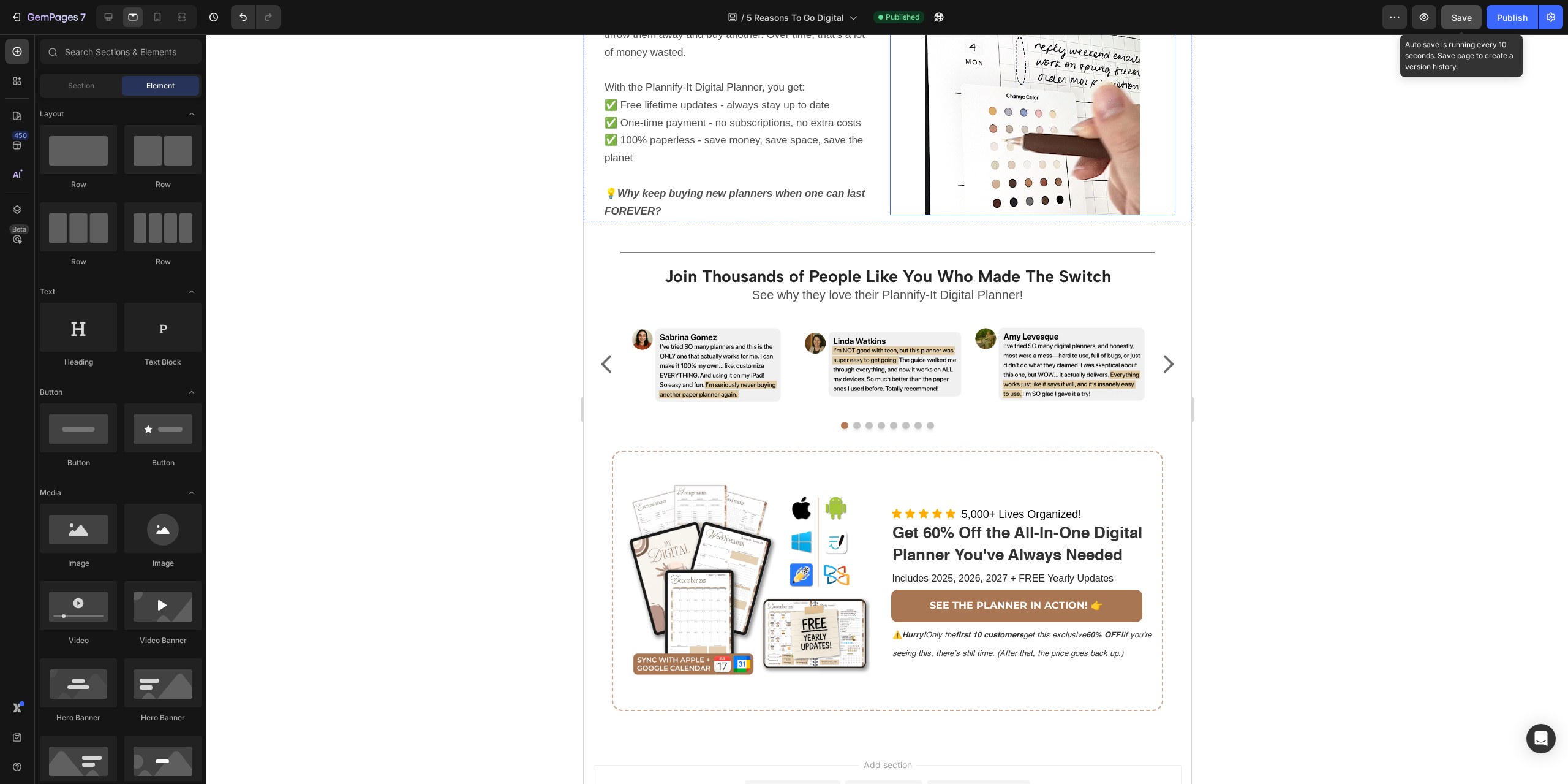
click at [1461, 19] on span "Save" at bounding box center [1461, 17] width 20 height 11
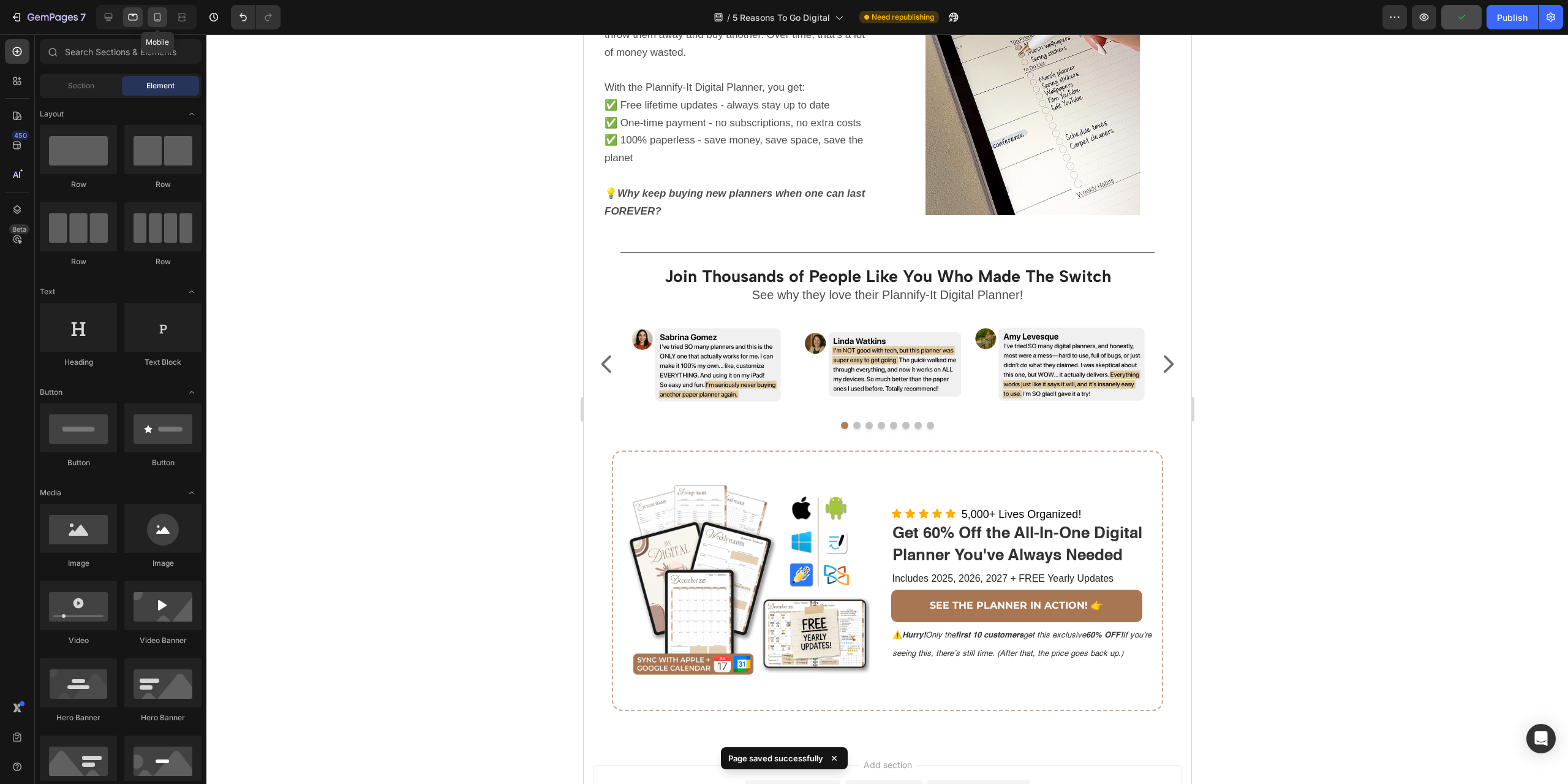
click at [163, 11] on icon at bounding box center [157, 17] width 12 height 12
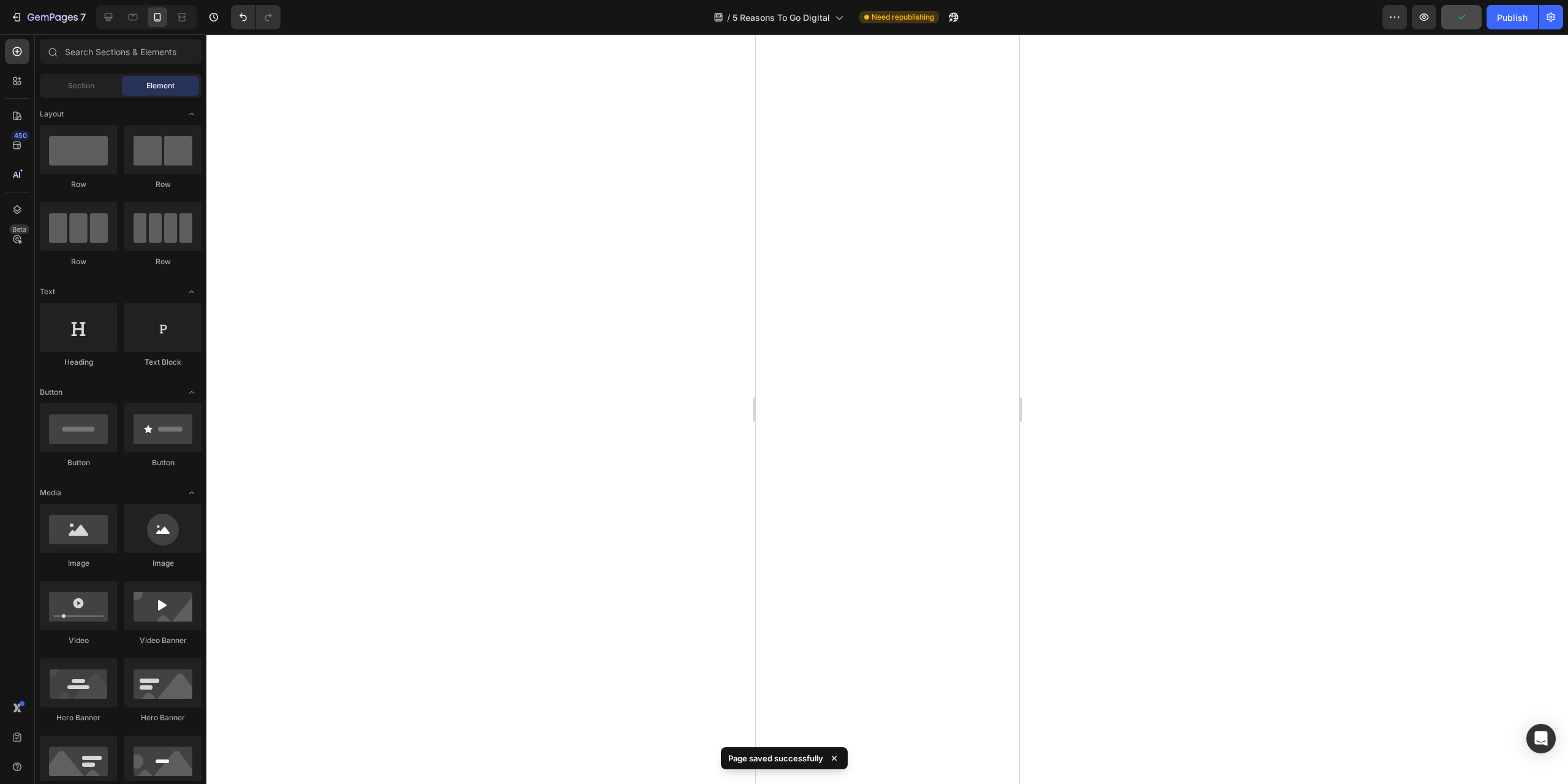
scroll to position [2696, 0]
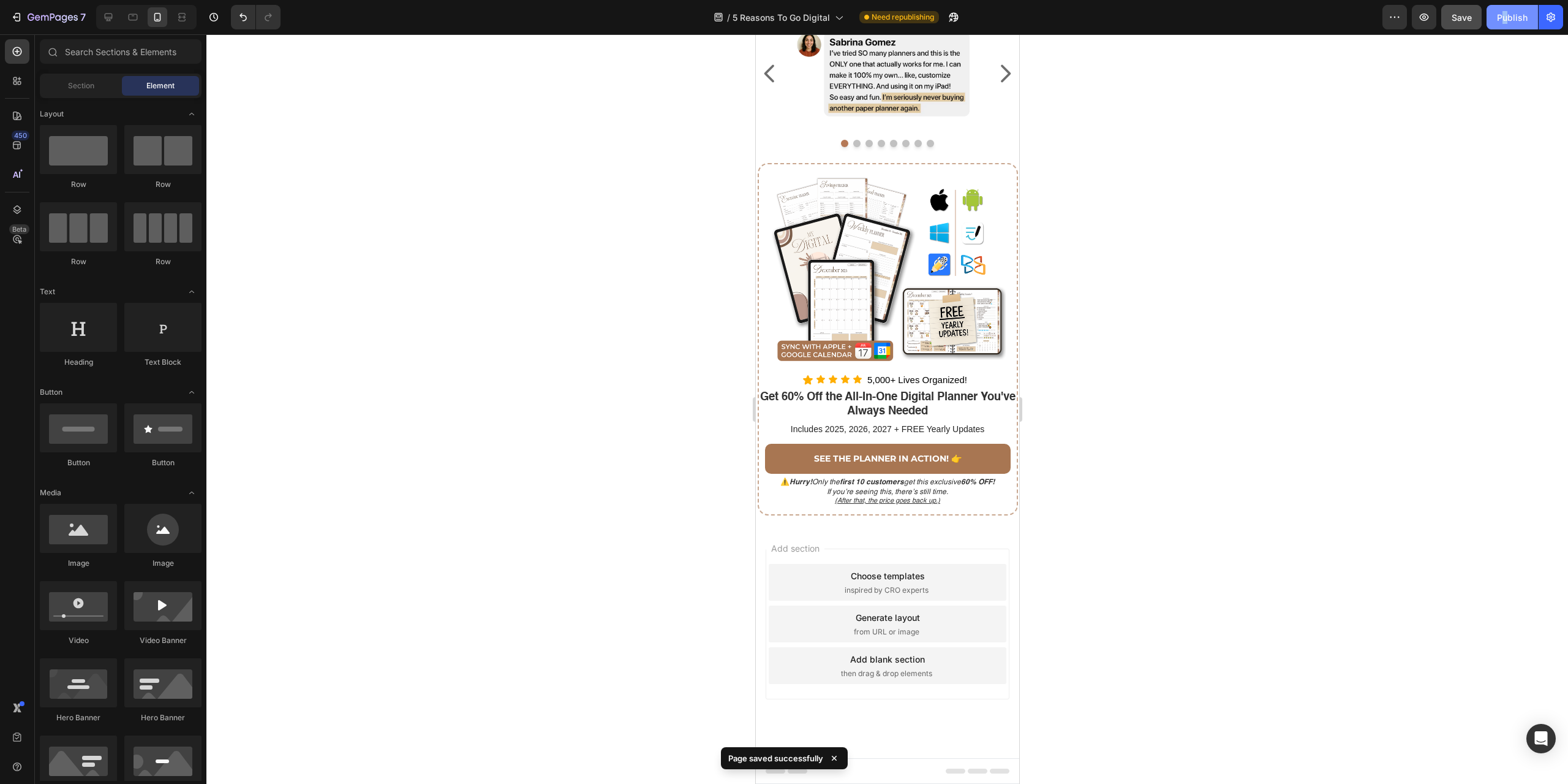
drag, startPoint x: 1500, startPoint y: 32, endPoint x: 1510, endPoint y: 27, distance: 11.2
click at [1502, 31] on div "7 Version history / 5 Reasons To Go Digital Need republishing Preview Save Publ…" at bounding box center [784, 17] width 1568 height 35
click at [1510, 27] on button "Publish" at bounding box center [1512, 17] width 51 height 24
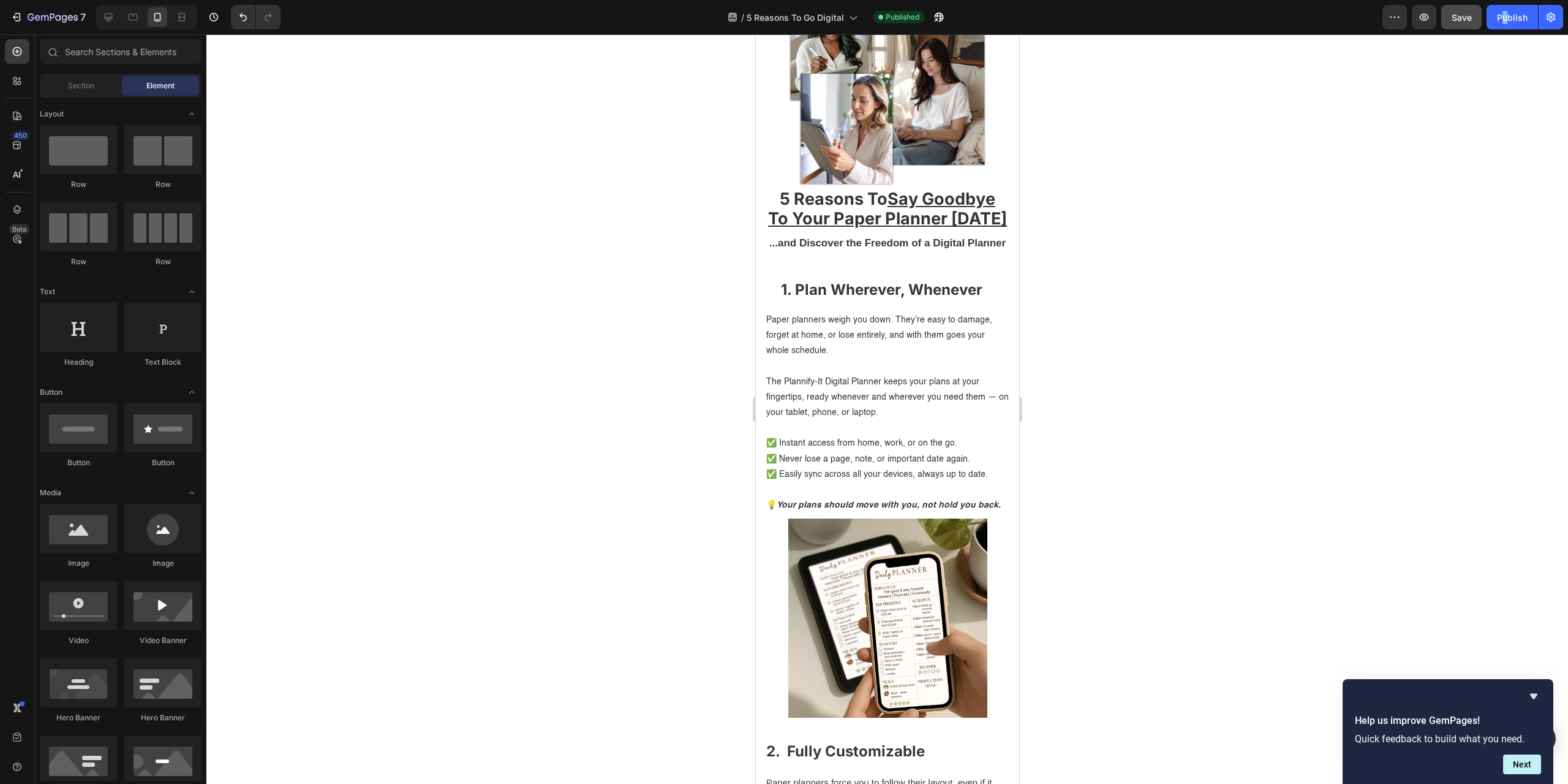
scroll to position [92, 0]
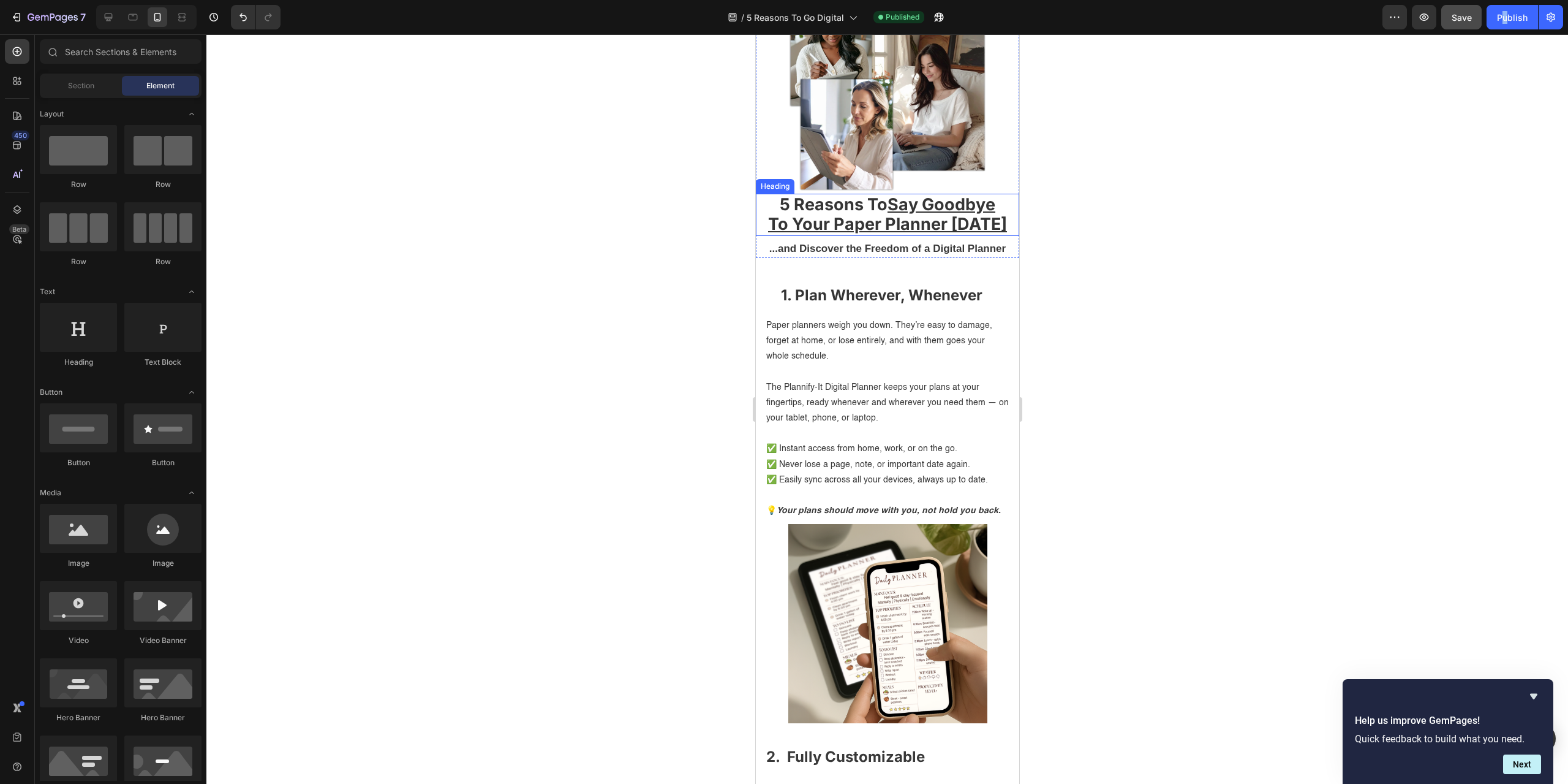
click at [906, 244] on strong "...and Discover the Freedom of a Digital Planner" at bounding box center [887, 248] width 236 height 11
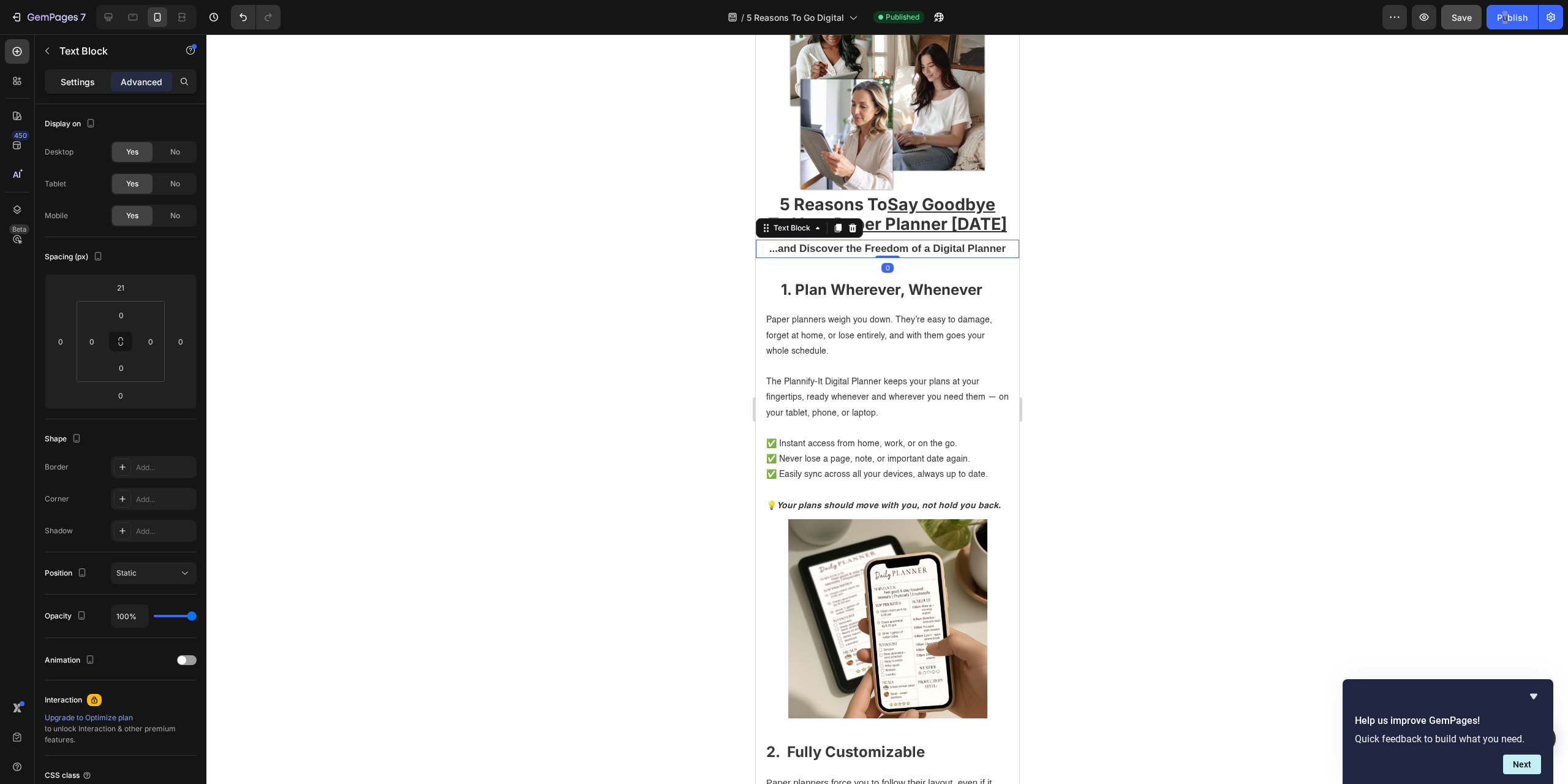
click at [83, 86] on p "Settings" at bounding box center [78, 82] width 34 height 13
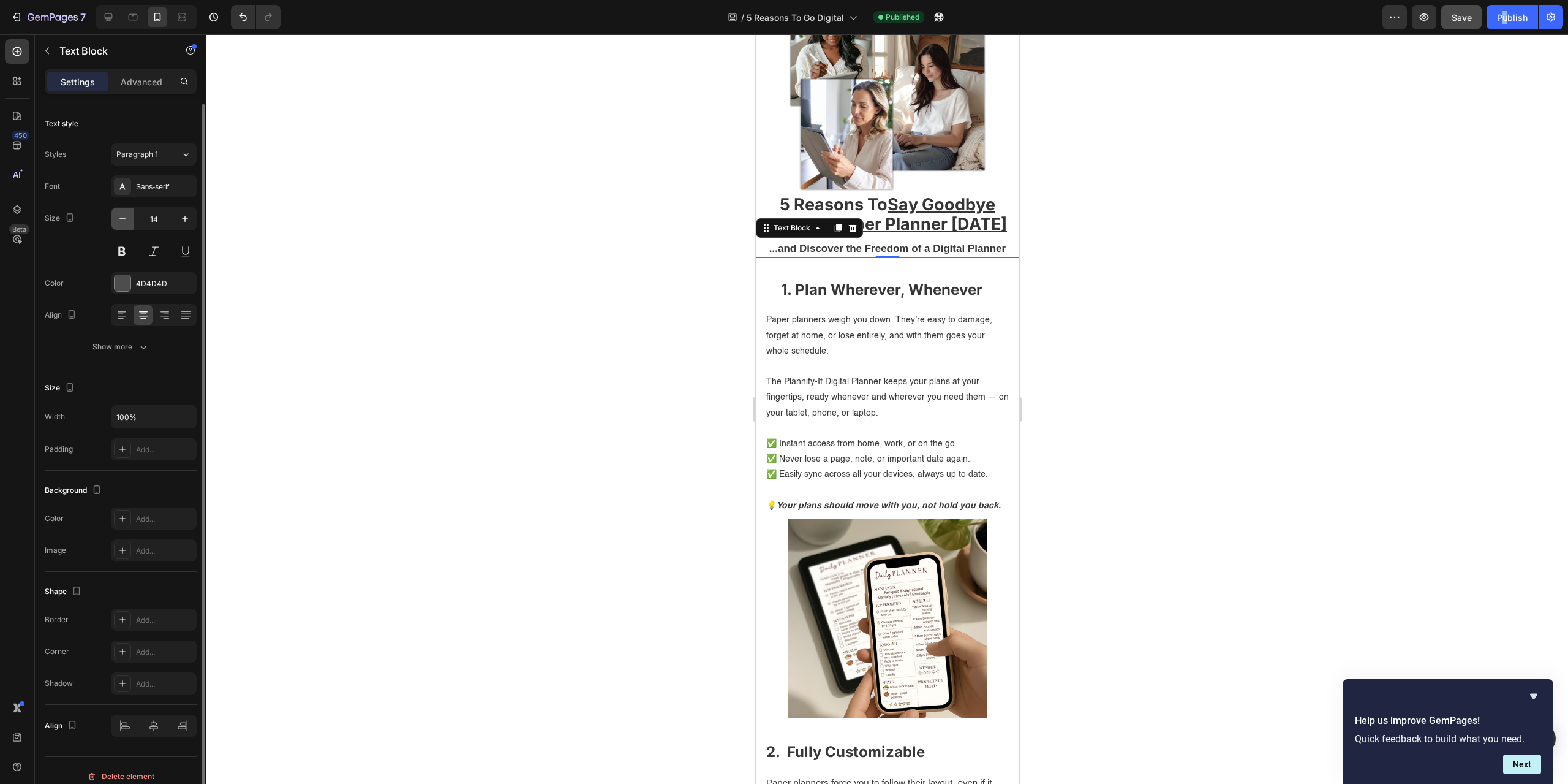
click at [127, 218] on icon "button" at bounding box center [122, 218] width 12 height 12
type input "12"
click at [895, 245] on strong "...and Discover the Freedom of a Digital Planner" at bounding box center [887, 247] width 236 height 11
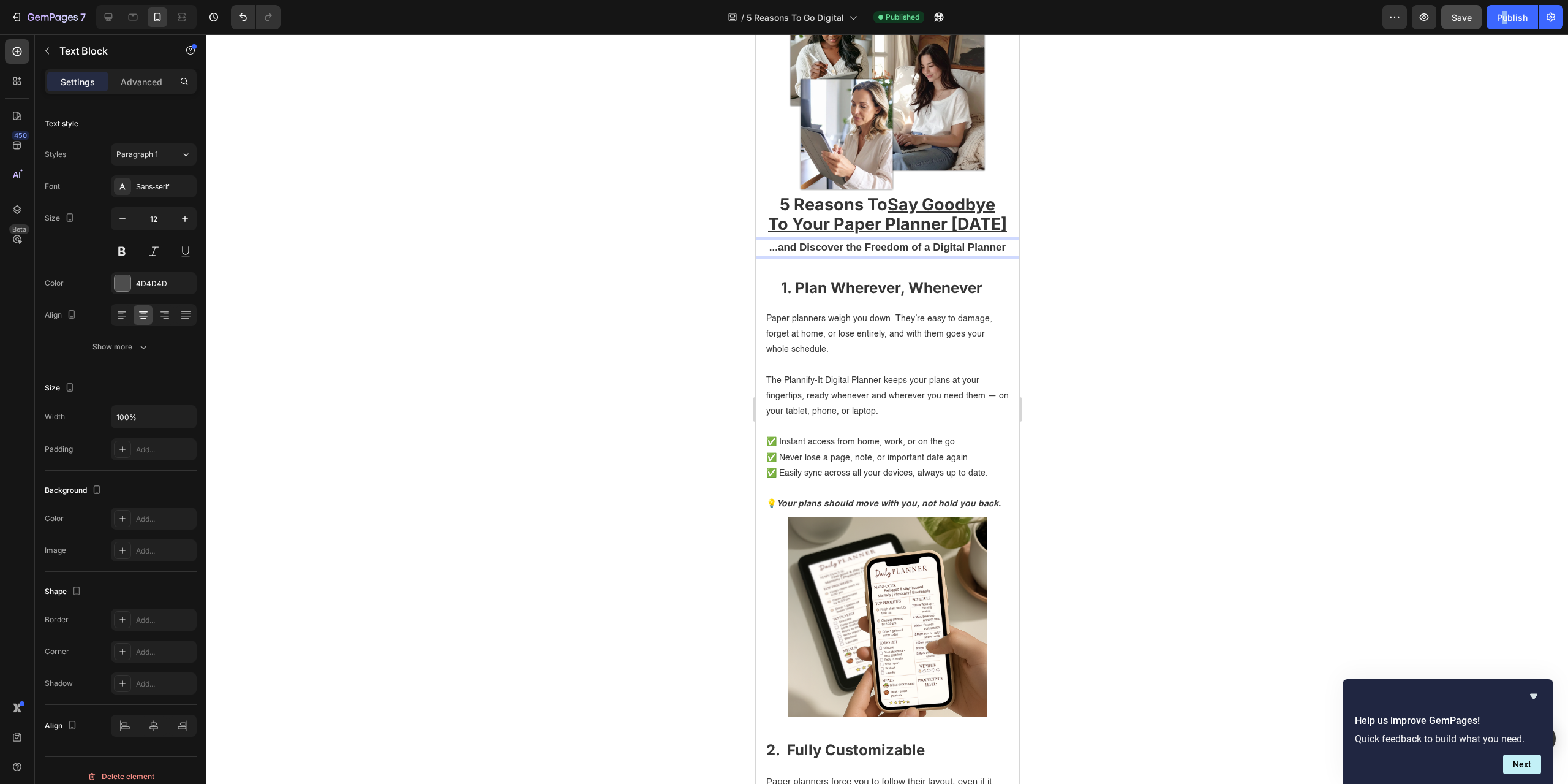
click at [895, 243] on strong "...and Discover the Freedom of a Digital Planner" at bounding box center [887, 247] width 236 height 11
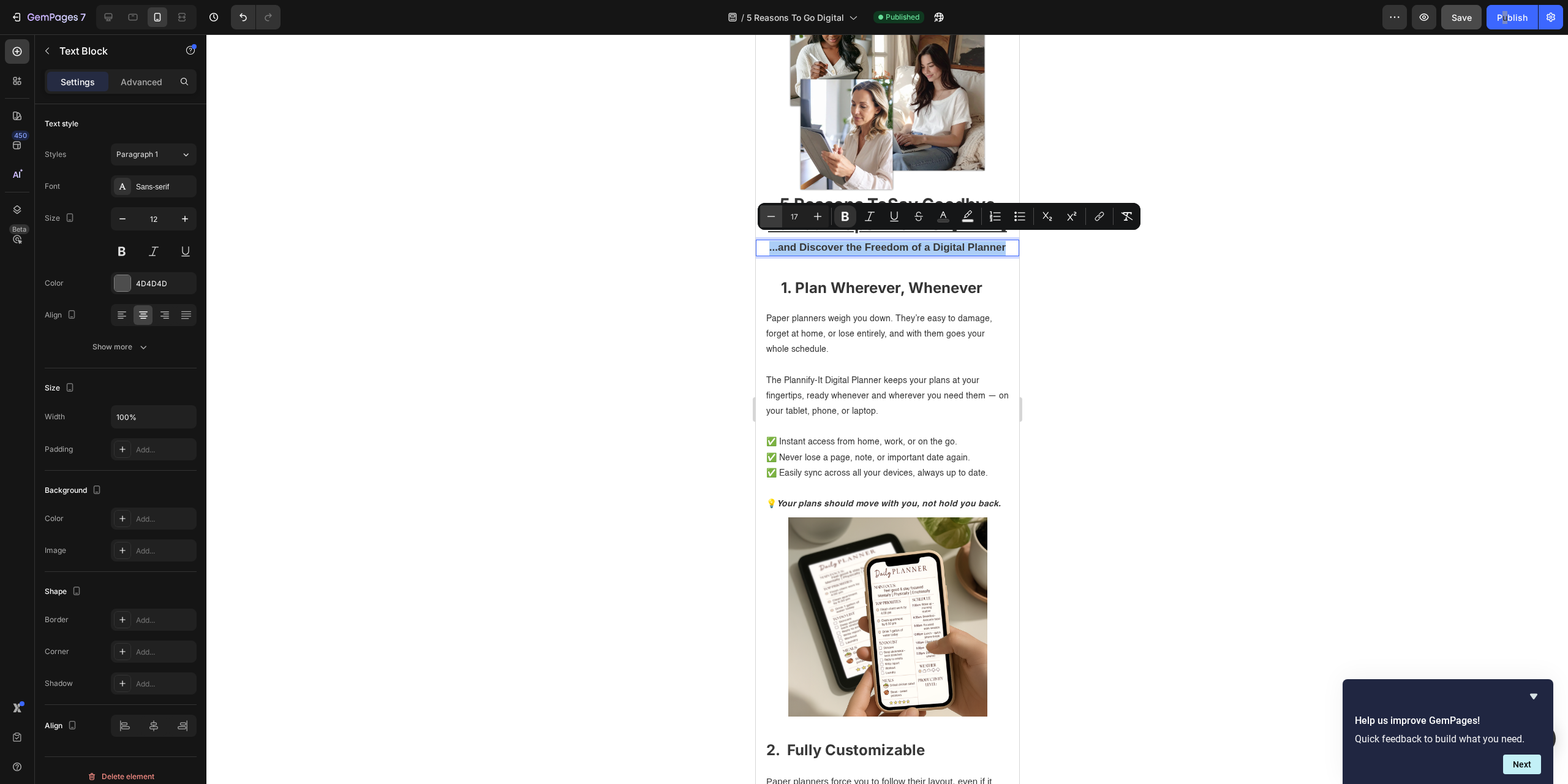
click at [774, 216] on icon "Editor contextual toolbar" at bounding box center [771, 216] width 12 height 12
type input "16"
click at [1188, 333] on div at bounding box center [887, 408] width 1362 height 749
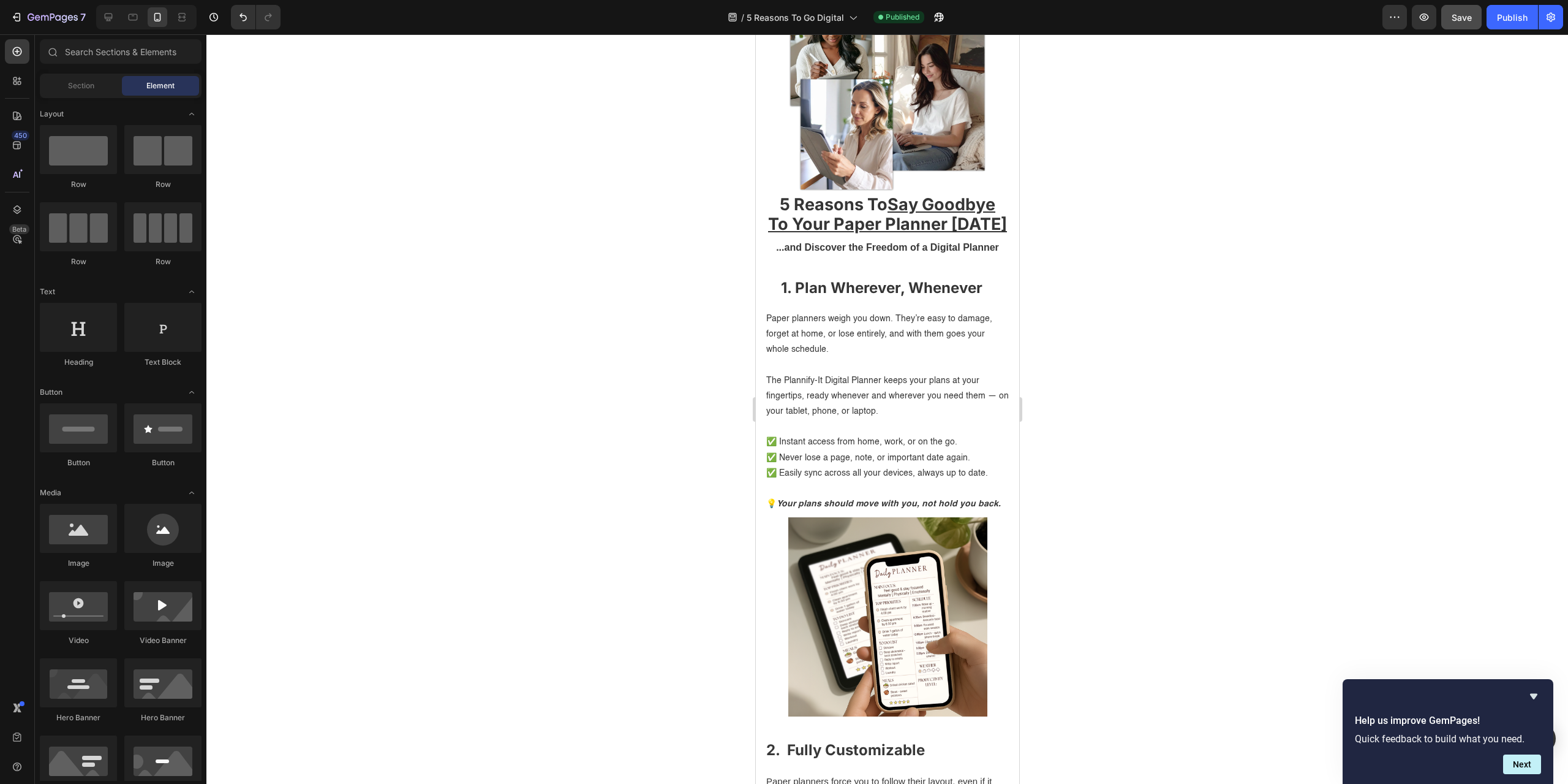
click at [1463, 18] on span "Save" at bounding box center [1461, 17] width 20 height 11
click at [1501, 23] on div "Publish" at bounding box center [1512, 18] width 31 height 13
click at [965, 242] on strong "...and Discover the Freedom of a Digital Planner" at bounding box center [887, 247] width 223 height 11
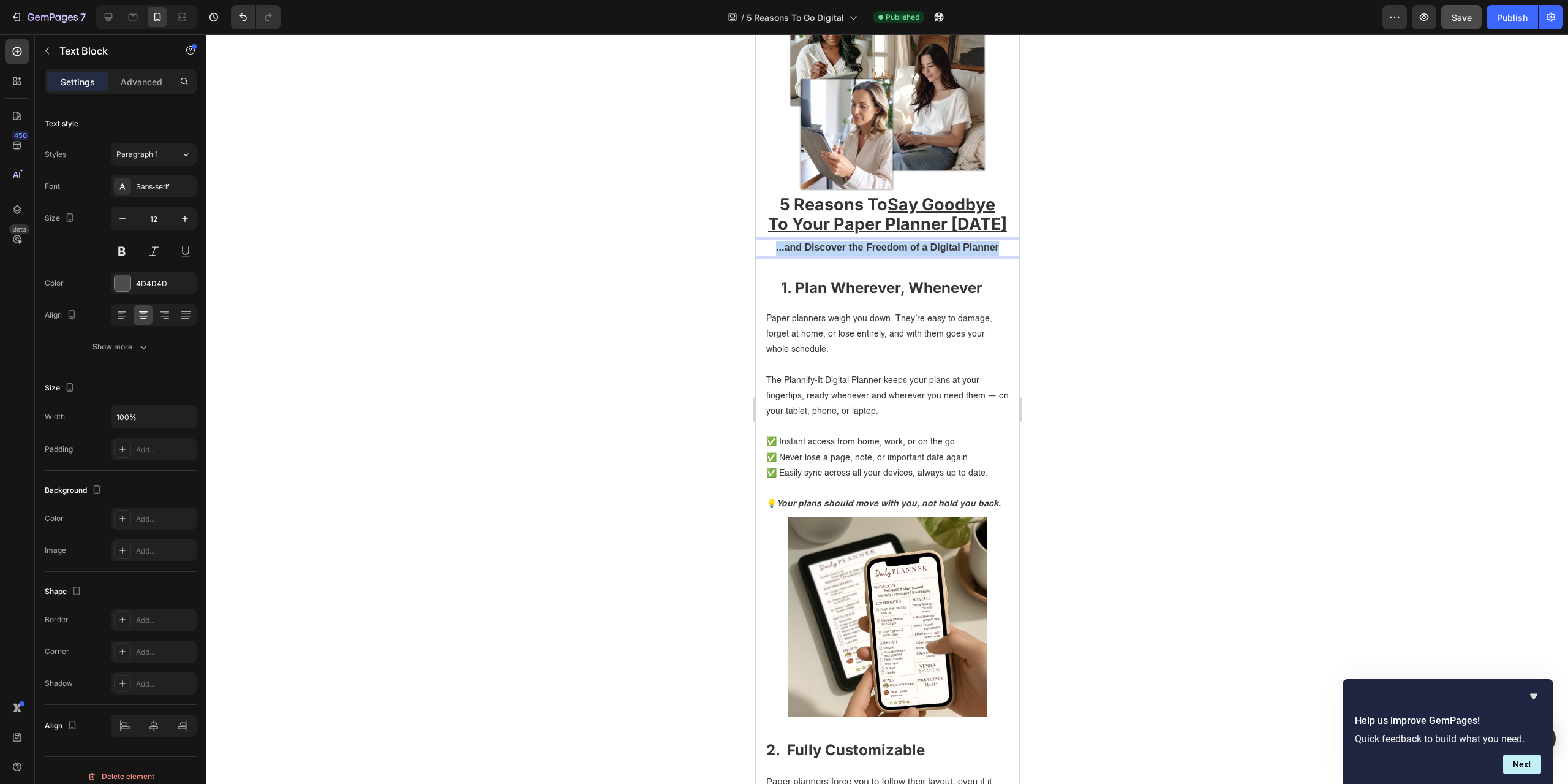
click at [965, 242] on strong "...and Discover the Freedom of a Digital Planner" at bounding box center [887, 247] width 223 height 11
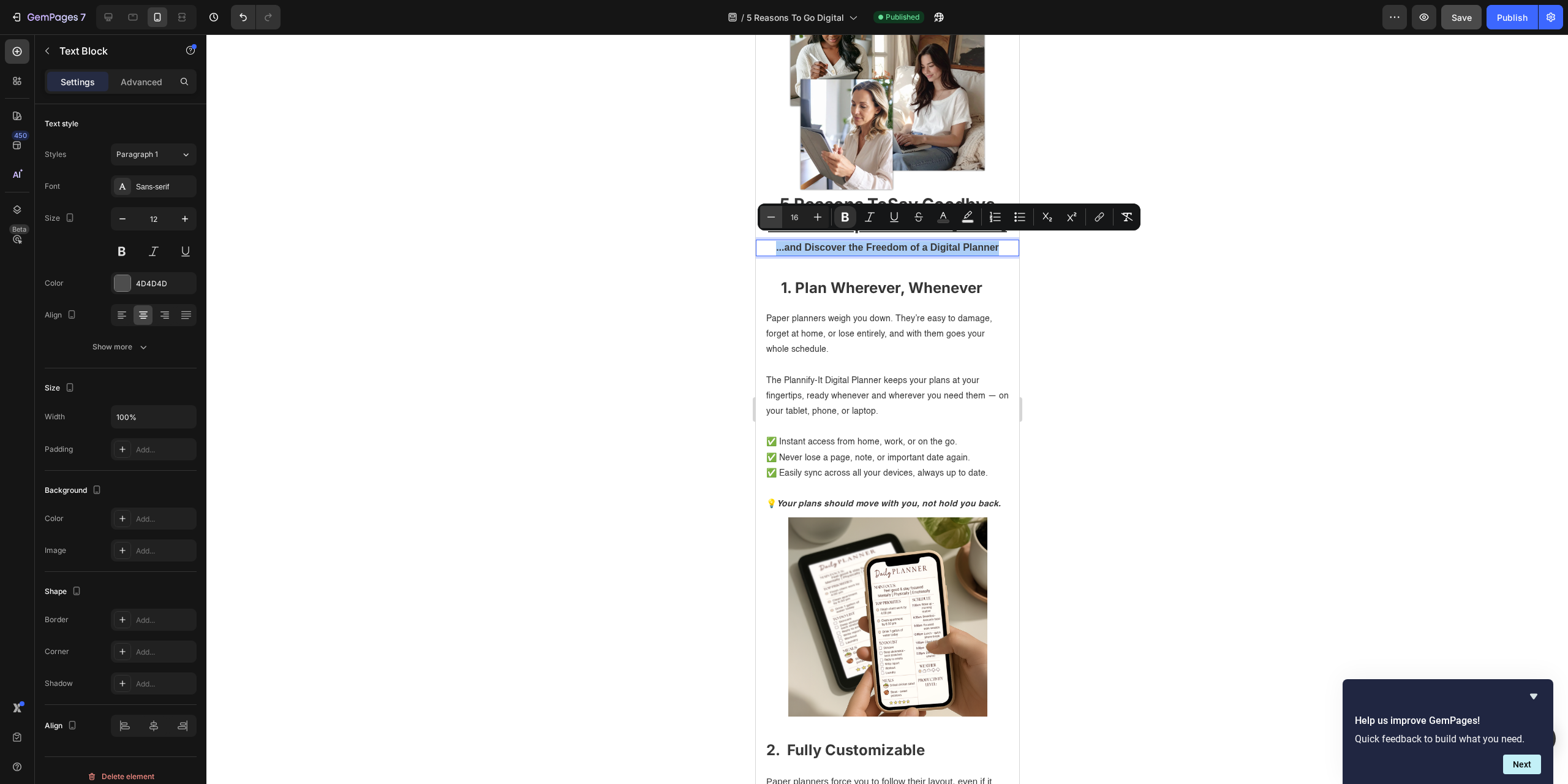
click at [777, 221] on button "Minus" at bounding box center [771, 216] width 22 height 22
type input "15"
click at [1473, 16] on button "Save" at bounding box center [1461, 17] width 41 height 24
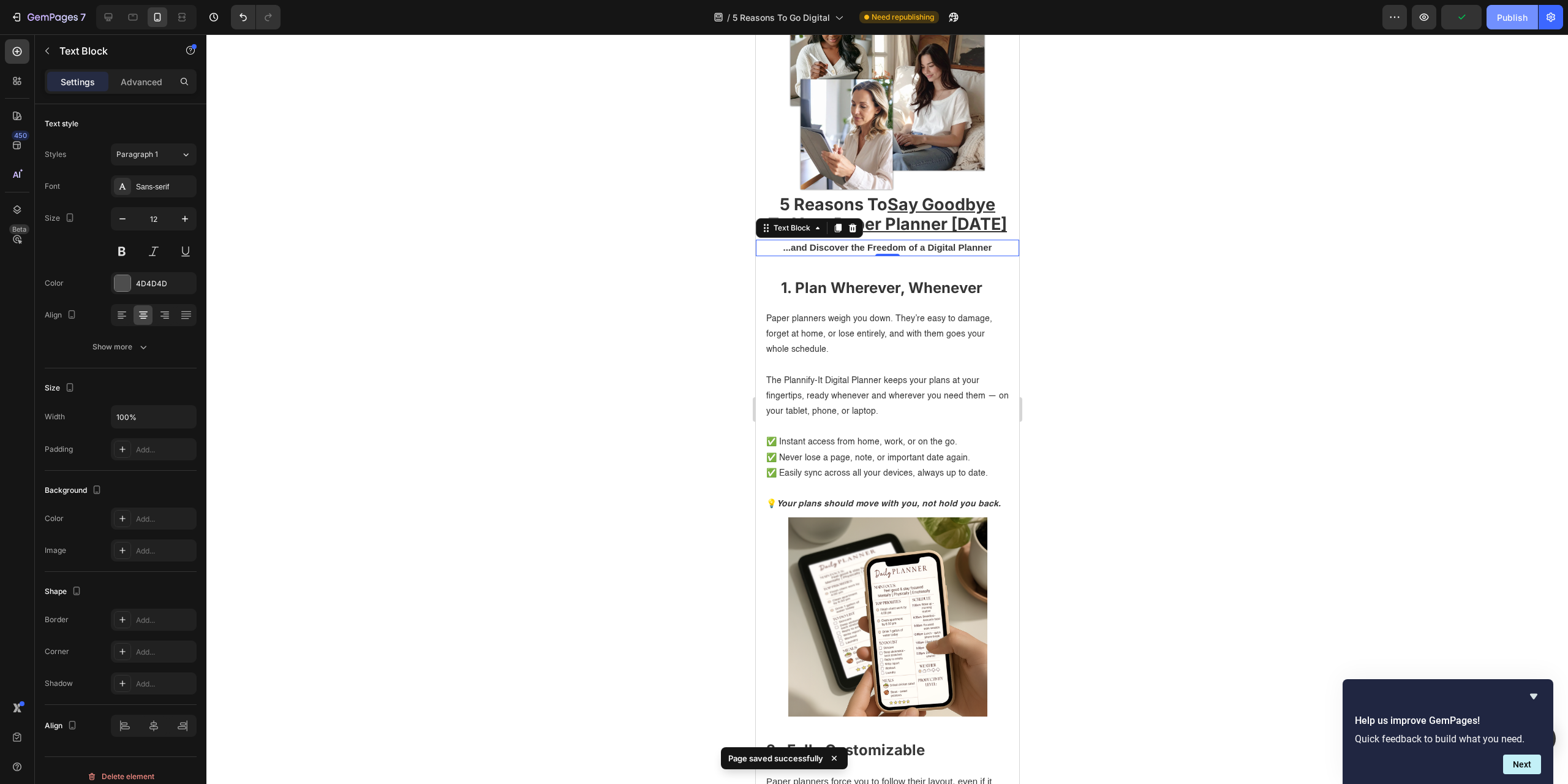
click at [1505, 19] on div "Publish" at bounding box center [1512, 18] width 31 height 13
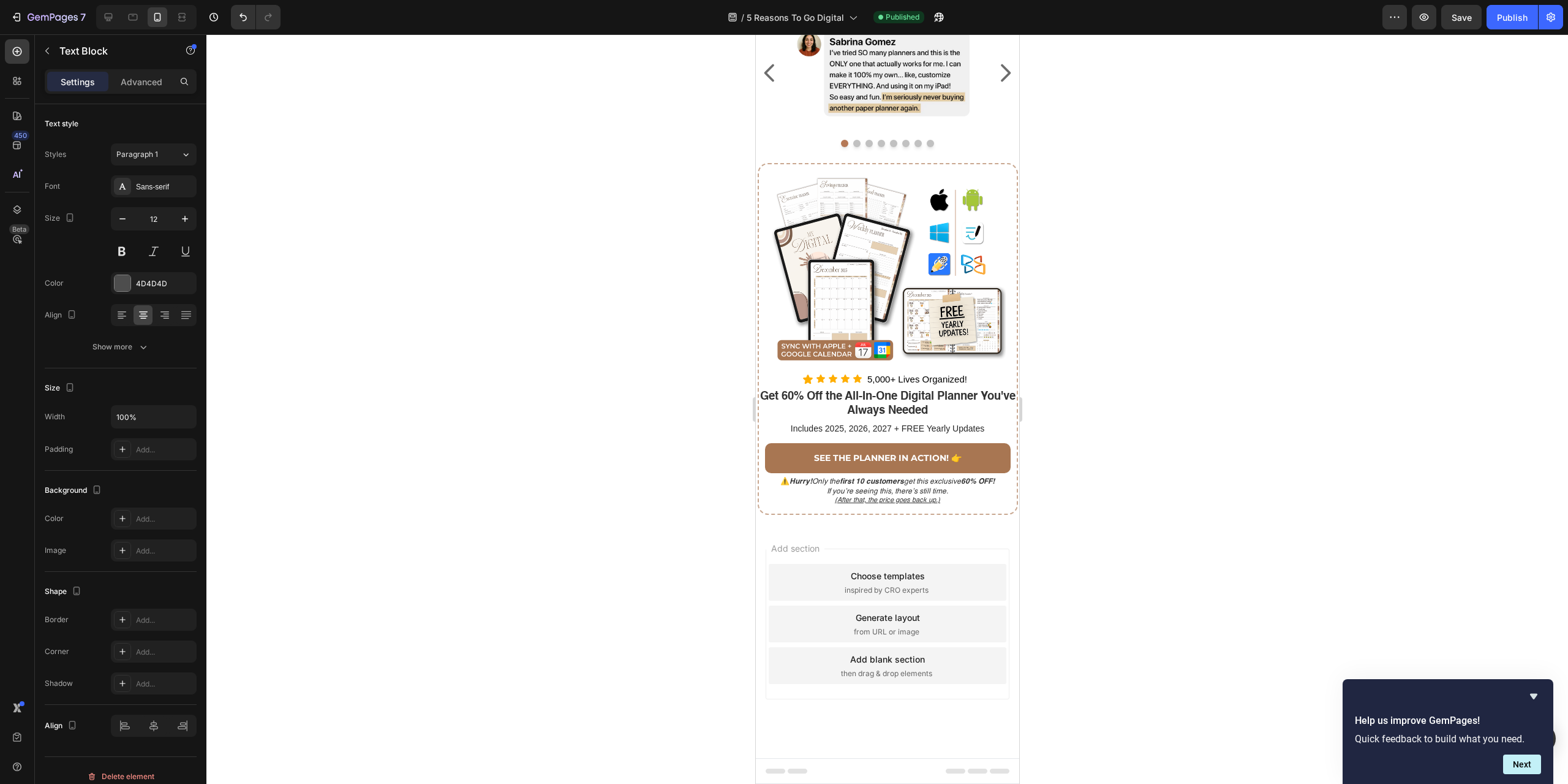
scroll to position [2698, 0]
click at [863, 462] on p "SEE THE PLANNER IN ACTION! 👉" at bounding box center [887, 457] width 148 height 16
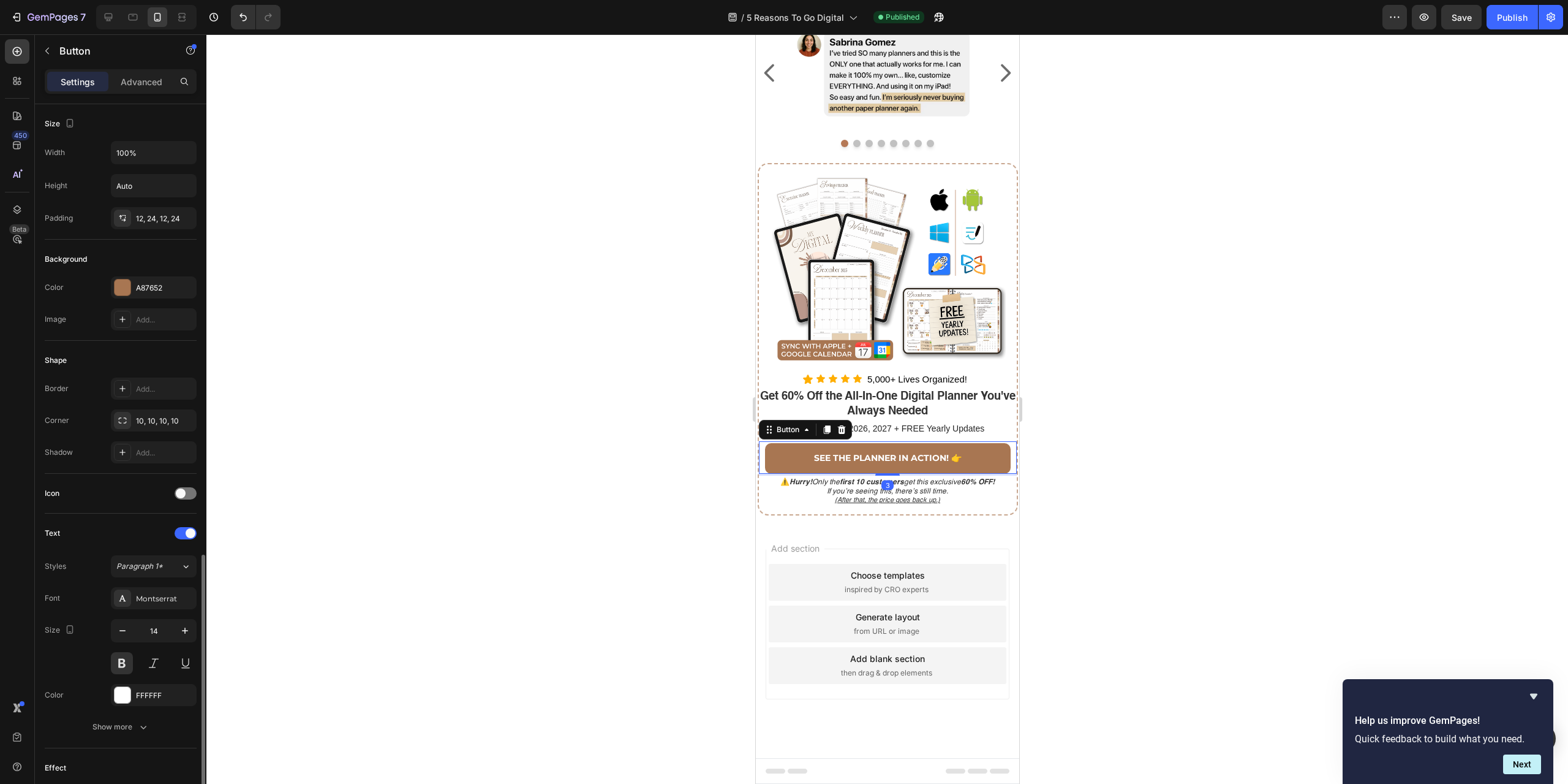
scroll to position [260, 0]
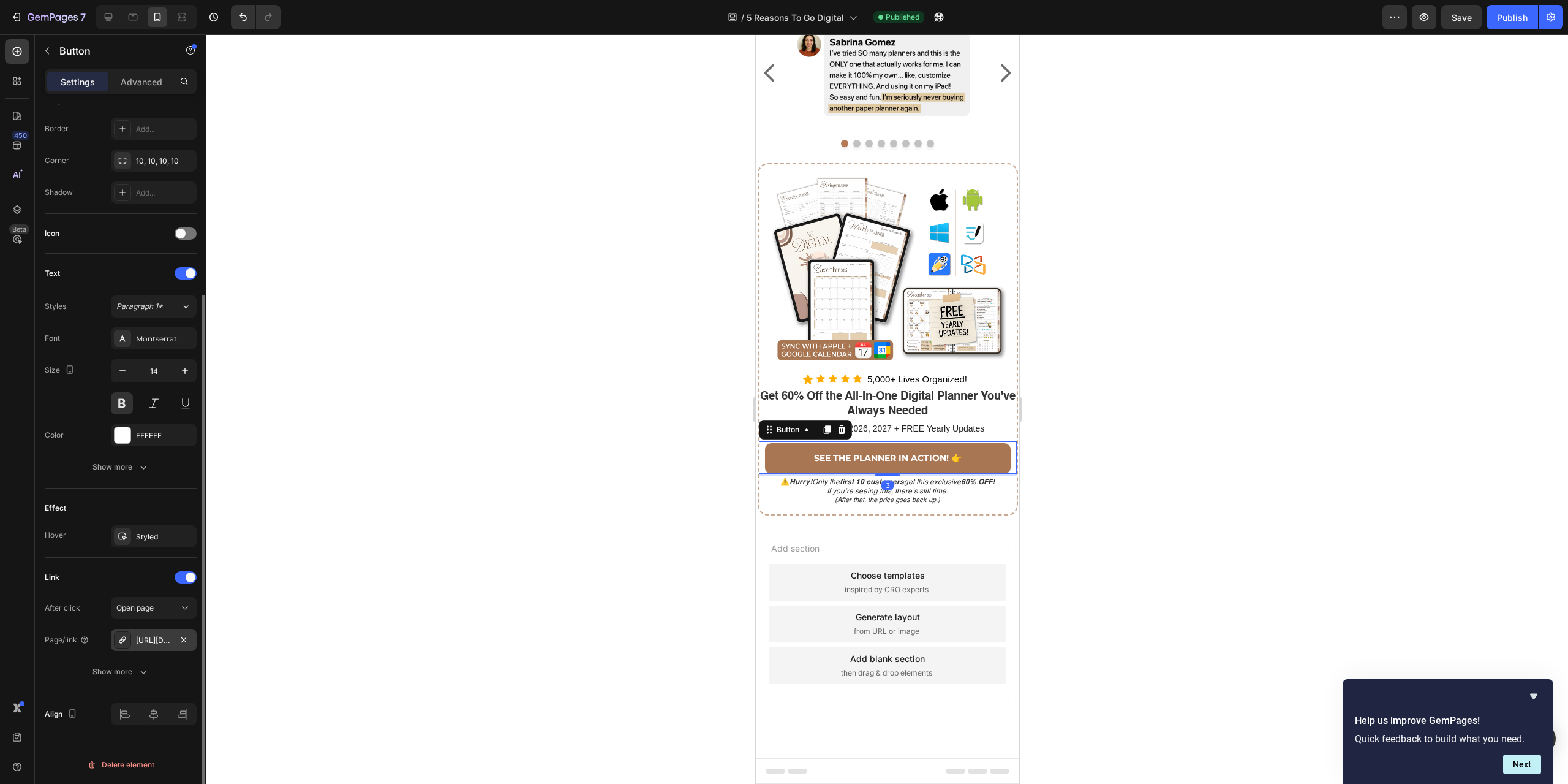
click at [156, 643] on div "[URL][DOMAIN_NAME]" at bounding box center [154, 640] width 36 height 11
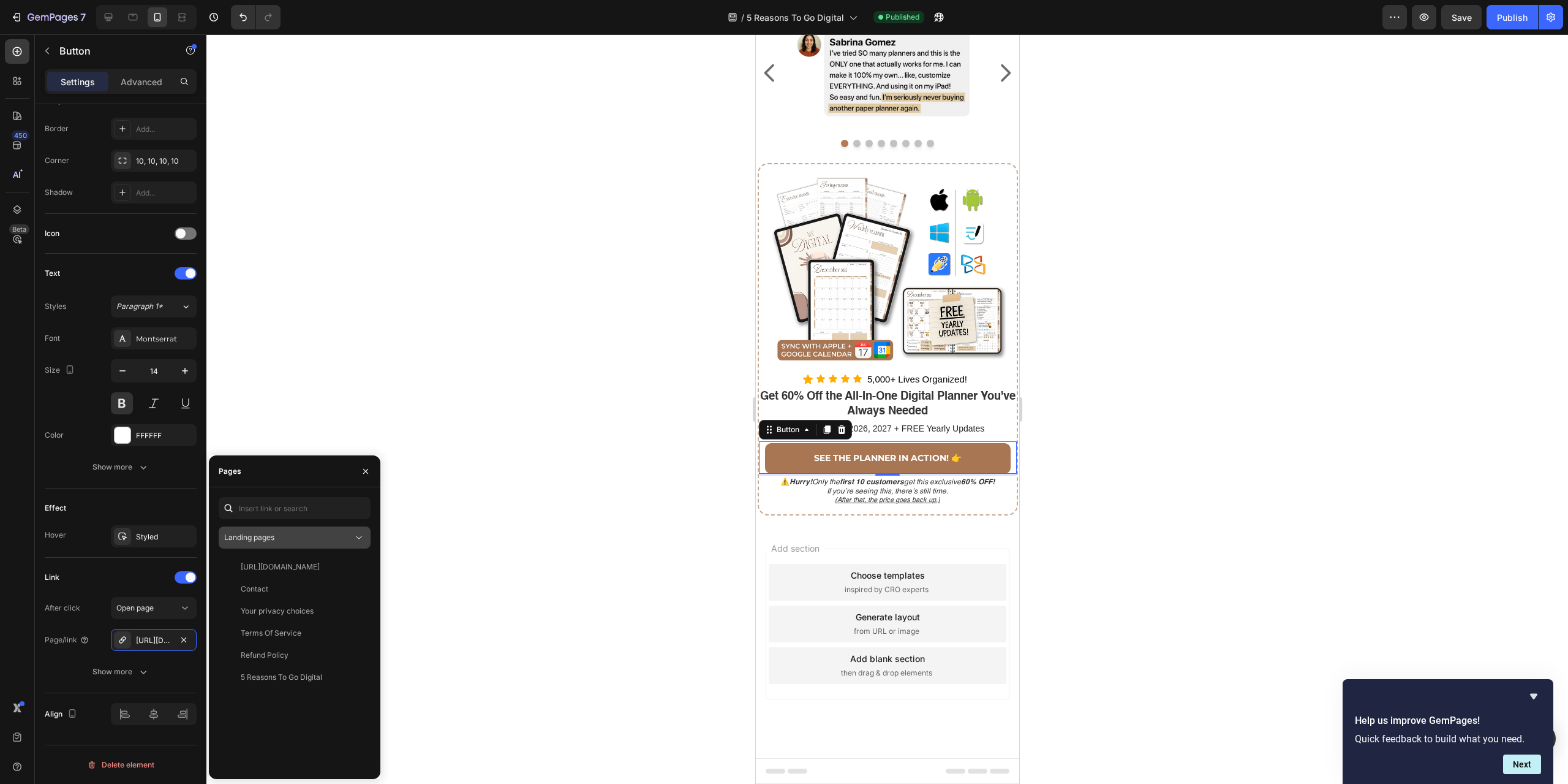
click at [356, 542] on icon at bounding box center [358, 537] width 12 height 12
click at [284, 535] on div "Landing pages" at bounding box center [288, 538] width 129 height 11
click at [293, 515] on input "text" at bounding box center [295, 508] width 152 height 22
paste input "[URL][DOMAIN_NAME]"
type input "[URL][DOMAIN_NAME]"
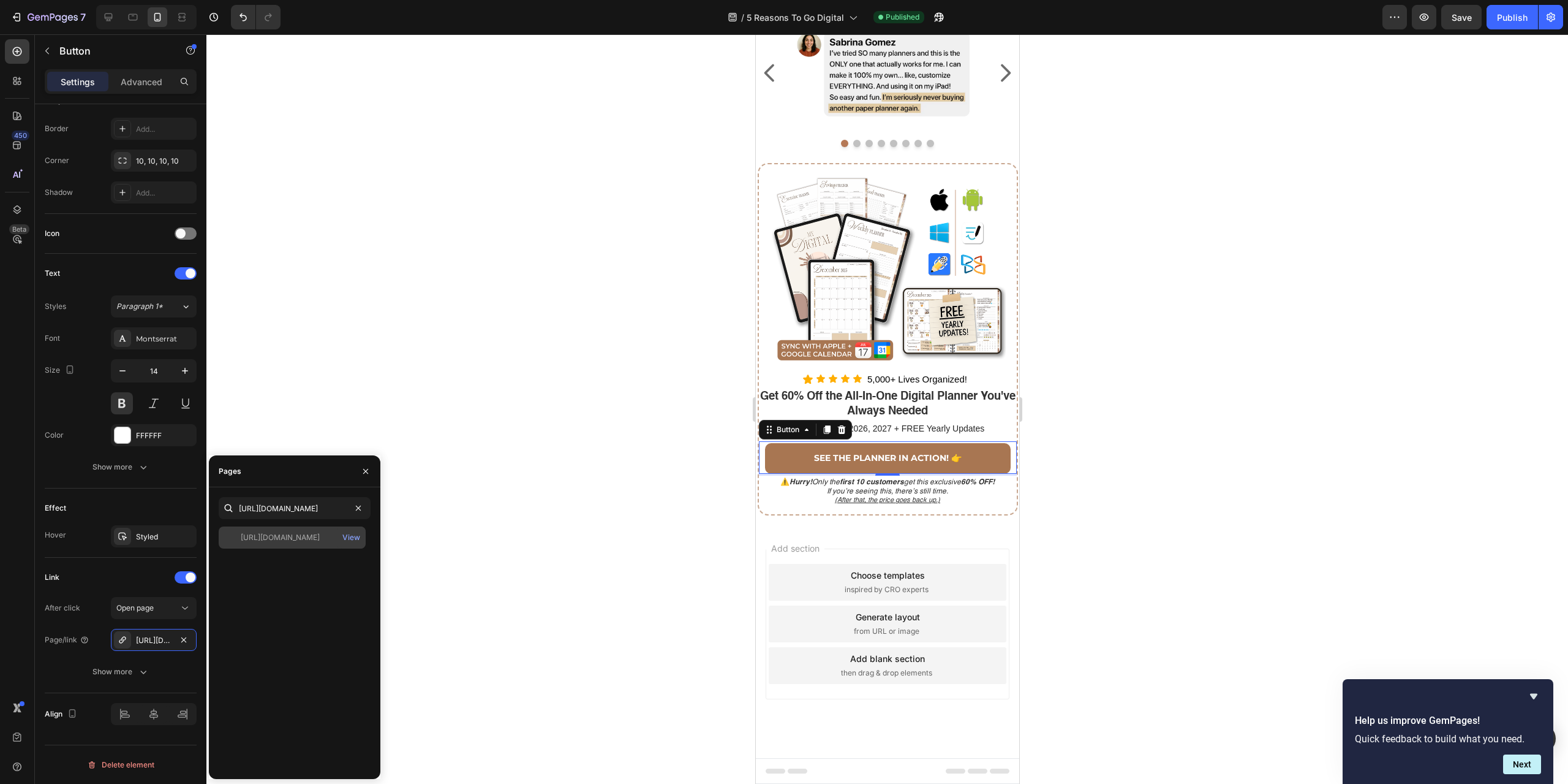
click at [280, 536] on div "[URL][DOMAIN_NAME]" at bounding box center [280, 538] width 79 height 11
click at [348, 539] on div "View" at bounding box center [351, 538] width 18 height 11
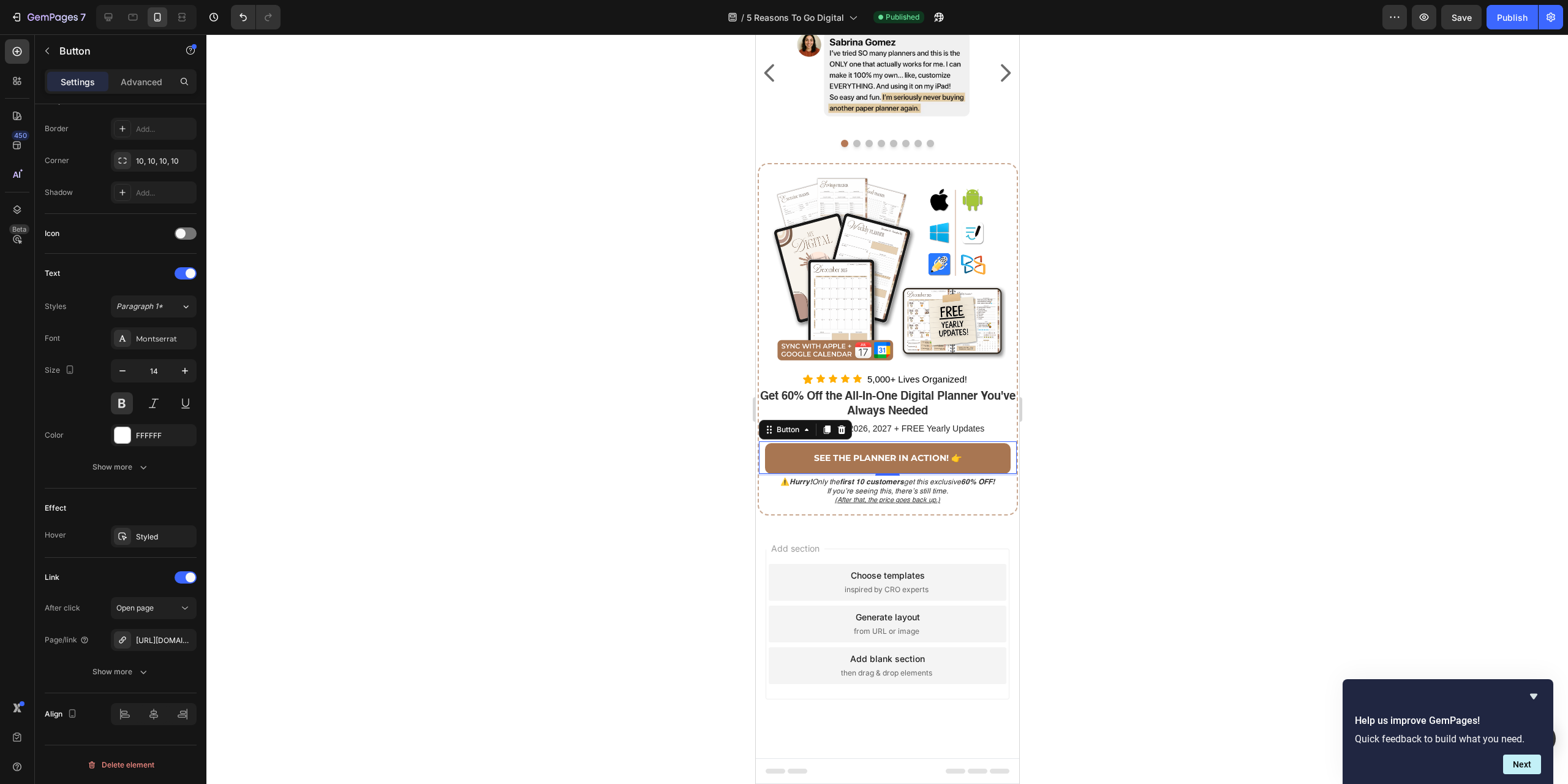
click at [318, 394] on div at bounding box center [887, 408] width 1362 height 749
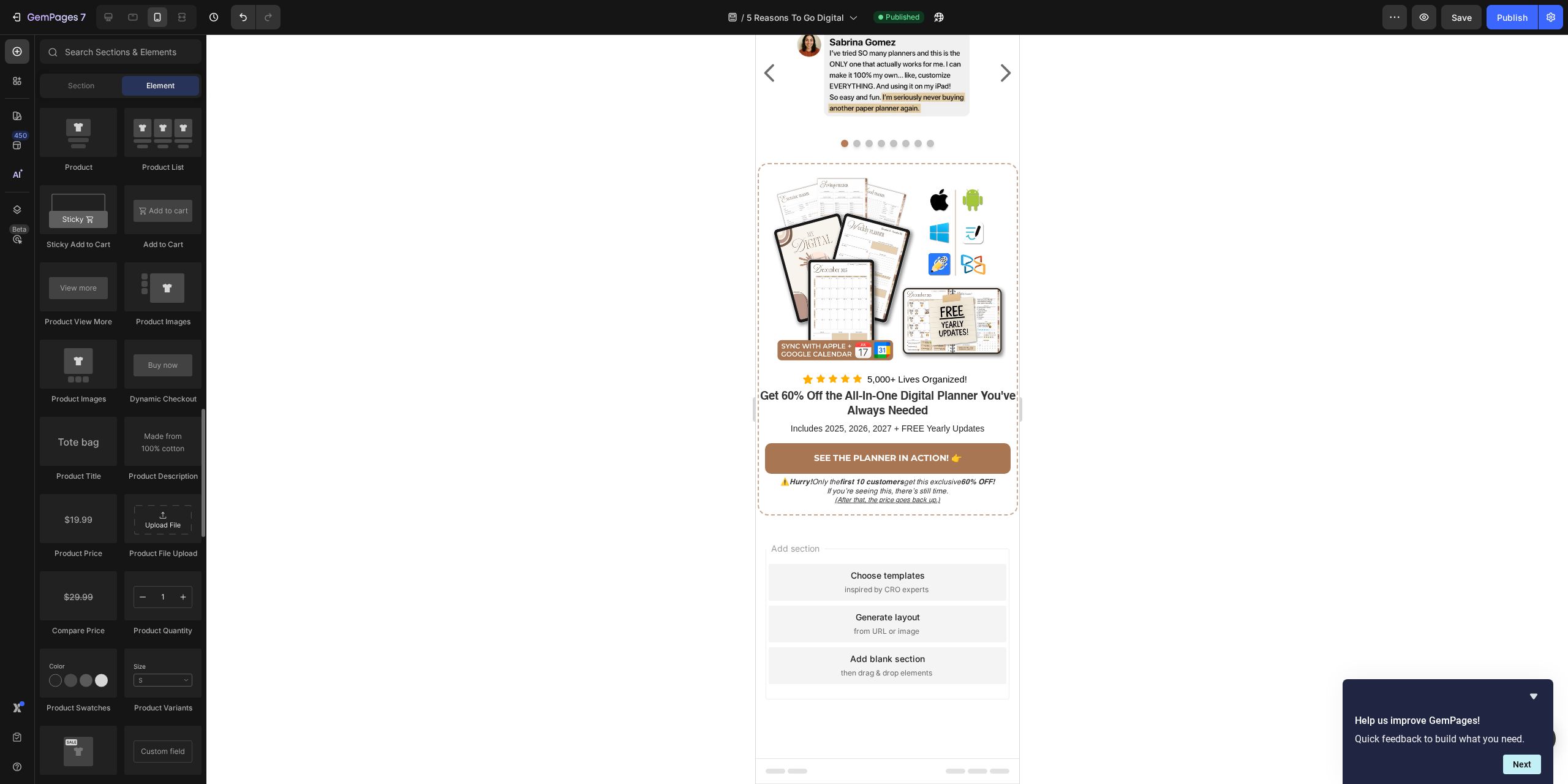
scroll to position [1900, 0]
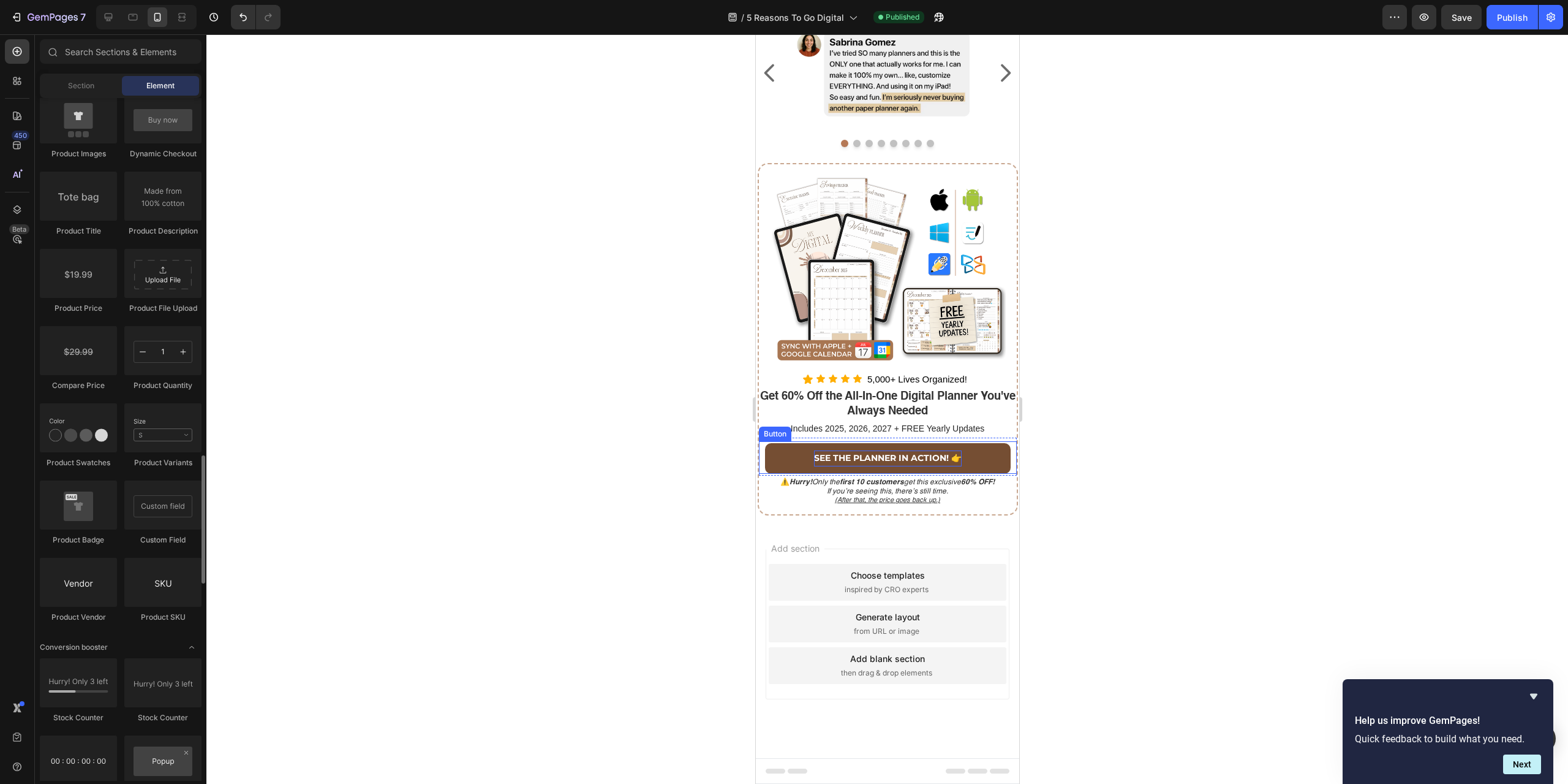
click at [815, 449] on link "SEE THE PLANNER IN ACTION! 👉" at bounding box center [887, 458] width 245 height 30
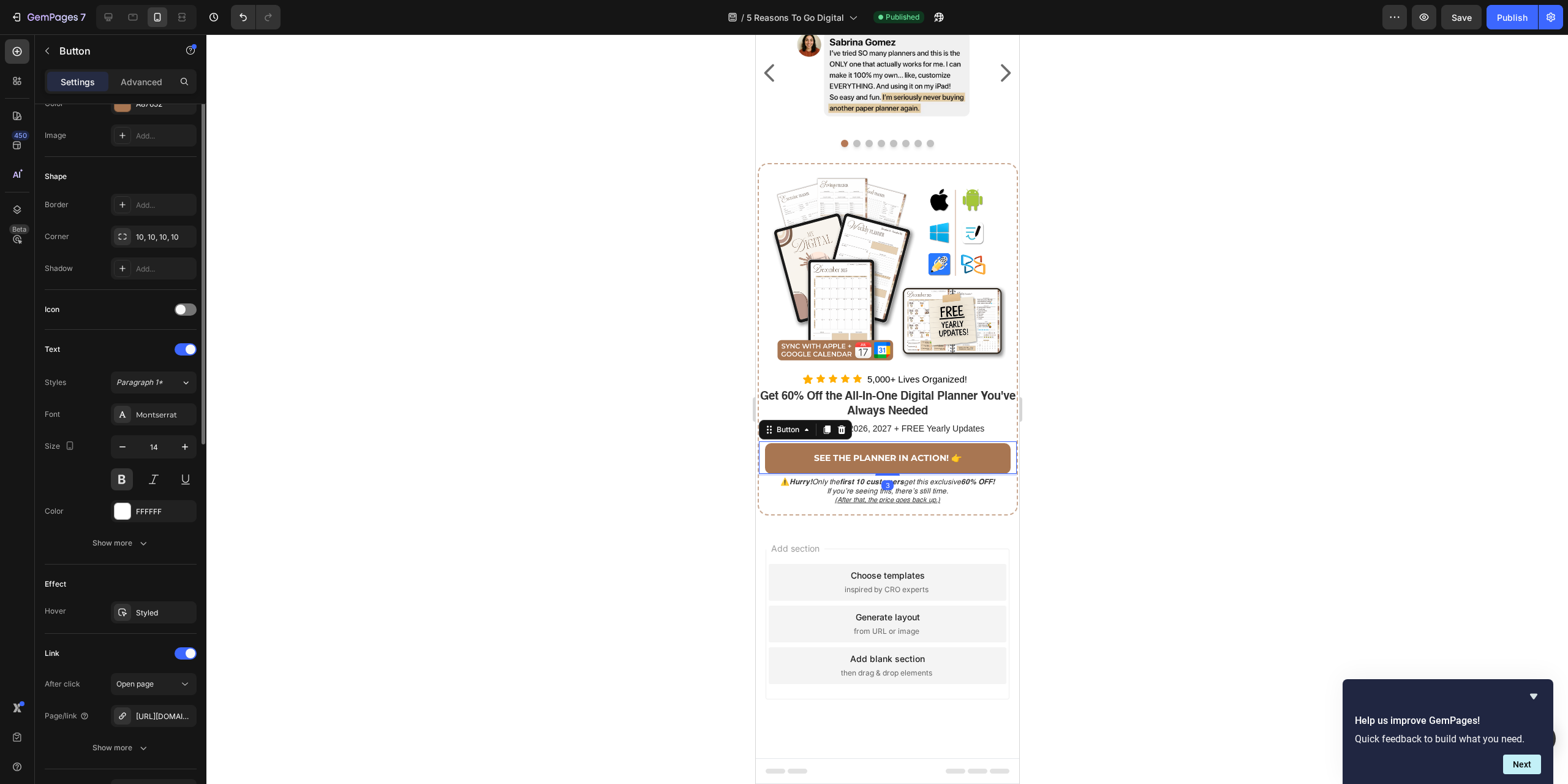
scroll to position [260, 0]
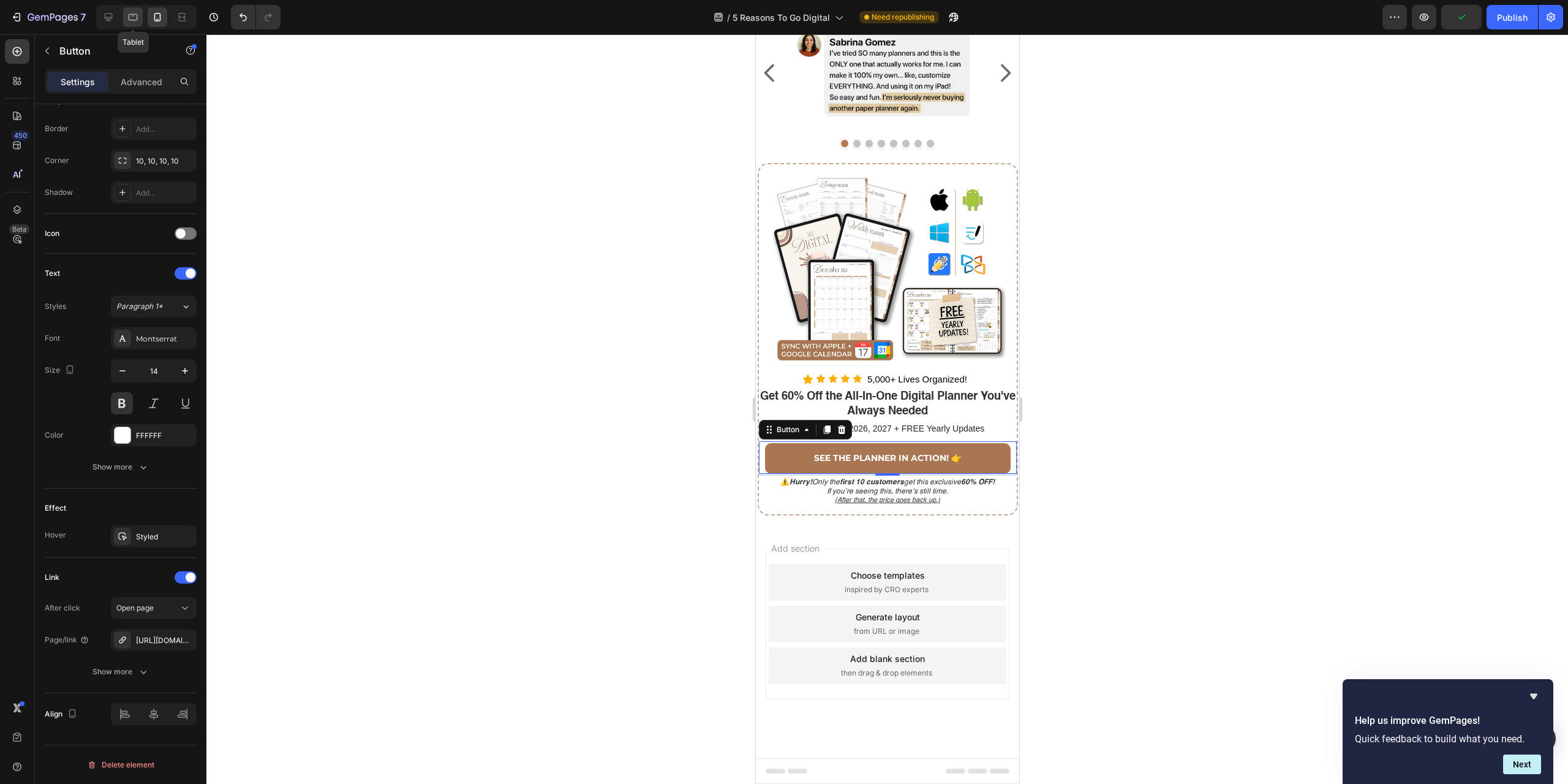
click at [142, 20] on div at bounding box center [133, 17] width 20 height 20
type input "16"
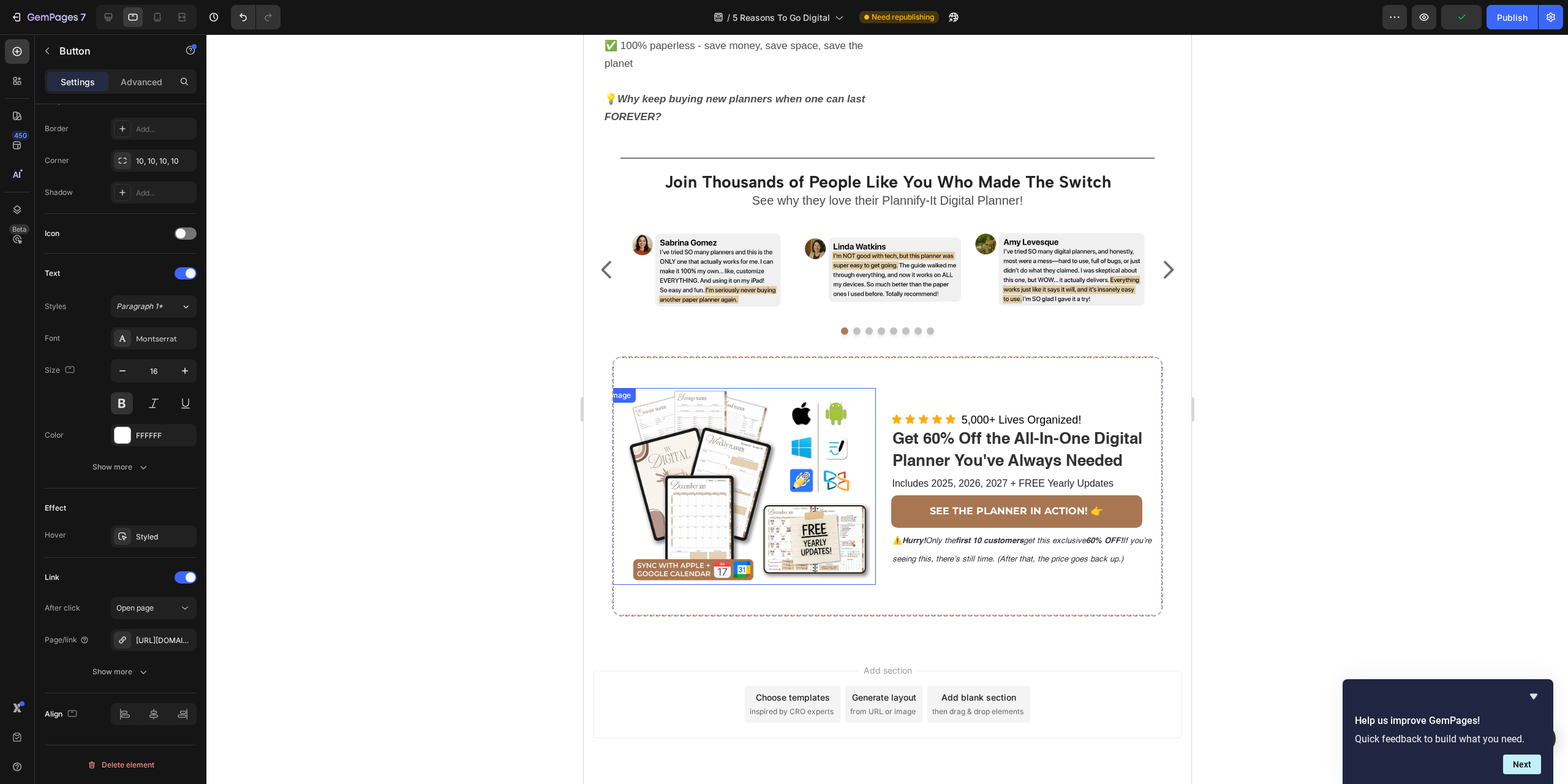
scroll to position [2191, 0]
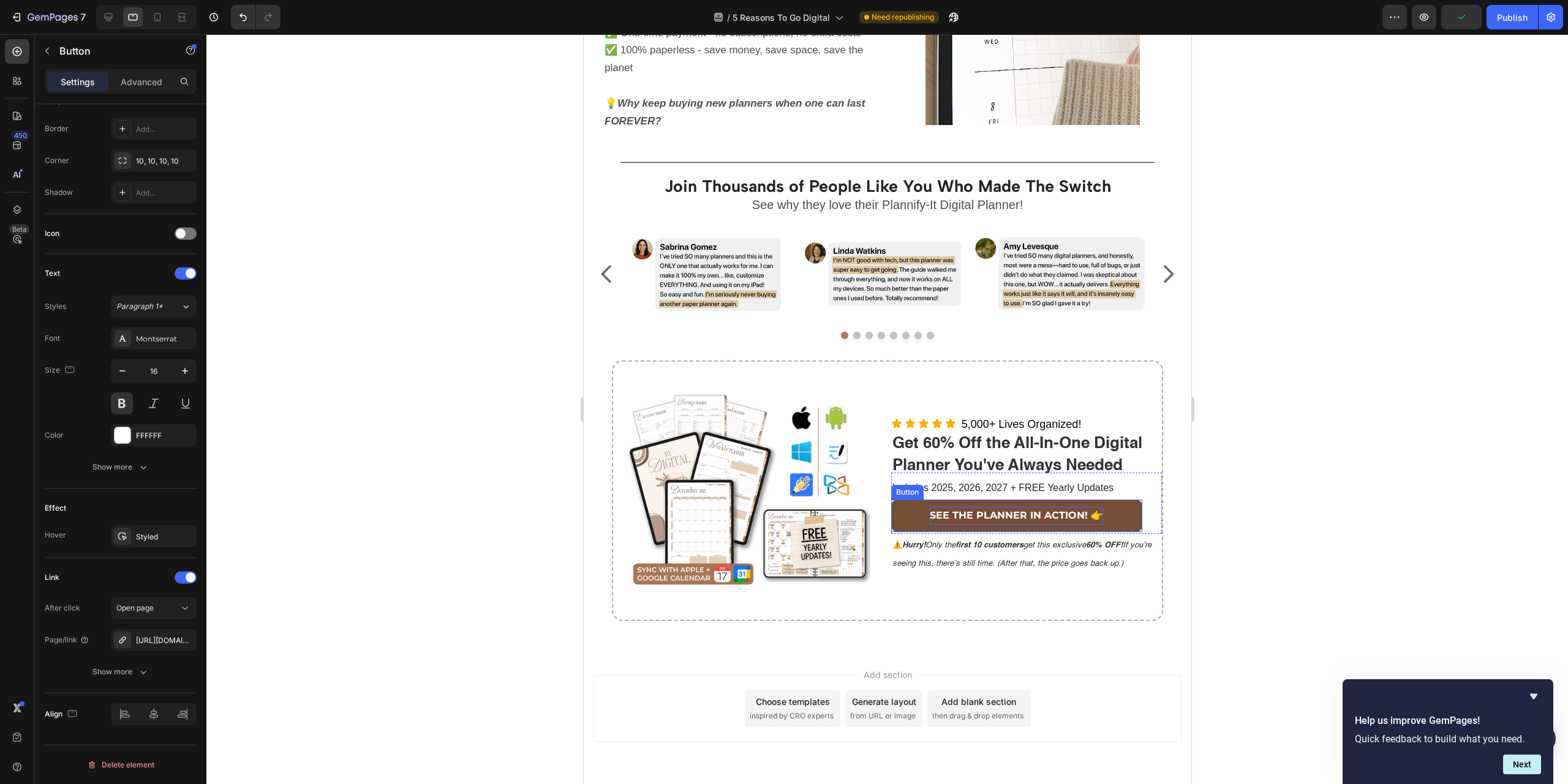
click at [964, 518] on p "SEE THE PLANNER IN ACTION! 👉" at bounding box center [1016, 515] width 174 height 18
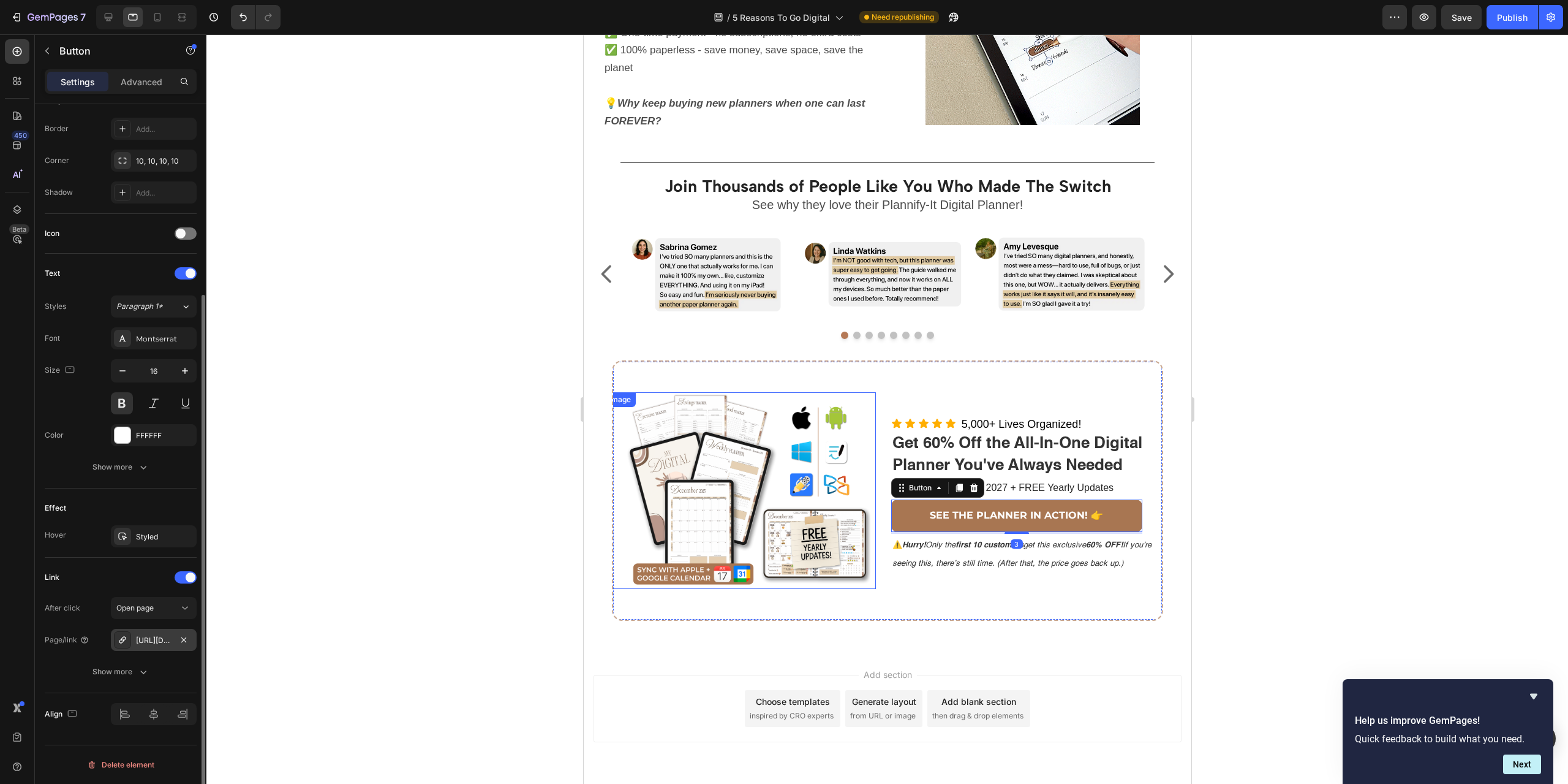
click at [156, 640] on div "[URL][DOMAIN_NAME]" at bounding box center [154, 640] width 36 height 11
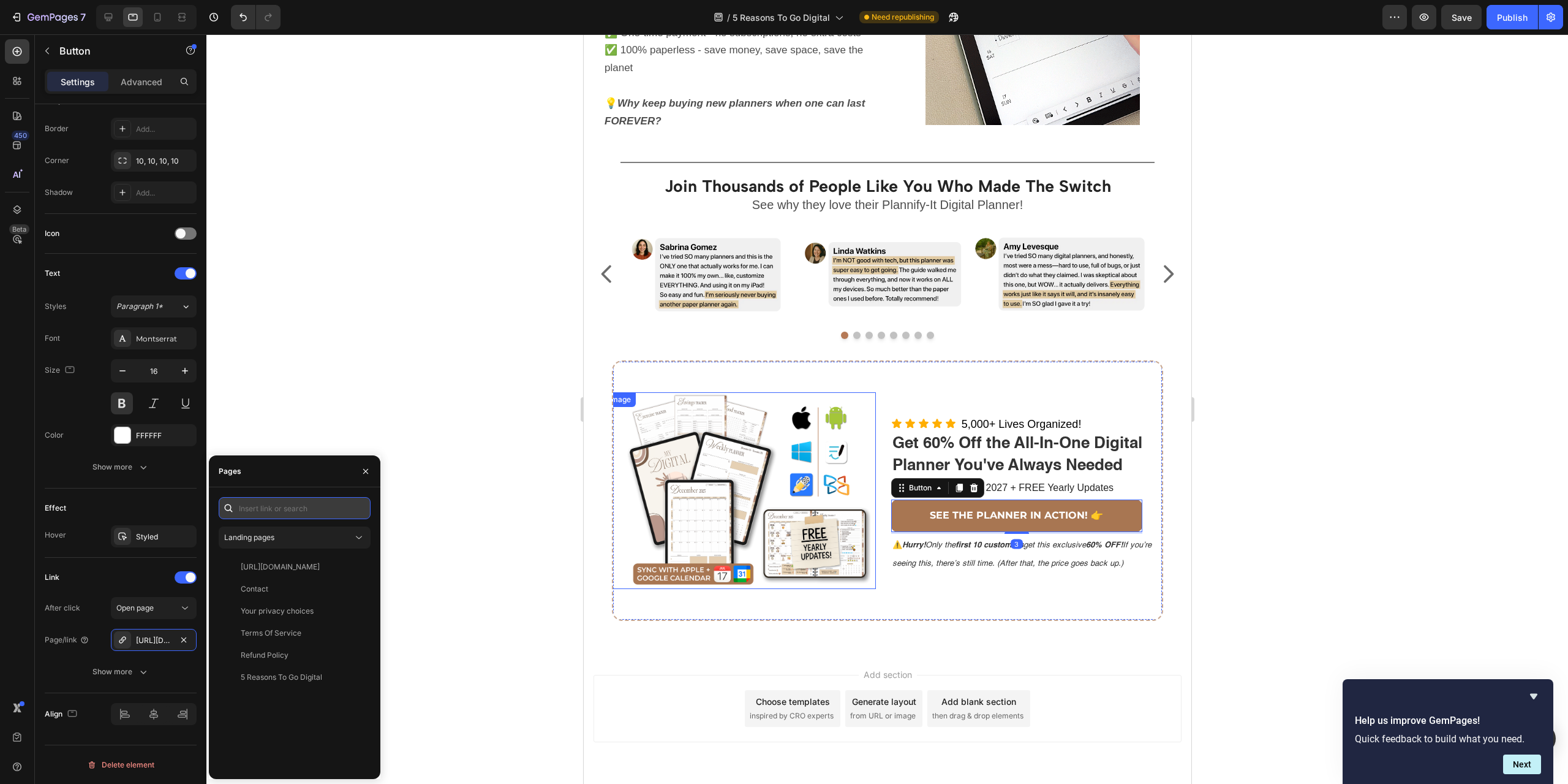
click at [278, 505] on input "text" at bounding box center [295, 508] width 152 height 22
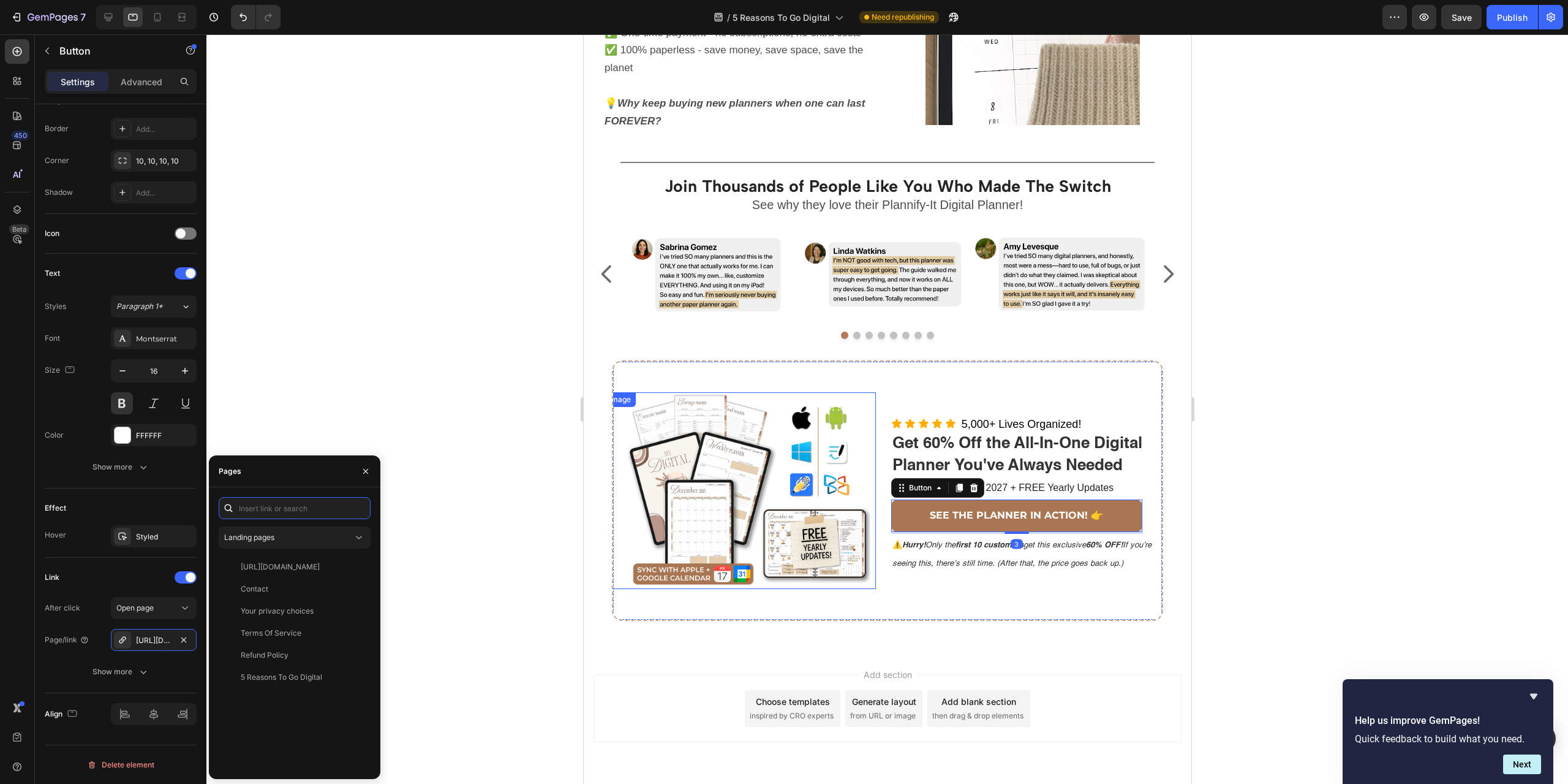
paste input "[URL][DOMAIN_NAME]"
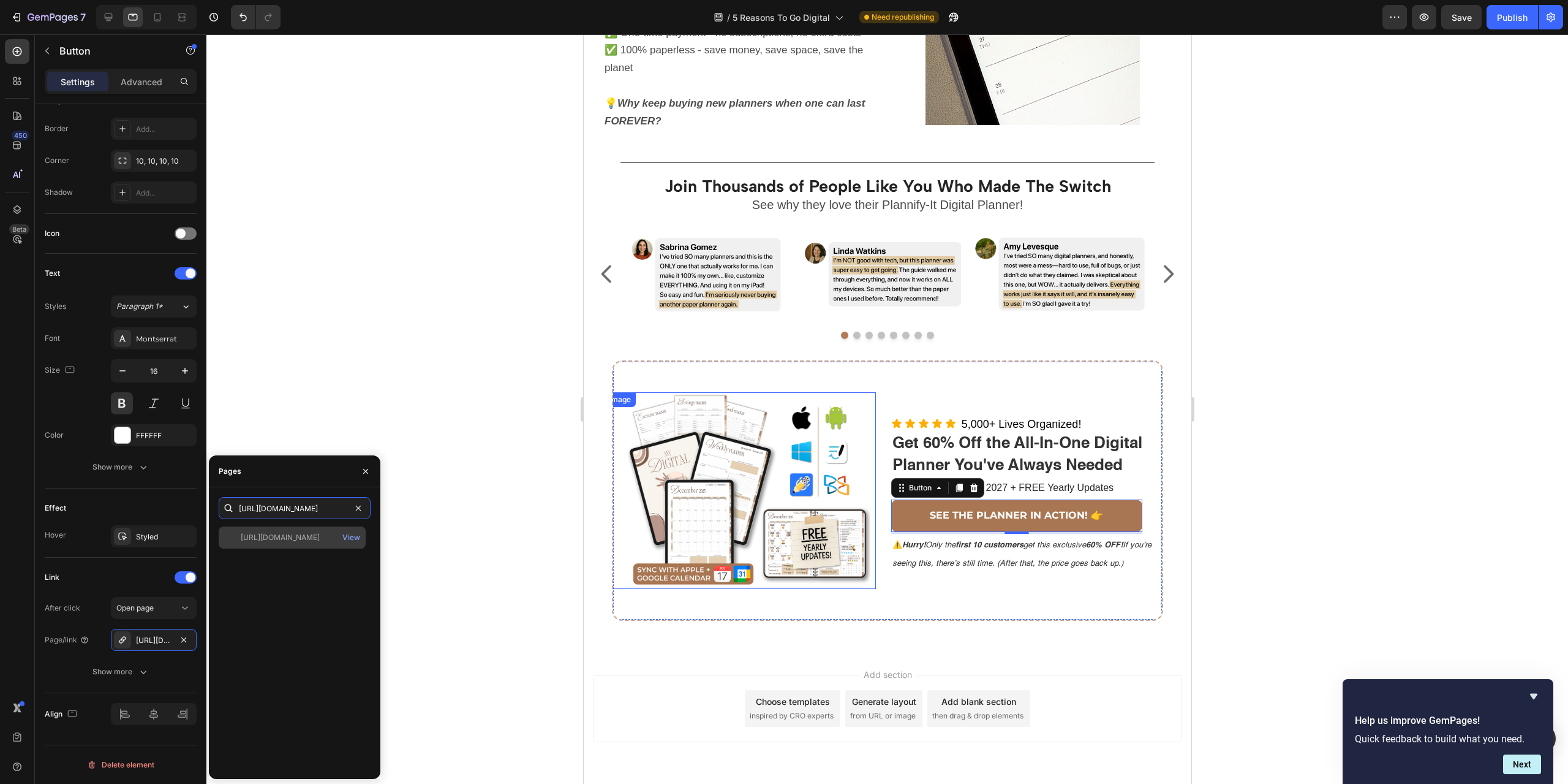
type input "[URL][DOMAIN_NAME]"
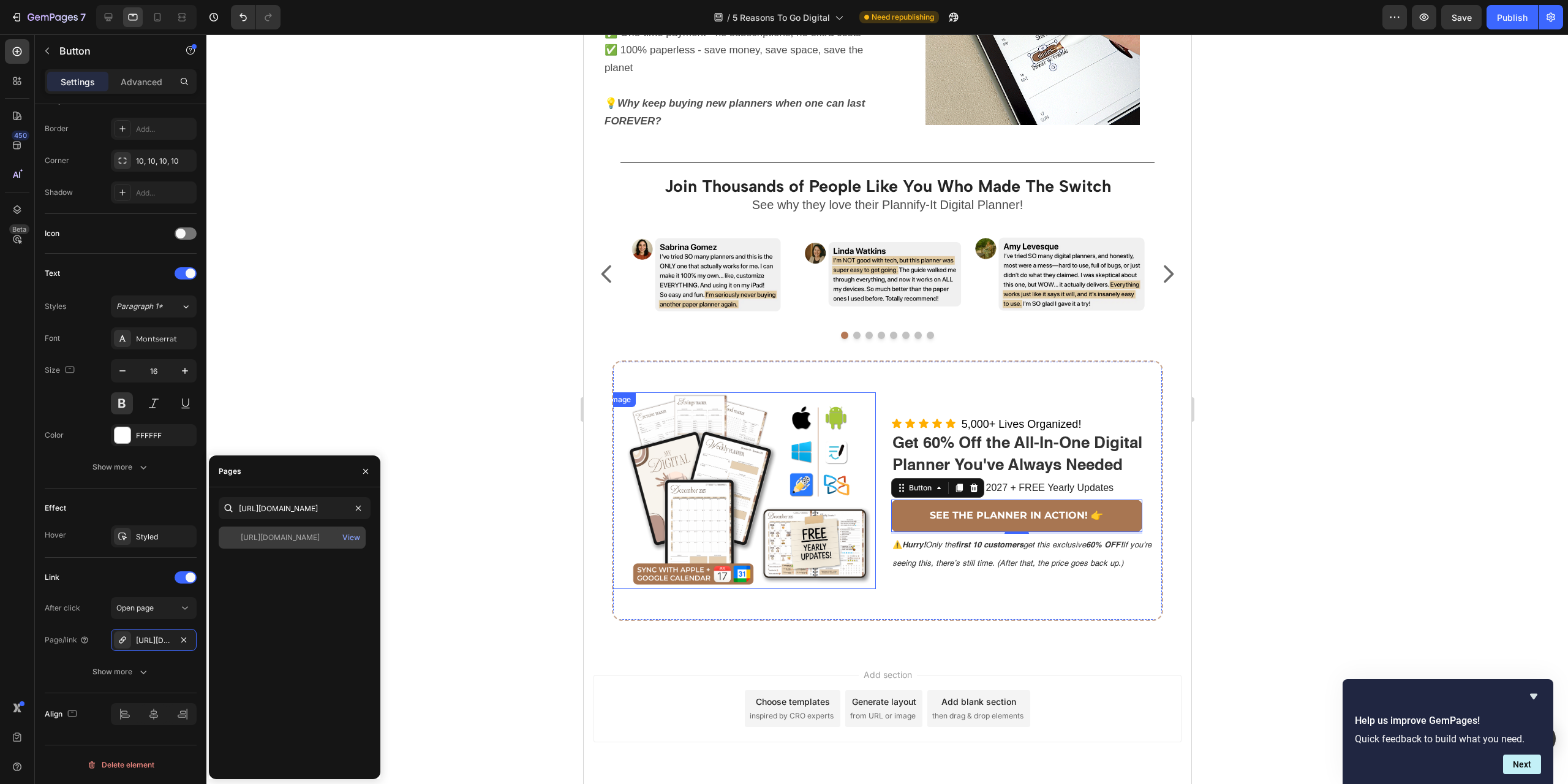
click at [299, 541] on div "[URL][DOMAIN_NAME]" at bounding box center [280, 538] width 79 height 11
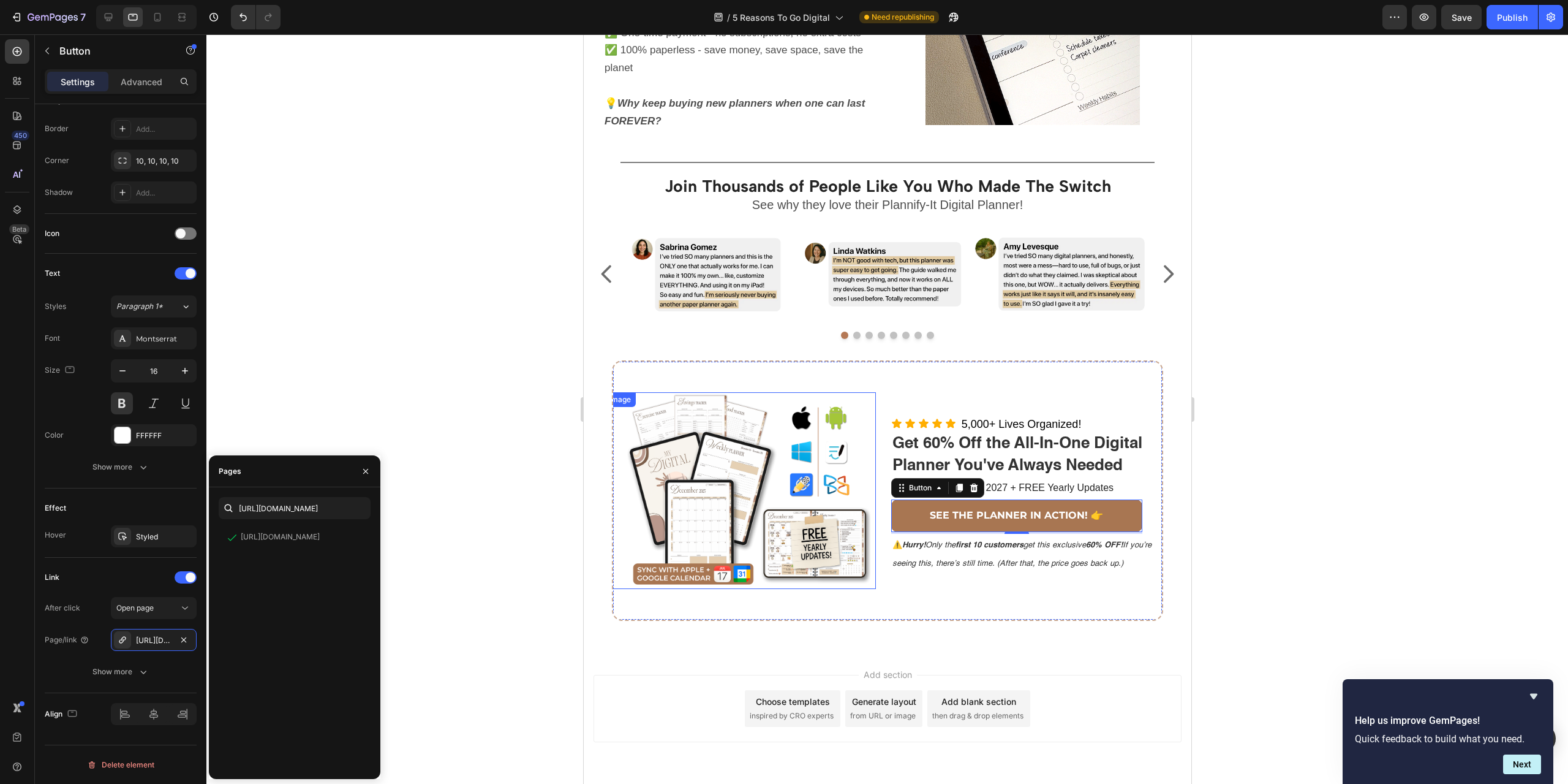
click at [390, 429] on div at bounding box center [887, 408] width 1362 height 749
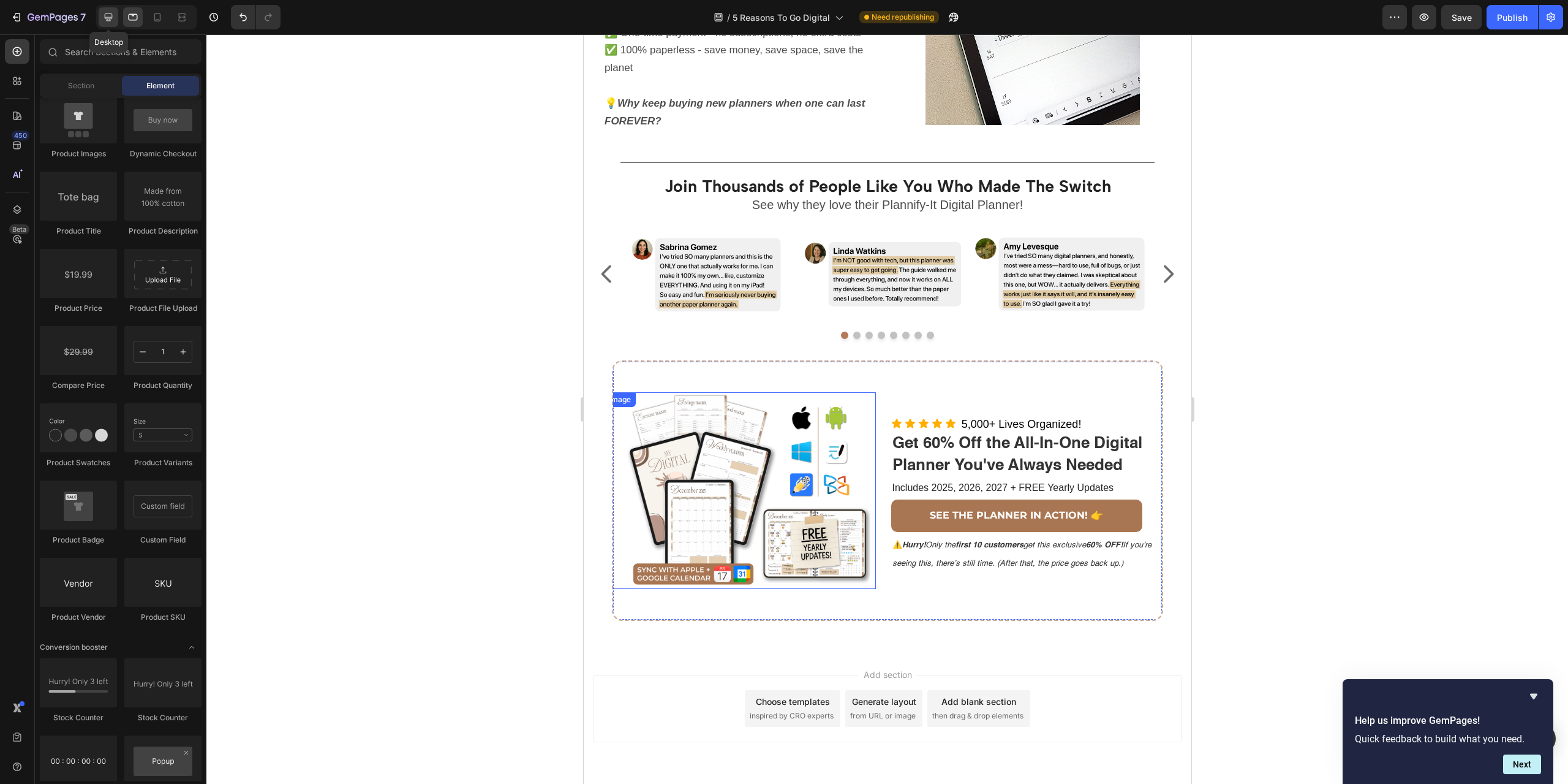
click at [105, 11] on icon at bounding box center [108, 17] width 12 height 12
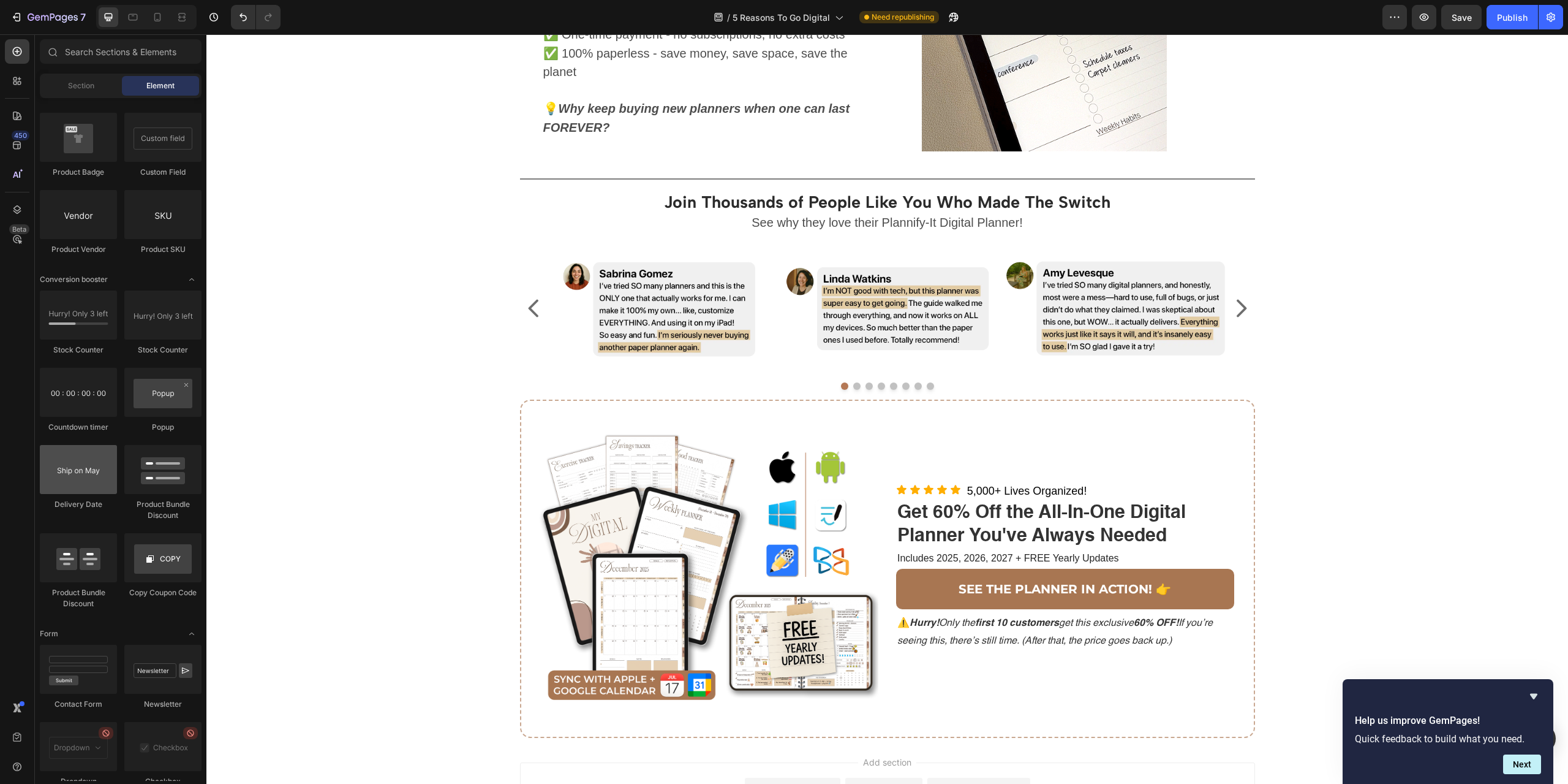
scroll to position [2513, 0]
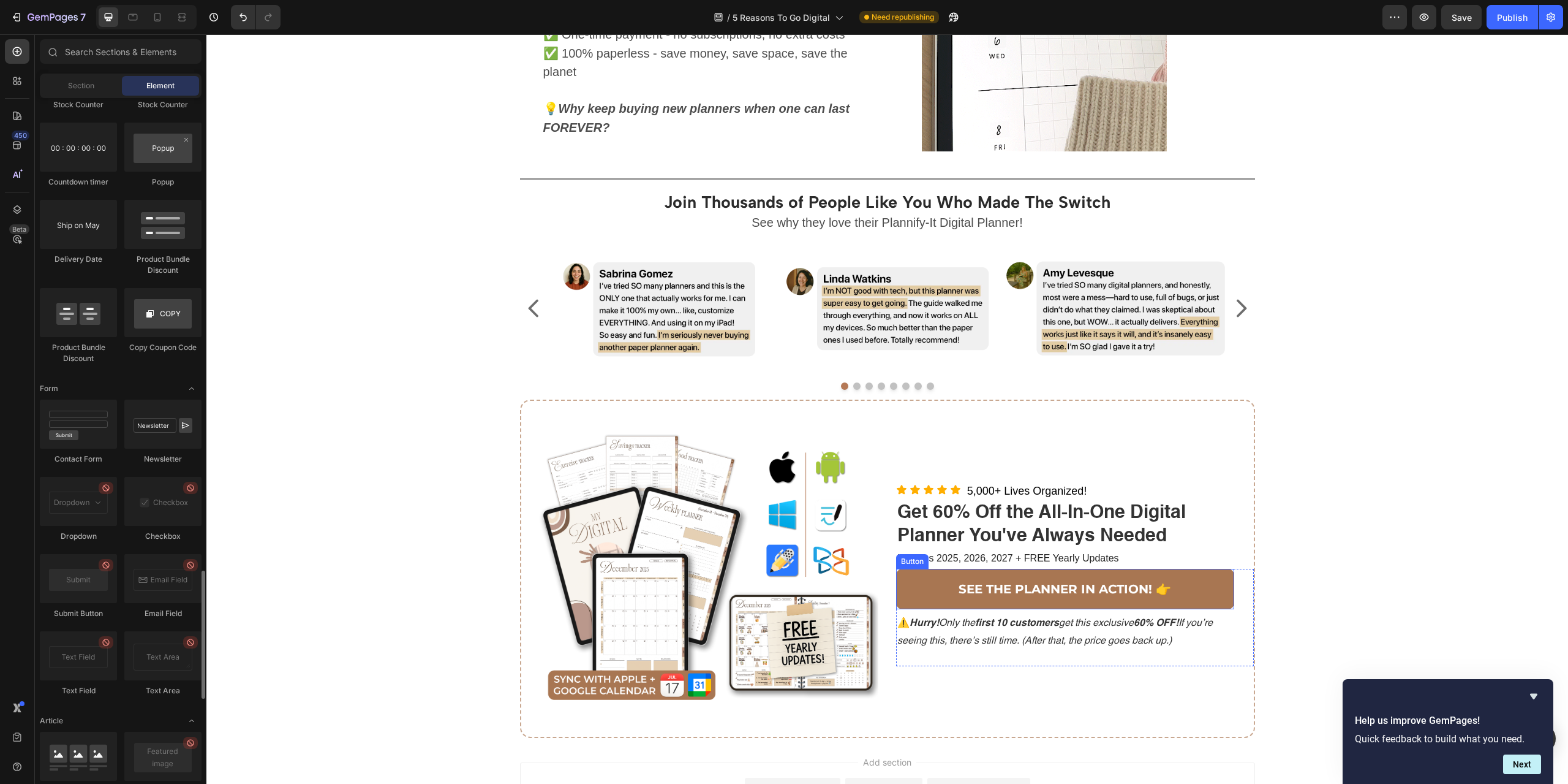
drag, startPoint x: 930, startPoint y: 594, endPoint x: 833, endPoint y: 572, distance: 99.5
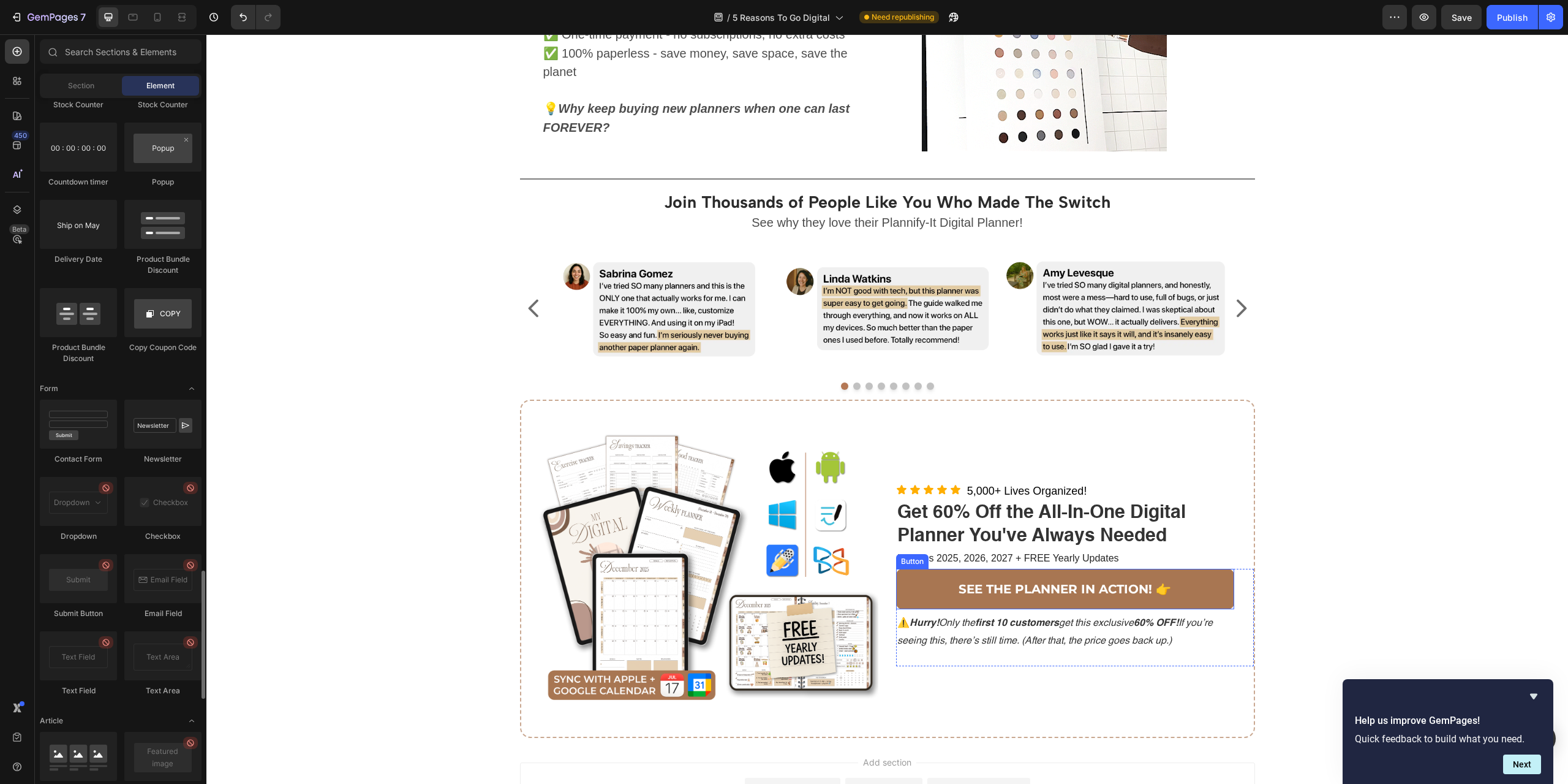
click at [931, 595] on link "SEE THE PLANNER IN ACTION! 👉" at bounding box center [1065, 588] width 338 height 41
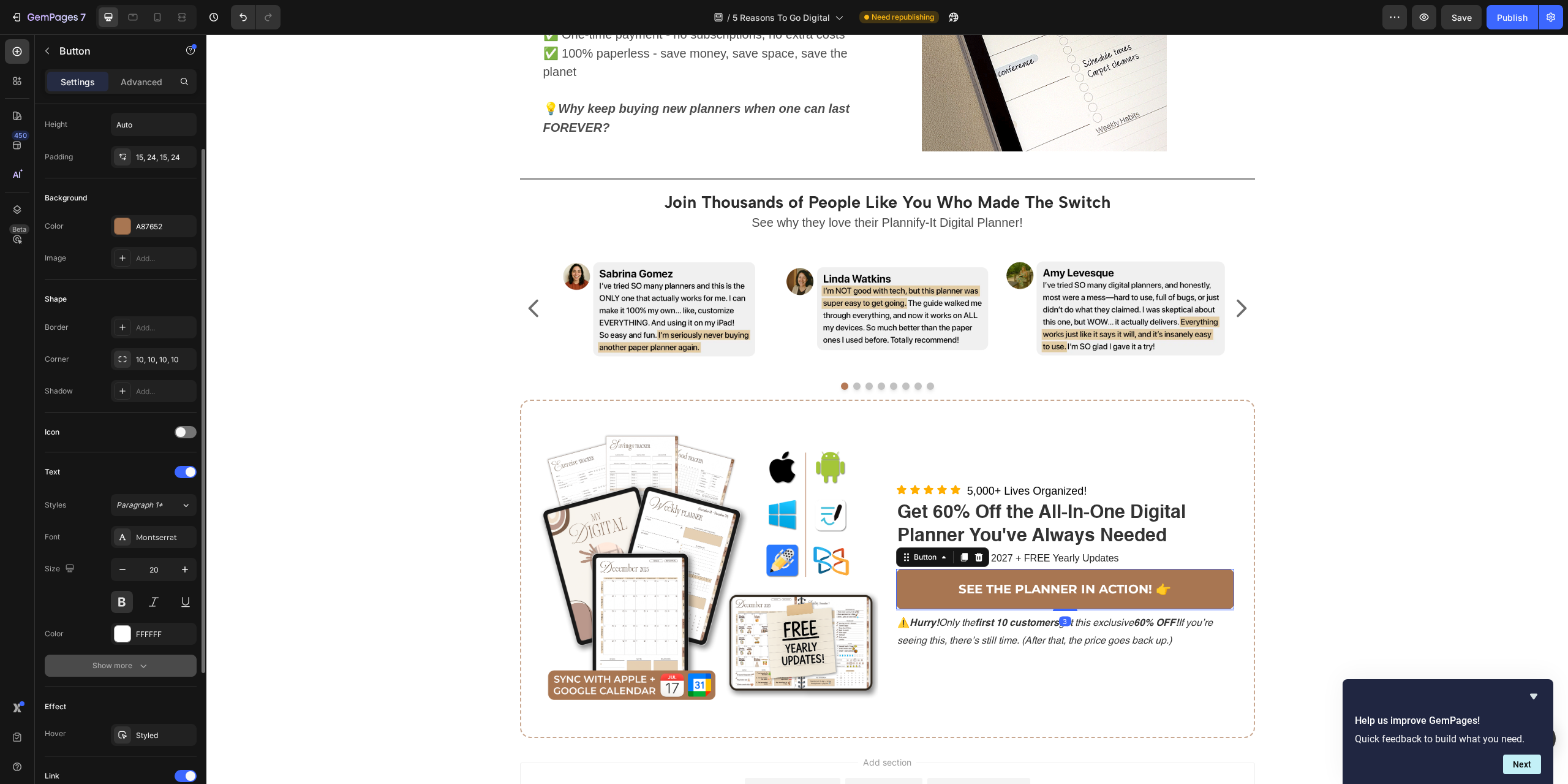
scroll to position [260, 0]
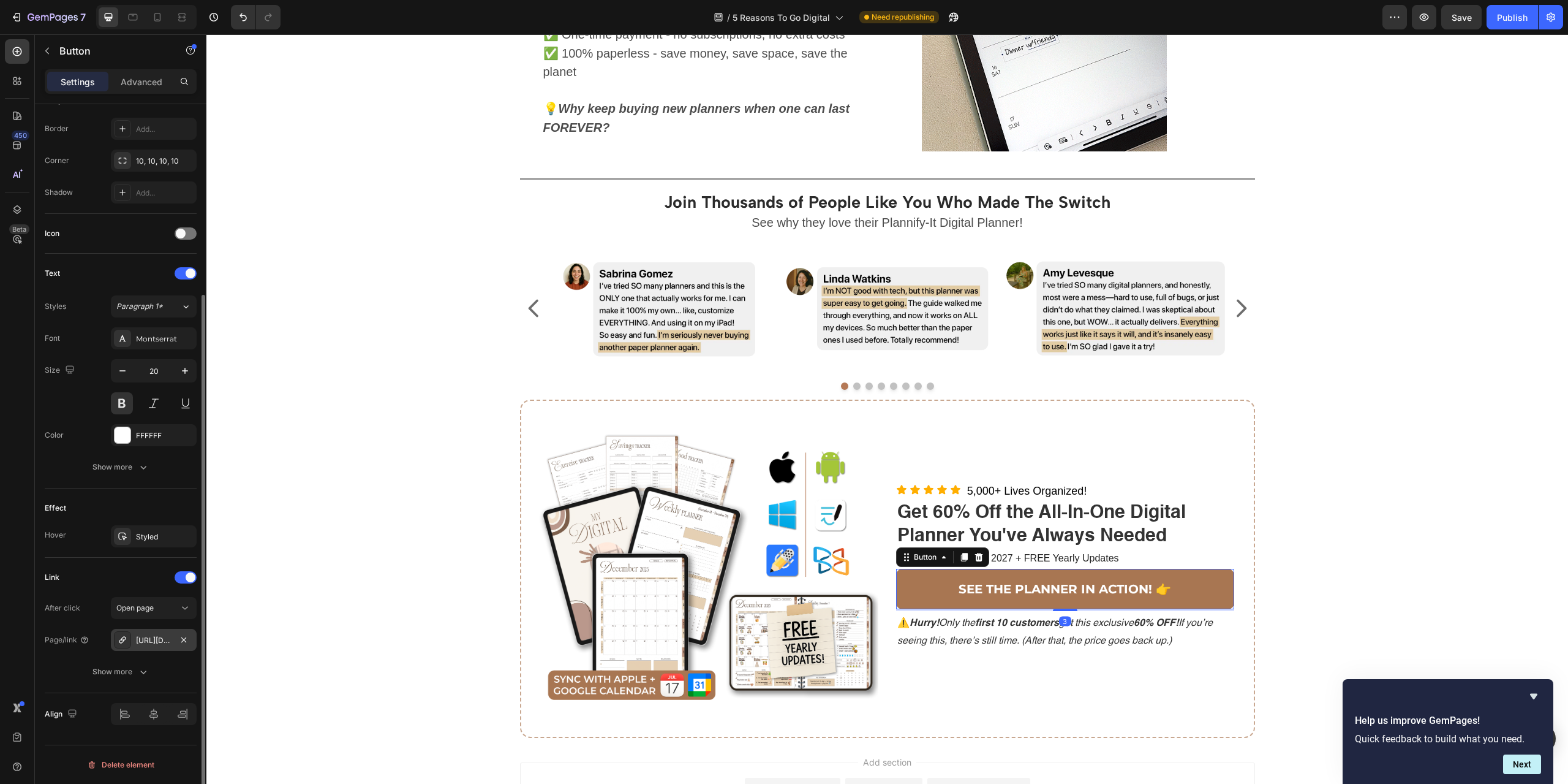
click at [152, 640] on div "[URL][DOMAIN_NAME]" at bounding box center [154, 640] width 36 height 11
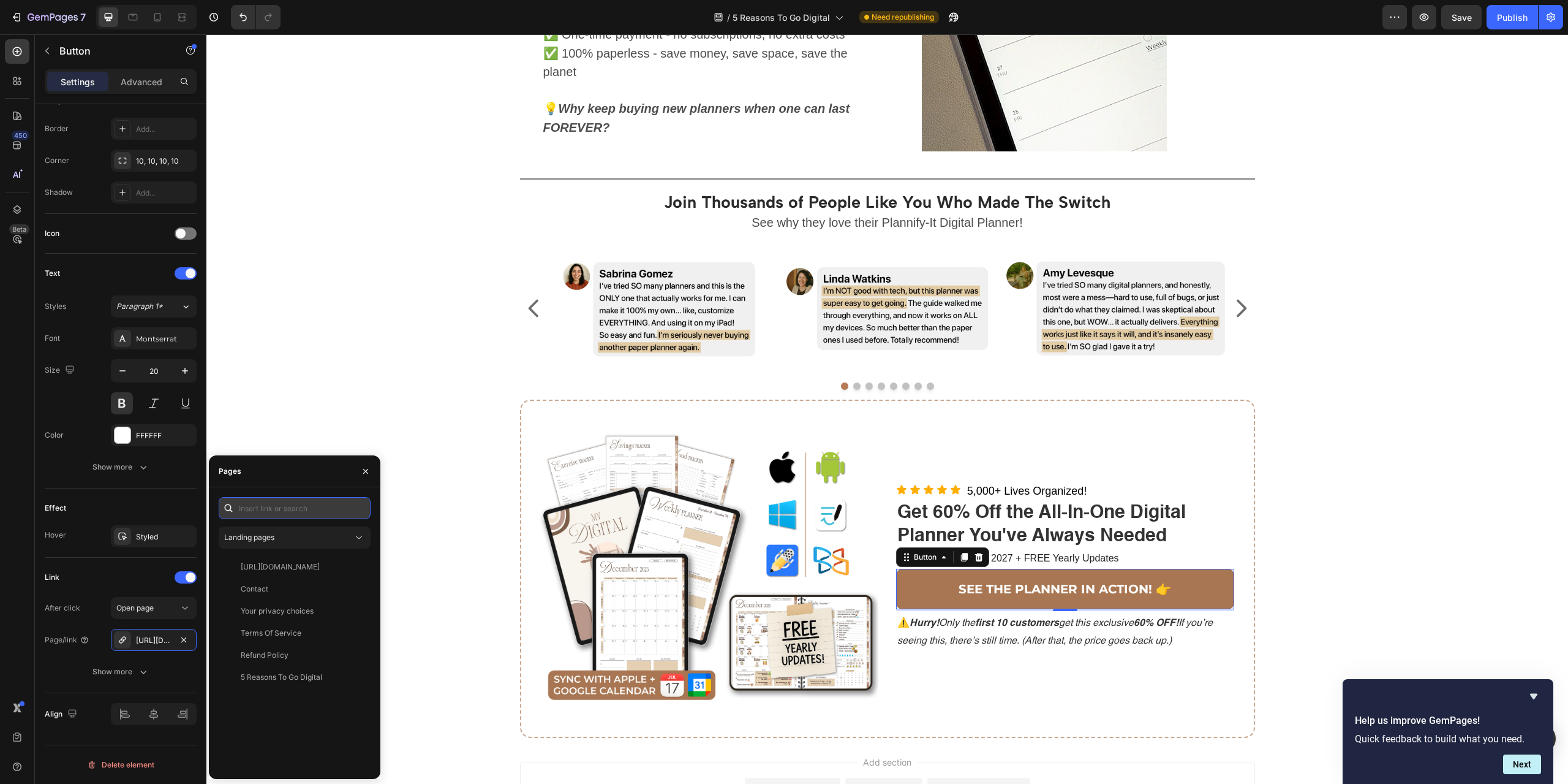
click at [272, 506] on input "text" at bounding box center [295, 508] width 152 height 22
paste input "[URL][DOMAIN_NAME]"
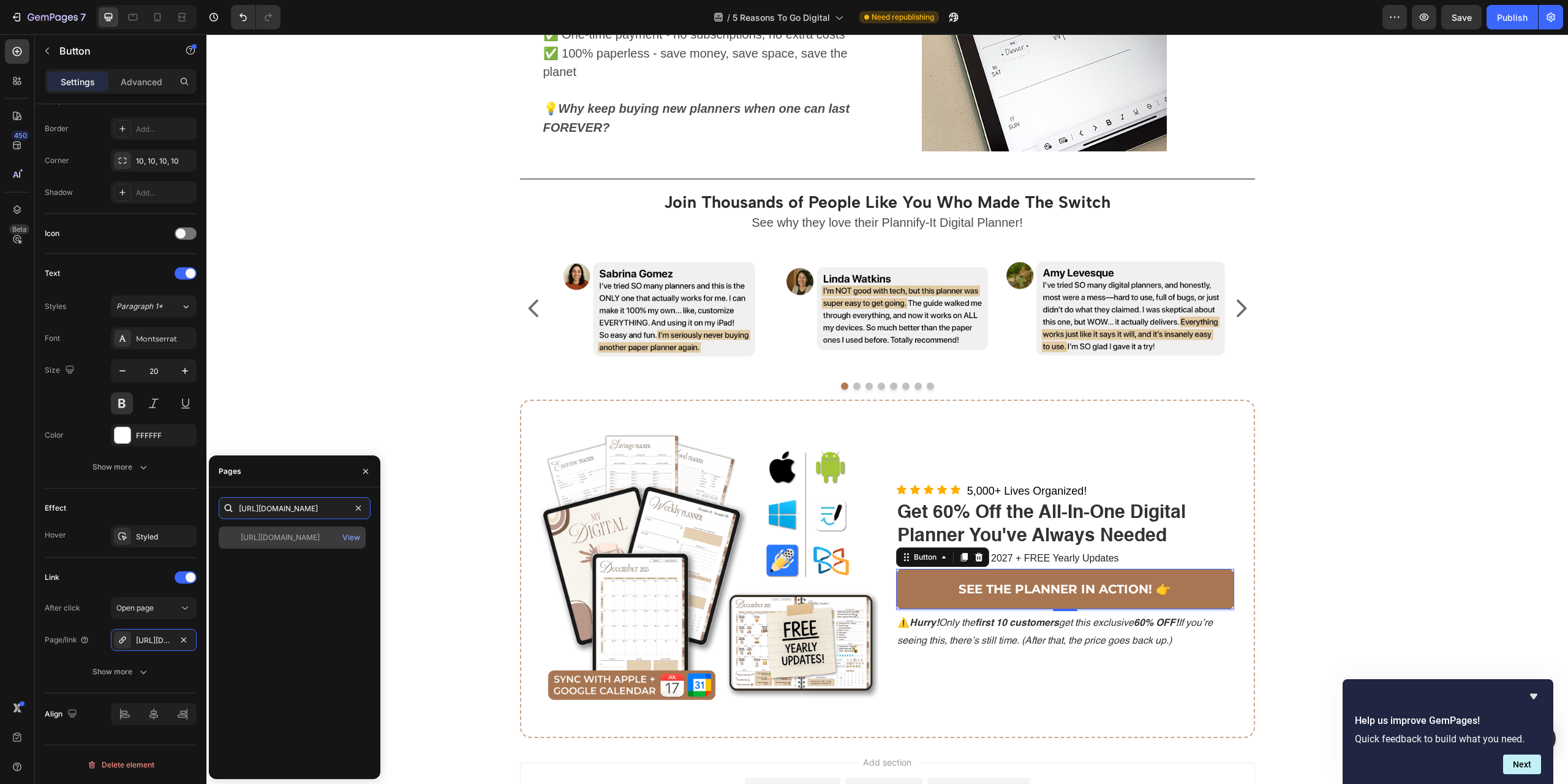
type input "[URL][DOMAIN_NAME]"
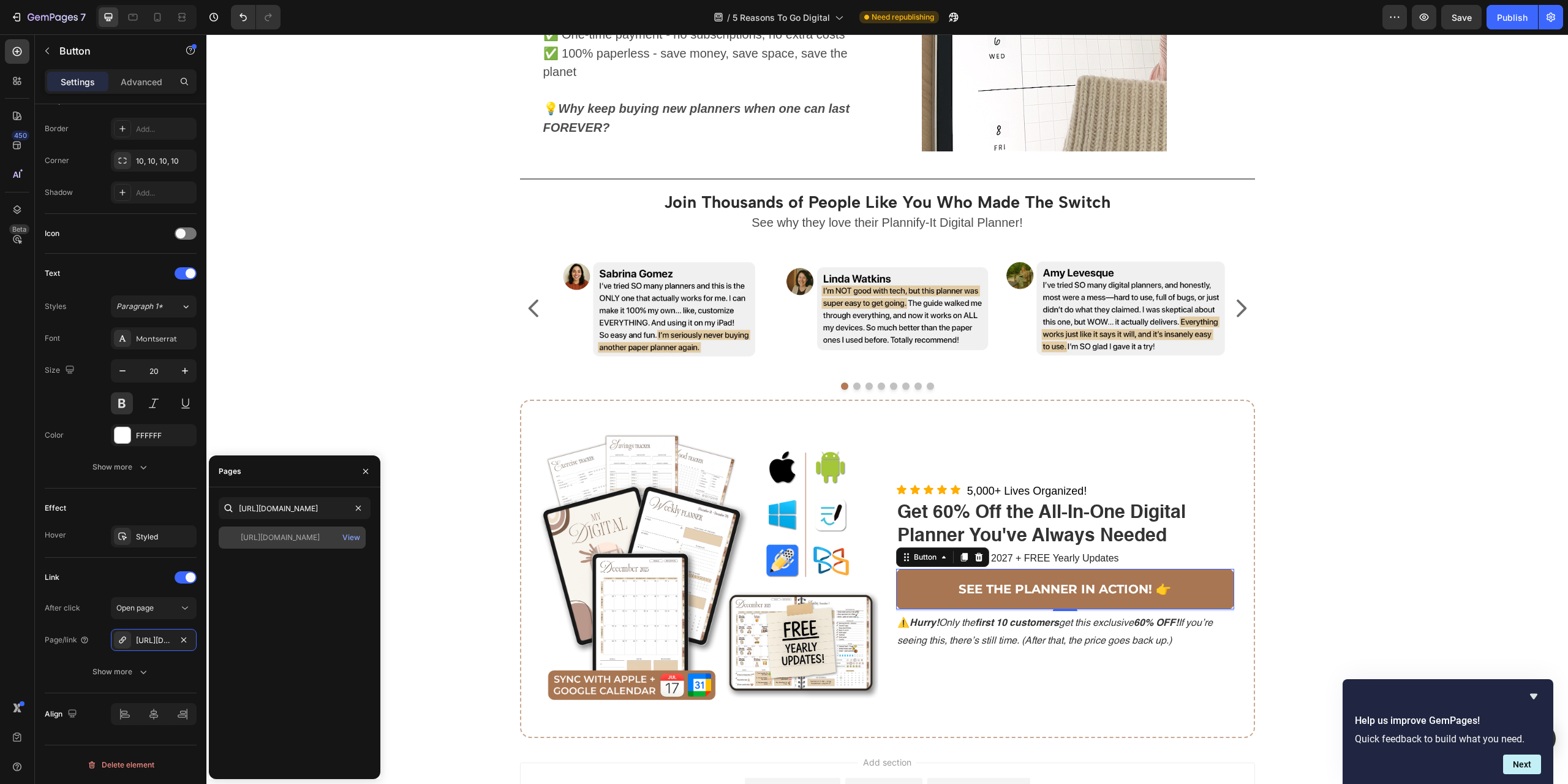
click at [282, 541] on div "[URL][DOMAIN_NAME]" at bounding box center [280, 538] width 79 height 11
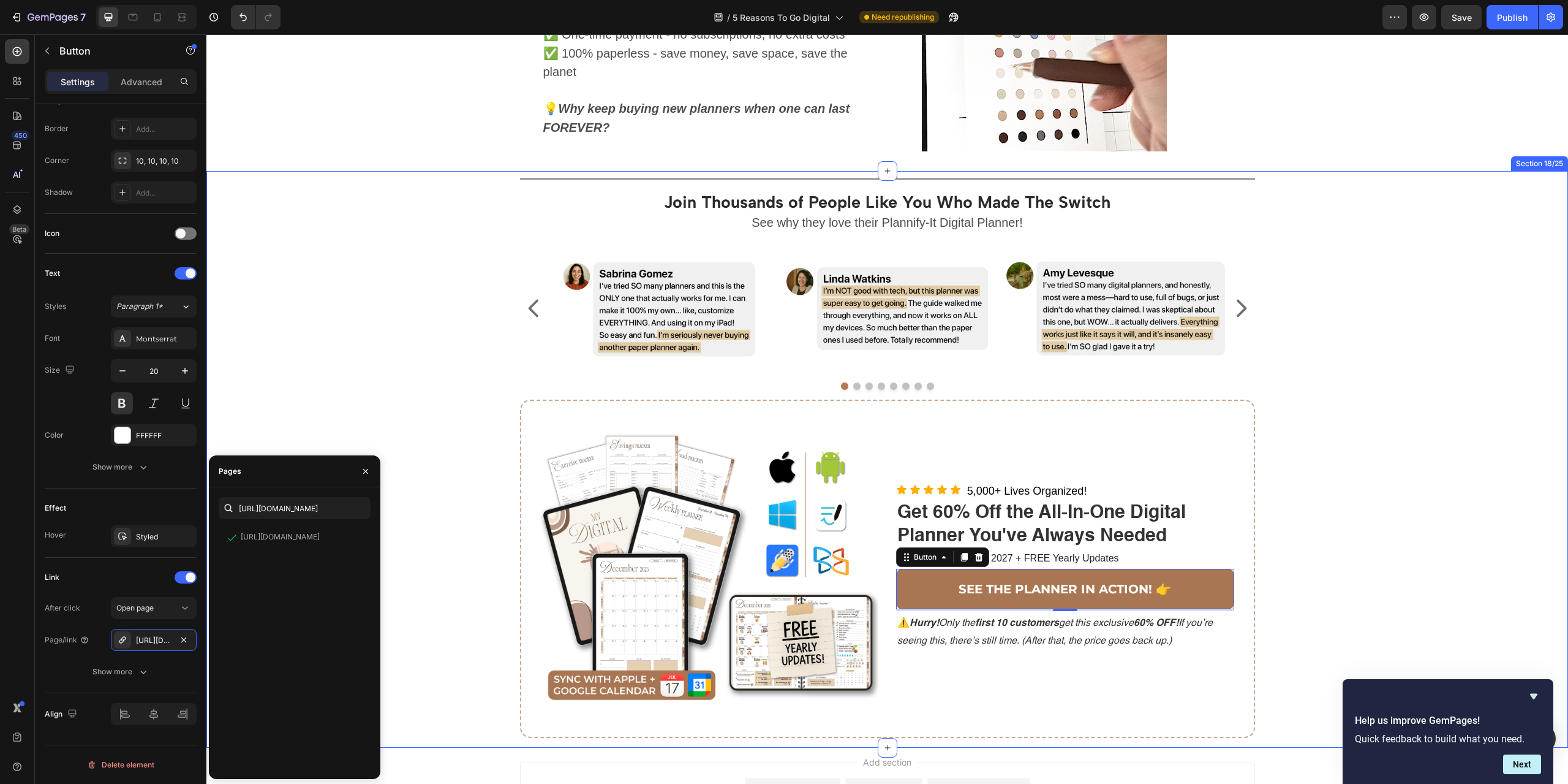
click at [308, 418] on div "Title Line Join Thousands of People Like You Who Made The Switch Heading See wh…" at bounding box center [887, 459] width 1343 height 577
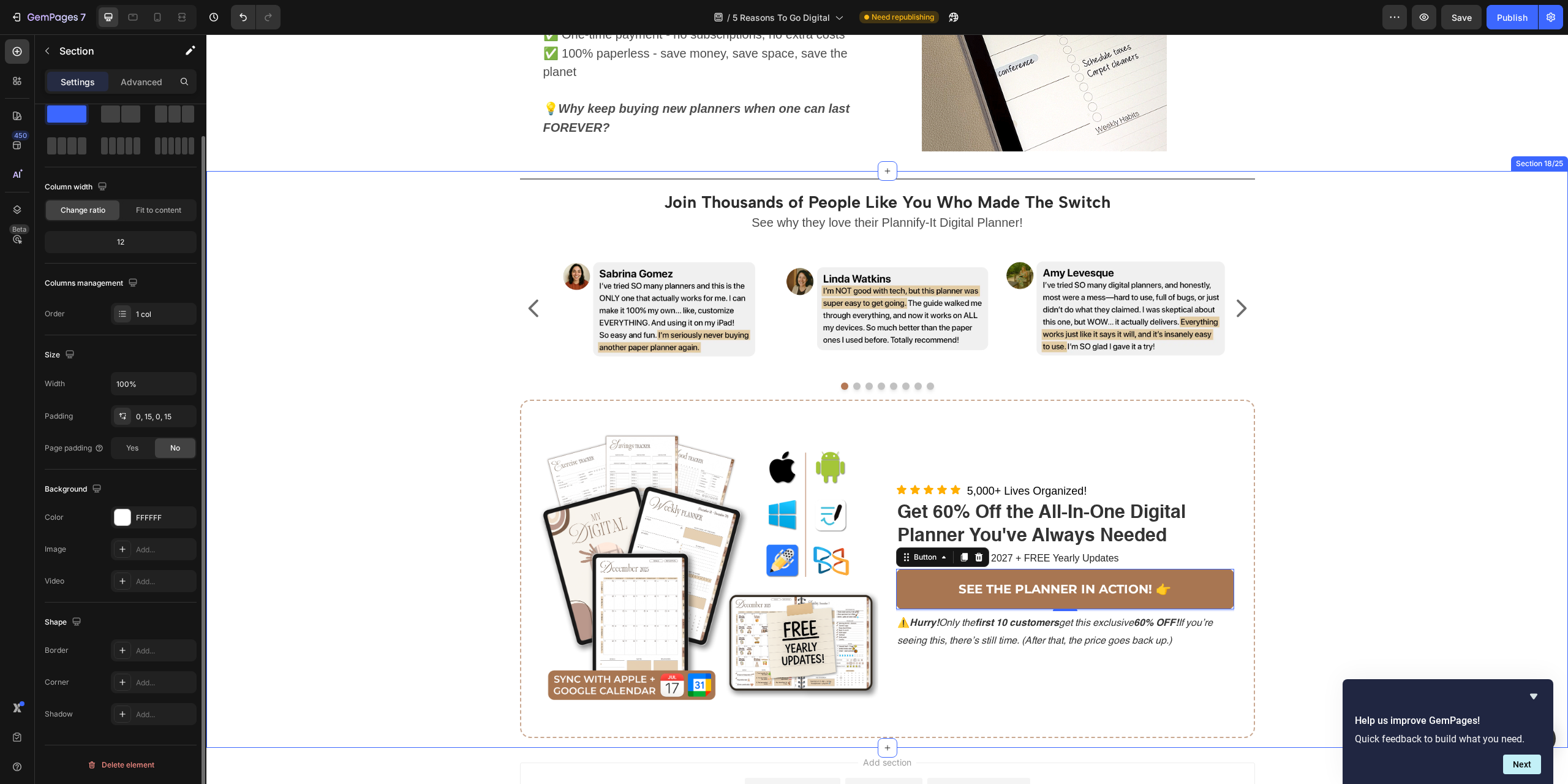
scroll to position [0, 0]
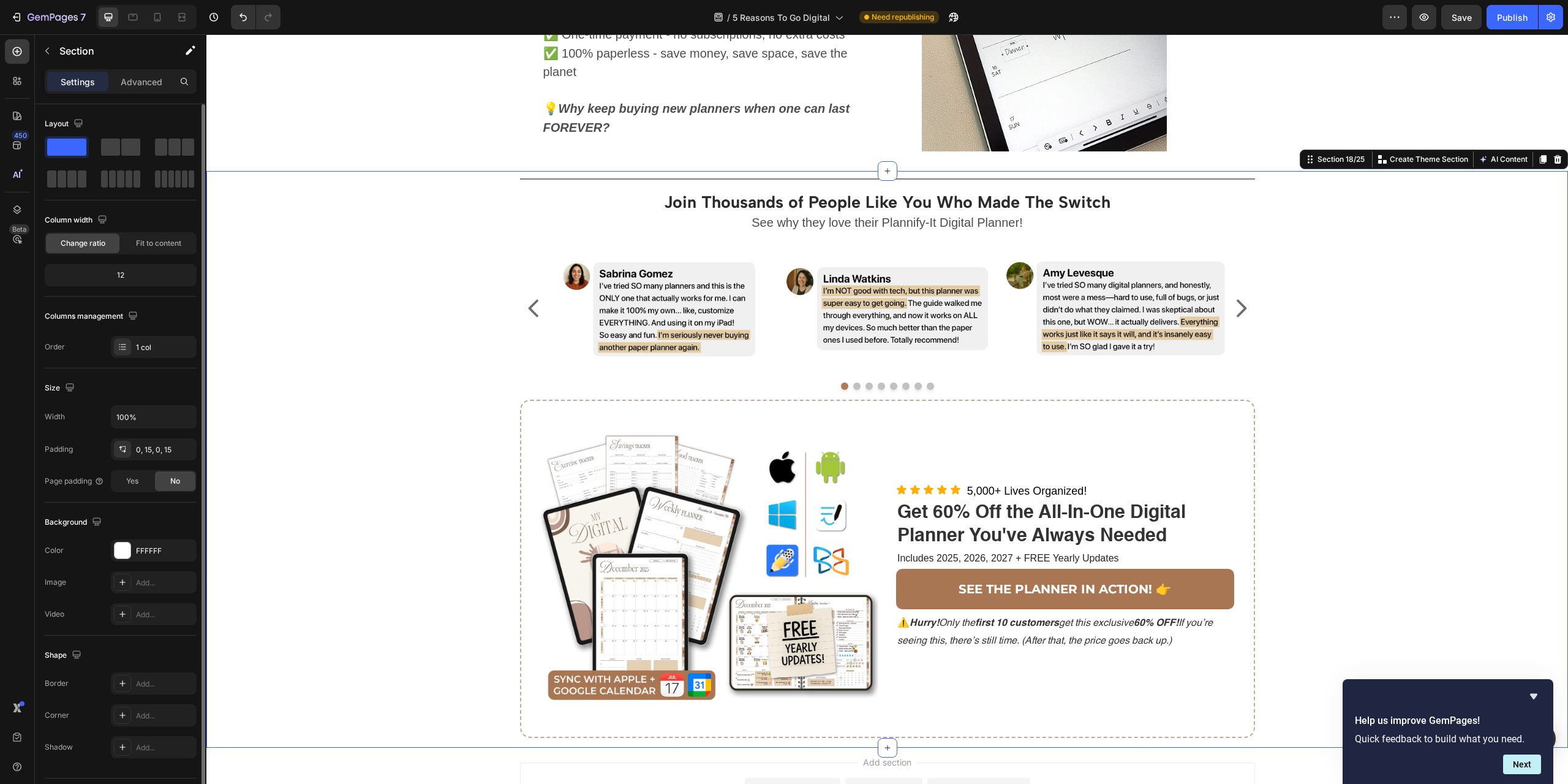
click at [1424, 339] on div "Title Line Join Thousands of People Like You Who Made The Switch Heading See wh…" at bounding box center [887, 459] width 1343 height 577
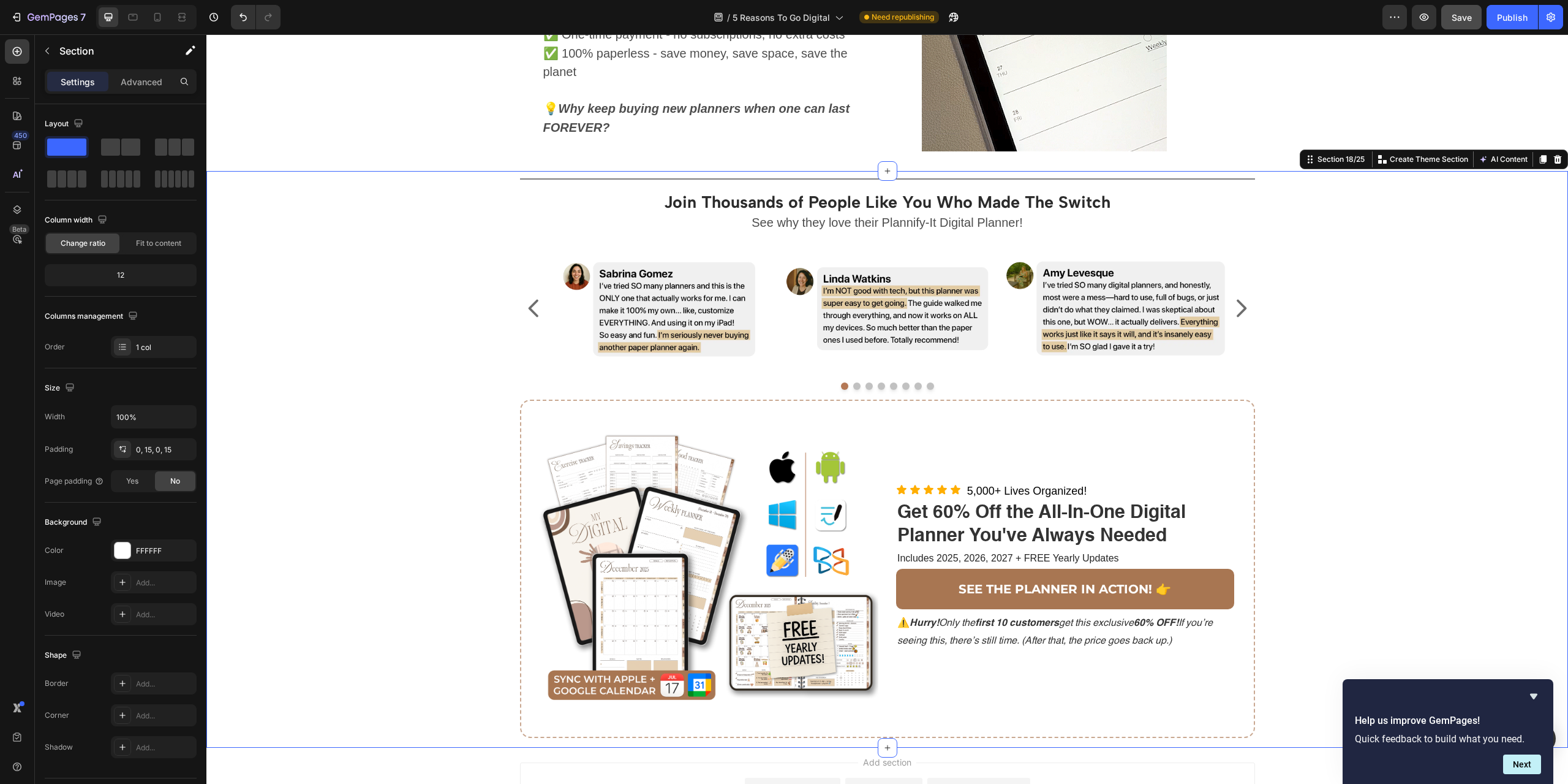
click at [1463, 19] on span "Save" at bounding box center [1461, 17] width 20 height 11
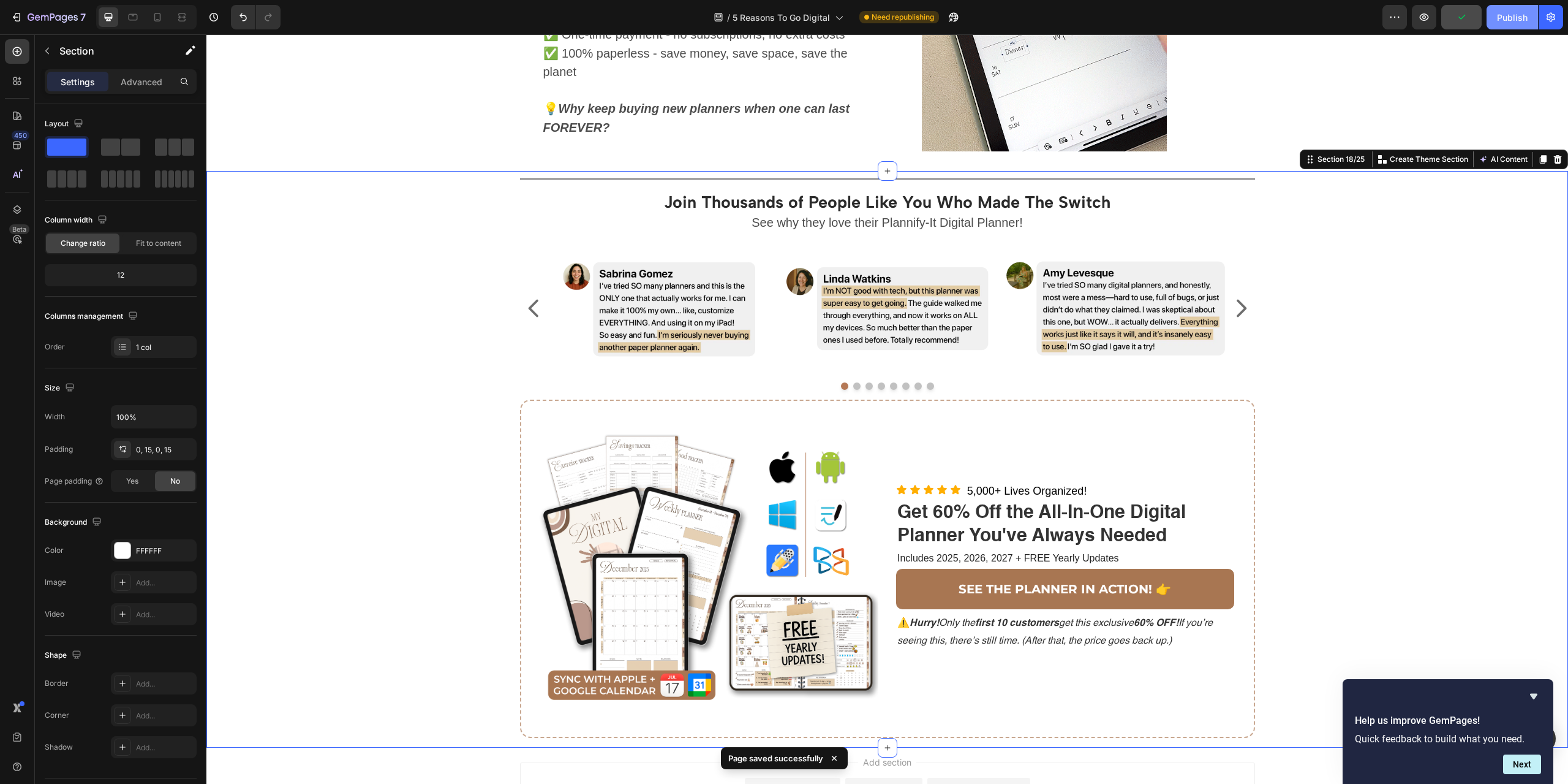
click at [1508, 21] on div "Publish" at bounding box center [1512, 18] width 31 height 13
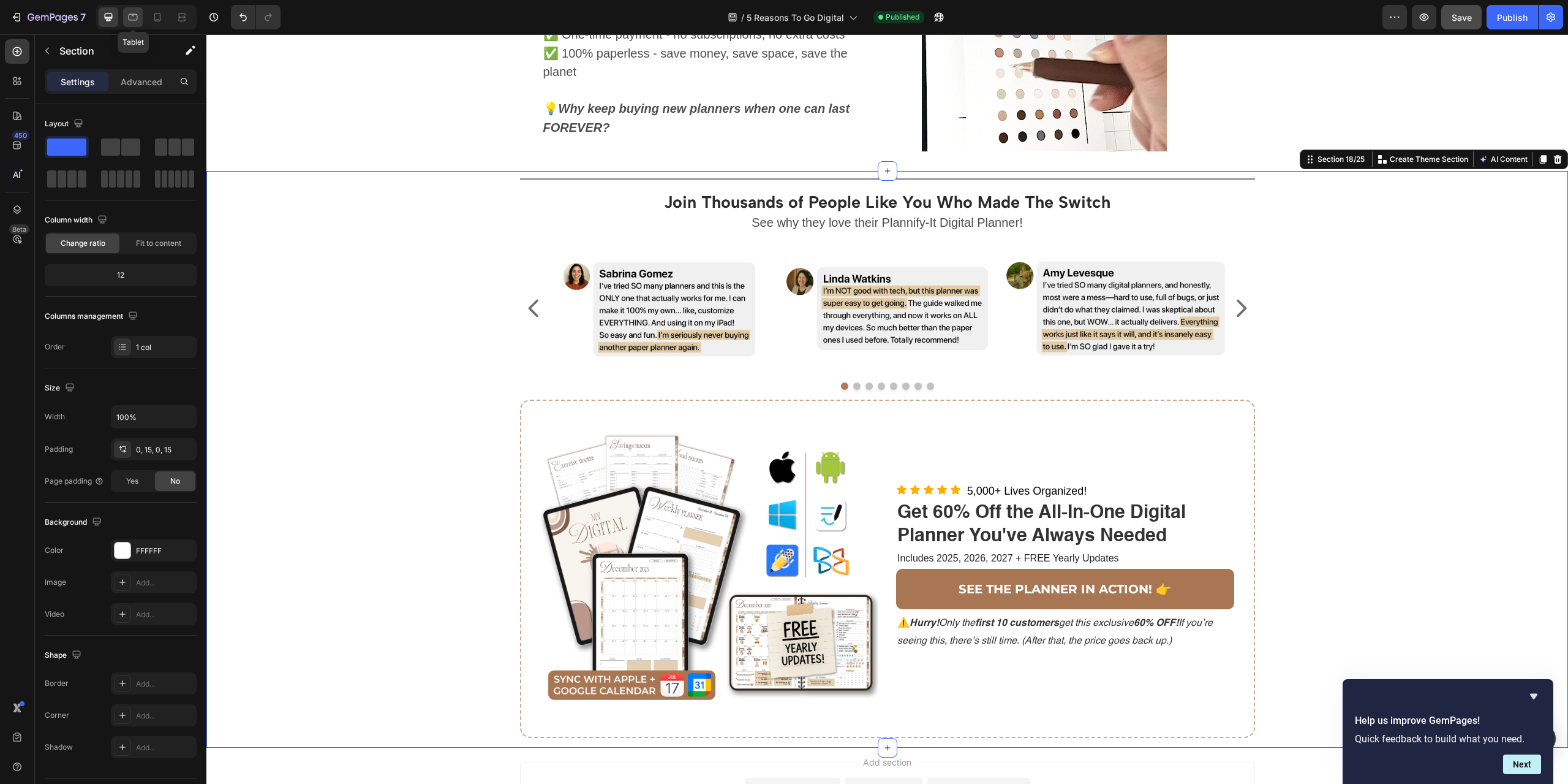
click at [136, 18] on icon at bounding box center [132, 17] width 12 height 12
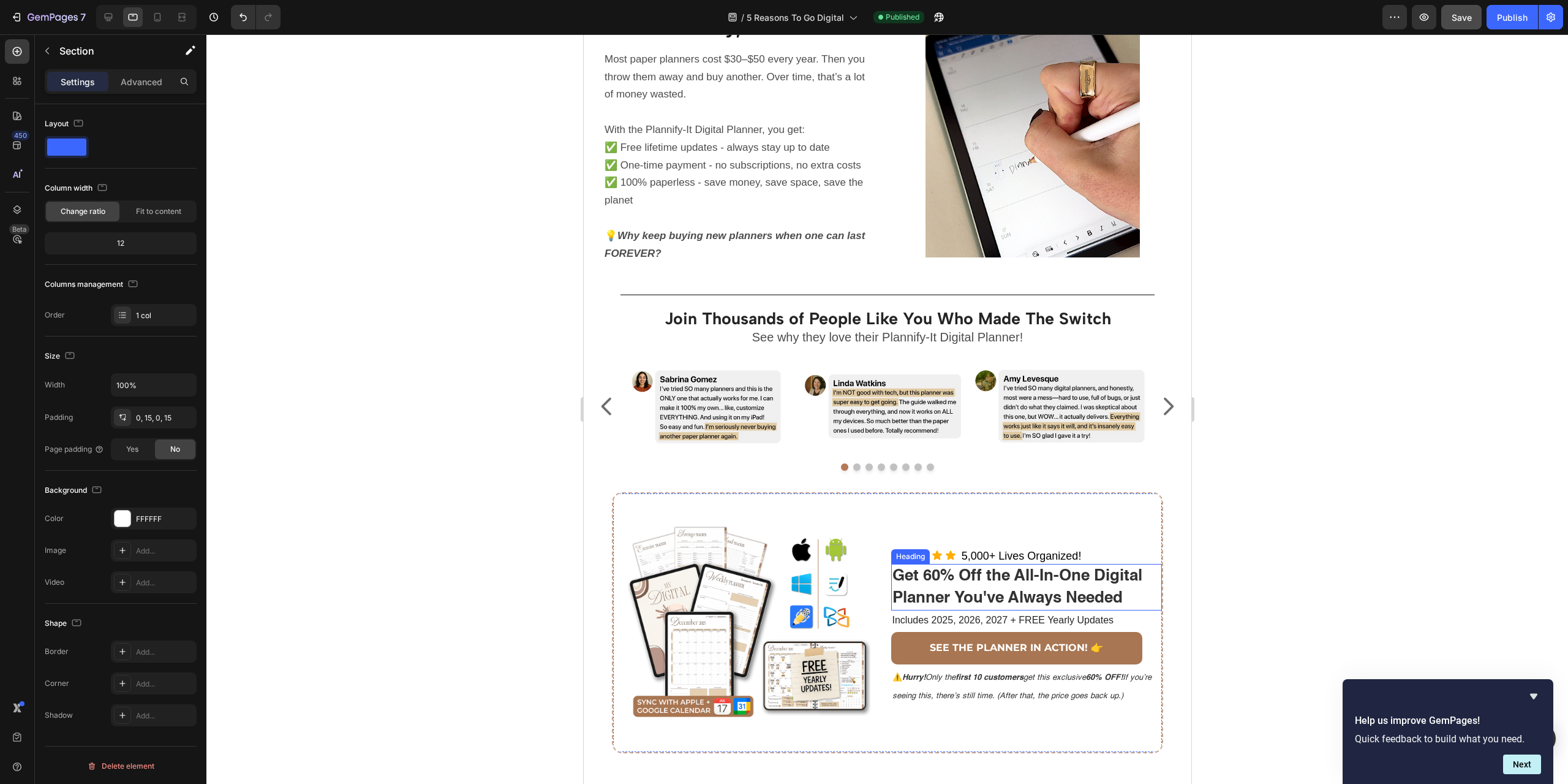
scroll to position [1813, 0]
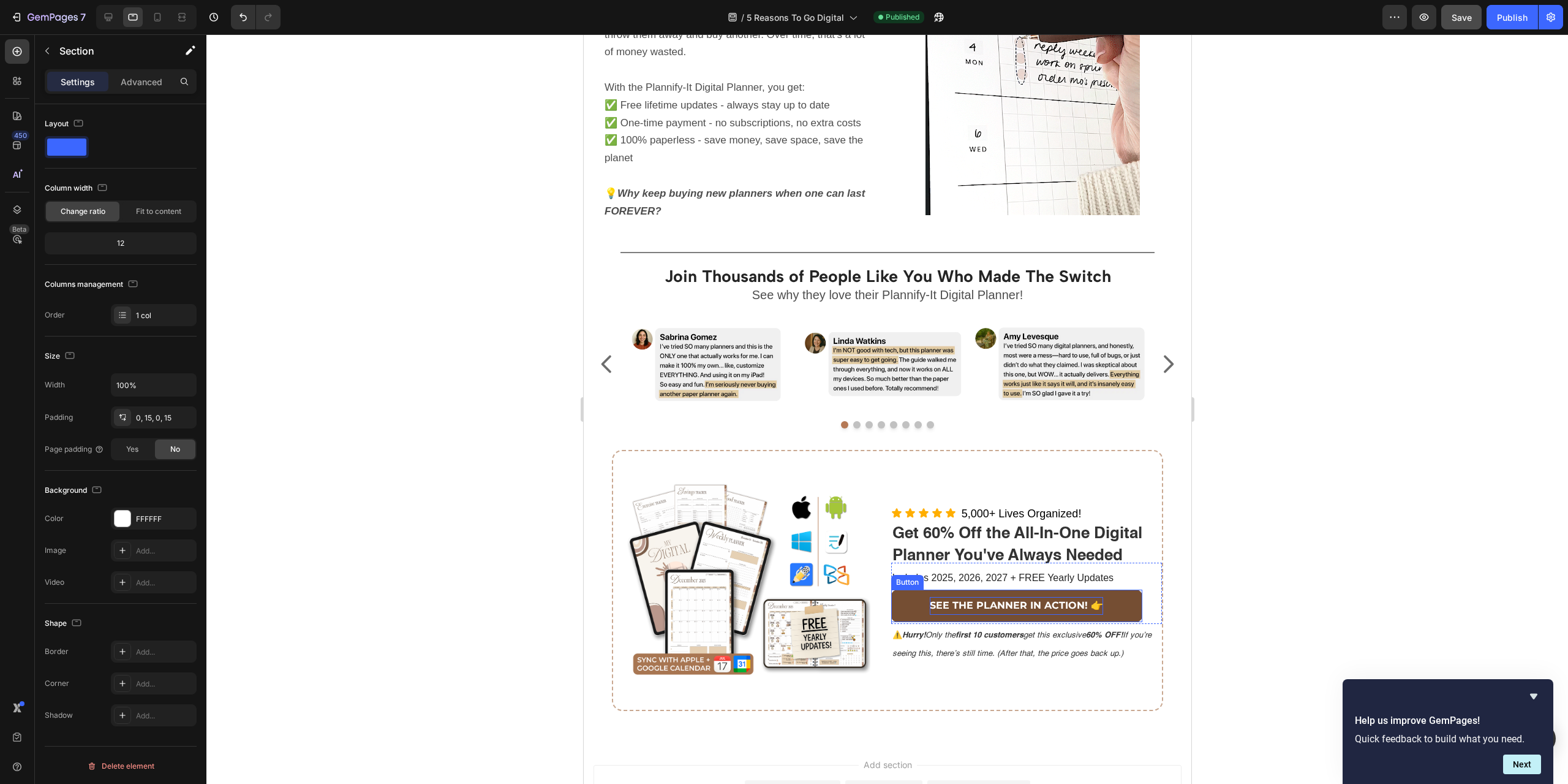
click at [934, 600] on p "SEE THE PLANNER IN ACTION! 👉" at bounding box center [1016, 605] width 174 height 18
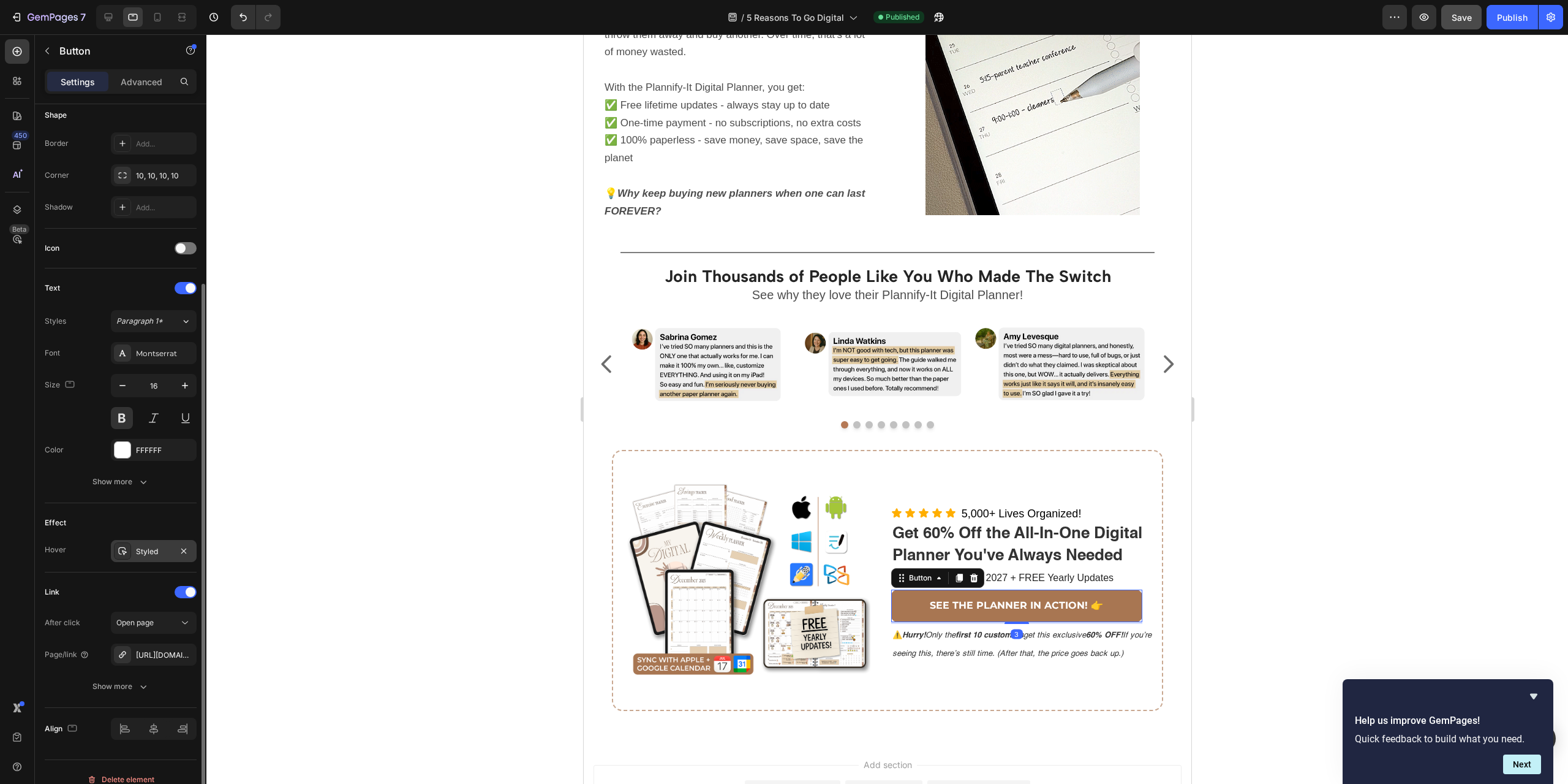
scroll to position [260, 0]
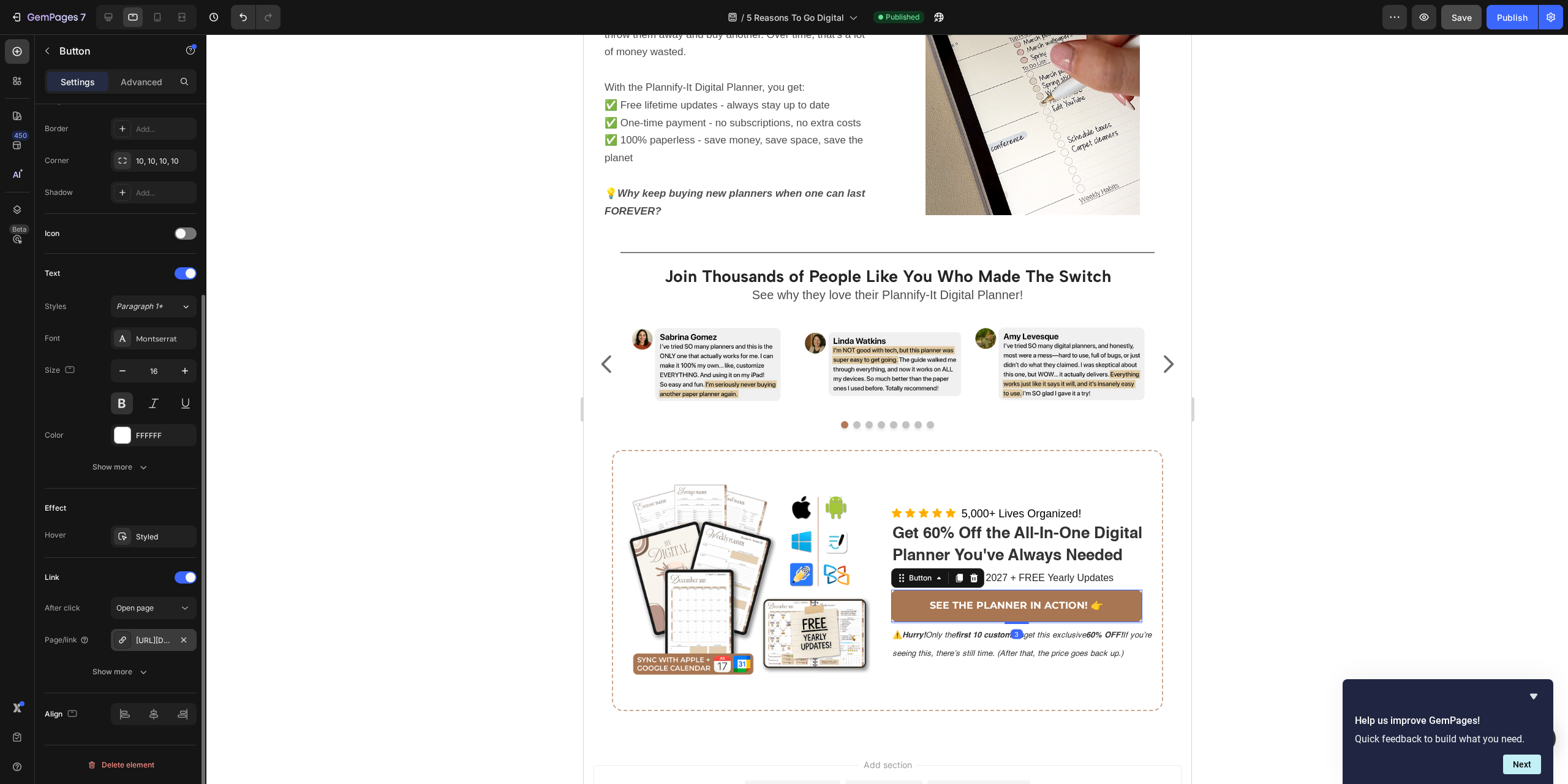
click at [153, 637] on div "[URL][DOMAIN_NAME]" at bounding box center [154, 640] width 36 height 11
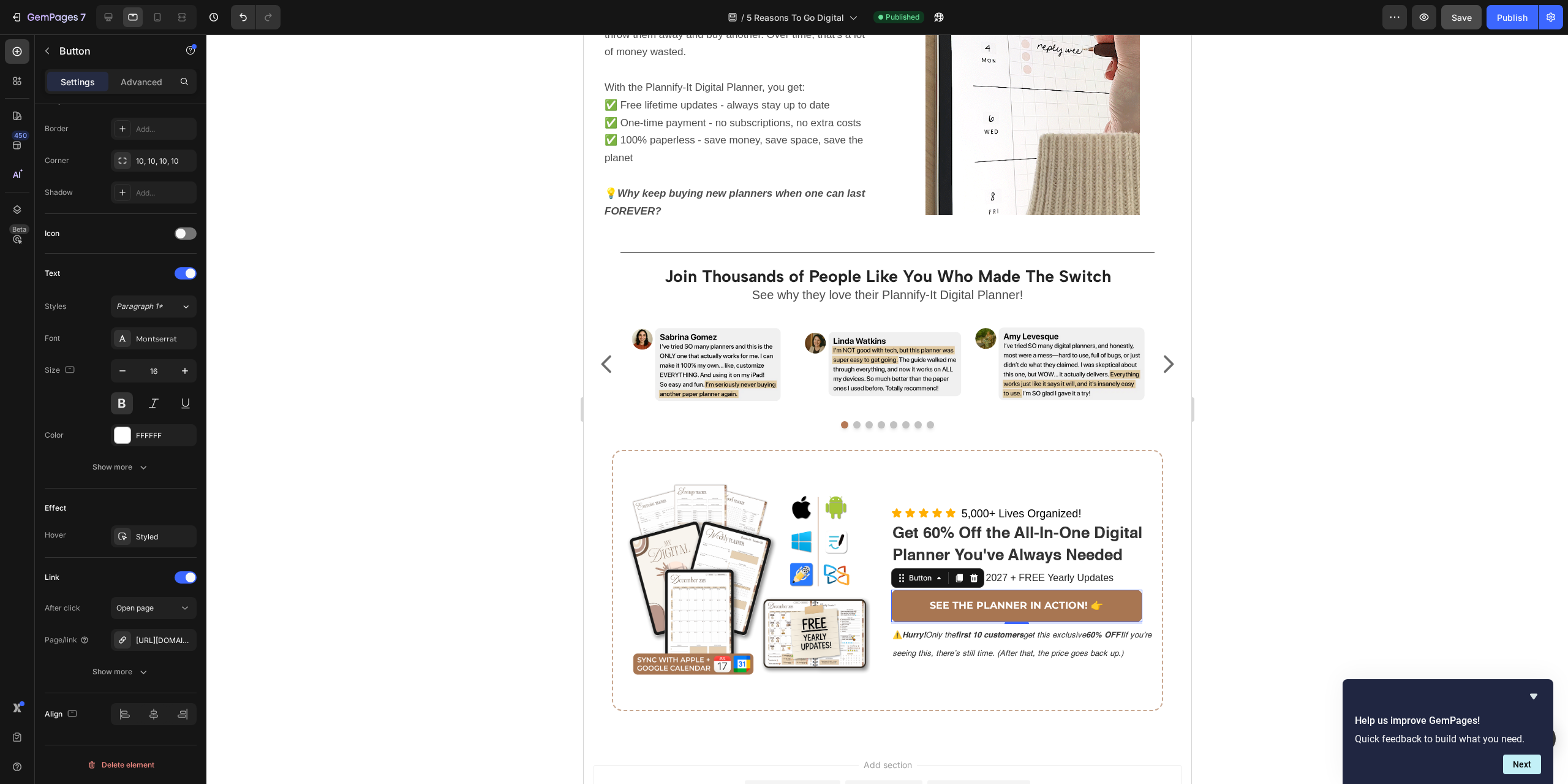
click at [399, 366] on div at bounding box center [887, 408] width 1362 height 749
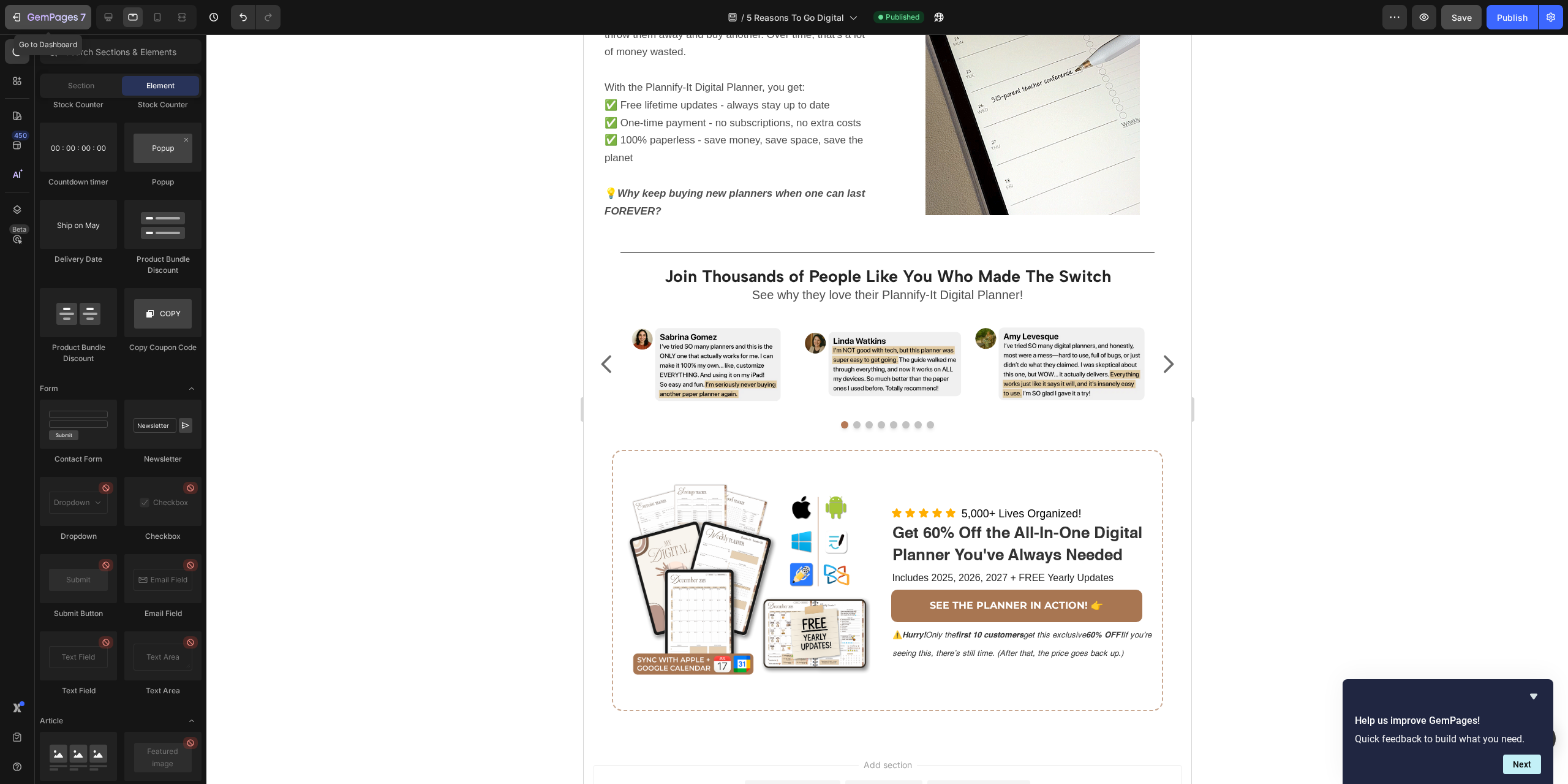
click at [22, 11] on icon "button" at bounding box center [16, 17] width 12 height 12
